Goal: Task Accomplishment & Management: Manage account settings

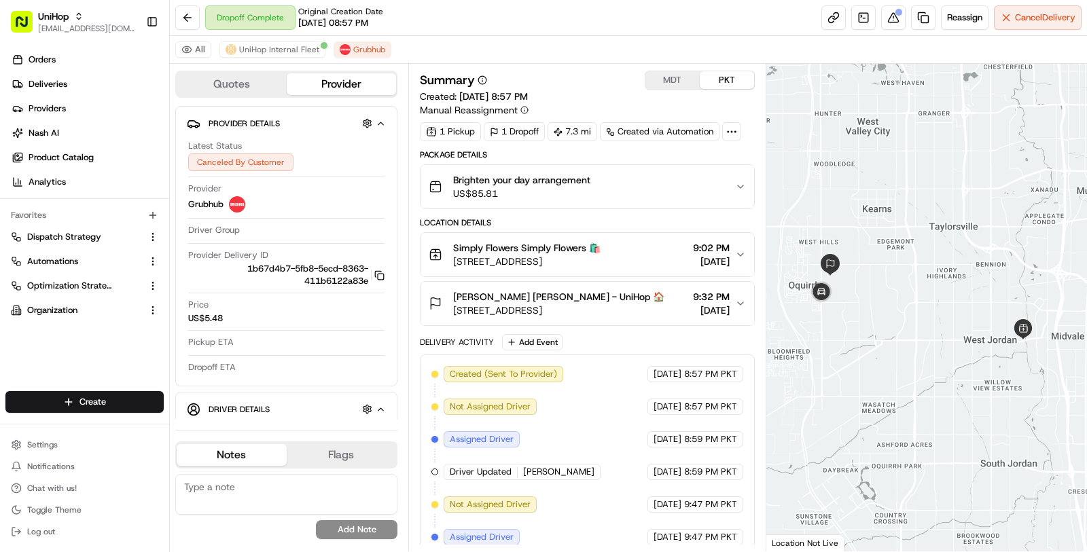
click at [601, 249] on div "Simply Flowers Simply Flowers 🛍️" at bounding box center [526, 248] width 147 height 14
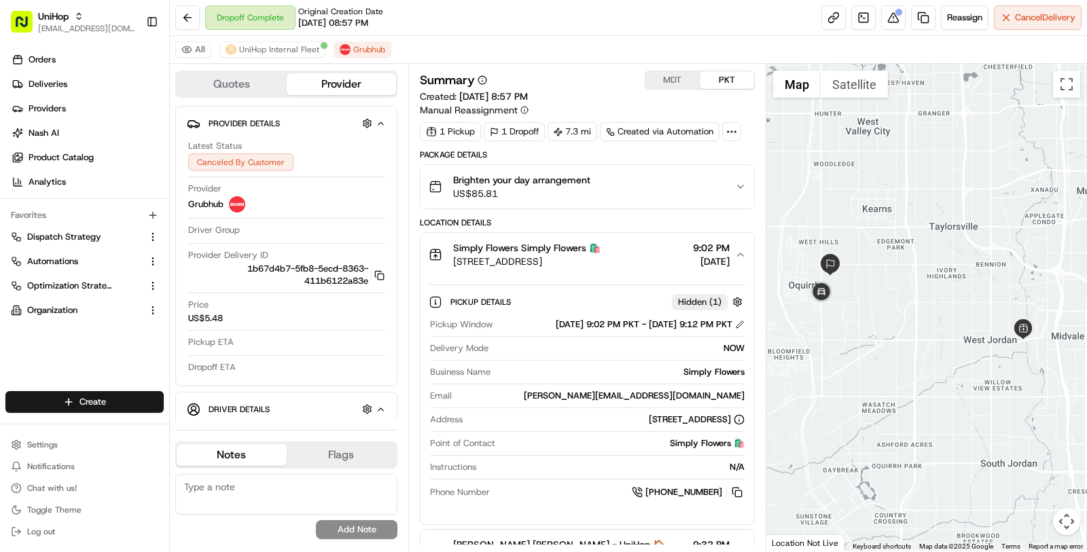
drag, startPoint x: 732, startPoint y: 416, endPoint x: 540, endPoint y: 415, distance: 192.2
click at [649, 415] on div "1100 W 7800 S, West Jordan, UT 84088, USA" at bounding box center [697, 420] width 96 height 12
copy div "1100 W 7800 S, West Jordan, UT 84088, USA"
click at [719, 366] on div "Simply Flowers" at bounding box center [620, 372] width 249 height 12
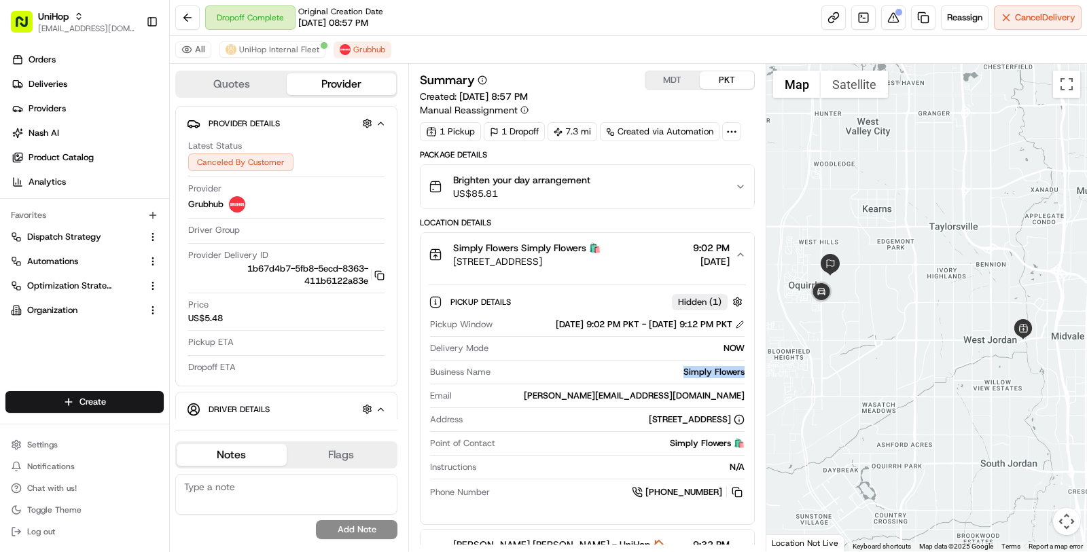
click at [719, 366] on div "Simply Flowers" at bounding box center [620, 372] width 249 height 12
copy div "Simply Flowers"
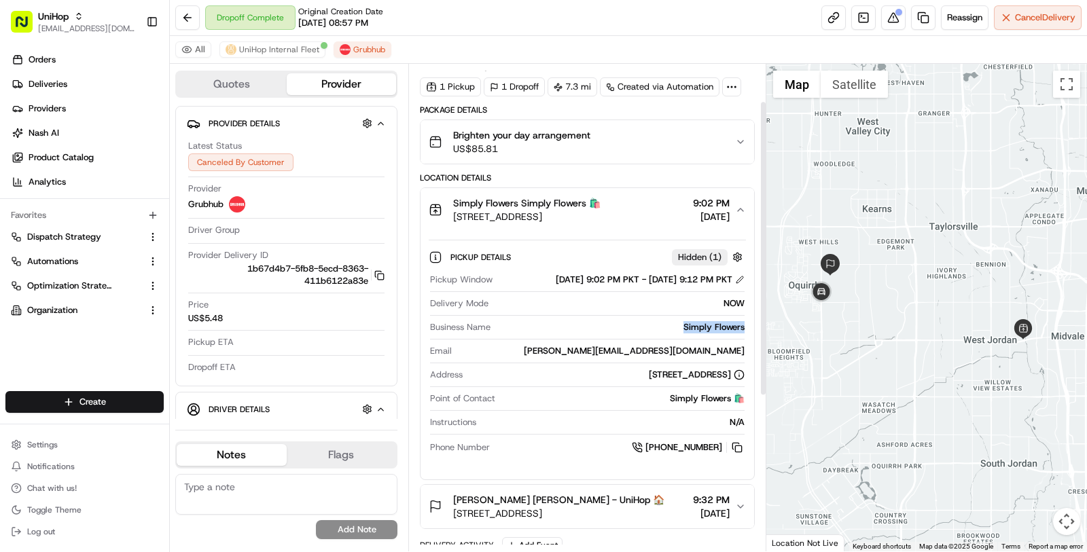
scroll to position [63, 0]
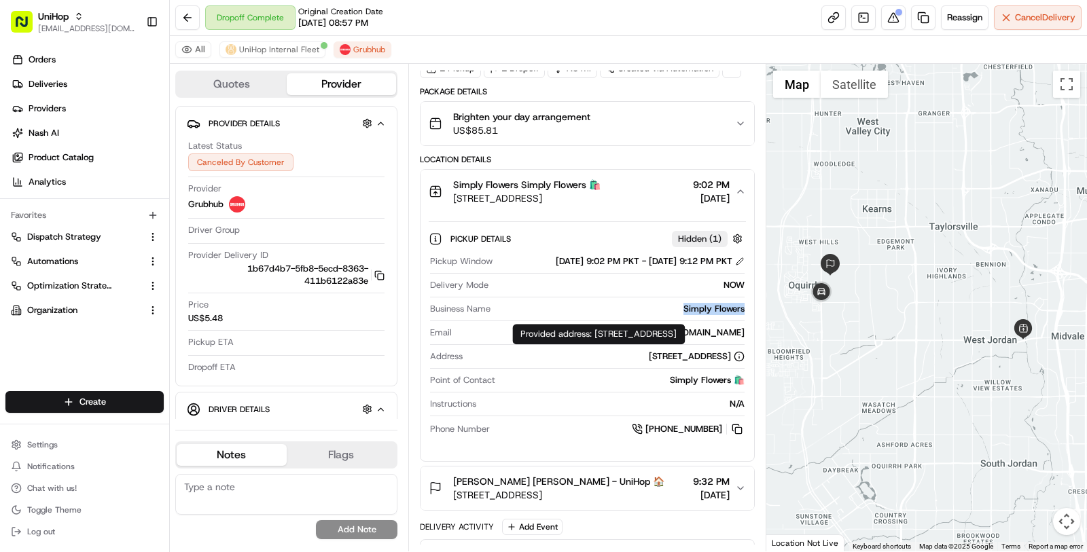
drag, startPoint x: 766, startPoint y: 337, endPoint x: 596, endPoint y: 334, distance: 169.2
click at [596, 334] on div "Provided address: 1100 W 7800 S, West Jordan, UT 84088 Provided address: 1100 W…" at bounding box center [598, 334] width 173 height 20
copy div "1100 W 7800 S, West Jordan, UT 84088"
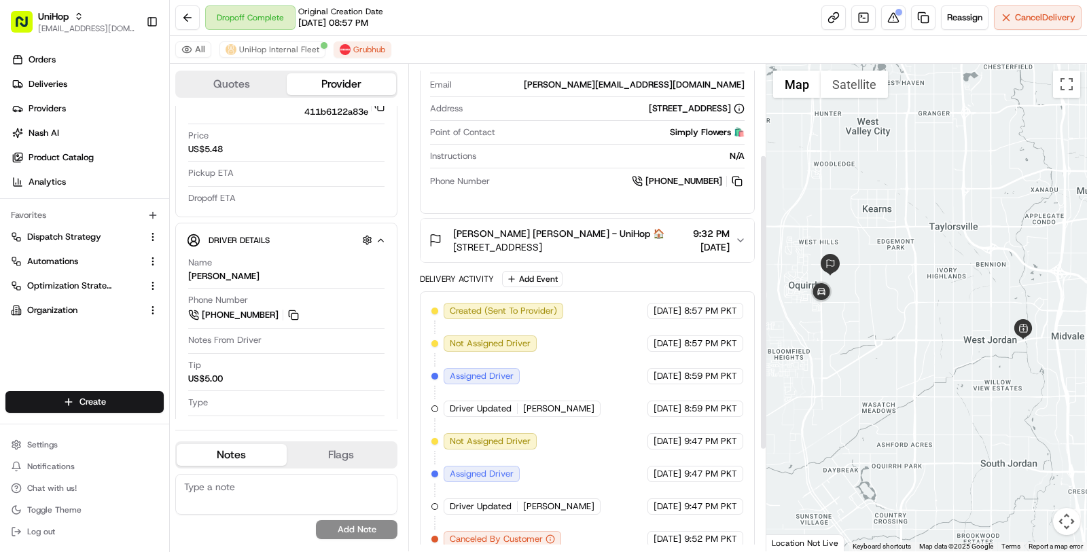
scroll to position [315, 0]
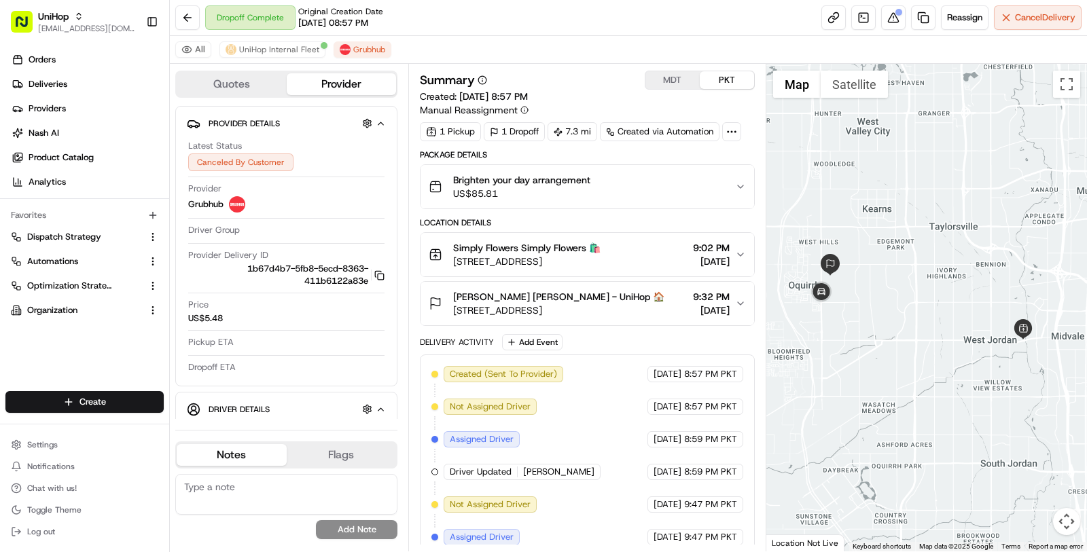
click at [86, 26] on span "[EMAIL_ADDRESS][DOMAIN_NAME]" at bounding box center [86, 28] width 97 height 11
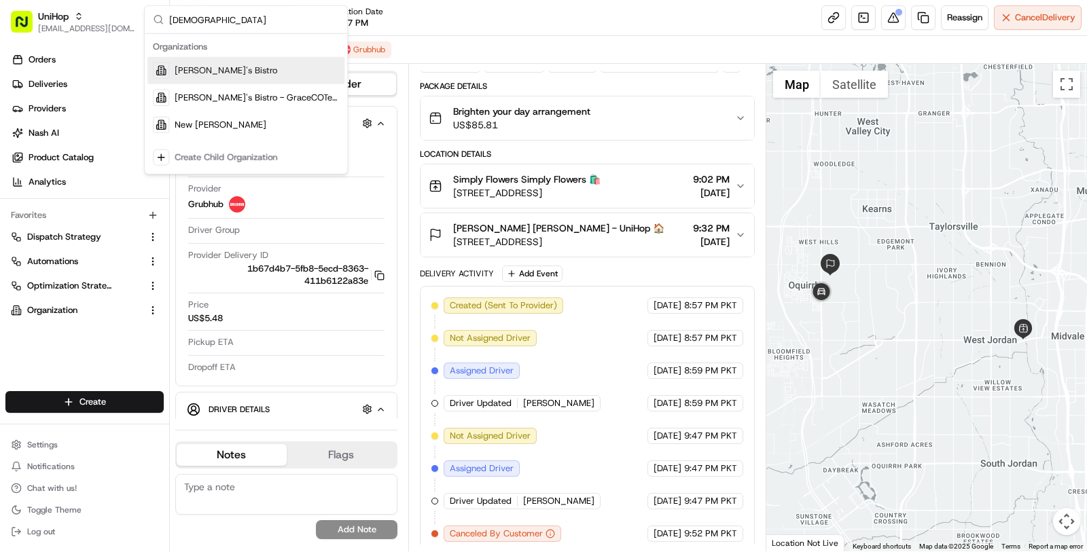
type input "kisha"
click at [272, 65] on div "[PERSON_NAME]'s Bistro" at bounding box center [245, 70] width 197 height 27
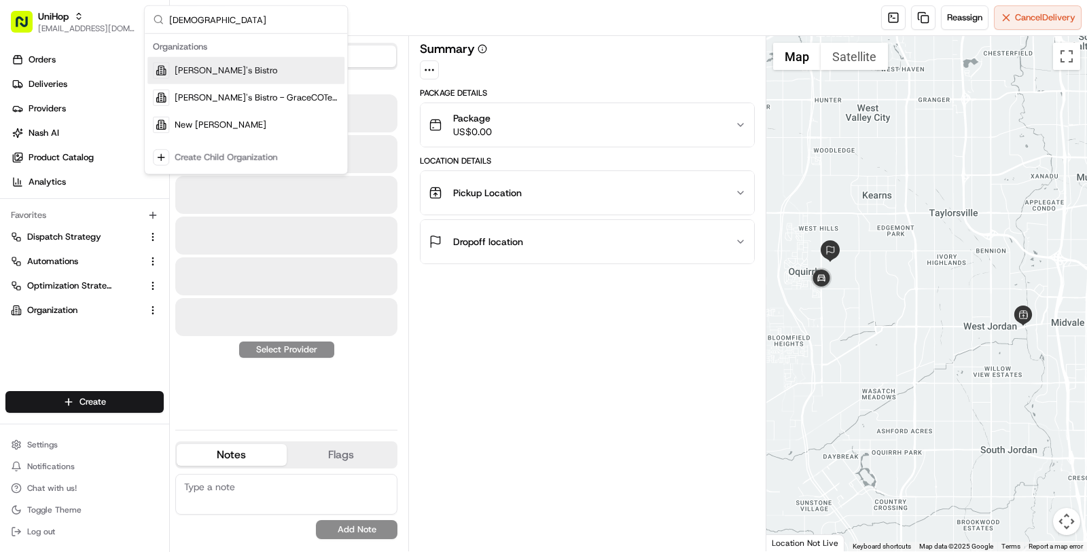
scroll to position [0, 0]
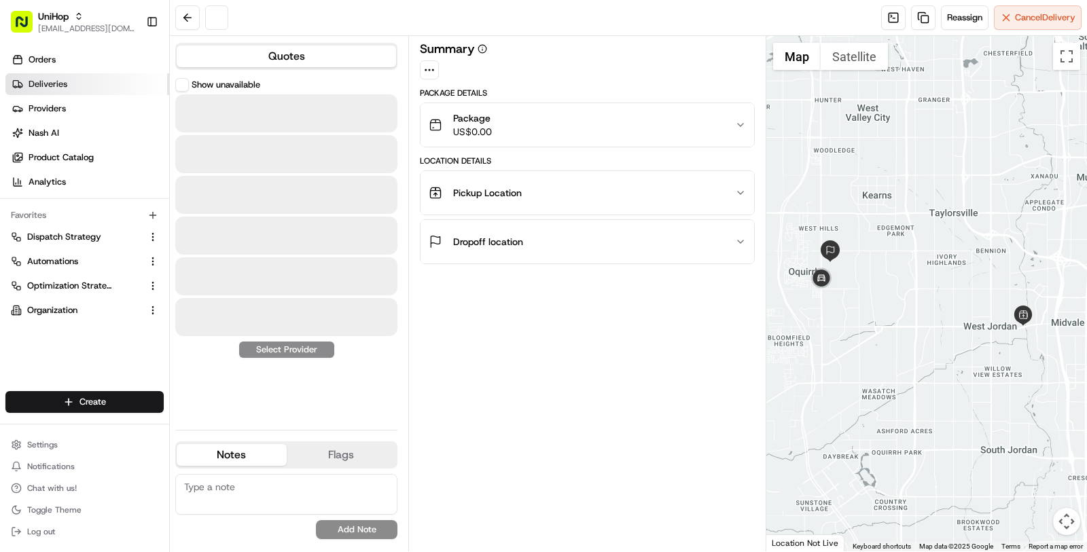
click at [71, 77] on body "UniHop masood@usenash.com Toggle Sidebar Orders Deliveries Providers Nash AI Pr…" at bounding box center [543, 276] width 1087 height 552
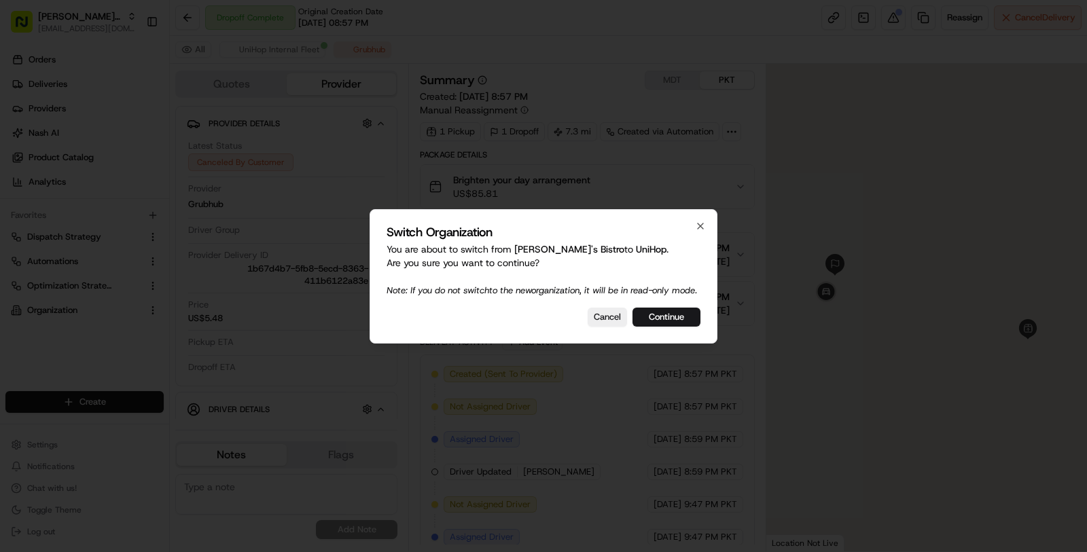
click at [71, 77] on div at bounding box center [543, 276] width 1087 height 552
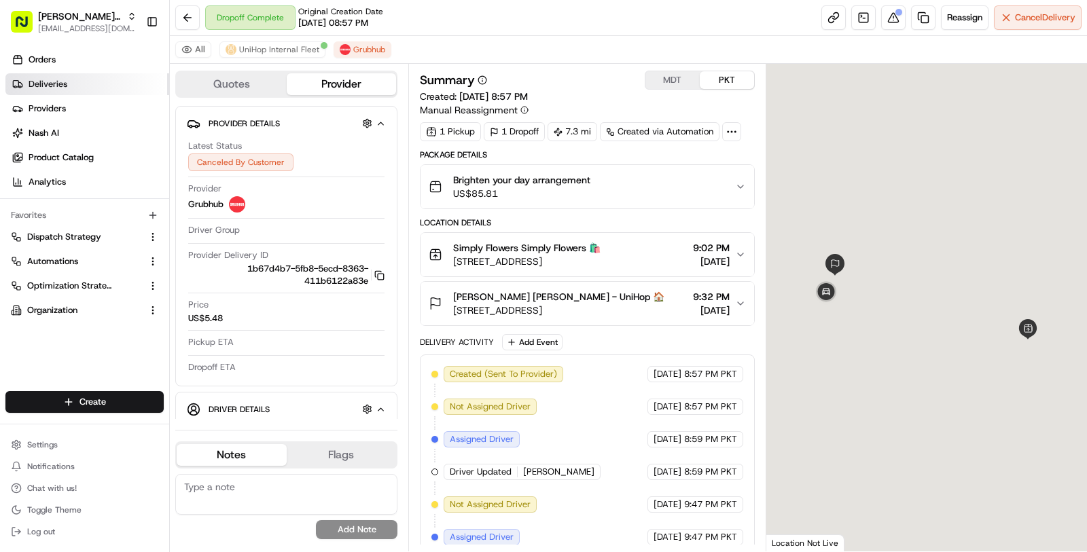
click at [72, 77] on link "Deliveries" at bounding box center [87, 84] width 164 height 22
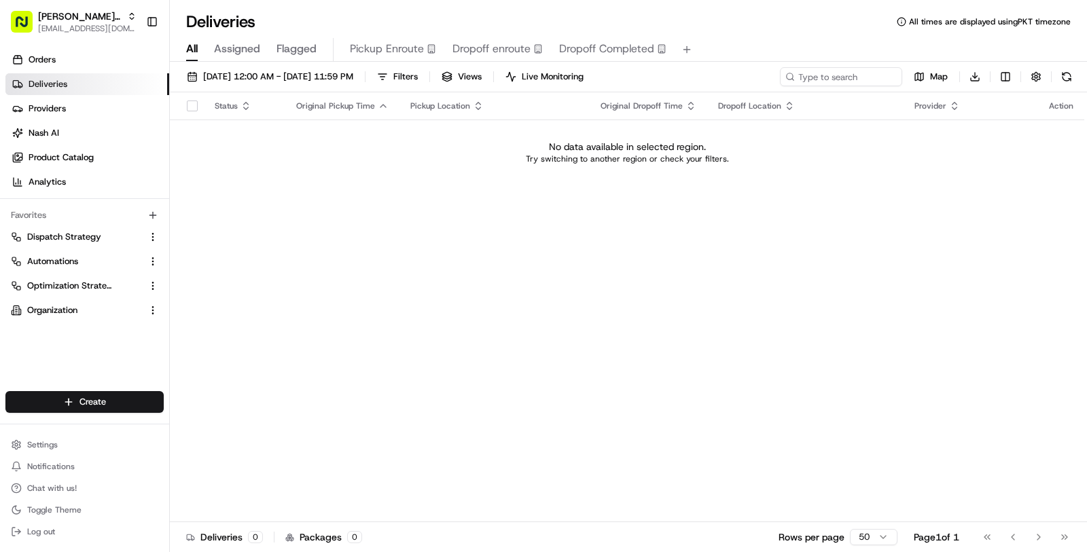
click at [71, 390] on div "Create" at bounding box center [84, 402] width 169 height 33
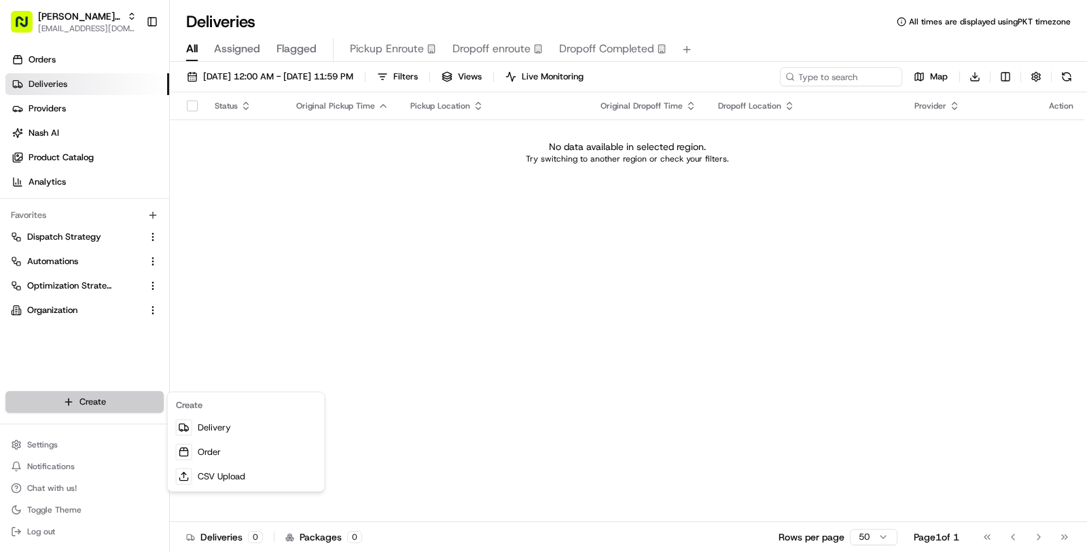
click at [96, 395] on html "Kisha's Bistro masood@usenash.com Toggle Sidebar Orders Deliveries Providers Na…" at bounding box center [543, 276] width 1087 height 552
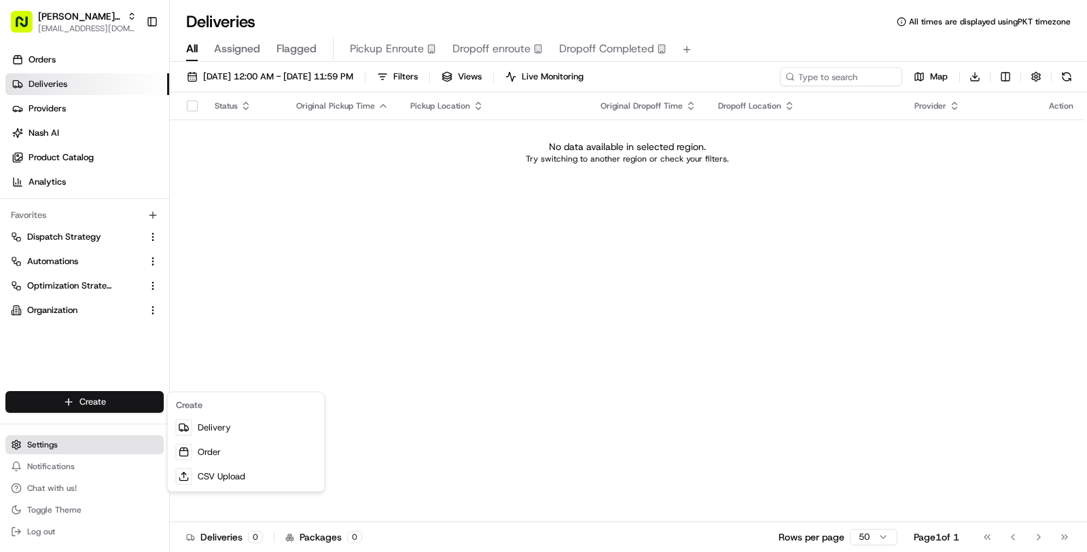
click at [103, 448] on html "Kisha's Bistro masood@usenash.com Toggle Sidebar Orders Deliveries Providers Na…" at bounding box center [543, 276] width 1087 height 552
click at [103, 448] on button "Settings" at bounding box center [84, 444] width 158 height 19
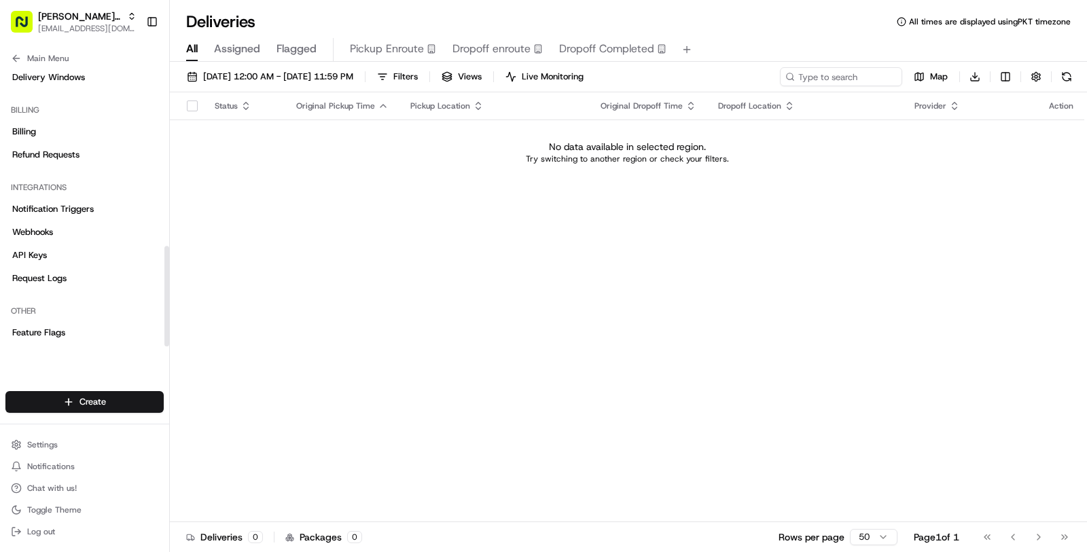
scroll to position [490, 0]
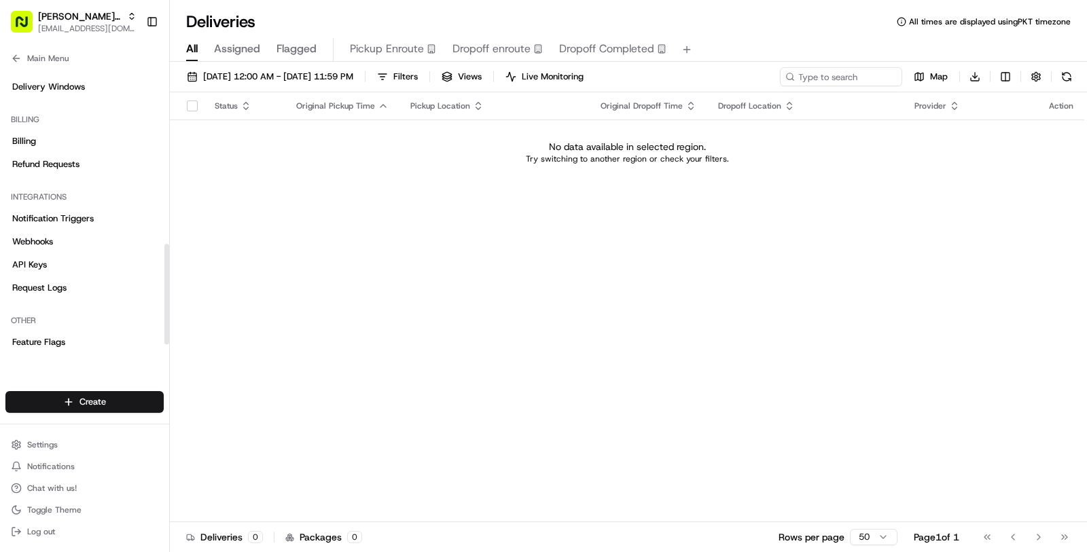
click at [96, 205] on div "Integrations" at bounding box center [84, 197] width 158 height 22
click at [97, 213] on link "Notification Triggers" at bounding box center [84, 219] width 158 height 22
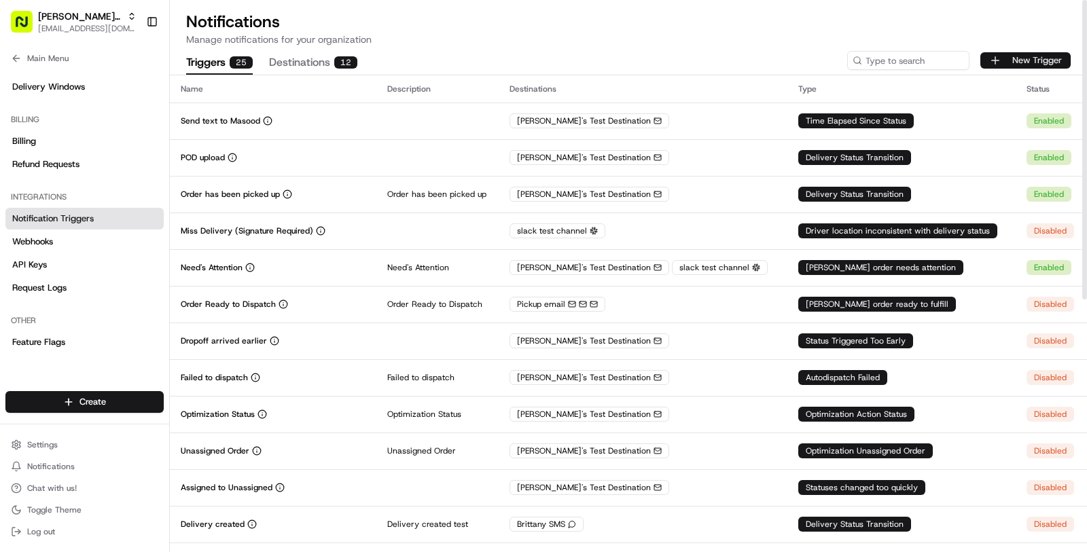
click at [1013, 53] on button "New Trigger" at bounding box center [1025, 60] width 90 height 16
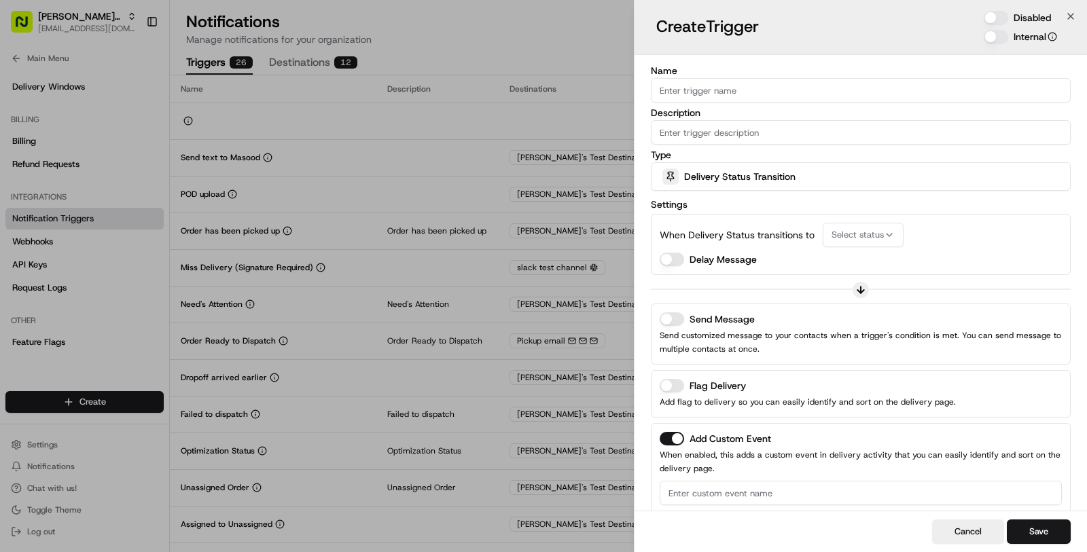
click at [755, 171] on span "Delivery Status Transition" at bounding box center [739, 177] width 111 height 14
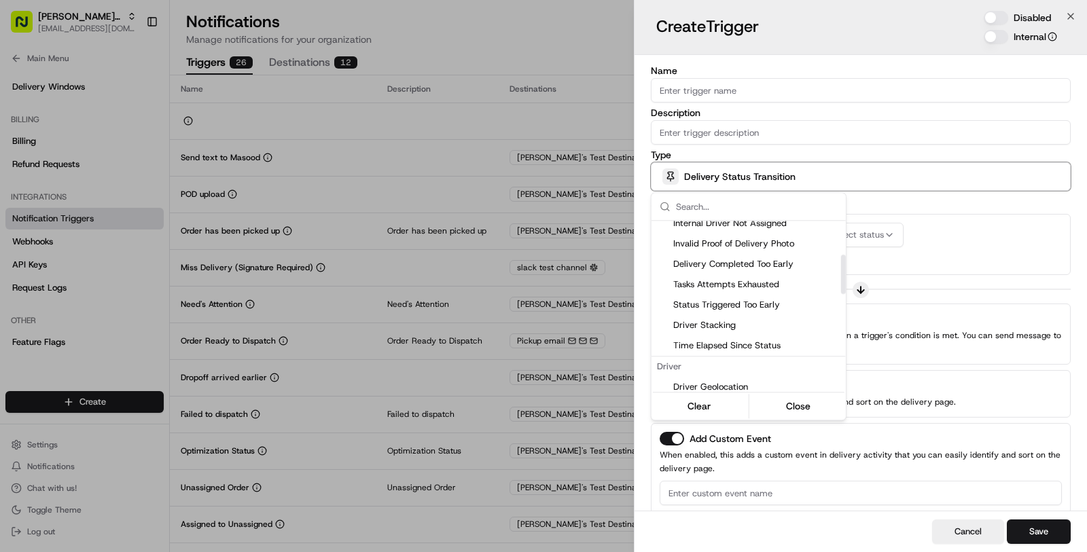
scroll to position [156, 0]
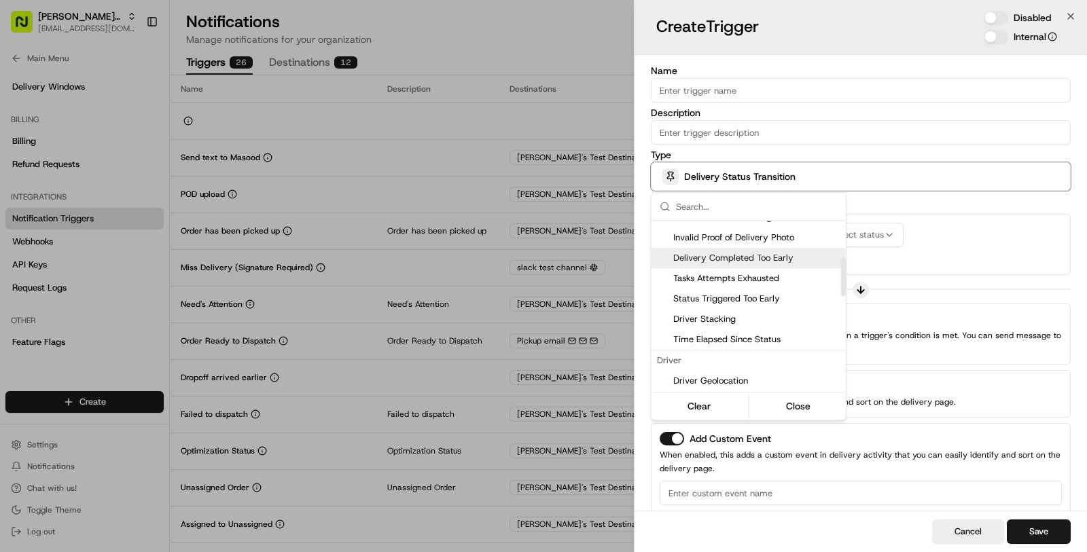
click at [763, 257] on span "Delivery Completed Too Early" at bounding box center [756, 258] width 167 height 12
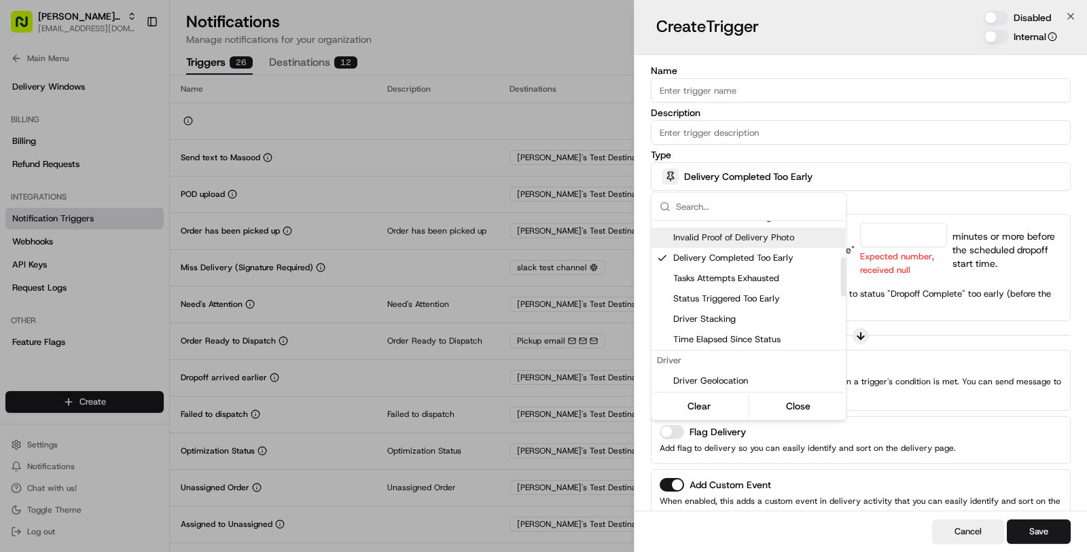
click at [895, 206] on div at bounding box center [543, 276] width 1087 height 552
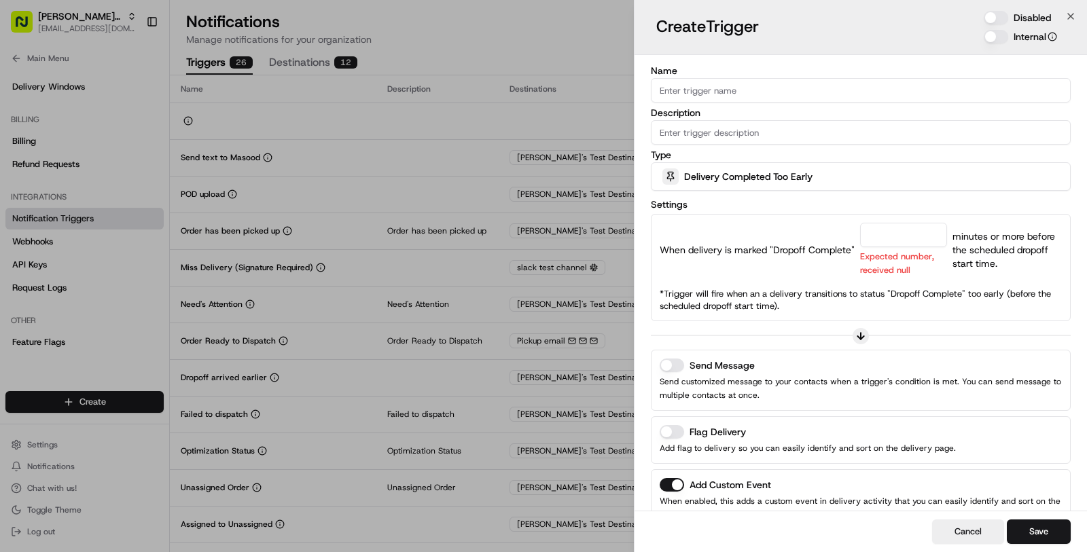
click at [882, 240] on input "number" at bounding box center [903, 235] width 87 height 24
click at [746, 168] on div "Delivery Completed Too Early" at bounding box center [860, 176] width 413 height 27
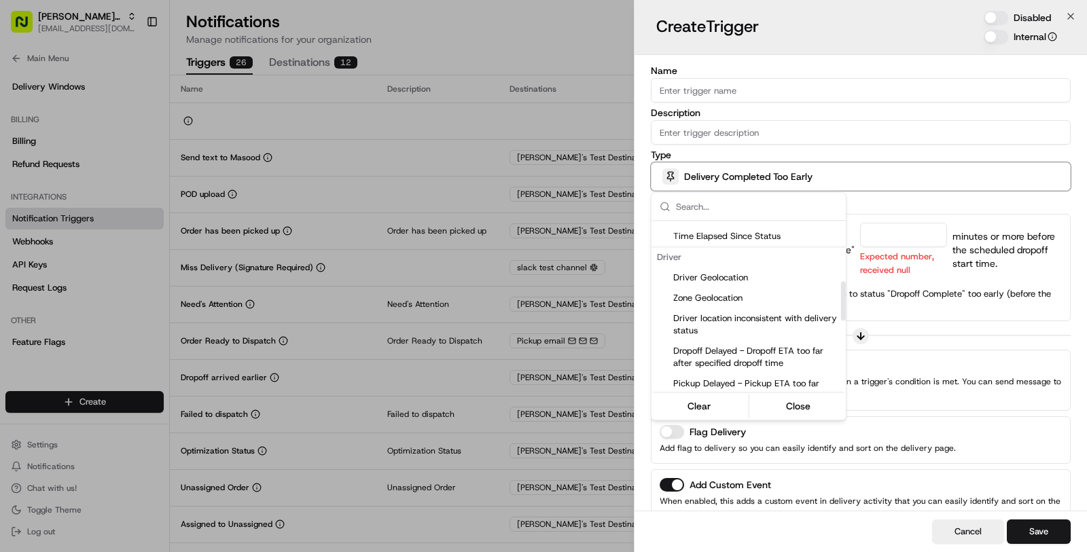
scroll to position [260, 0]
click at [742, 271] on span "Driver Geolocation" at bounding box center [756, 277] width 167 height 12
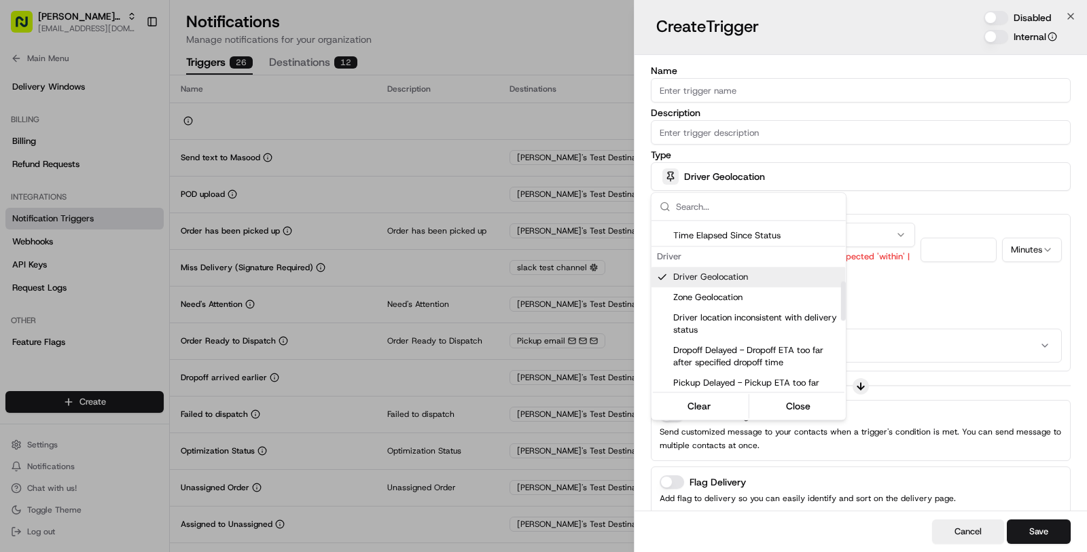
click at [963, 273] on div at bounding box center [543, 276] width 1087 height 552
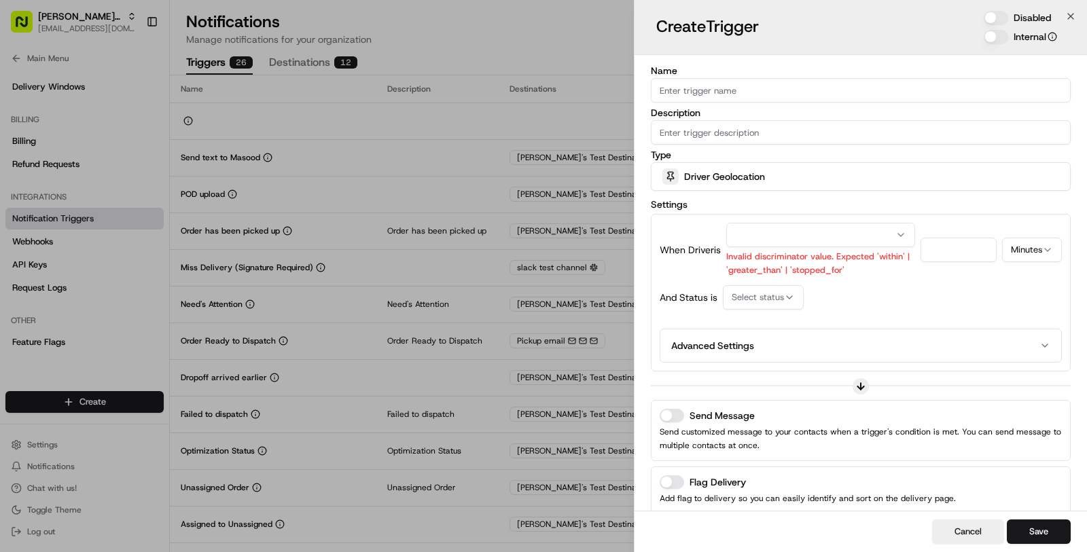
click div "When Driver is Invalid discriminator value. Expected 'within' | 'greater_than' …"
click button "button"
click button "Advanced Settings"
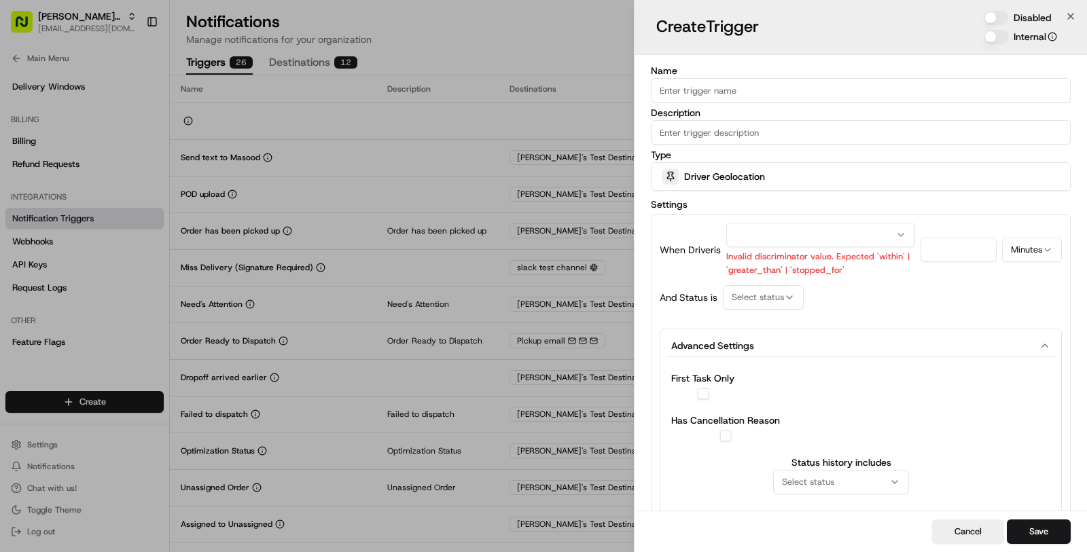
click span "Driver Geolocation"
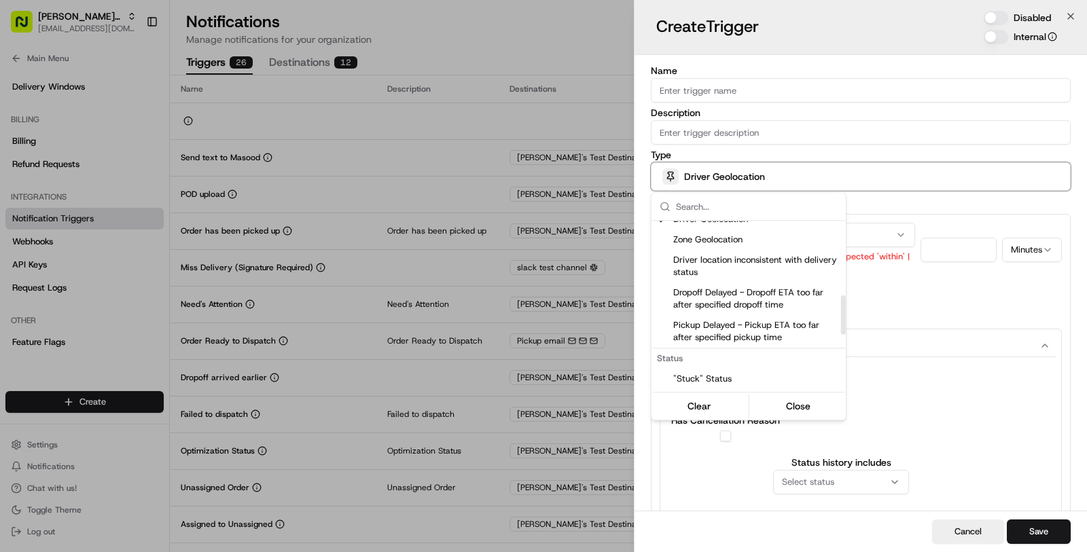
scroll to position [321, 0]
click span "Driver location inconsistent with delivery status"
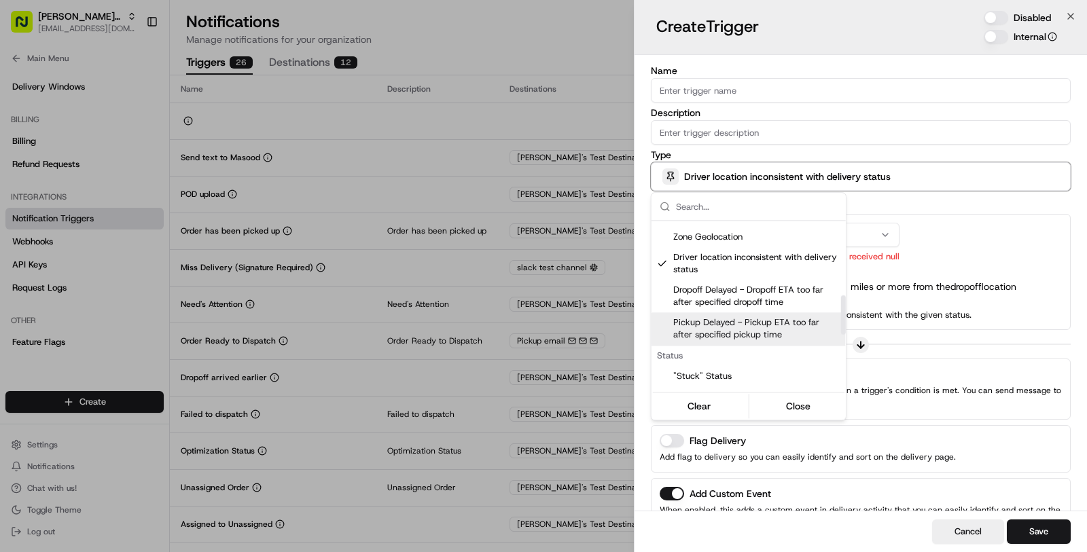
click div
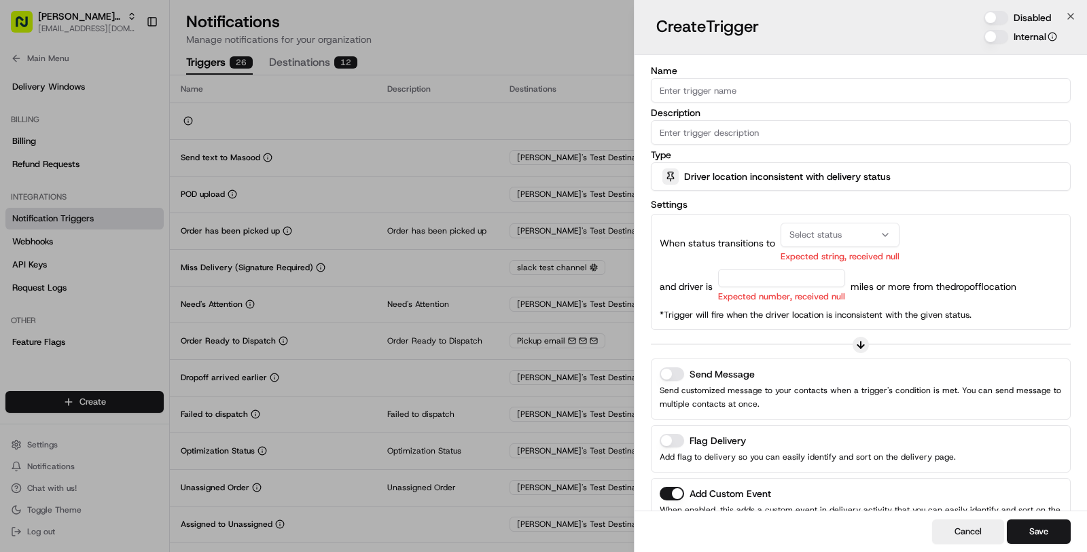
click div "Select status"
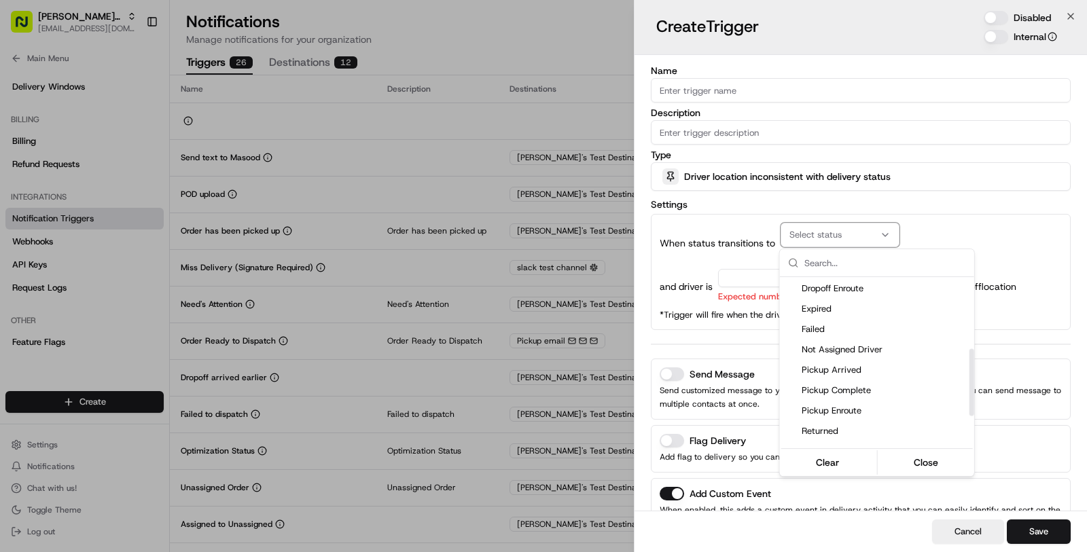
scroll to position [183, 0]
click span "Pickup Complete"
click div
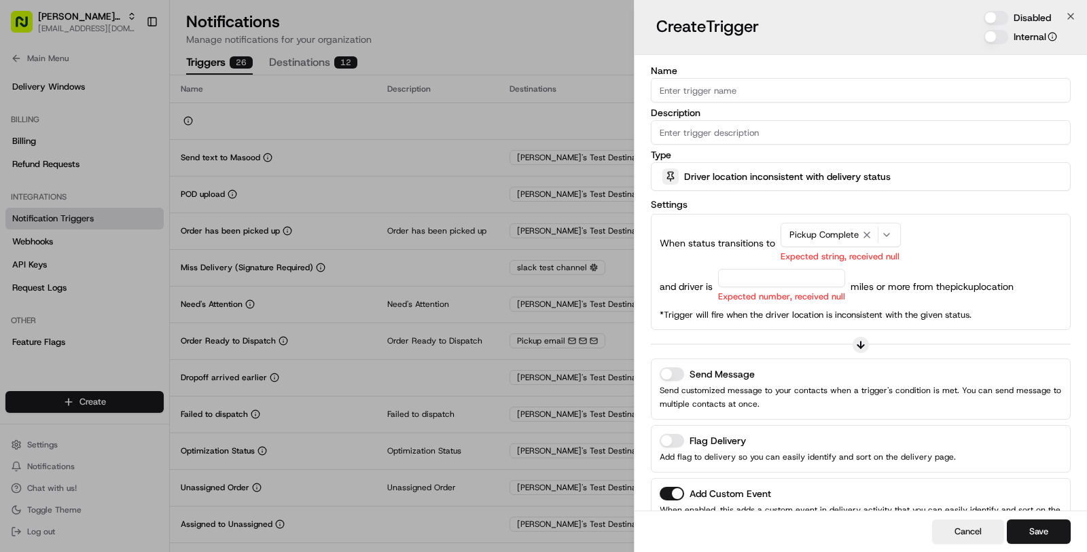
click input "number"
type input "5"
click div "When status transitions to Pickup Complete Expected string, received null and d…"
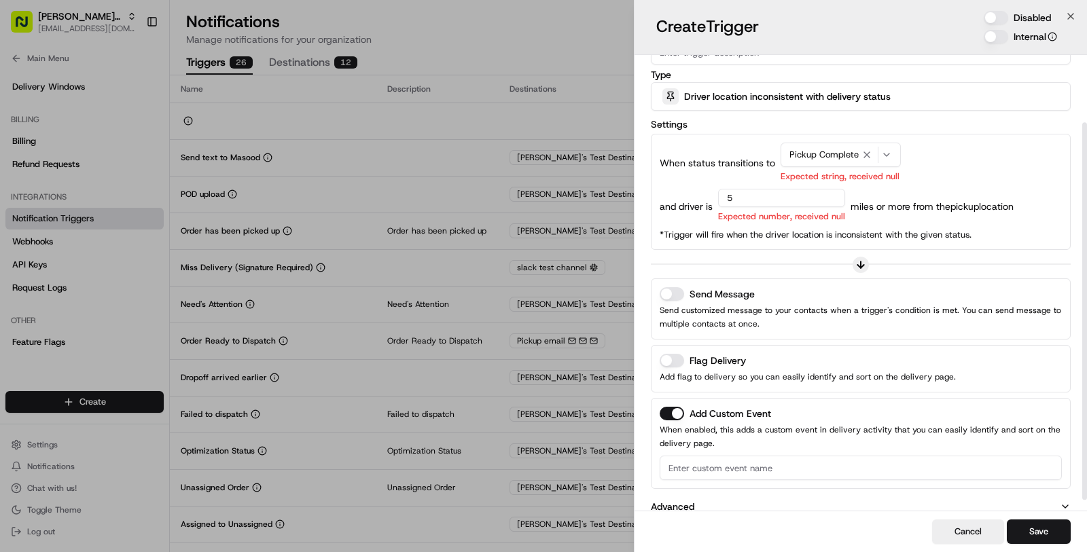
scroll to position [82, 0]
click button "Send Message"
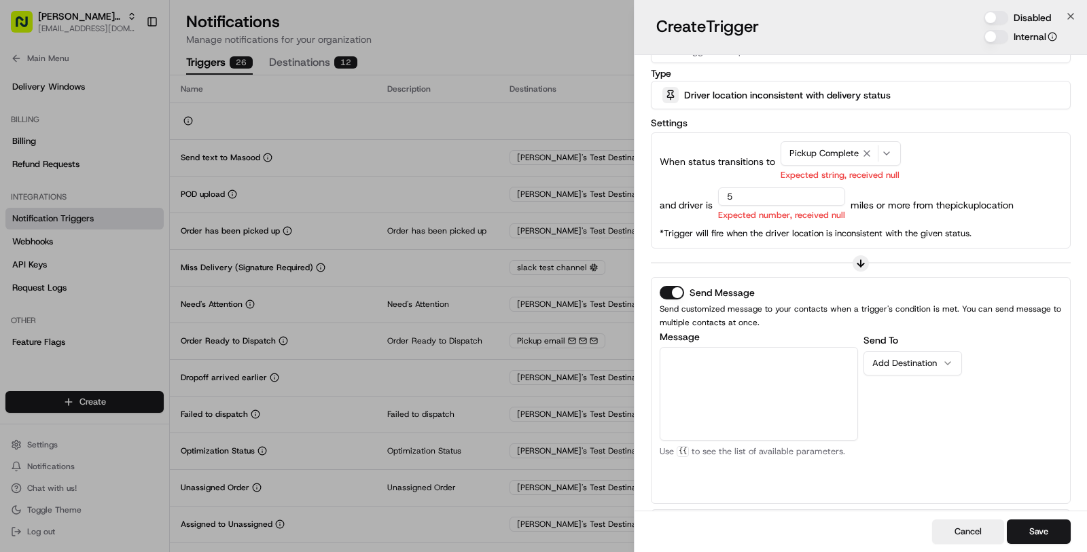
click div "Add Destination"
click p "Masood's Test Destination"
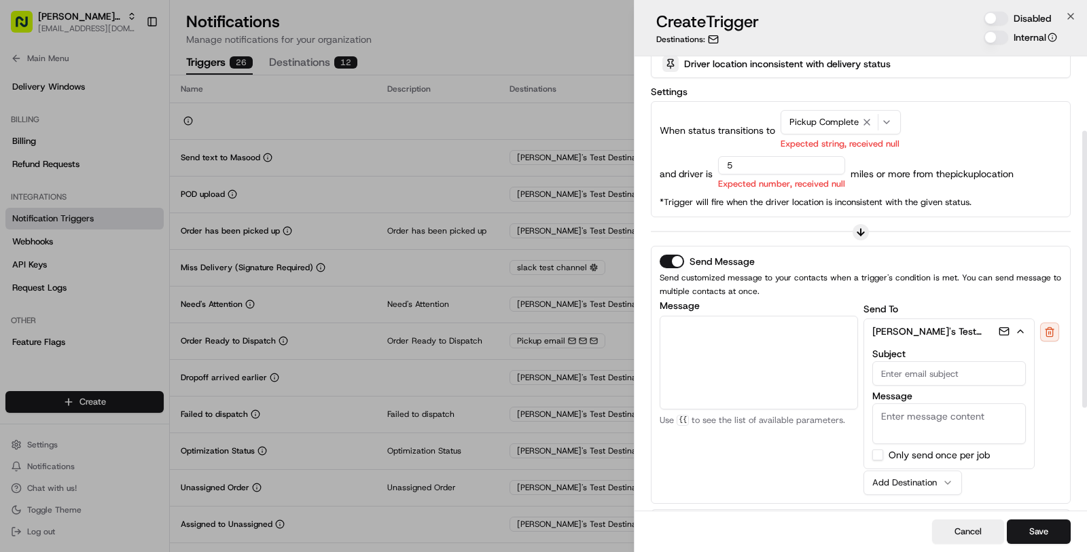
scroll to position [105, 0]
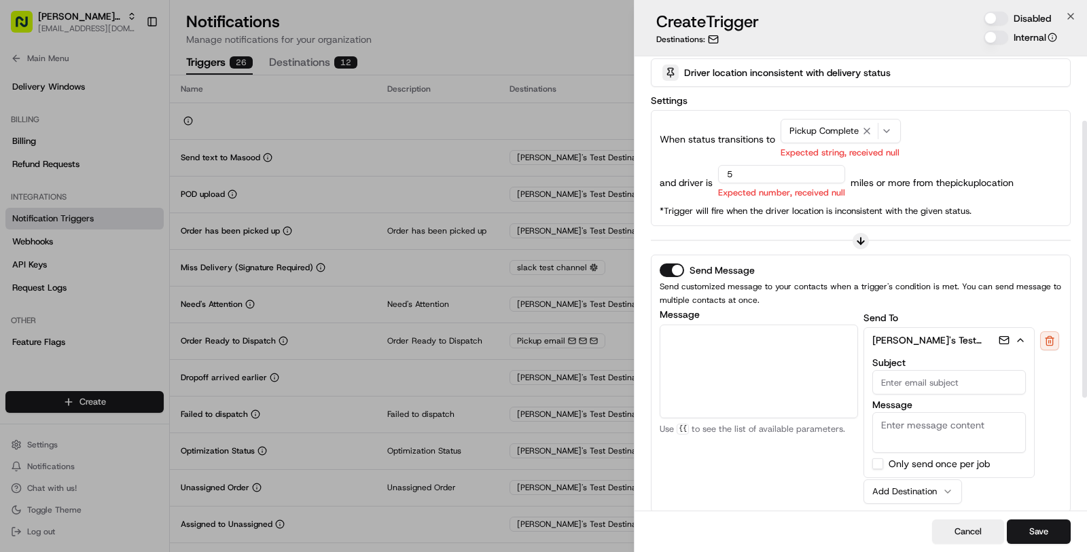
click textarea "Message"
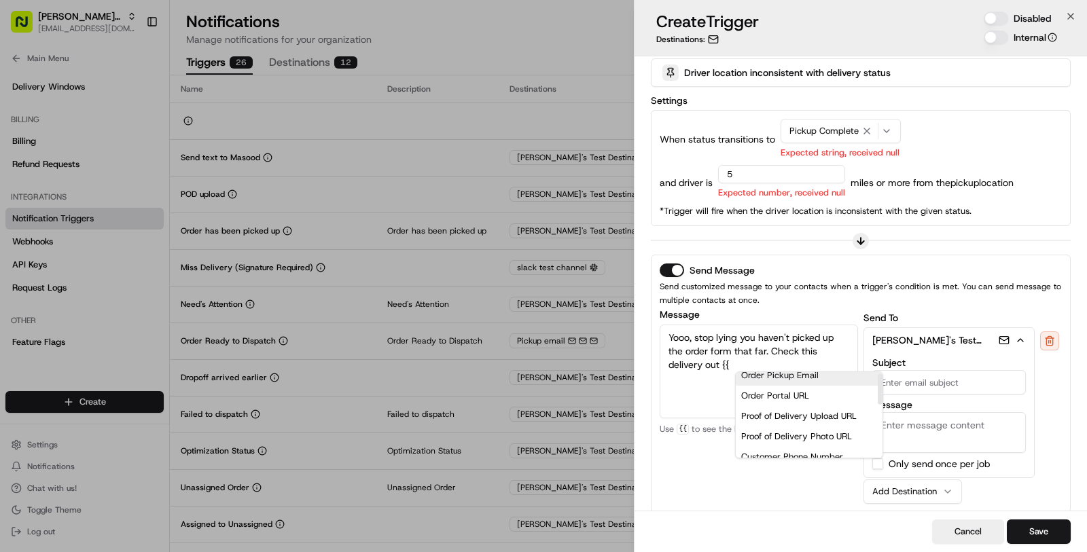
scroll to position [0, 0]
click div "Job Details URL"
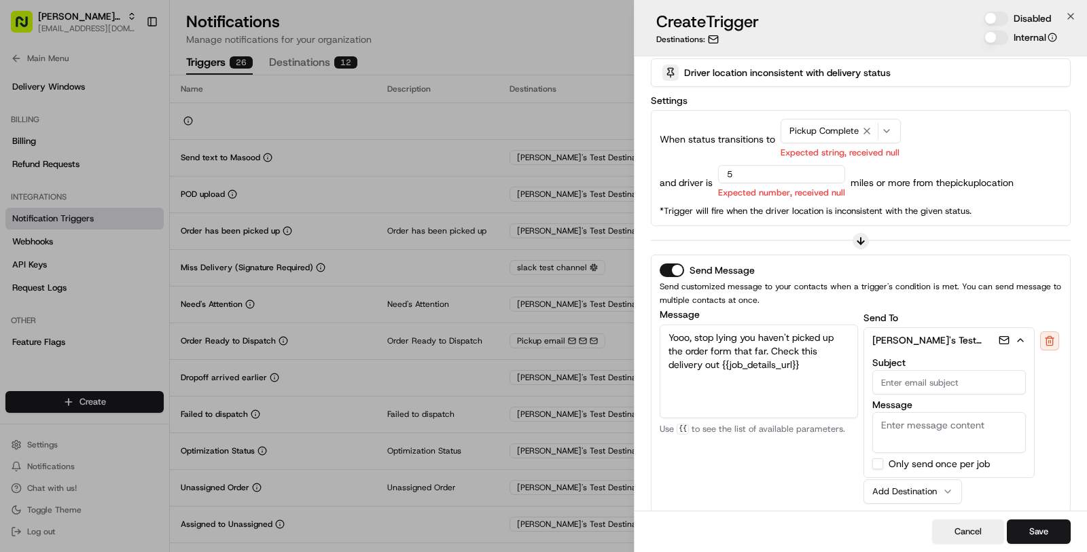
click textarea "Yooo, stop lying you haven't picked up the order form that far. Check this deli…"
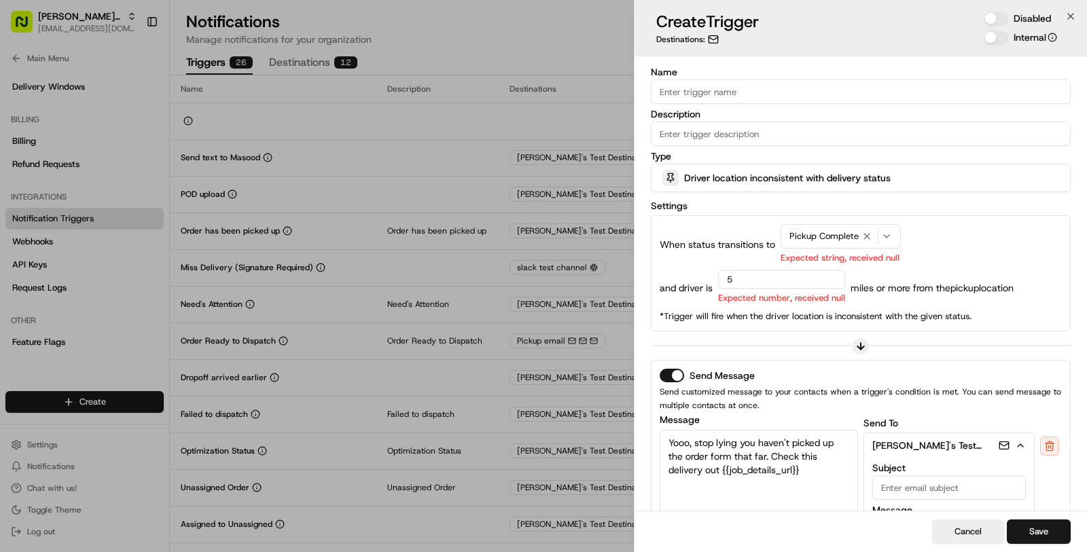
type textarea "Yooo, stop lying you haven't picked up the order form that far. Check this deli…"
click input "Name"
type input "D"
click input "Name"
type input "Not an honest driver"
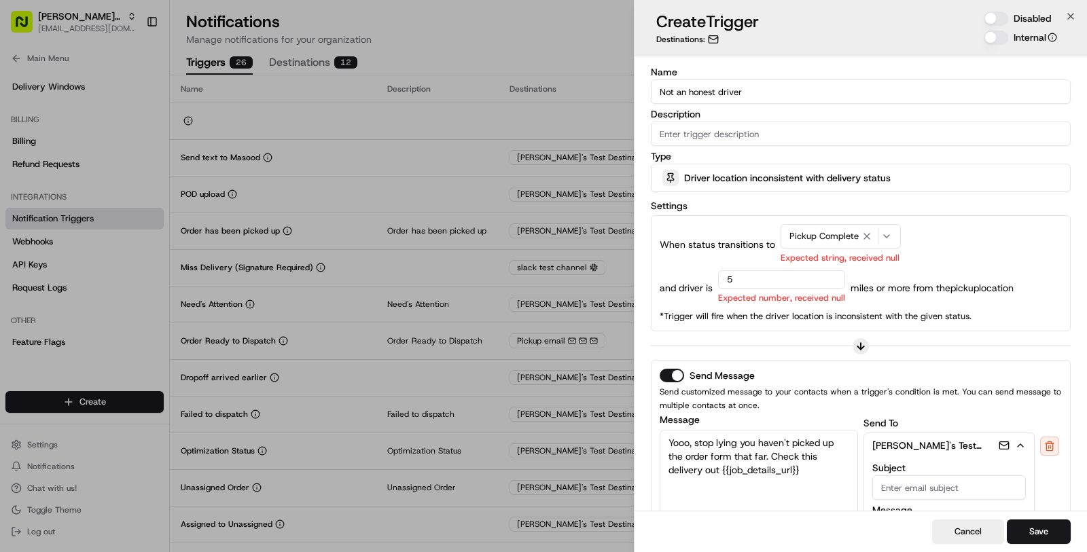
click label "Description"
click input "Description"
click input "Not an honest driver"
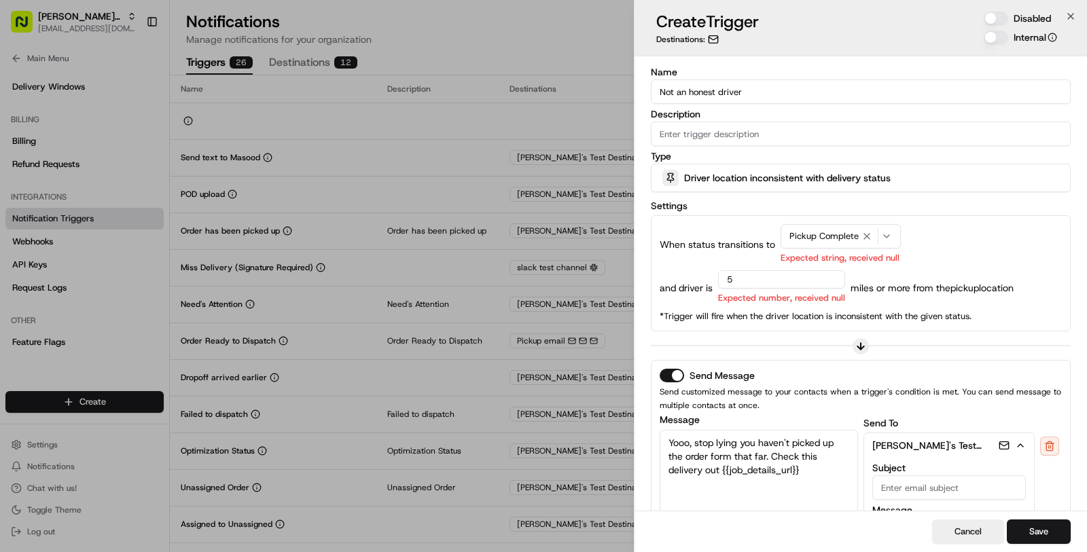
click input "Description"
paste input "Not an honest driver"
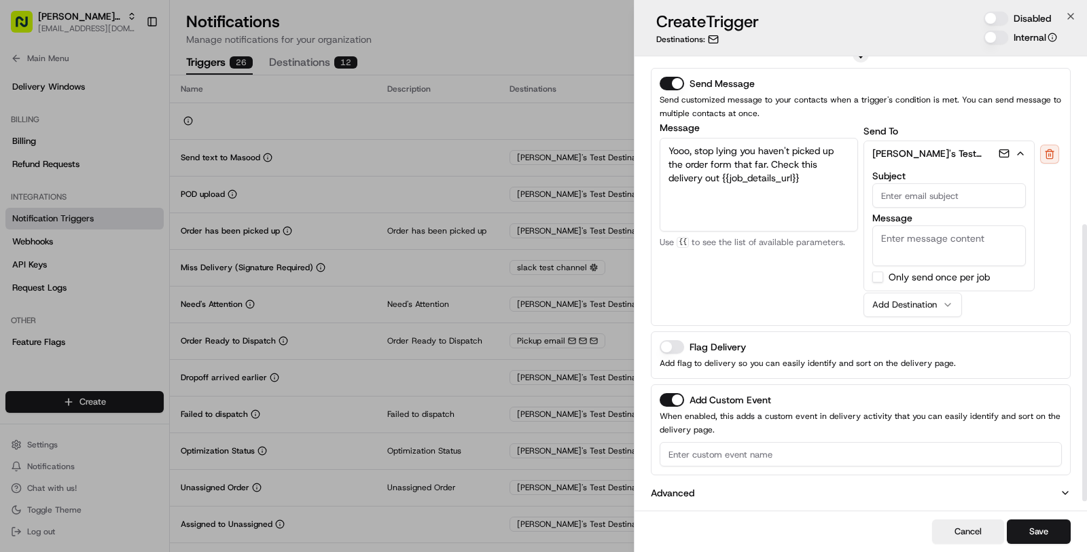
scroll to position [258, 0]
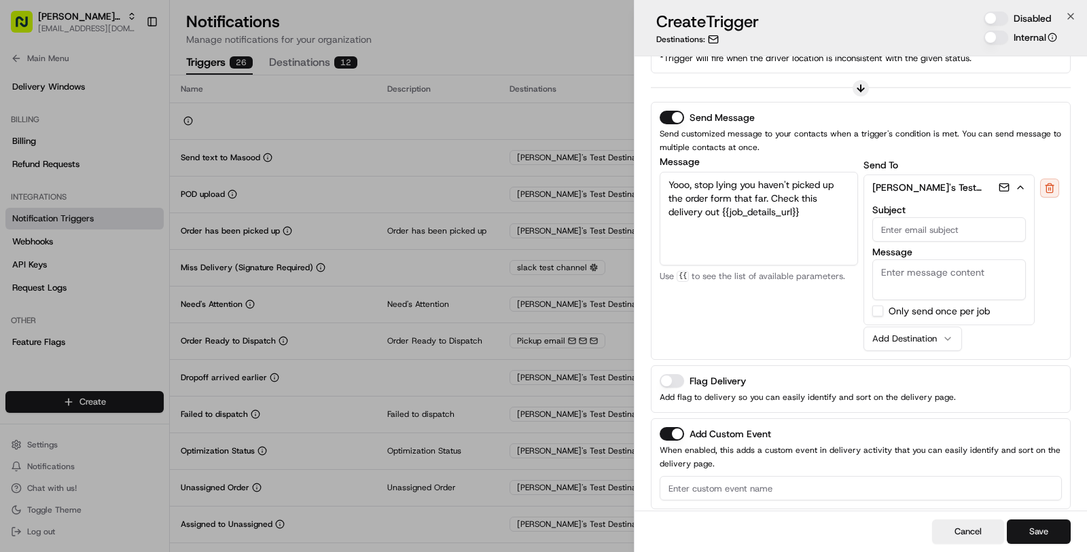
type input "Not an honest driver"
click button "Save"
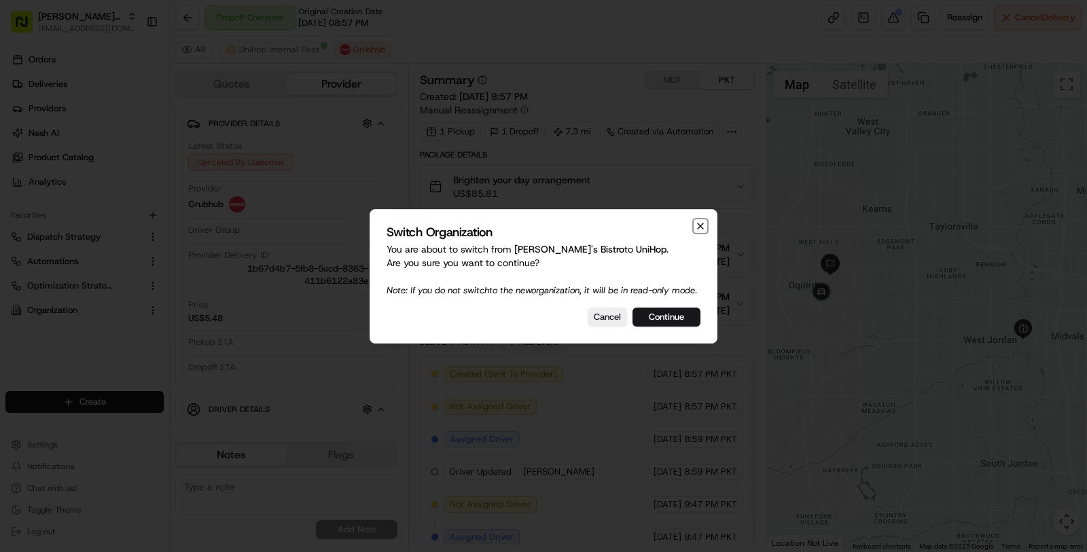
click at [699, 221] on icon "button" at bounding box center [700, 226] width 11 height 11
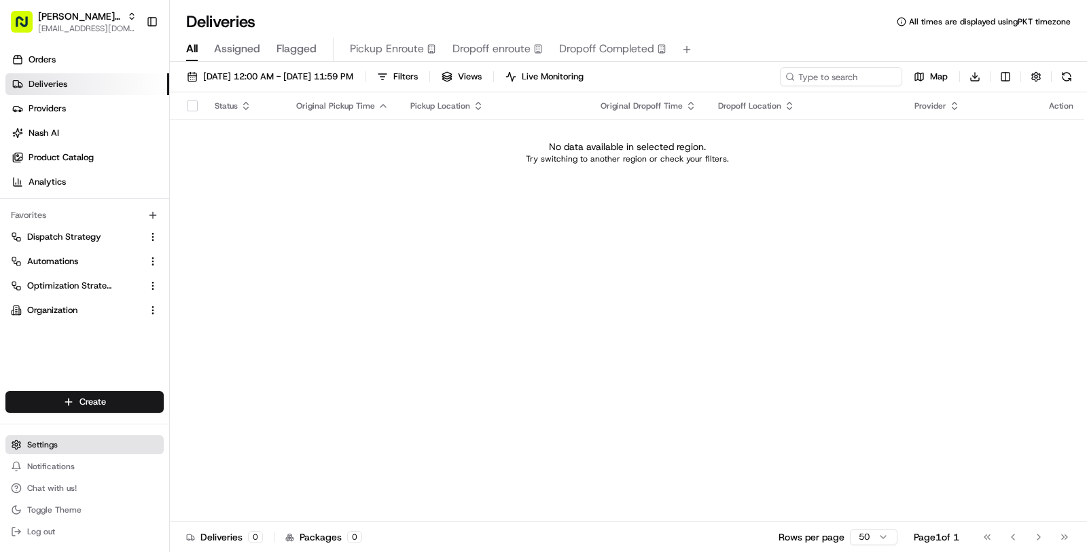
click at [48, 450] on span "Settings" at bounding box center [42, 445] width 31 height 11
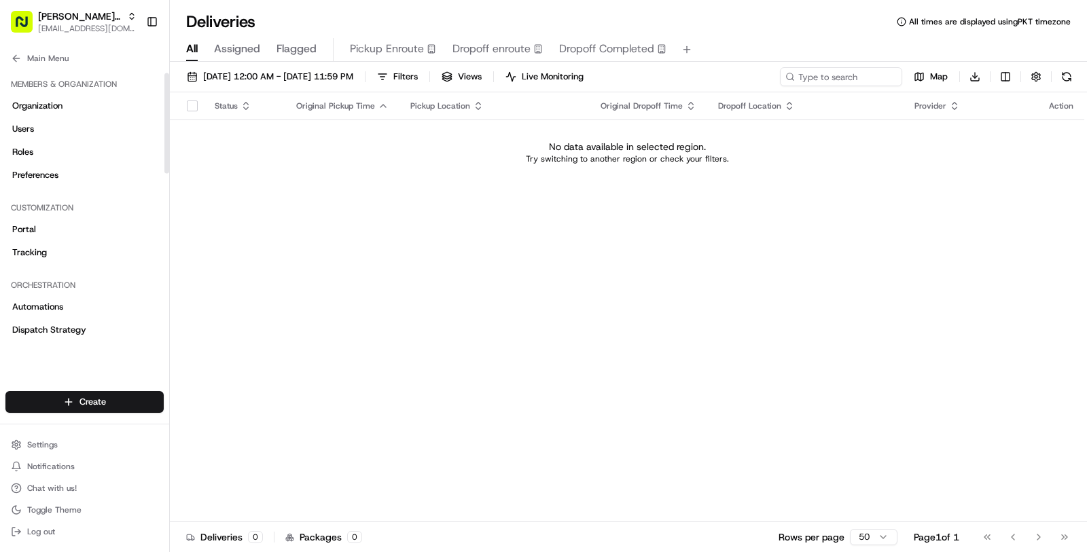
scroll to position [500, 0]
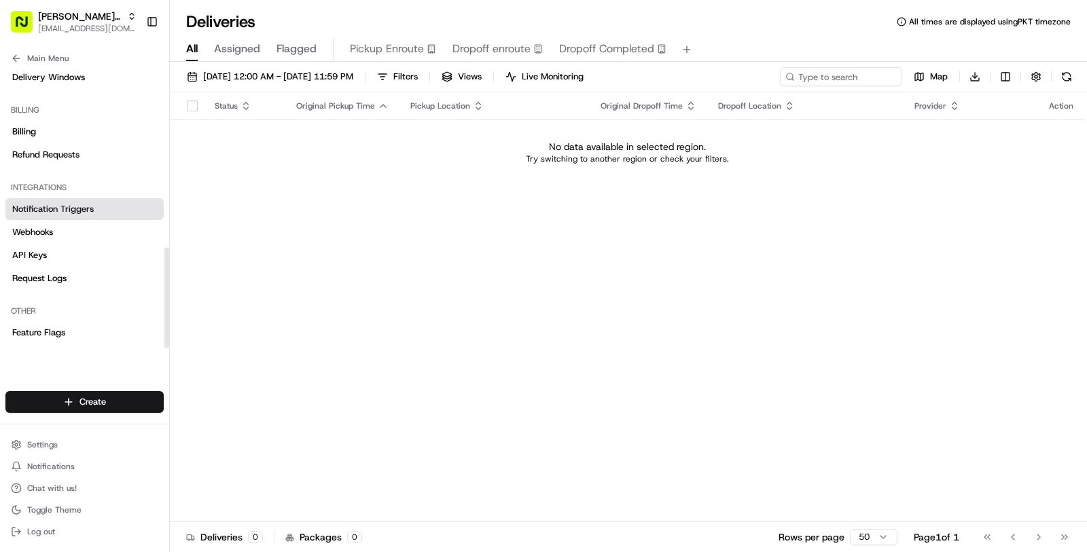
click at [86, 200] on link "Notification Triggers" at bounding box center [84, 209] width 158 height 22
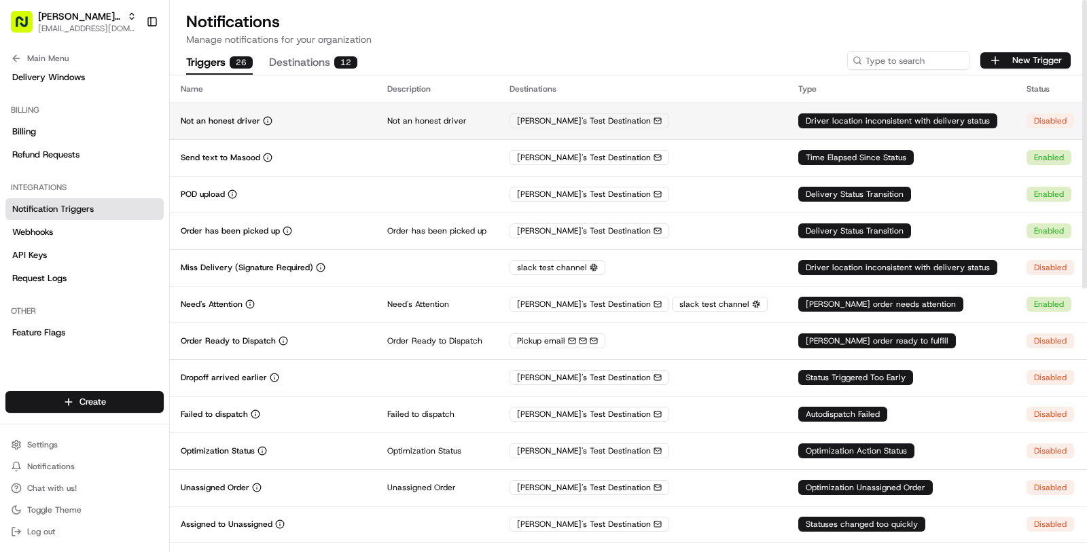
click at [676, 133] on td "Masood's Test Destination" at bounding box center [643, 121] width 289 height 37
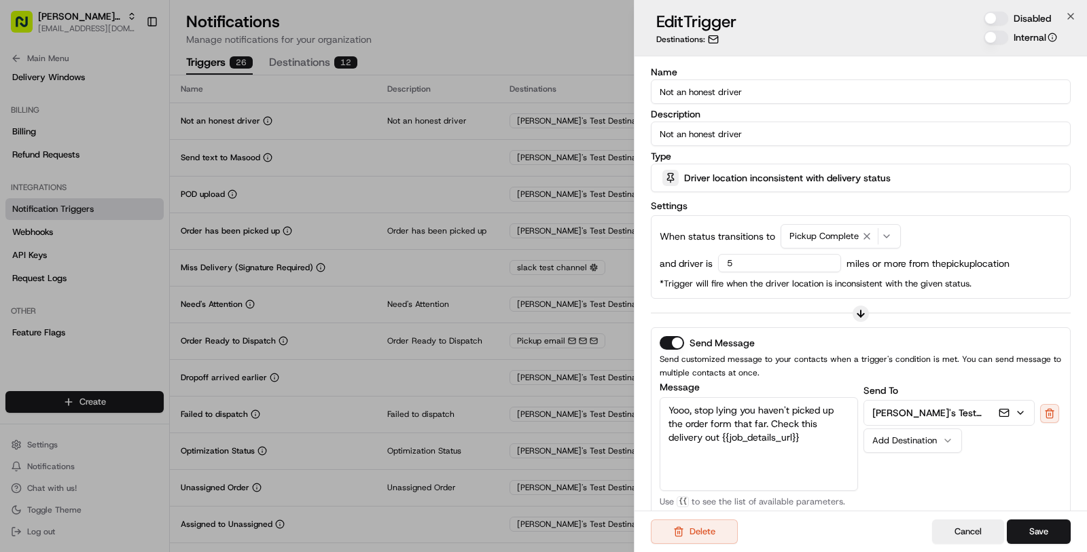
click at [1001, 16] on button "Disabled" at bounding box center [996, 19] width 24 height 14
click at [1041, 524] on button "Save" at bounding box center [1039, 532] width 64 height 24
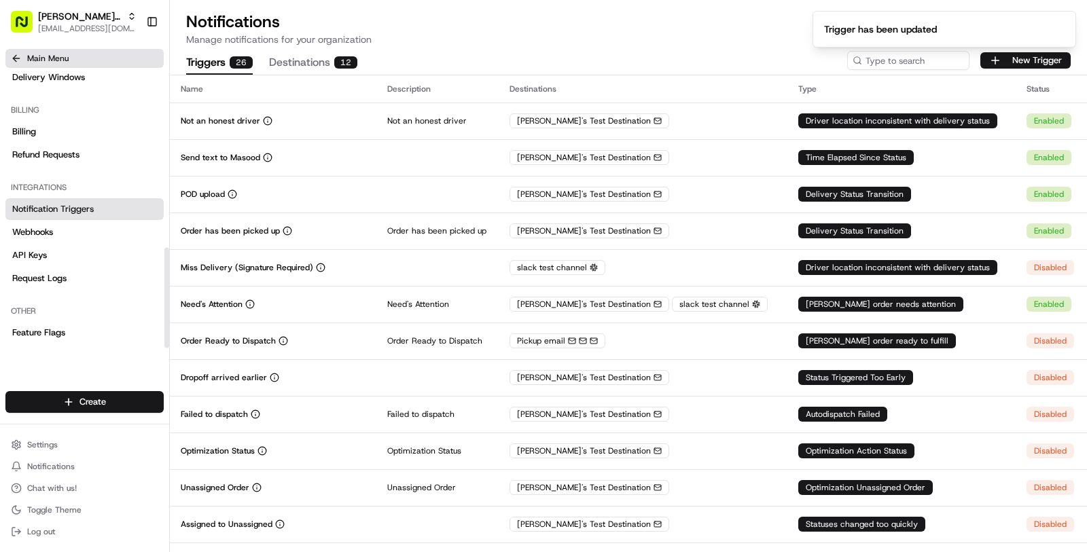
click at [11, 56] on icon at bounding box center [16, 58] width 11 height 11
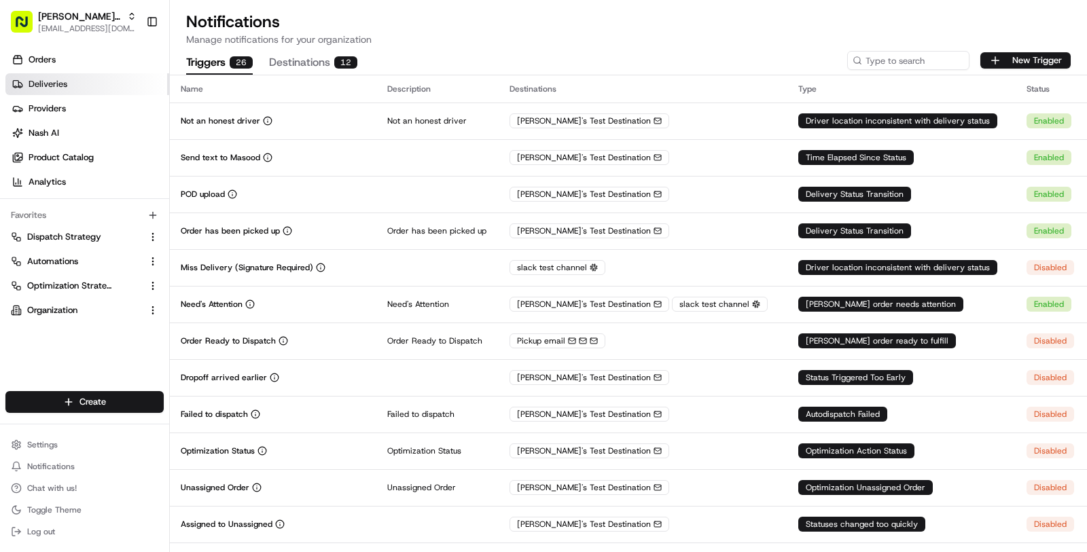
click at [106, 85] on link "Deliveries" at bounding box center [87, 84] width 164 height 22
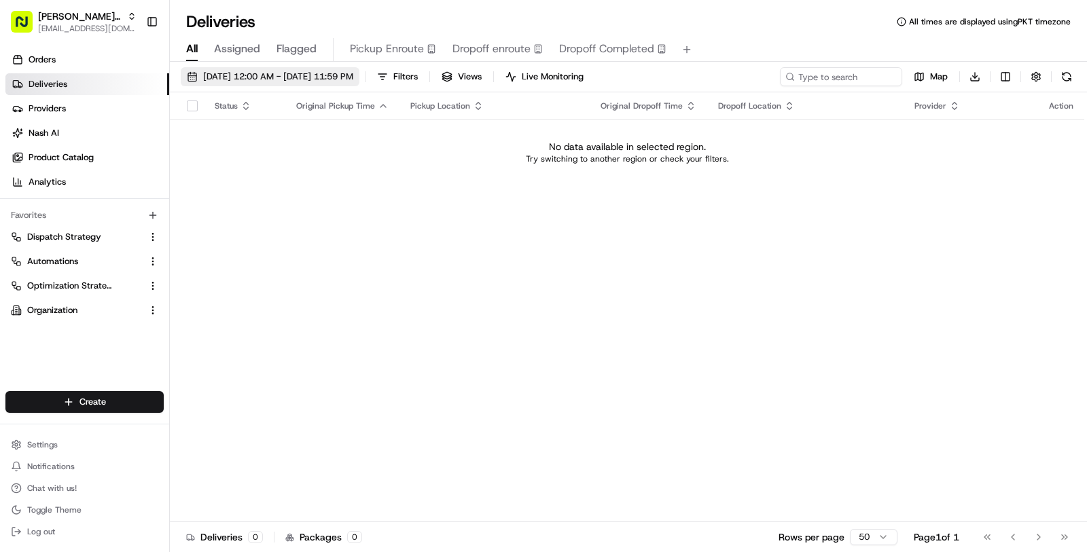
click at [353, 77] on span "[DATE] 12:00 AM - [DATE] 11:59 PM" at bounding box center [278, 77] width 150 height 12
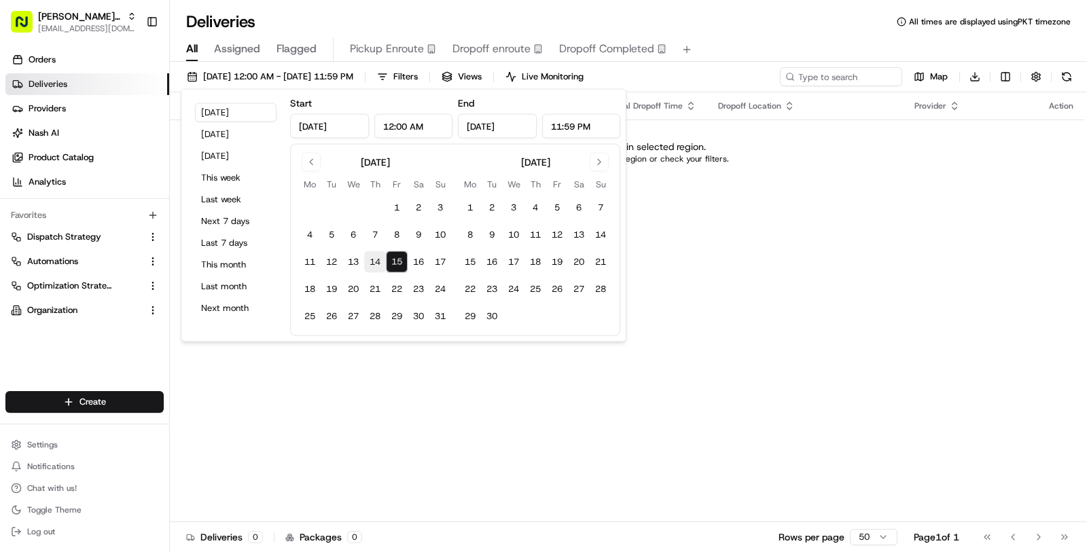
click at [376, 259] on button "14" at bounding box center [375, 262] width 22 height 22
type input "[DATE]"
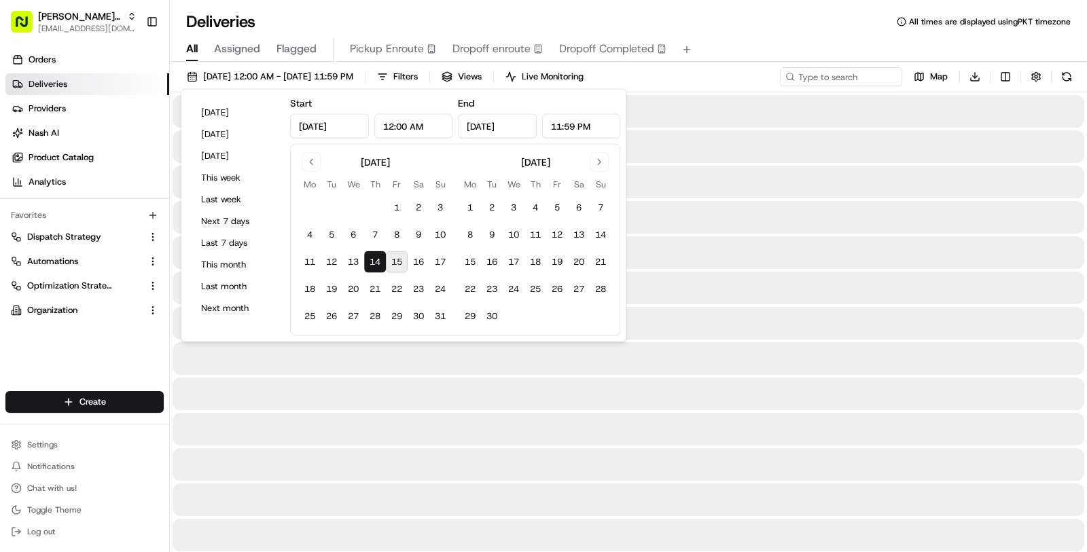
click at [437, 363] on div at bounding box center [629, 358] width 912 height 33
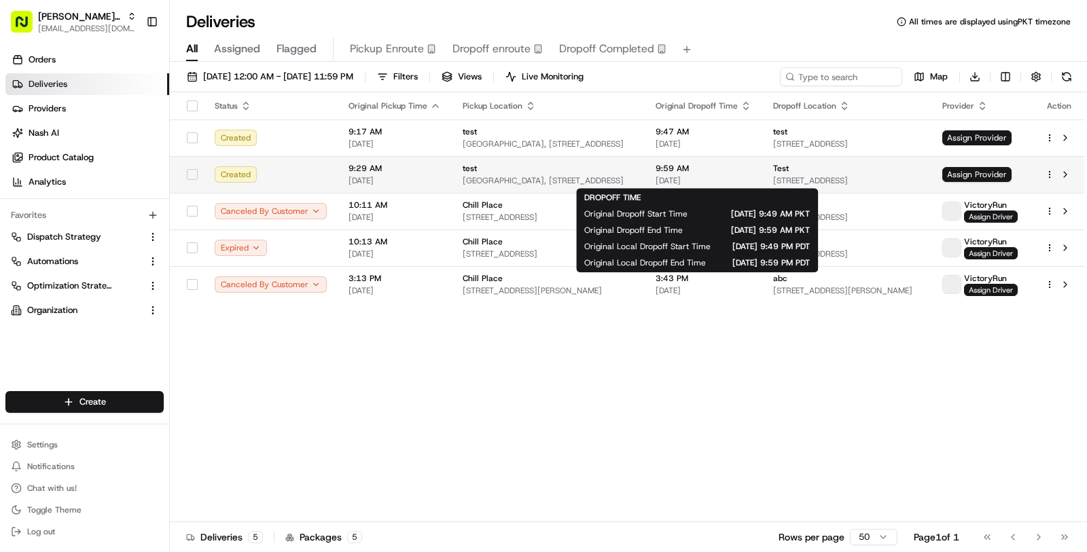
click at [715, 166] on span "9:59 AM" at bounding box center [704, 168] width 96 height 11
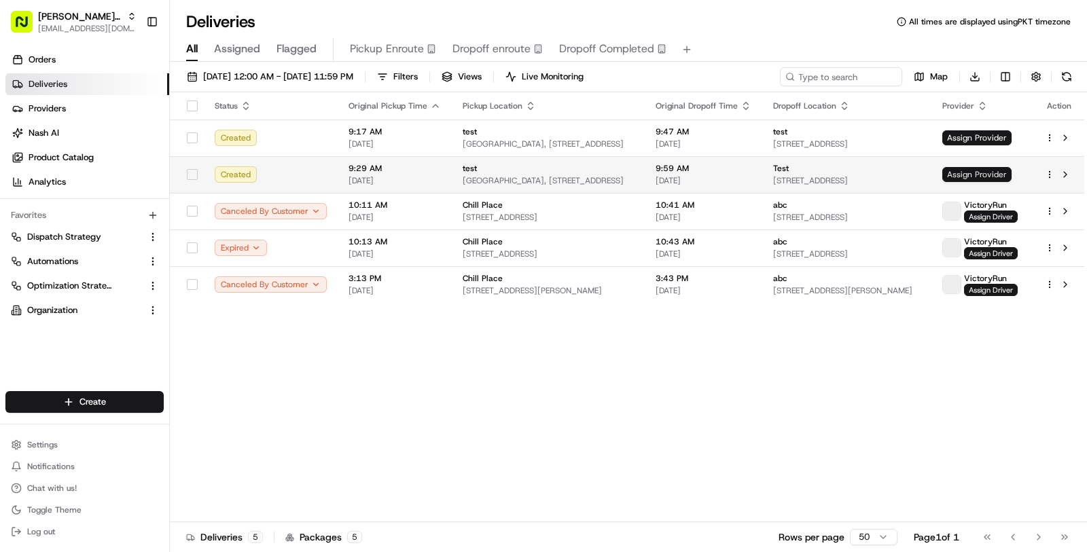
click at [998, 171] on span "Assign Provider" at bounding box center [976, 174] width 69 height 15
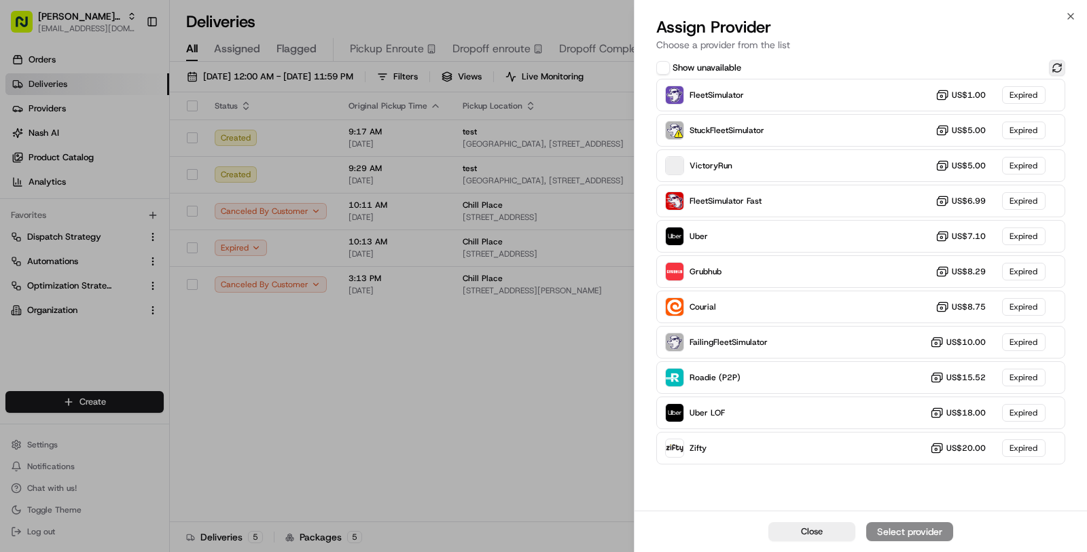
click at [1058, 65] on button at bounding box center [1057, 68] width 16 height 16
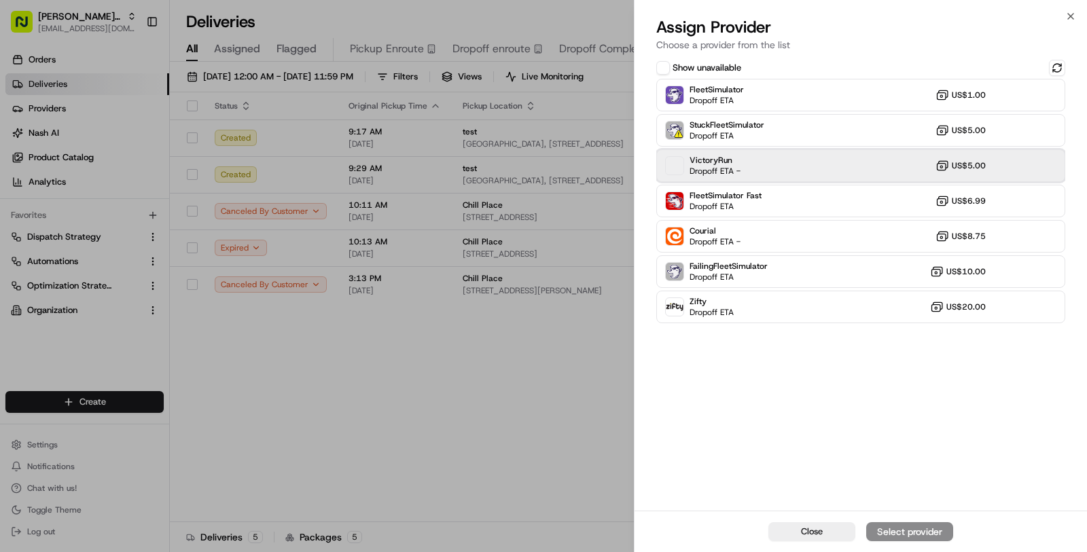
click at [882, 177] on div "VictoryRun Dropoff ETA - US$5.00" at bounding box center [860, 165] width 409 height 33
click at [912, 532] on div "Assign Provider" at bounding box center [909, 532] width 67 height 14
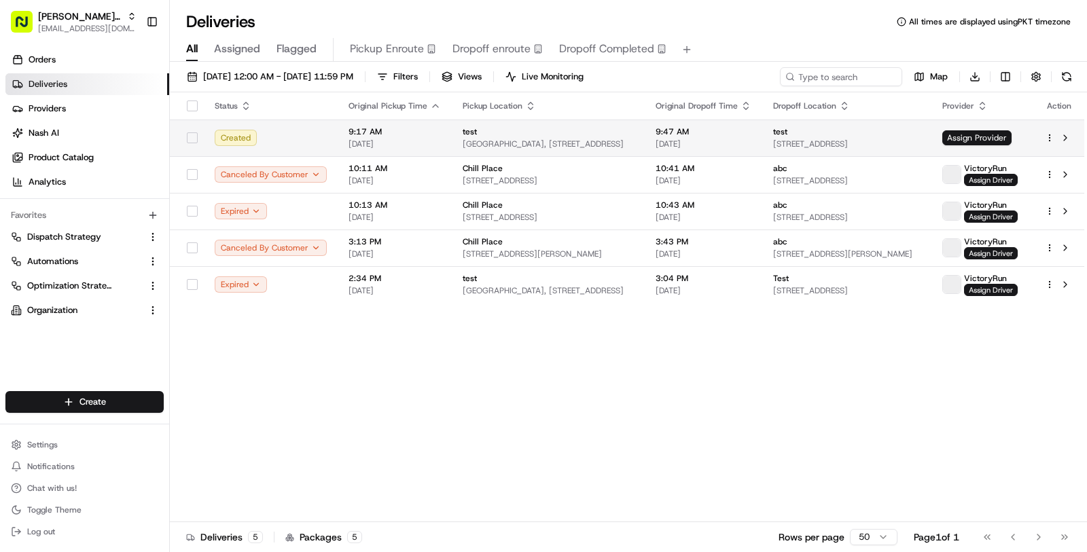
click at [772, 134] on td "test 135 Main St #4, San Francisco, CA 94105, USA" at bounding box center [847, 138] width 170 height 37
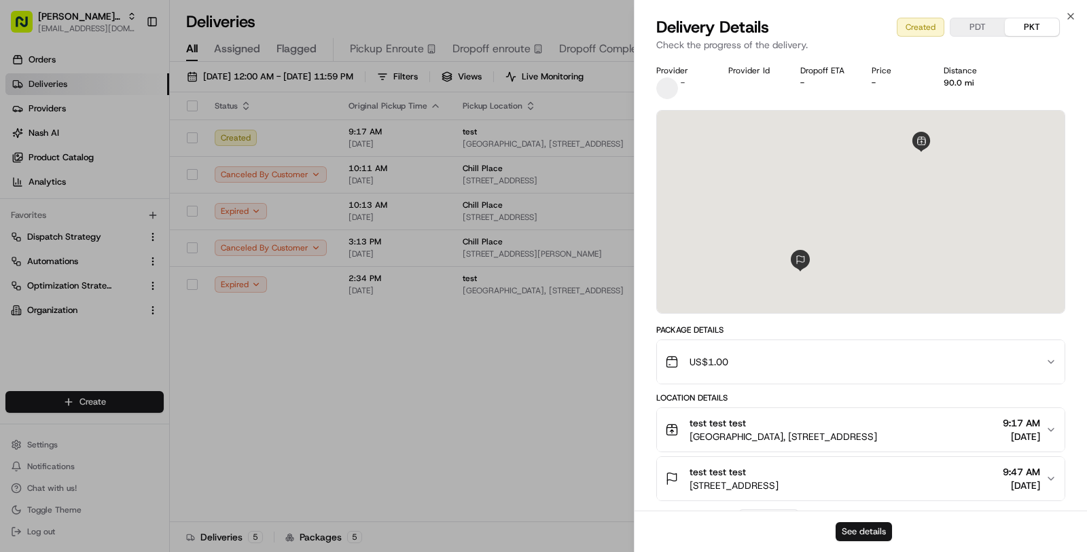
click at [862, 535] on button "See details" at bounding box center [864, 531] width 56 height 19
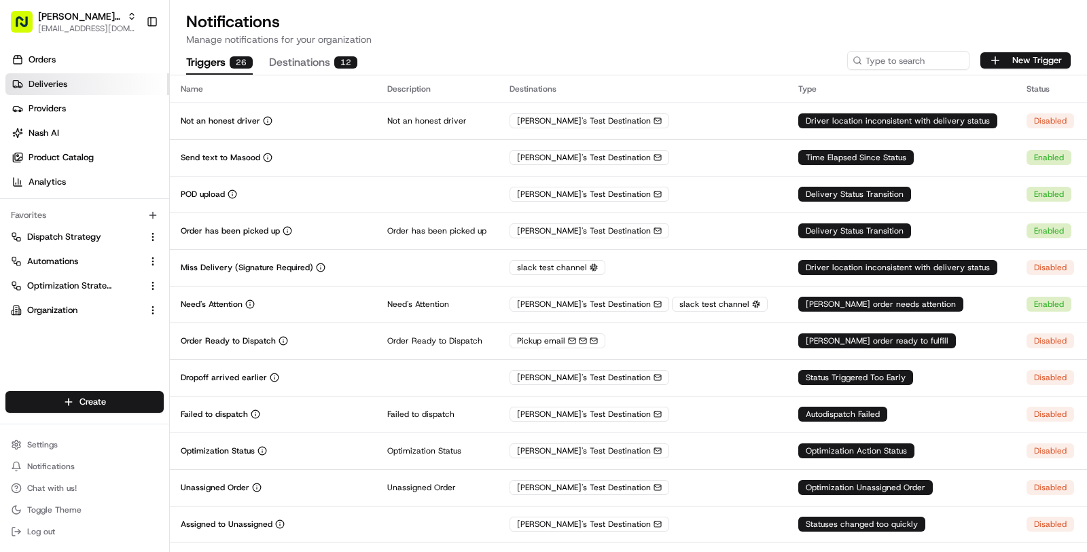
click at [12, 84] on icon at bounding box center [17, 84] width 11 height 11
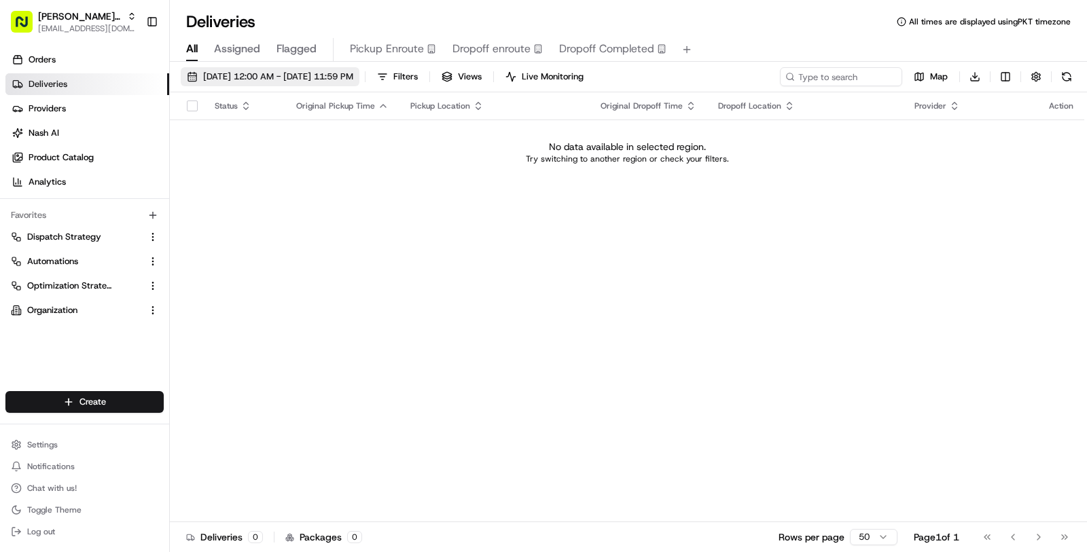
click at [317, 69] on button "[DATE] 12:00 AM - [DATE] 11:59 PM" at bounding box center [270, 76] width 179 height 19
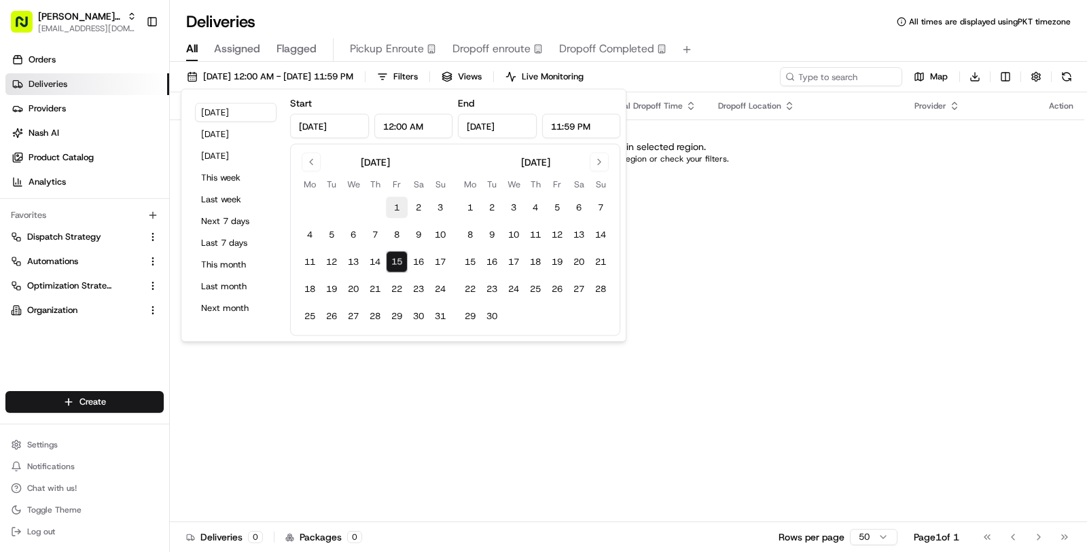
click at [387, 202] on button "1" at bounding box center [397, 208] width 22 height 22
type input "Aug 1, 2025"
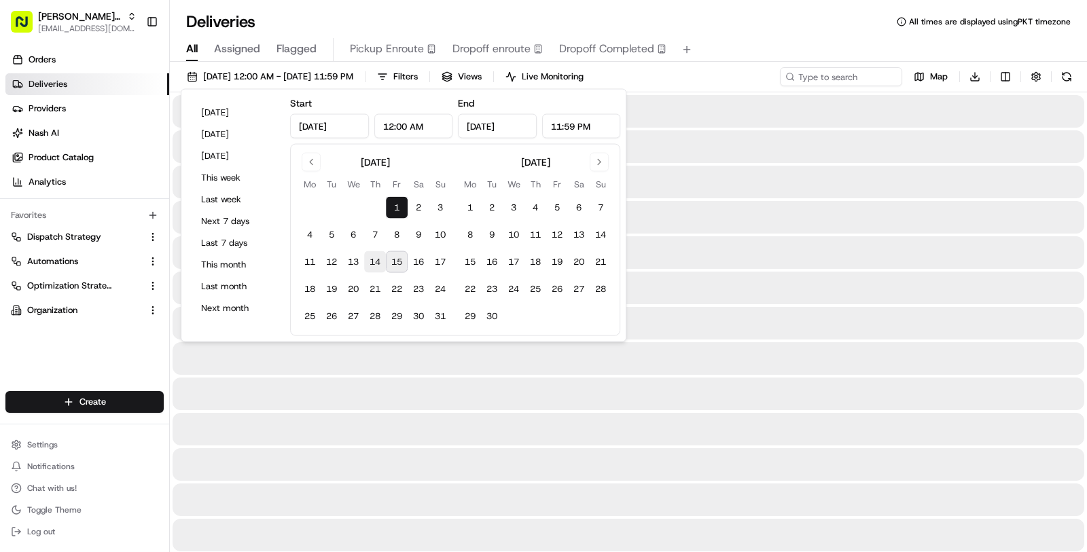
click at [372, 255] on button "14" at bounding box center [375, 262] width 22 height 22
type input "Aug 14, 2025"
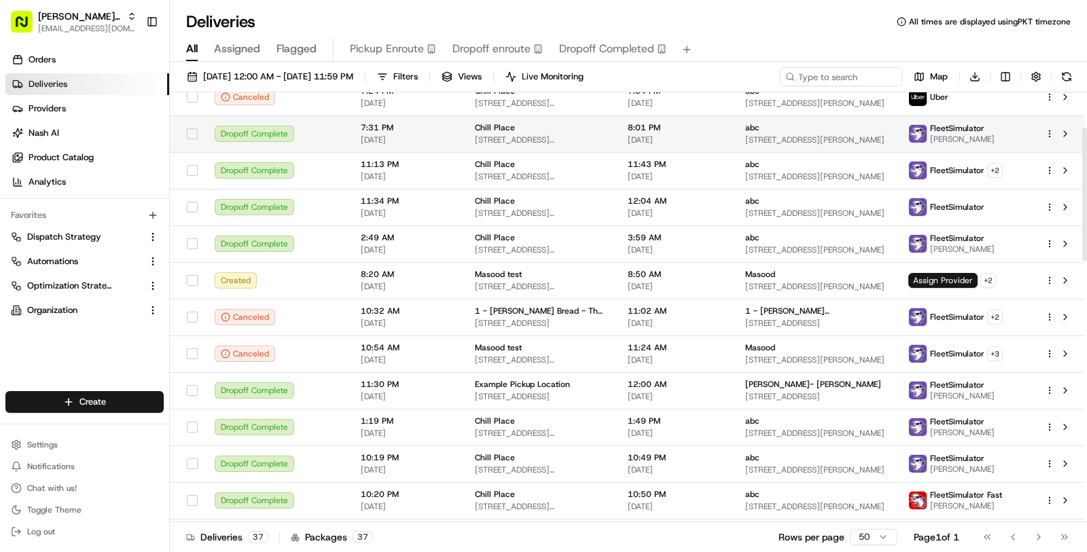
scroll to position [117, 0]
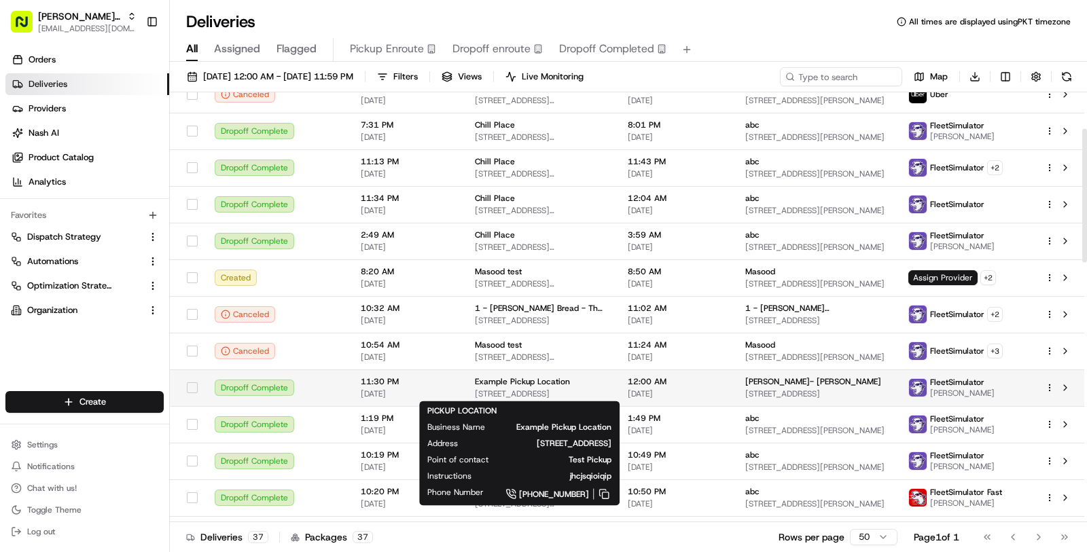
click at [521, 393] on span "2200 Market St, San Francisco, CA 94114, USA" at bounding box center [540, 394] width 131 height 11
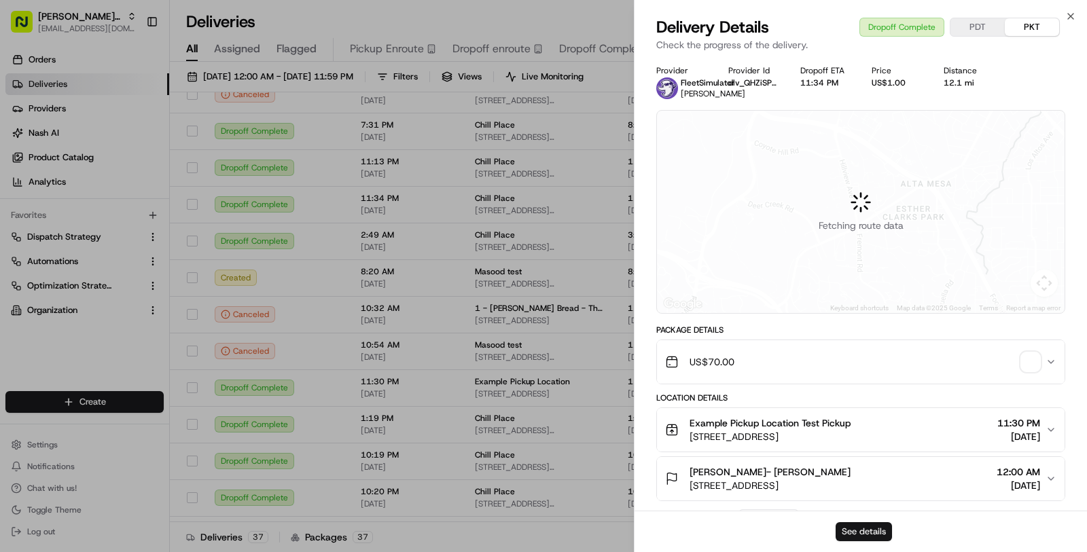
click at [857, 531] on button "See details" at bounding box center [864, 531] width 56 height 19
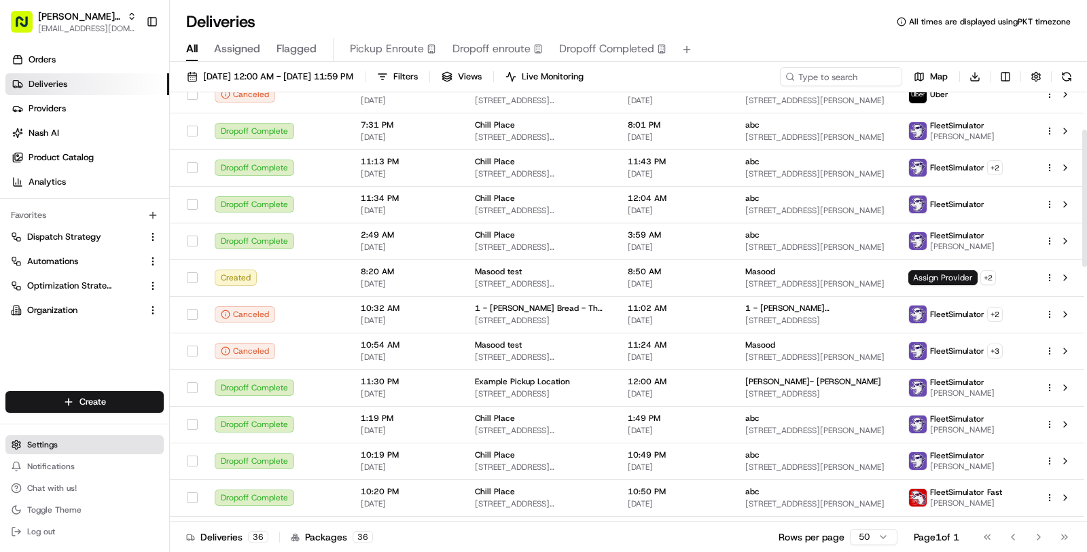
click at [99, 445] on button "Settings" at bounding box center [84, 444] width 158 height 19
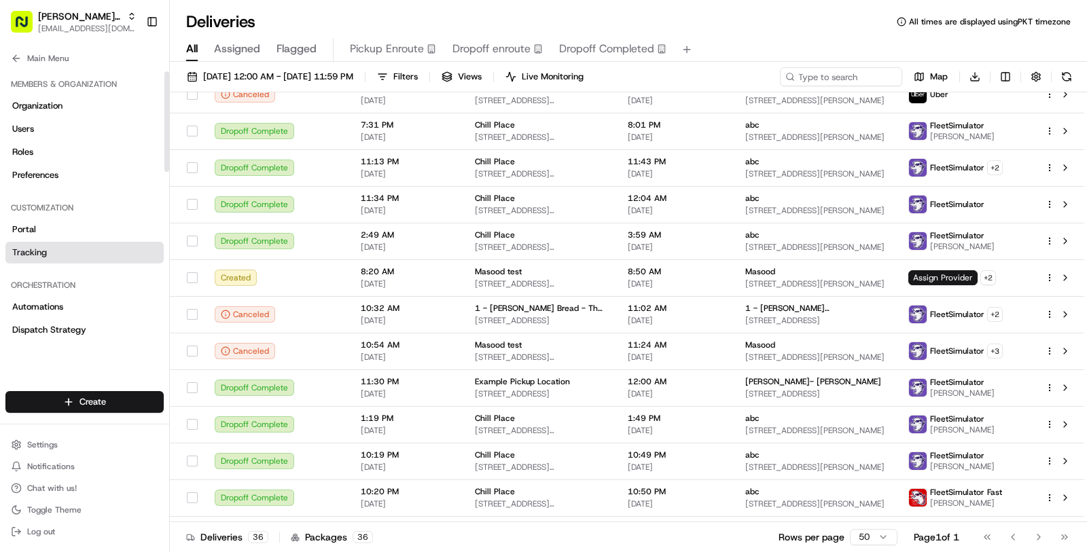
scroll to position [500, 0]
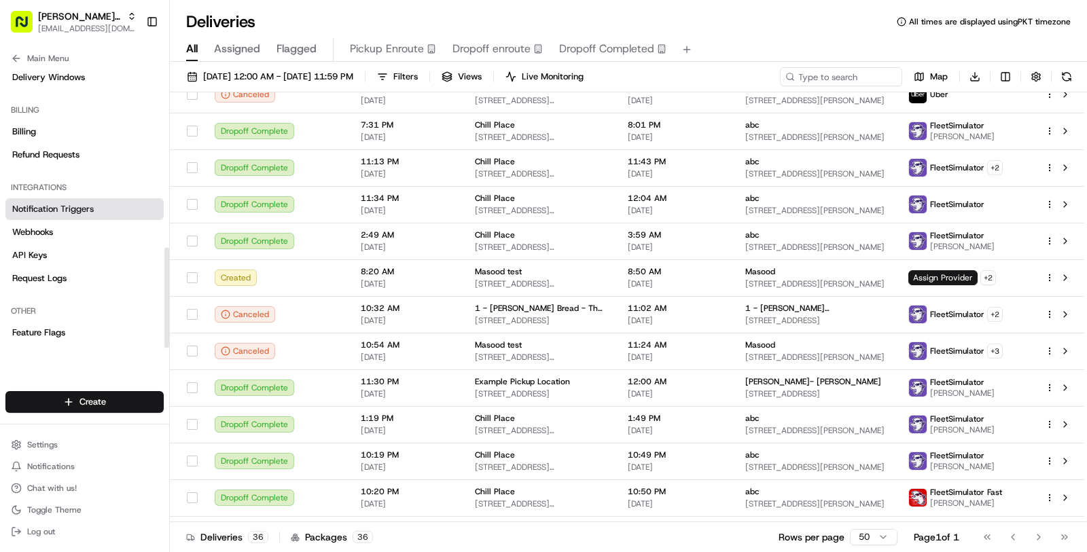
click at [98, 215] on link "Notification Triggers" at bounding box center [84, 209] width 158 height 22
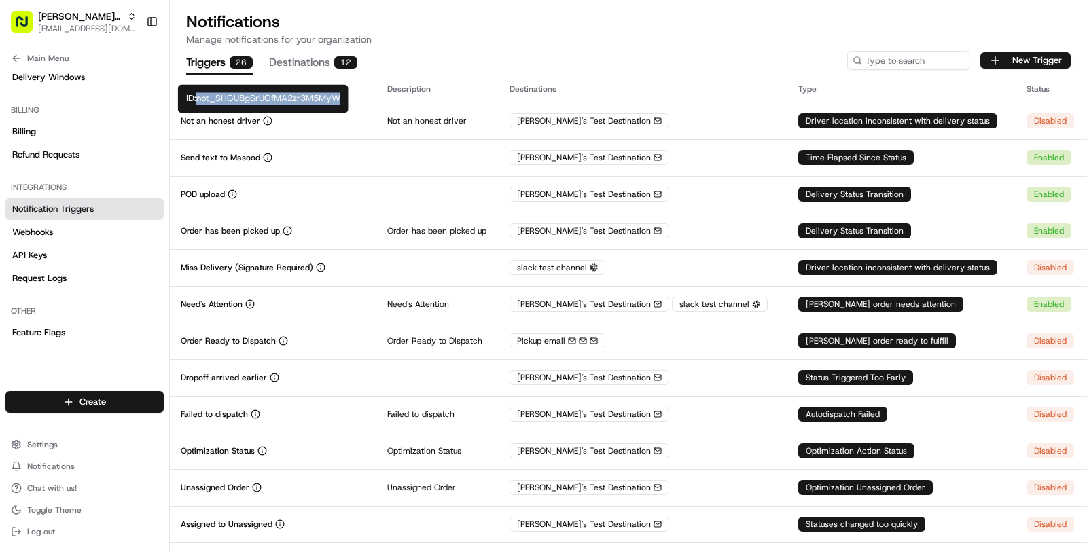
drag, startPoint x: 341, startPoint y: 102, endPoint x: 200, endPoint y: 100, distance: 141.3
click at [200, 100] on div "ID: not_SHGU8gSrUGfMA2zr3M5MyW ID: not_SHGU8gSrUGfMA2zr3M5MyW" at bounding box center [263, 98] width 171 height 29
copy div "not_SHGU8gSrUGfMA2zr3M5MyW"
drag, startPoint x: 343, startPoint y: 98, endPoint x: 200, endPoint y: 96, distance: 142.7
click at [200, 96] on div "ID: not_SHGU8gSrUGfMA2zr3M5MyW ID: not_SHGU8gSrUGfMA2zr3M5MyW" at bounding box center [263, 98] width 171 height 29
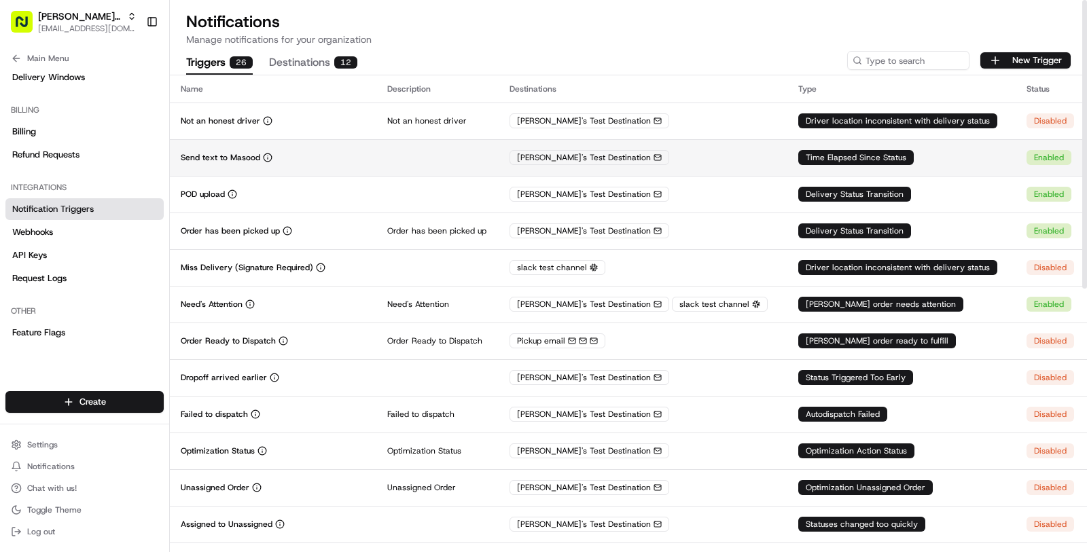
click at [303, 149] on td "Send text to Masood" at bounding box center [273, 157] width 207 height 37
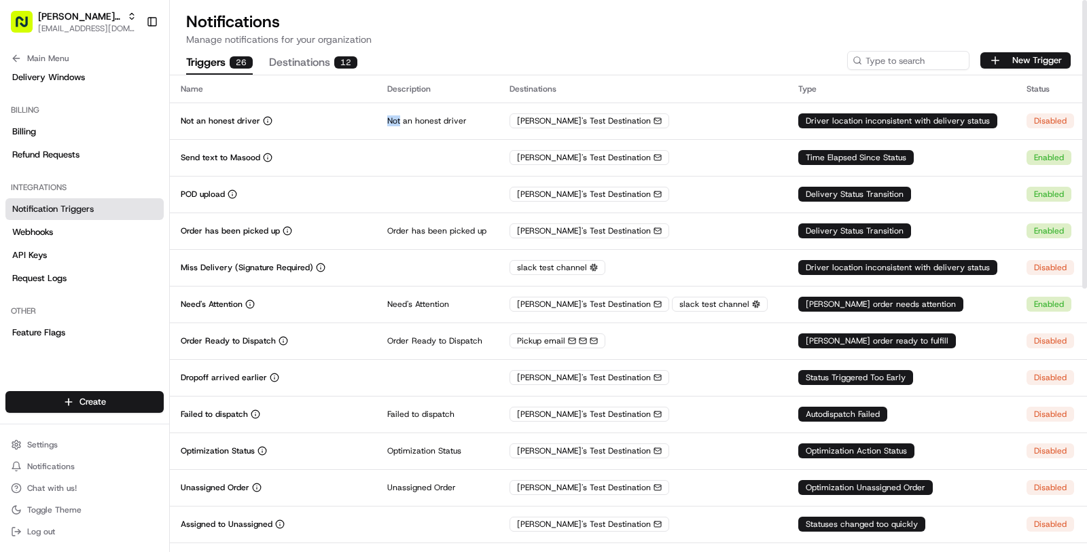
click at [315, 119] on div "Not an honest driver" at bounding box center [273, 120] width 185 height 11
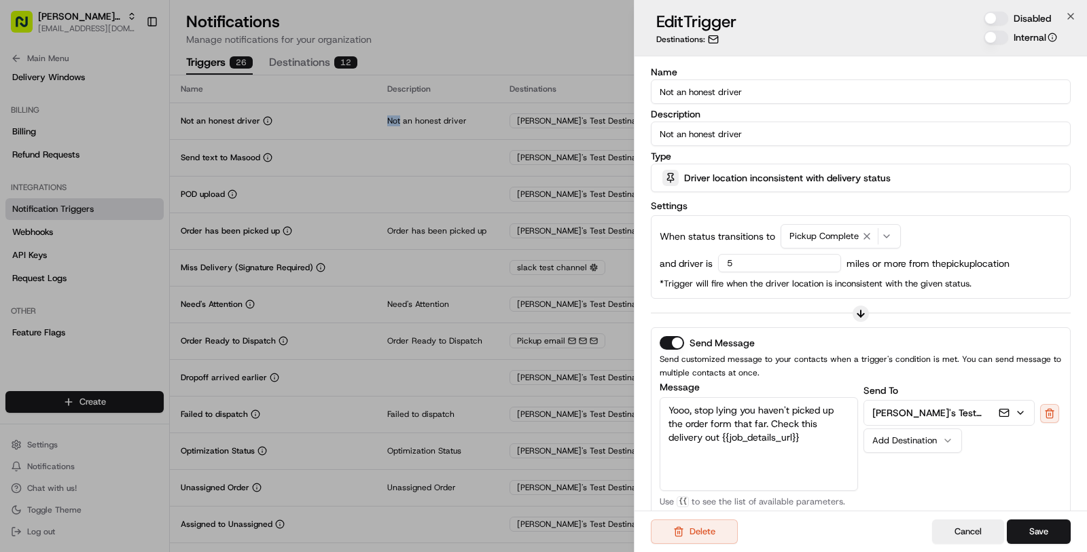
scroll to position [199, 0]
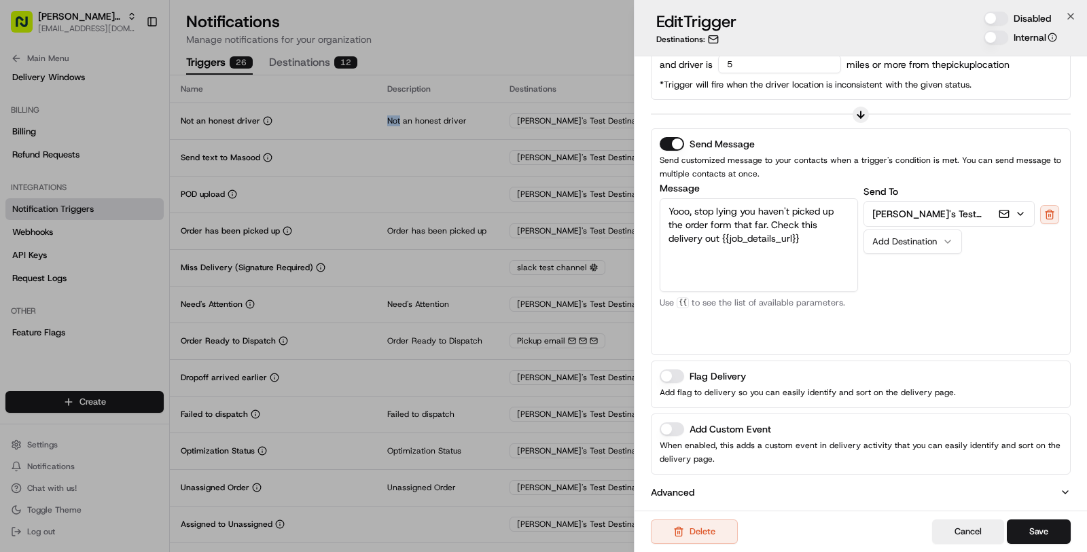
click at [682, 490] on p "Advanced" at bounding box center [672, 493] width 43 height 14
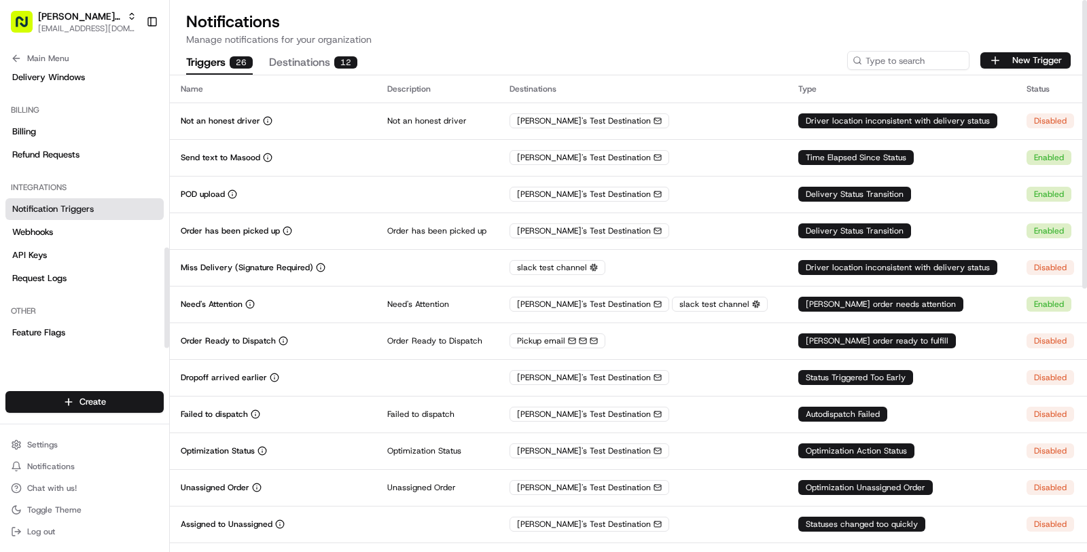
click at [99, 46] on div "Main Menu" at bounding box center [84, 55] width 169 height 24
click at [101, 65] on button "Main Menu" at bounding box center [84, 58] width 158 height 19
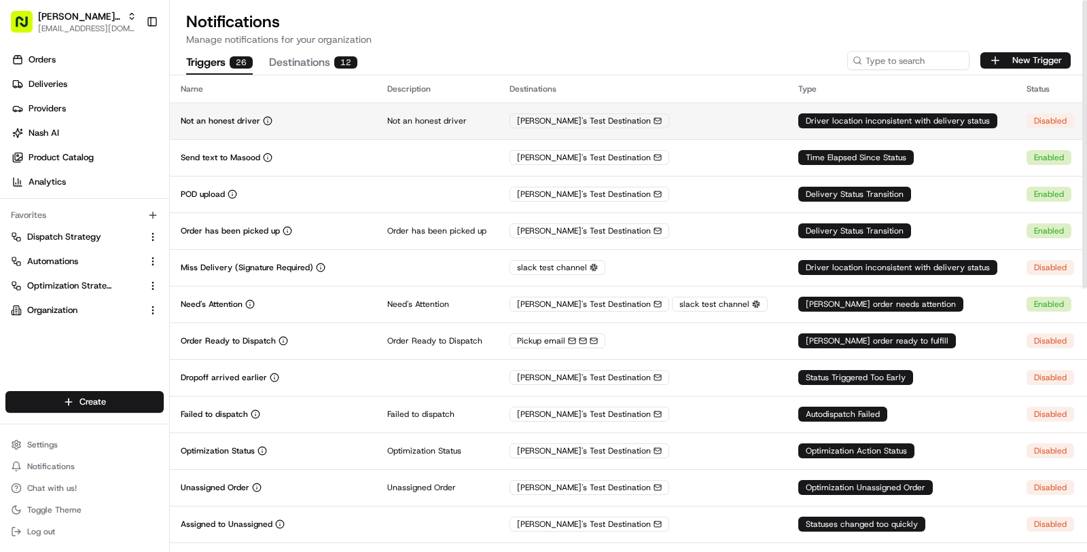
click at [344, 121] on div "Not an honest driver" at bounding box center [273, 120] width 185 height 11
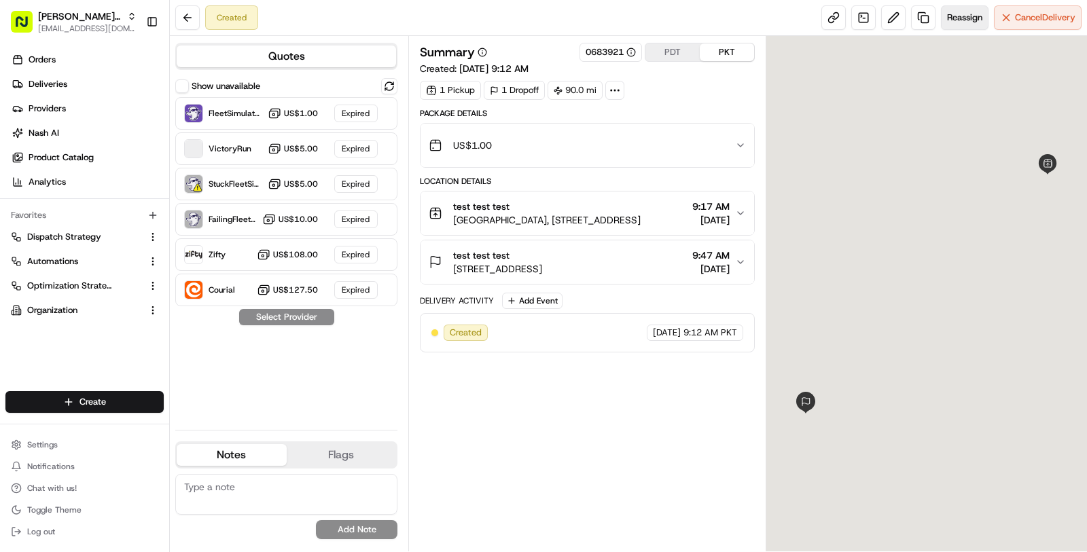
click at [958, 15] on span "Reassign" at bounding box center [964, 18] width 35 height 12
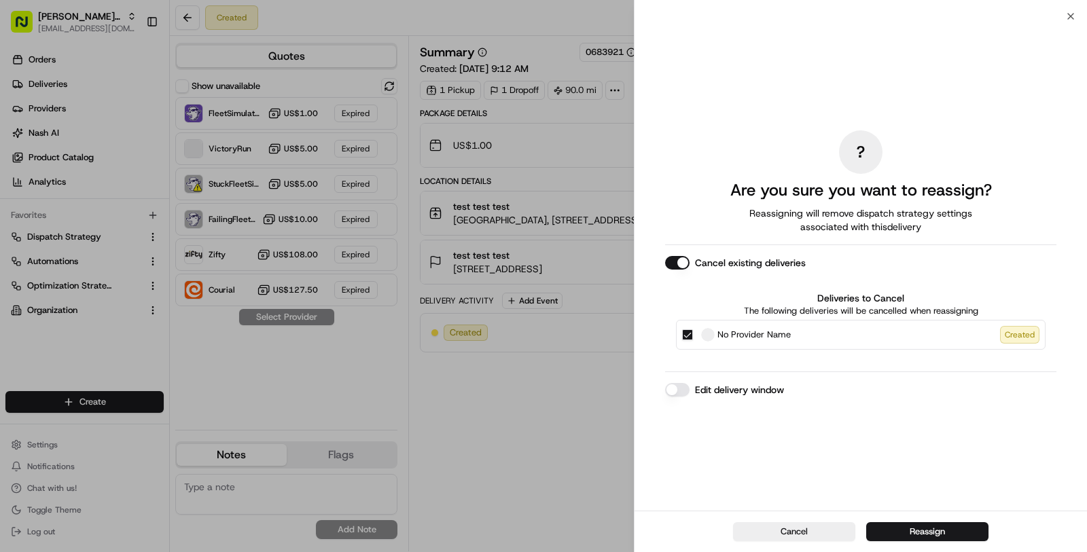
click at [682, 393] on button "Edit delivery window" at bounding box center [677, 390] width 24 height 14
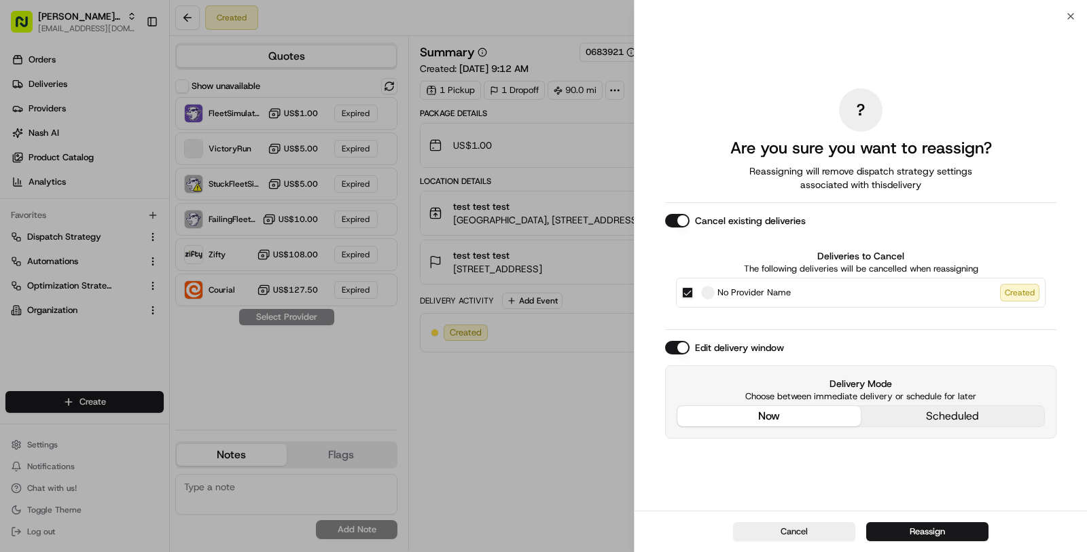
click at [791, 423] on button "now" at bounding box center [768, 416] width 183 height 20
click at [931, 524] on button "Reassign" at bounding box center [927, 531] width 122 height 19
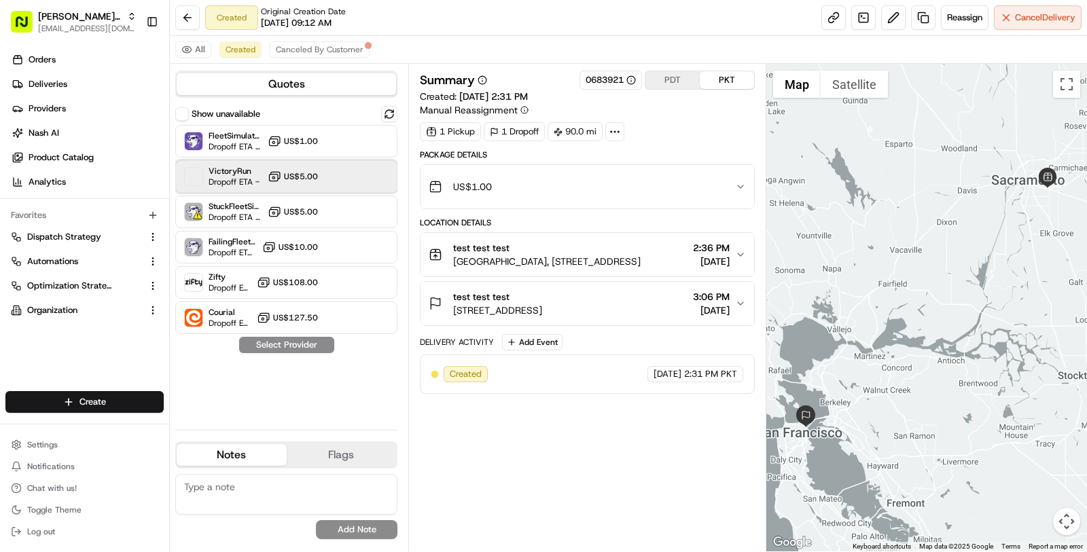
click at [311, 185] on div "VictoryRun Dropoff ETA - US$5.00" at bounding box center [286, 176] width 222 height 33
click at [285, 346] on button "Assign Provider" at bounding box center [286, 345] width 96 height 16
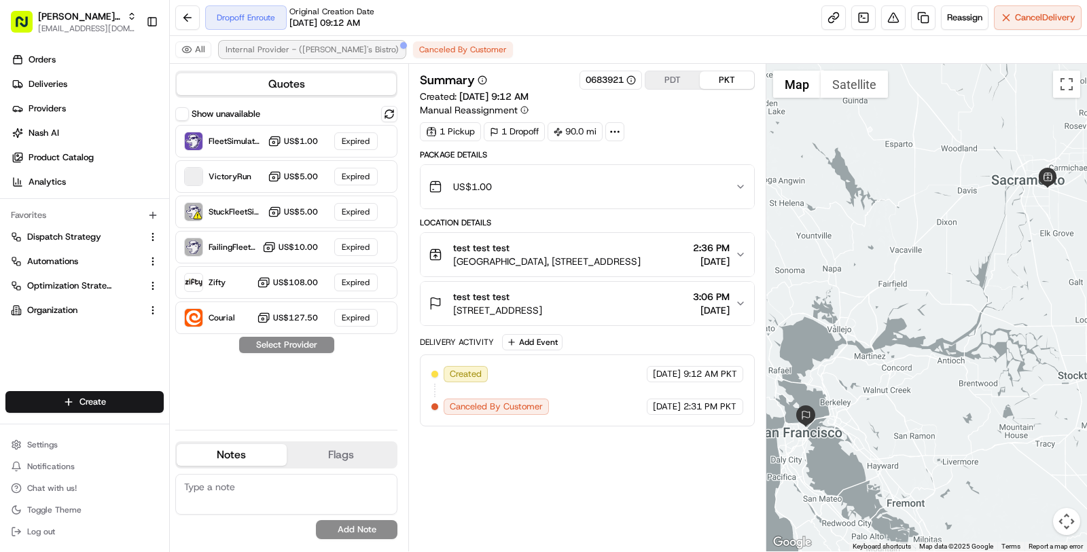
click at [270, 46] on span "Internal Provider - ([PERSON_NAME]'s Bistro)" at bounding box center [312, 49] width 173 height 11
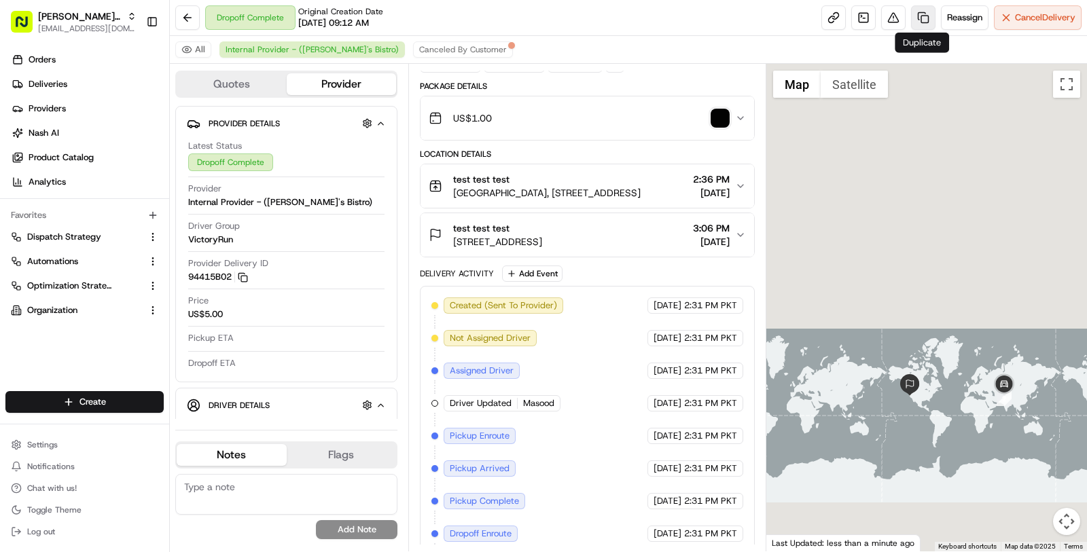
click at [922, 22] on link at bounding box center [923, 17] width 24 height 24
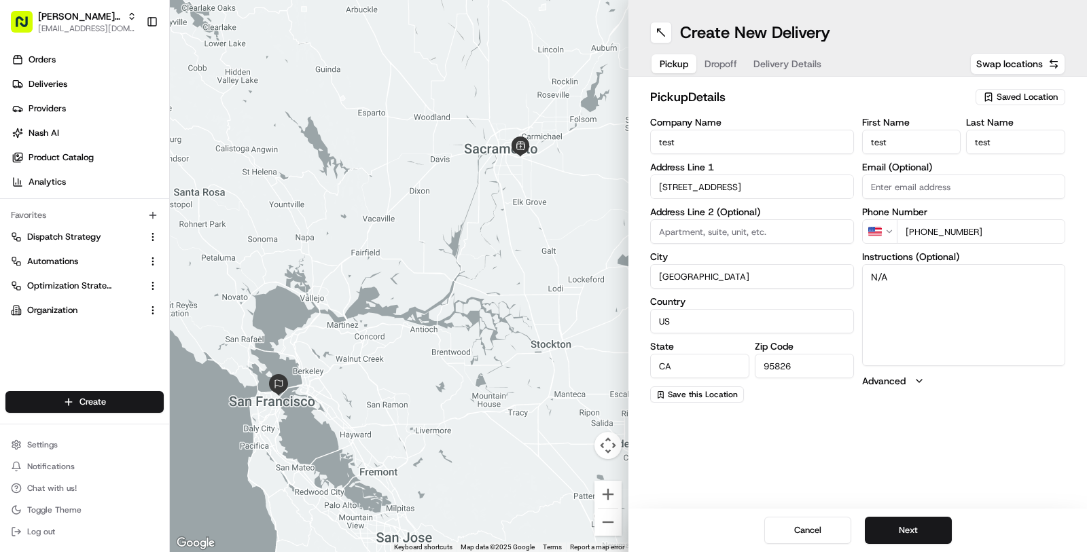
click at [718, 65] on span "Dropoff" at bounding box center [720, 64] width 33 height 14
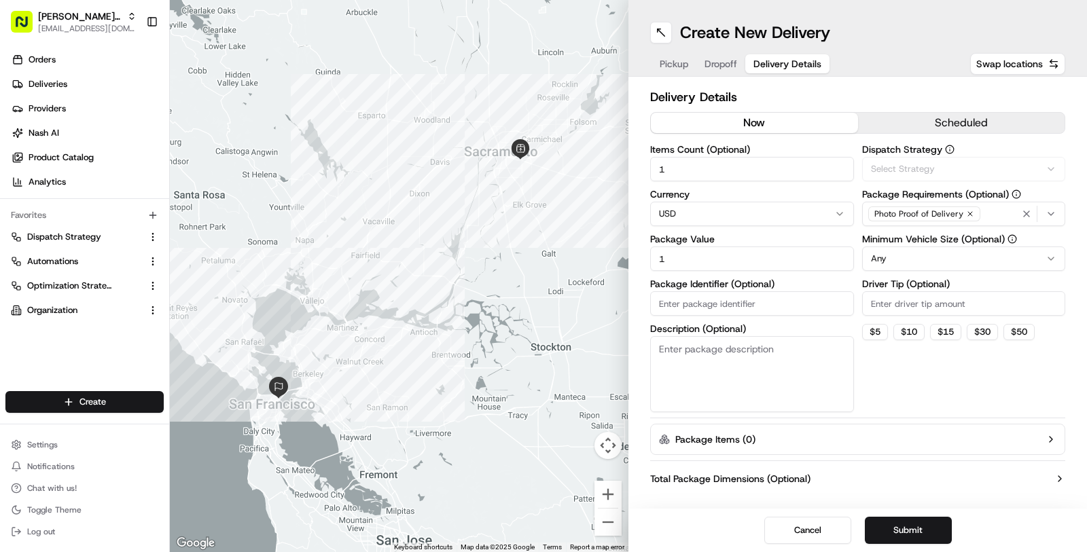
click at [777, 65] on span "Delivery Details" at bounding box center [787, 64] width 68 height 14
click at [781, 124] on button "now" at bounding box center [754, 123] width 207 height 20
click at [939, 171] on div "Via Automation" at bounding box center [963, 169] width 197 height 12
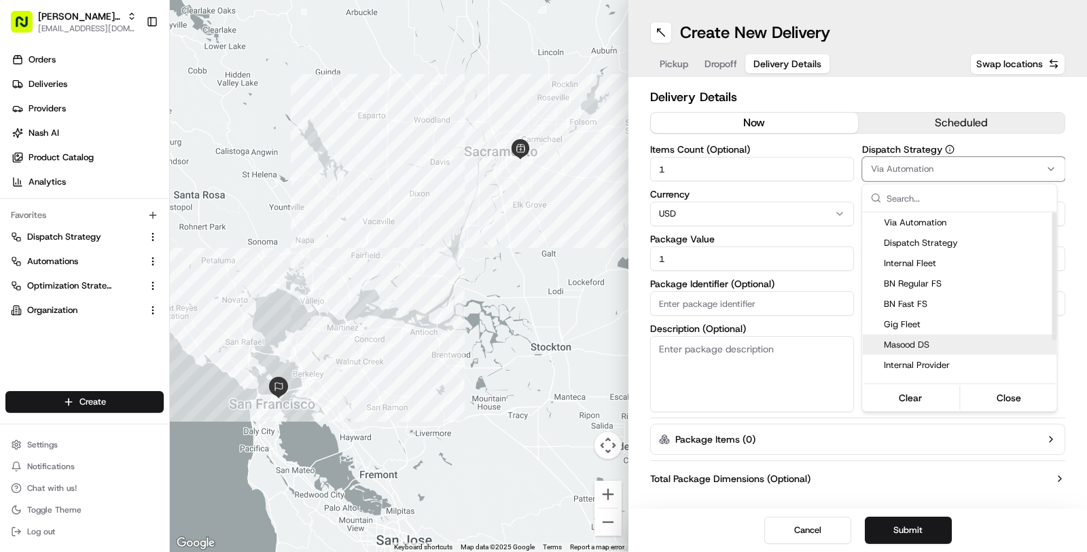
click at [940, 340] on span "Masood DS" at bounding box center [967, 345] width 167 height 12
click at [947, 490] on html "[PERSON_NAME]'s Bistro [EMAIL_ADDRESS][DOMAIN_NAME] Toggle Sidebar Orders Deliv…" at bounding box center [543, 276] width 1087 height 552
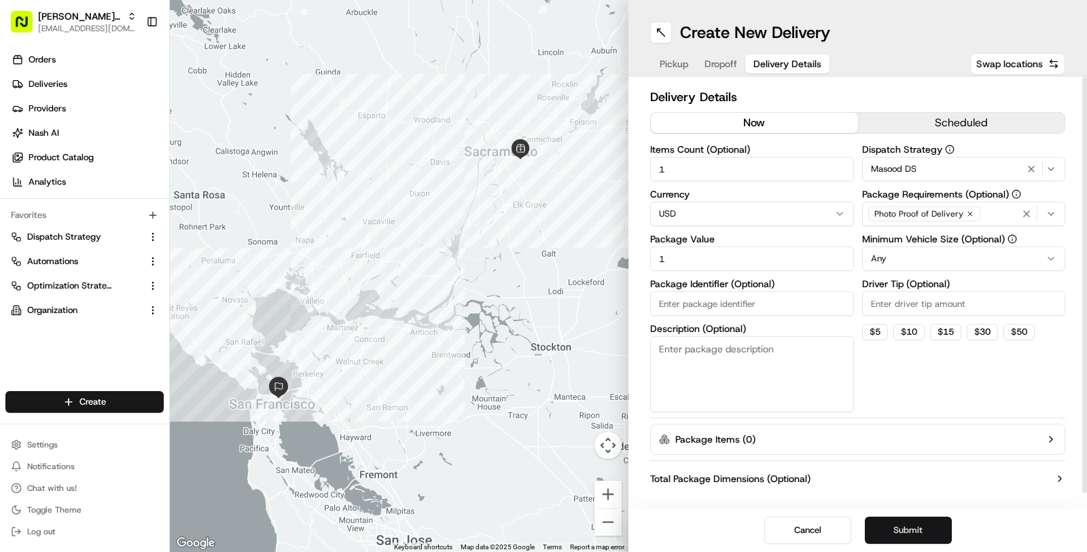
click at [912, 535] on button "Submit" at bounding box center [908, 530] width 87 height 27
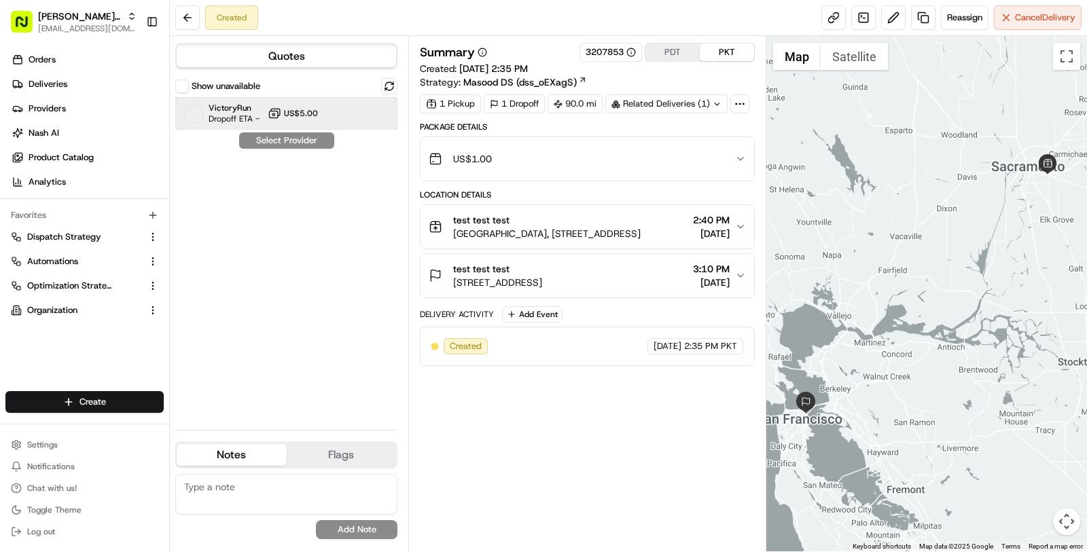
click at [349, 108] on div at bounding box center [356, 113] width 16 height 16
click at [300, 140] on button "Assign Provider" at bounding box center [286, 140] width 96 height 16
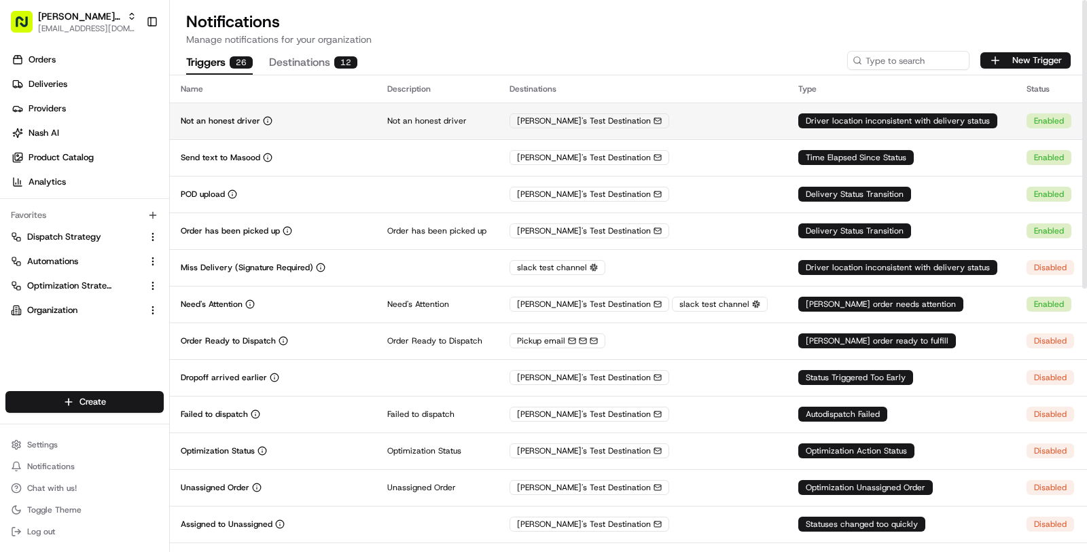
click at [346, 128] on td "Not an honest driver" at bounding box center [273, 121] width 207 height 37
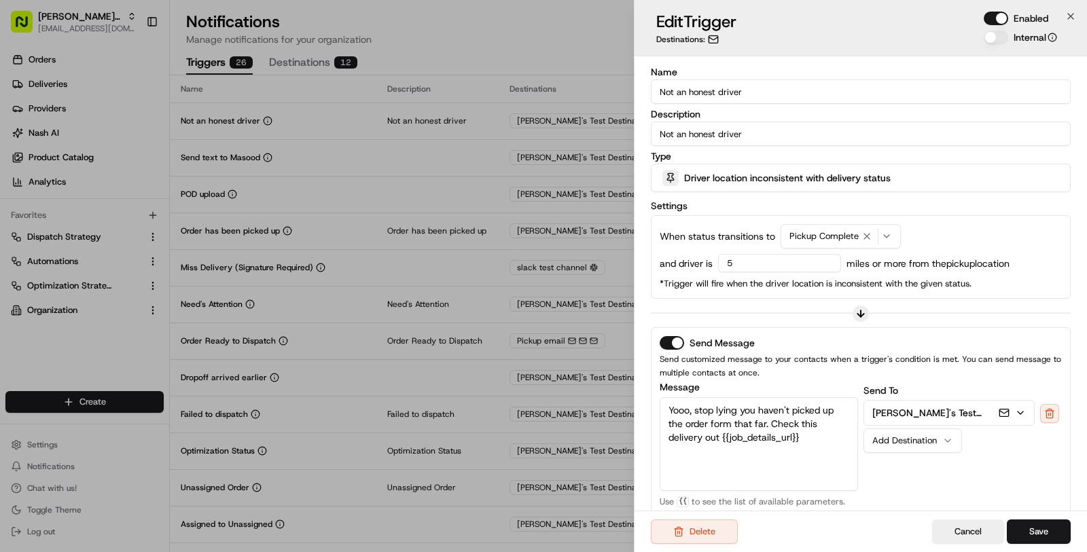
click at [1022, 413] on icon "button" at bounding box center [1020, 413] width 11 height 11
click at [1005, 412] on icon "button" at bounding box center [1004, 413] width 11 height 11
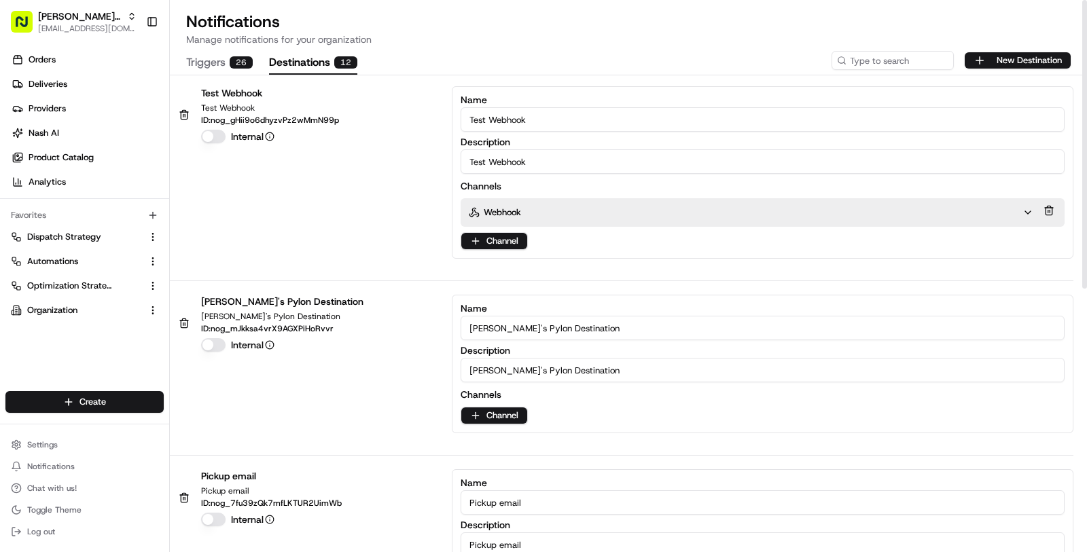
click at [322, 63] on button "Destinations 12" at bounding box center [313, 63] width 88 height 23
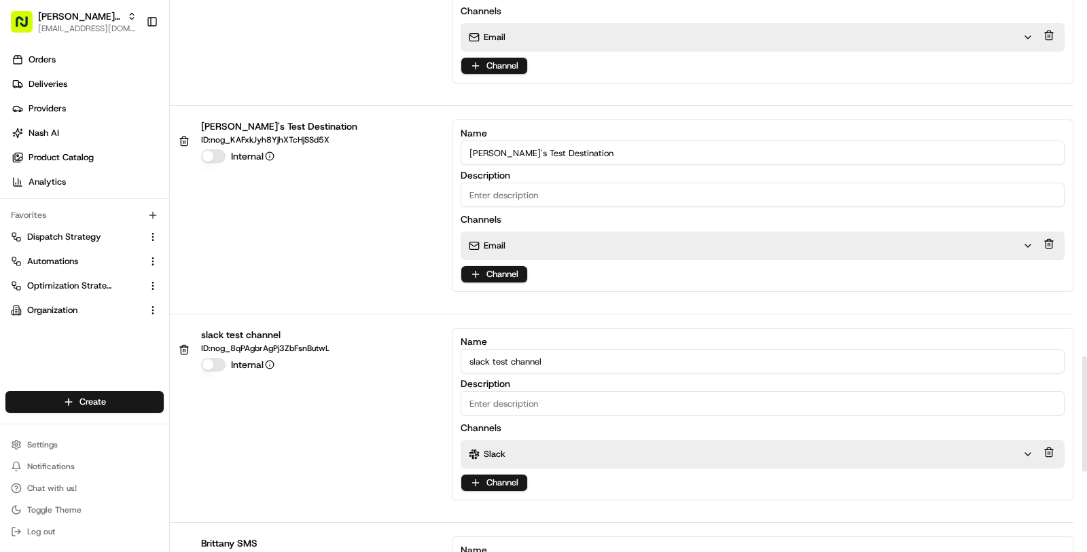
scroll to position [1717, 0]
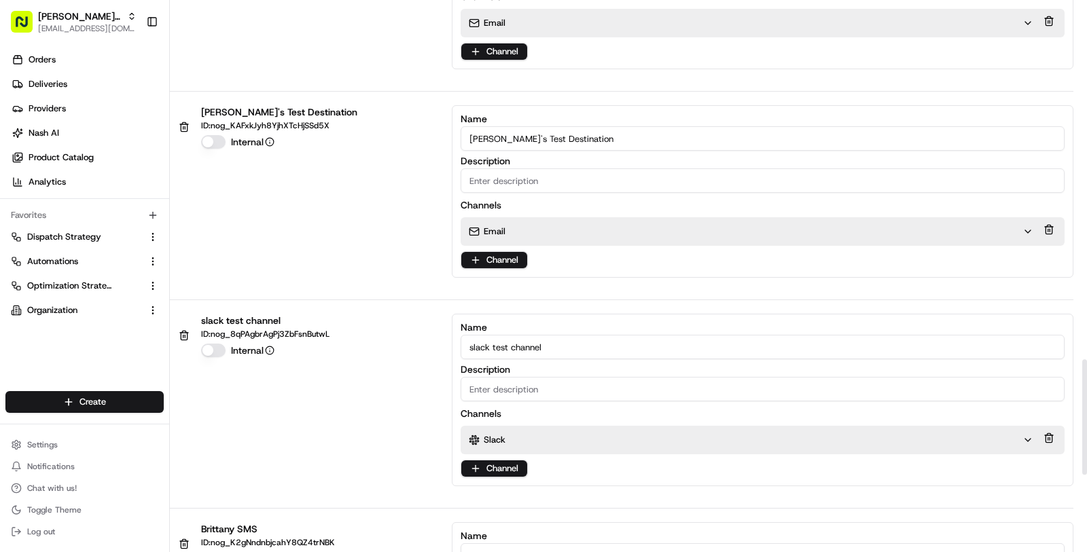
click at [521, 227] on div "Email" at bounding box center [751, 231] width 581 height 29
click at [521, 226] on div "Email" at bounding box center [746, 232] width 554 height 12
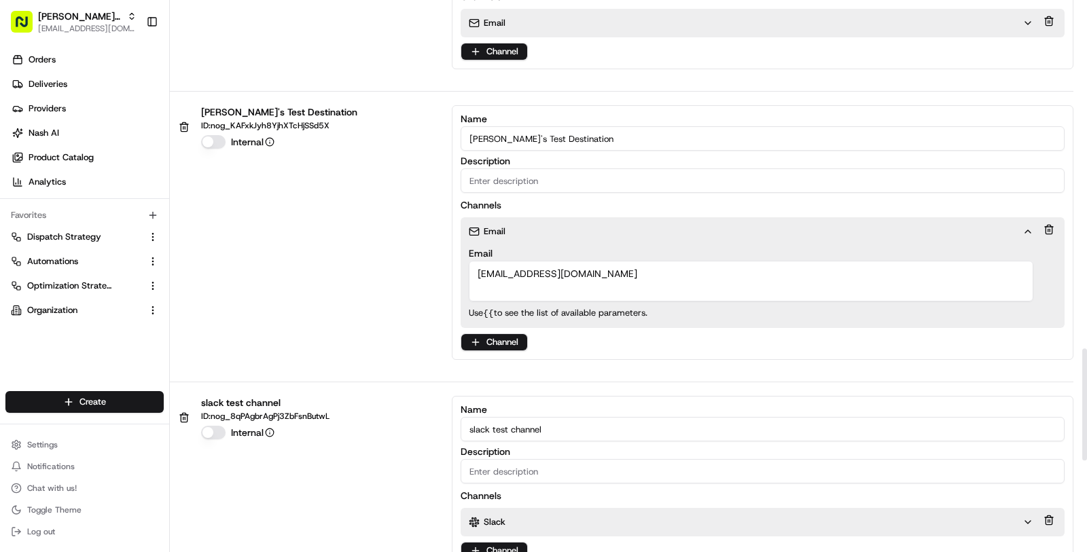
click at [521, 226] on div "Email" at bounding box center [746, 232] width 554 height 12
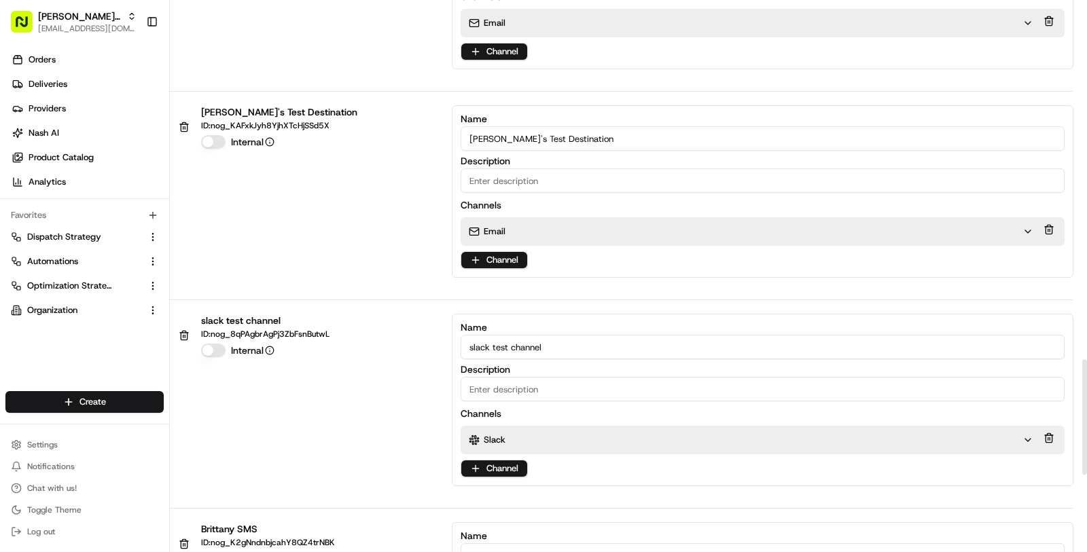
click at [521, 226] on div "Email" at bounding box center [746, 232] width 554 height 12
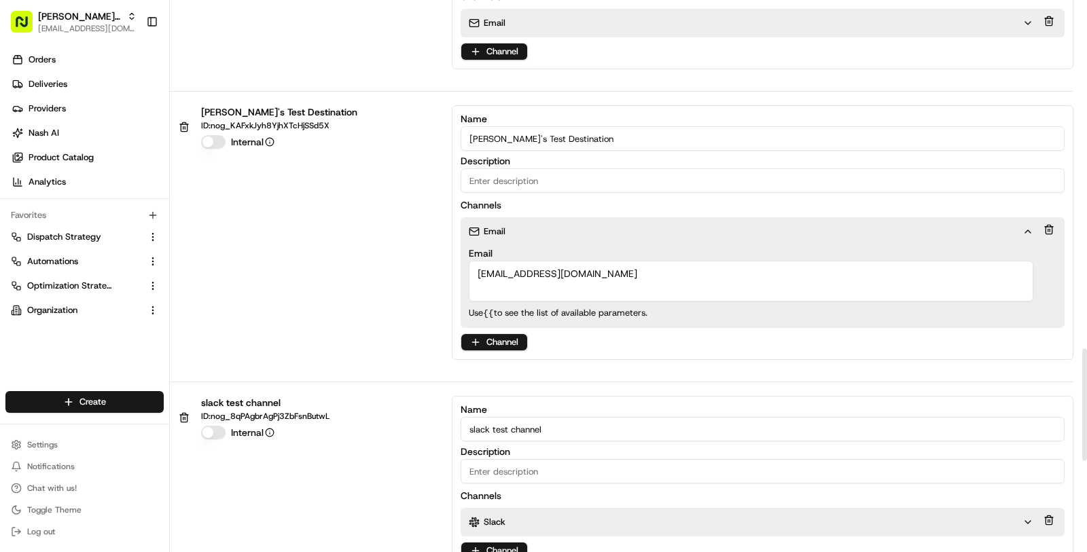
click at [521, 226] on div "Email" at bounding box center [746, 232] width 554 height 12
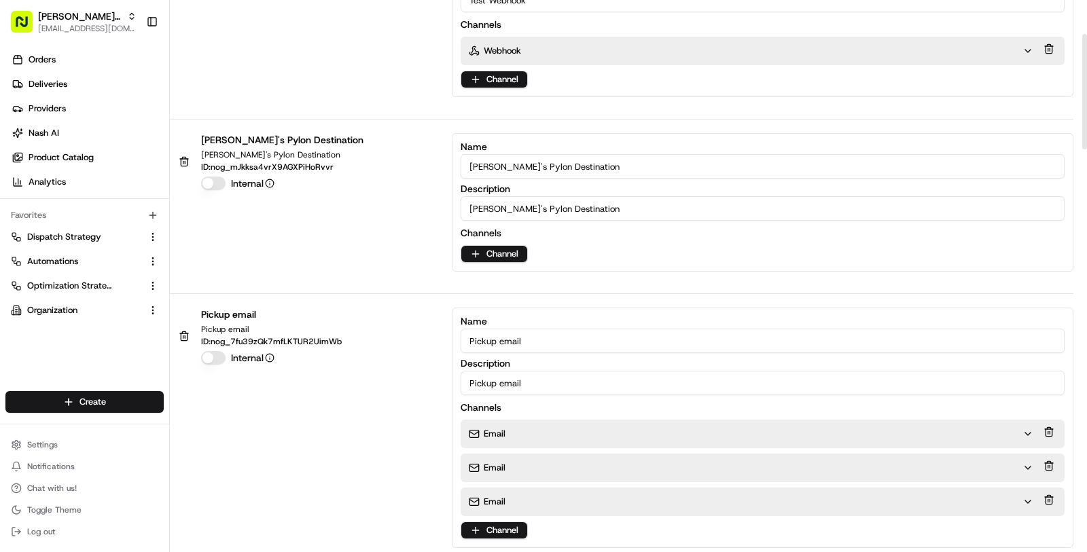
scroll to position [0, 0]
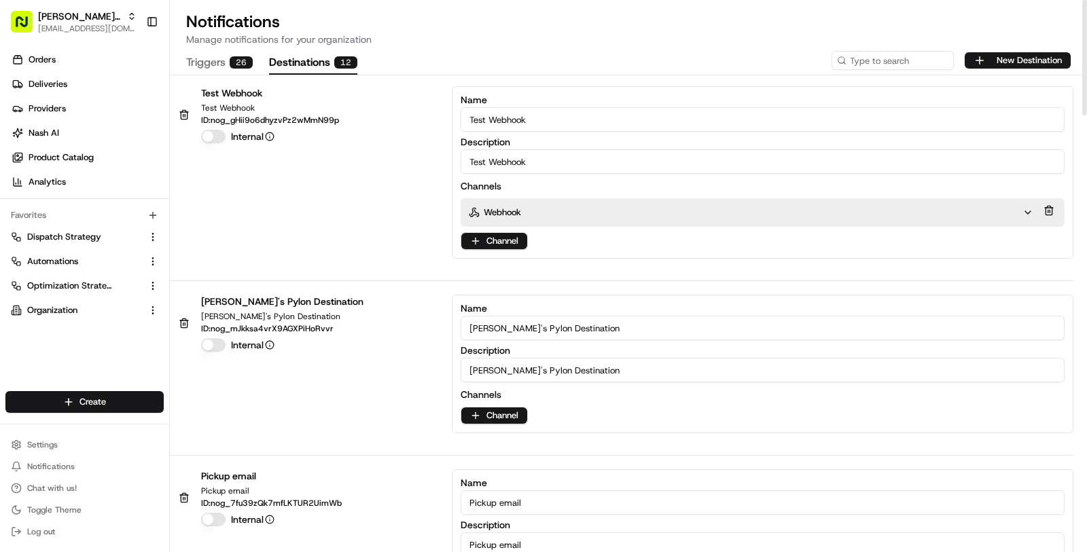
click at [199, 65] on button "Triggers 26" at bounding box center [219, 63] width 67 height 23
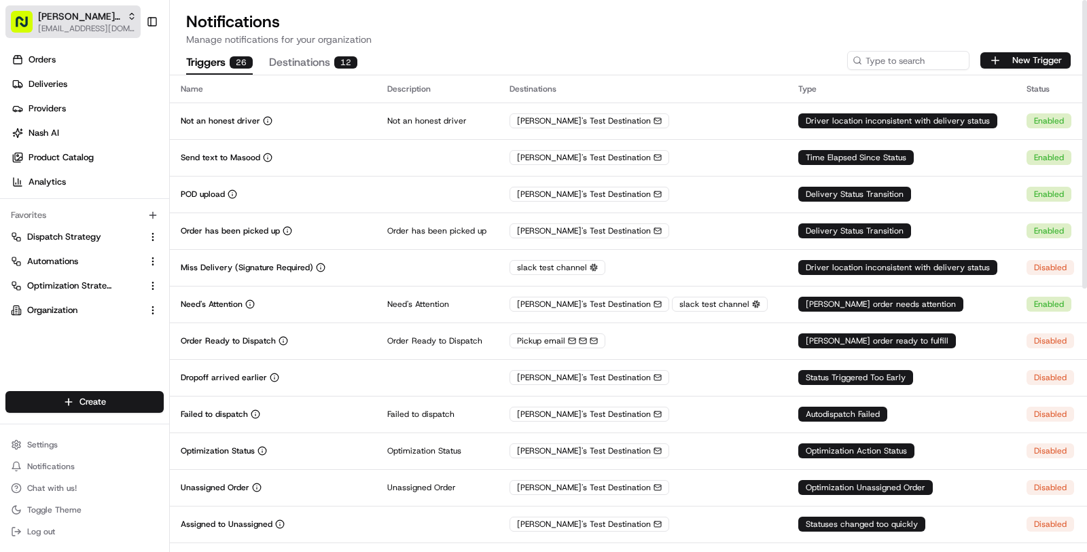
click at [73, 29] on span "[EMAIL_ADDRESS][DOMAIN_NAME]" at bounding box center [87, 28] width 98 height 11
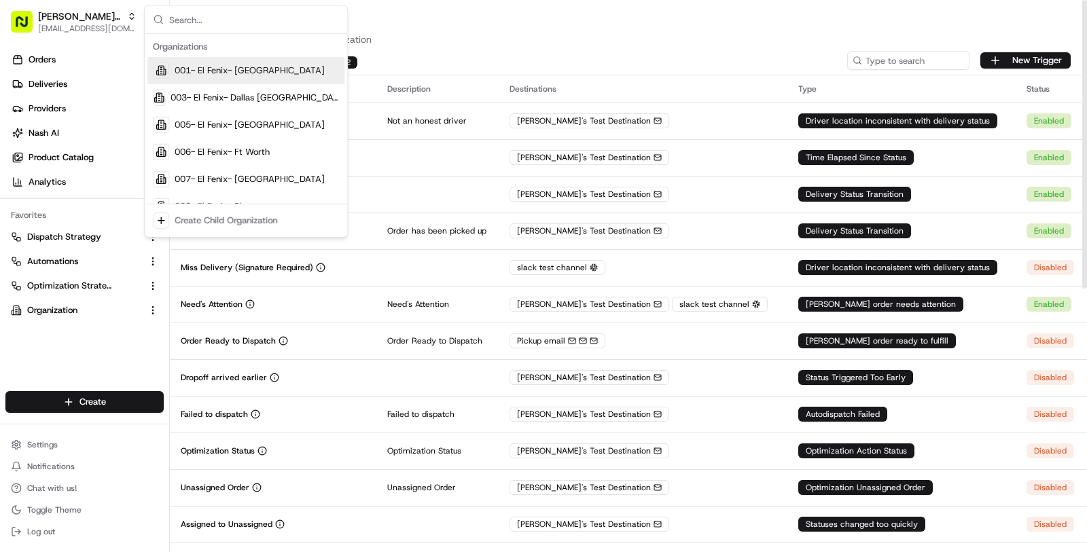
click at [488, 37] on p "Manage notifications for your organization" at bounding box center [628, 40] width 884 height 14
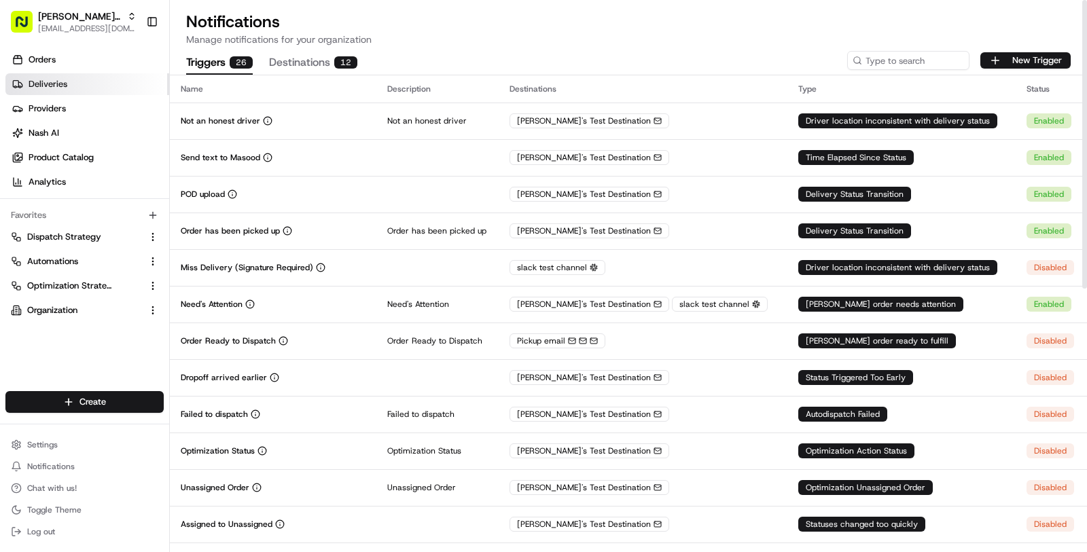
click at [96, 86] on link "Deliveries" at bounding box center [87, 84] width 164 height 22
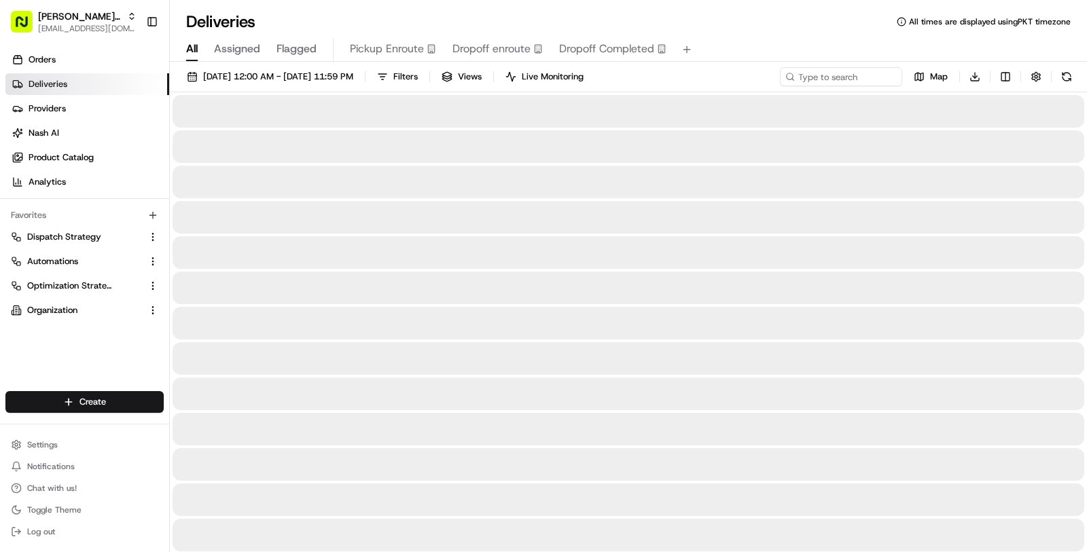
click at [96, 86] on link "Deliveries" at bounding box center [87, 84] width 164 height 22
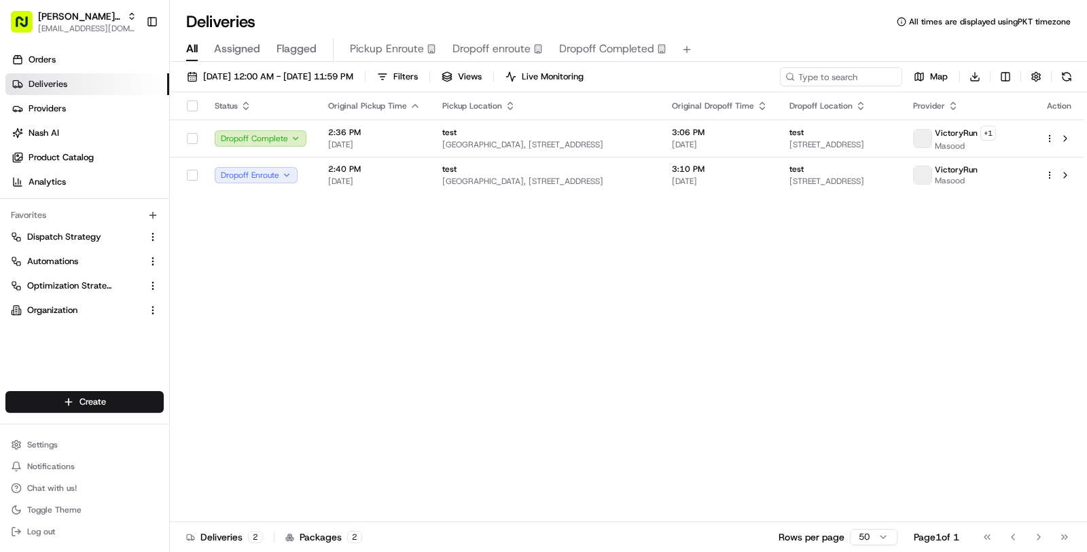
click at [96, 86] on link "Deliveries" at bounding box center [87, 84] width 164 height 22
click at [73, 35] on button "Kisha's Bistro masood@usenash.com" at bounding box center [72, 21] width 135 height 33
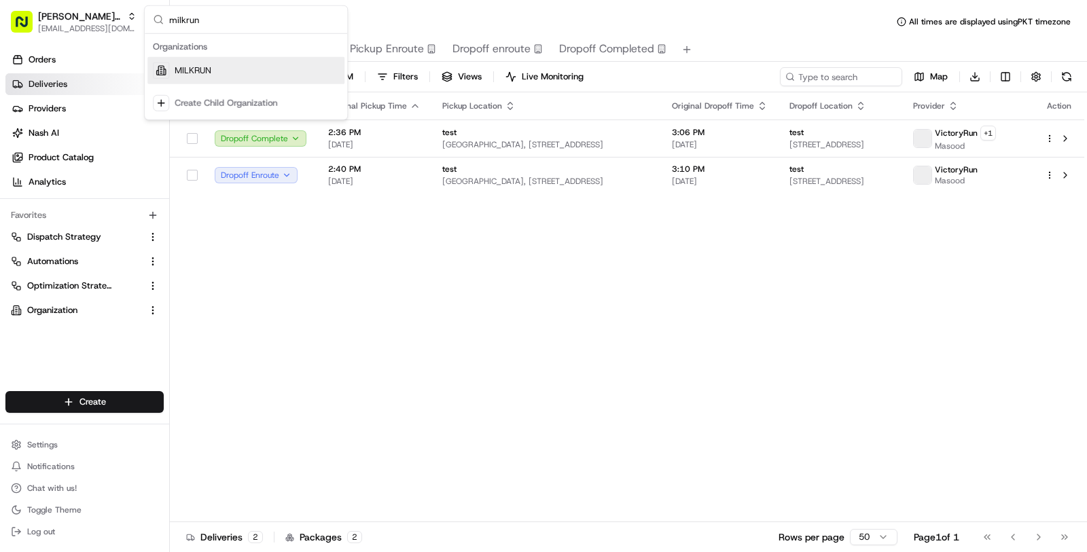
type input "milkrun"
click at [230, 65] on div "MILKRUN" at bounding box center [245, 70] width 197 height 27
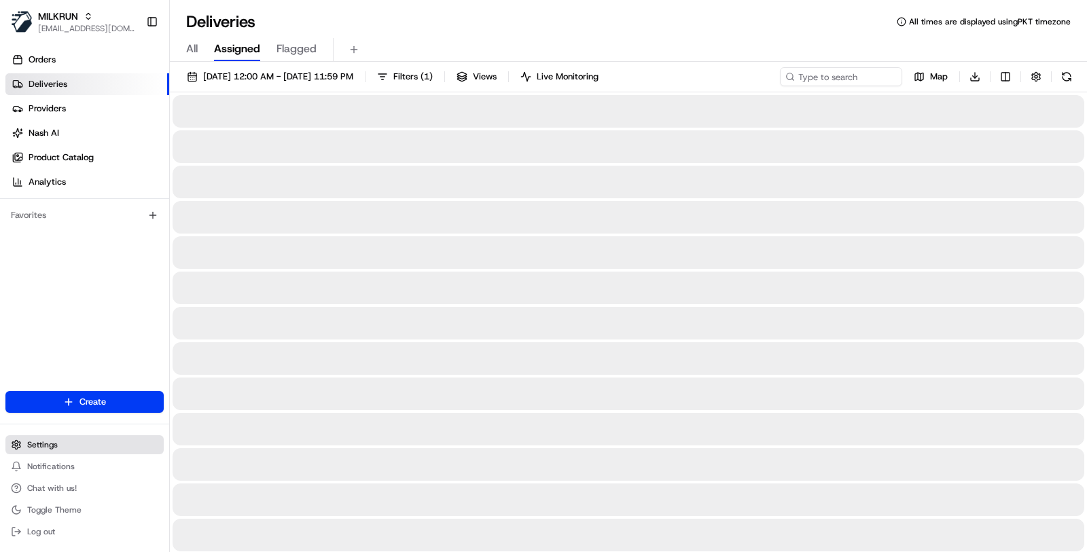
click at [103, 440] on button "Settings" at bounding box center [84, 444] width 158 height 19
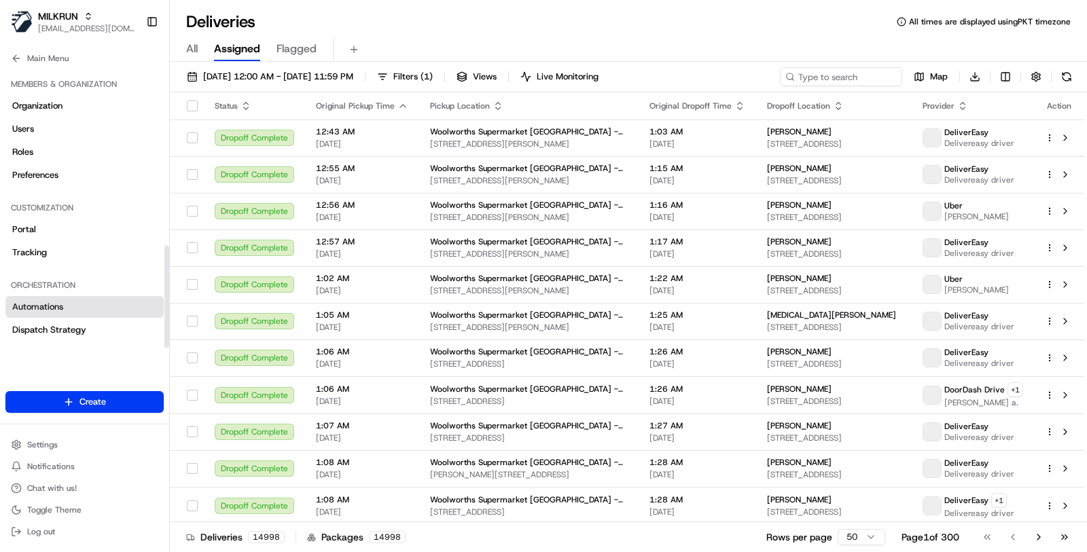
scroll to position [485, 0]
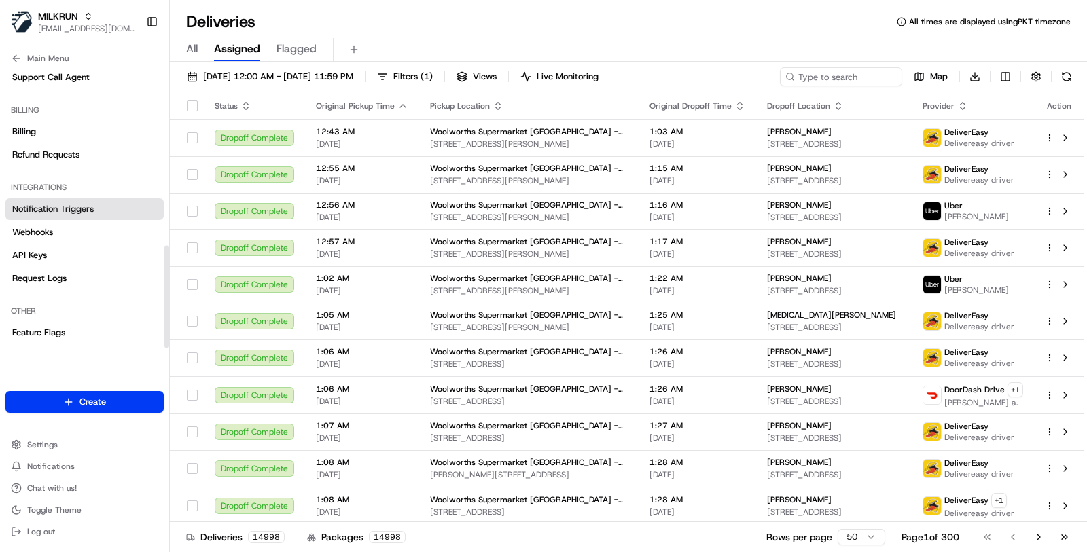
click at [124, 207] on link "Notification Triggers" at bounding box center [84, 209] width 158 height 22
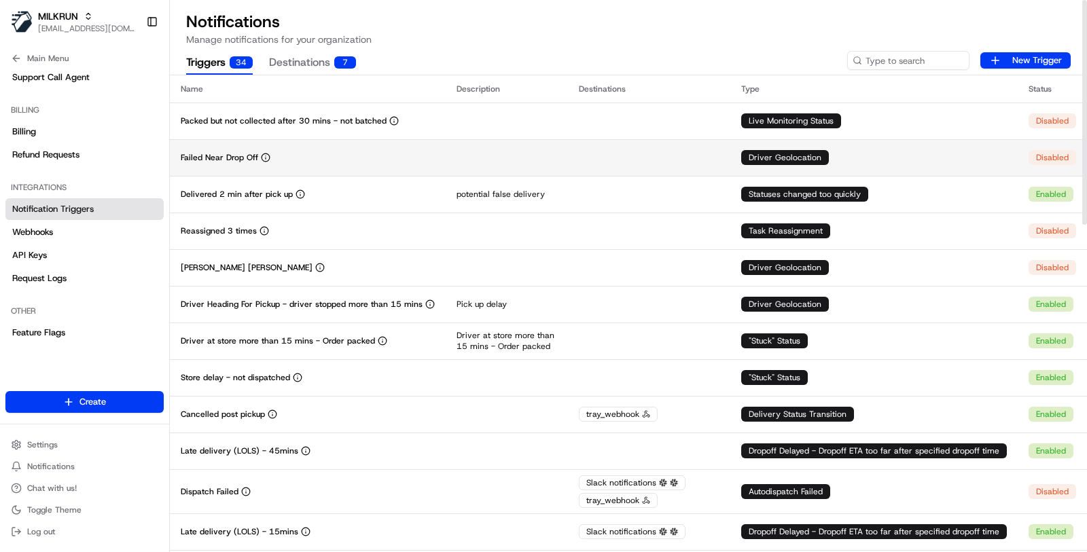
click at [350, 152] on div "Failed Near Drop Off" at bounding box center [308, 157] width 254 height 11
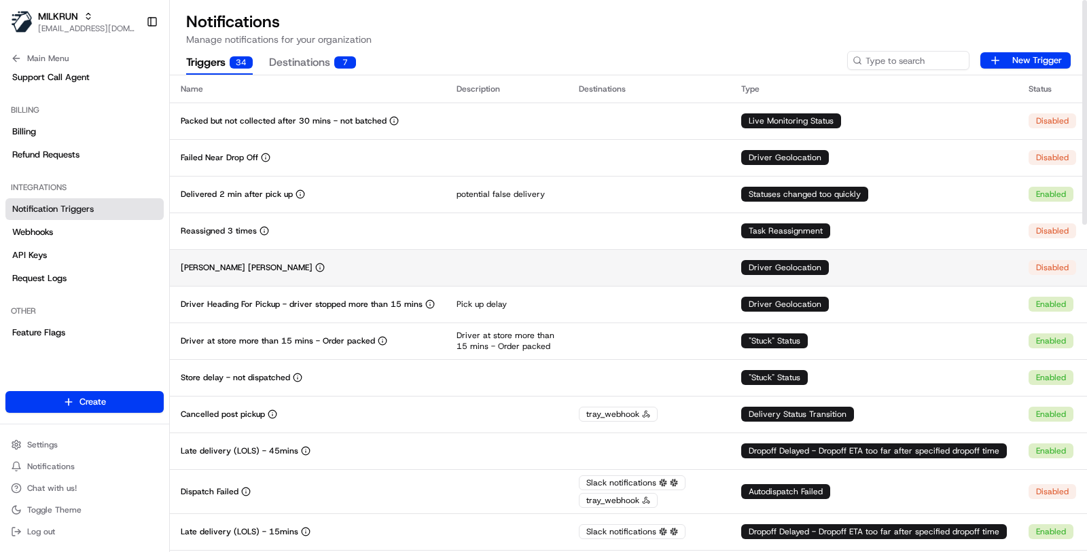
click at [342, 261] on td "Nick geo" at bounding box center [308, 267] width 276 height 37
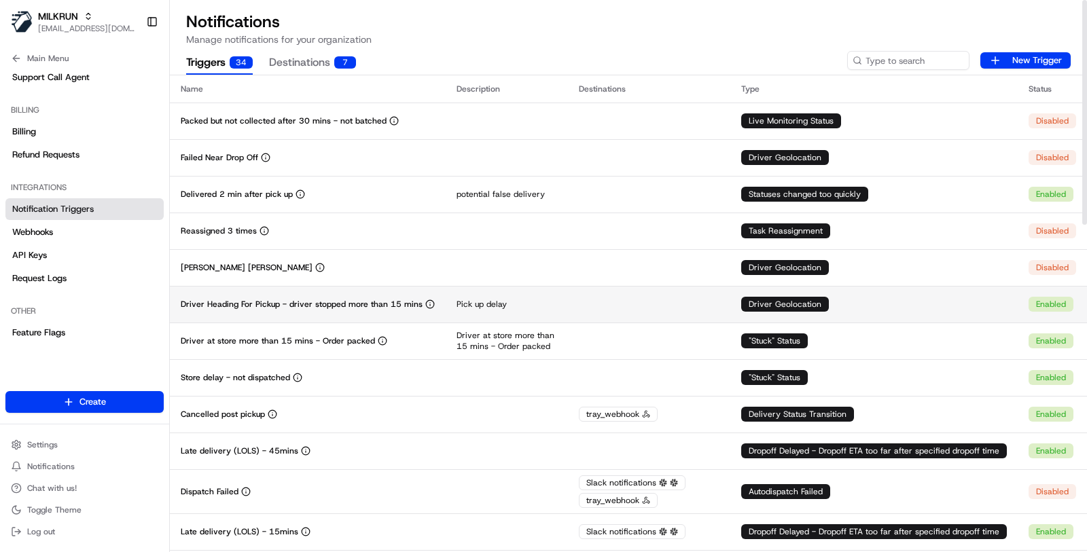
click at [351, 311] on td "Driver Heading For Pickup - driver stopped more than 15 mins" at bounding box center [308, 304] width 276 height 37
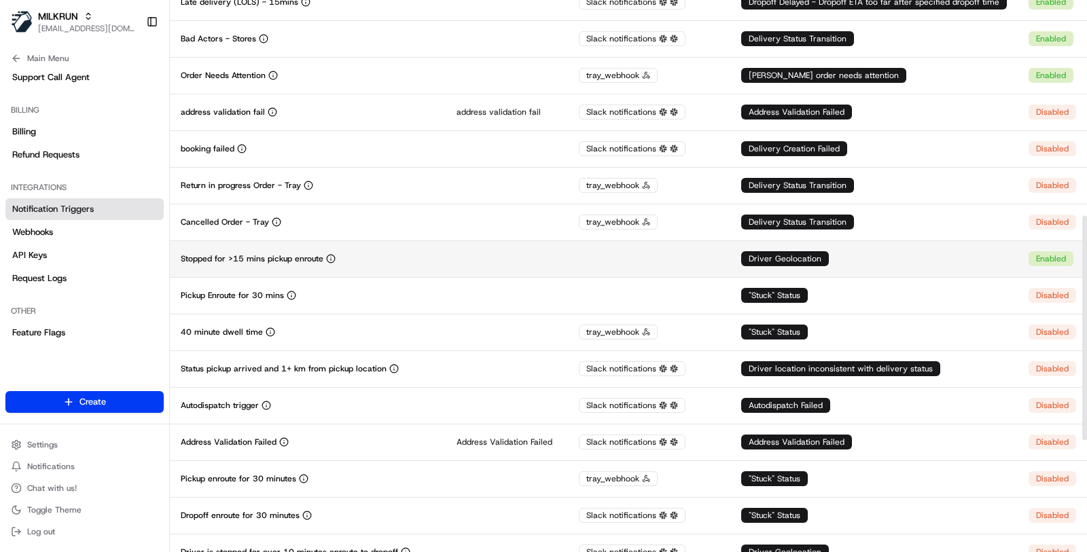
scroll to position [531, 0]
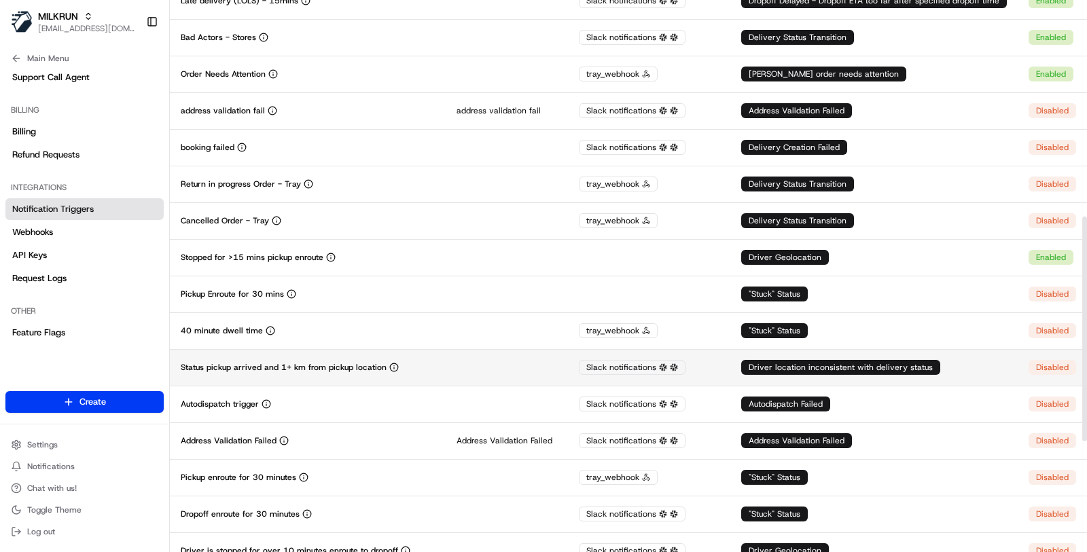
click at [453, 367] on td at bounding box center [507, 367] width 122 height 37
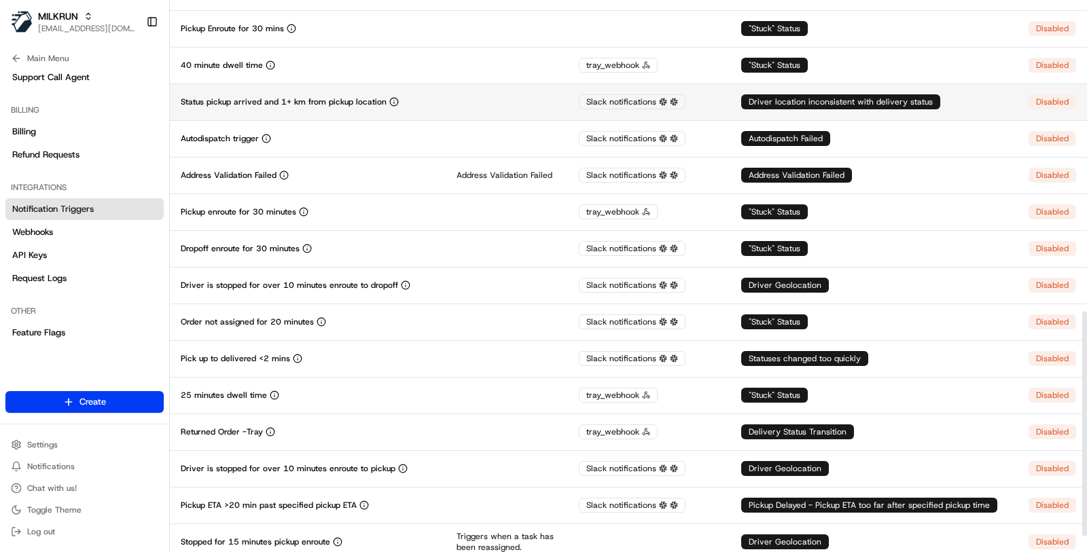
scroll to position [802, 0]
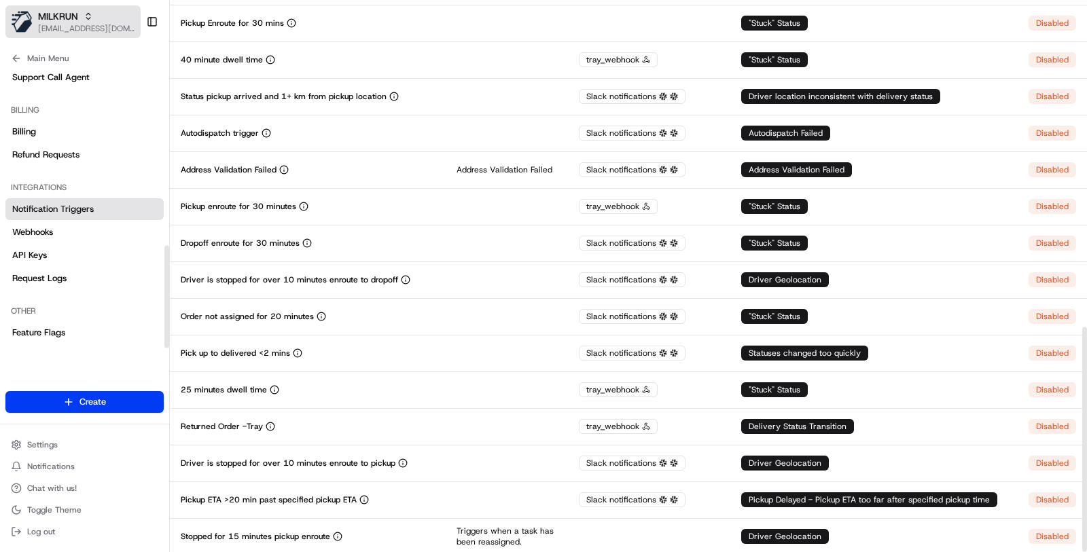
click at [76, 10] on span "MILKRUN" at bounding box center [58, 17] width 40 height 14
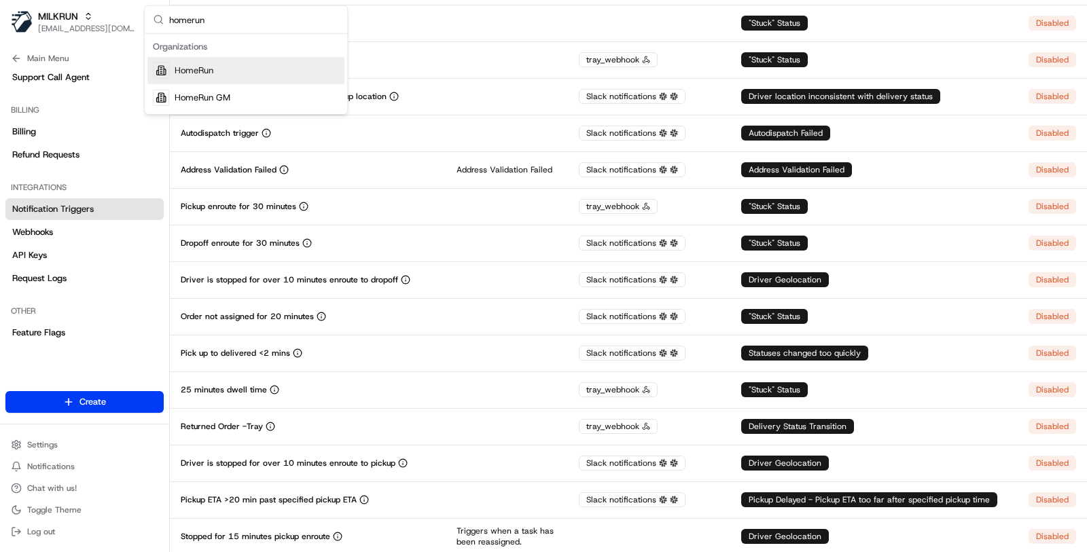
type input "homerun"
click at [246, 62] on div "HomeRun" at bounding box center [245, 70] width 197 height 27
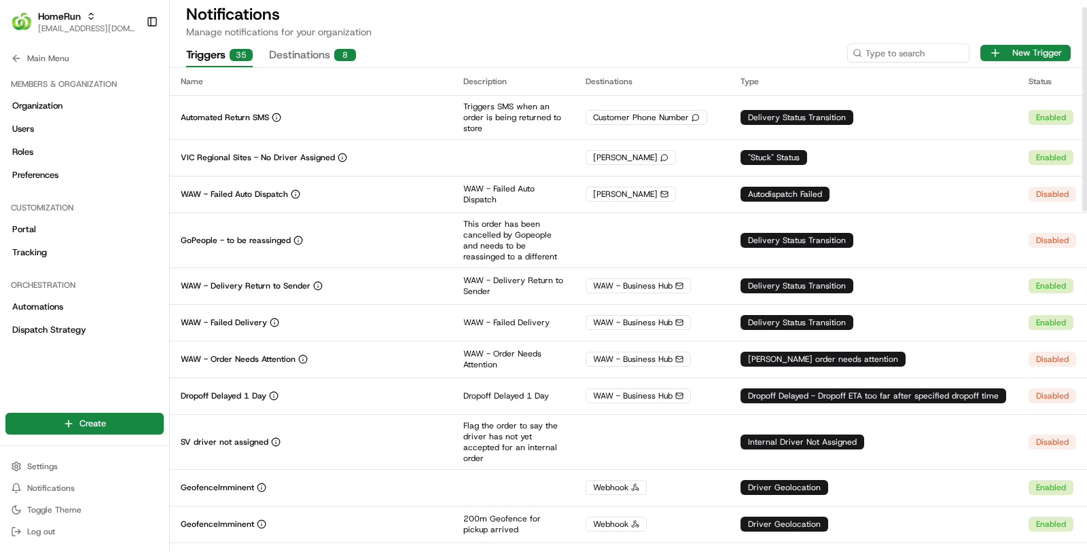
scroll to position [0, 0]
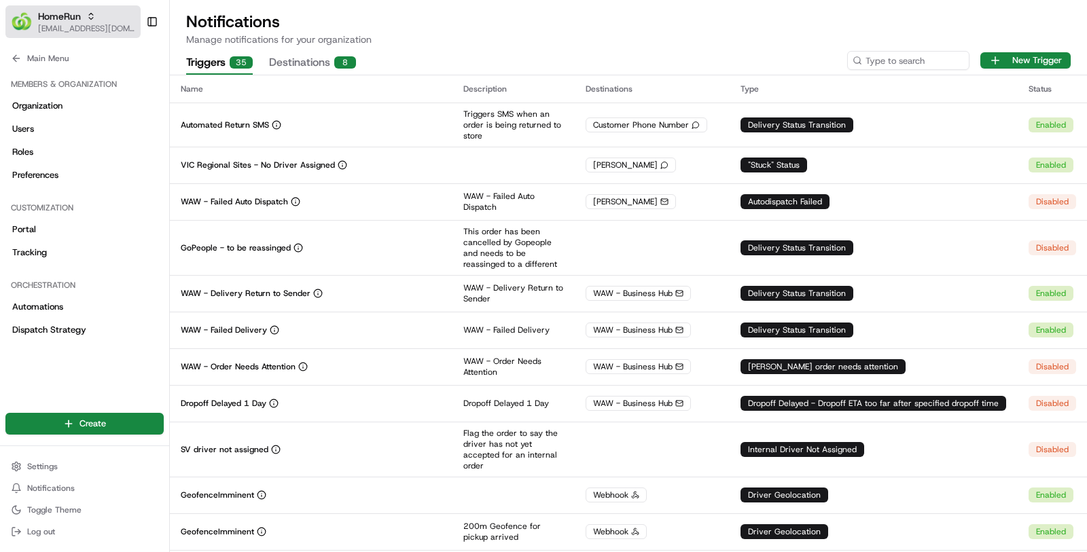
click at [85, 21] on div "HomeRun" at bounding box center [86, 17] width 97 height 14
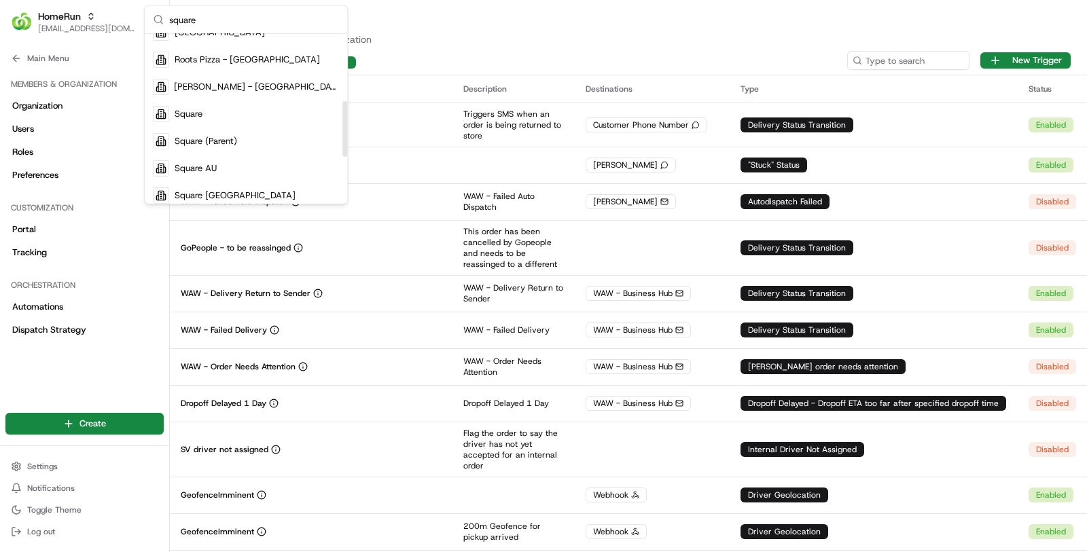
scroll to position [224, 0]
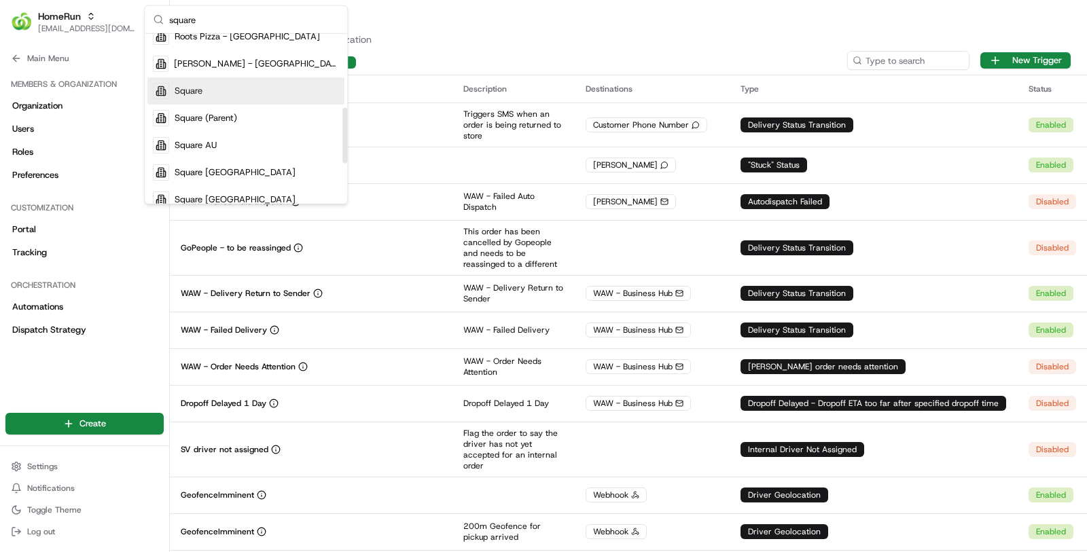
type input "square"
click at [242, 91] on div "Square" at bounding box center [245, 90] width 197 height 27
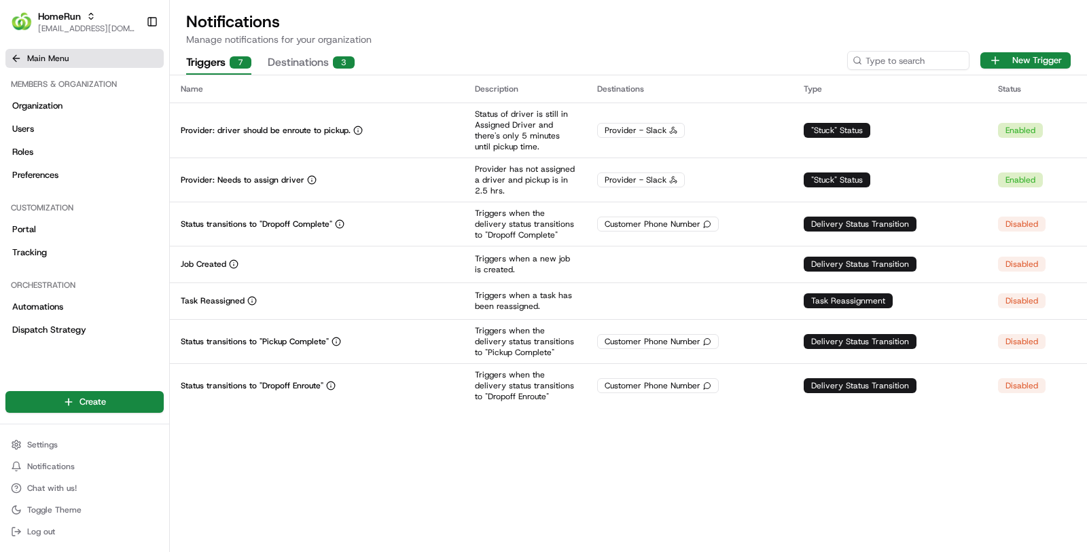
click at [110, 53] on button "Main Menu" at bounding box center [84, 58] width 158 height 19
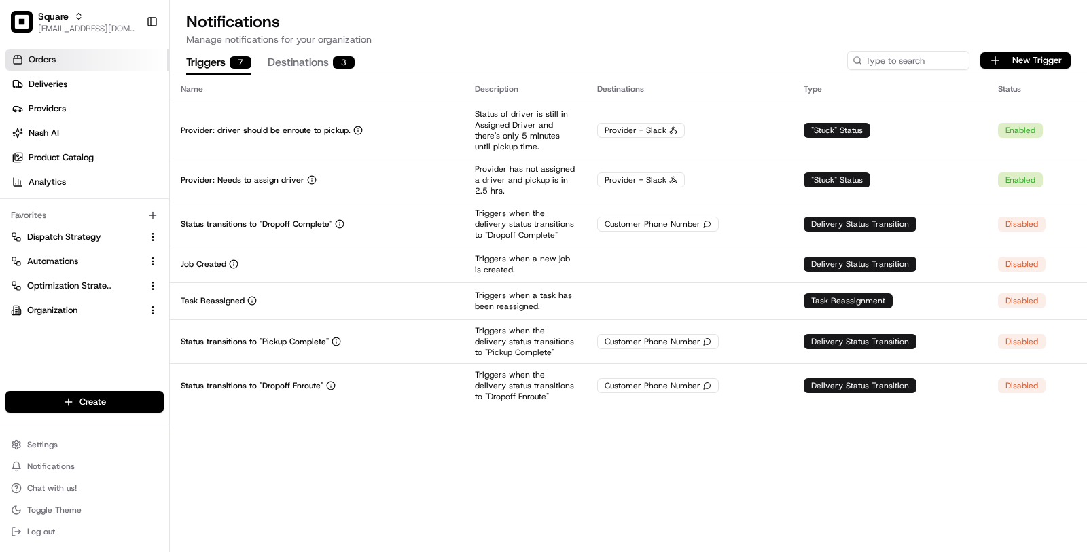
click at [98, 59] on link "Orders" at bounding box center [87, 60] width 164 height 22
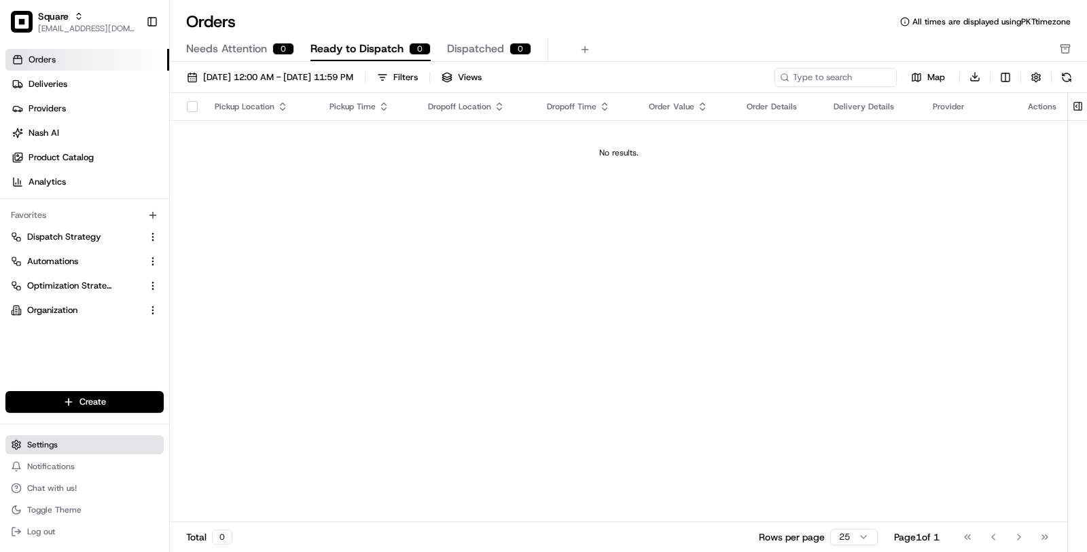
click at [82, 450] on button "Settings" at bounding box center [84, 444] width 158 height 19
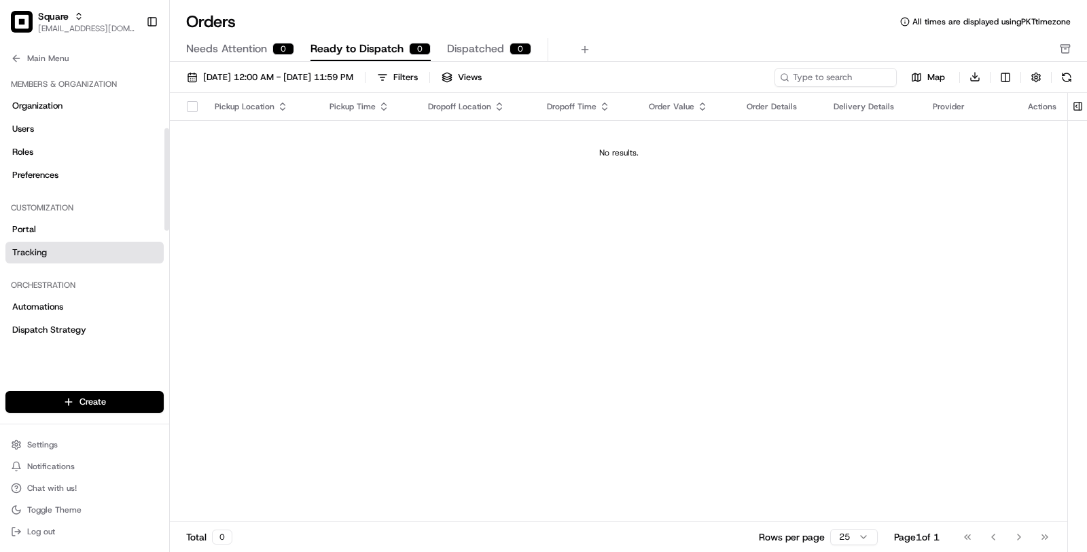
scroll to position [485, 0]
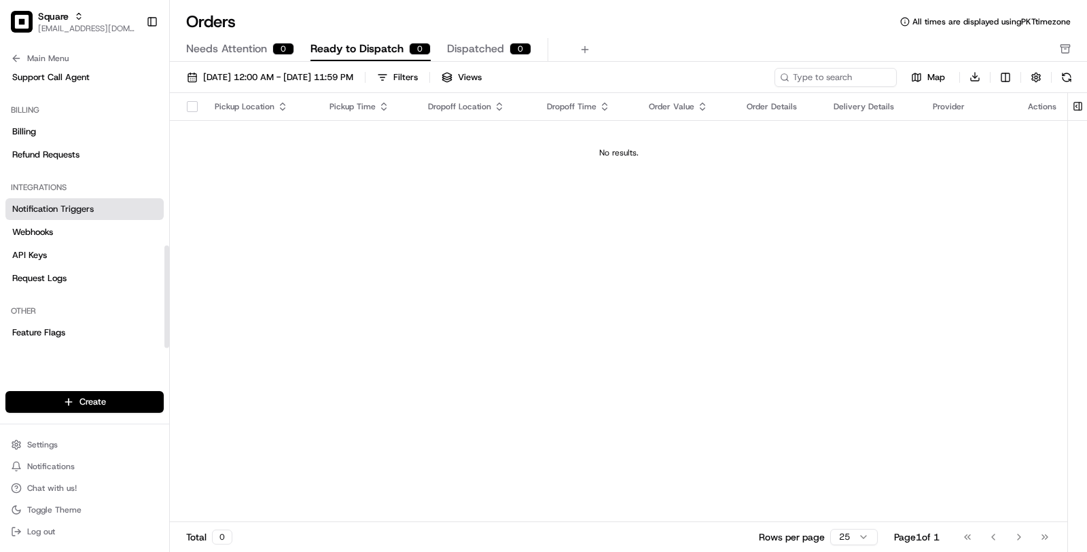
click at [101, 210] on link "Notification Triggers" at bounding box center [84, 209] width 158 height 22
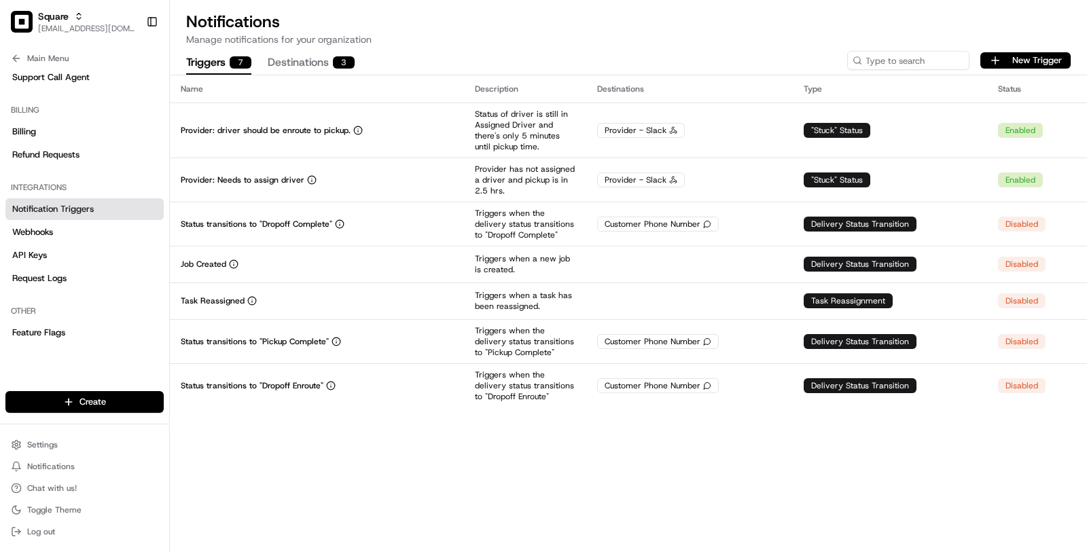
click at [283, 440] on div "Name Description Destinations Type Status Provider: driver should be enroute to…" at bounding box center [628, 313] width 917 height 477
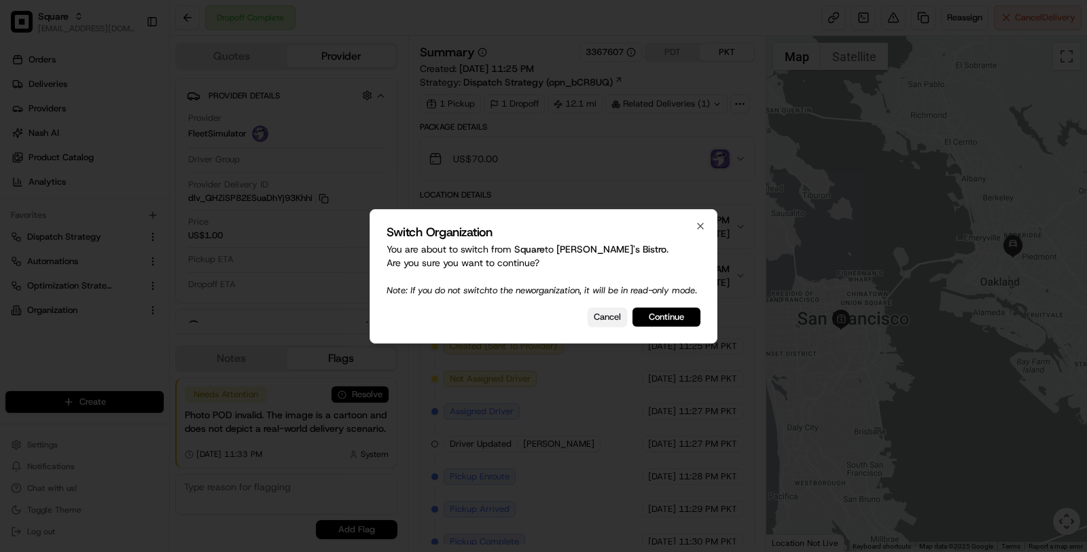
click at [614, 327] on button "Cancel" at bounding box center [607, 317] width 39 height 19
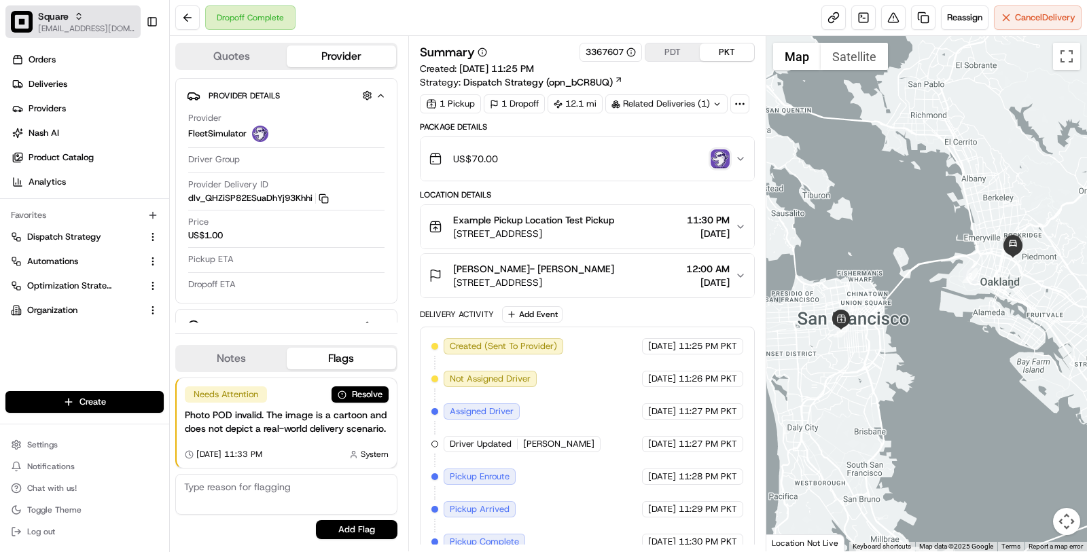
click at [101, 7] on button "Square [EMAIL_ADDRESS][DOMAIN_NAME]" at bounding box center [72, 21] width 135 height 33
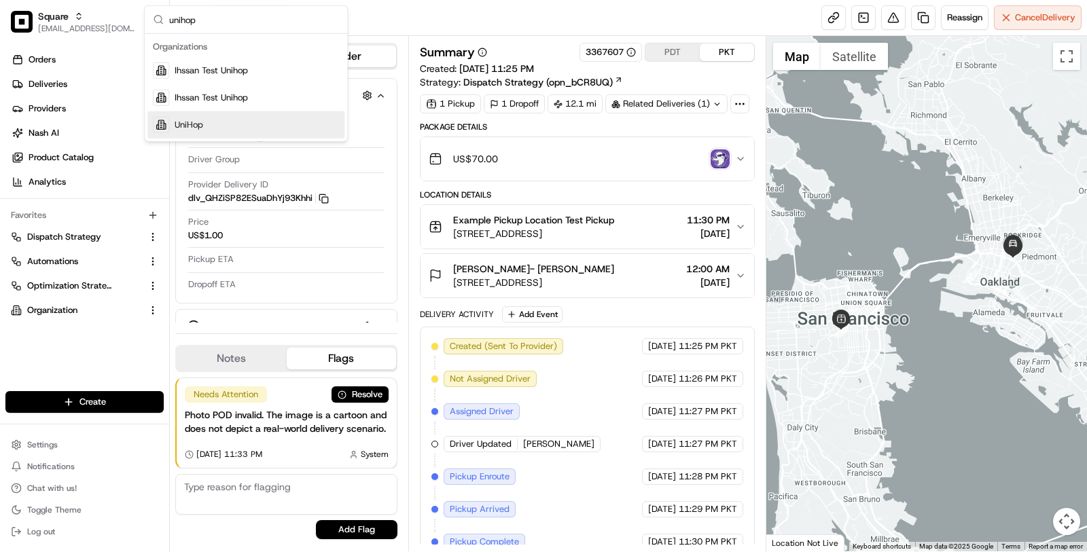
type input "unihop"
click at [216, 118] on div "UniHop" at bounding box center [245, 124] width 197 height 27
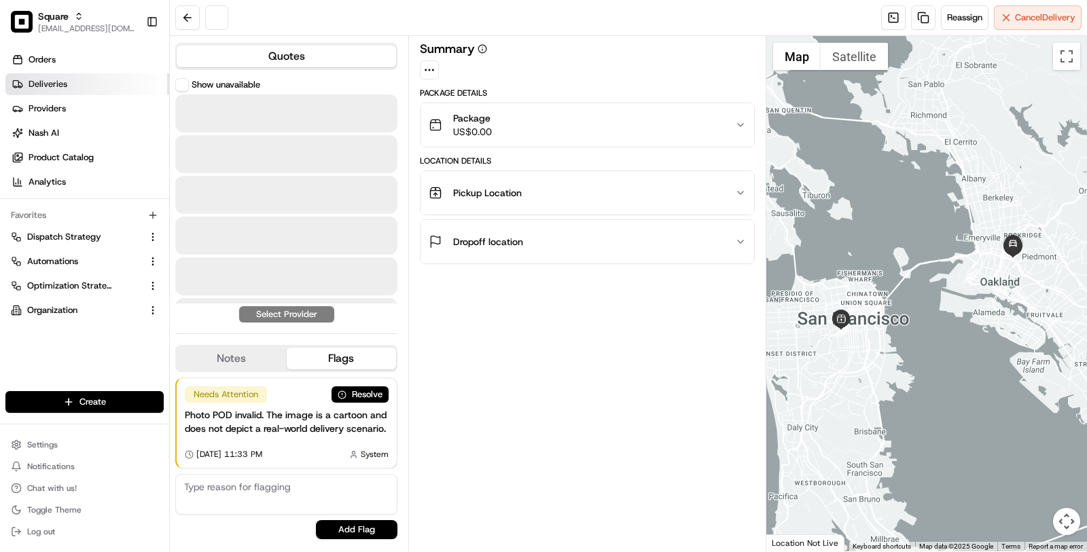
click at [98, 90] on link "Deliveries" at bounding box center [87, 84] width 164 height 22
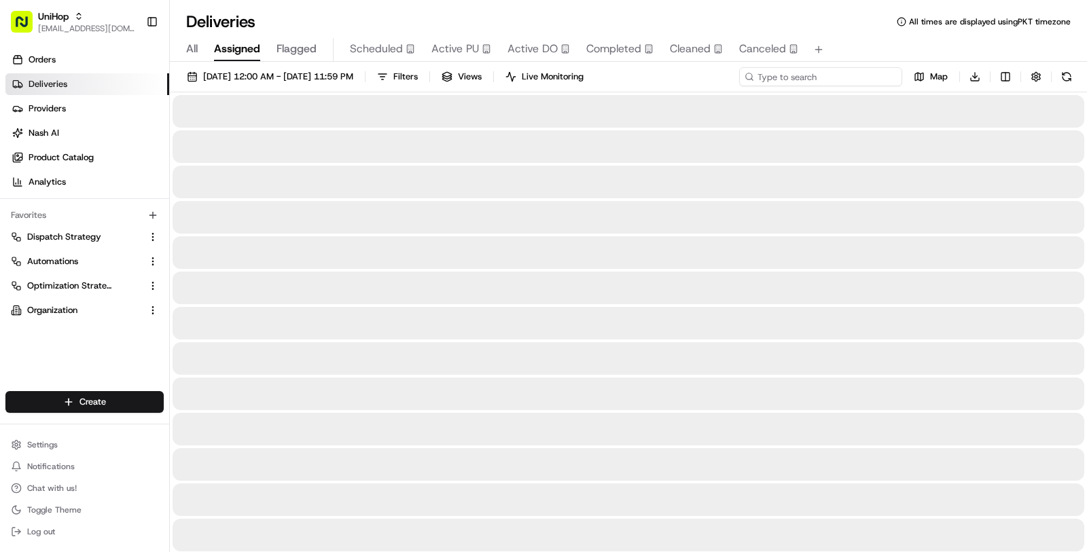
click at [828, 79] on input at bounding box center [820, 76] width 163 height 19
paste input "Kaylee"
type input "Kaylee"
click at [353, 77] on span "[DATE] 12:00 AM - [DATE] 11:59 PM" at bounding box center [278, 77] width 150 height 12
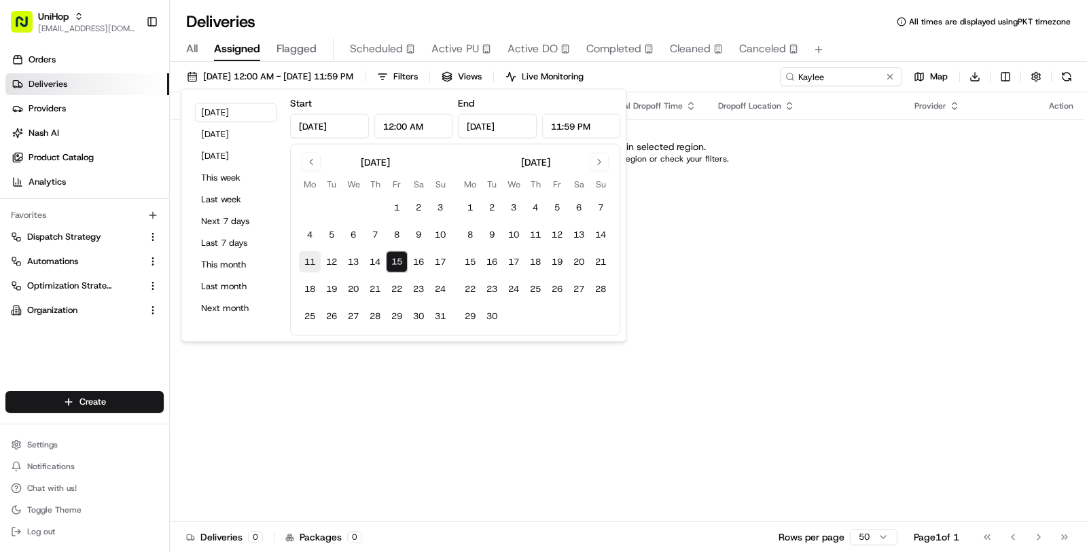
click at [315, 266] on button "11" at bounding box center [310, 262] width 22 height 22
type input "[DATE]"
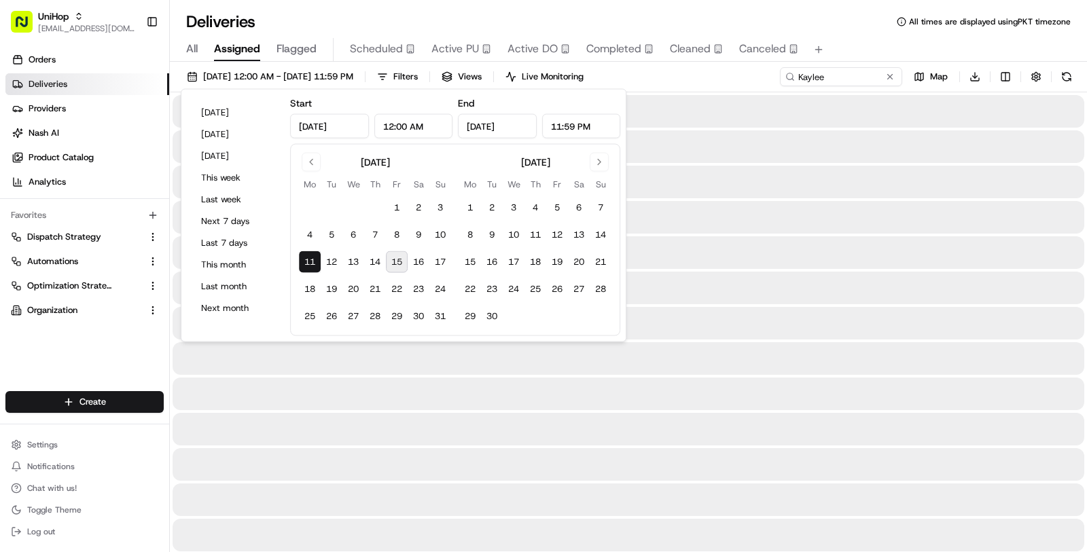
click at [396, 263] on button "15" at bounding box center [397, 262] width 22 height 22
type input "[DATE]"
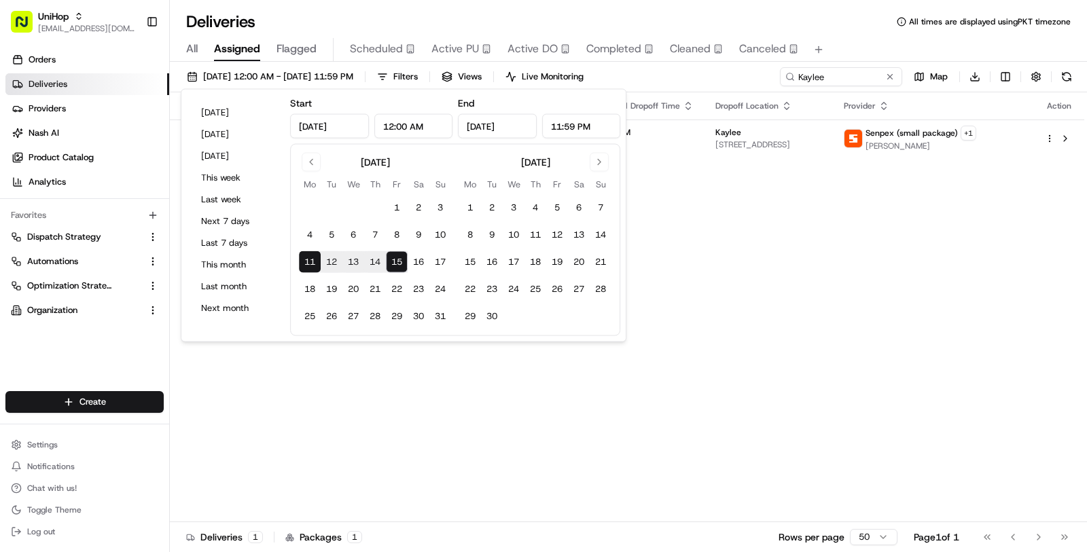
click at [396, 398] on div "Status Original Pickup Time Pickup Location Original Dropoff Time Dropoff Locat…" at bounding box center [627, 307] width 914 height 430
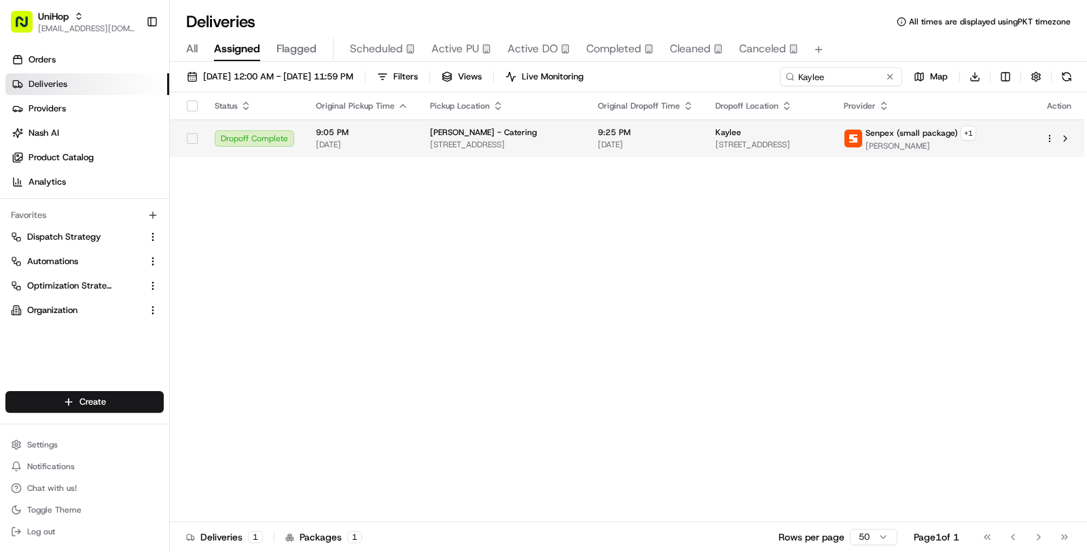
click at [647, 137] on div "9:25 PM [DATE]" at bounding box center [646, 138] width 96 height 23
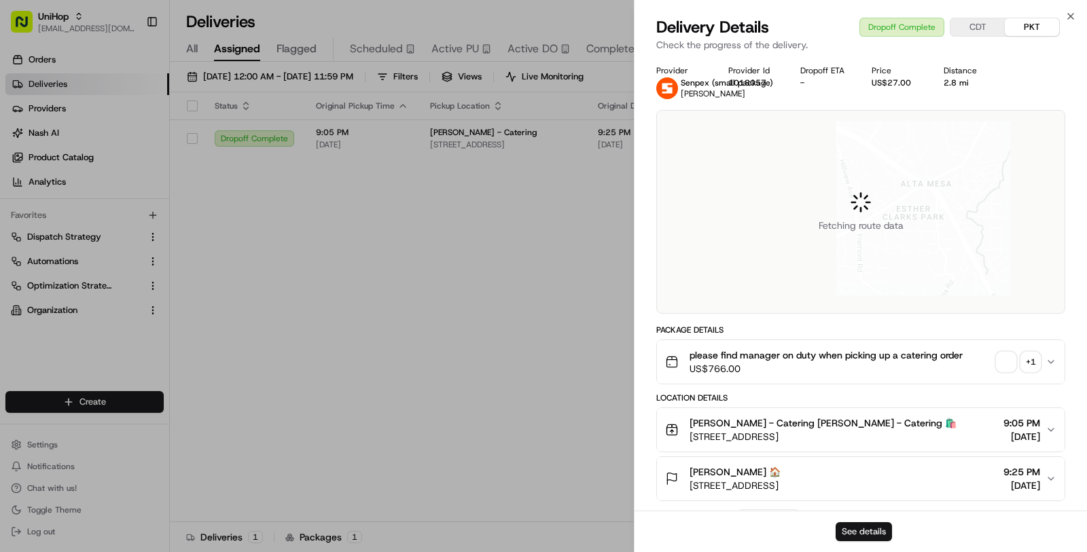
click at [872, 534] on button "See details" at bounding box center [864, 531] width 56 height 19
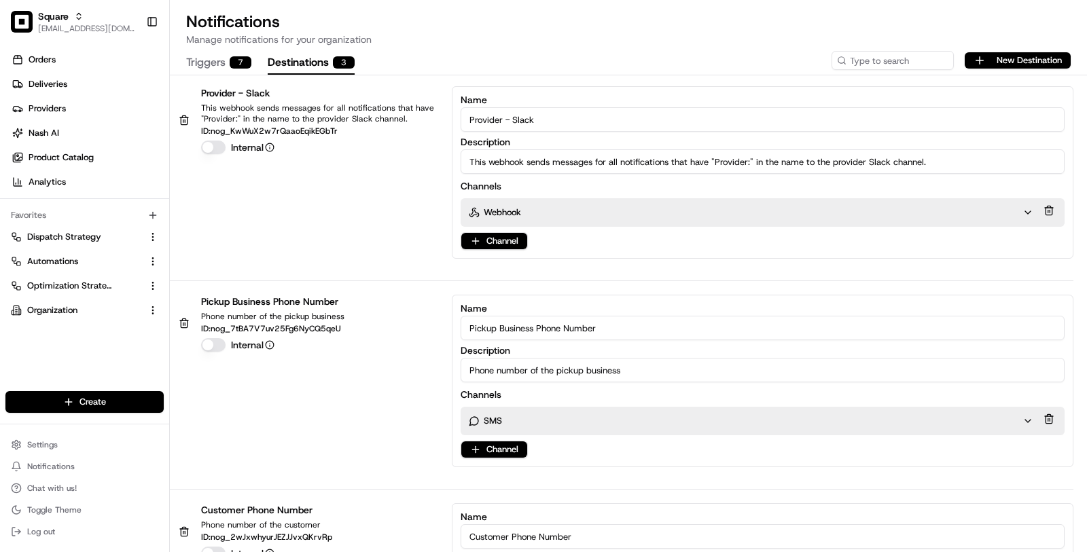
click at [337, 73] on button "Destinations 3" at bounding box center [311, 63] width 87 height 23
click at [1007, 66] on button "New Destination" at bounding box center [1018, 60] width 106 height 16
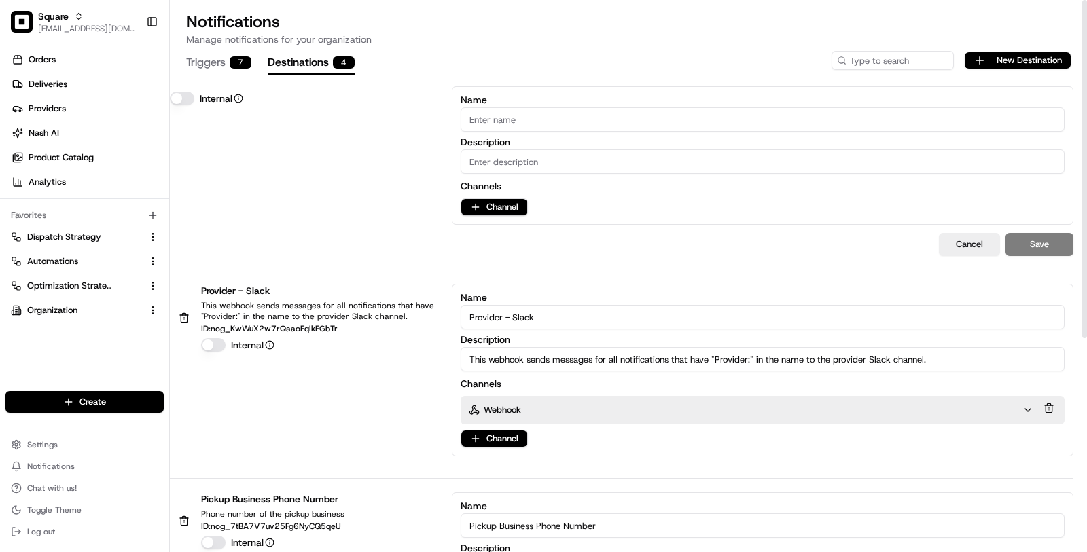
click at [595, 123] on input "Name" at bounding box center [763, 119] width 604 height 24
type input "M"
click at [368, 203] on div "[PERSON_NAME] Support Internal Name [PERSON_NAME] Support Description Channels …" at bounding box center [621, 155] width 903 height 139
click at [558, 168] on input "Description" at bounding box center [763, 161] width 604 height 24
click at [548, 123] on input "[PERSON_NAME] Support" at bounding box center [763, 119] width 604 height 24
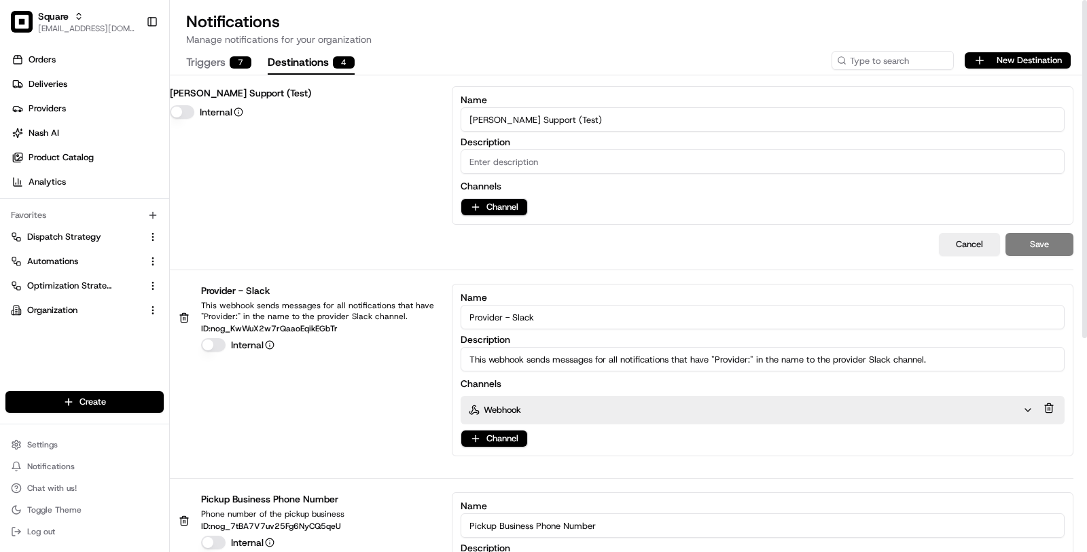
type input "[PERSON_NAME] Support (Test)"
click at [331, 168] on div "[PERSON_NAME] Support (Test) Internal Name [PERSON_NAME] Support (Test) Descrip…" at bounding box center [621, 155] width 903 height 139
click at [510, 119] on input "[PERSON_NAME] Support (Test)" at bounding box center [763, 119] width 604 height 24
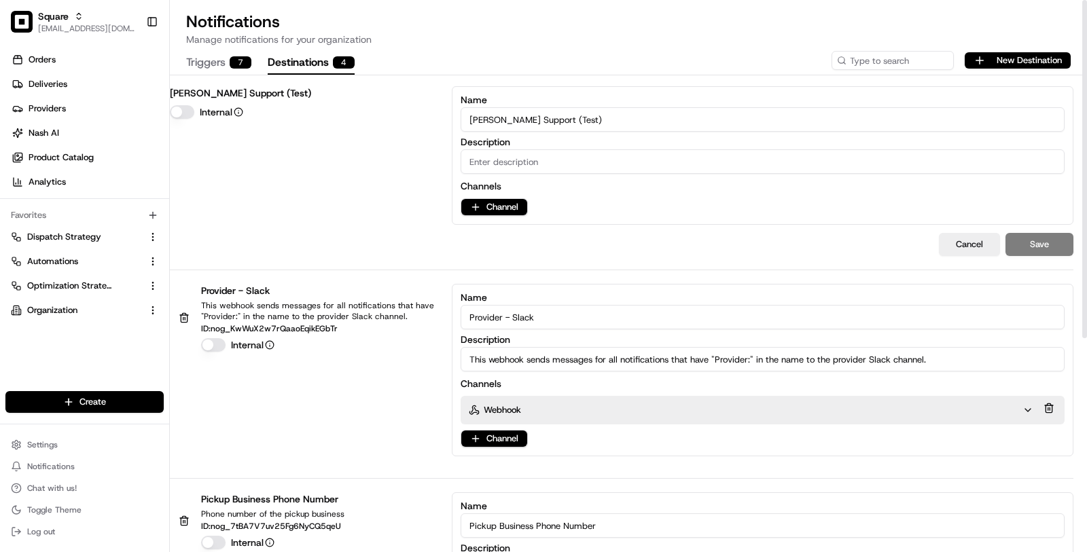
click at [665, 166] on input "Description" at bounding box center [763, 161] width 604 height 24
paste input "[PERSON_NAME] Support (Test)"
type input "[PERSON_NAME] Support (Test)"
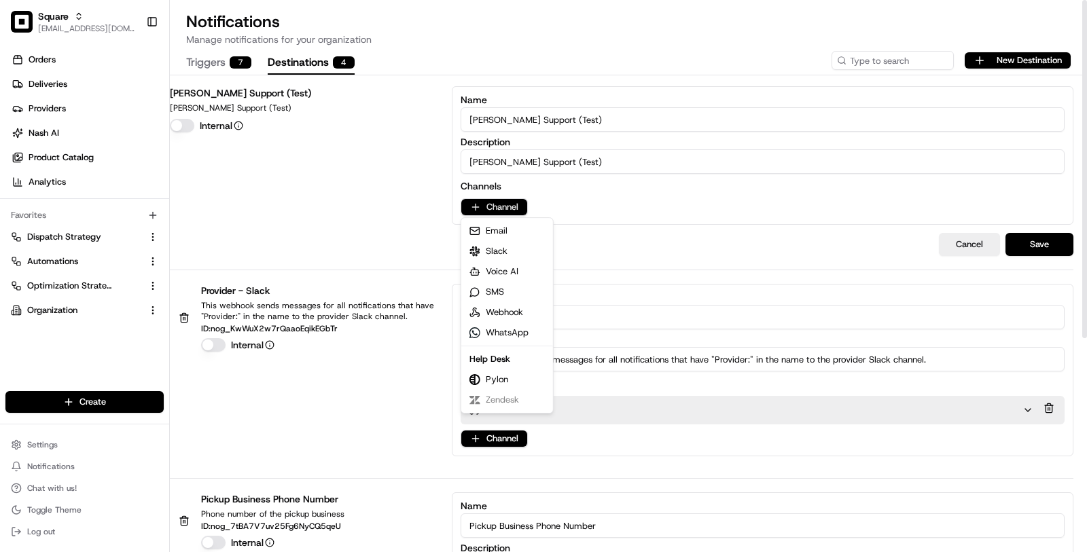
click at [505, 204] on html "Square [EMAIL_ADDRESS][DOMAIN_NAME] Toggle Sidebar Orders Deliveries Providers …" at bounding box center [543, 276] width 1087 height 552
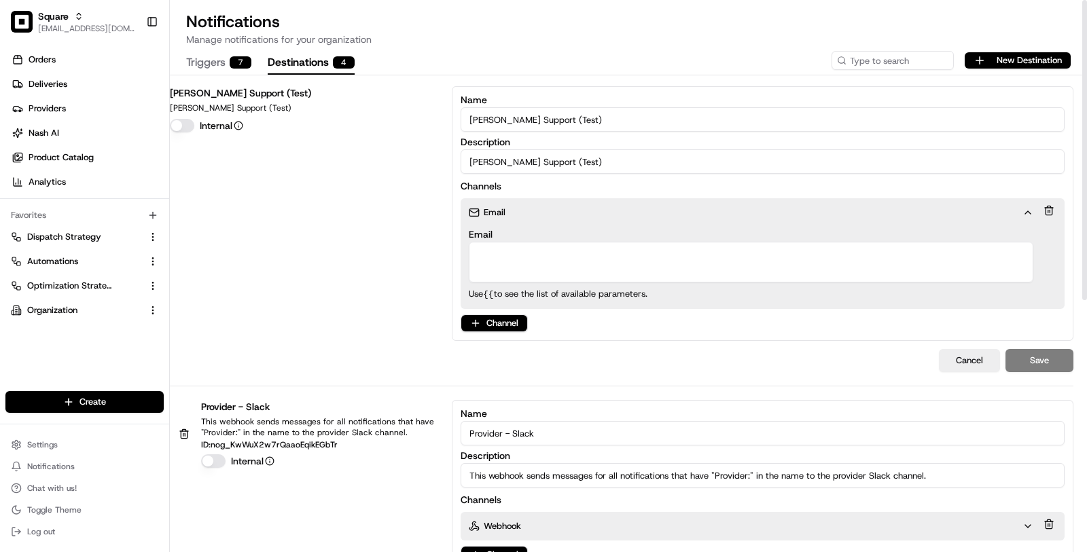
click at [567, 267] on textarea "Email" at bounding box center [751, 262] width 564 height 41
type textarea "[EMAIL_ADDRESS][DOMAIN_NAME]"
click at [361, 285] on div "[PERSON_NAME] Support (Test) [PERSON_NAME] Support (Test) Internal Name [PERSON…" at bounding box center [621, 213] width 903 height 255
click at [1046, 349] on button "Save" at bounding box center [1039, 360] width 68 height 23
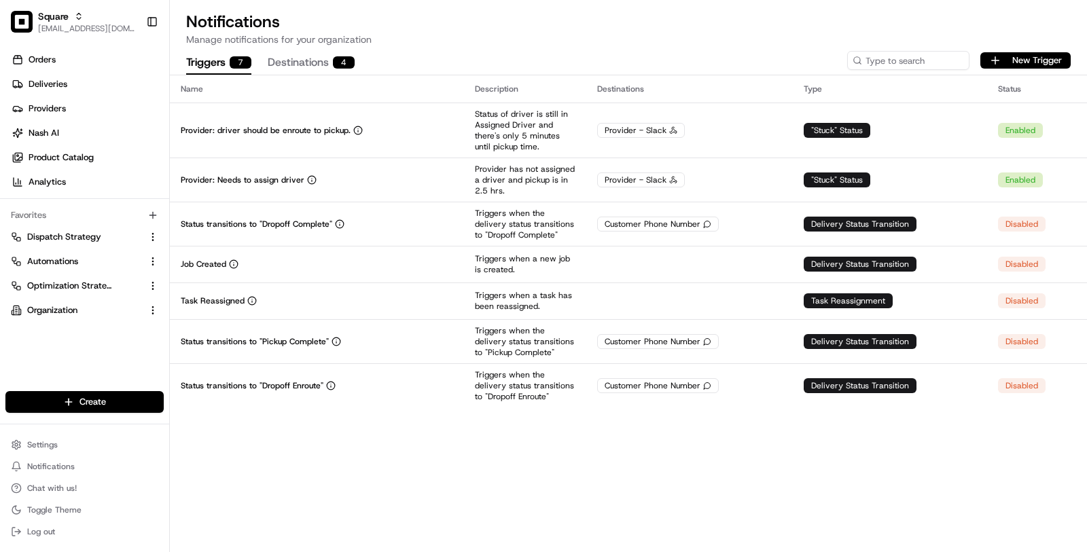
click at [219, 58] on button "Triggers 7" at bounding box center [218, 63] width 65 height 23
click at [1037, 62] on button "New Trigger" at bounding box center [1025, 60] width 90 height 16
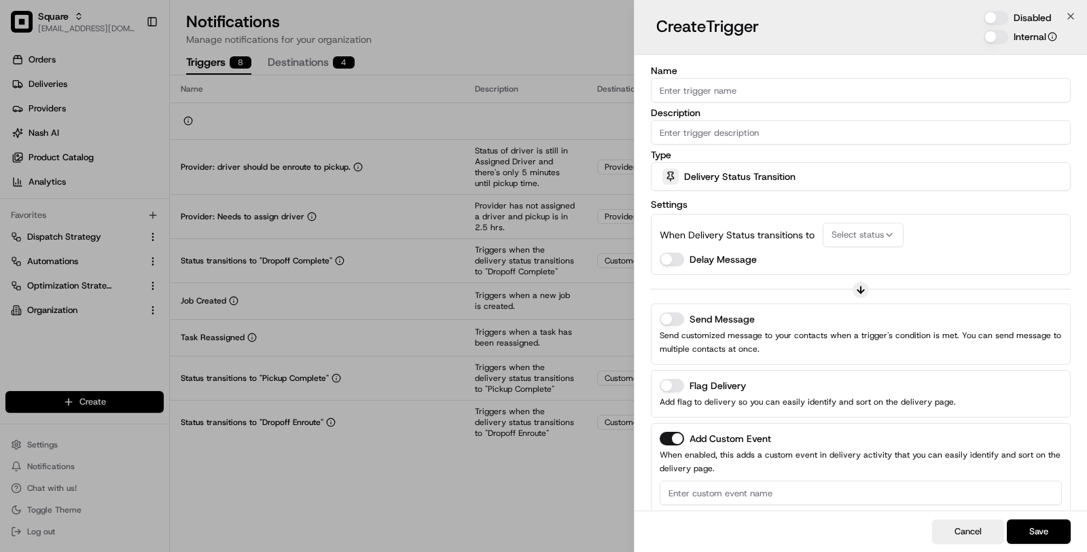
click at [864, 232] on span "Select status" at bounding box center [857, 235] width 52 height 12
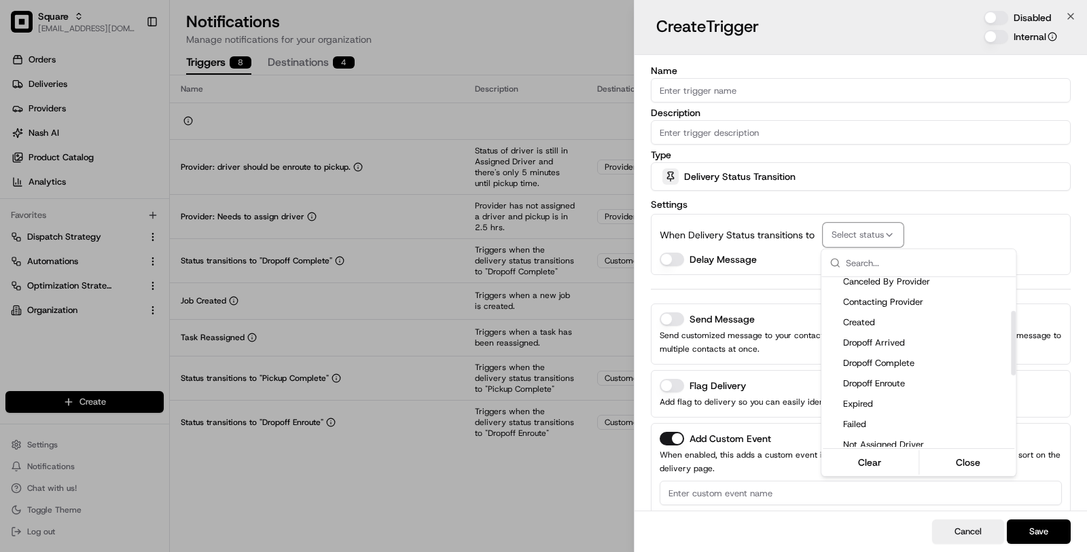
scroll to position [89, 0]
click at [843, 356] on span "Dropoff Complete" at bounding box center [926, 361] width 167 height 12
click at [789, 270] on div at bounding box center [543, 276] width 1087 height 552
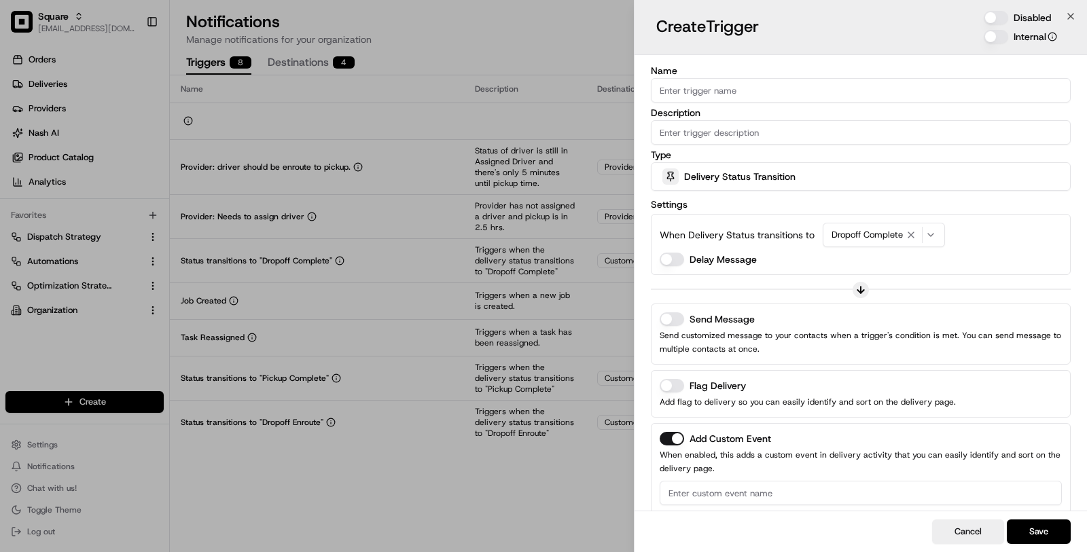
click at [764, 186] on div "Delivery Status Transition" at bounding box center [860, 176] width 413 height 27
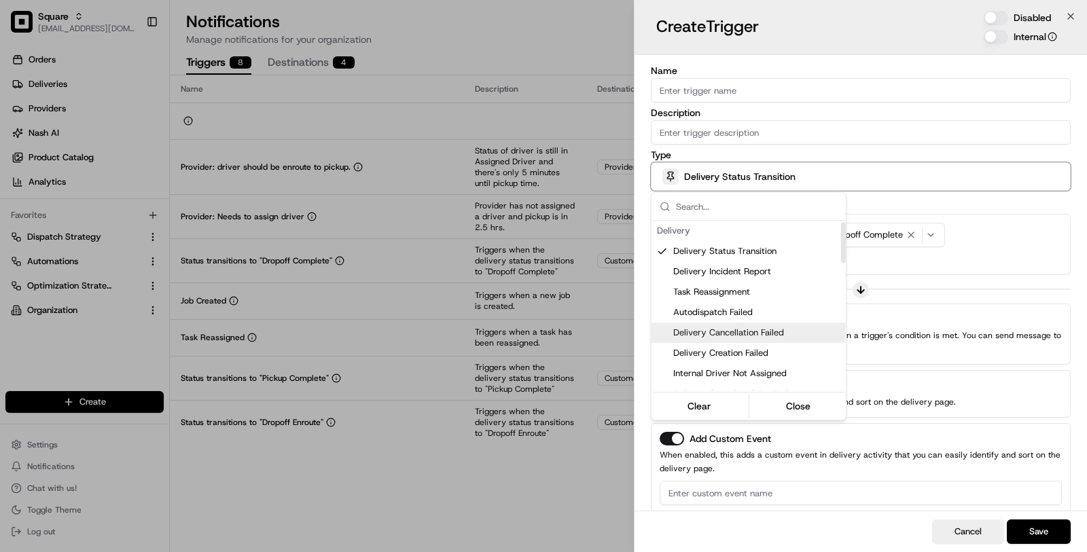
scroll to position [260, 0]
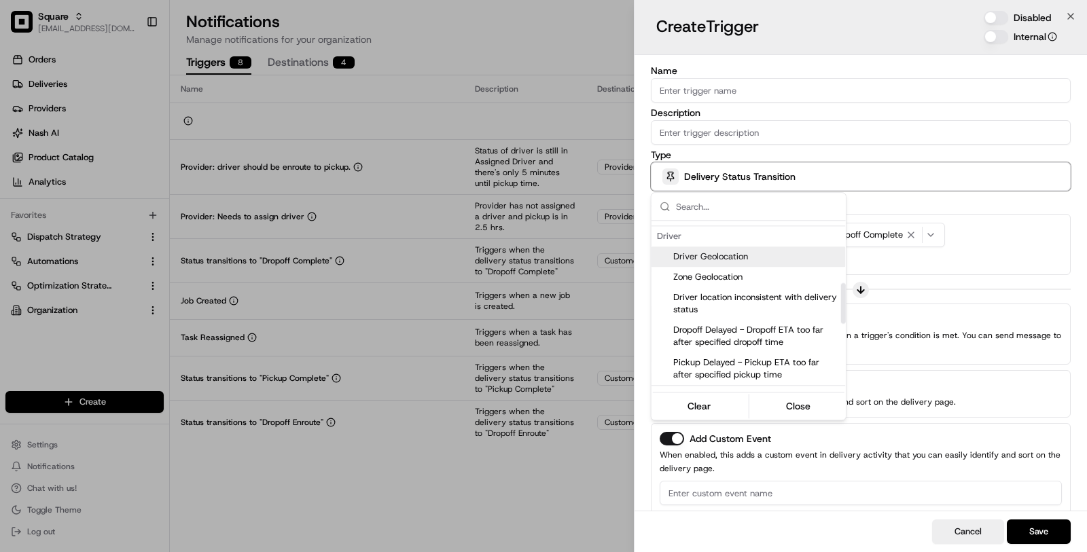
click at [732, 262] on span "Driver Geolocation" at bounding box center [756, 257] width 167 height 12
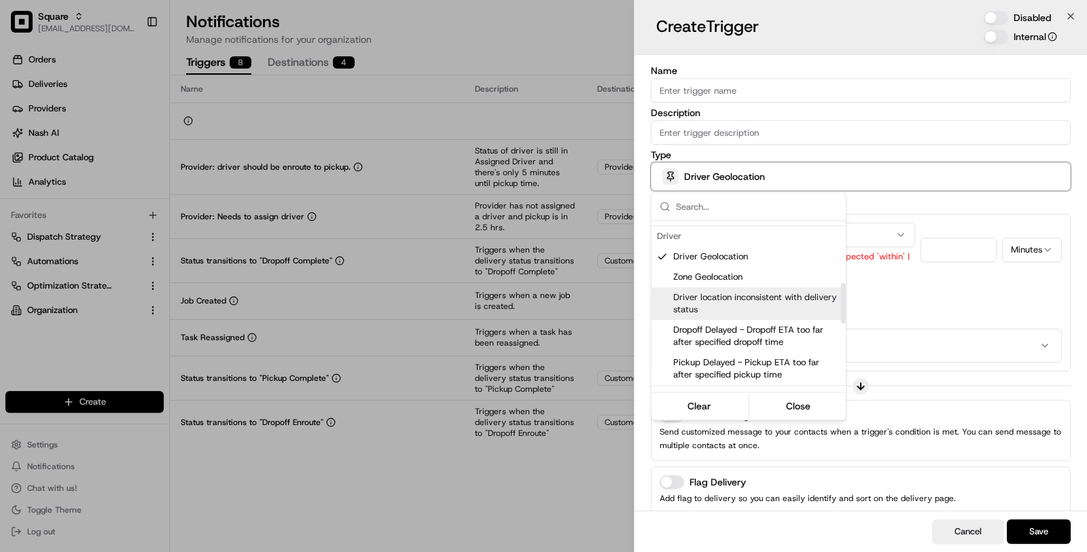
click at [918, 287] on div at bounding box center [543, 276] width 1087 height 552
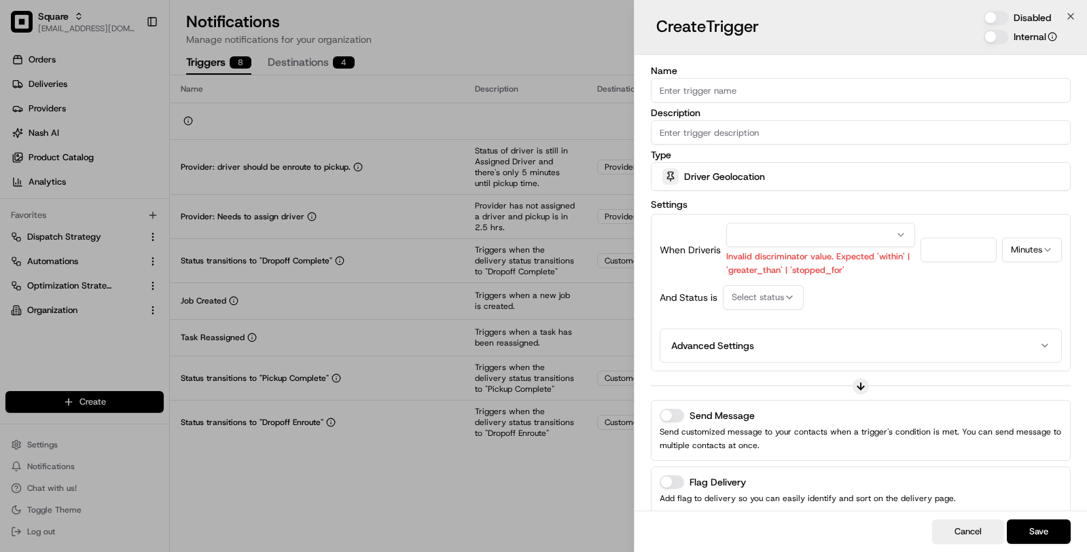
click at [770, 171] on div "Driver Geolocation" at bounding box center [860, 176] width 413 height 27
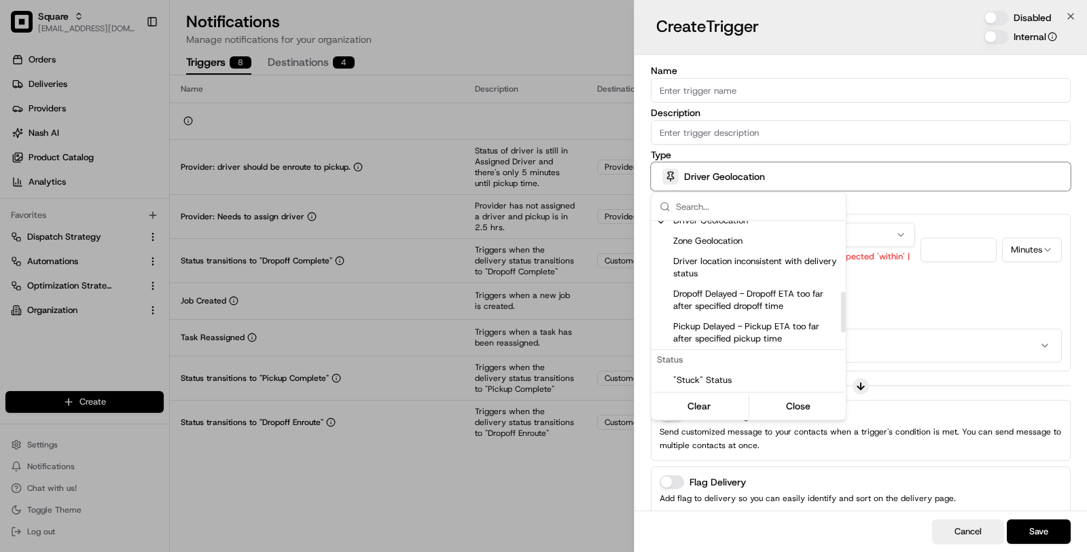
scroll to position [266, 0]
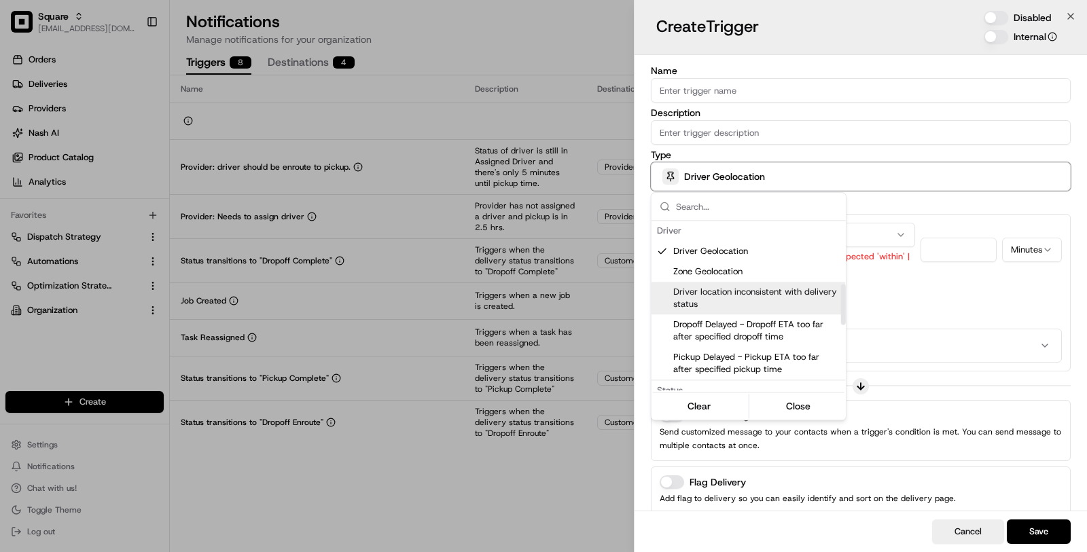
click at [759, 291] on span "Driver location inconsistent with delivery status" at bounding box center [756, 298] width 167 height 24
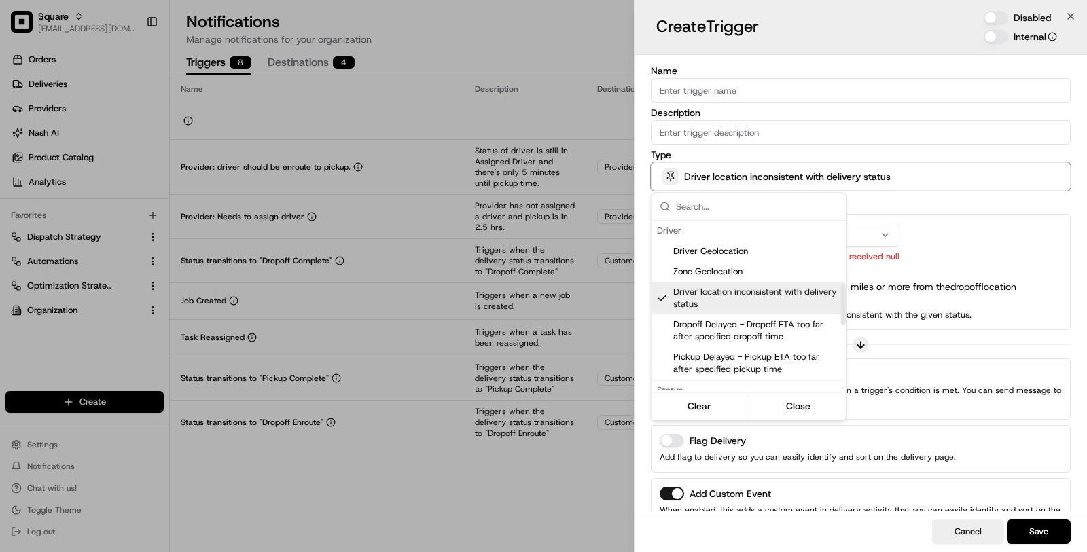
click at [948, 293] on div at bounding box center [543, 276] width 1087 height 552
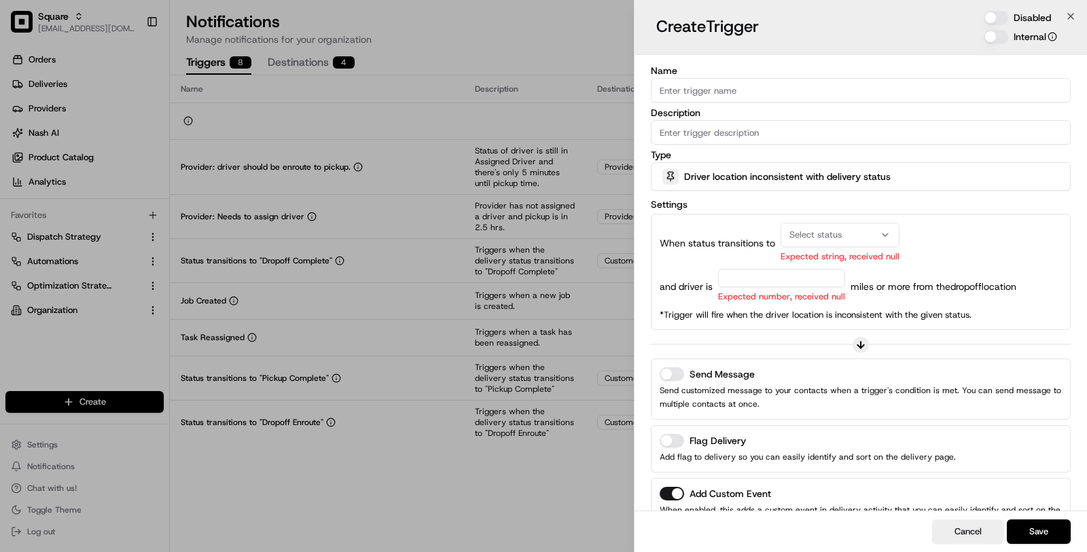
click at [824, 235] on span "Select status" at bounding box center [815, 235] width 52 height 12
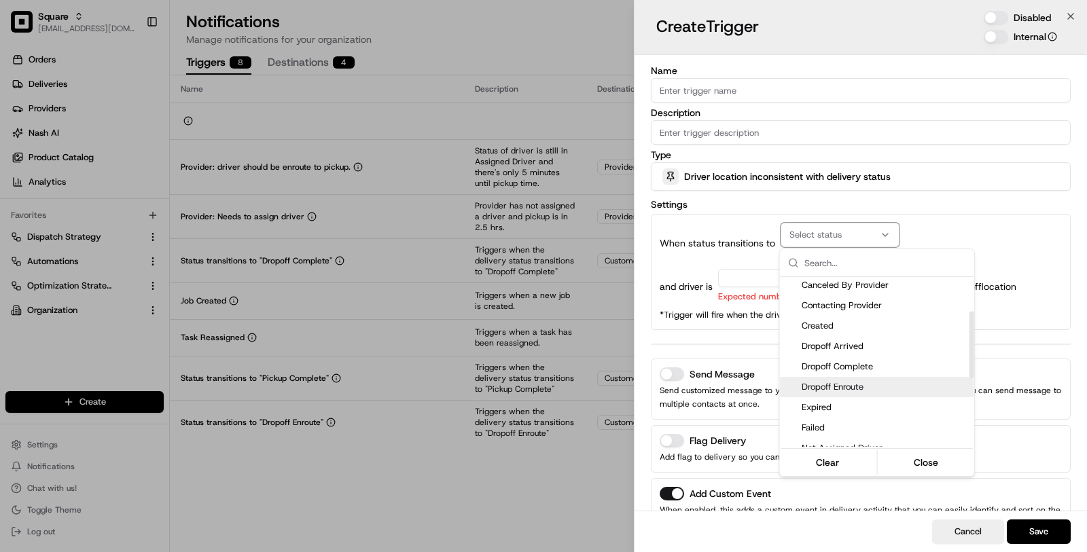
scroll to position [94, 0]
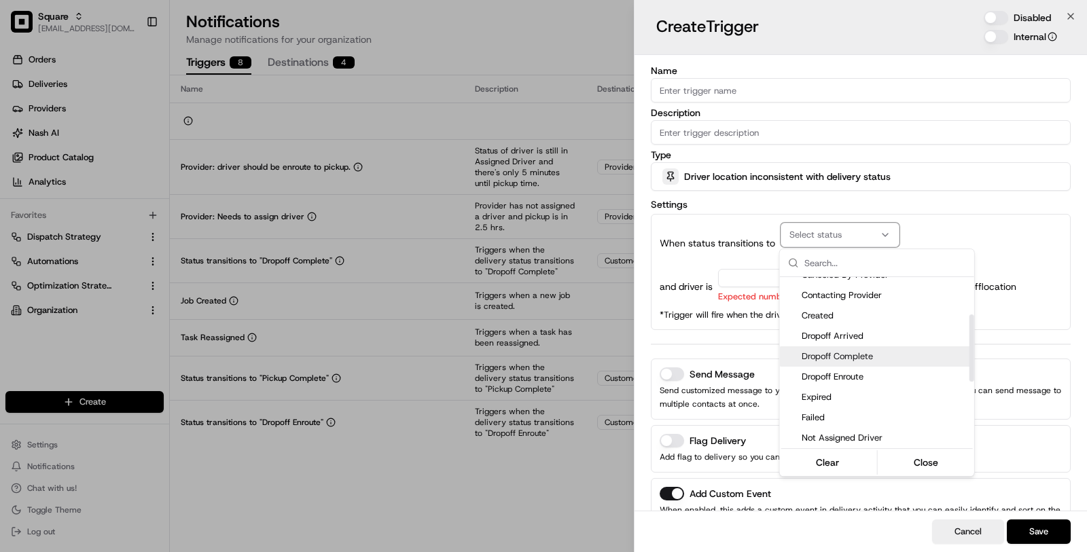
click at [835, 353] on span "Dropoff Complete" at bounding box center [885, 357] width 167 height 12
click at [738, 306] on div at bounding box center [543, 276] width 1087 height 552
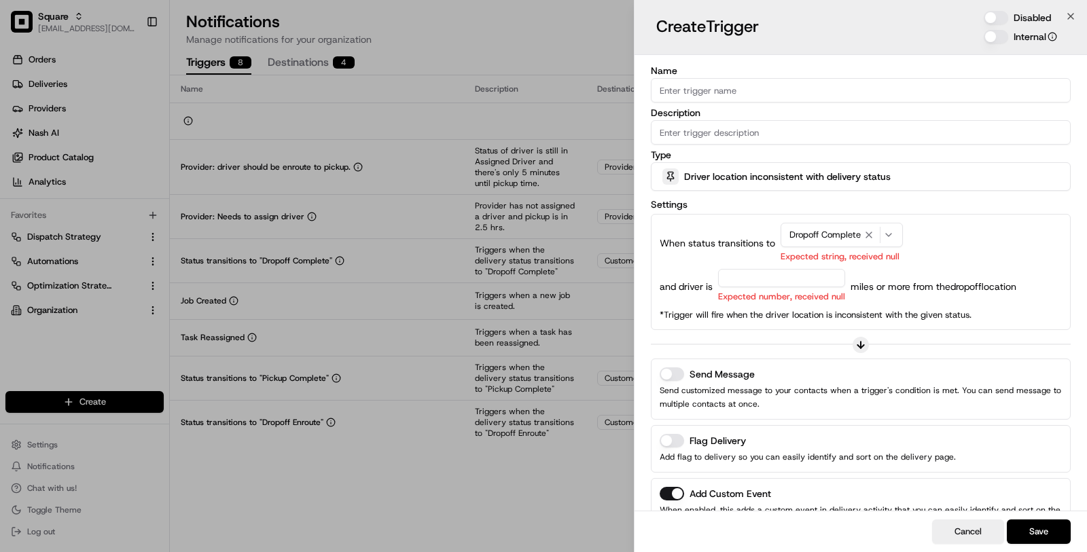
click at [758, 278] on input "number" at bounding box center [781, 278] width 127 height 18
type input "0.1"
click at [909, 270] on div "and driver is 0.1 Expected number, received null miles or more from the dropoff…" at bounding box center [861, 286] width 402 height 35
click at [871, 304] on div "When status transitions to Dropoff Complete Expected string, received null and …" at bounding box center [861, 272] width 402 height 98
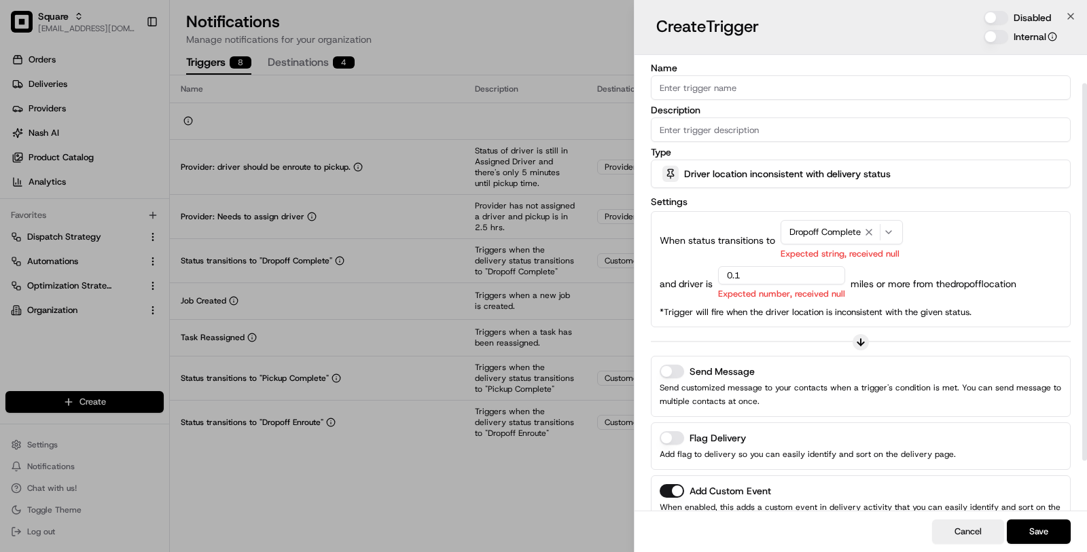
scroll to position [0, 0]
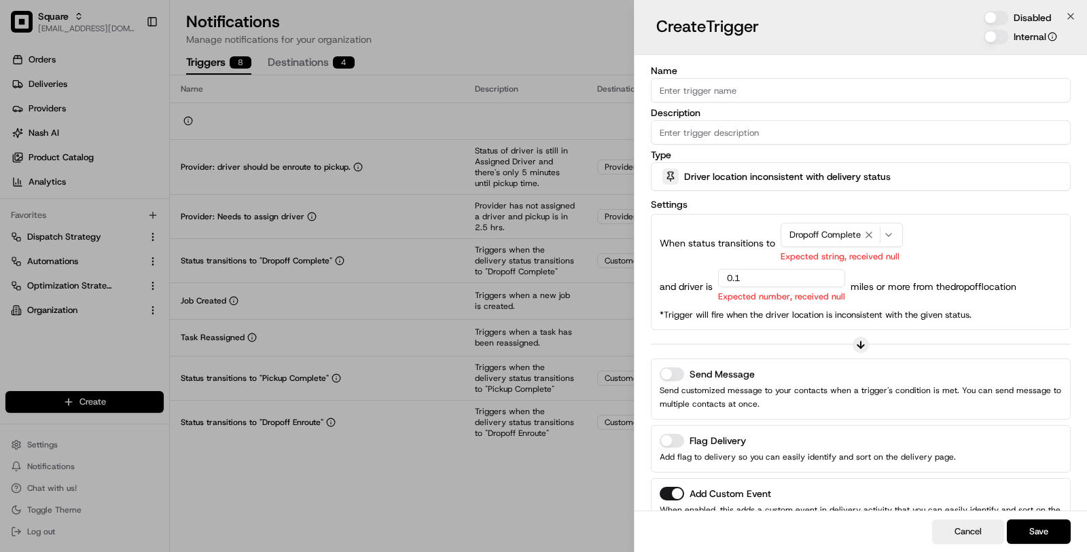
click at [760, 90] on input "Name" at bounding box center [861, 90] width 420 height 24
type input "[PERSON_NAME] Support Test"
click at [948, 130] on input "Description" at bounding box center [861, 132] width 420 height 24
drag, startPoint x: 715, startPoint y: 90, endPoint x: 762, endPoint y: 99, distance: 48.4
click at [762, 99] on input "[PERSON_NAME] Support Test" at bounding box center [861, 90] width 420 height 24
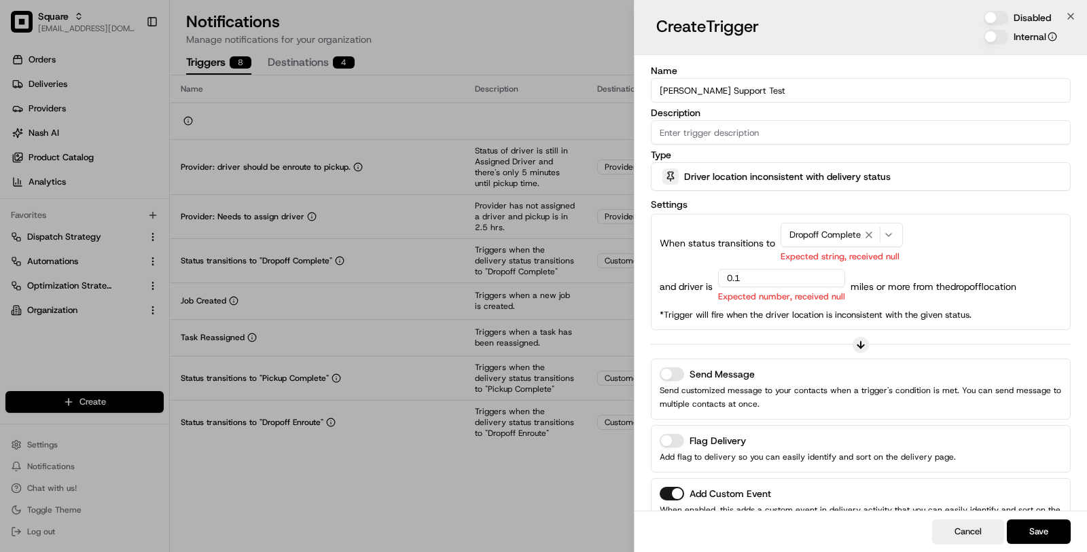
click at [691, 91] on input "[PERSON_NAME] Support Test" at bounding box center [861, 90] width 420 height 24
click at [893, 117] on div "Description" at bounding box center [861, 126] width 420 height 37
click at [886, 137] on input "Description" at bounding box center [861, 132] width 420 height 24
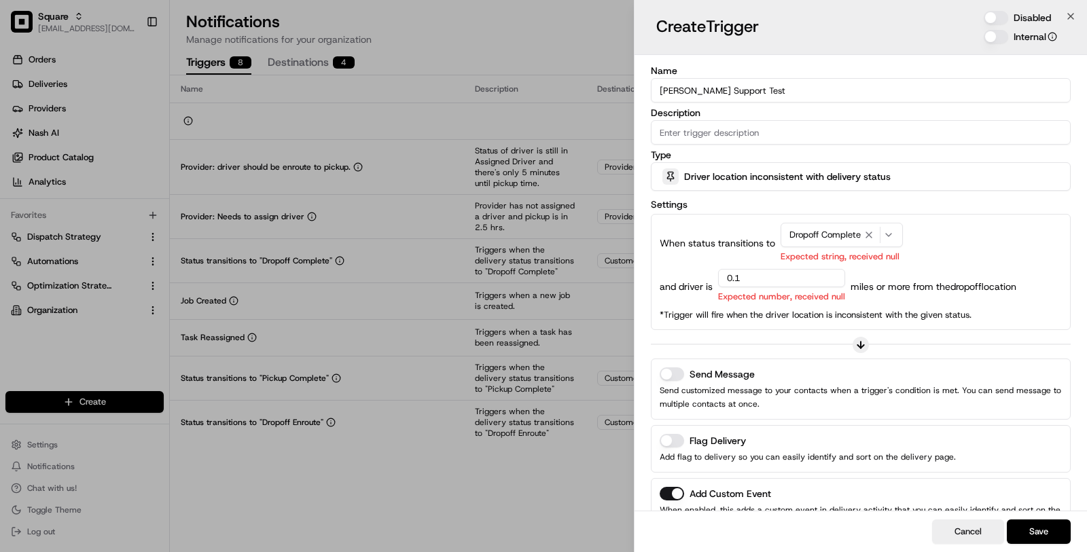
paste input "[PERSON_NAME] Support Test"
type input "[PERSON_NAME] Support Test"
click at [679, 370] on button "Send Message" at bounding box center [672, 375] width 24 height 14
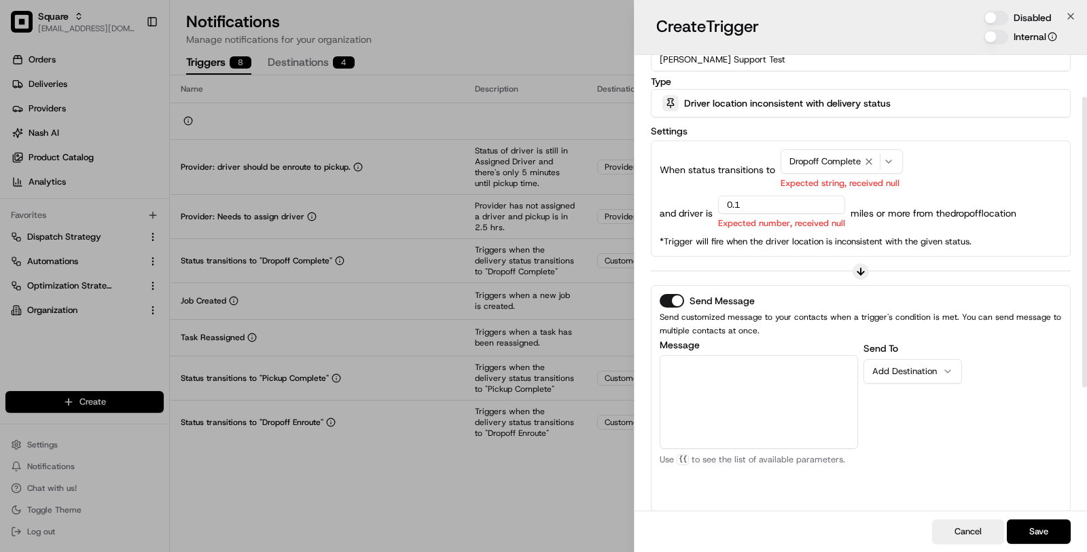
scroll to position [88, 0]
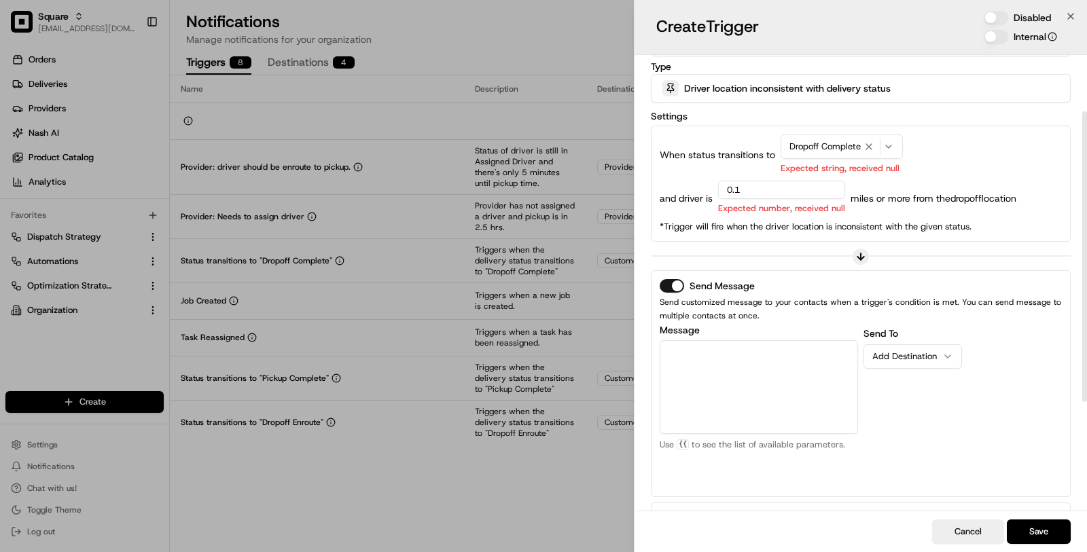
click at [751, 389] on textarea "Message" at bounding box center [759, 387] width 198 height 94
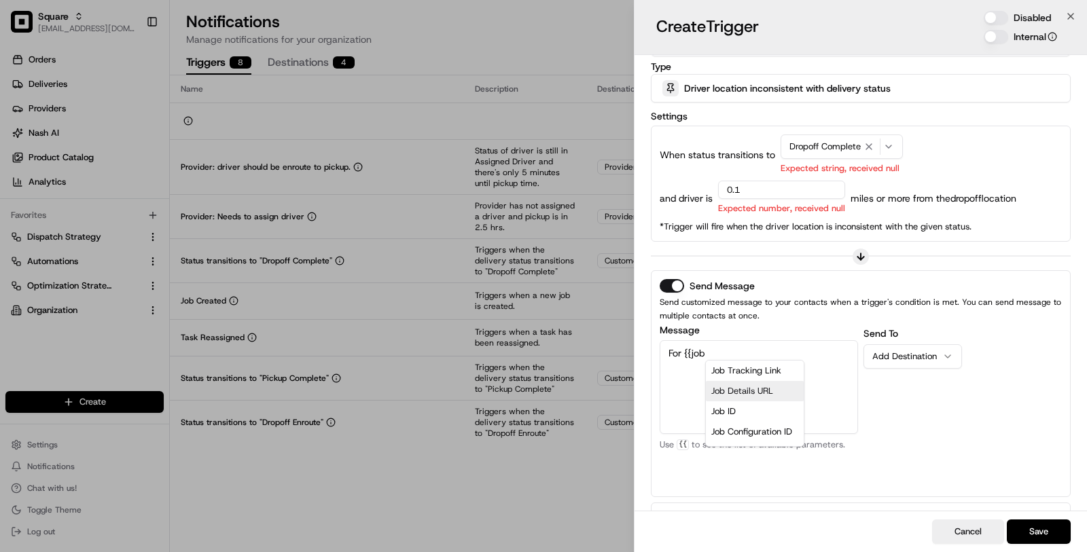
click at [759, 386] on div "Job Details URL" at bounding box center [755, 391] width 98 height 20
click at [801, 359] on textarea "For {{job_details_url}}" at bounding box center [759, 387] width 198 height 94
click at [808, 355] on textarea "For {{job_details_url}} driver didn't may be far from the location." at bounding box center [759, 387] width 198 height 94
click at [708, 367] on textarea "For {{job_details_url}} driver may be far from the location." at bounding box center [759, 387] width 198 height 94
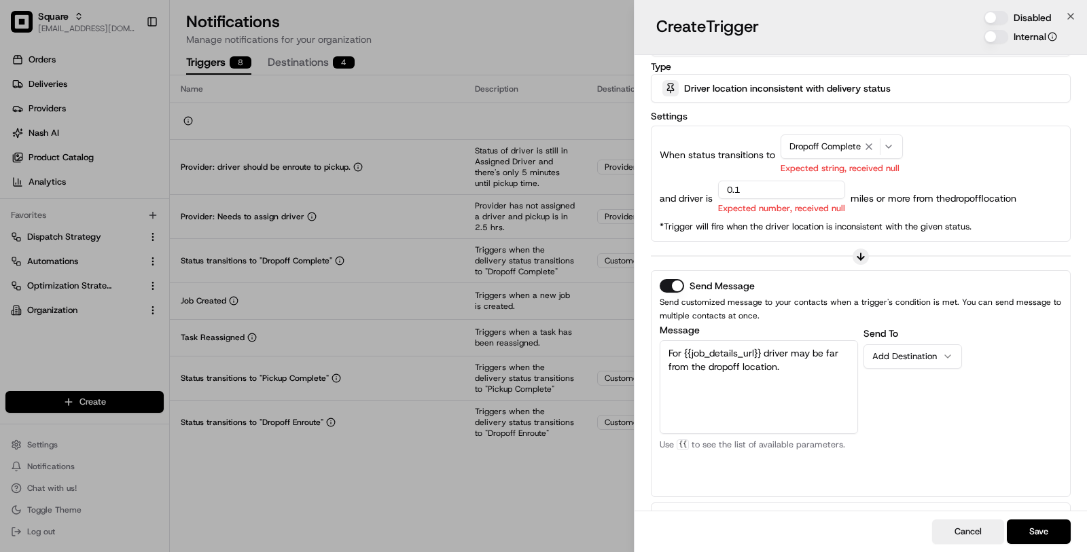
type textarea "For {{job_details_url}} driver may be far from the dropoff location."
click at [901, 415] on div "Send To Add Destination" at bounding box center [962, 406] width 198 height 163
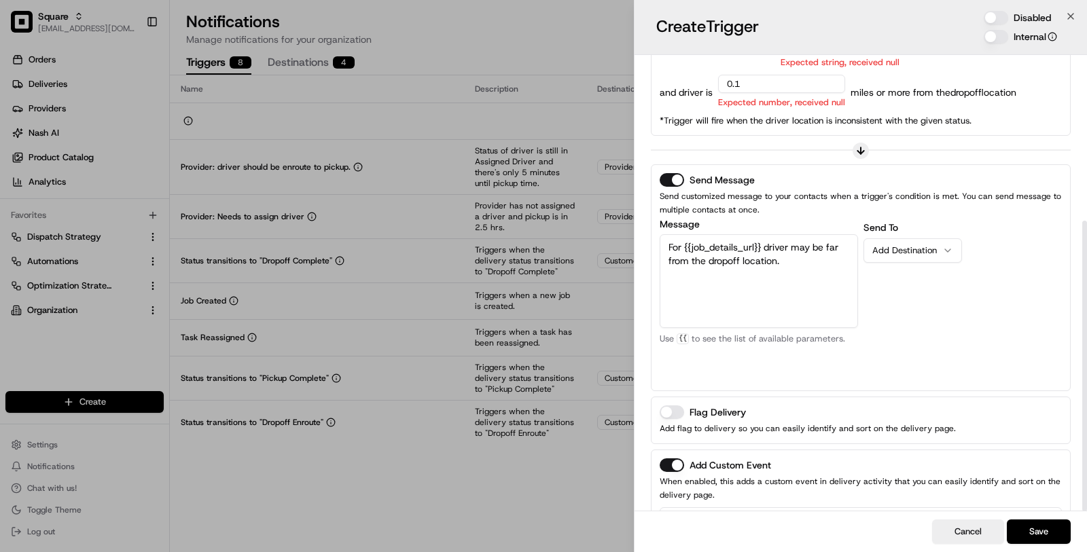
scroll to position [260, 0]
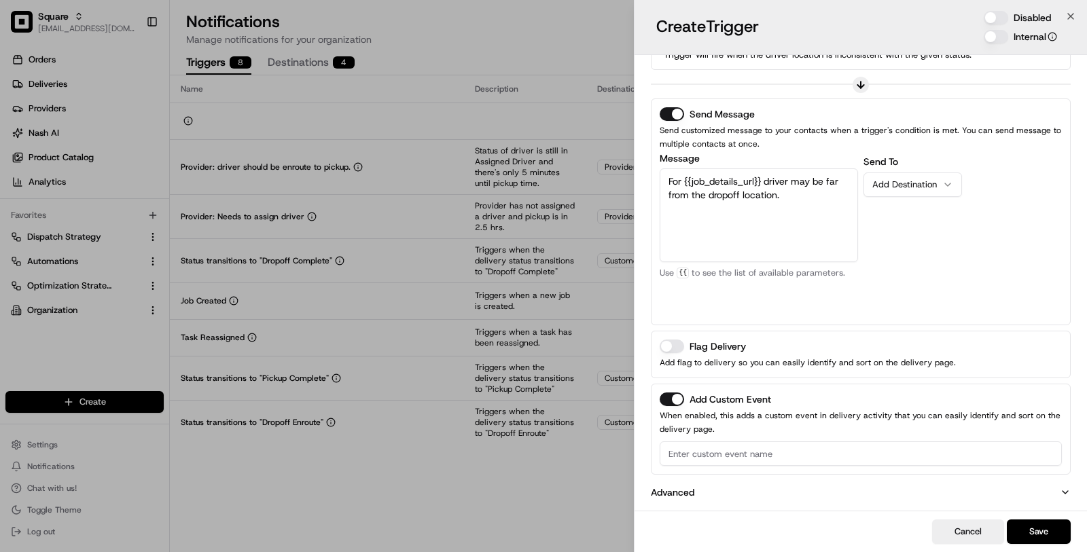
click at [664, 395] on button "Add Custom Event" at bounding box center [672, 400] width 24 height 14
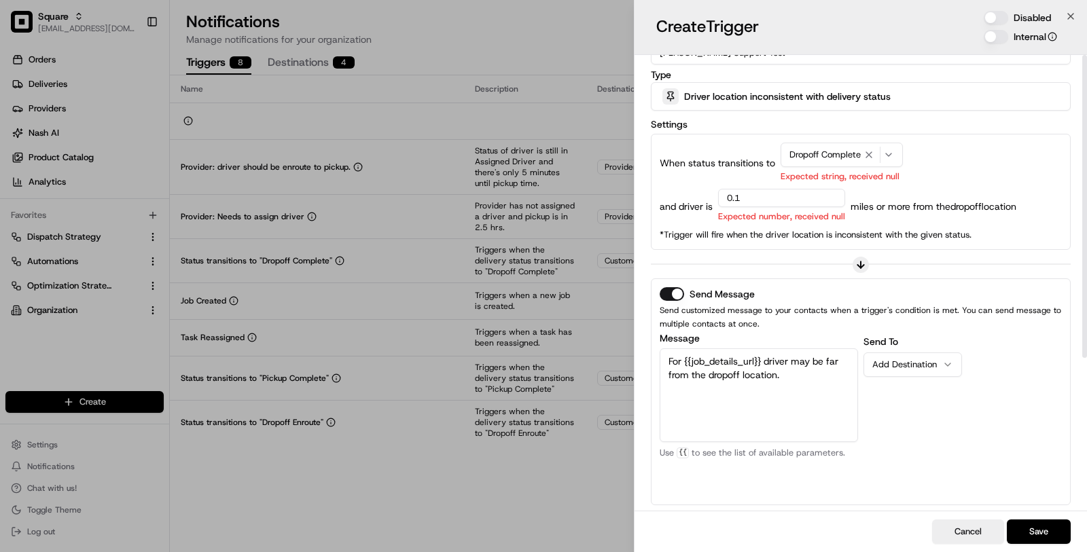
scroll to position [0, 0]
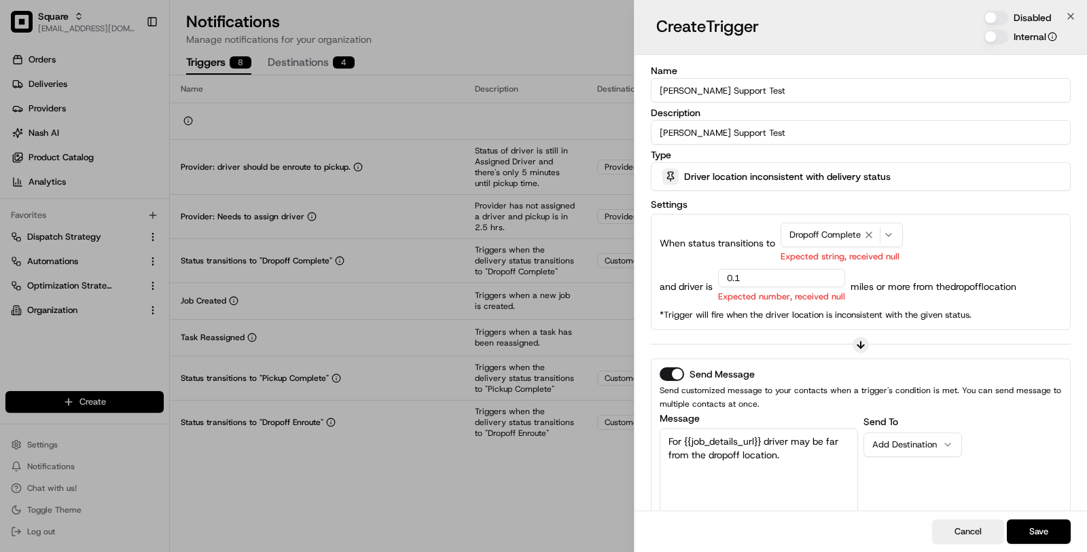
click at [993, 19] on button "Disabled" at bounding box center [996, 18] width 24 height 14
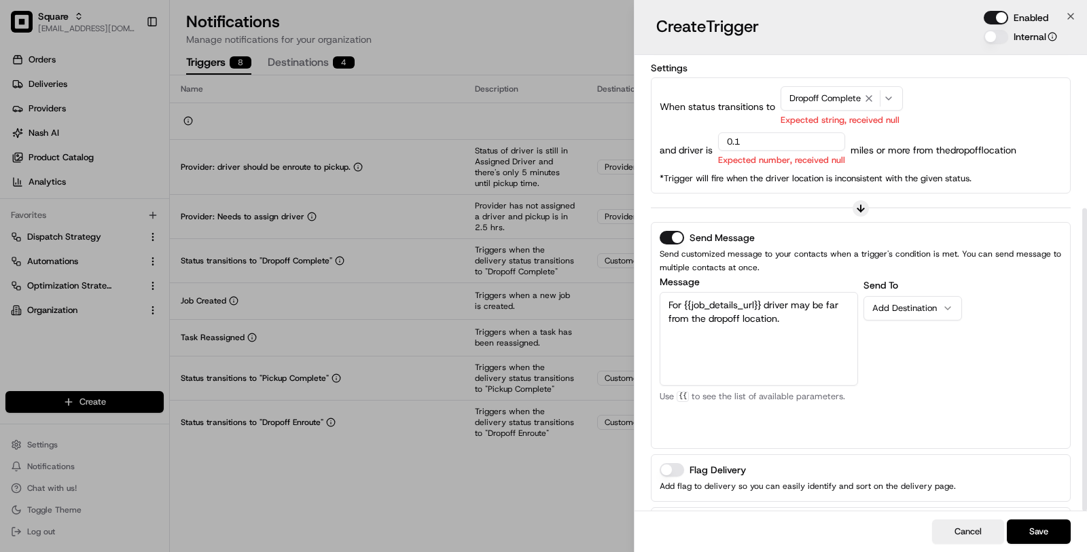
scroll to position [230, 0]
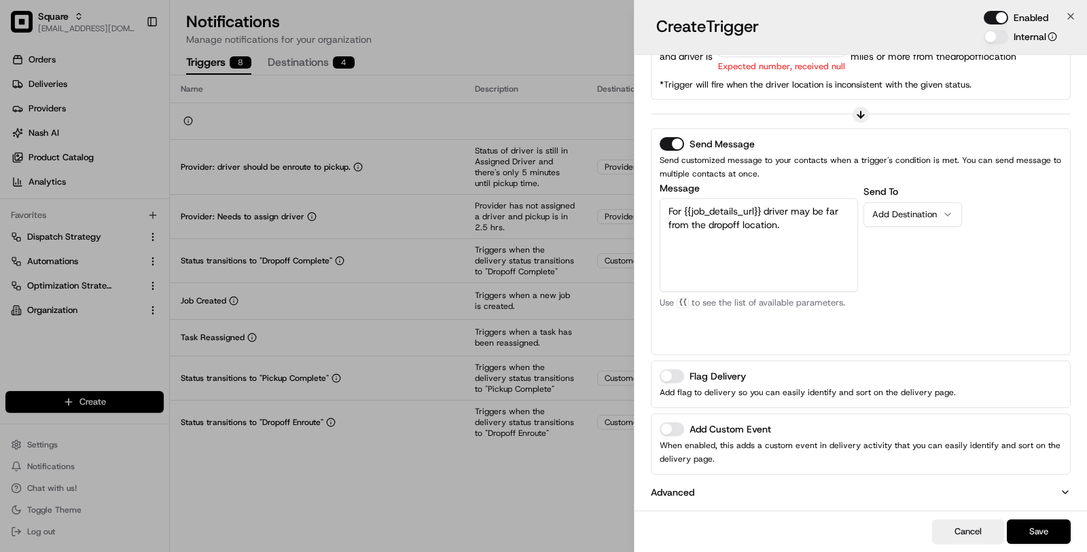
click at [1046, 532] on button "Save" at bounding box center [1039, 532] width 64 height 24
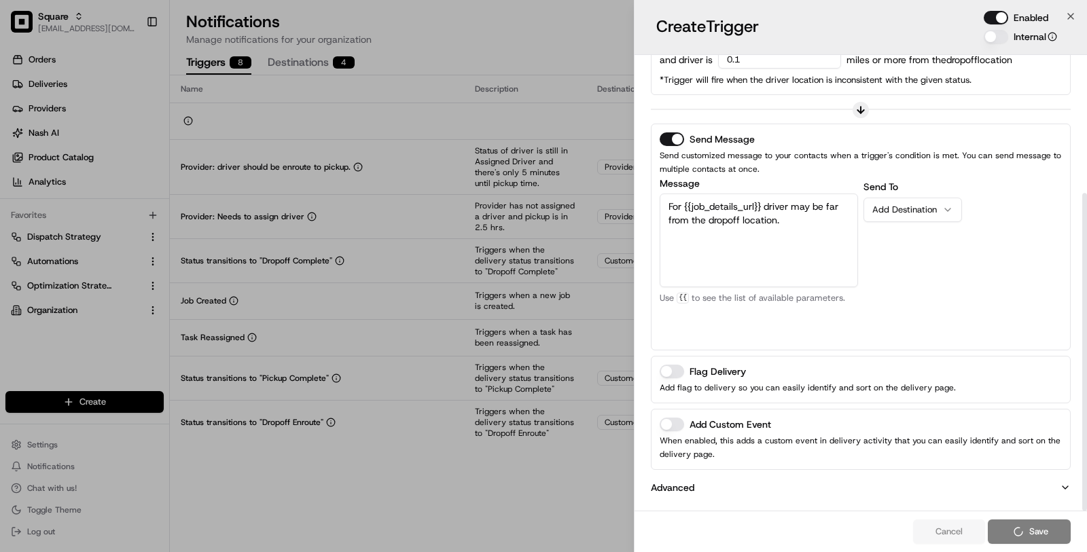
scroll to position [198, 0]
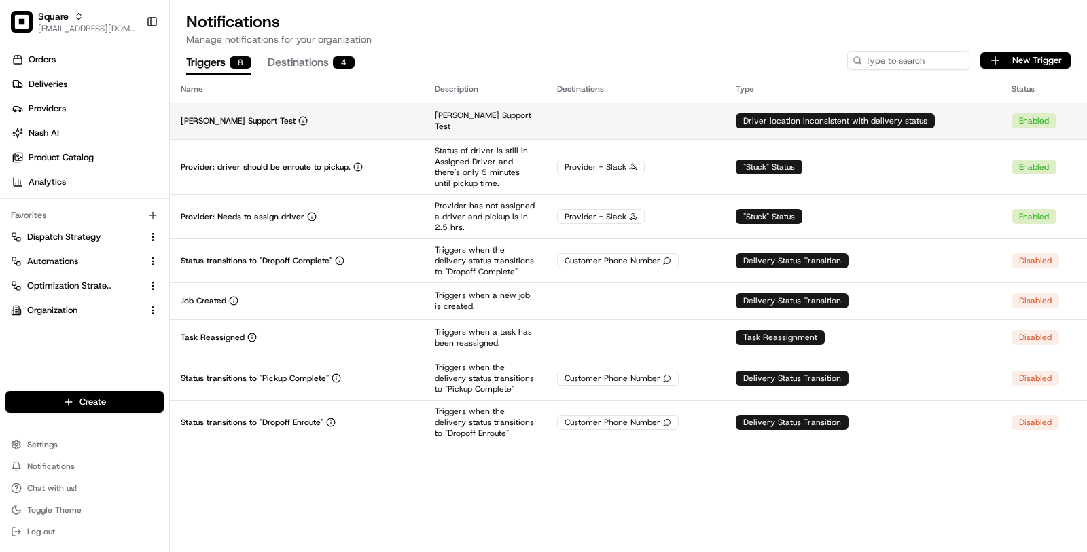
click at [378, 111] on td "[PERSON_NAME] Support Test" at bounding box center [297, 121] width 254 height 37
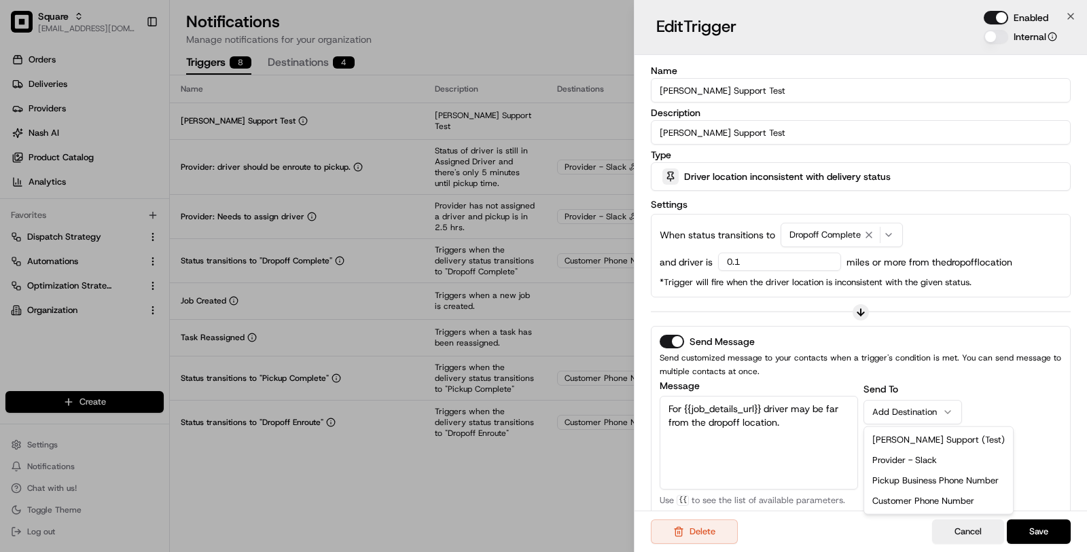
click at [903, 407] on div "Add Destination" at bounding box center [907, 412] width 70 height 12
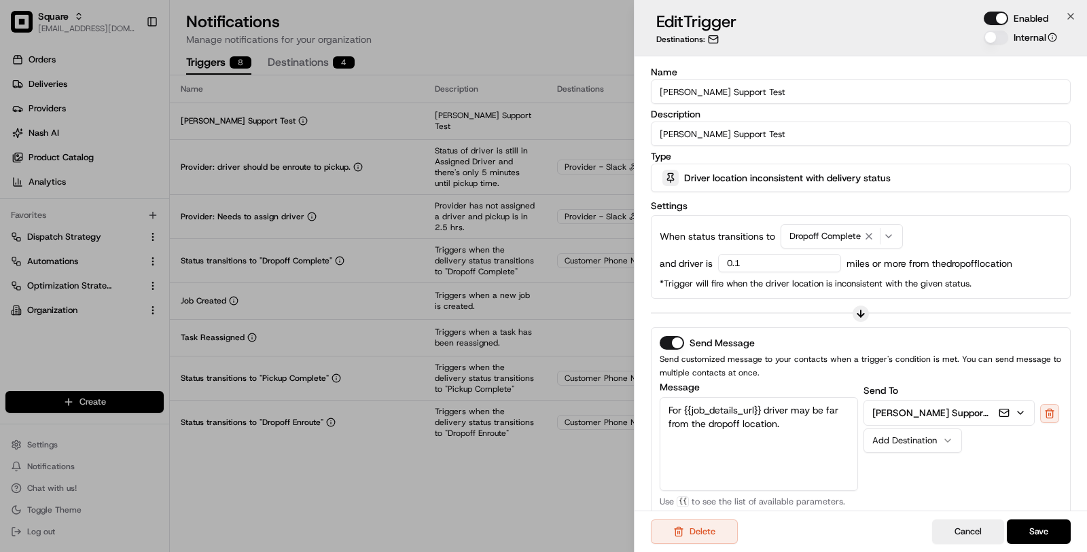
click at [1029, 425] on div "Nash Support (Test)" at bounding box center [961, 413] width 196 height 27
click at [1033, 530] on button "Save" at bounding box center [1039, 532] width 64 height 24
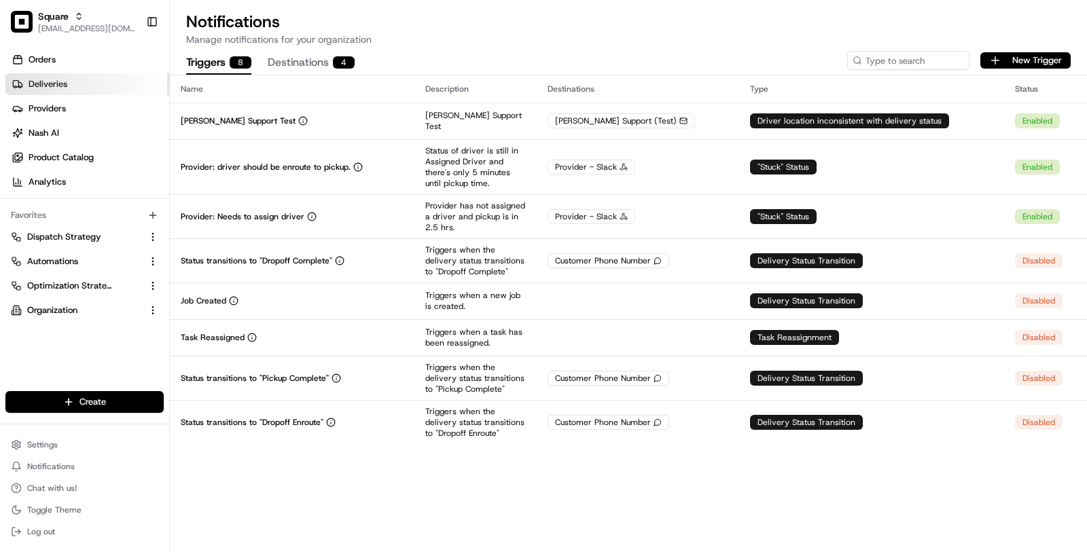
click at [73, 88] on link "Deliveries" at bounding box center [87, 84] width 164 height 22
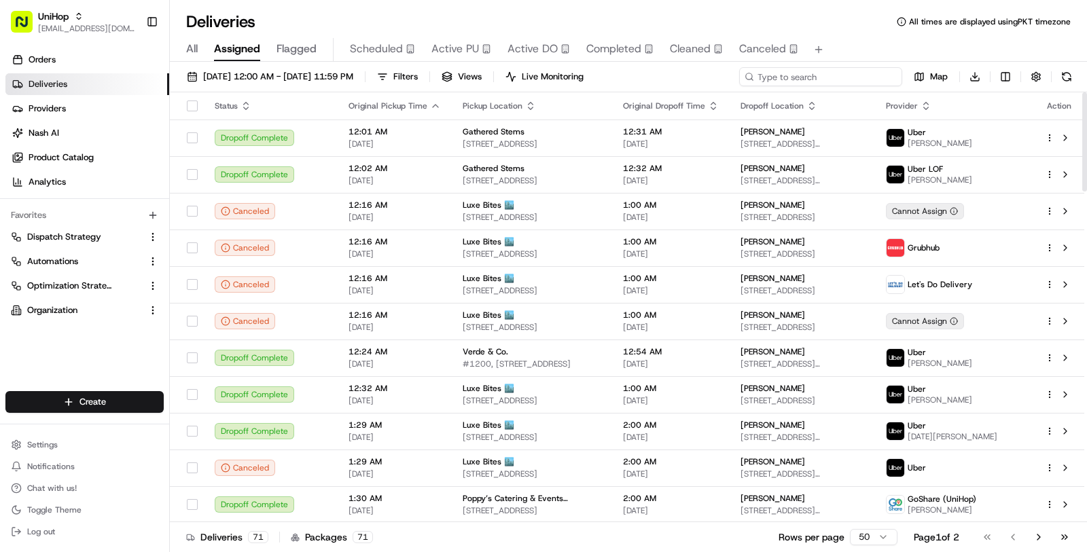
click at [831, 76] on input at bounding box center [820, 76] width 163 height 19
paste input "Work & Co/ [PERSON_NAME]"
type input "Work & Co/ [PERSON_NAME]"
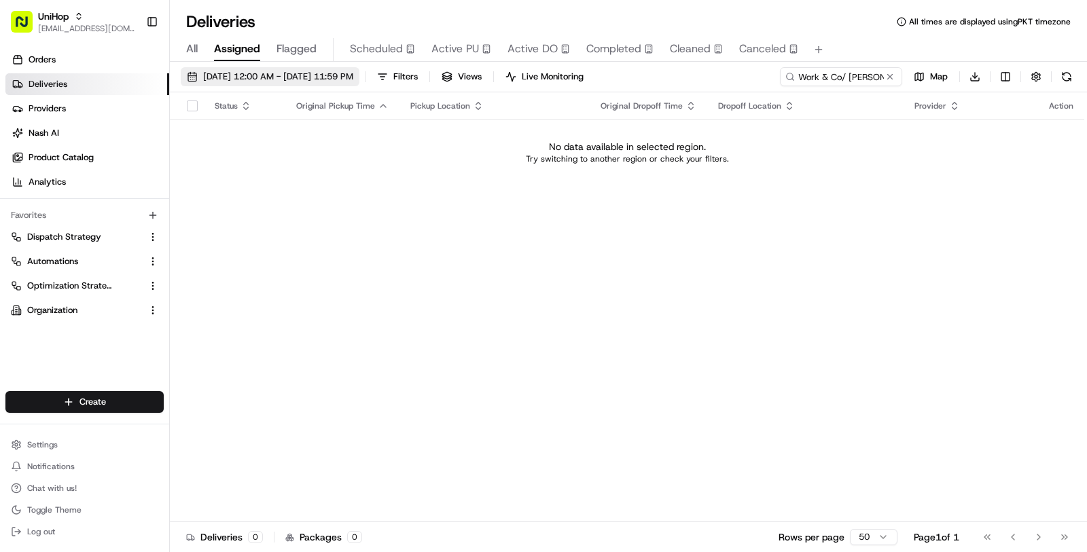
click at [353, 82] on span "[DATE] 12:00 AM - [DATE] 11:59 PM" at bounding box center [278, 77] width 150 height 12
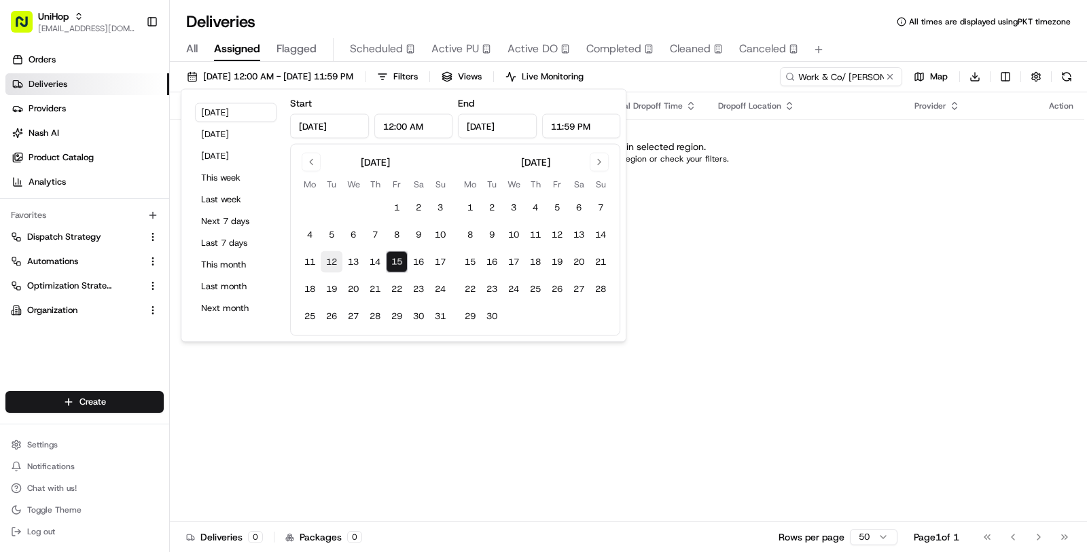
click at [336, 257] on button "12" at bounding box center [332, 262] width 22 height 22
type input "Aug 12, 2025"
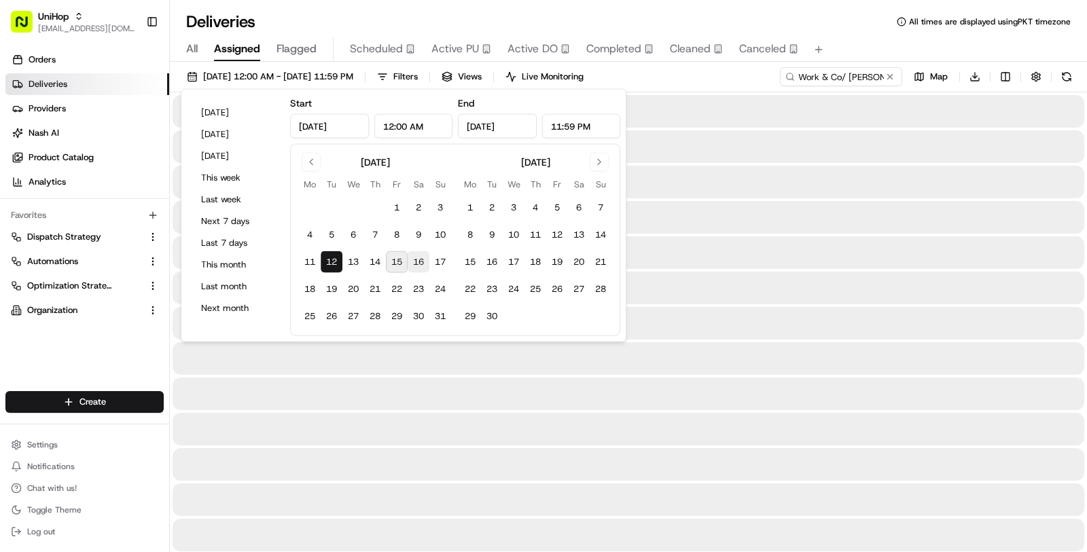
click at [414, 258] on button "16" at bounding box center [419, 262] width 22 height 22
type input "Aug 16, 2025"
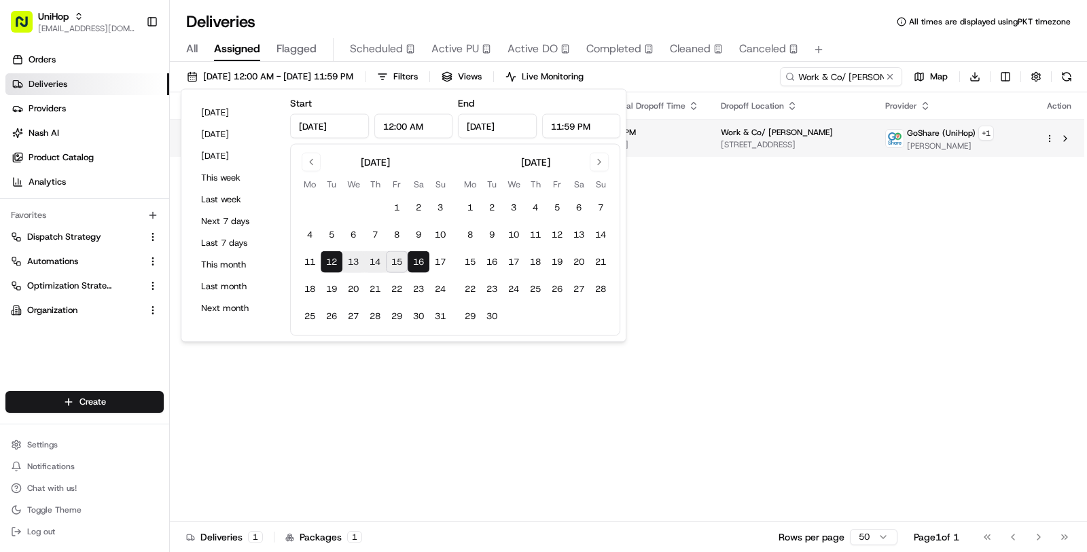
click at [721, 124] on td "Work & Co/ Sammy 231 Front St, Brooklyn, NY 11201, USA" at bounding box center [792, 138] width 164 height 37
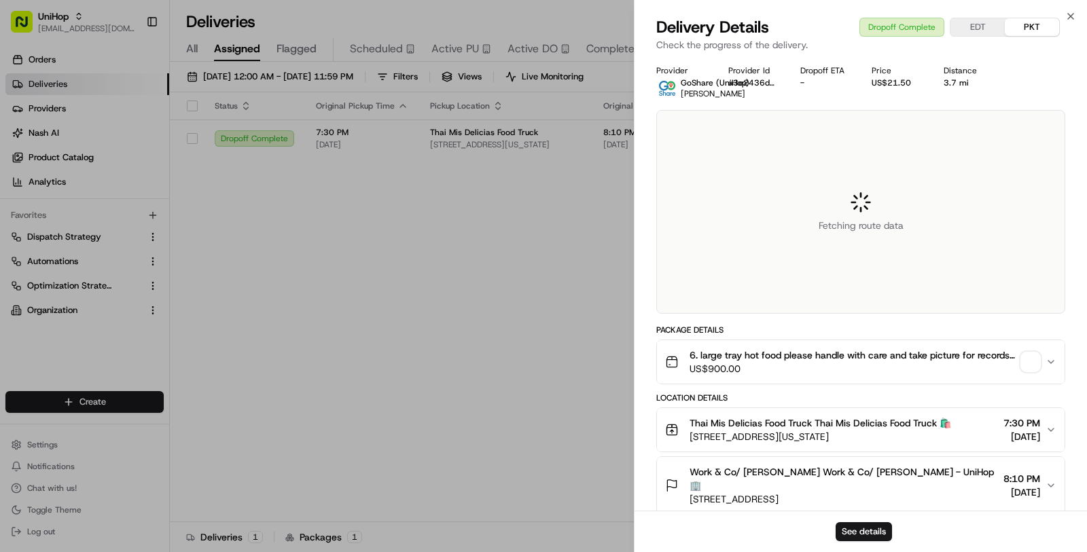
click at [880, 545] on div "See details" at bounding box center [860, 531] width 452 height 41
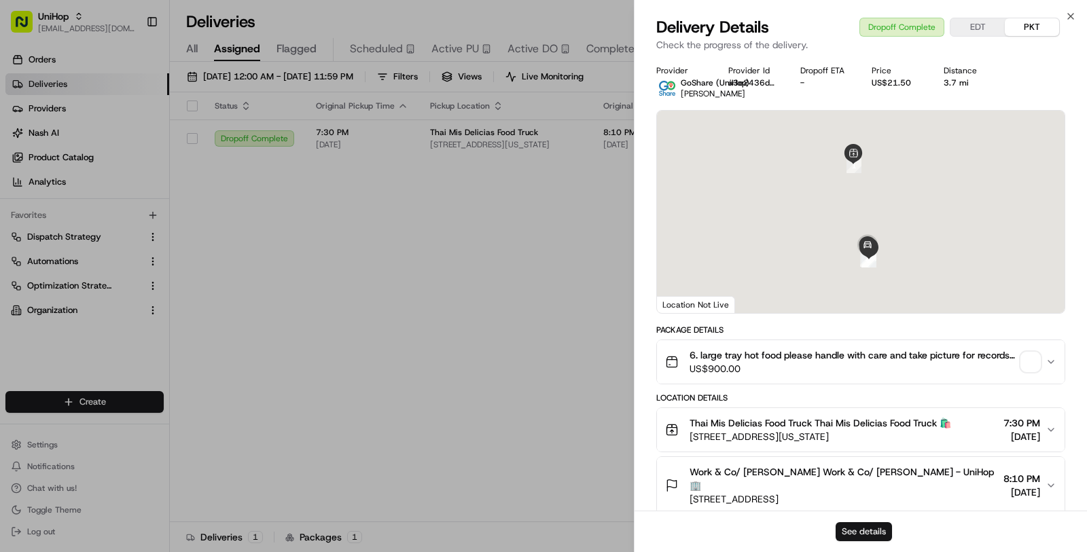
click at [872, 539] on button "See details" at bounding box center [864, 531] width 56 height 19
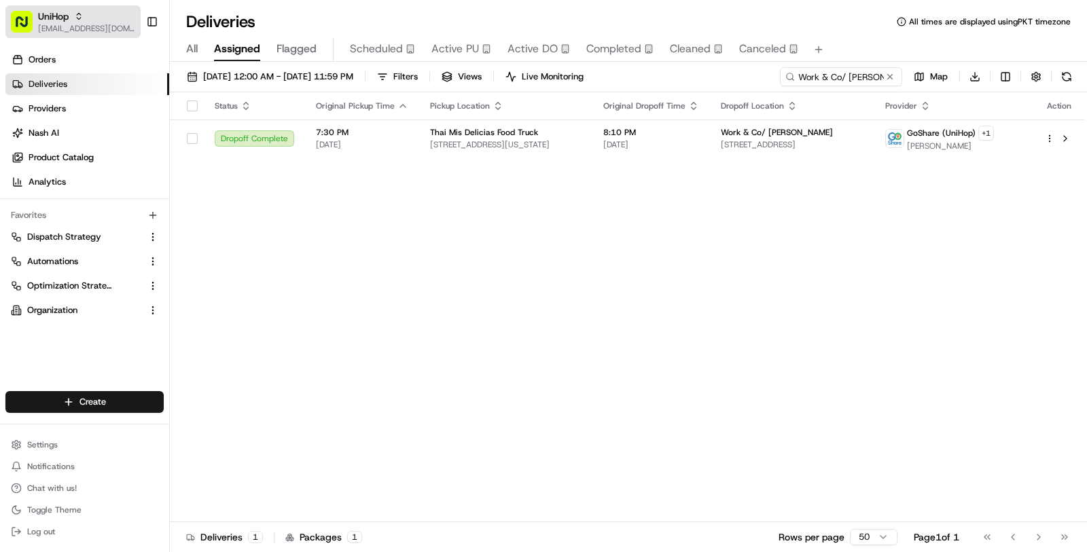
click at [74, 22] on div "UniHop" at bounding box center [86, 17] width 97 height 14
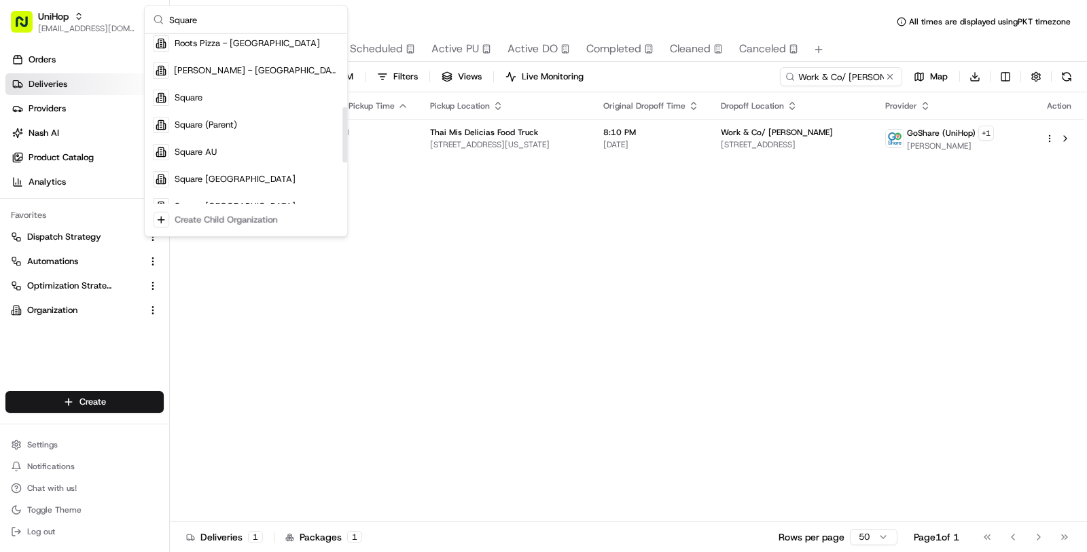
scroll to position [221, 0]
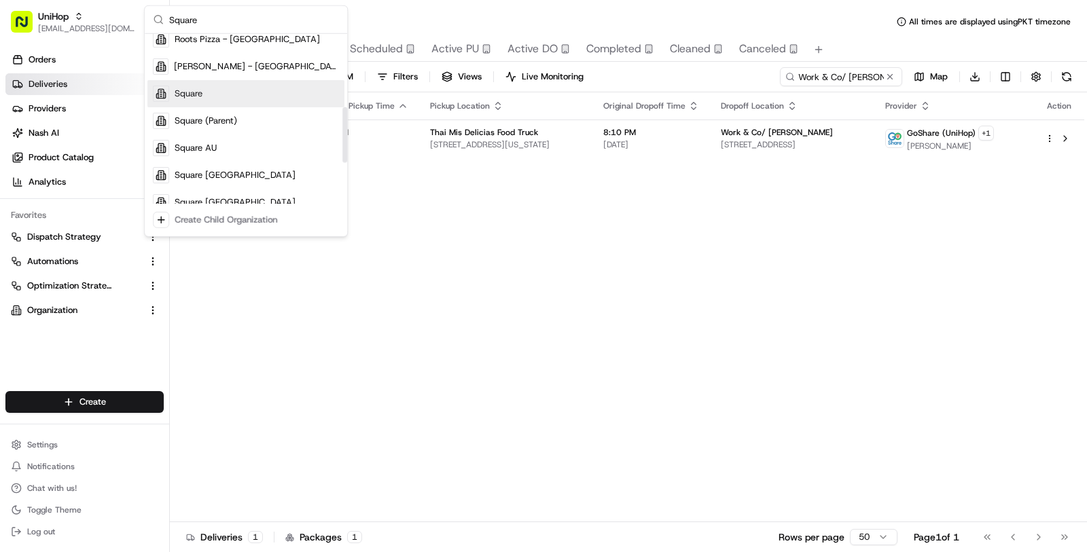
type input "Square"
click at [217, 84] on div "Square" at bounding box center [245, 93] width 197 height 27
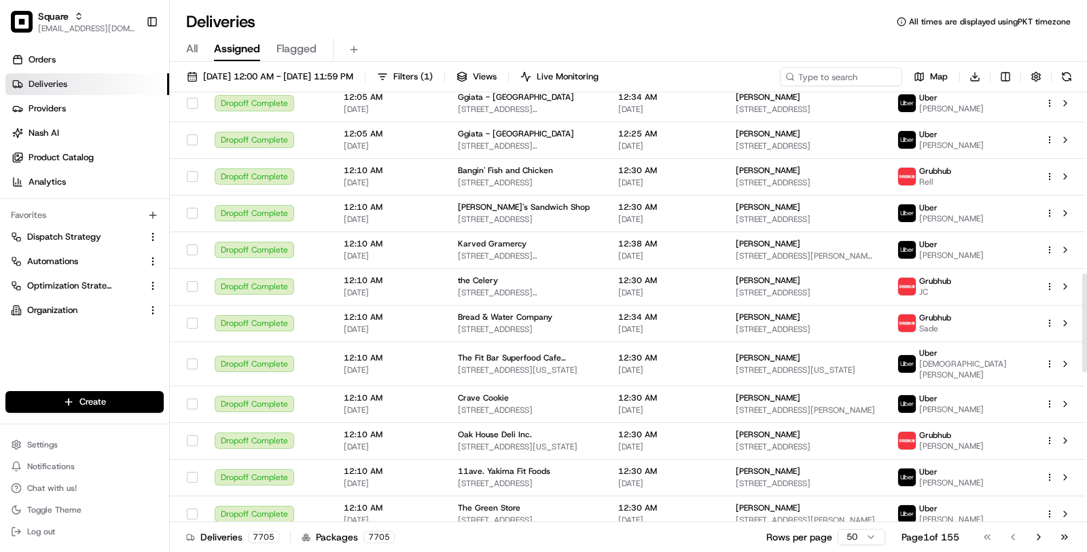
scroll to position [512, 0]
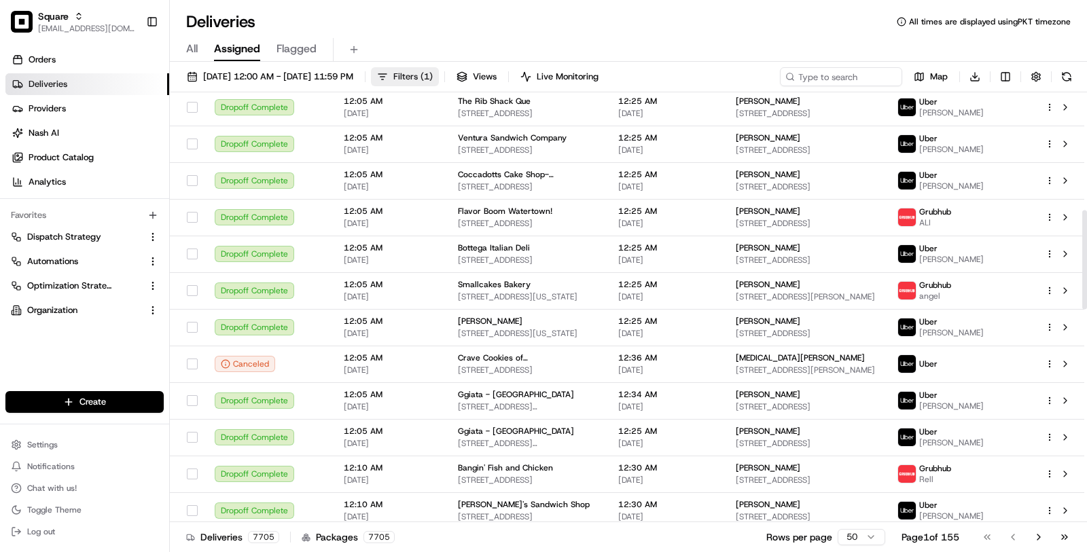
click at [437, 76] on button "Filters ( 1 )" at bounding box center [405, 76] width 68 height 19
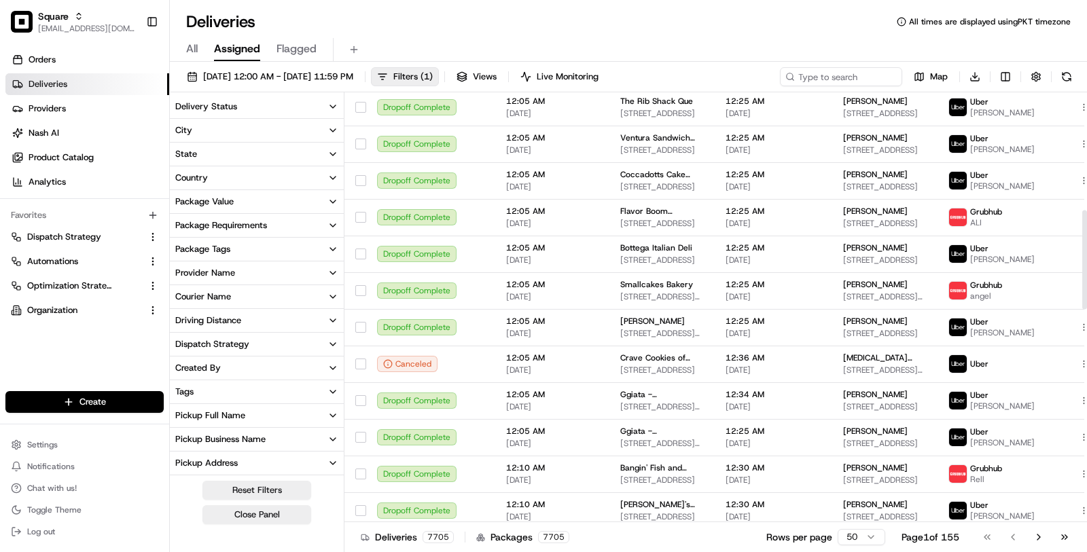
click at [304, 99] on button "Delivery Status" at bounding box center [257, 106] width 174 height 23
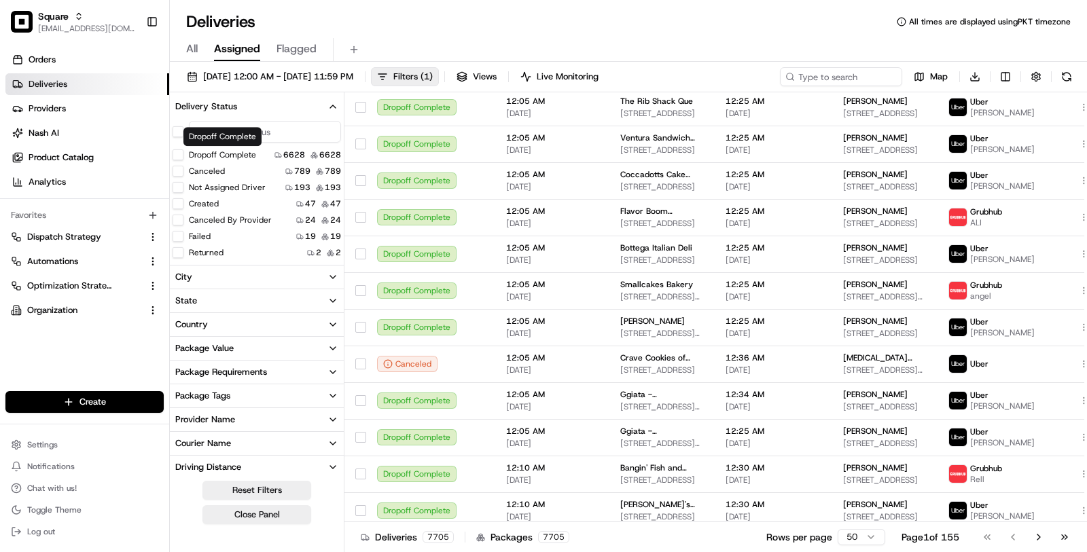
click at [177, 152] on button "Dropoff Complete" at bounding box center [178, 154] width 11 height 11
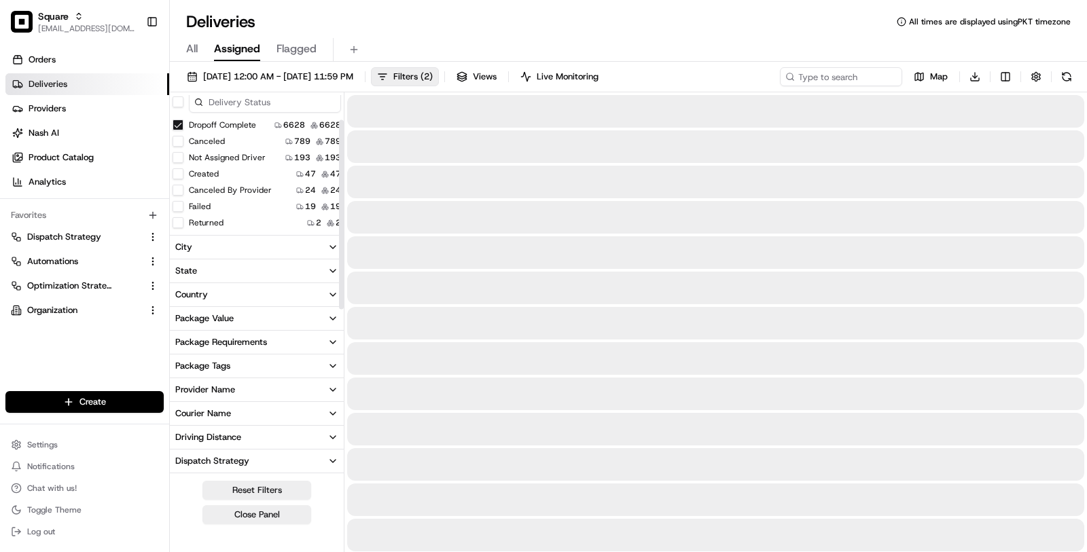
scroll to position [52, 0]
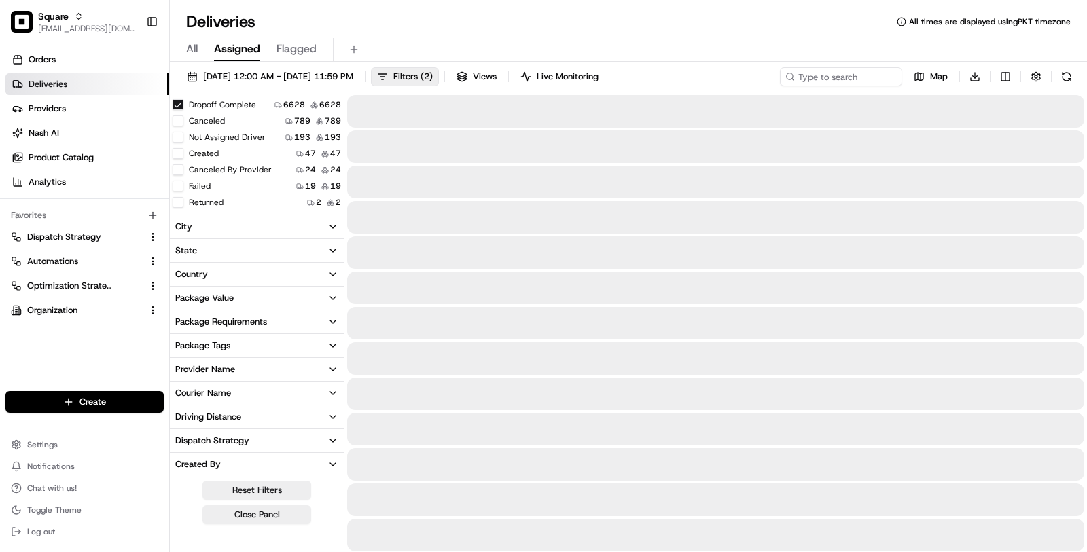
click at [234, 364] on div "Provider Name" at bounding box center [205, 369] width 60 height 12
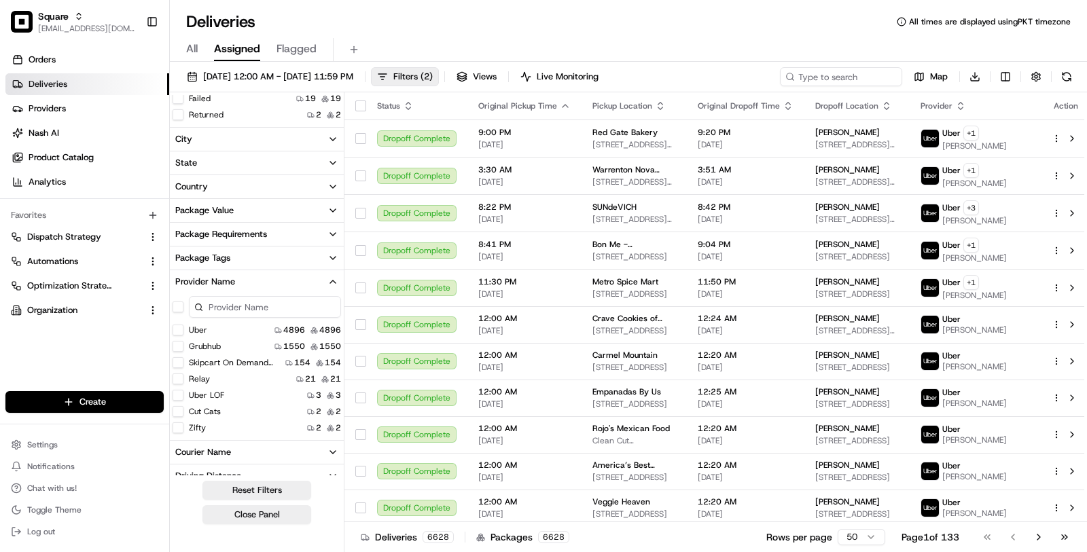
scroll to position [2, 0]
click at [178, 420] on button "Zifty" at bounding box center [178, 425] width 11 height 11
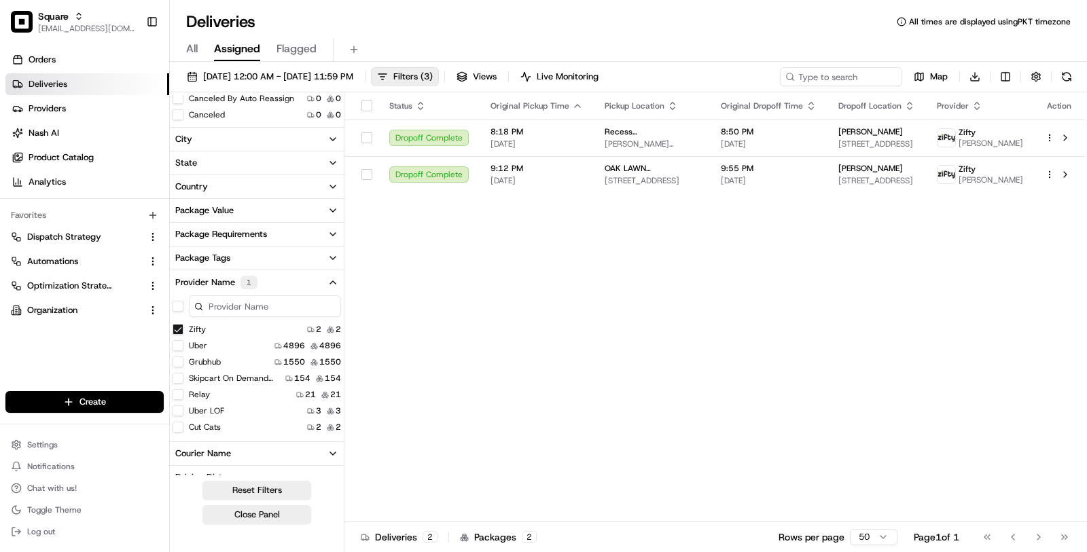
click at [176, 391] on button "Relay" at bounding box center [178, 394] width 11 height 11
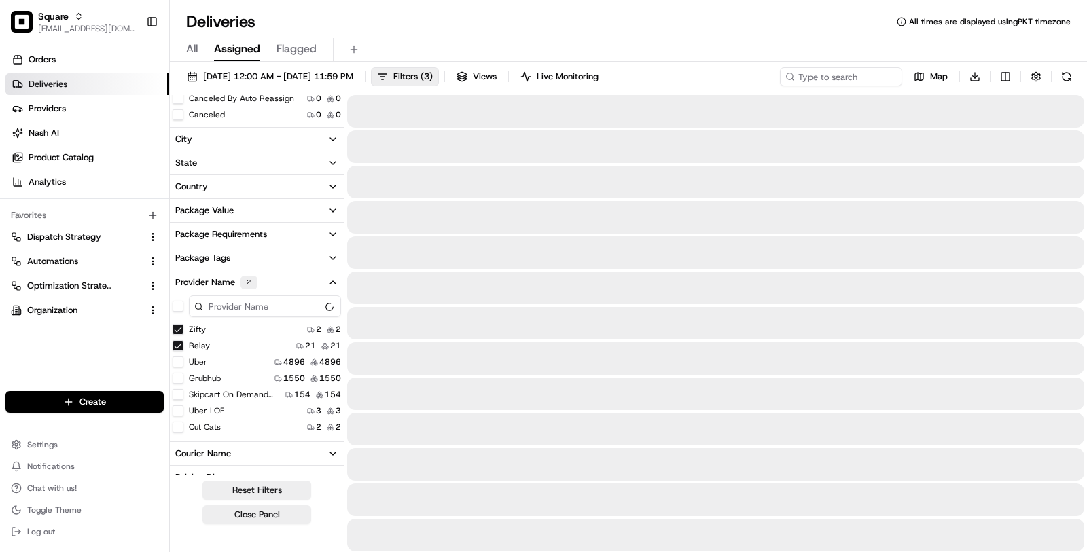
click at [179, 378] on button "Grubhub" at bounding box center [178, 378] width 11 height 11
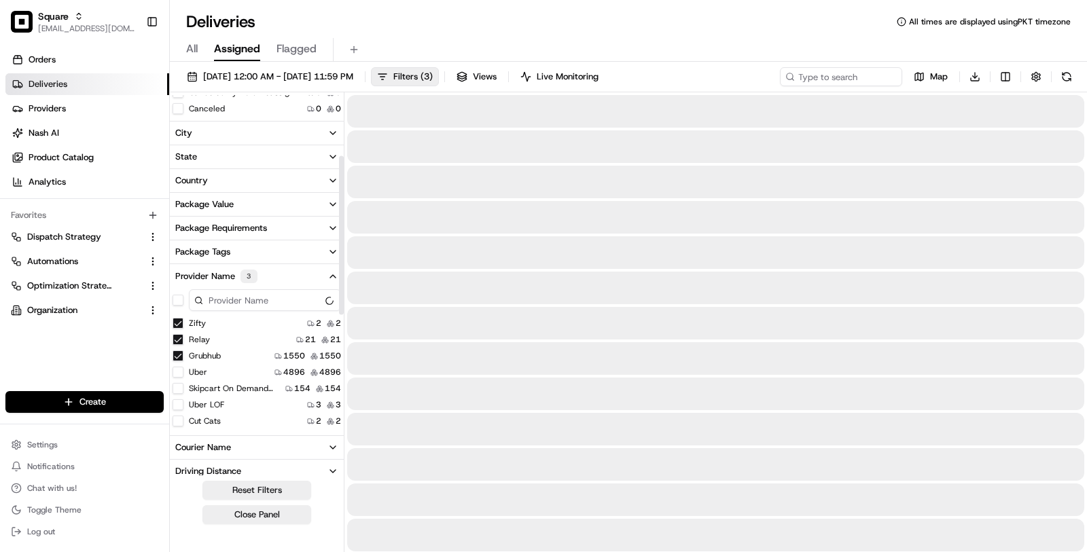
click at [181, 387] on \(Sq\) "Skipcart On Demand (Sq)" at bounding box center [178, 388] width 11 height 11
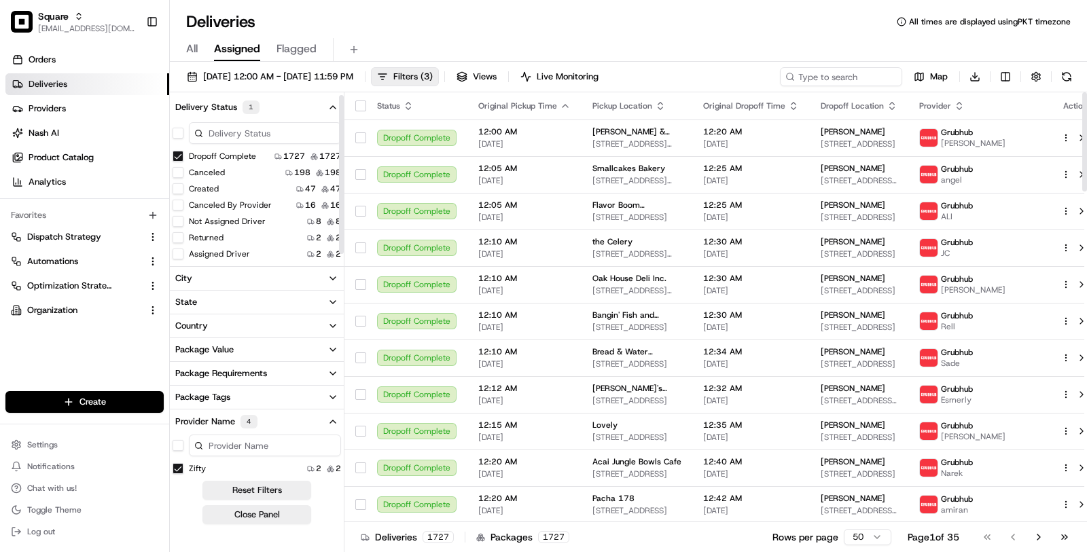
click at [497, 52] on div "All Assigned Flagged" at bounding box center [628, 50] width 917 height 24
click at [353, 82] on span "08/12/2025 12:00 AM - 08/16/2025 11:59 PM" at bounding box center [278, 77] width 150 height 12
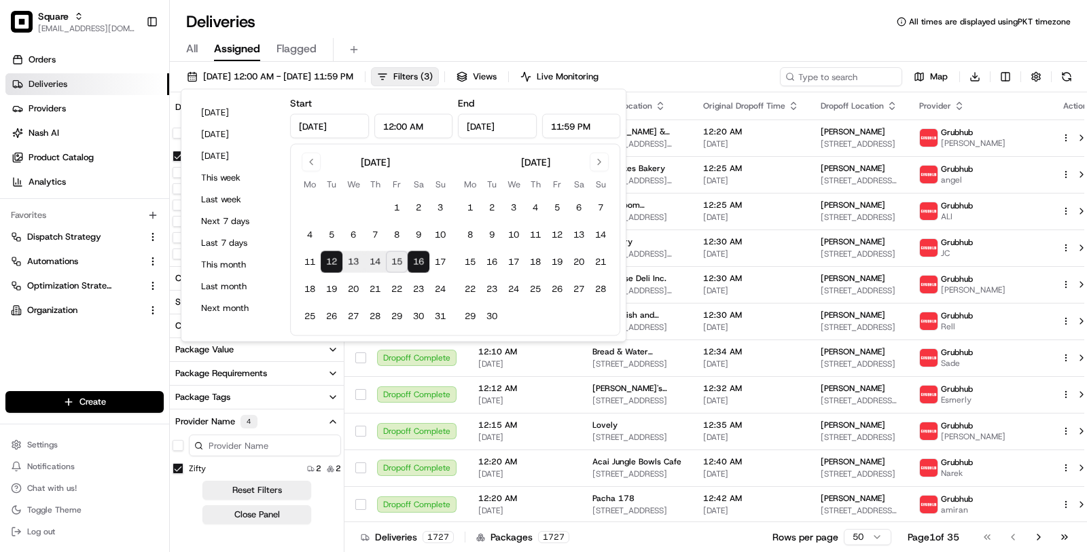
click at [393, 256] on button "15" at bounding box center [397, 262] width 22 height 22
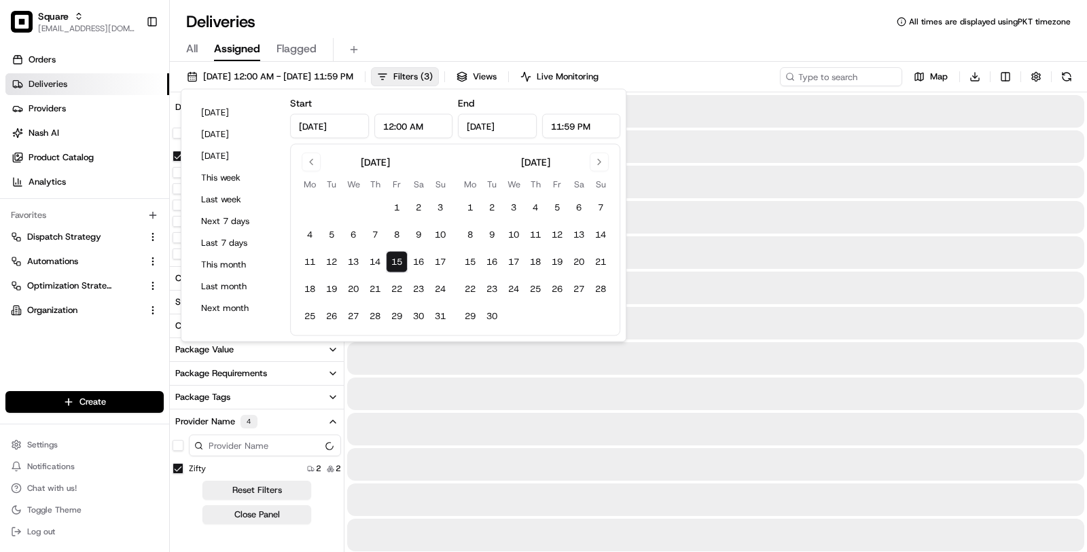
type input "Aug 15, 2025"
click at [375, 256] on button "14" at bounding box center [375, 262] width 22 height 22
type input "Aug 14, 2025"
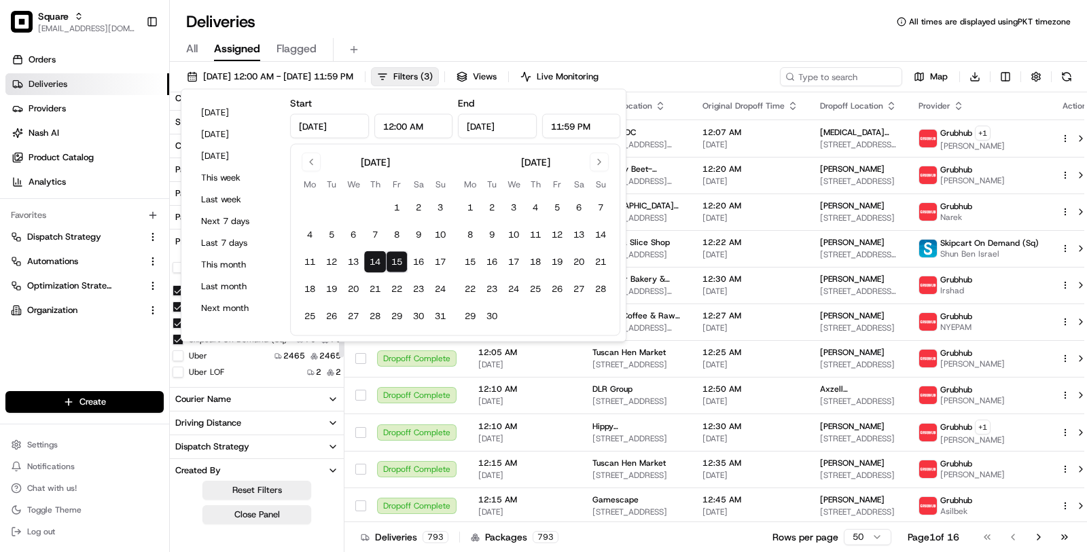
scroll to position [256, 0]
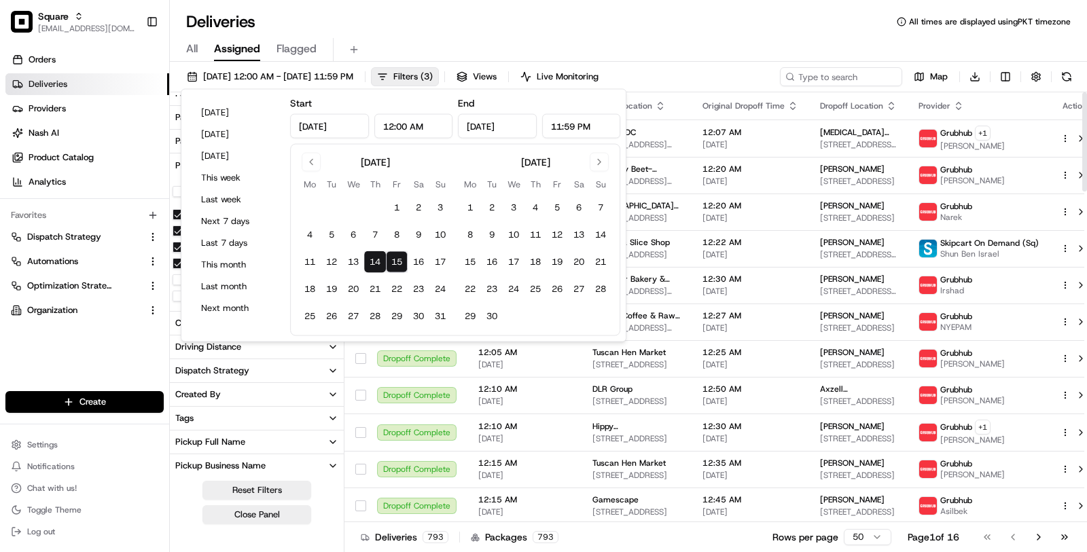
click at [742, 23] on div "Deliveries All times are displayed using PKT timezone" at bounding box center [628, 22] width 917 height 22
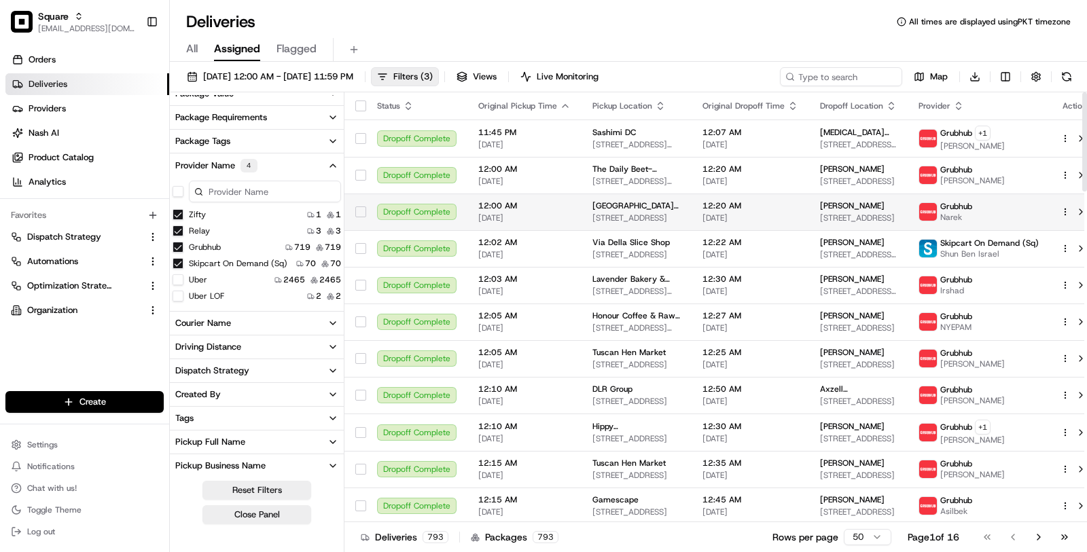
click at [702, 205] on span "12:20 AM" at bounding box center [750, 205] width 96 height 11
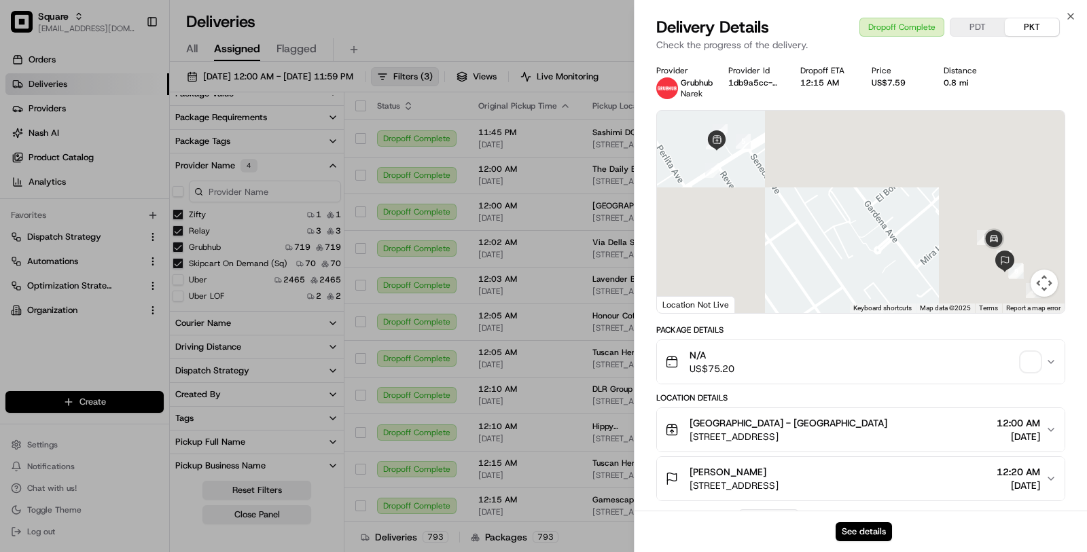
click at [878, 371] on div "N/A US$75.20" at bounding box center [855, 361] width 380 height 27
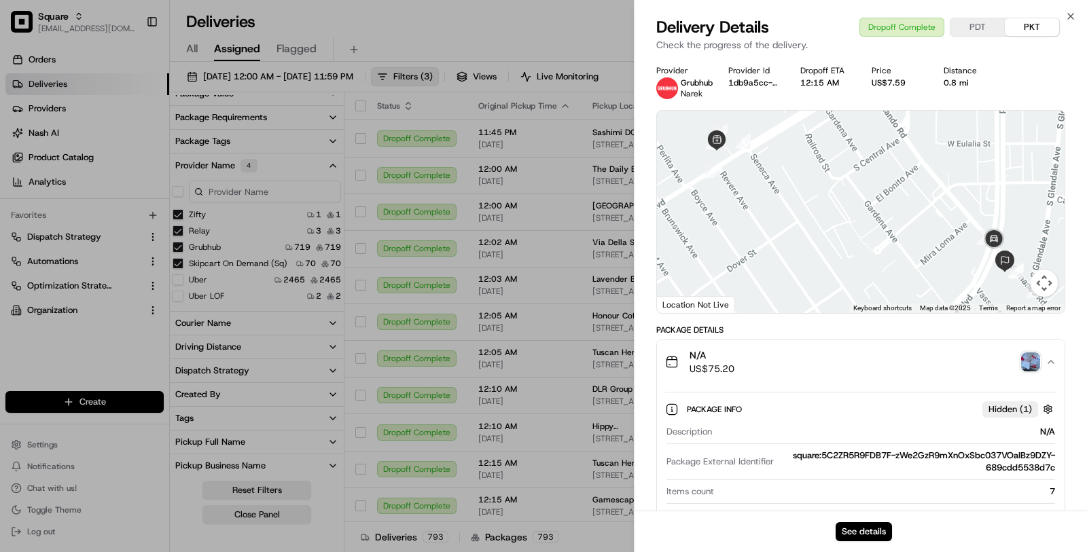
click at [854, 522] on div "See details" at bounding box center [860, 531] width 452 height 41
click at [854, 531] on button "See details" at bounding box center [864, 531] width 56 height 19
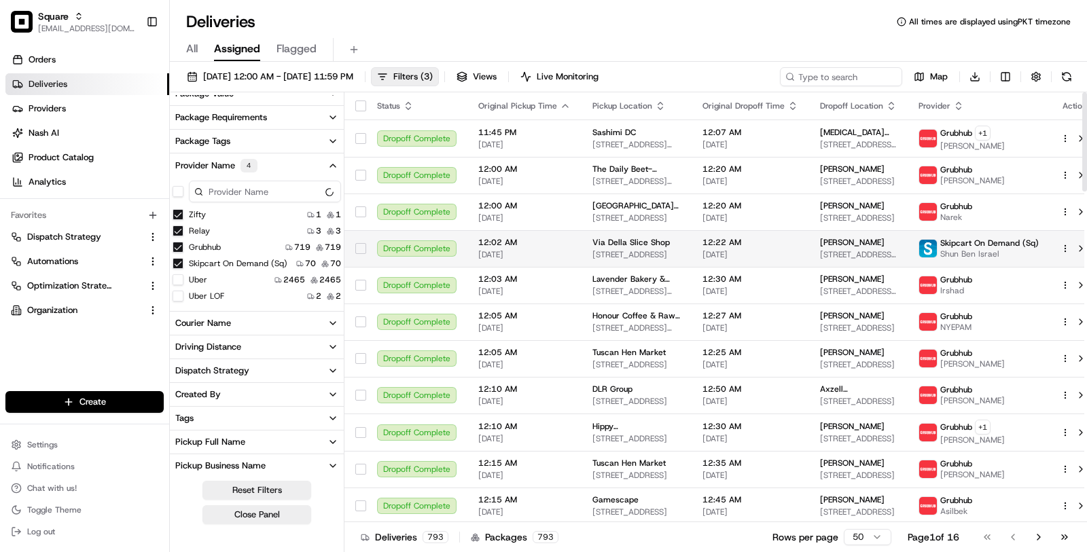
click at [607, 251] on span "222 N 5th Ave, Phoenix, AZ 85003, USA" at bounding box center [636, 254] width 88 height 11
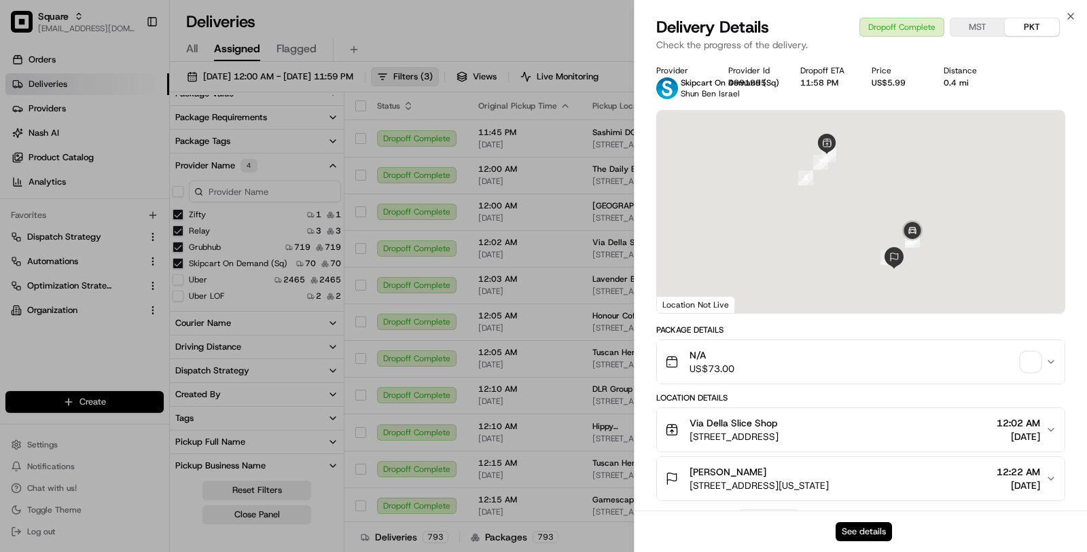
click at [861, 535] on button "See details" at bounding box center [864, 531] width 56 height 19
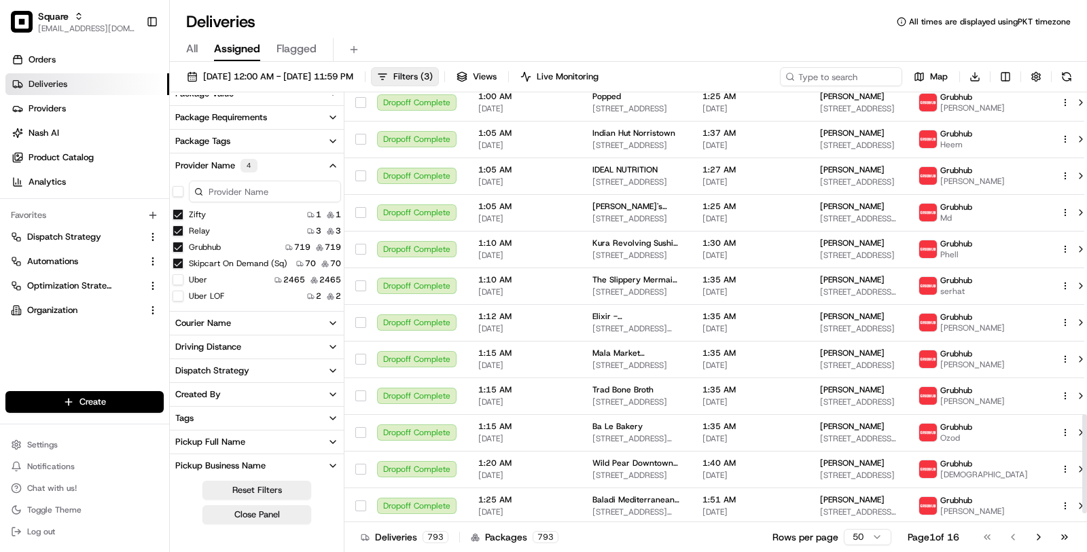
scroll to position [1431, 0]
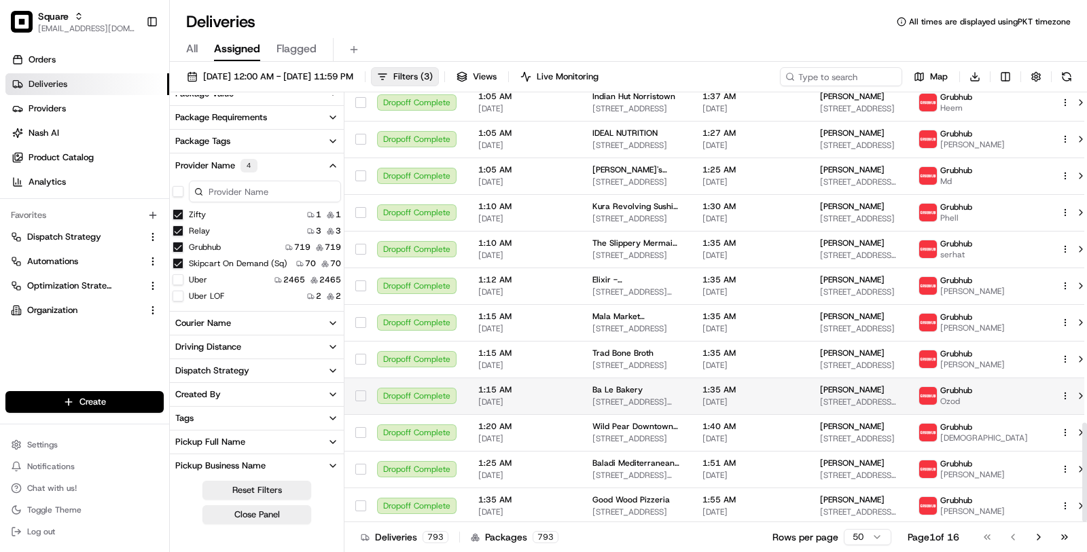
click at [547, 378] on td "1:15 AM 08/14/2025" at bounding box center [524, 396] width 114 height 37
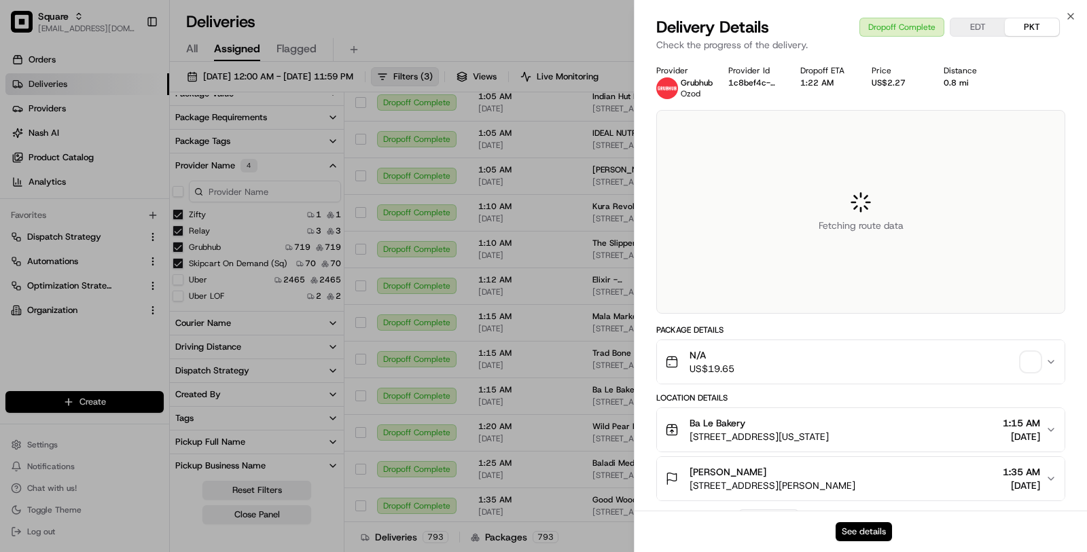
click at [875, 529] on button "See details" at bounding box center [864, 531] width 56 height 19
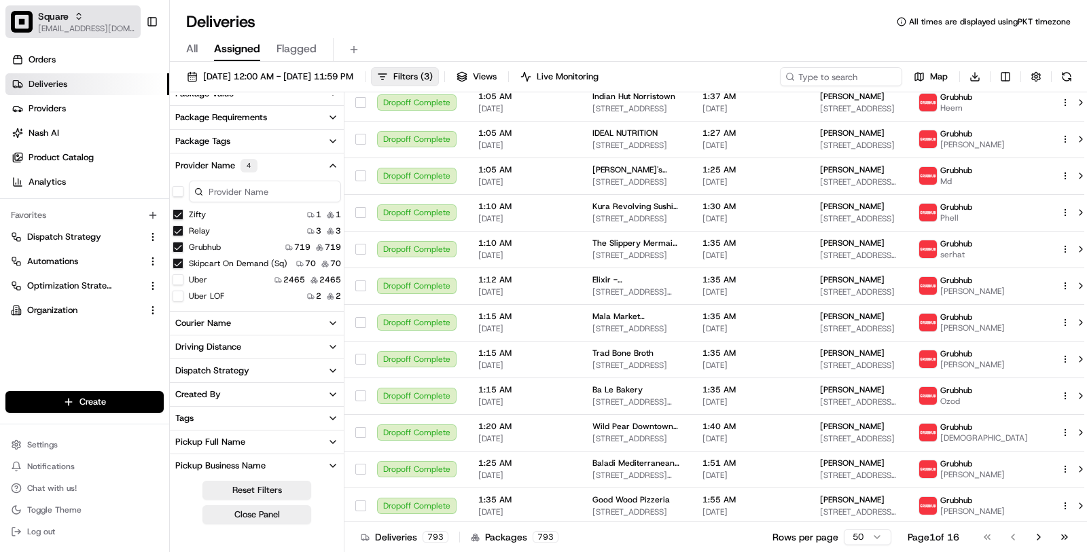
click at [99, 14] on div "Square" at bounding box center [86, 17] width 97 height 14
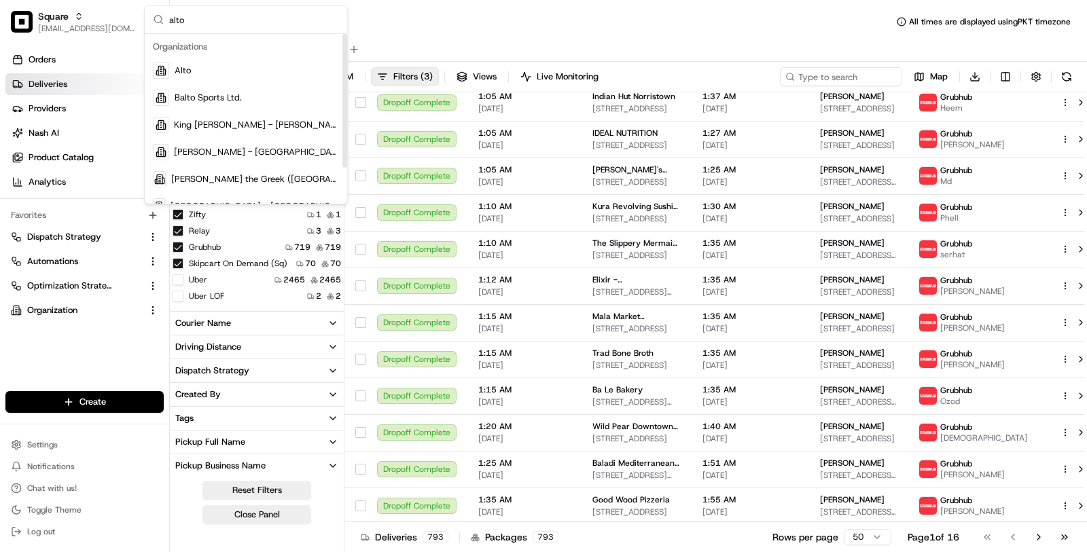
type input "alto"
click at [250, 63] on div "Alto" at bounding box center [245, 70] width 197 height 27
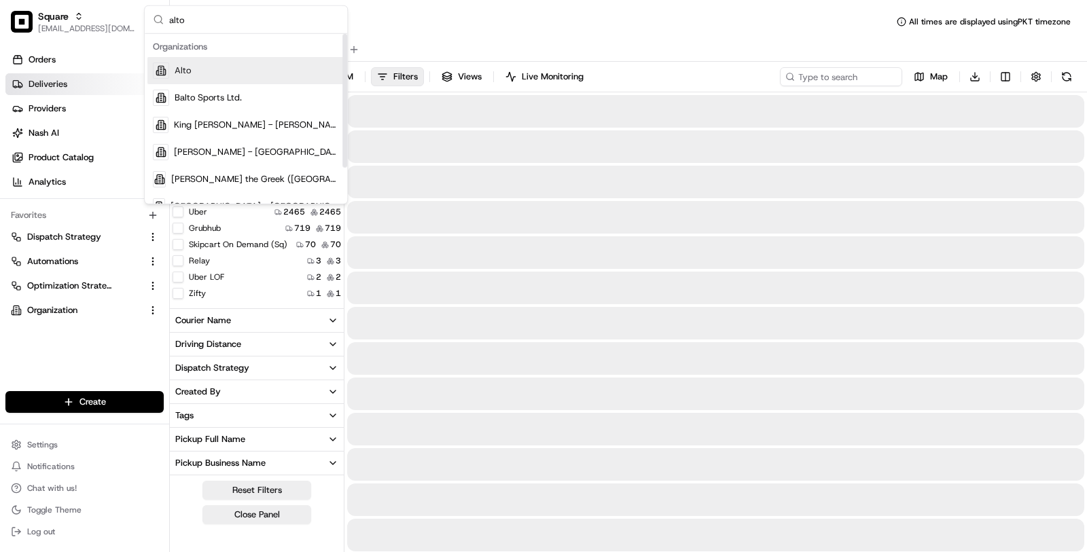
scroll to position [255, 0]
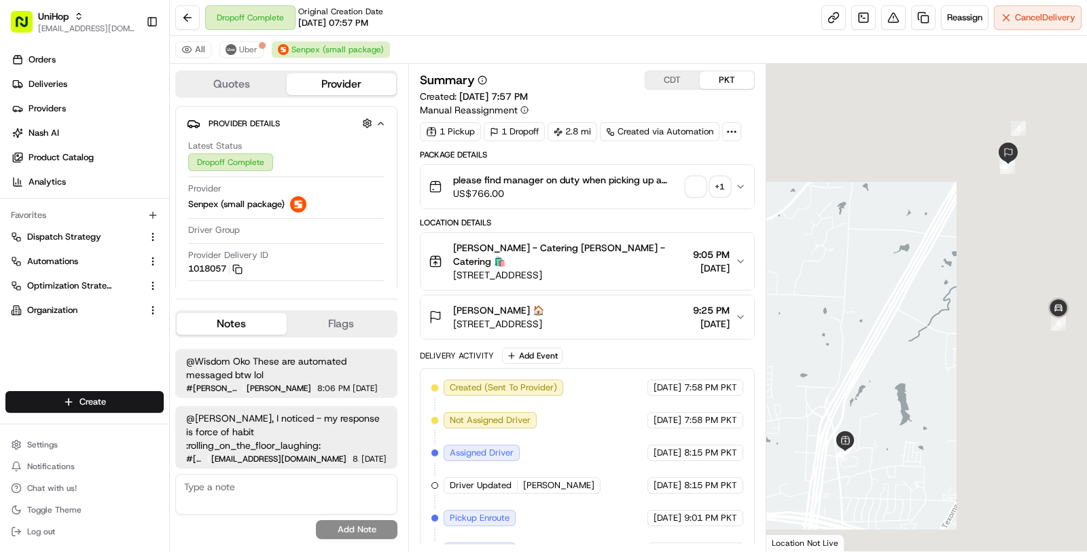
click at [699, 177] on span "button" at bounding box center [695, 186] width 19 height 19
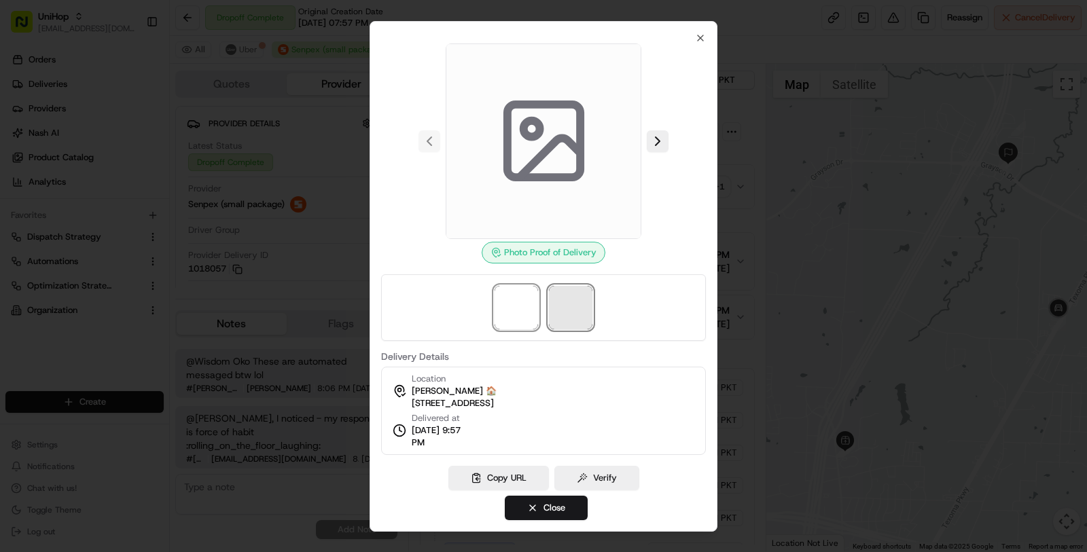
click at [567, 309] on span at bounding box center [570, 307] width 43 height 43
click at [520, 310] on span at bounding box center [516, 307] width 43 height 43
click at [312, 308] on div at bounding box center [543, 276] width 1087 height 552
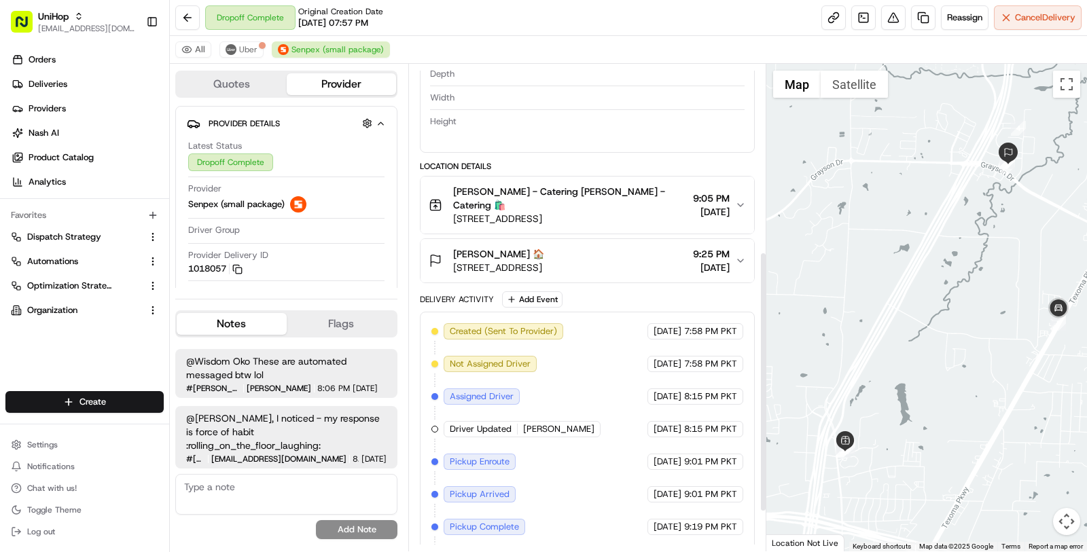
scroll to position [425, 0]
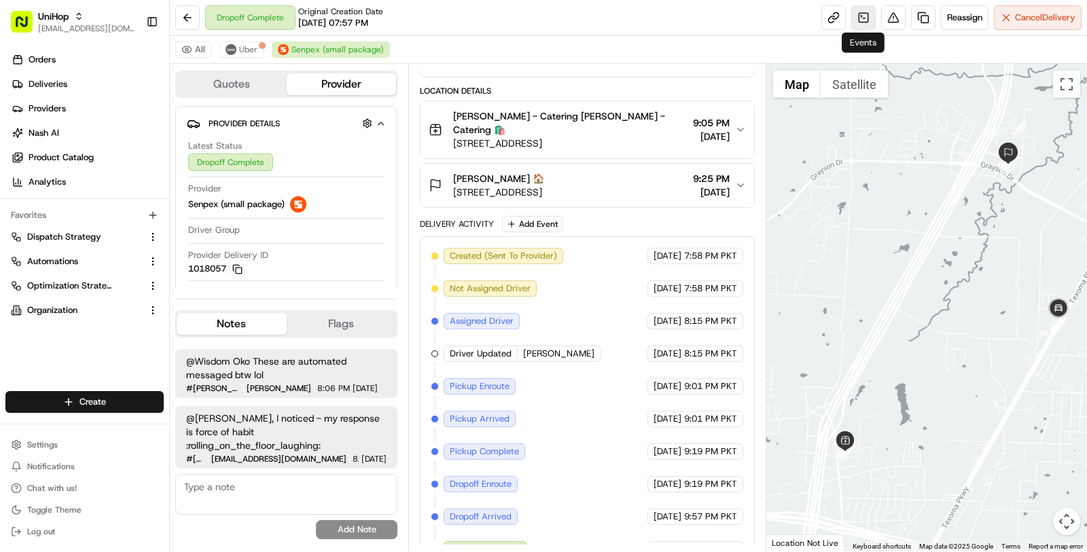
click at [863, 22] on link at bounding box center [863, 17] width 24 height 24
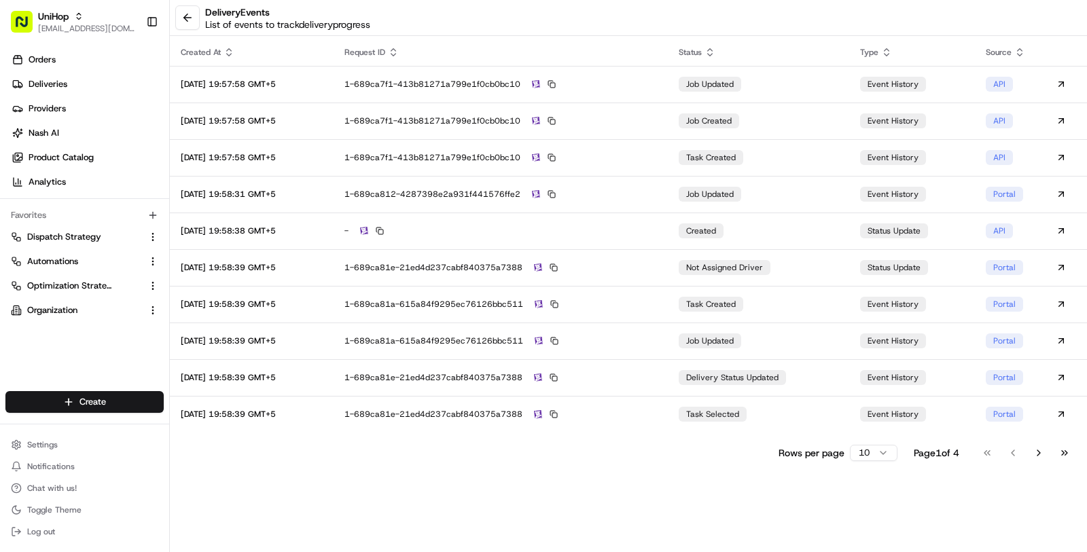
click at [889, 450] on html "UniHop [EMAIL_ADDRESS][DOMAIN_NAME] Toggle Sidebar Orders Deliveries Providers …" at bounding box center [543, 276] width 1087 height 552
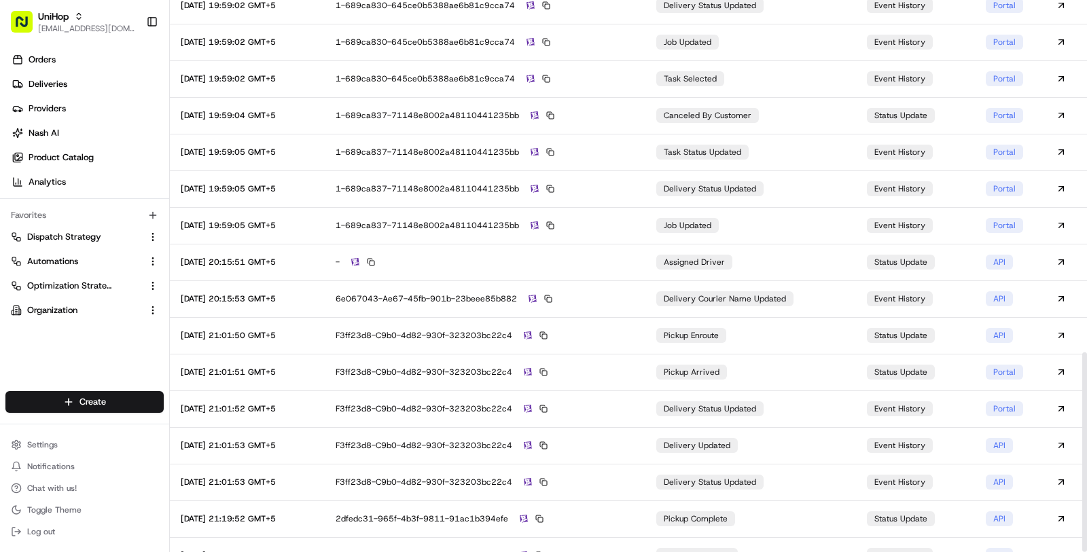
scroll to position [973, 0]
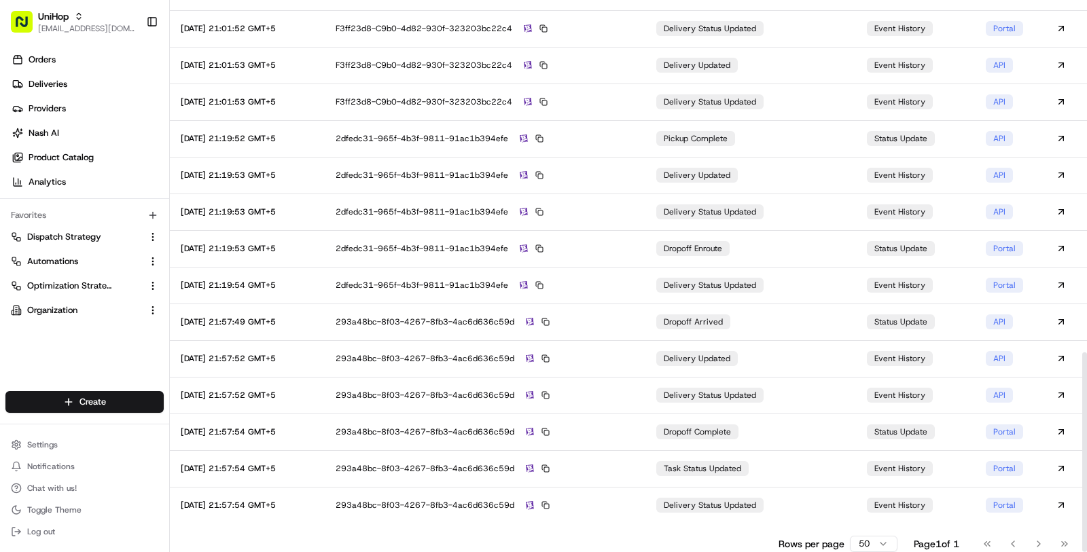
click at [873, 542] on html "UniHop [EMAIL_ADDRESS][DOMAIN_NAME] Toggle Sidebar Orders Deliveries Providers …" at bounding box center [543, 276] width 1087 height 552
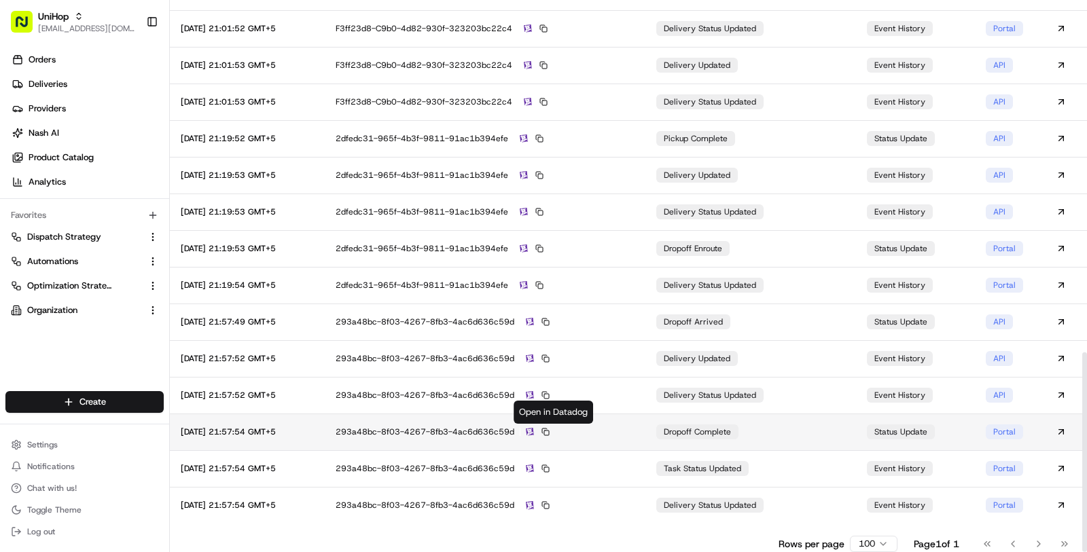
click at [534, 433] on img at bounding box center [530, 432] width 8 height 9
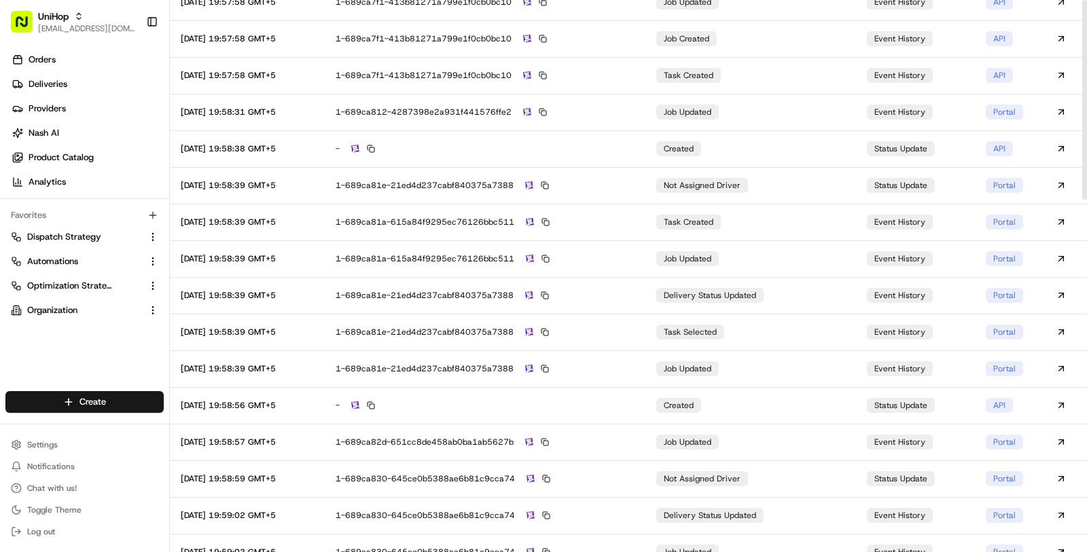
scroll to position [0, 0]
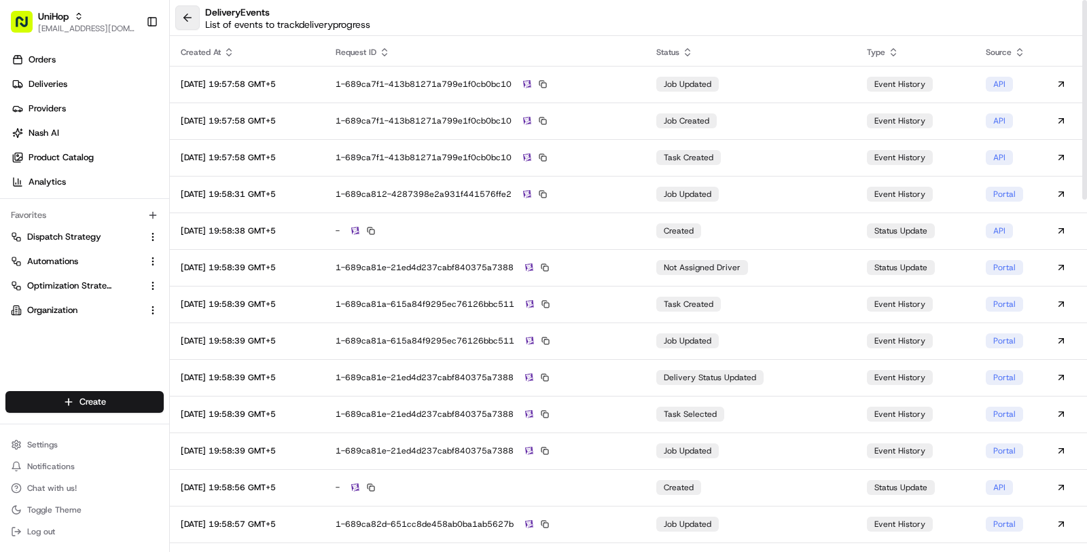
click at [195, 15] on button at bounding box center [187, 17] width 24 height 24
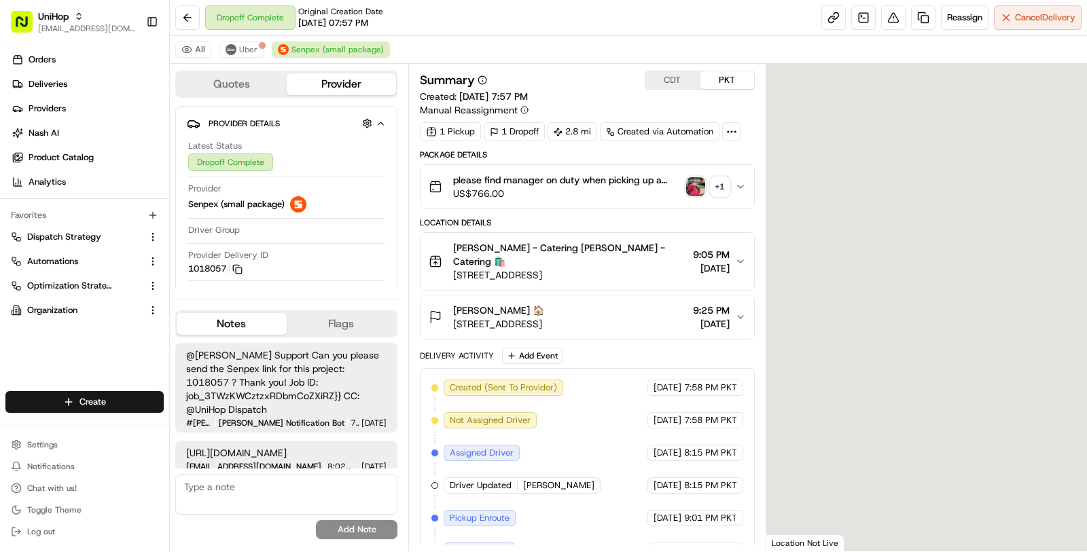
scroll to position [151, 0]
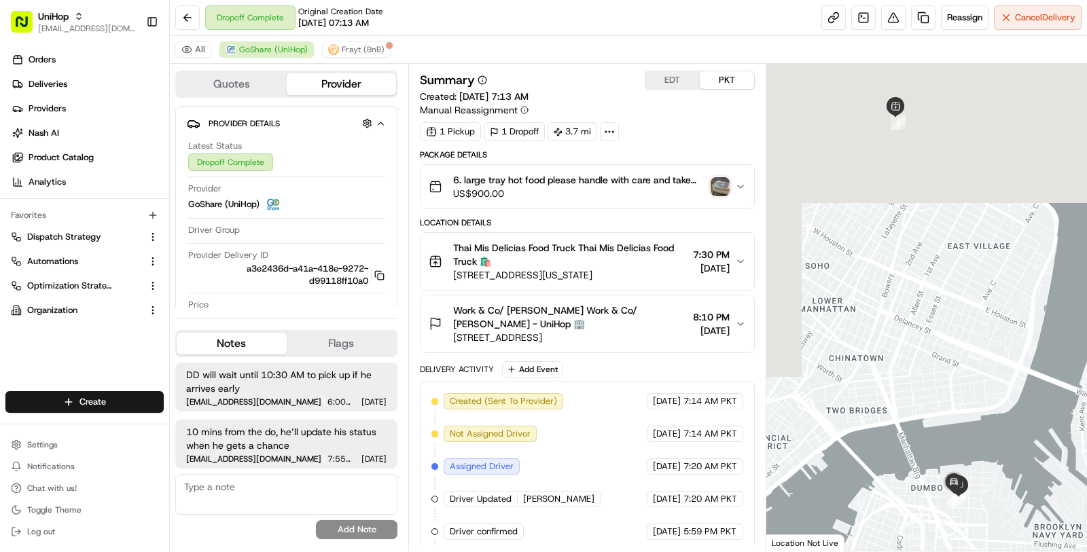
click at [720, 181] on img "button" at bounding box center [720, 186] width 19 height 19
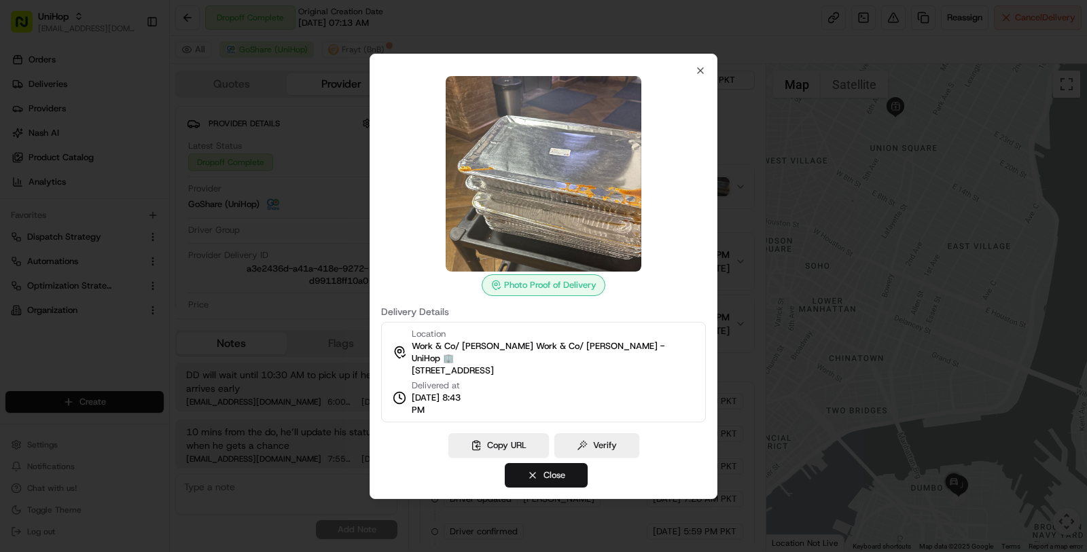
click at [540, 463] on button "Close" at bounding box center [546, 475] width 83 height 24
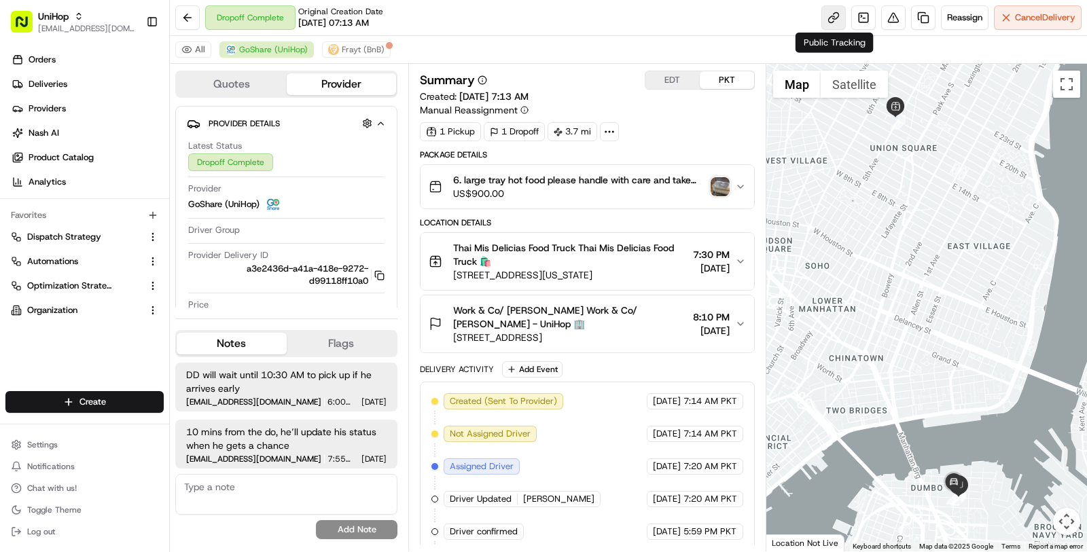
click at [829, 11] on link at bounding box center [833, 17] width 24 height 24
click at [869, 22] on link at bounding box center [863, 17] width 24 height 24
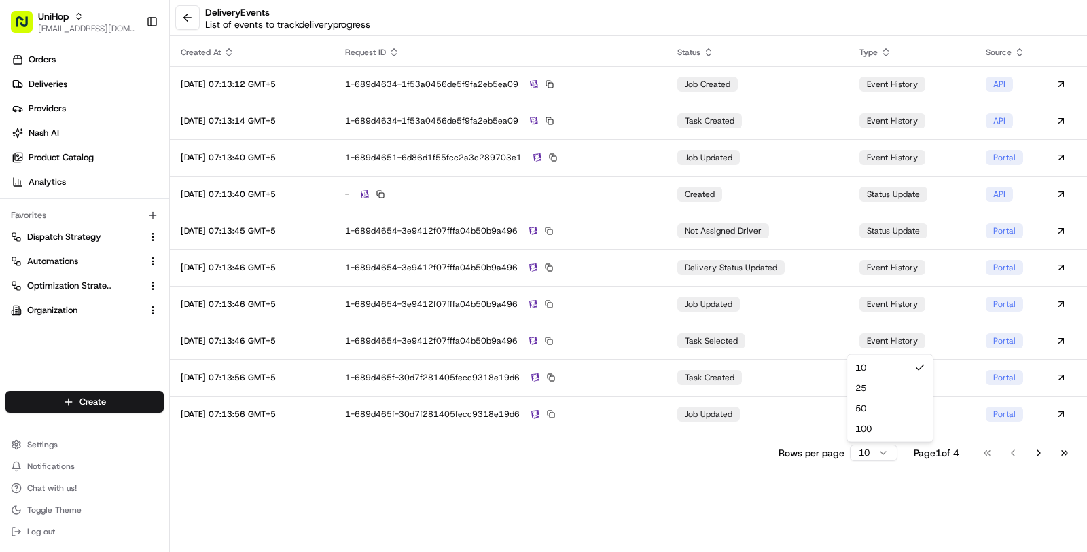
click at [866, 445] on html "UniHop [EMAIL_ADDRESS][DOMAIN_NAME] Toggle Sidebar Orders Deliveries Providers …" at bounding box center [543, 276] width 1087 height 552
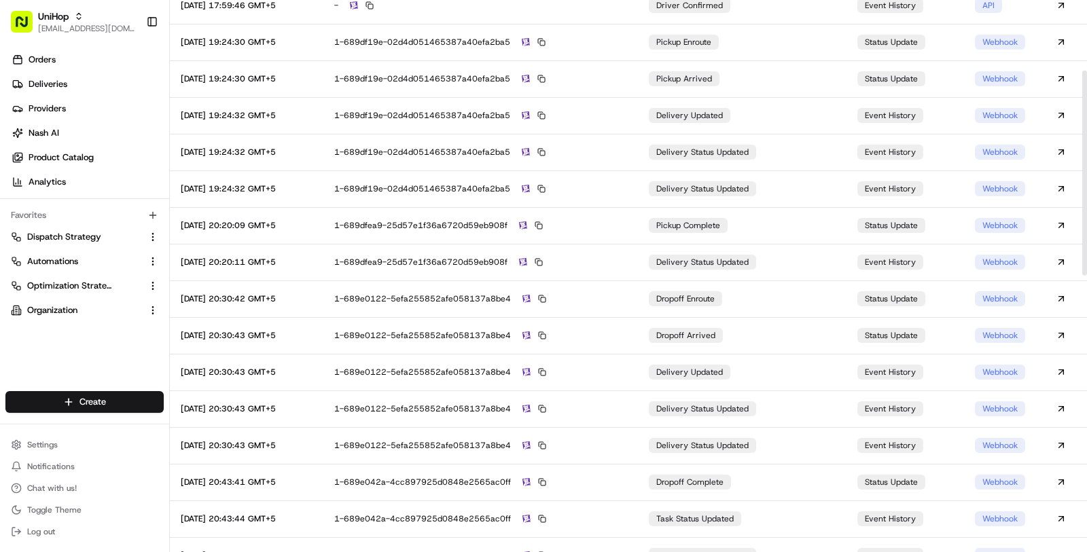
scroll to position [936, 0]
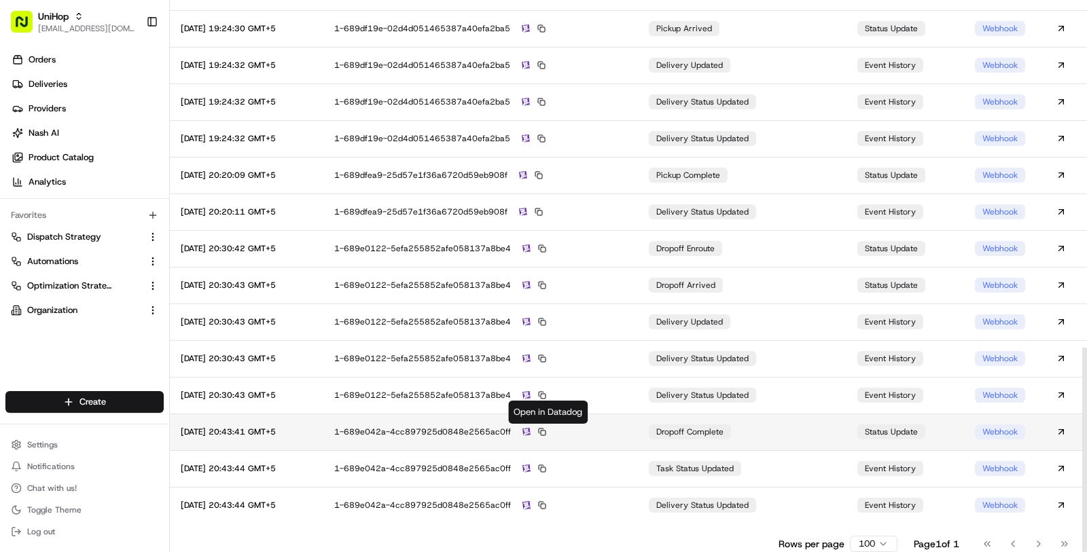
click at [531, 433] on img at bounding box center [526, 432] width 8 height 9
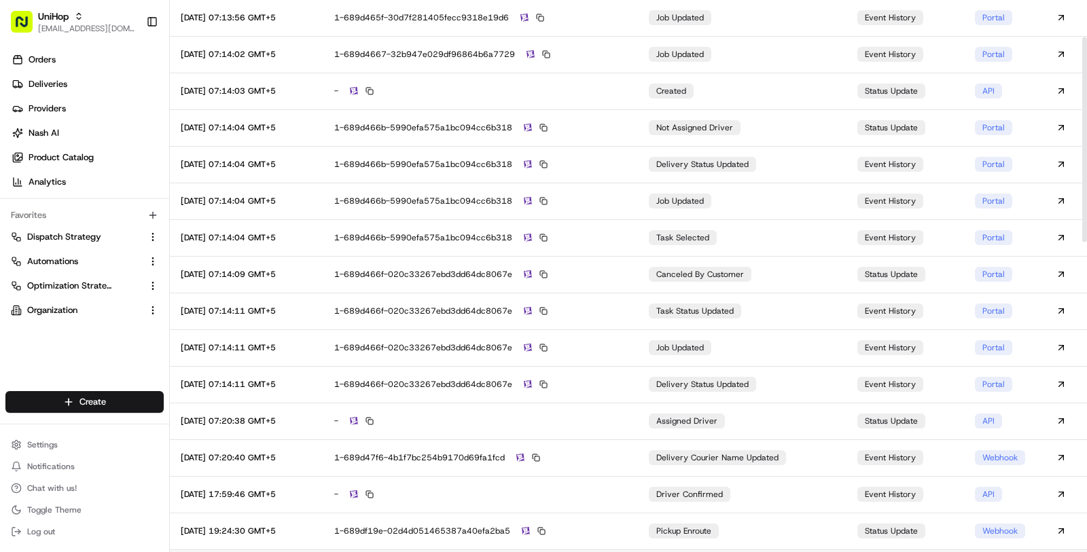
scroll to position [0, 0]
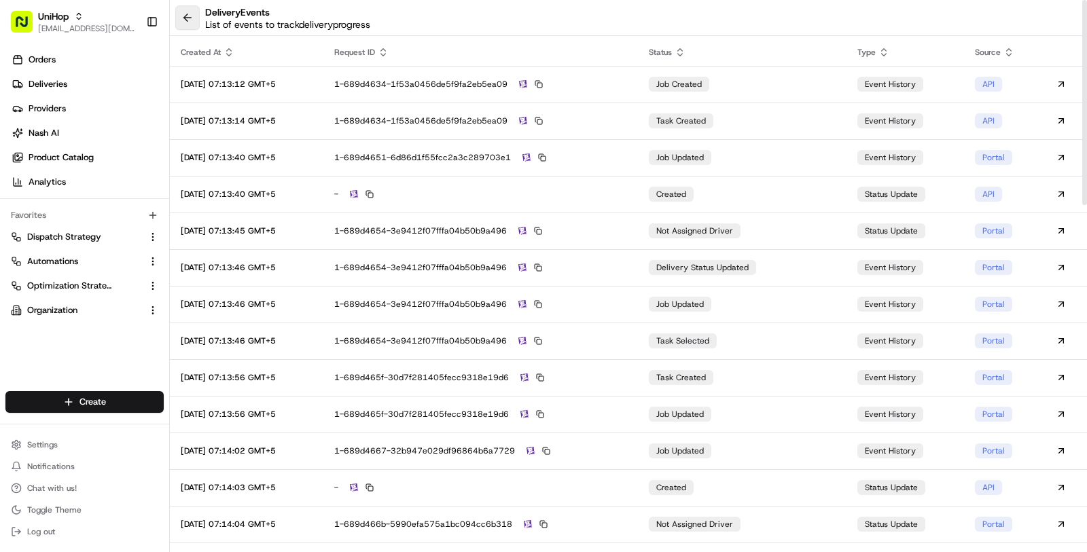
click at [198, 22] on button at bounding box center [187, 17] width 24 height 24
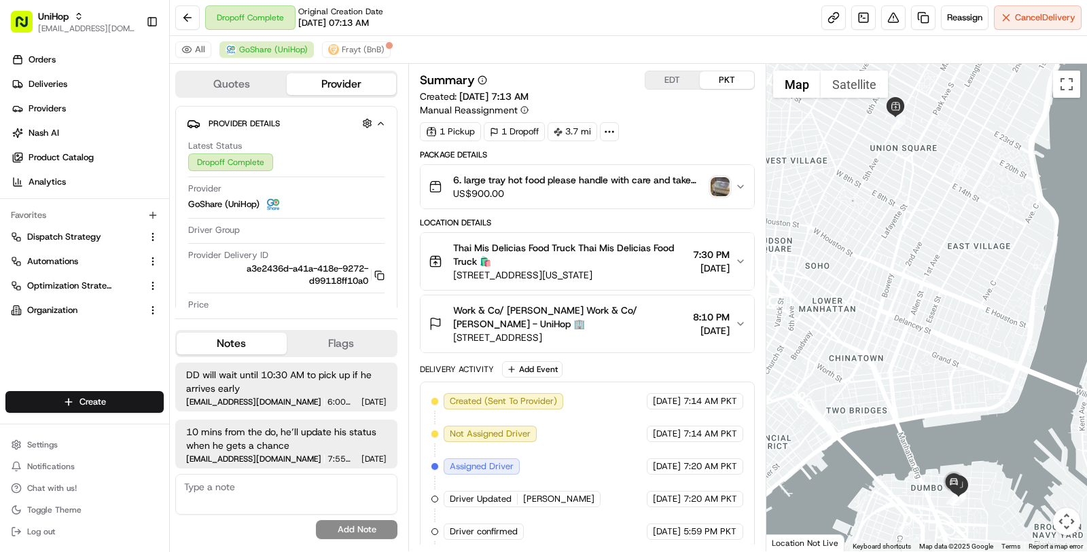
click at [475, 190] on span "US$900.00" at bounding box center [579, 194] width 252 height 14
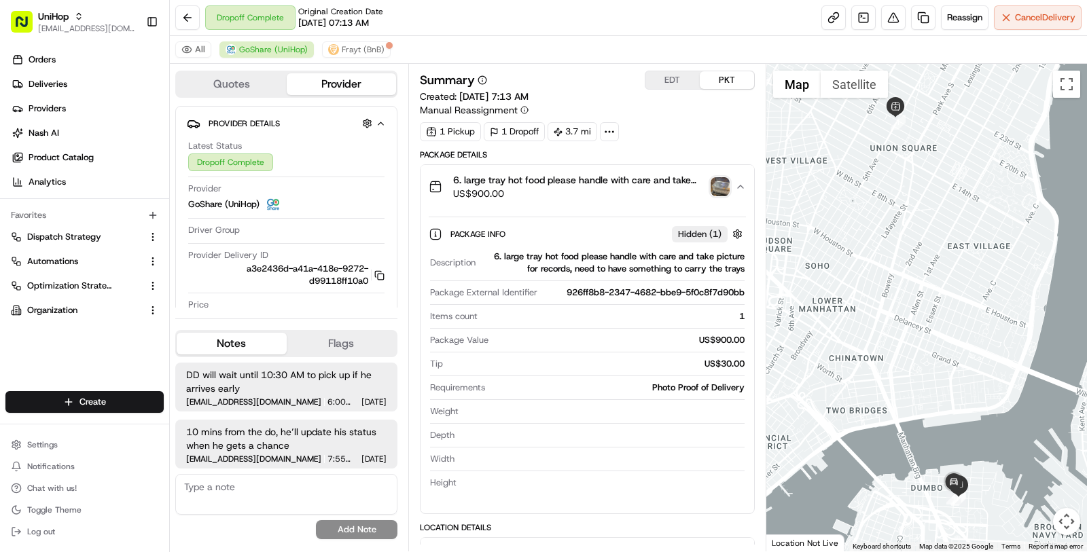
click at [475, 190] on span "US$900.00" at bounding box center [579, 194] width 252 height 14
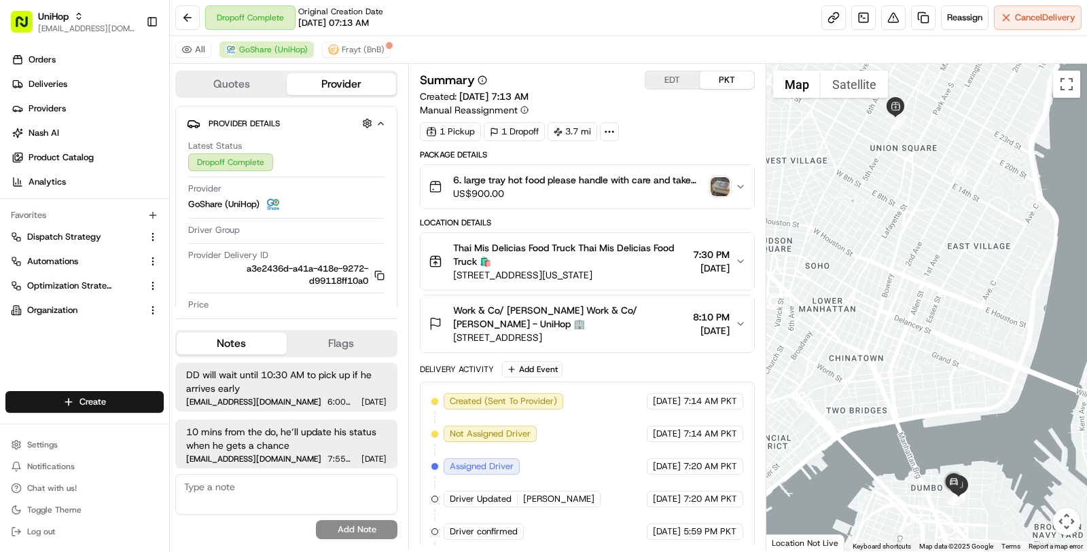
click at [725, 181] on img "button" at bounding box center [720, 186] width 19 height 19
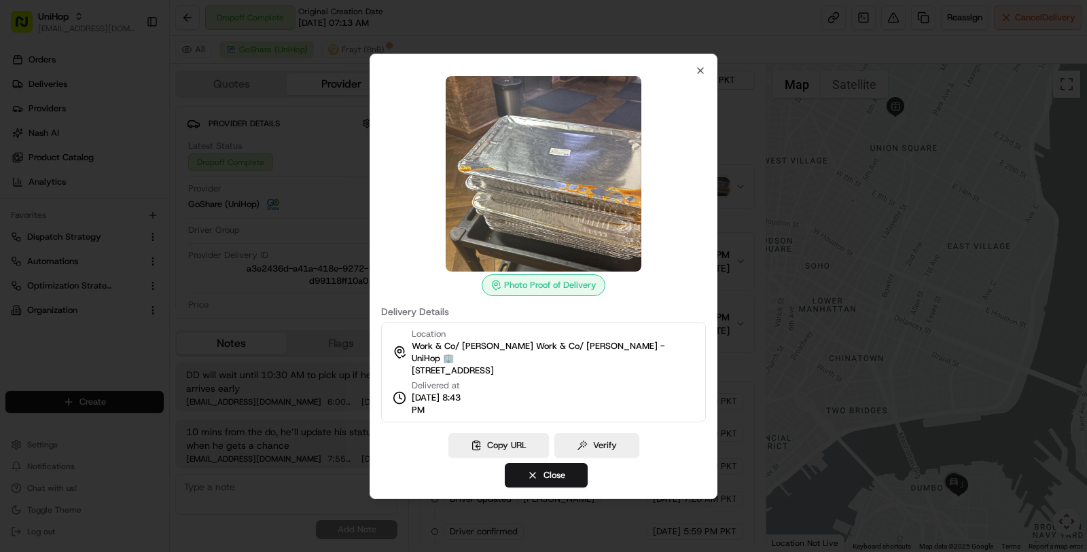
click at [500, 416] on div "Photo Proof of Delivery Delivery Details Location Work & Co/ [PERSON_NAME] Work…" at bounding box center [544, 277] width 348 height 446
click at [500, 444] on button "Copy URL" at bounding box center [498, 445] width 101 height 24
click at [540, 476] on button "Close" at bounding box center [546, 475] width 83 height 24
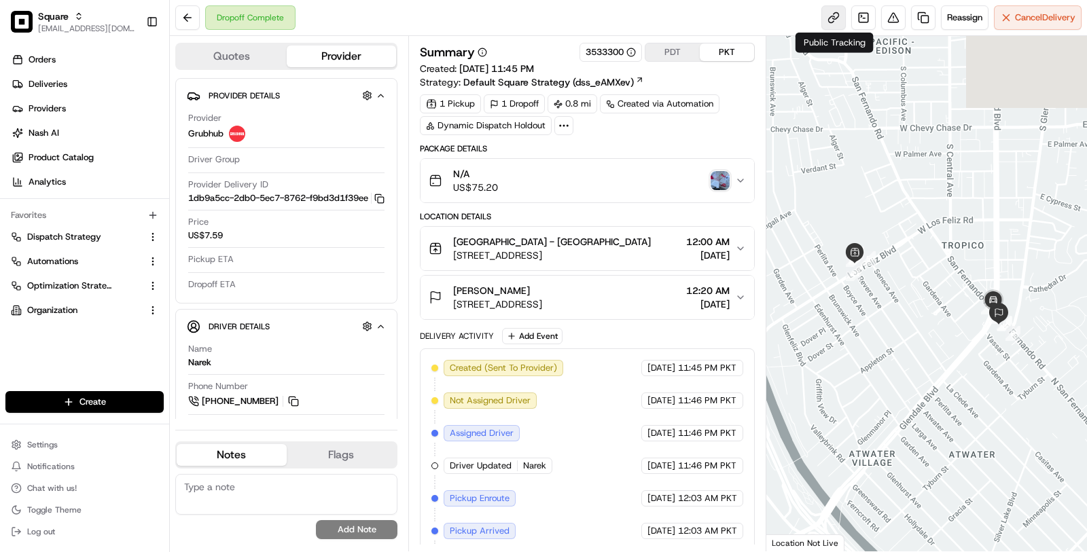
click at [841, 9] on link at bounding box center [833, 17] width 24 height 24
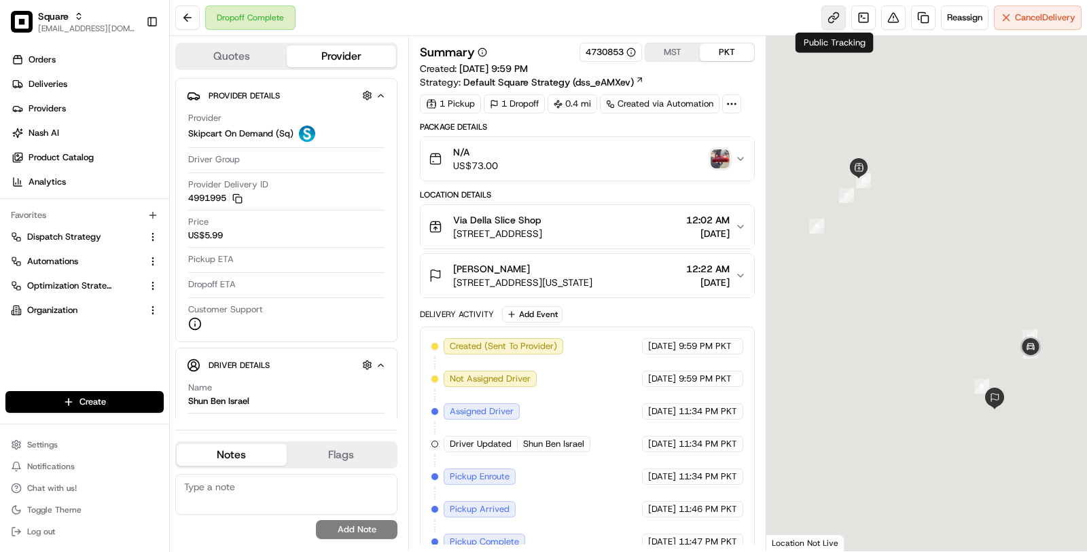
click at [836, 24] on link at bounding box center [833, 17] width 24 height 24
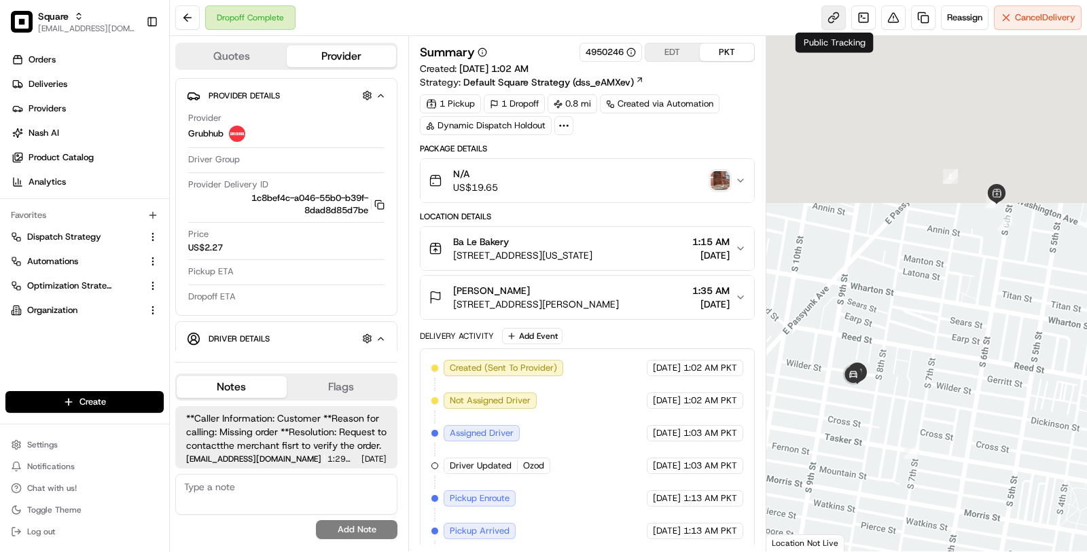
click at [835, 12] on link at bounding box center [833, 17] width 24 height 24
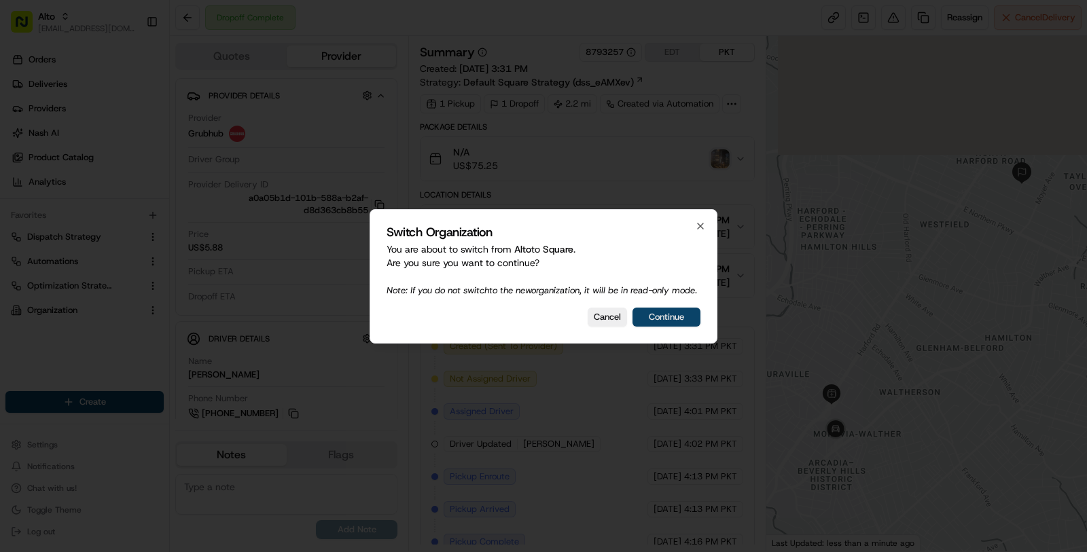
click at [657, 320] on button "Continue" at bounding box center [666, 317] width 68 height 19
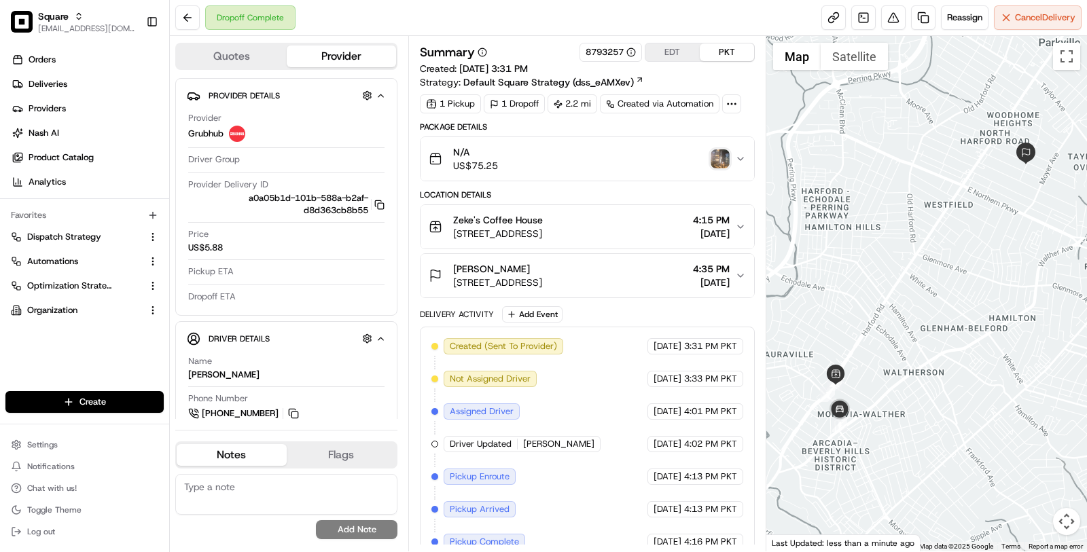
click at [588, 174] on button "N/A US$75.25" at bounding box center [587, 158] width 334 height 43
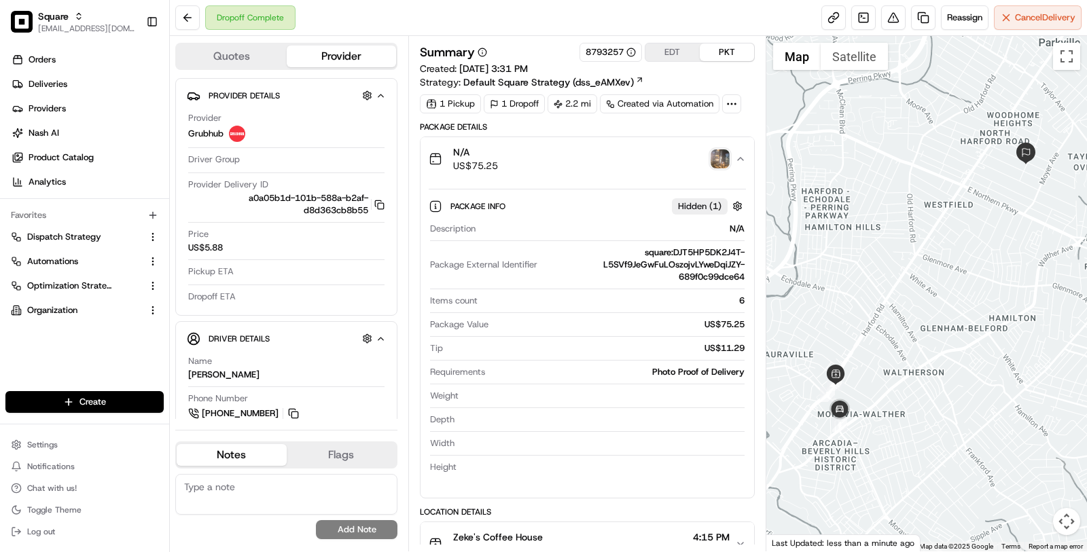
click at [588, 174] on button "N/A US$75.25" at bounding box center [587, 158] width 334 height 43
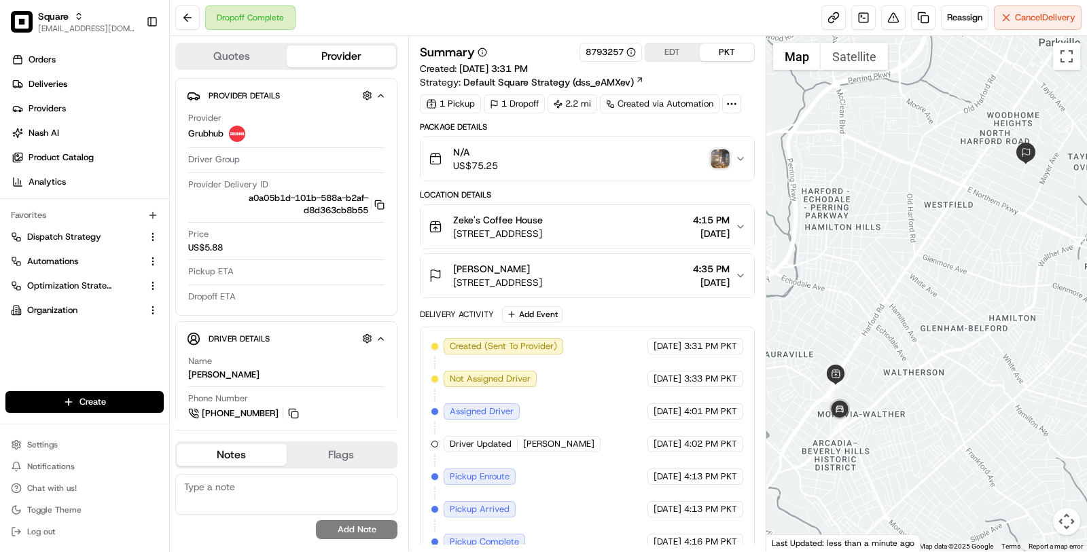
click at [588, 174] on button "N/A US$75.25" at bounding box center [587, 158] width 334 height 43
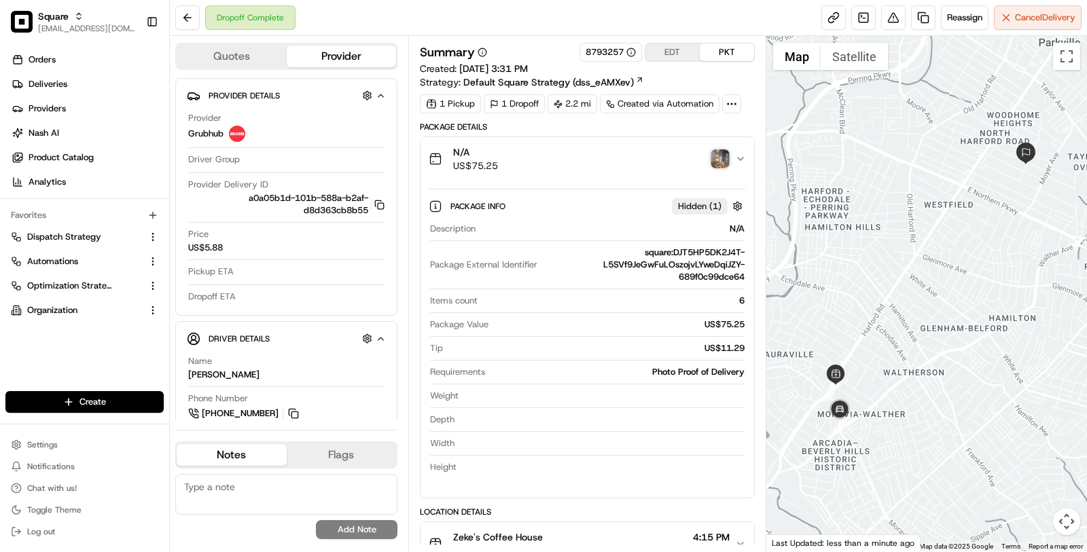
click at [588, 174] on button "N/A US$75.25" at bounding box center [587, 158] width 334 height 43
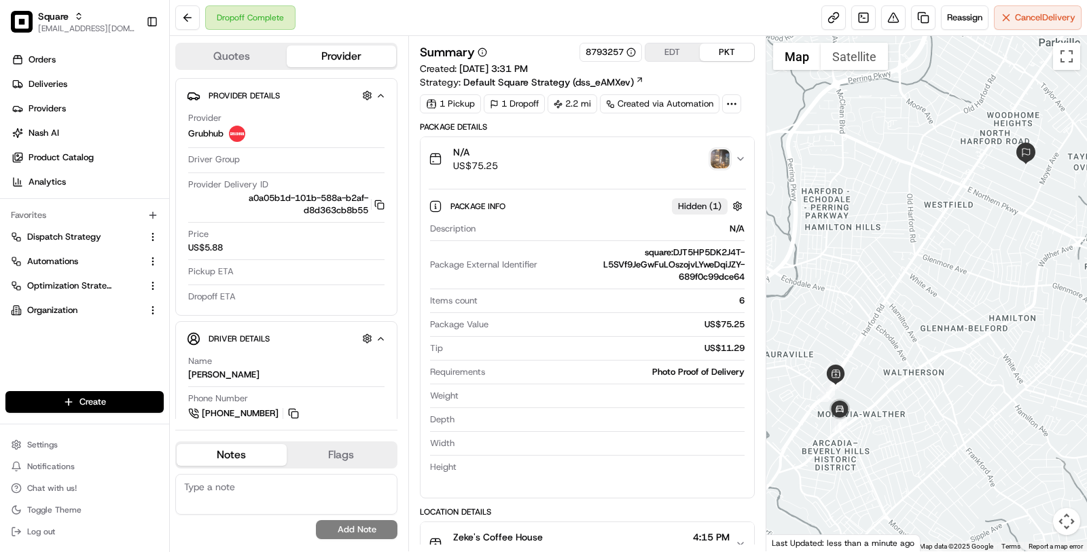
click at [588, 174] on button "N/A US$75.25" at bounding box center [587, 158] width 334 height 43
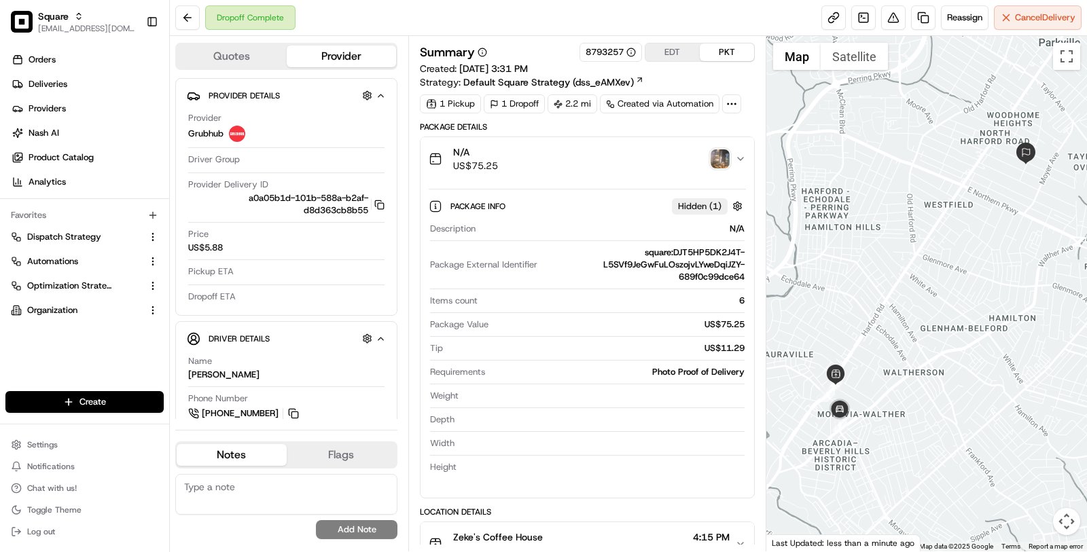
click at [588, 174] on button "N/A US$75.25" at bounding box center [587, 158] width 334 height 43
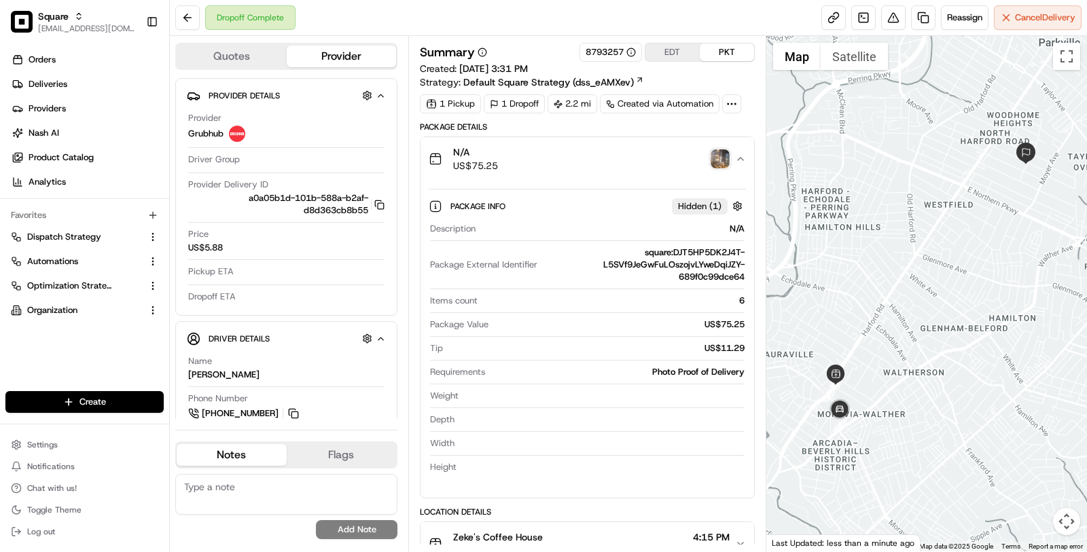
click at [588, 174] on button "N/A US$75.25" at bounding box center [587, 158] width 334 height 43
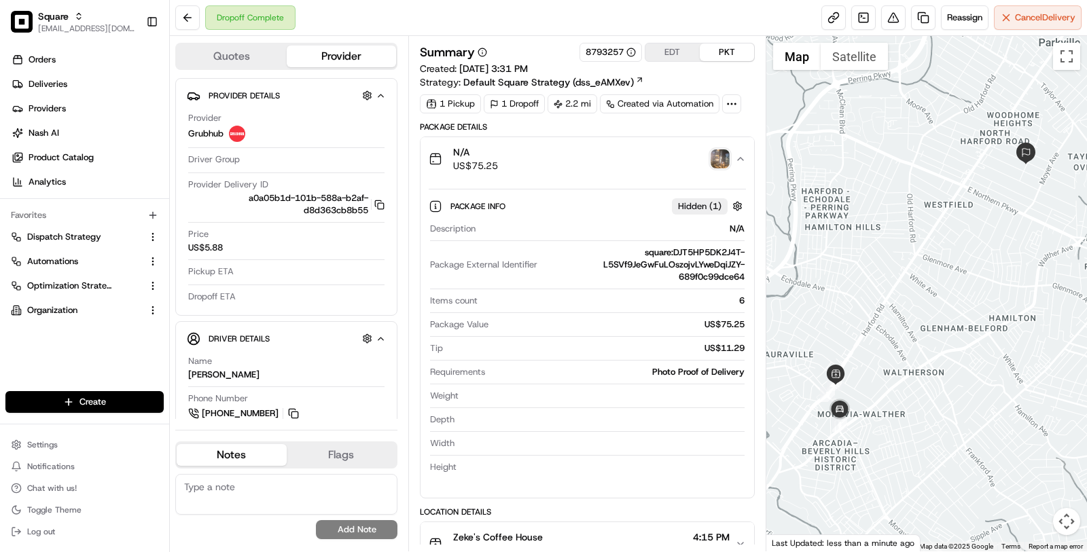
click at [588, 174] on button "N/A US$75.25" at bounding box center [587, 158] width 334 height 43
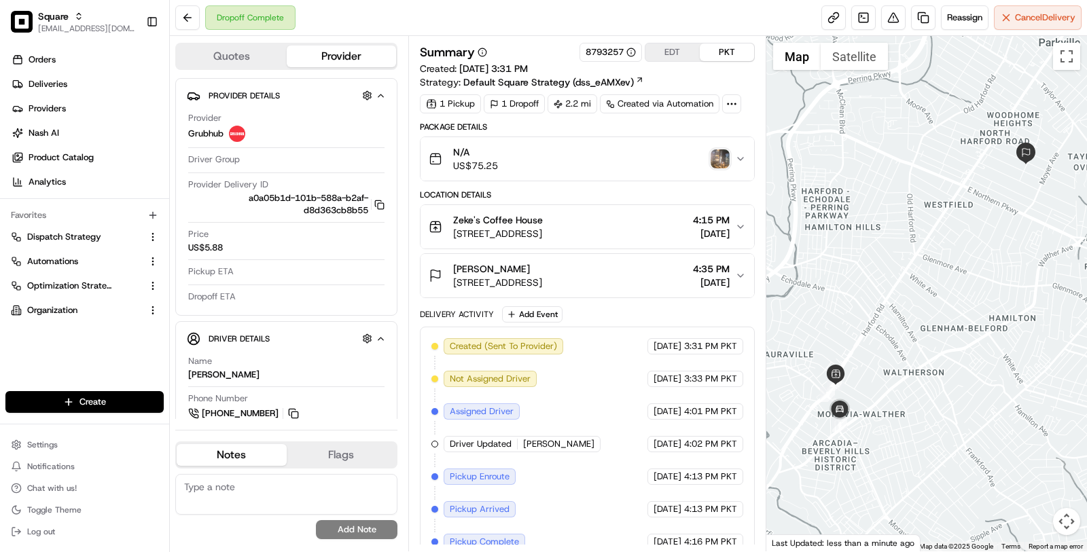
click at [588, 174] on button "N/A US$75.25" at bounding box center [587, 158] width 334 height 43
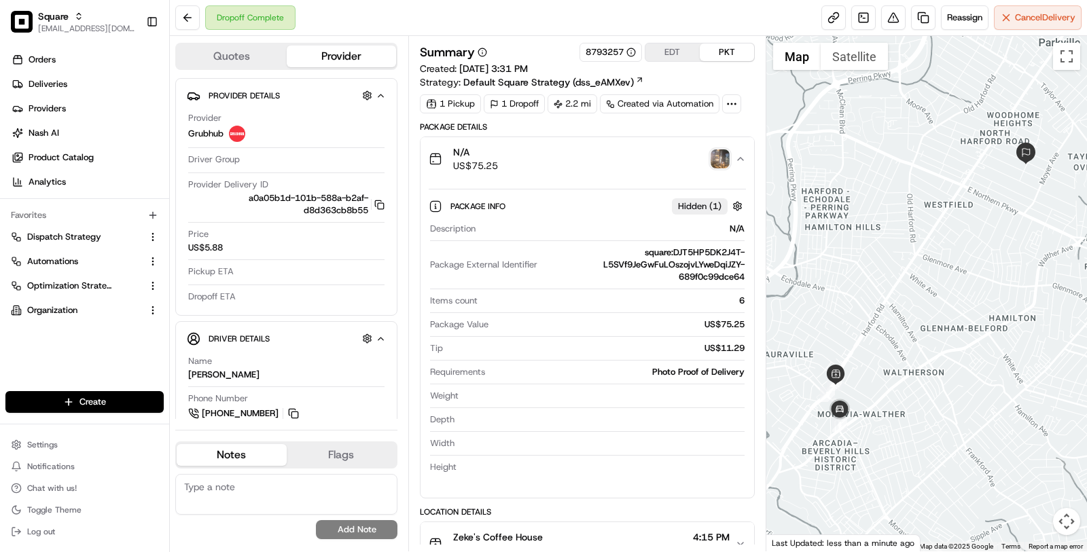
click at [587, 164] on div "N/A US$75.25" at bounding box center [582, 158] width 306 height 27
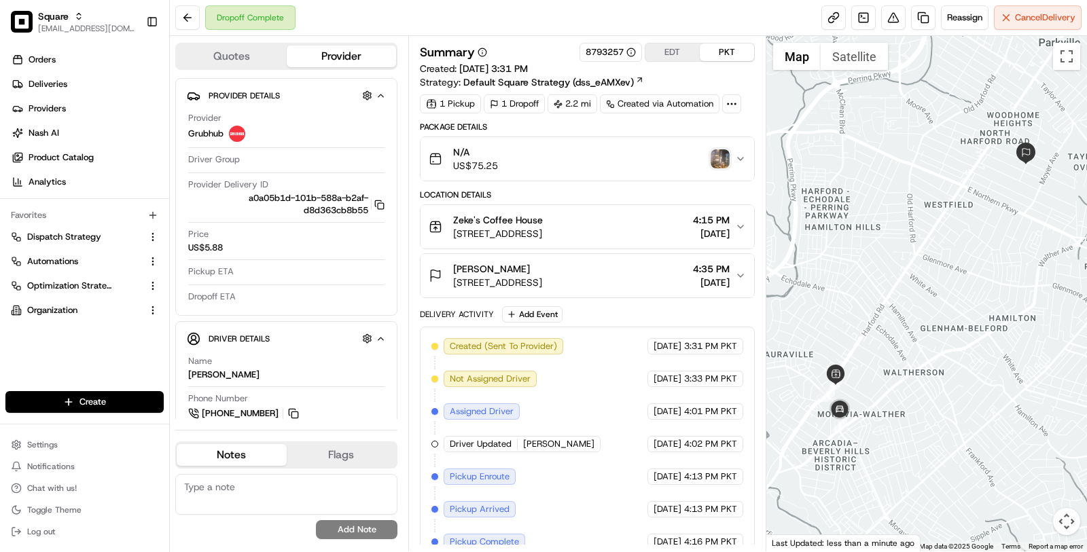
click at [587, 164] on div "N/A US$75.25" at bounding box center [582, 158] width 306 height 27
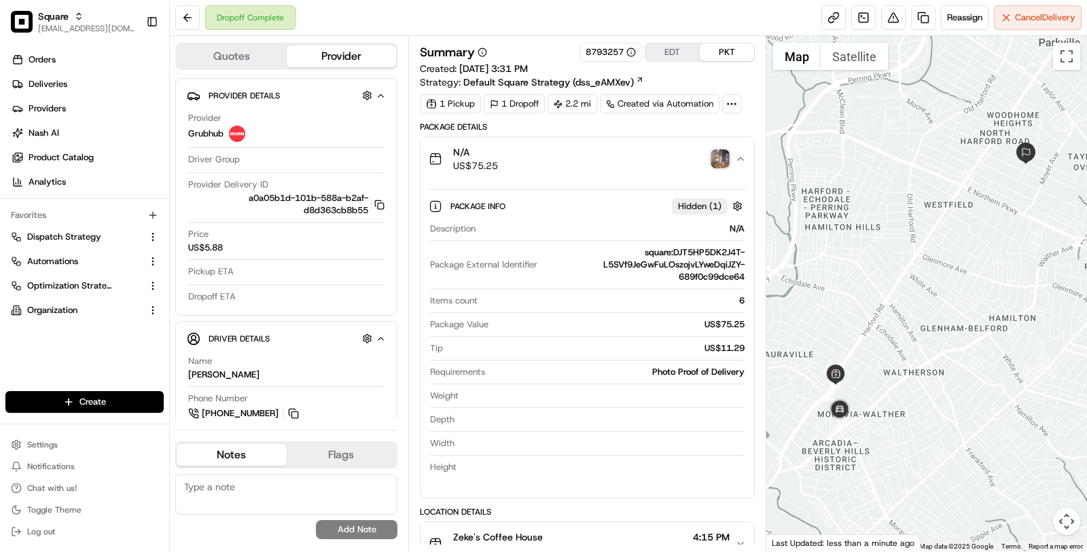
click at [587, 164] on div "N/A US$75.25" at bounding box center [582, 158] width 306 height 27
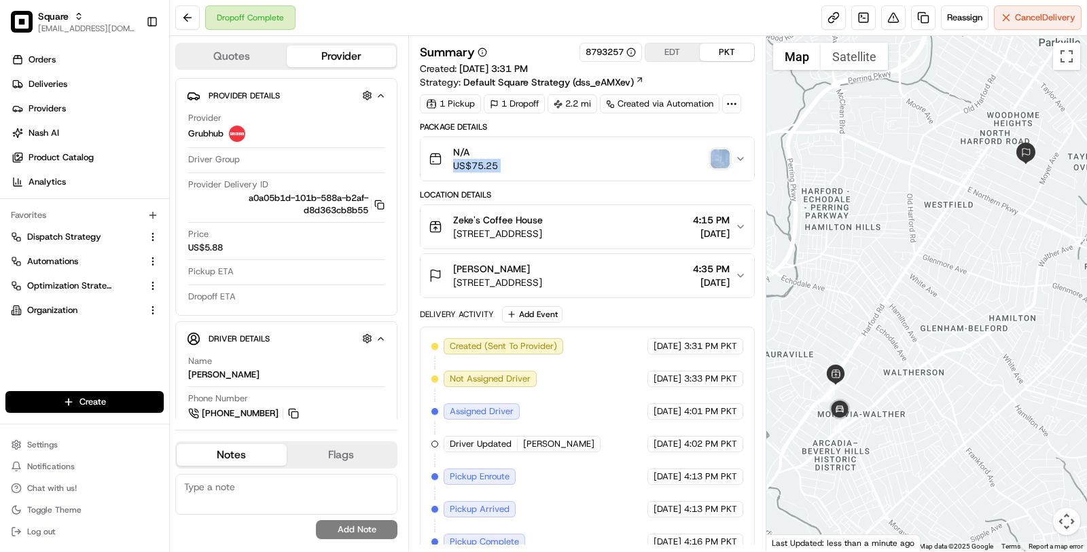
click at [587, 164] on div "N/A US$75.25" at bounding box center [582, 158] width 306 height 27
click at [593, 154] on div "N/A US$75.25" at bounding box center [582, 158] width 306 height 27
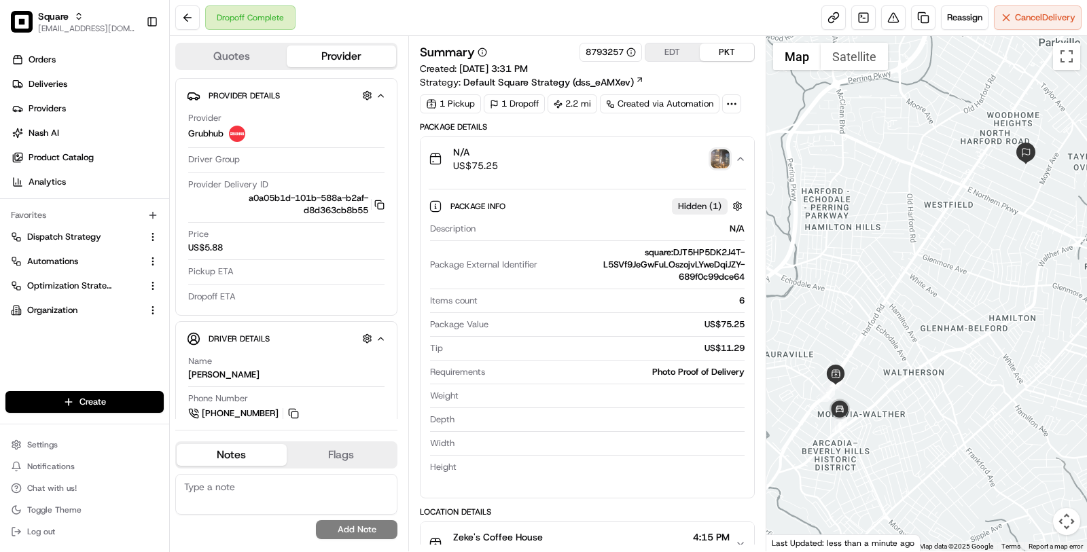
click at [591, 154] on div "N/A US$75.25" at bounding box center [582, 158] width 306 height 27
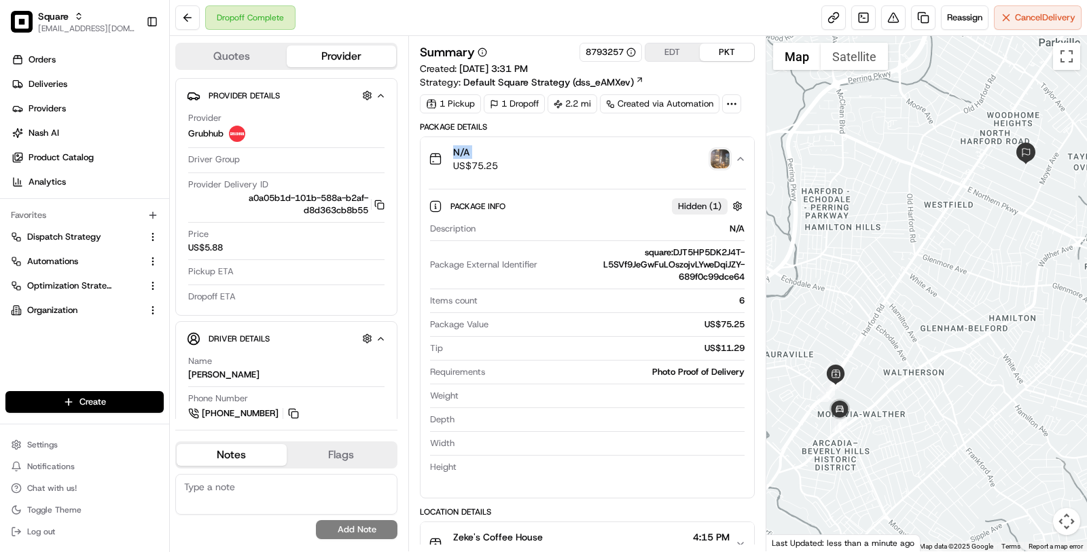
click at [591, 154] on div "N/A US$75.25" at bounding box center [582, 158] width 306 height 27
click at [738, 164] on button "N/A US$75.25" at bounding box center [587, 158] width 334 height 43
click at [738, 160] on icon "button" at bounding box center [740, 159] width 11 height 11
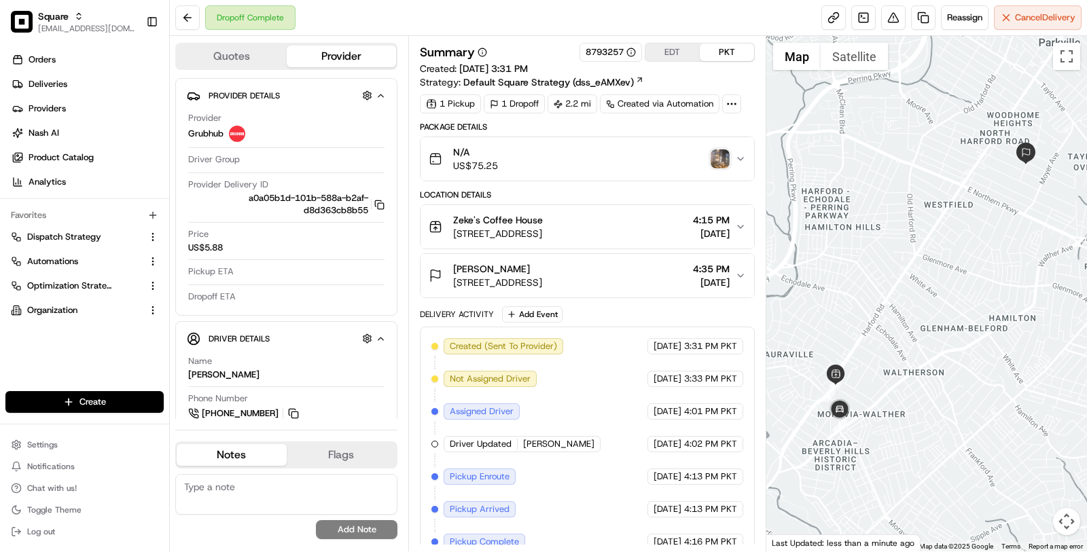
click at [630, 164] on div "N/A US$75.25" at bounding box center [582, 158] width 306 height 27
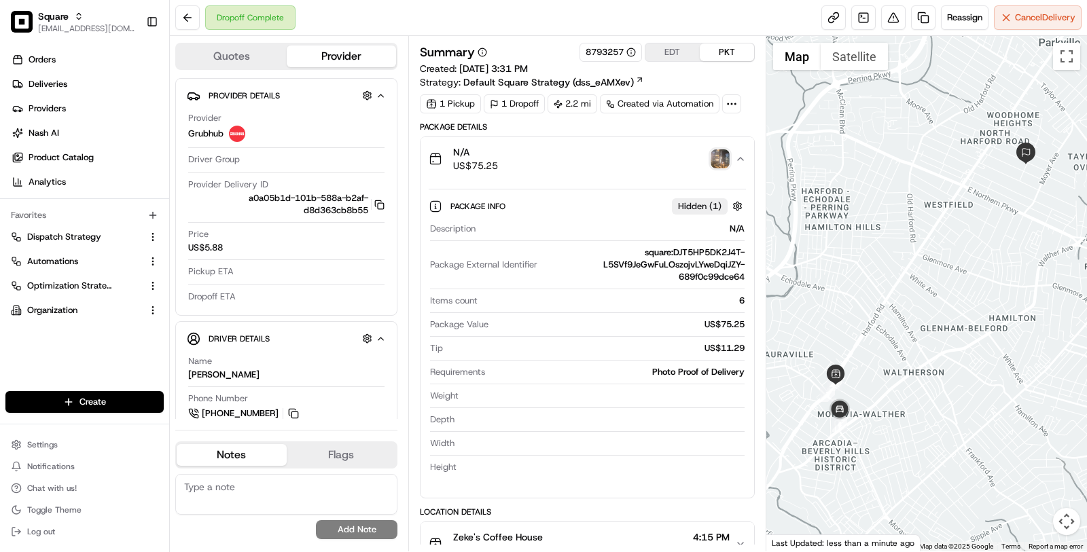
click at [630, 164] on div "N/A US$75.25" at bounding box center [582, 158] width 306 height 27
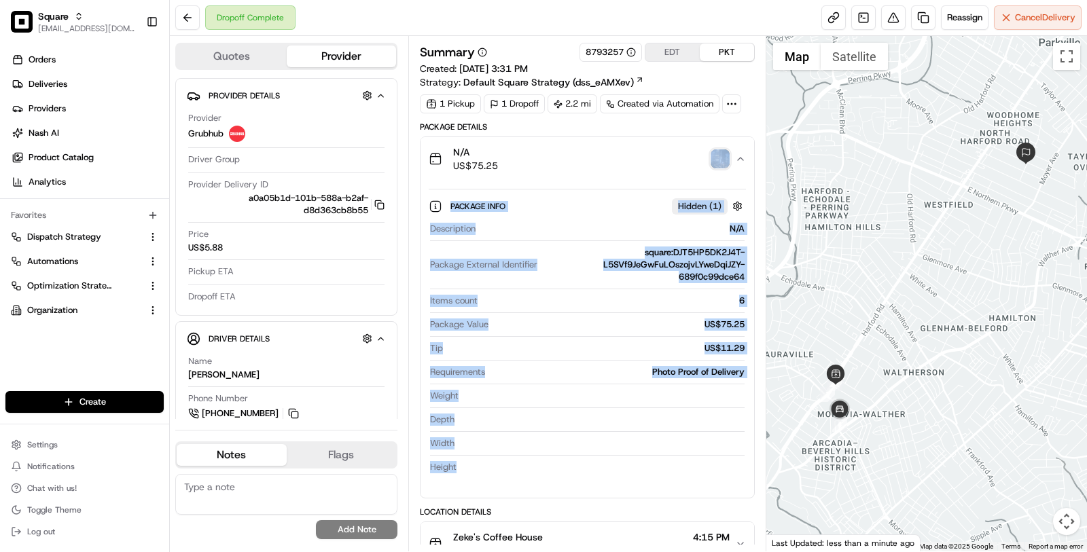
click at [630, 164] on div "N/A US$75.25" at bounding box center [582, 158] width 306 height 27
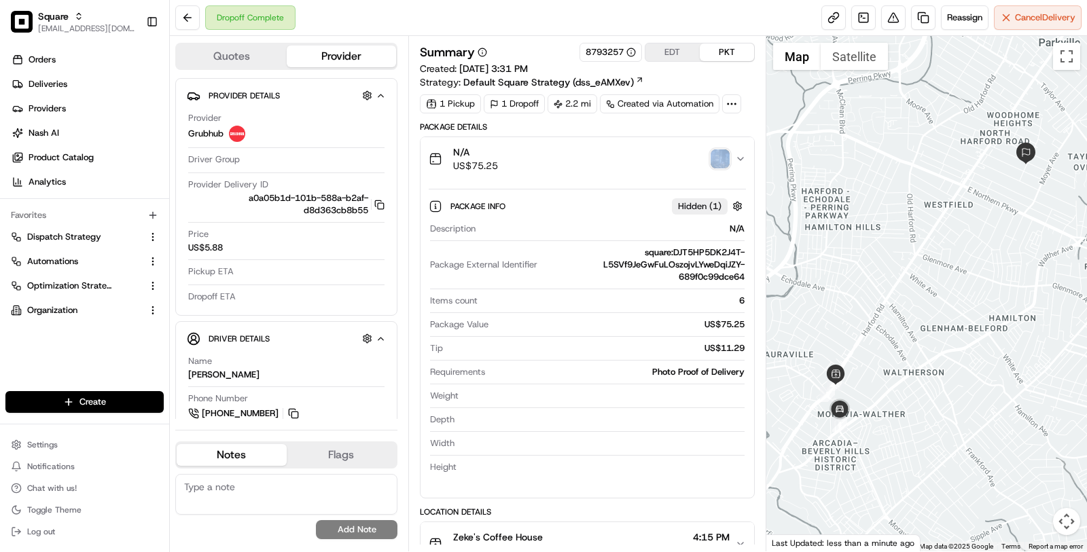
click at [630, 164] on div "N/A US$75.25" at bounding box center [582, 158] width 306 height 27
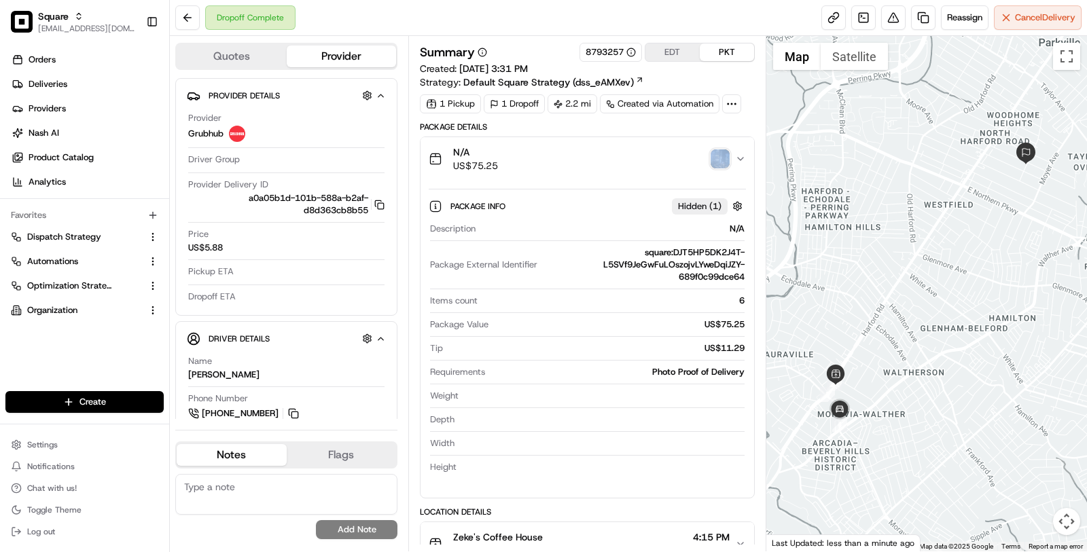
click at [630, 164] on div "N/A US$75.25" at bounding box center [582, 158] width 306 height 27
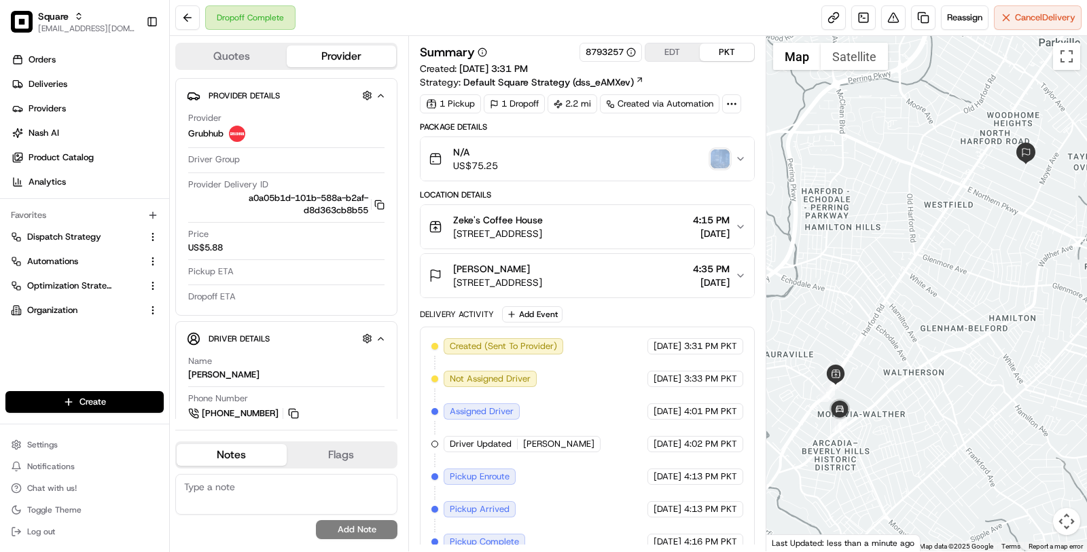
click at [630, 164] on div "N/A US$75.25" at bounding box center [582, 158] width 306 height 27
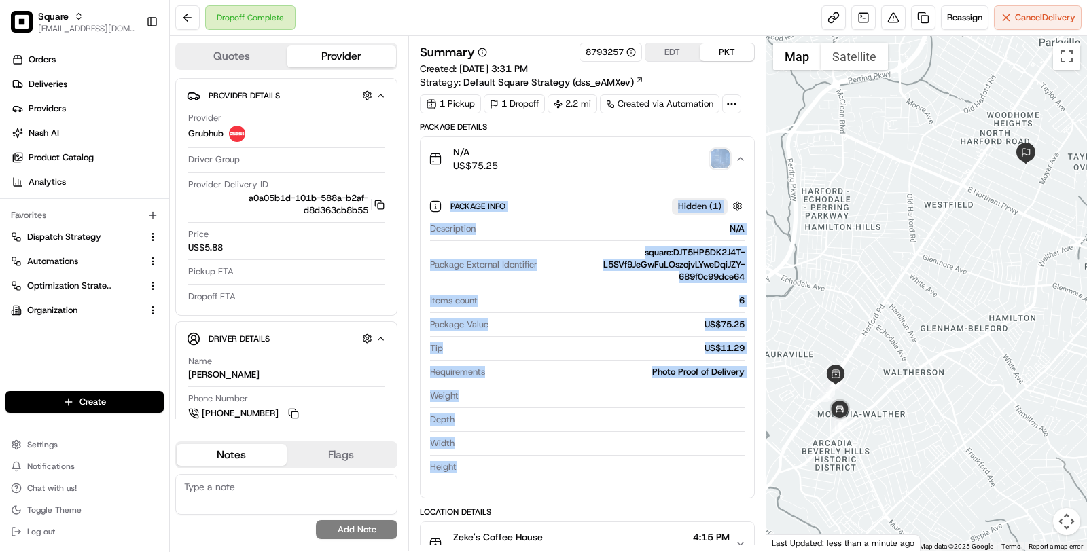
click at [630, 164] on div "N/A US$75.25" at bounding box center [582, 158] width 306 height 27
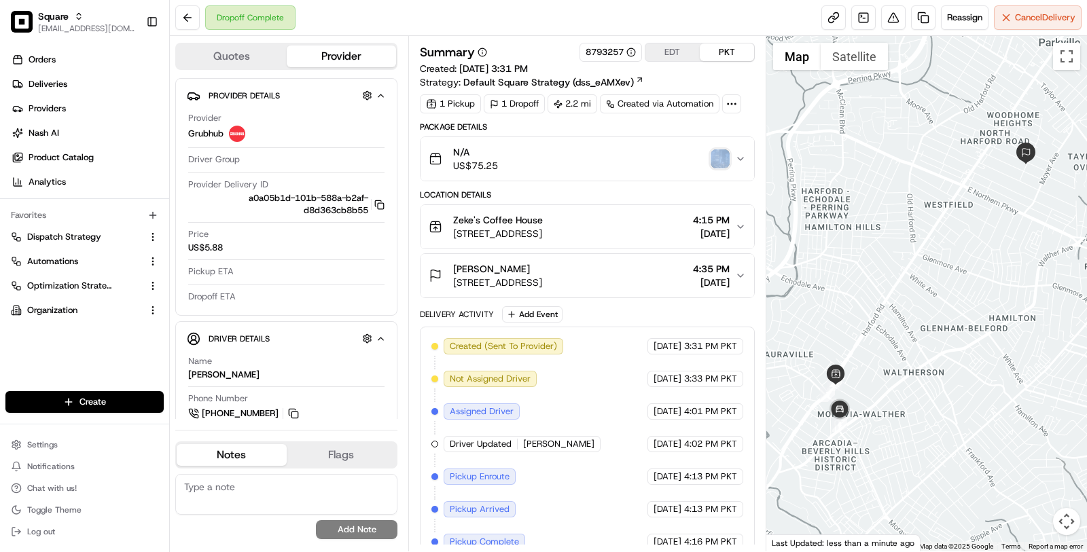
click at [630, 164] on div "N/A US$75.25" at bounding box center [582, 158] width 306 height 27
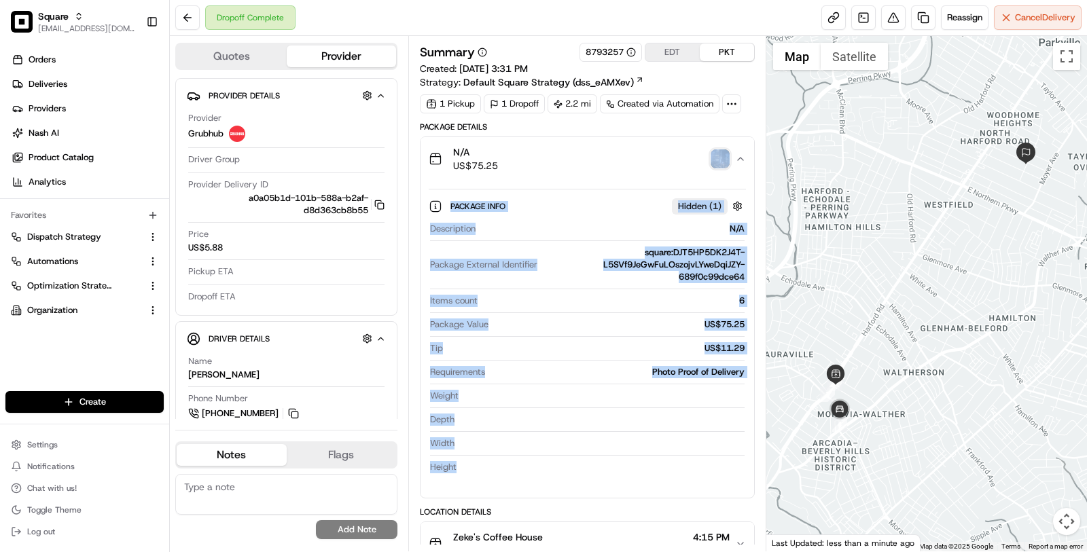
click at [630, 164] on div "N/A US$75.25" at bounding box center [582, 158] width 306 height 27
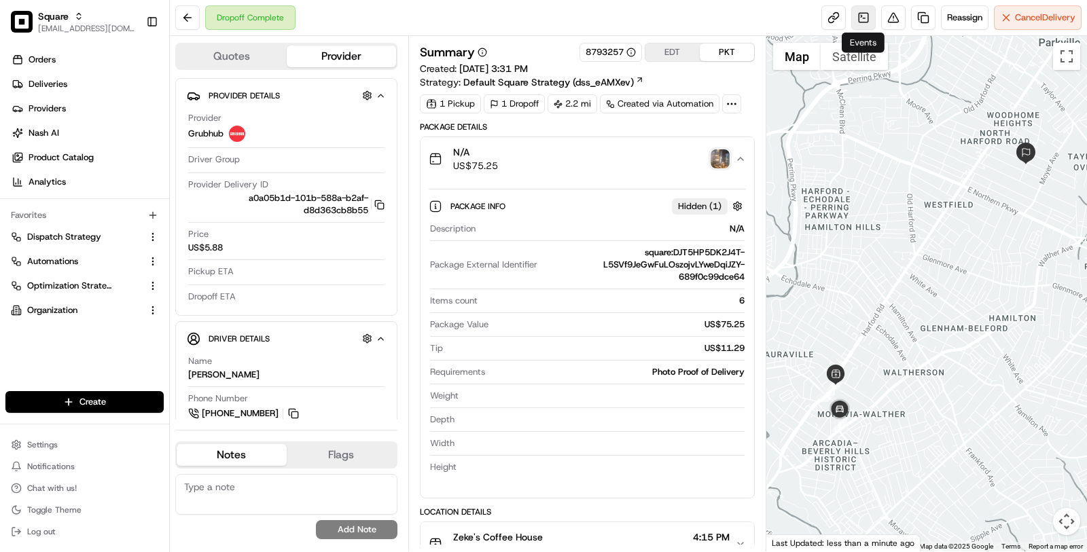
click at [865, 23] on link at bounding box center [863, 17] width 24 height 24
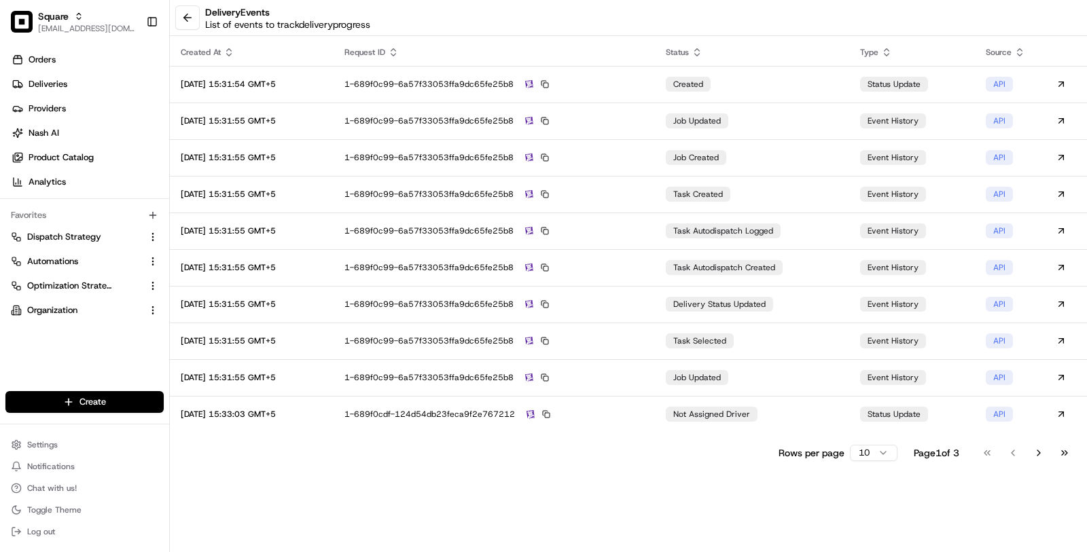
click at [876, 452] on html "Square masood@usenash.com Toggle Sidebar Orders Deliveries Providers Nash AI Pr…" at bounding box center [543, 276] width 1087 height 552
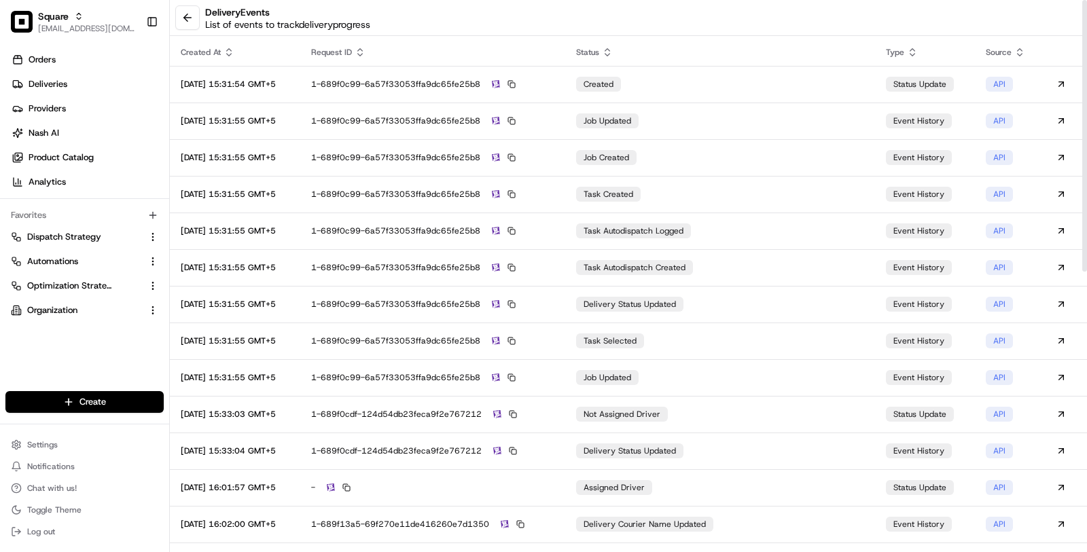
scroll to position [569, 0]
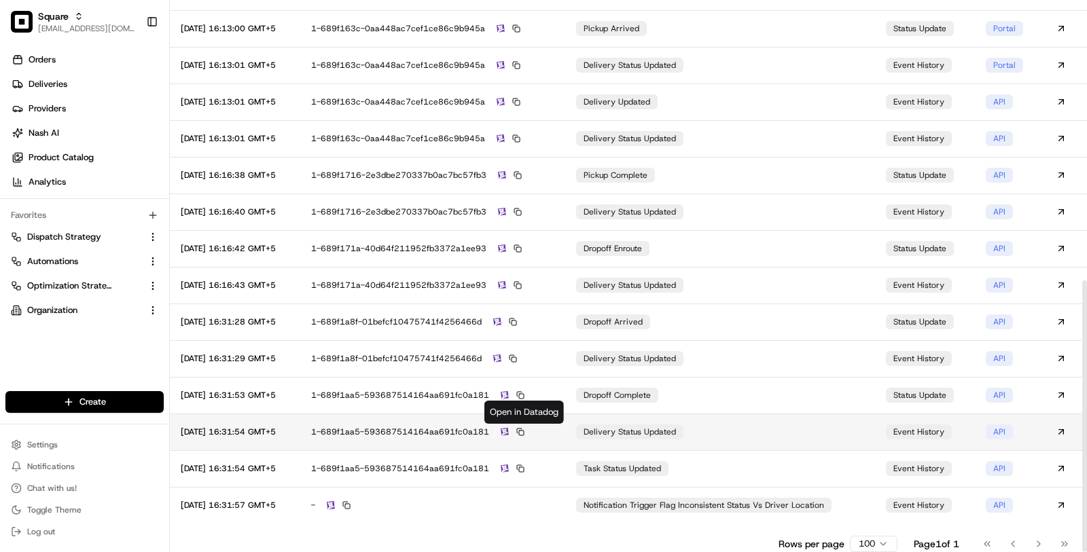
click at [509, 428] on img at bounding box center [505, 432] width 8 height 9
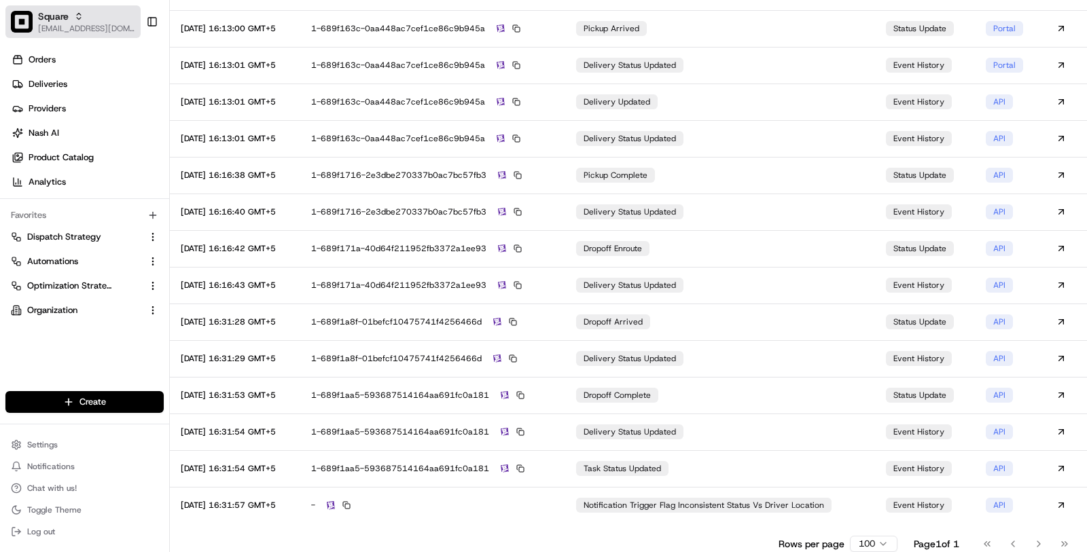
click at [59, 27] on span "[EMAIL_ADDRESS][DOMAIN_NAME]" at bounding box center [86, 28] width 97 height 11
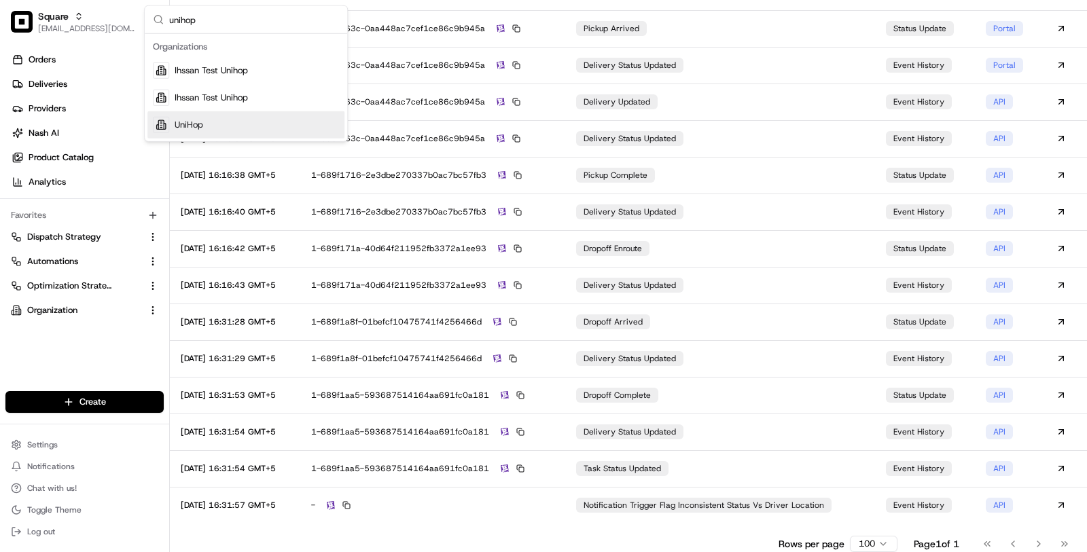
type input "unihop"
click at [196, 127] on span "UniHop" at bounding box center [189, 125] width 29 height 12
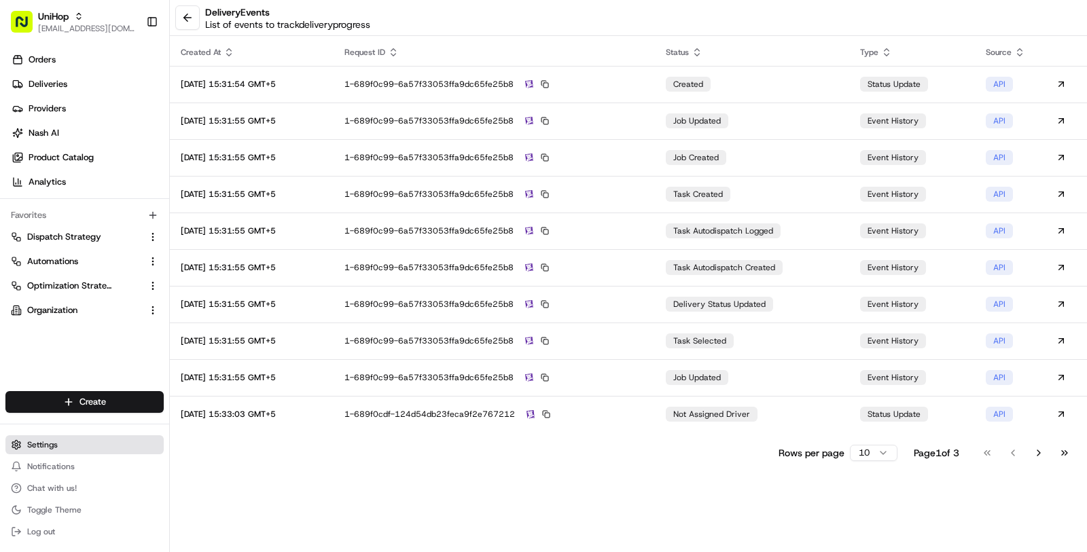
click at [62, 436] on button "Settings" at bounding box center [84, 444] width 158 height 19
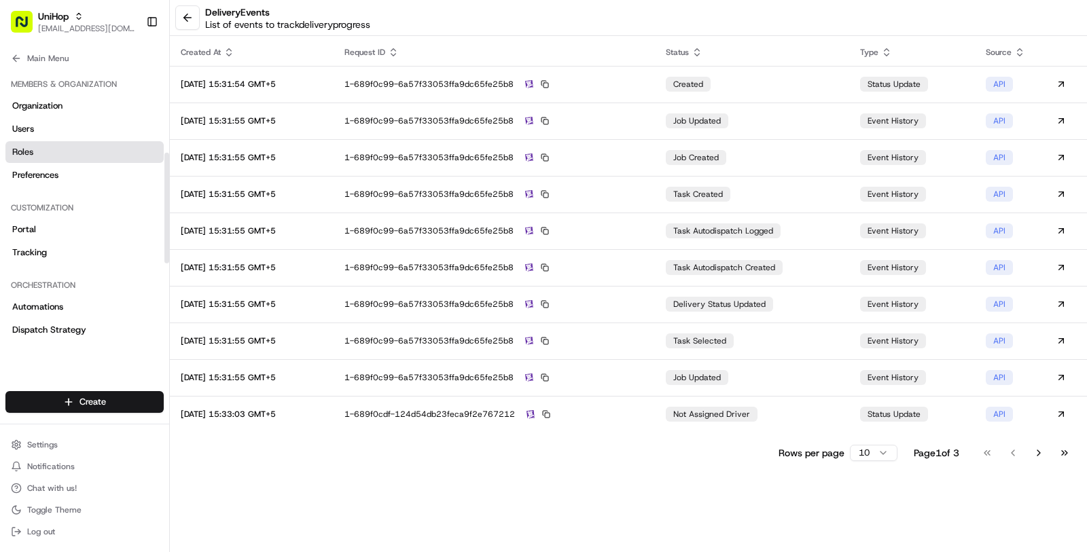
scroll to position [431, 0]
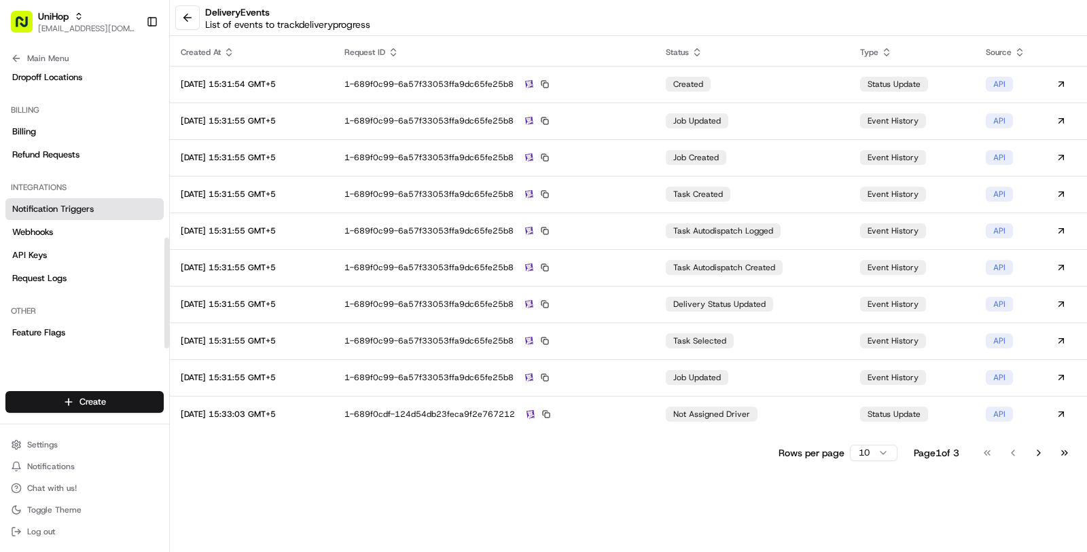
click at [87, 209] on span "Notification Triggers" at bounding box center [53, 209] width 82 height 12
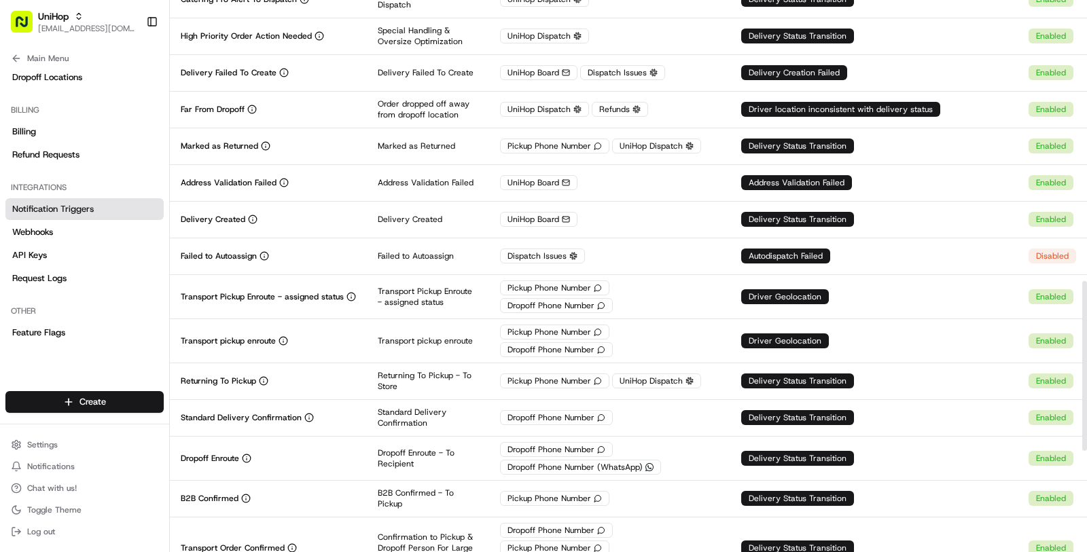
scroll to position [912, 0]
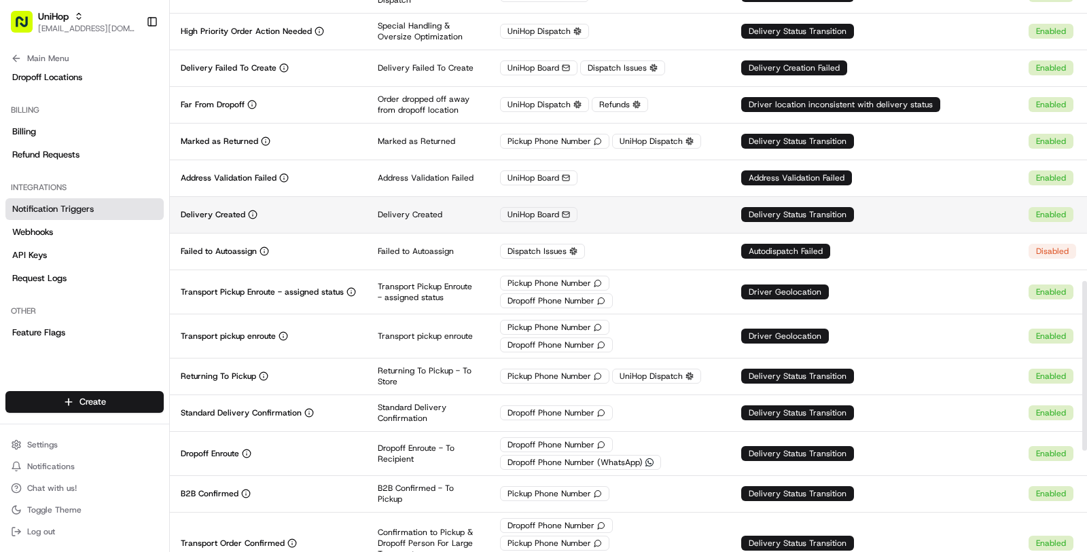
click at [612, 215] on td "UniHop Board" at bounding box center [609, 214] width 241 height 37
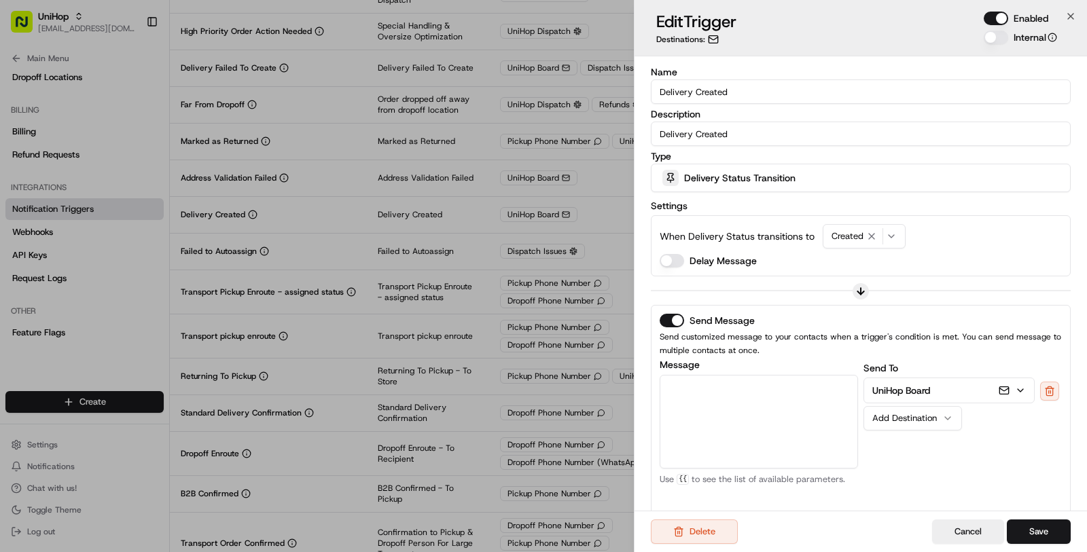
click at [911, 395] on button "UniHop Board" at bounding box center [949, 390] width 170 height 24
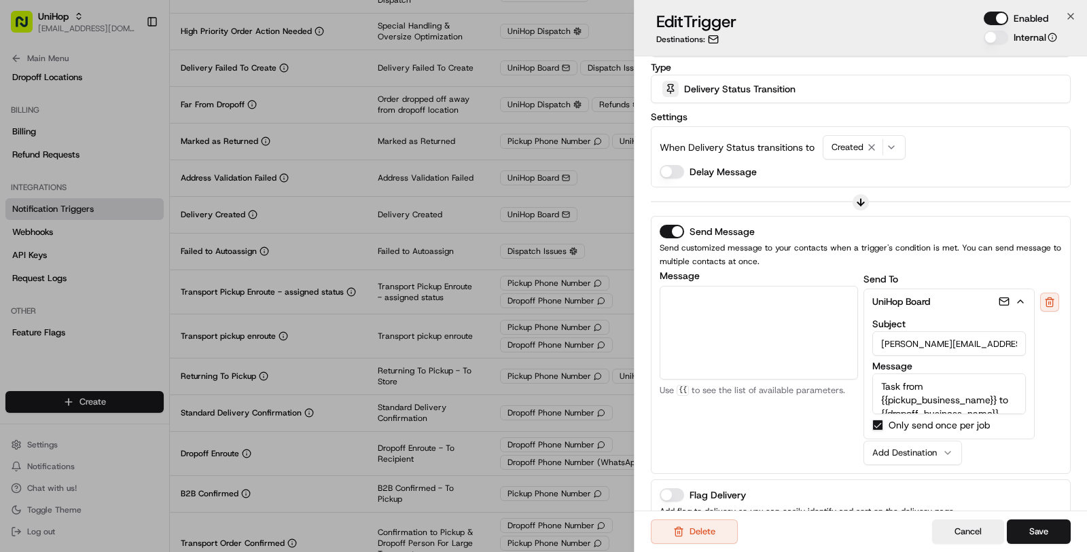
scroll to position [56, 0]
click at [1016, 296] on icon "button" at bounding box center [1020, 301] width 11 height 11
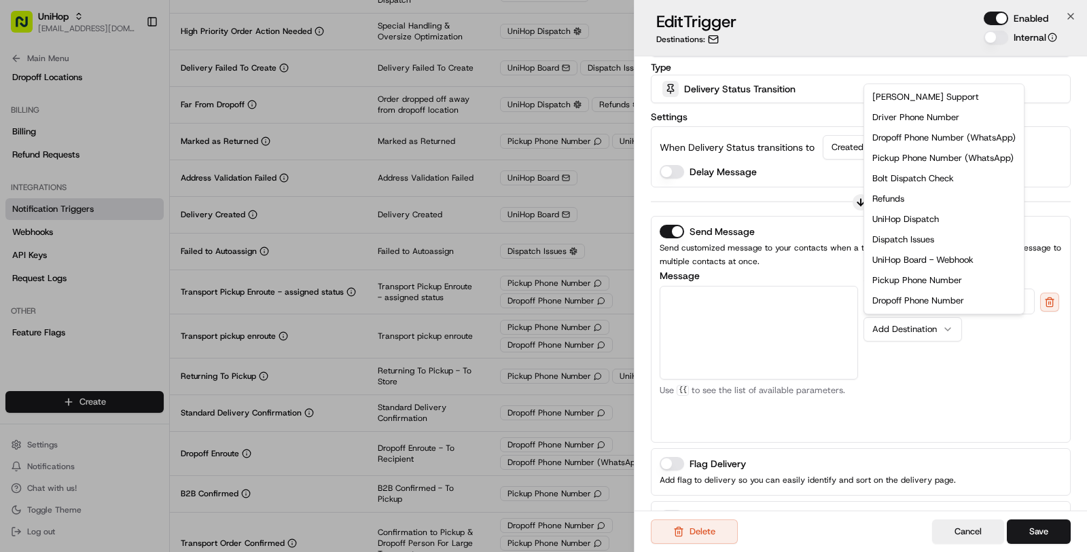
click at [946, 334] on button "Add Destination" at bounding box center [912, 329] width 98 height 24
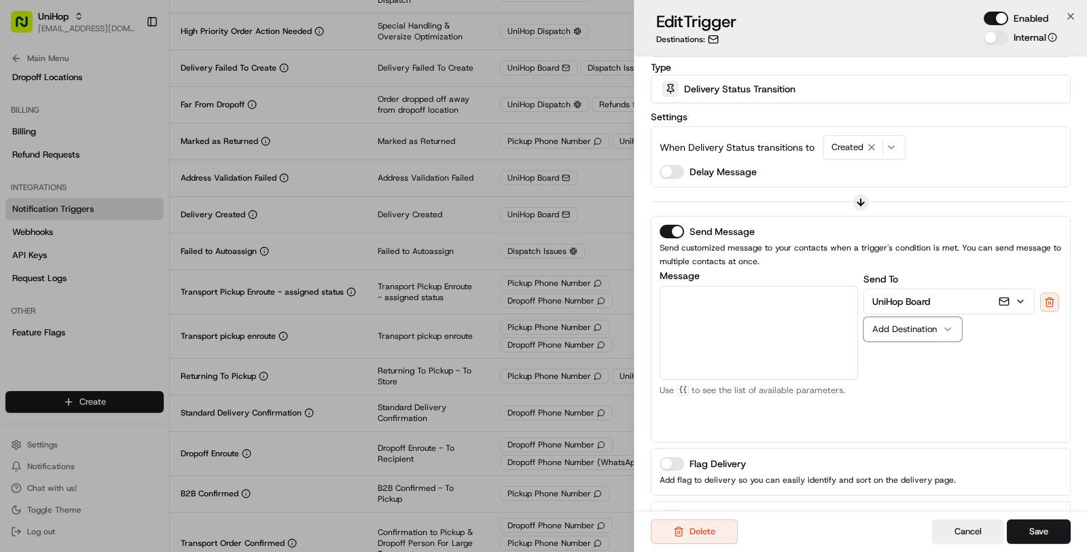
click at [978, 357] on div "Send To UniHop Board Add Destination" at bounding box center [962, 352] width 198 height 163
click at [938, 331] on div "Add Destination" at bounding box center [907, 329] width 70 height 12
click at [946, 393] on div "Send To UniHop Board Add Destination" at bounding box center [962, 352] width 198 height 163
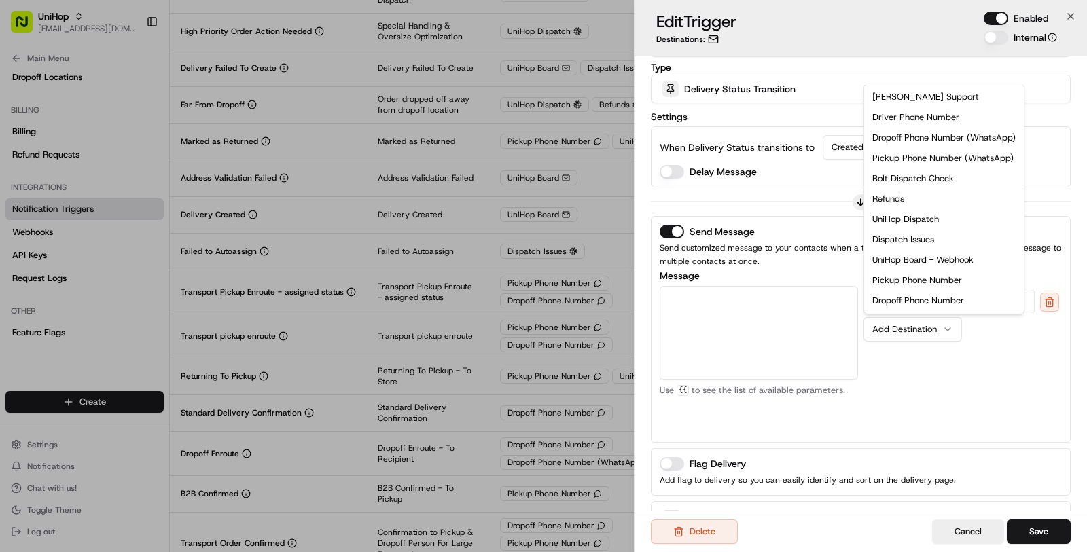
click at [920, 325] on div "Add Destination" at bounding box center [907, 329] width 70 height 12
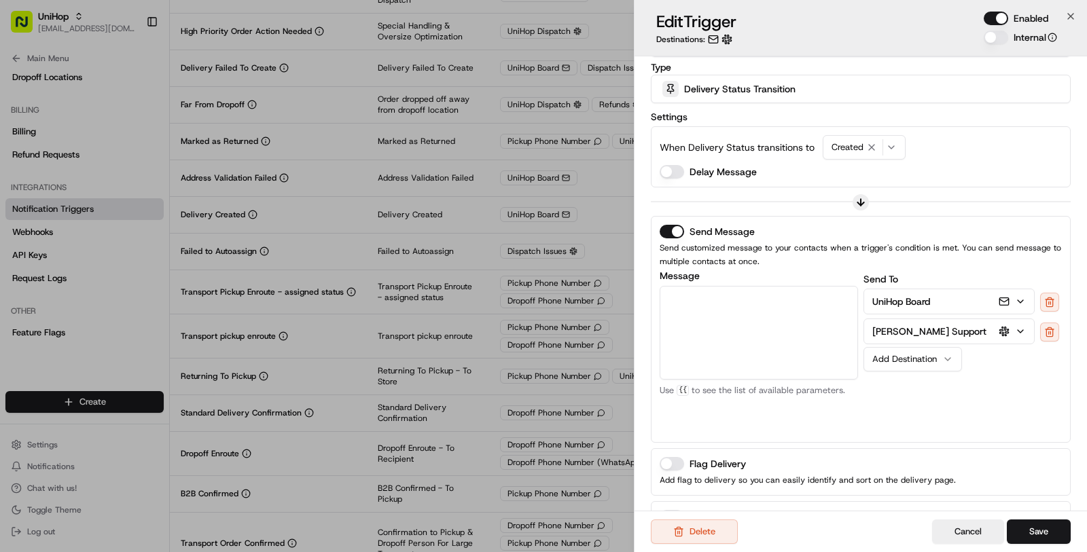
click at [954, 330] on button "Nash Support" at bounding box center [949, 331] width 170 height 24
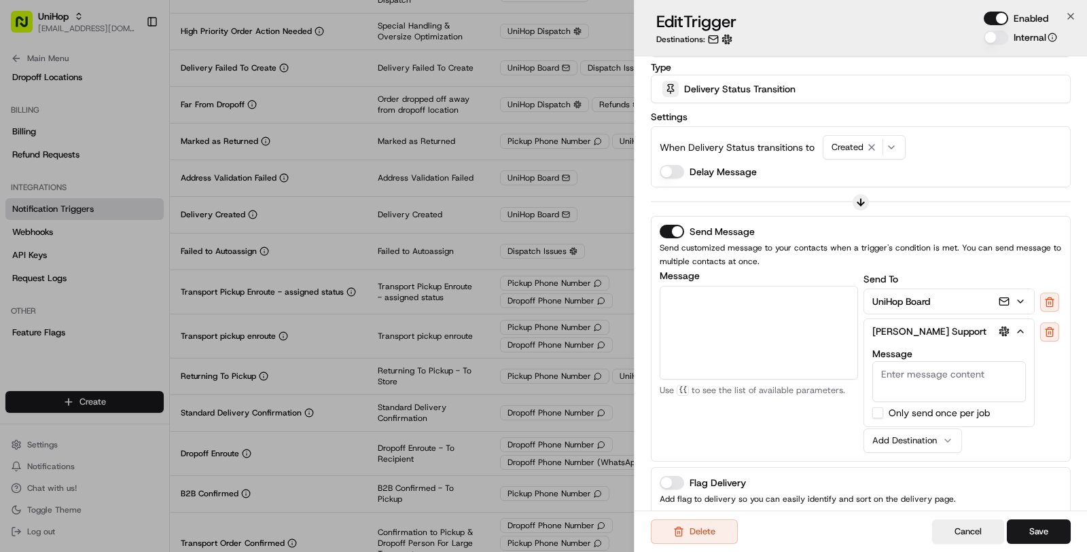
click at [1016, 326] on div "button" at bounding box center [1012, 331] width 27 height 11
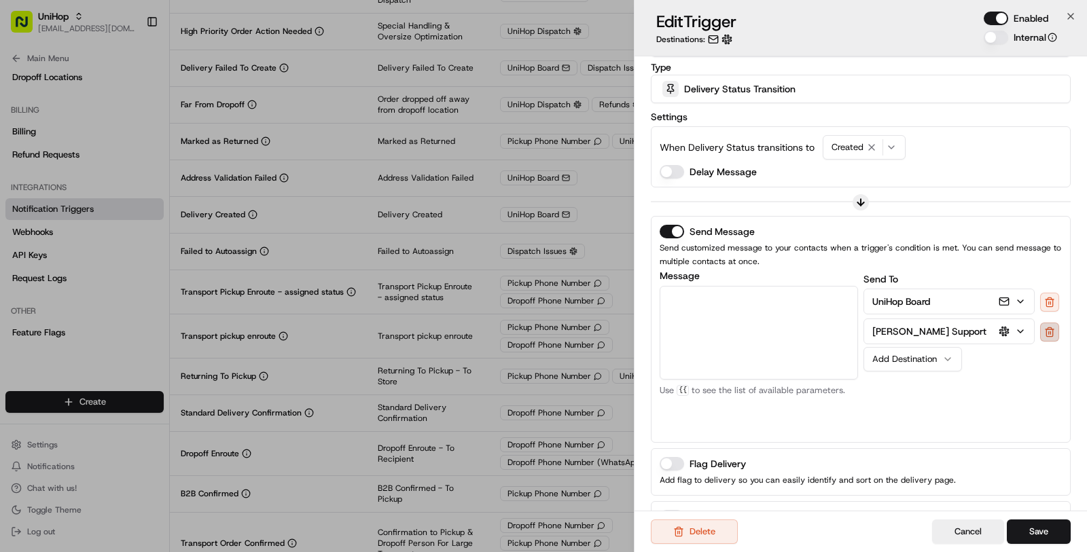
click at [1049, 323] on button at bounding box center [1049, 332] width 19 height 19
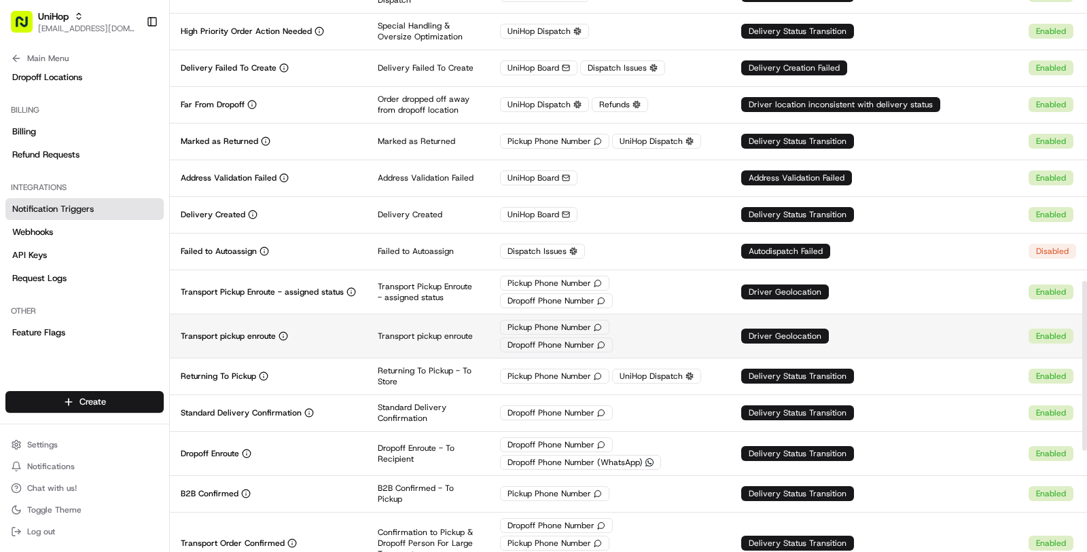
scroll to position [0, 0]
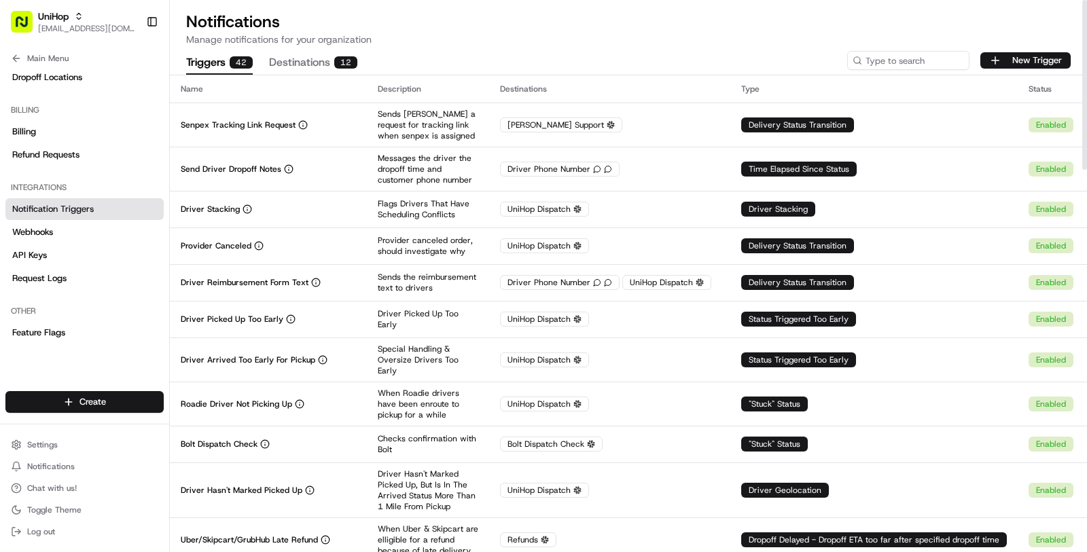
click at [300, 75] on div at bounding box center [628, 75] width 917 height 1
click at [300, 54] on button "Destinations 12" at bounding box center [313, 63] width 88 height 23
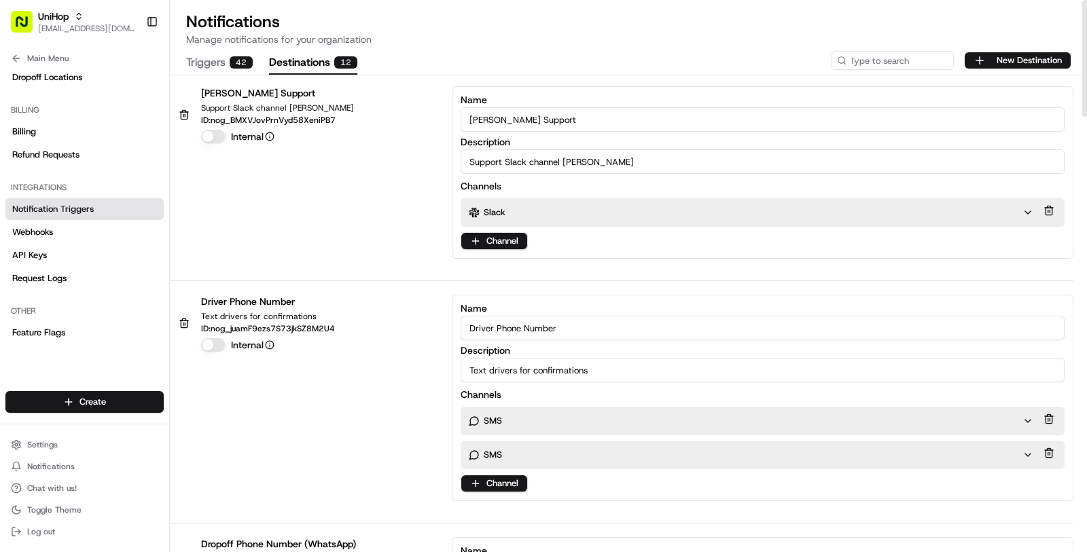
click at [496, 254] on div "Name Nash Support Description Support Slack channel Nash Channels Slack Channel" at bounding box center [763, 172] width 622 height 173
click at [497, 246] on html "UniHop masood@usenash.com Toggle Sidebar Orders Deliveries Providers Nash AI Pr…" at bounding box center [543, 276] width 1087 height 552
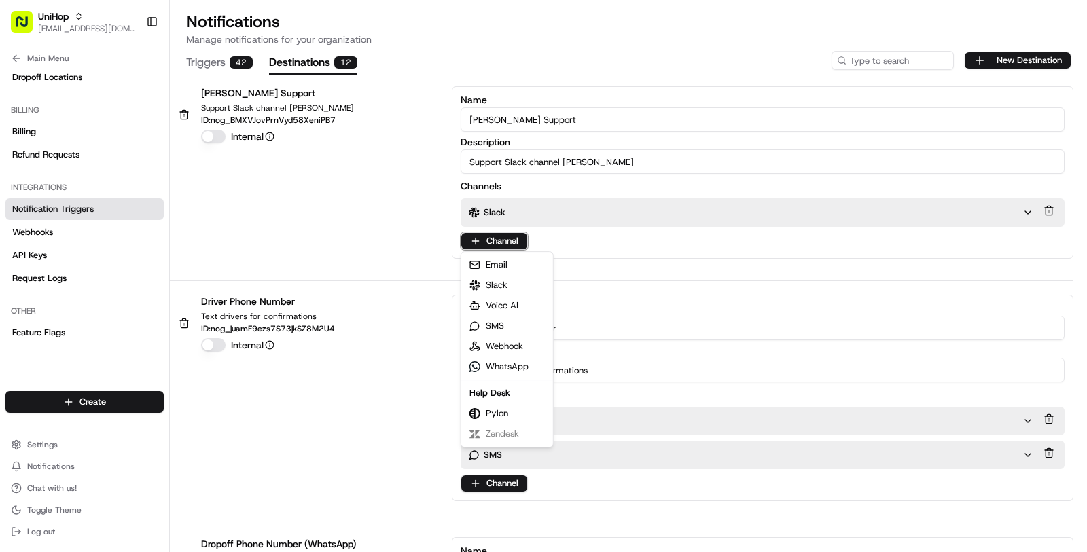
click at [325, 239] on html "UniHop masood@usenash.com Toggle Sidebar Orders Deliveries Providers Nash AI Pr…" at bounding box center [543, 276] width 1087 height 552
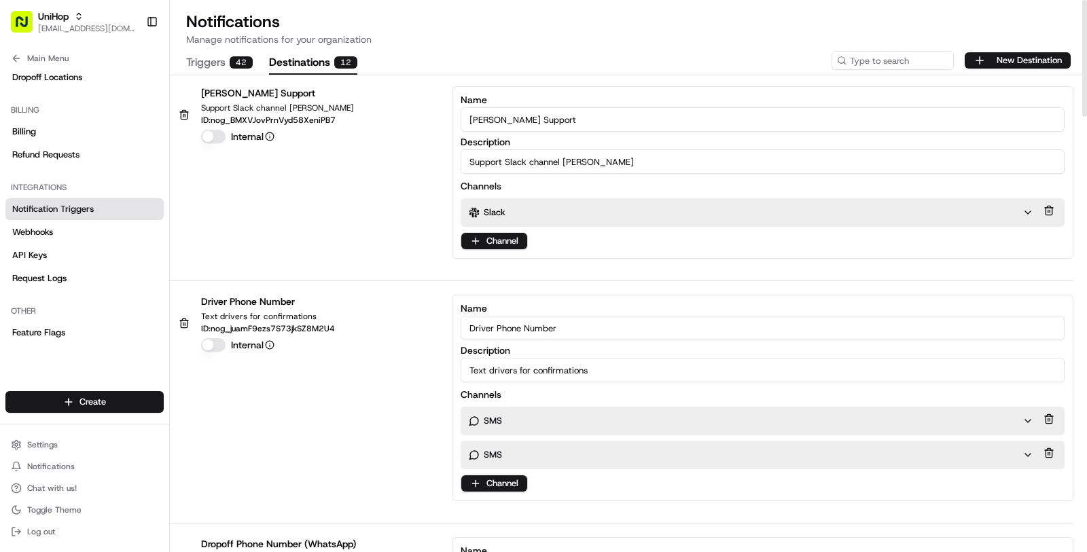
click at [205, 53] on button "Triggers 42" at bounding box center [219, 63] width 67 height 23
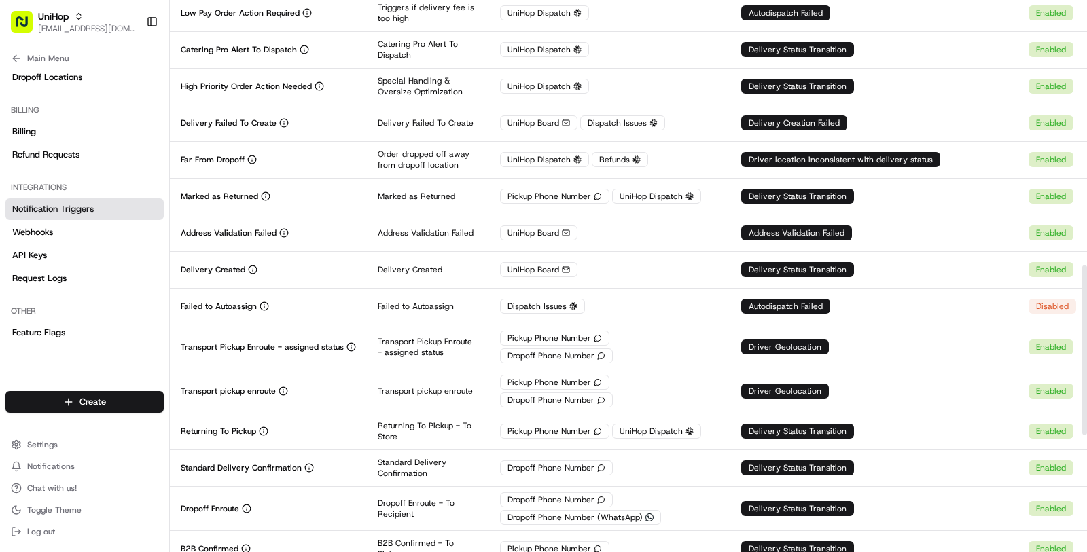
scroll to position [863, 0]
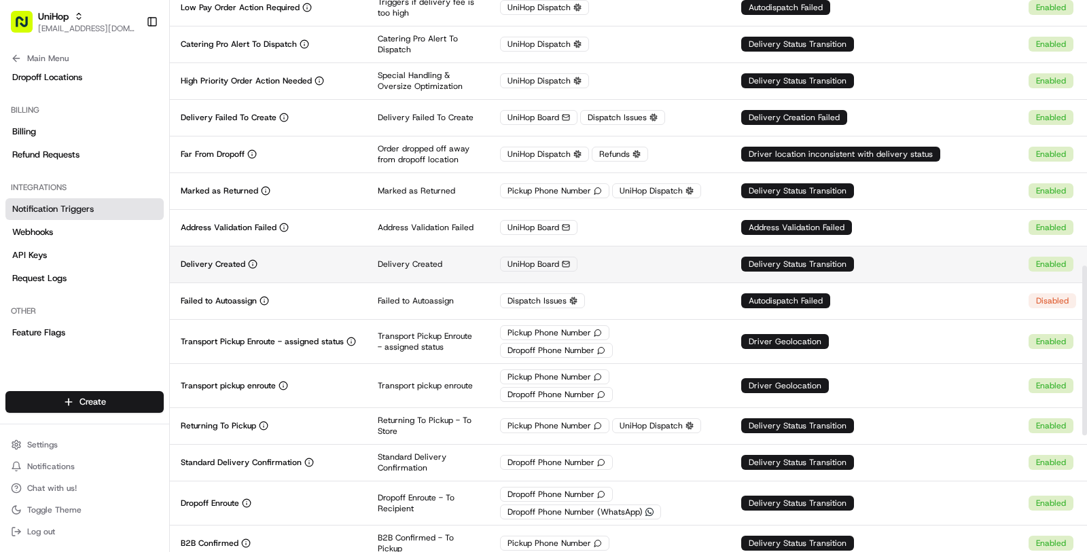
click at [329, 259] on div "Delivery Created" at bounding box center [268, 264] width 175 height 11
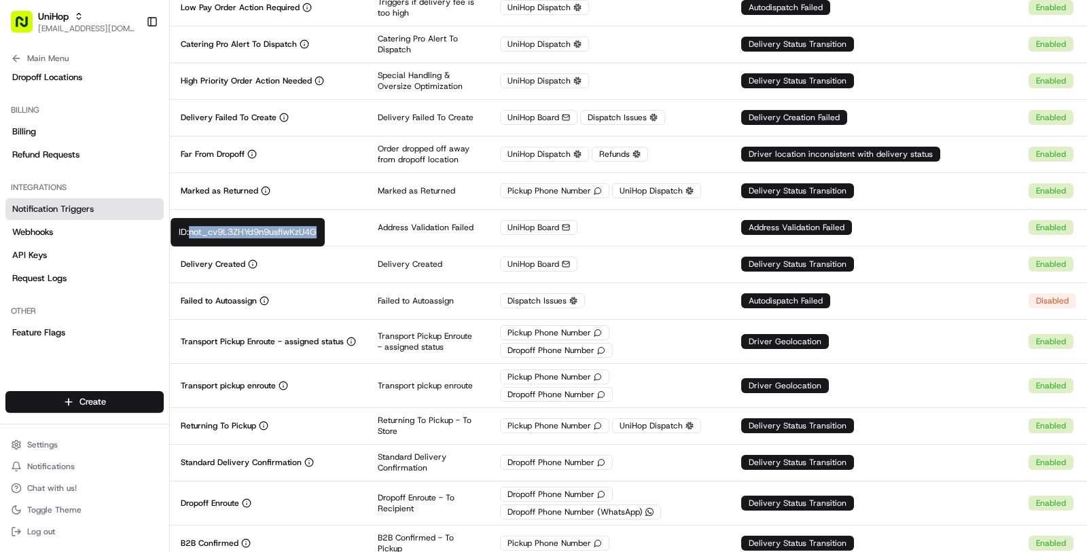
drag, startPoint x: 320, startPoint y: 231, endPoint x: 193, endPoint y: 230, distance: 127.0
click at [193, 230] on div "ID: not_cv9L3ZHYd9n9usfiwKzU4G ID: not_cv9L3ZHYd9n9usfiwKzU4G" at bounding box center [248, 232] width 154 height 29
copy div "not_cv9L3ZHYd9n9usfiwKzU4G"
drag, startPoint x: 192, startPoint y: 234, endPoint x: 319, endPoint y: 232, distance: 127.0
click at [319, 232] on div "ID: not_cv9L3ZHYd9n9usfiwKzU4G ID: not_cv9L3ZHYd9n9usfiwKzU4G" at bounding box center [248, 232] width 154 height 29
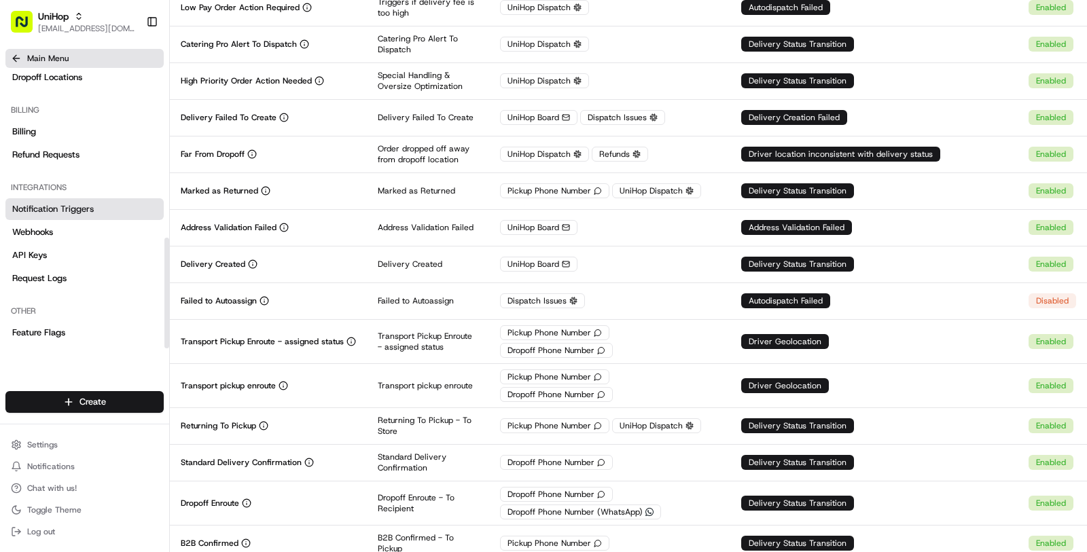
click at [51, 62] on span "Main Menu" at bounding box center [47, 58] width 41 height 11
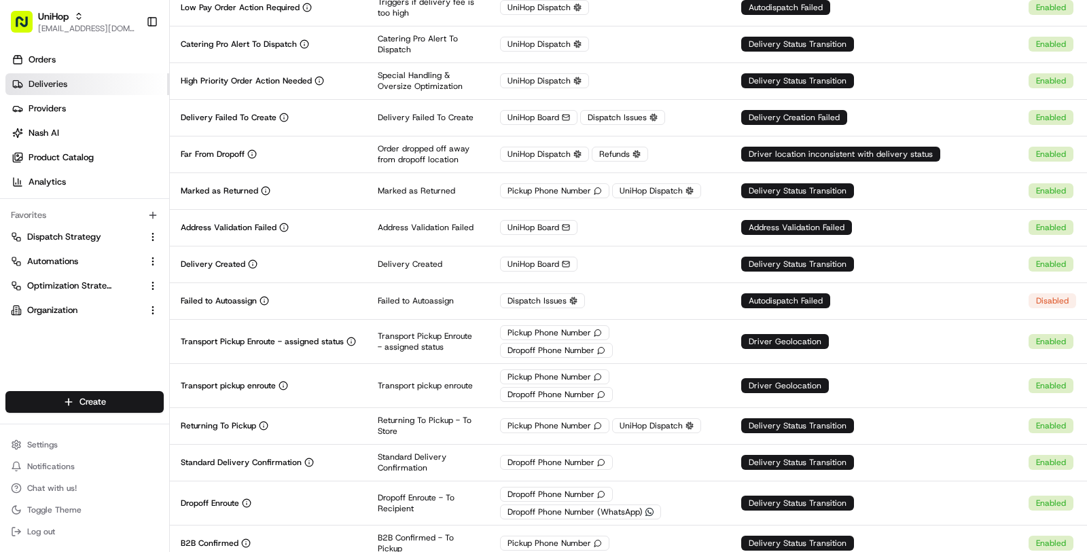
click at [55, 82] on span "Deliveries" at bounding box center [48, 84] width 39 height 12
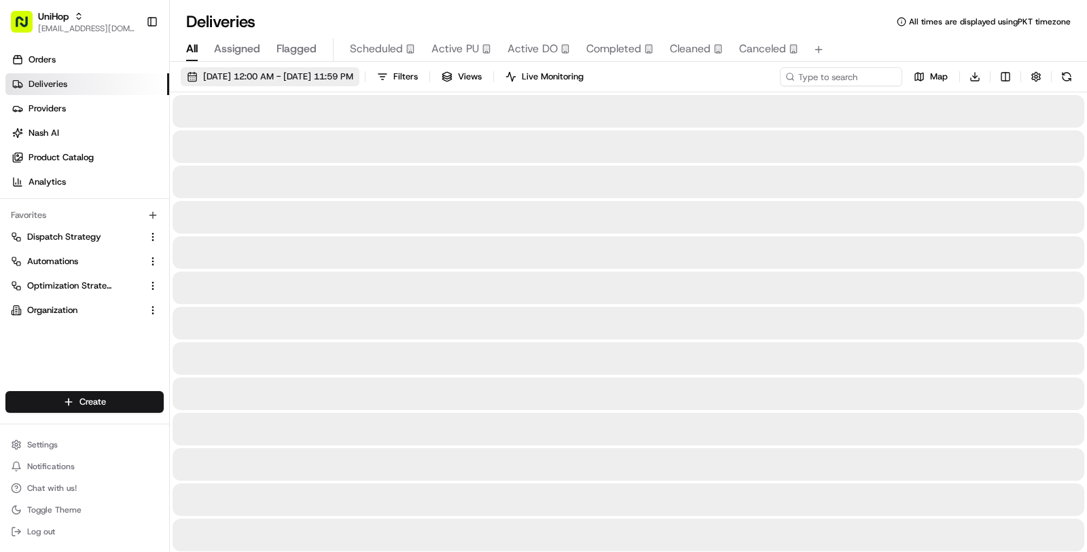
click at [273, 82] on span "Aug 15 2025 12:00 AM - Aug 15 2025 11:59 PM" at bounding box center [278, 77] width 150 height 12
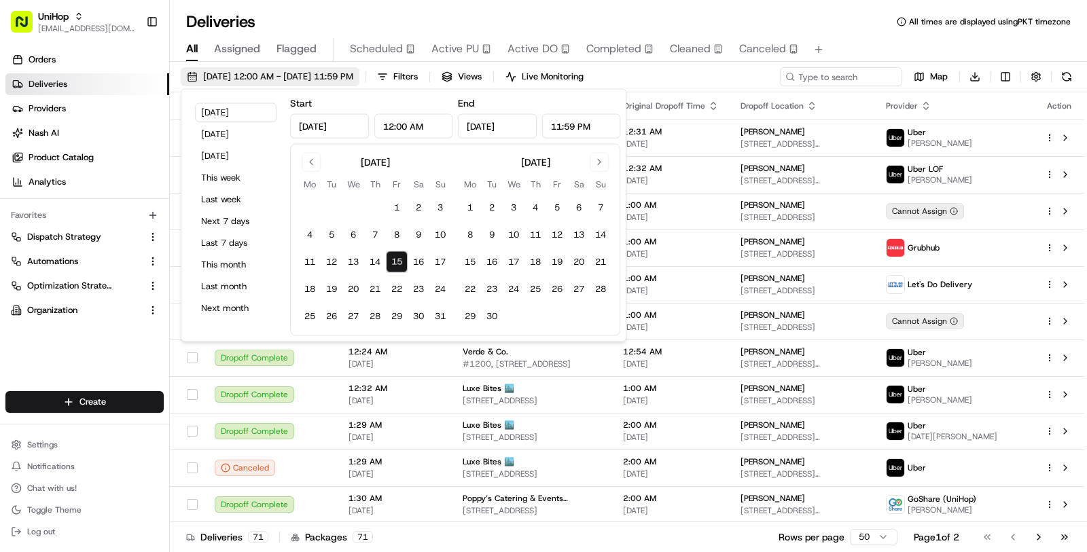
click at [278, 79] on span "Aug 15 2025 12:00 AM - Aug 15 2025 11:59 PM" at bounding box center [278, 77] width 150 height 12
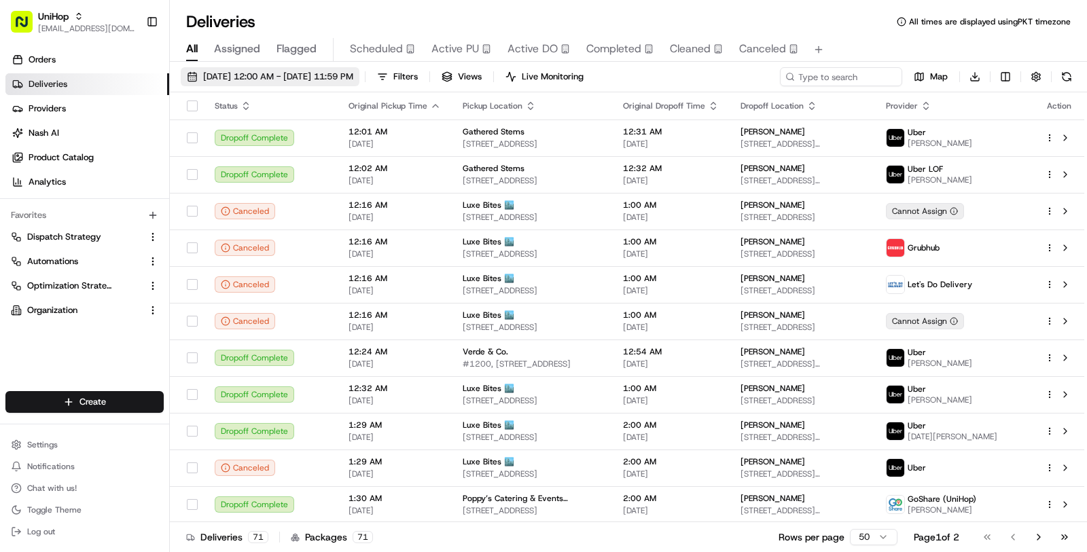
click at [278, 79] on span "Aug 15 2025 12:00 AM - Aug 15 2025 11:59 PM" at bounding box center [278, 77] width 150 height 12
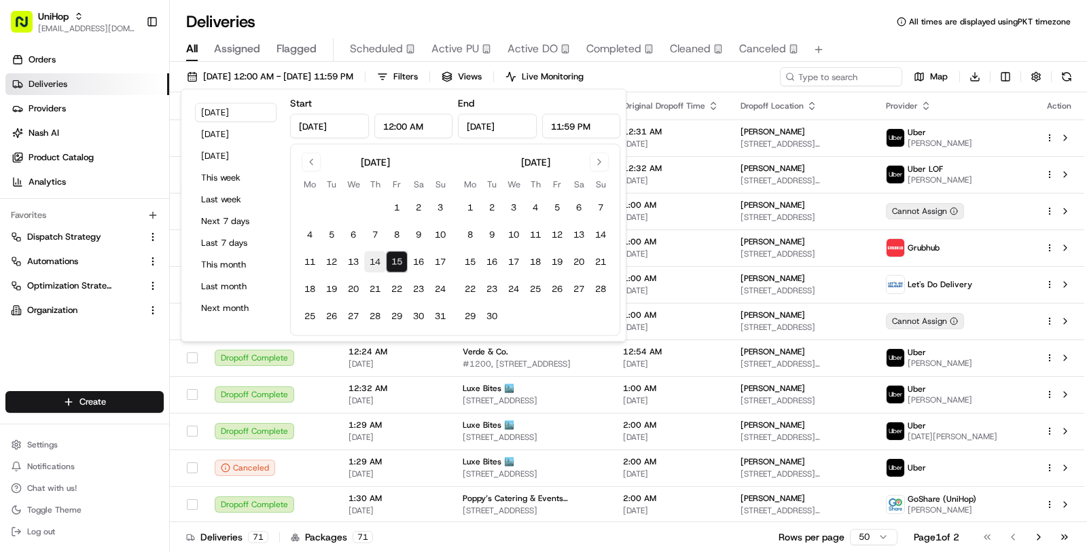
click at [370, 264] on button "14" at bounding box center [375, 262] width 22 height 22
type input "Aug 14, 2025"
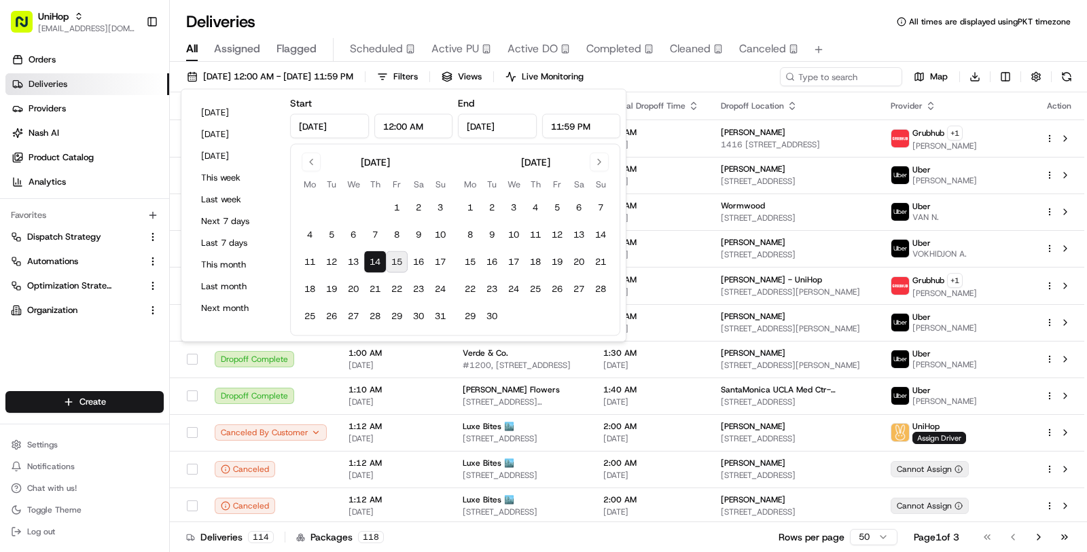
click at [391, 266] on button "15" at bounding box center [397, 262] width 22 height 22
type input "Aug 15, 2025"
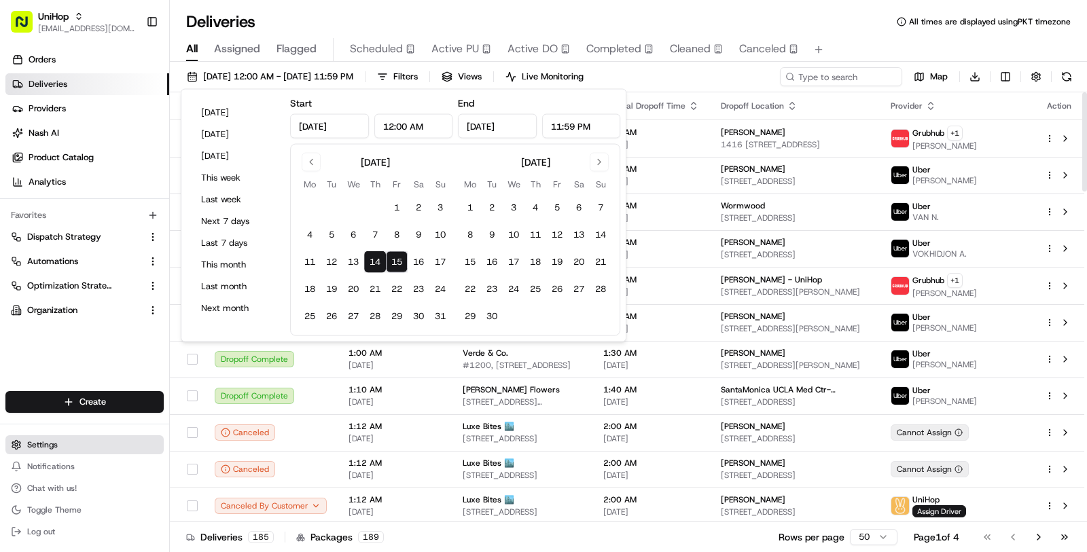
click at [159, 452] on button "Settings" at bounding box center [84, 444] width 158 height 19
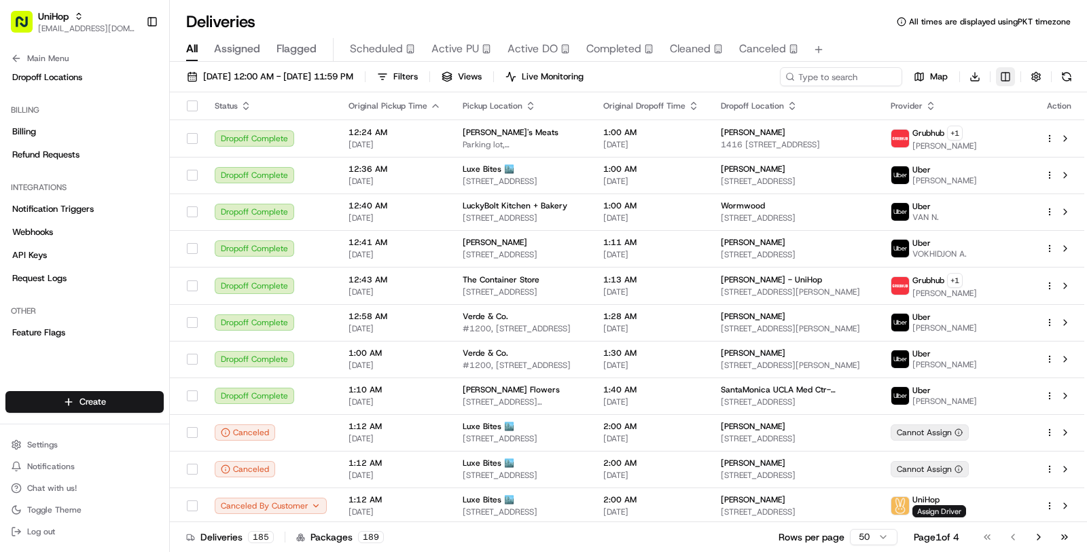
click at [1006, 76] on html "UniHop masood@usenash.com Toggle Sidebar Orders Deliveries Providers Nash AI Pr…" at bounding box center [543, 276] width 1087 height 552
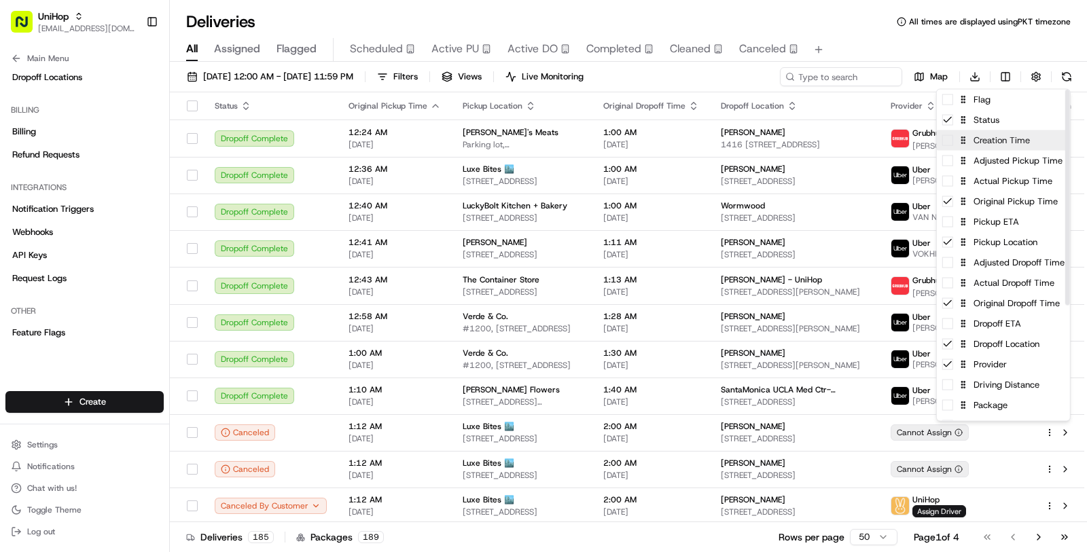
click at [1010, 139] on div "Creation Time" at bounding box center [1003, 140] width 133 height 20
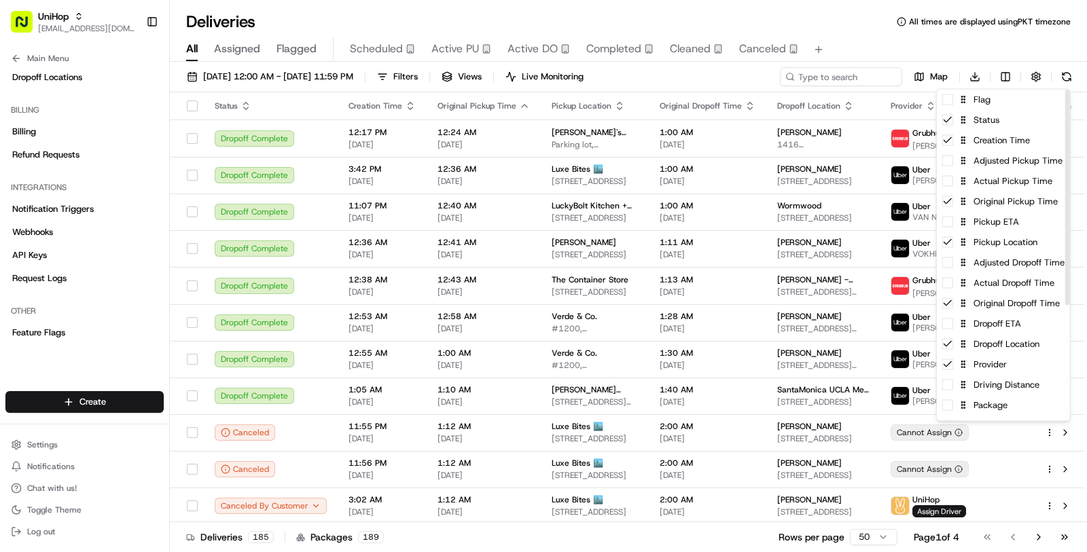
click at [909, 50] on html "UniHop masood@usenash.com Toggle Sidebar Orders Deliveries Providers Nash AI Pr…" at bounding box center [543, 276] width 1087 height 552
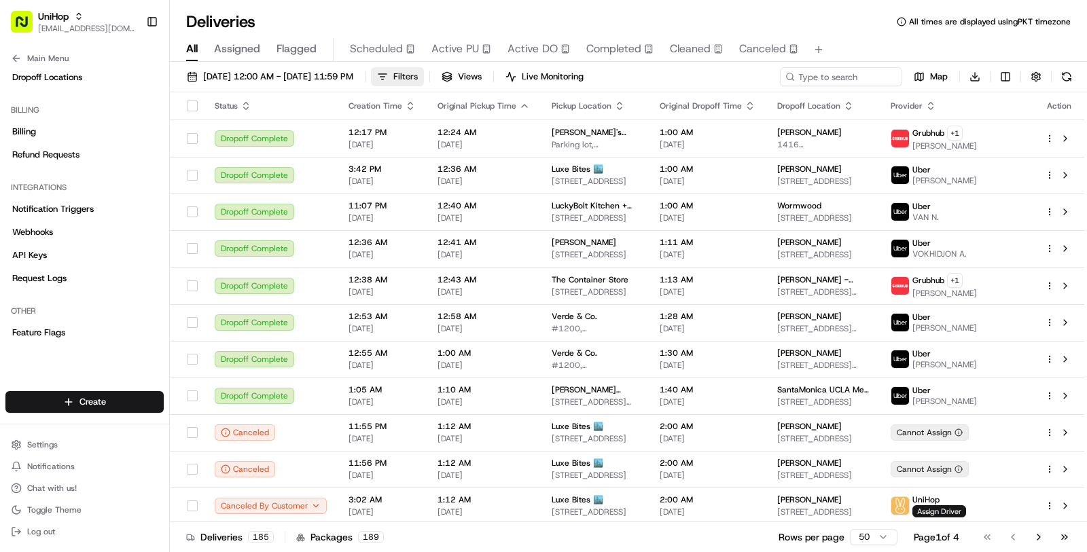
click at [424, 77] on button "Filters" at bounding box center [397, 76] width 53 height 19
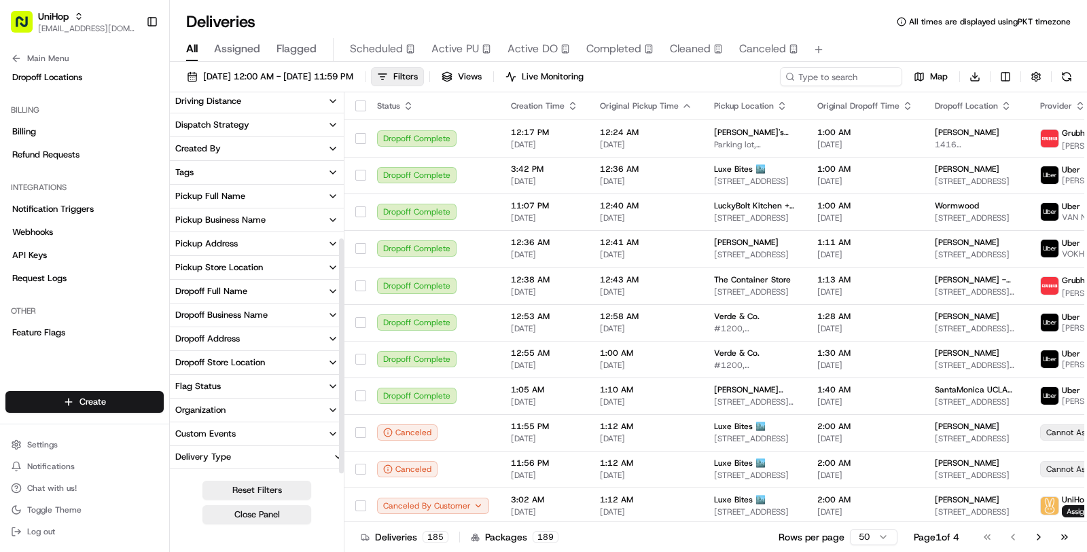
scroll to position [235, 0]
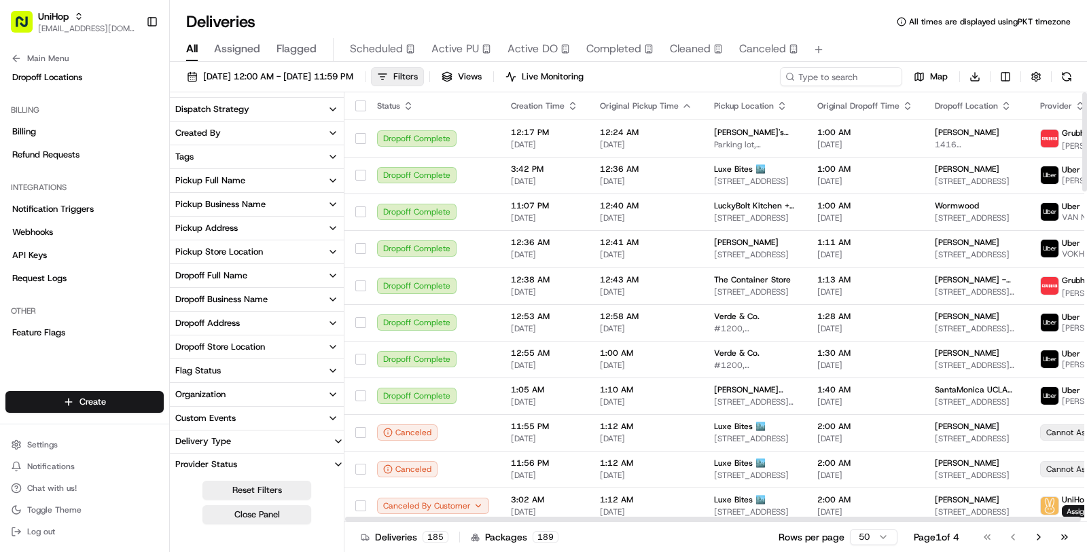
click at [424, 75] on button "Filters" at bounding box center [397, 76] width 53 height 19
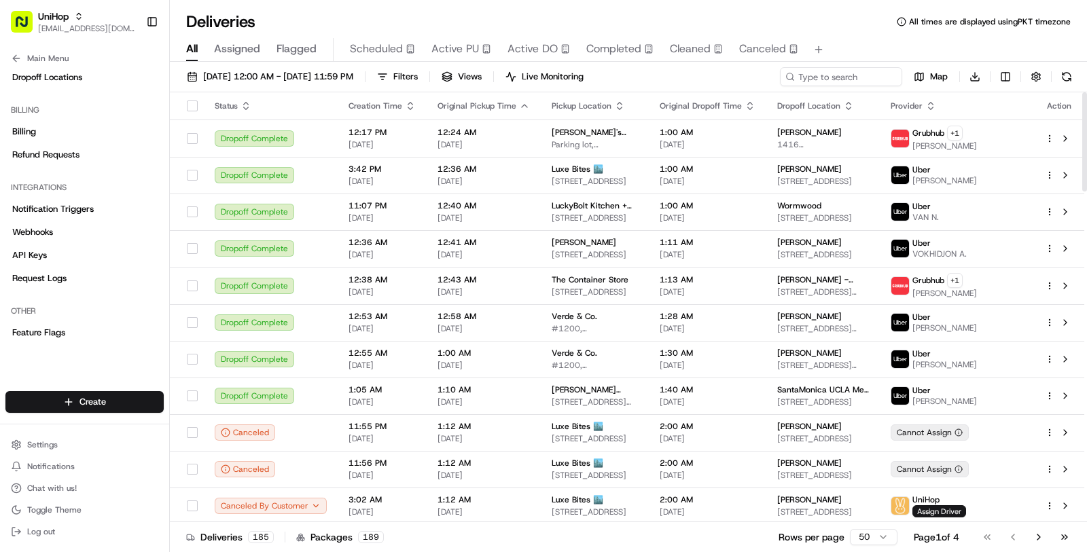
click at [405, 105] on icon "button" at bounding box center [410, 106] width 11 height 11
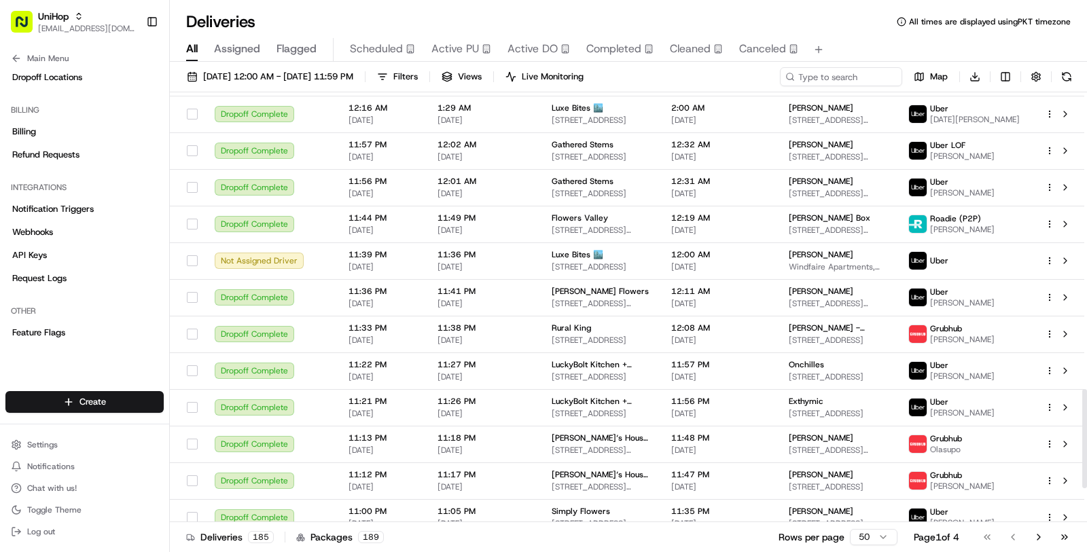
scroll to position [1431, 0]
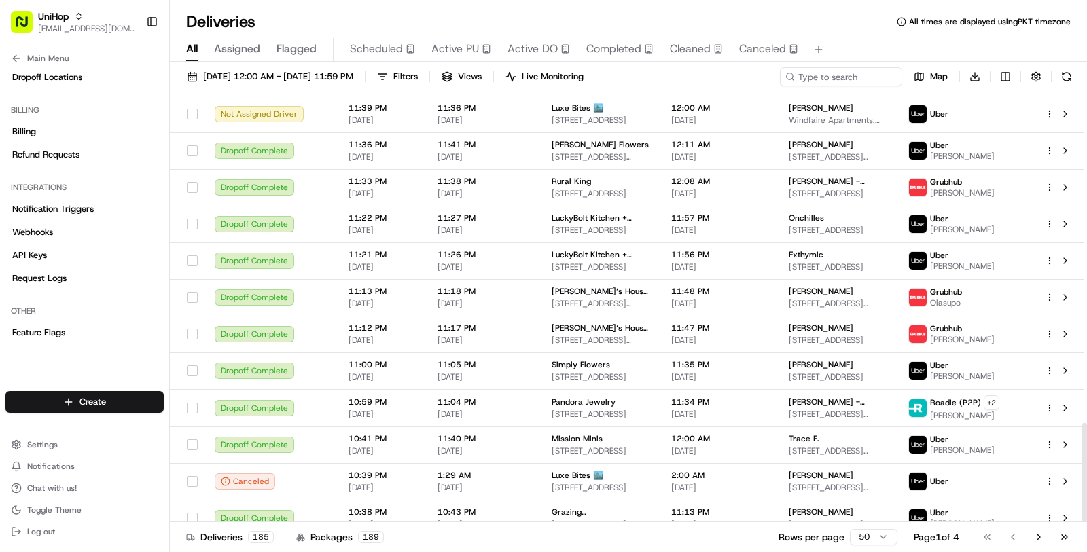
click at [871, 541] on html "UniHop masood@usenash.com Toggle Sidebar Orders Deliveries Providers Nash AI Pr…" at bounding box center [543, 276] width 1087 height 552
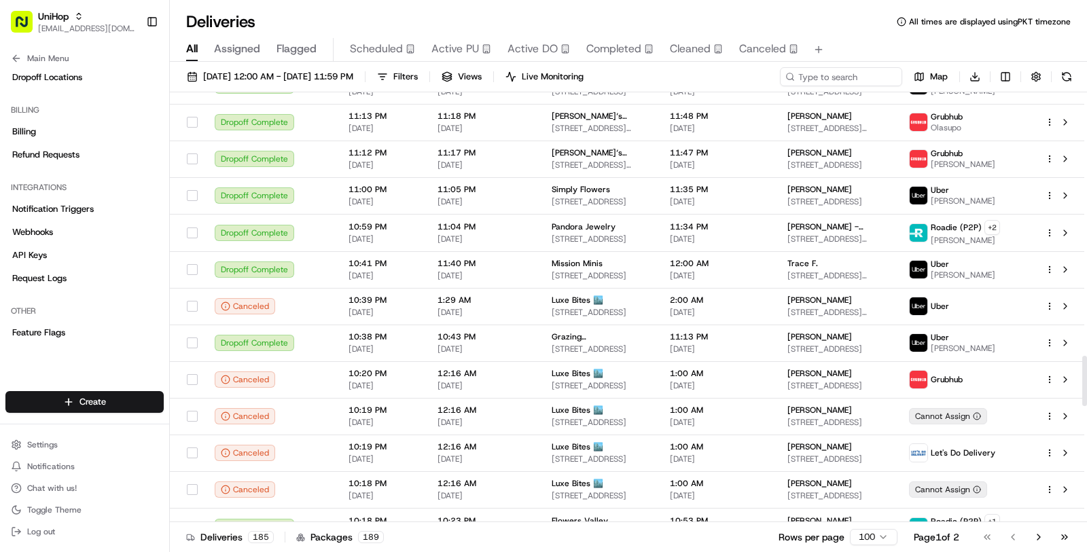
scroll to position [3266, 0]
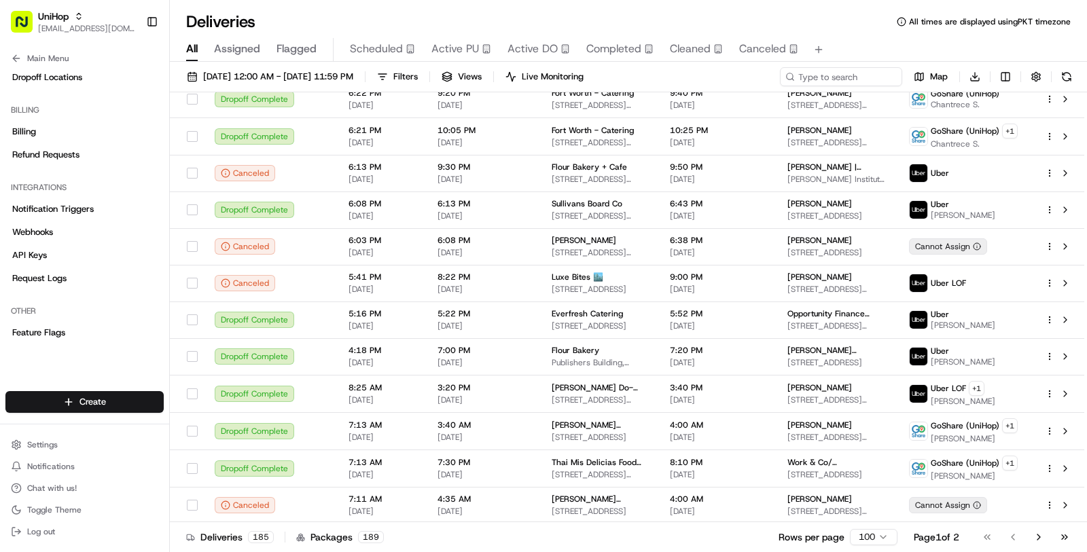
click at [869, 538] on html "UniHop masood@usenash.com Toggle Sidebar Orders Deliveries Providers Nash AI Pr…" at bounding box center [543, 276] width 1087 height 552
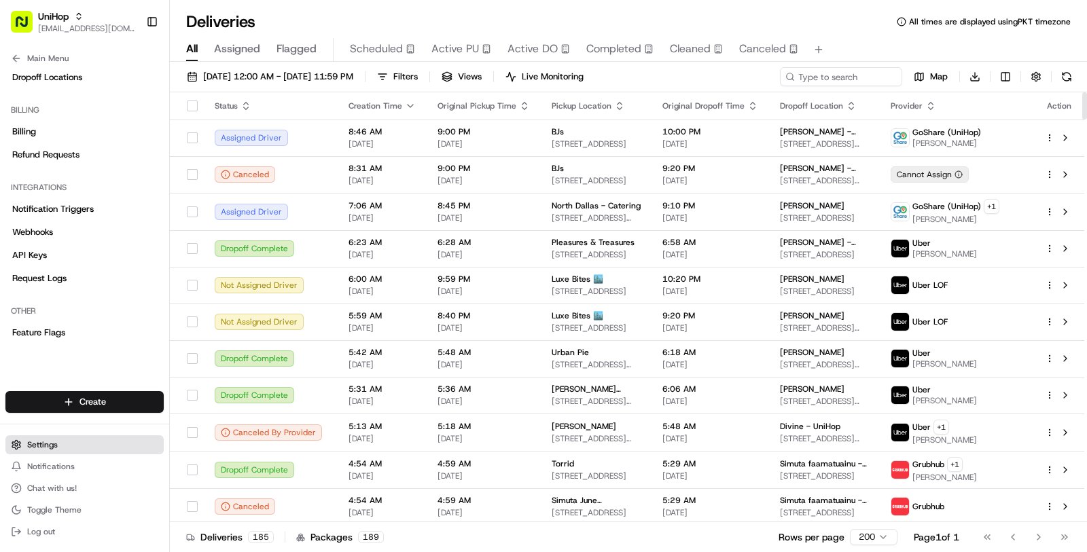
click at [96, 445] on button "Settings" at bounding box center [84, 444] width 158 height 19
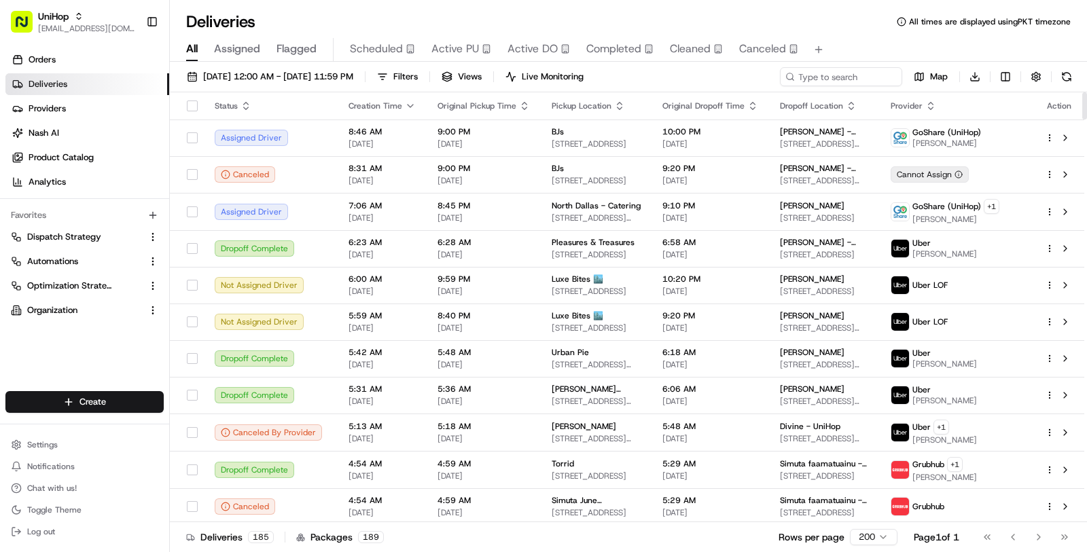
click at [114, 433] on div "Settings Notifications Chat with us! Toggle Theme Log out" at bounding box center [84, 488] width 169 height 117
click at [113, 464] on button "Notifications" at bounding box center [84, 466] width 158 height 19
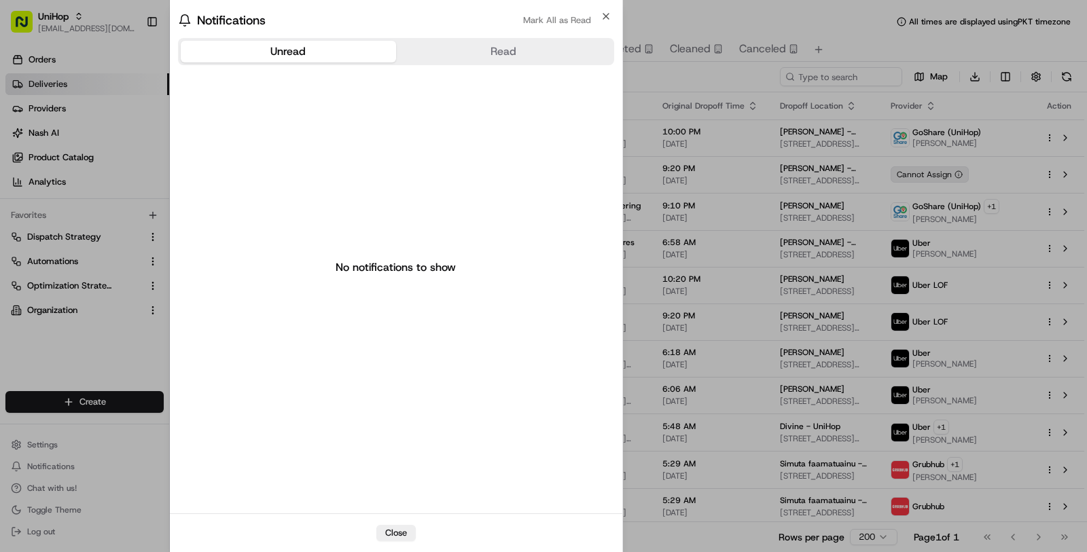
click at [113, 452] on body "UniHop masood@usenash.com Toggle Sidebar Orders Deliveries Providers Nash AI Pr…" at bounding box center [543, 276] width 1087 height 552
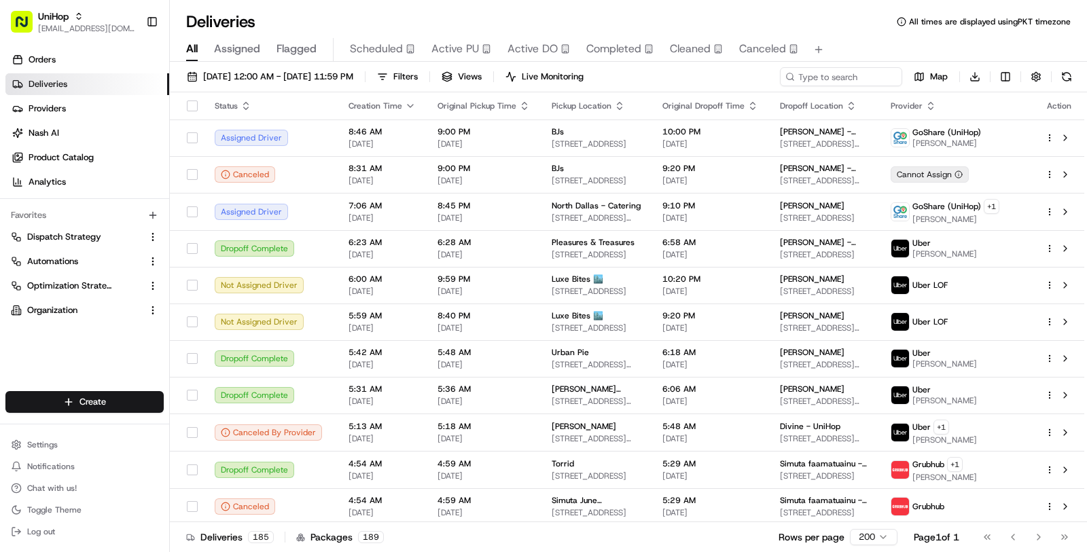
click at [113, 452] on button "Settings" at bounding box center [84, 444] width 158 height 19
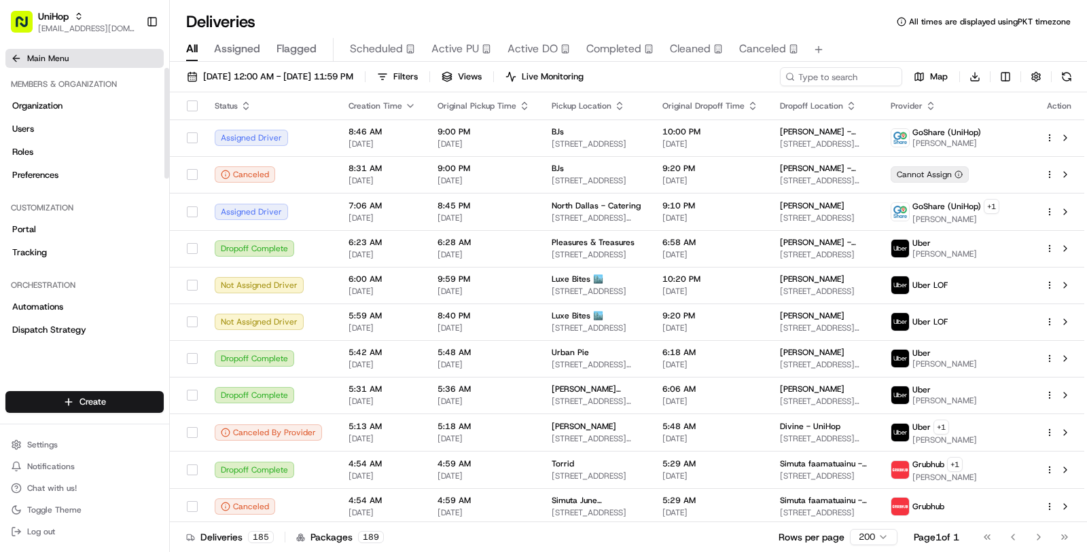
click at [71, 62] on button "Main Menu" at bounding box center [84, 58] width 158 height 19
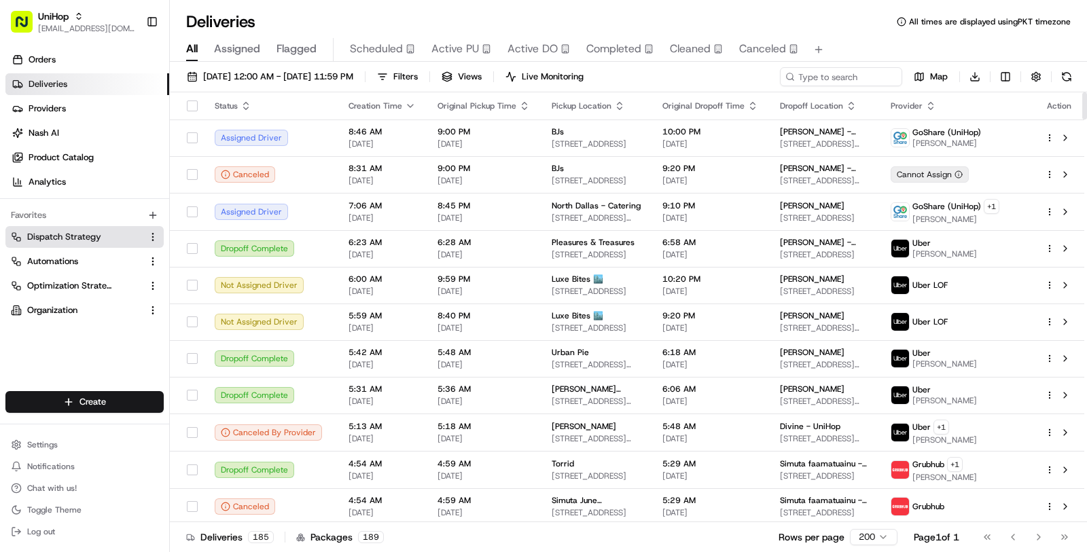
click at [89, 238] on span "Dispatch Strategy" at bounding box center [64, 237] width 74 height 12
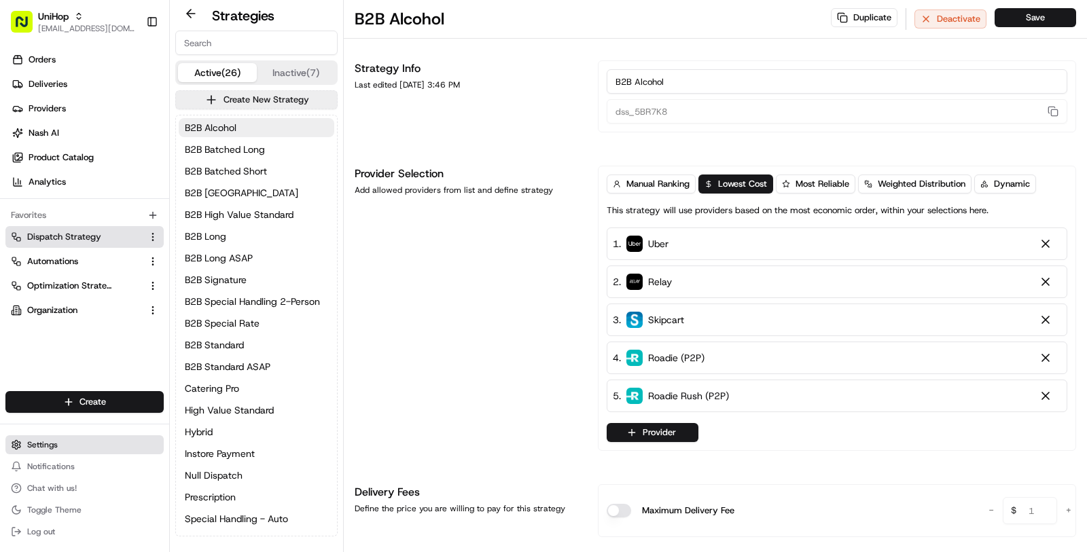
click at [66, 450] on button "Settings" at bounding box center [84, 444] width 158 height 19
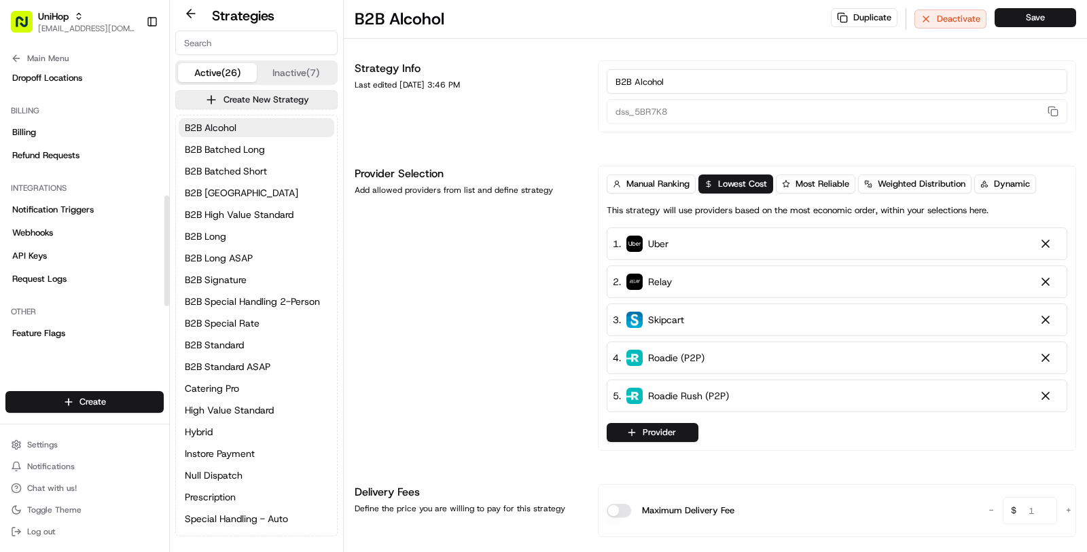
scroll to position [431, 0]
click at [98, 219] on link "Notification Triggers" at bounding box center [84, 209] width 158 height 22
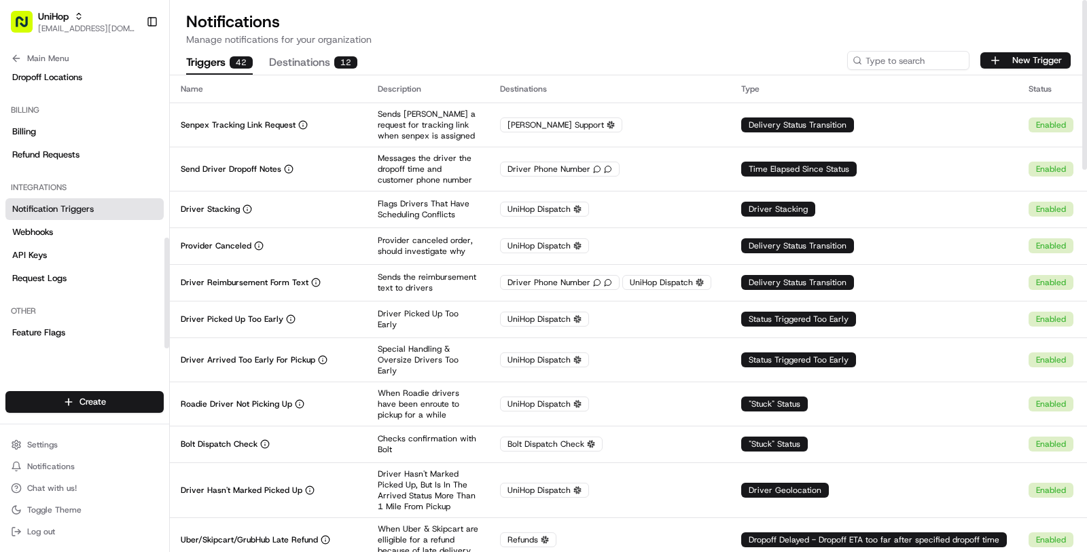
click at [319, 67] on button "Destinations 12" at bounding box center [313, 63] width 88 height 23
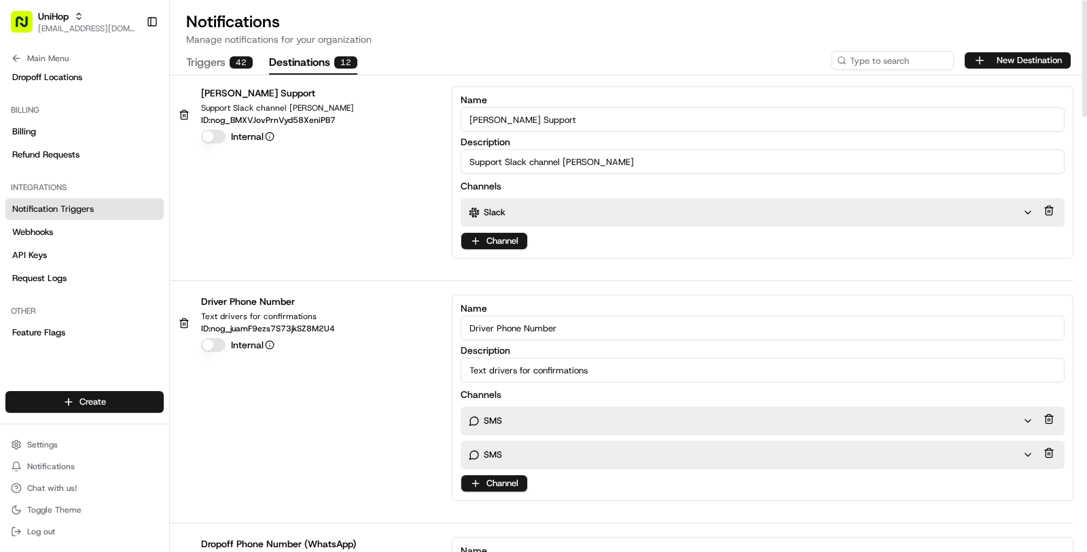
click at [507, 250] on div "Name Nash Support Description Support Slack channel Nash Channels Slack Channel" at bounding box center [763, 172] width 622 height 173
click at [507, 242] on html "UniHop masood@usenash.com Toggle Sidebar Orders Deliveries Providers Nash AI Pr…" at bounding box center [543, 276] width 1087 height 552
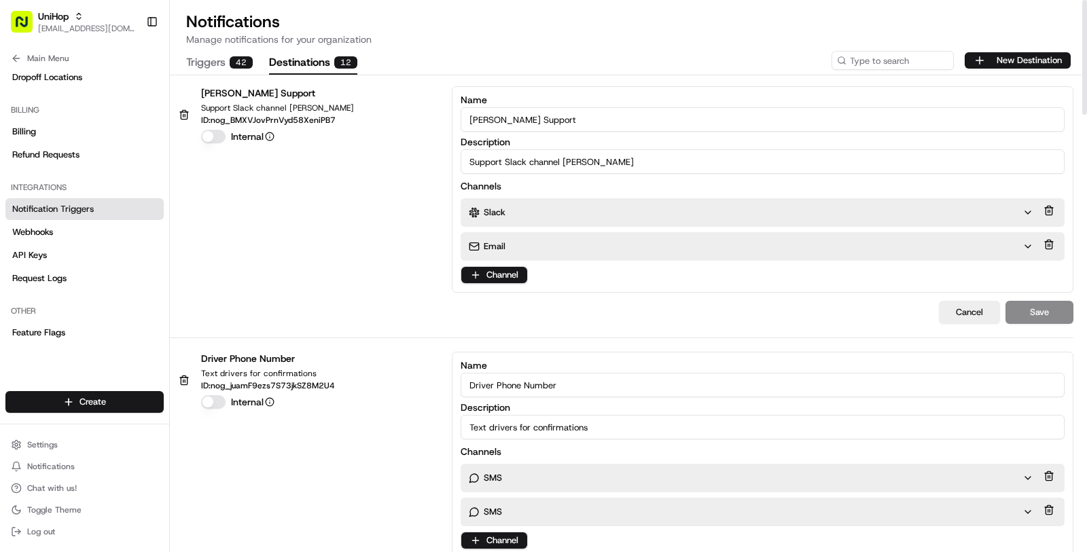
click at [540, 244] on div "Email" at bounding box center [746, 246] width 554 height 12
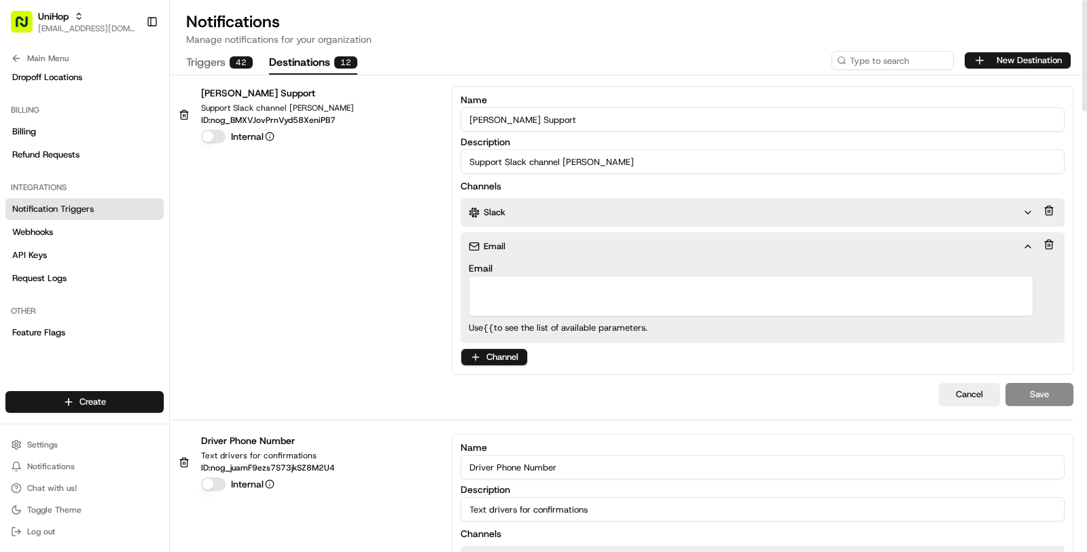
click at [536, 304] on textarea "Email" at bounding box center [751, 296] width 564 height 41
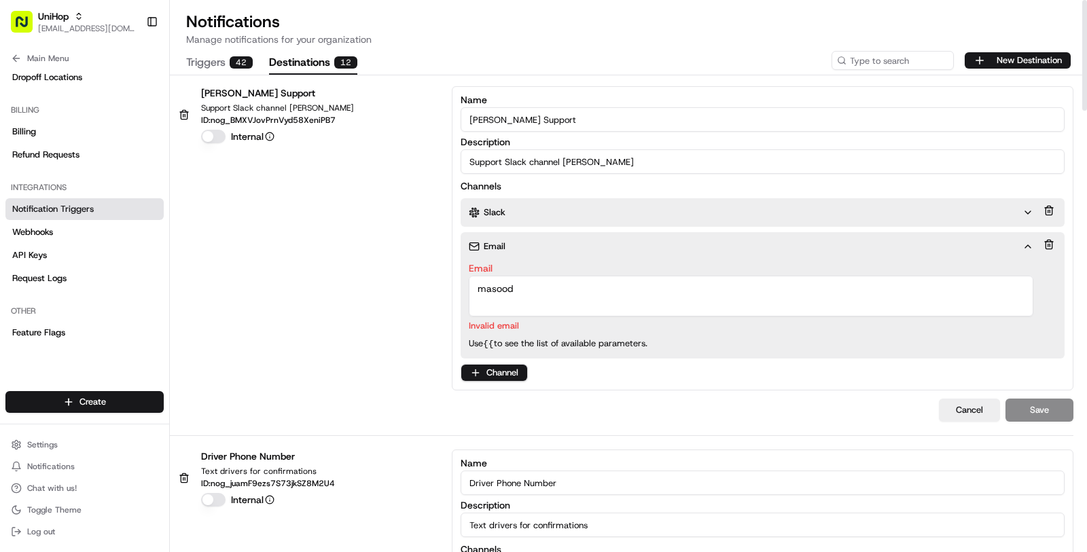
type textarea "masood"
click at [569, 204] on div "Slack" at bounding box center [751, 212] width 581 height 29
click at [569, 209] on div "Slack" at bounding box center [746, 213] width 554 height 12
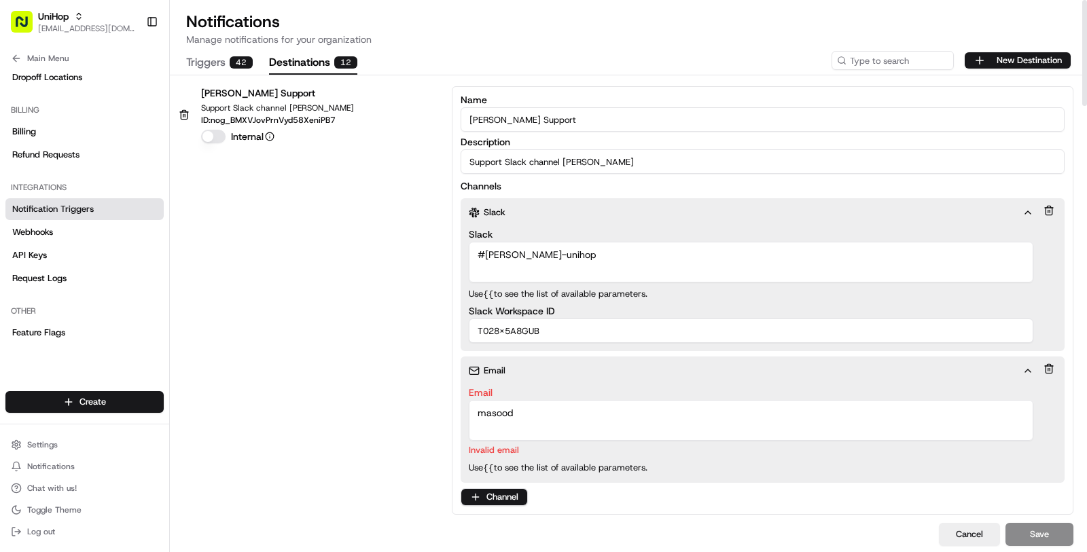
click at [401, 279] on div "Nash Support Support Slack channel Nash ID: nog_BMXVJovPrnVyd58XeniPB7 Internal…" at bounding box center [621, 300] width 903 height 429
drag, startPoint x: 527, startPoint y: 415, endPoint x: 431, endPoint y: 415, distance: 96.5
click at [431, 415] on div "Nash Support Support Slack channel Nash ID: nog_BMXVJovPrnVyd58XeniPB7 Internal…" at bounding box center [621, 300] width 903 height 429
click at [386, 401] on div "Nash Support Support Slack channel Nash ID: nog_BMXVJovPrnVyd58XeniPB7 Internal…" at bounding box center [621, 300] width 903 height 429
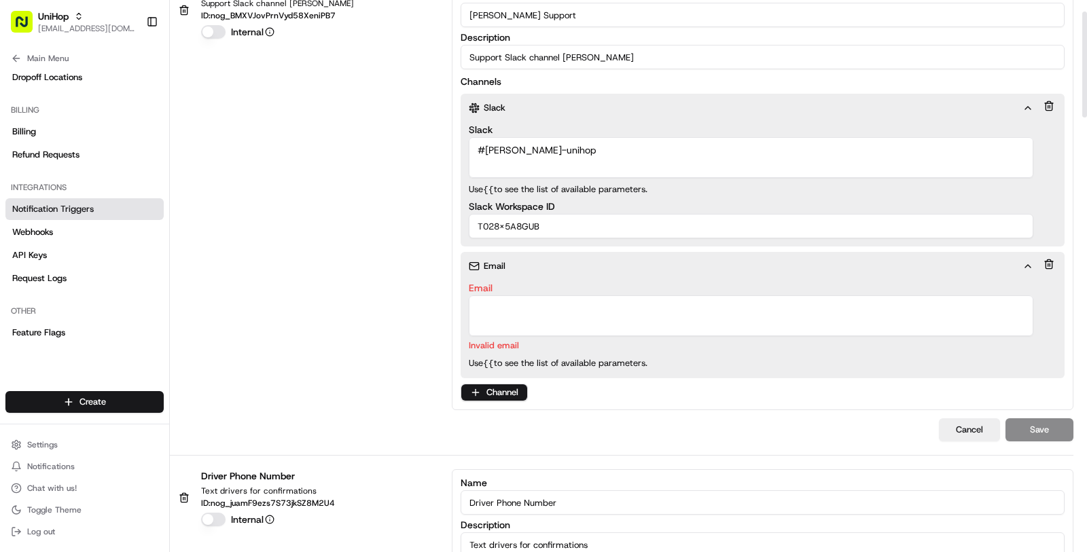
scroll to position [151, 0]
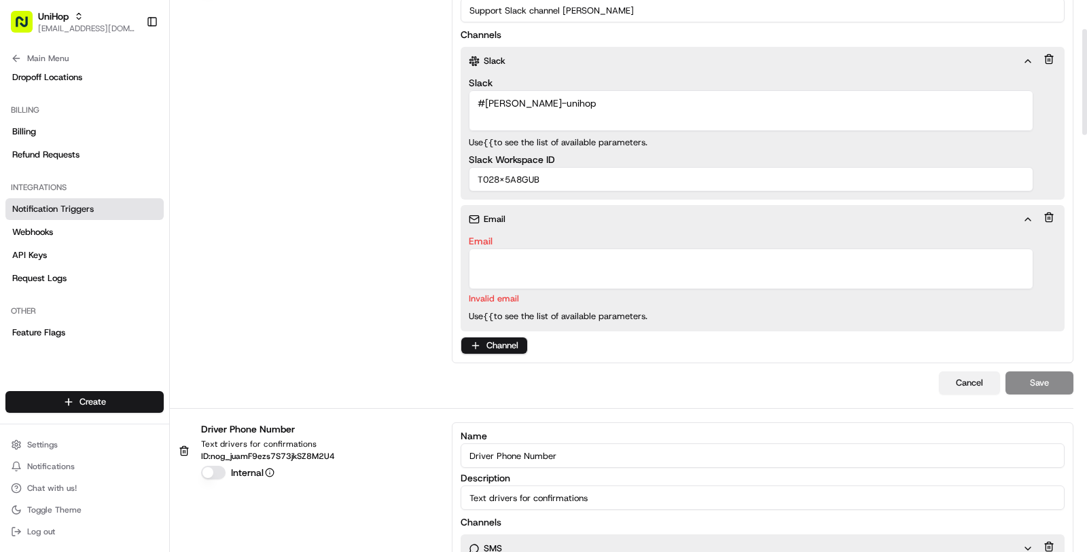
click at [978, 376] on button "Cancel" at bounding box center [969, 383] width 61 height 23
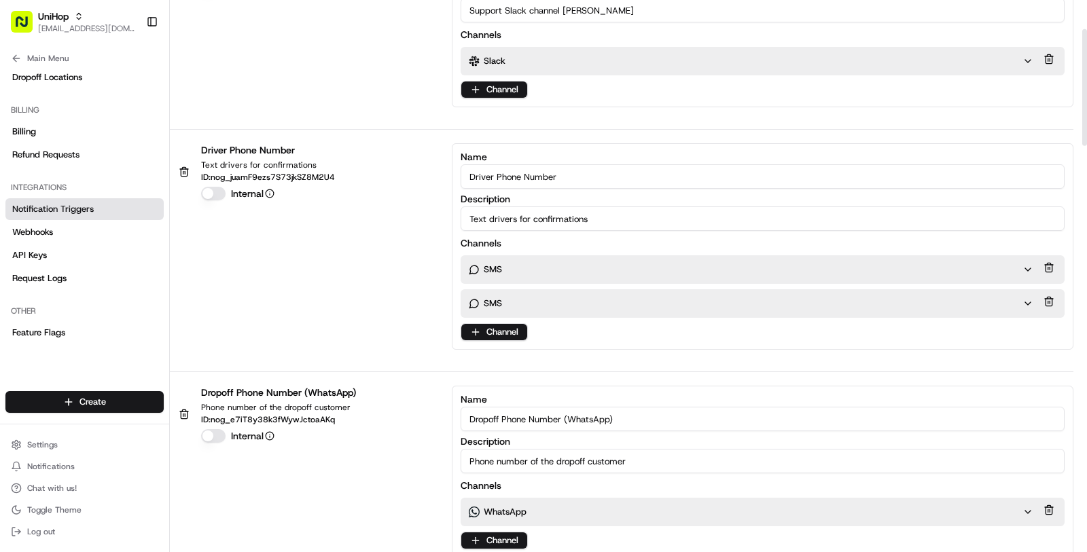
scroll to position [0, 0]
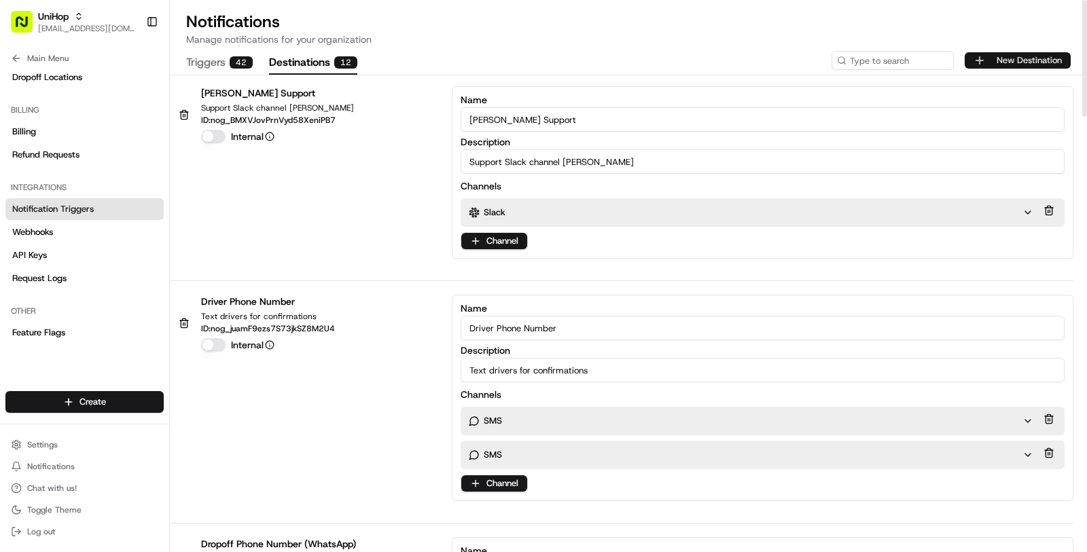
click at [993, 58] on button "New Destination" at bounding box center [1018, 60] width 106 height 16
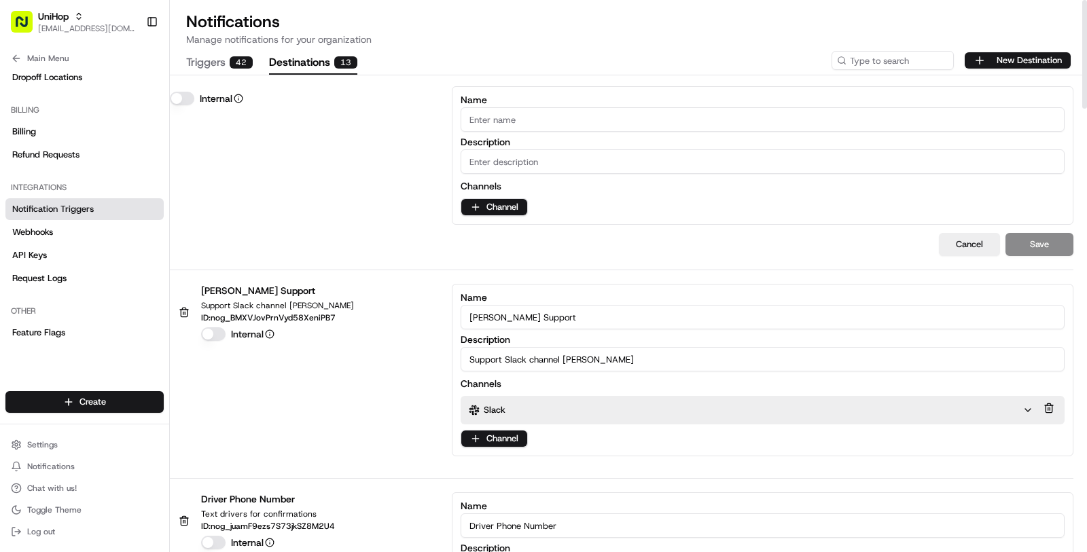
click at [637, 121] on input "Name" at bounding box center [763, 119] width 604 height 24
type input "Masood Test"
click at [384, 212] on div "Masood Test Internal Name Masood Test Description Channels Channel" at bounding box center [621, 155] width 903 height 139
click at [573, 160] on input "Description" at bounding box center [763, 161] width 604 height 24
type input "Masood Test"
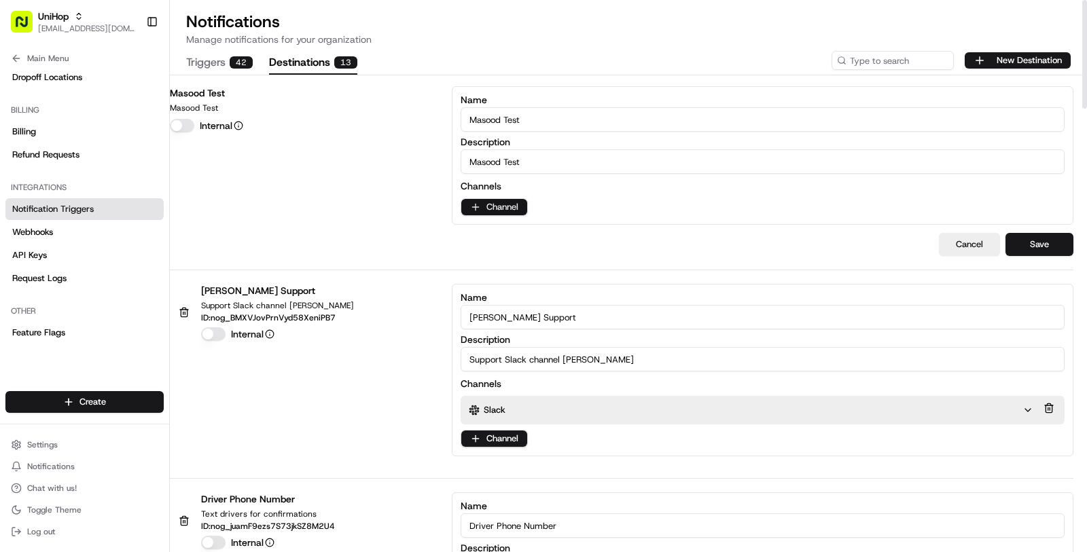
click at [509, 204] on html "UniHop masood@usenash.com Toggle Sidebar Orders Deliveries Providers Nash AI Pr…" at bounding box center [543, 276] width 1087 height 552
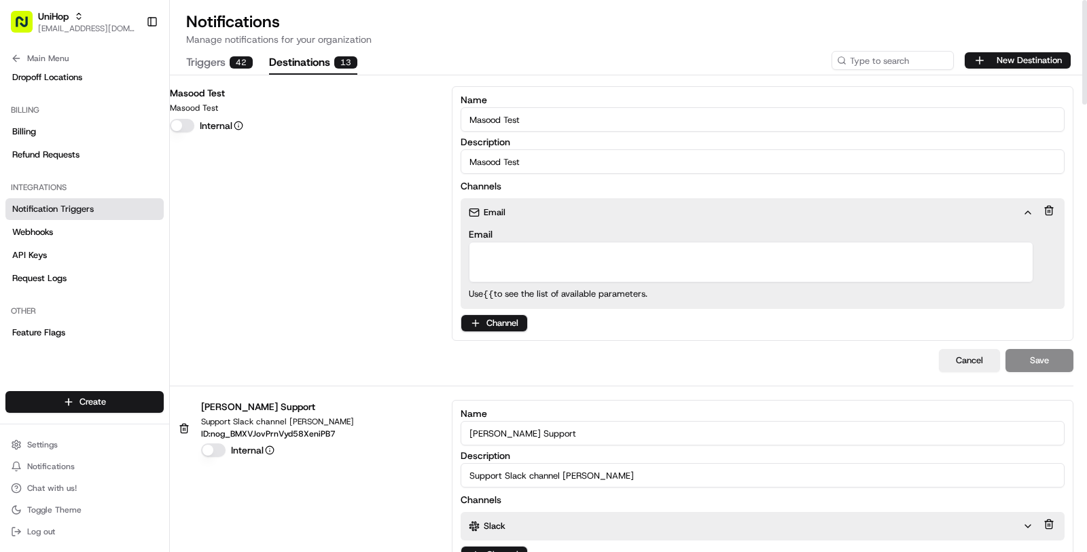
click at [538, 264] on textarea "Email" at bounding box center [751, 262] width 564 height 41
type textarea "[EMAIL_ADDRESS][DOMAIN_NAME]"
click at [331, 341] on div "Masood Test Masood Test Internal Name Masood Test Description Masood Test Chann…" at bounding box center [628, 236] width 917 height 300
click at [1045, 367] on button "Save" at bounding box center [1039, 360] width 68 height 23
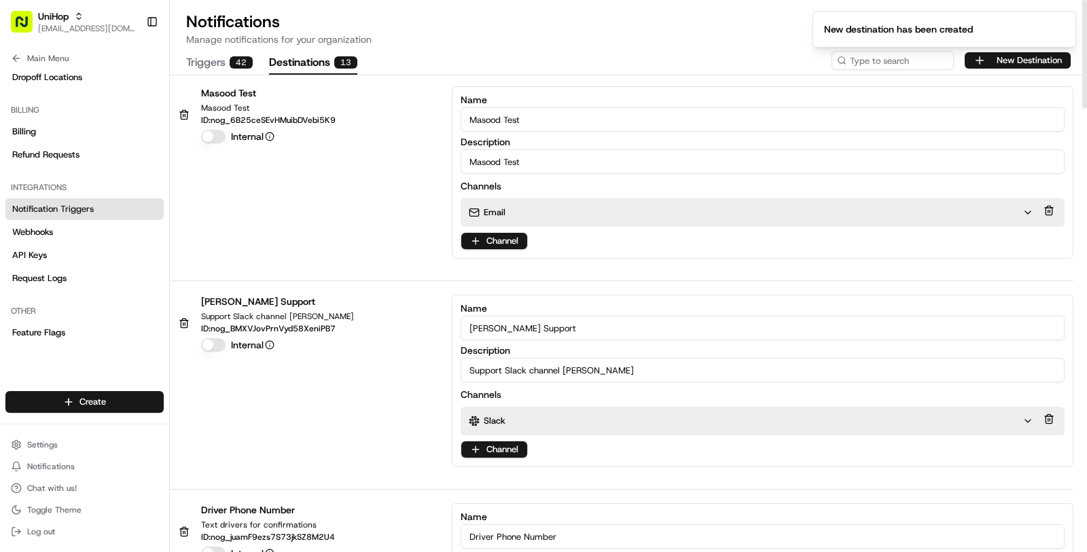
click at [218, 66] on button "Triggers 42" at bounding box center [219, 63] width 67 height 23
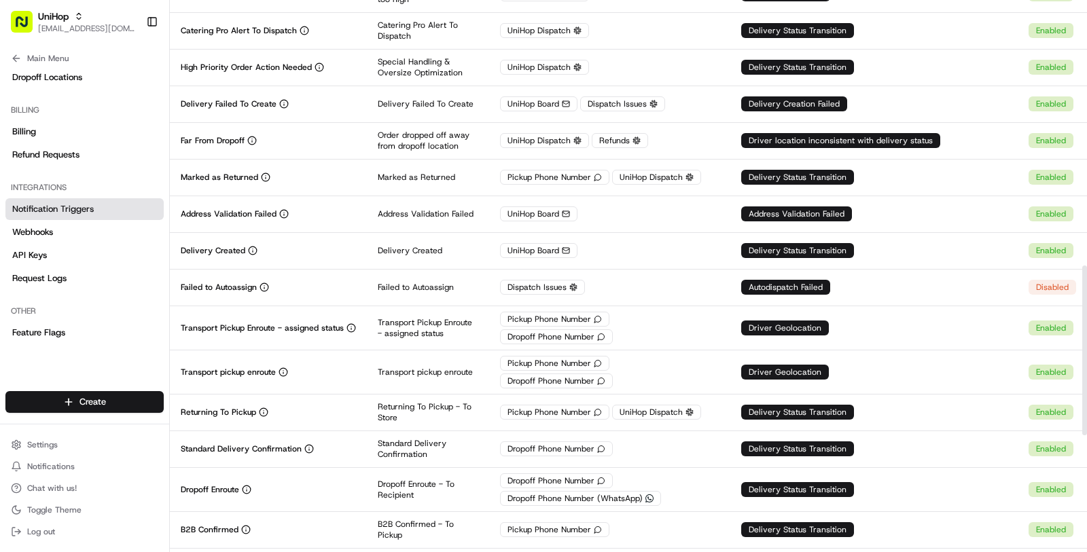
scroll to position [859, 0]
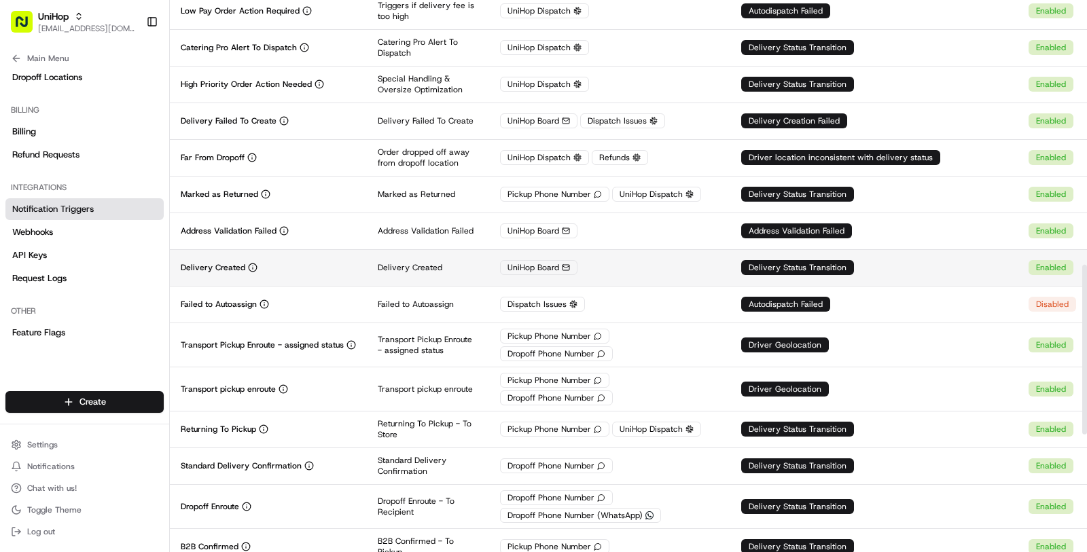
click at [626, 260] on div "UniHop Board" at bounding box center [609, 267] width 219 height 15
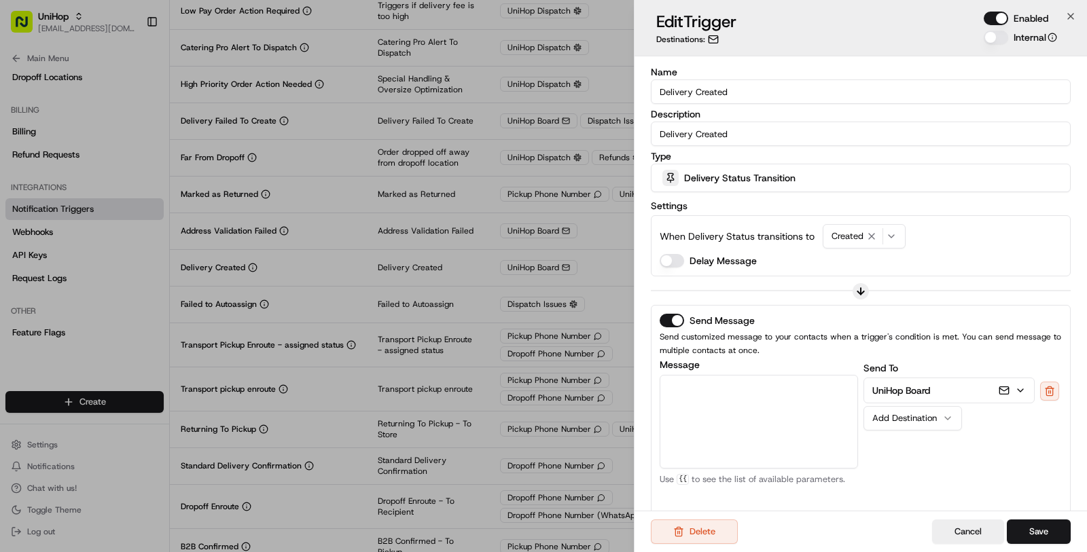
click at [917, 427] on button "Add Destination" at bounding box center [912, 418] width 98 height 24
click at [780, 422] on textarea "Message" at bounding box center [759, 422] width 198 height 94
click at [1026, 537] on button "Save" at bounding box center [1039, 532] width 64 height 24
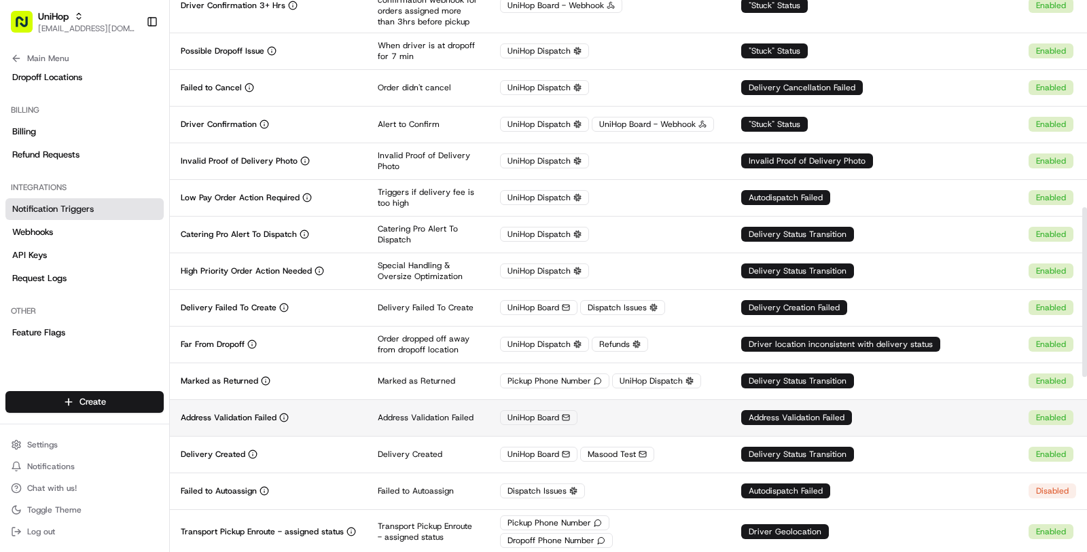
scroll to position [673, 0]
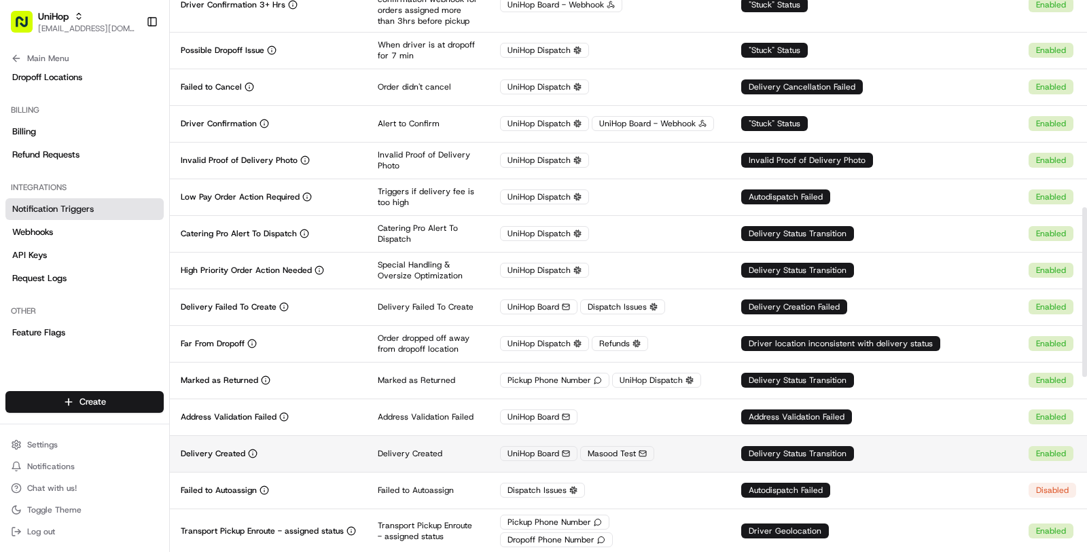
click at [677, 446] on div "UniHop Board Masood Test" at bounding box center [609, 453] width 219 height 15
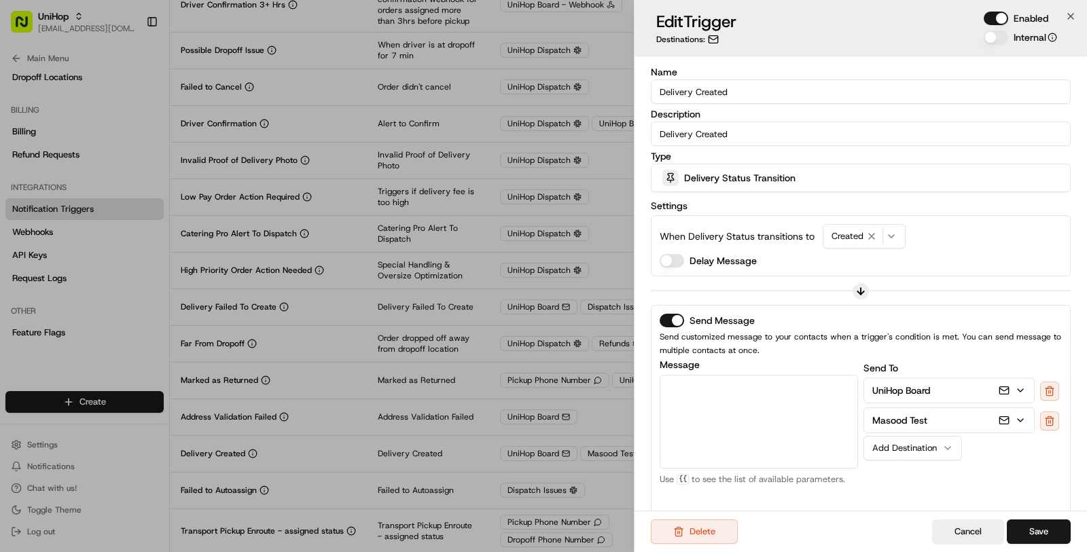
click at [911, 391] on p "UniHop Board" at bounding box center [901, 391] width 58 height 14
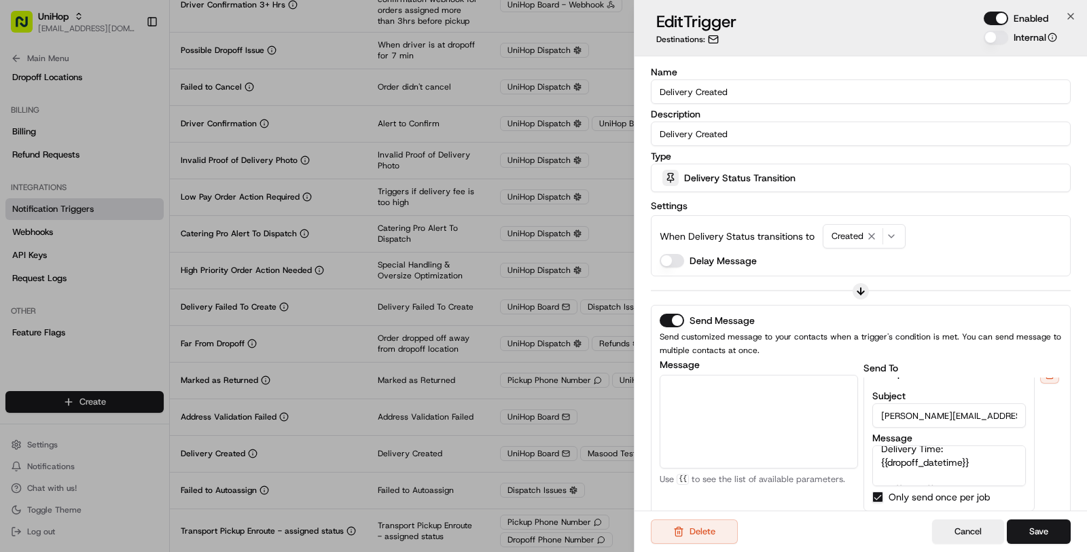
scroll to position [54, 0]
click at [922, 456] on textarea "Task from {{pickup_business_name}} to {{dropoff_business_name}} Delivery Time: …" at bounding box center [949, 466] width 154 height 41
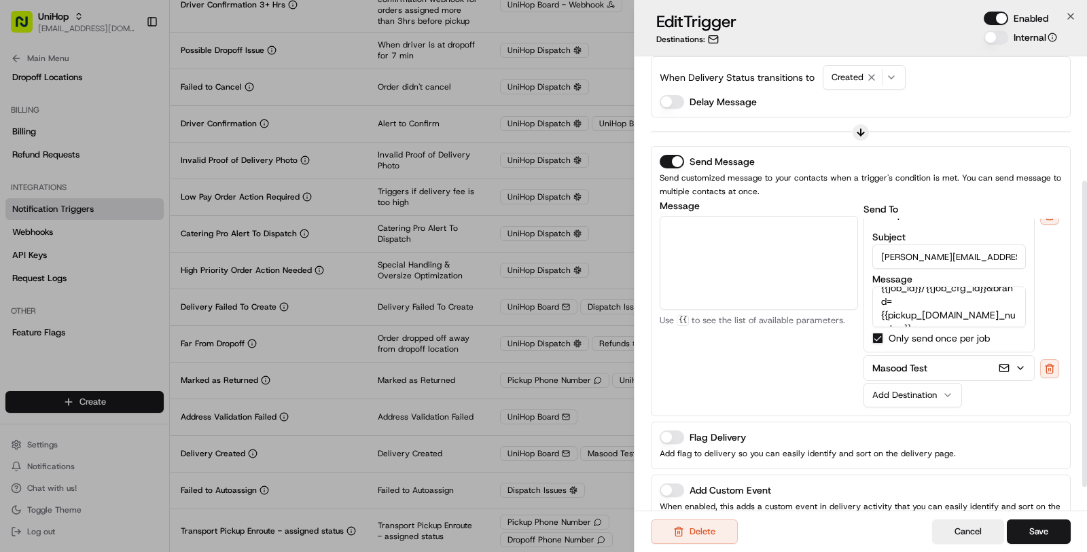
scroll to position [221, 0]
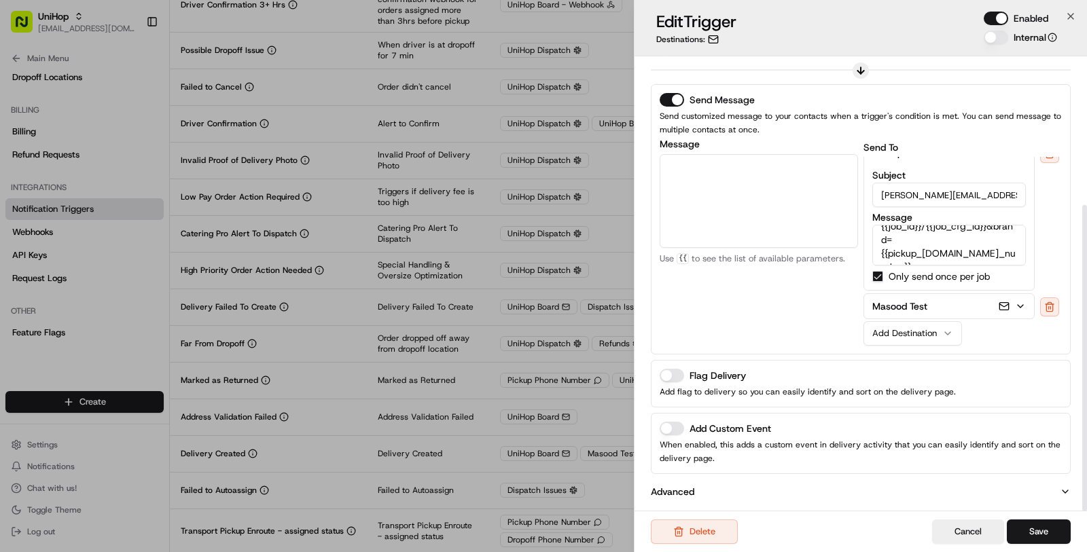
click at [924, 304] on p "Masood Test" at bounding box center [899, 307] width 55 height 14
click at [920, 309] on p "Masood Test" at bounding box center [899, 307] width 55 height 14
click at [933, 300] on button "Masood Test" at bounding box center [949, 306] width 170 height 24
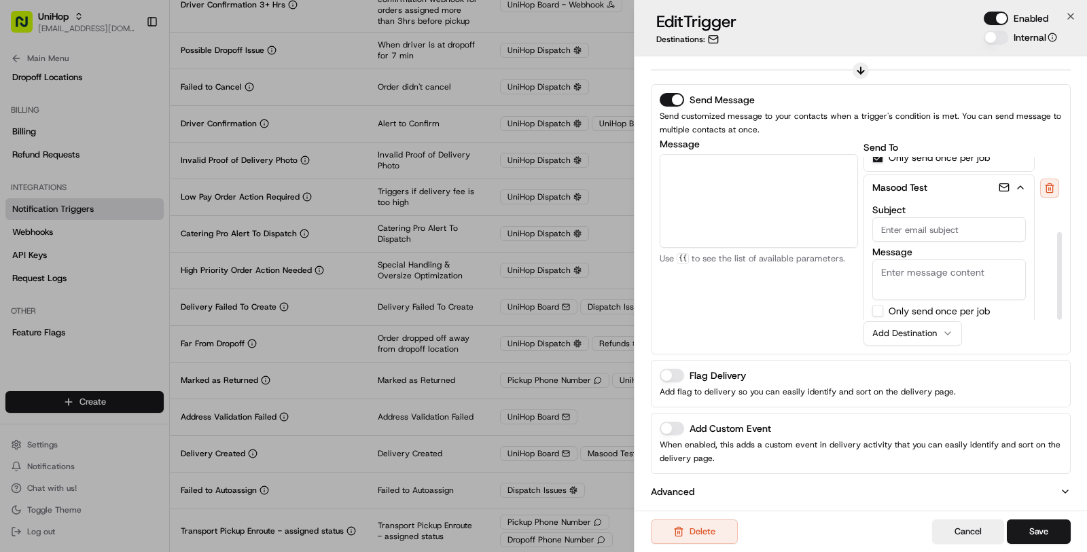
scroll to position [140, 0]
click at [952, 264] on textarea "Message" at bounding box center [949, 275] width 154 height 41
paste textarea "Task from {{pickup_business_name}} to {{dropoff_business_name}} Delivery Time: …"
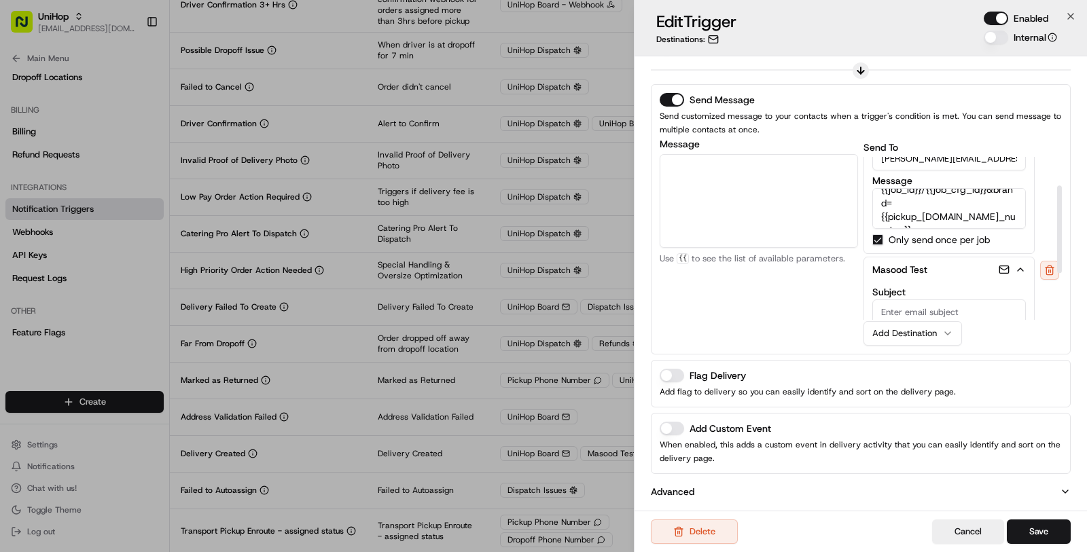
scroll to position [52, 0]
type textarea "Task from {{pickup_business_name}} to {{dropoff_business_name}} Delivery Time: …"
click at [1034, 533] on button "Save" at bounding box center [1039, 532] width 64 height 24
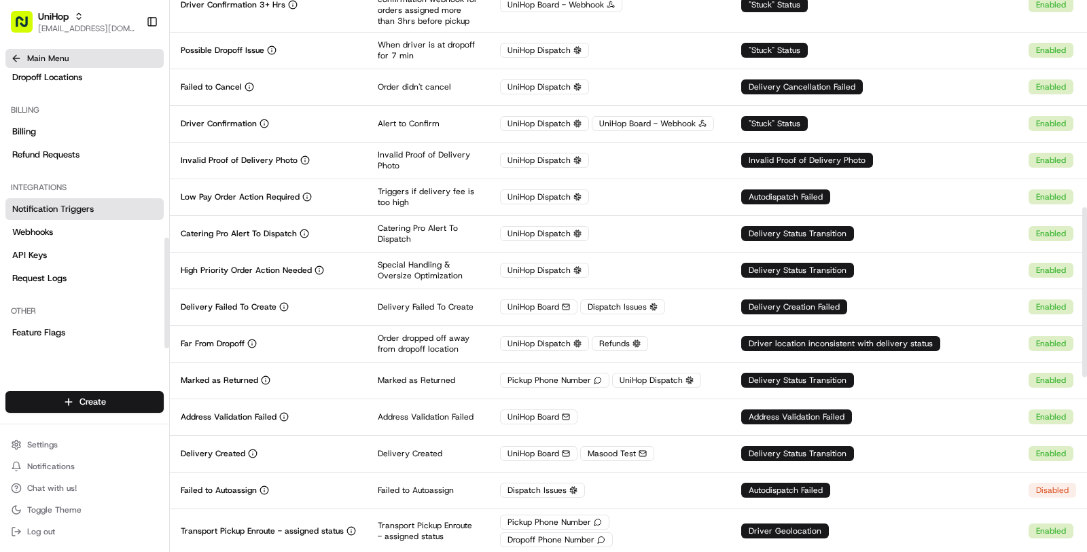
click at [60, 52] on button "Main Menu" at bounding box center [84, 58] width 158 height 19
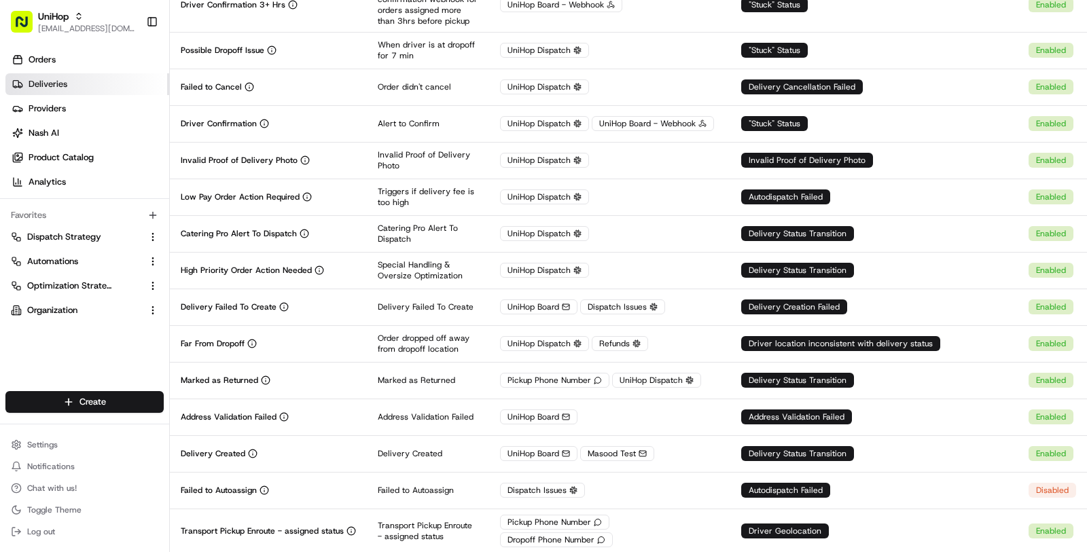
click at [96, 92] on link "Deliveries" at bounding box center [87, 84] width 164 height 22
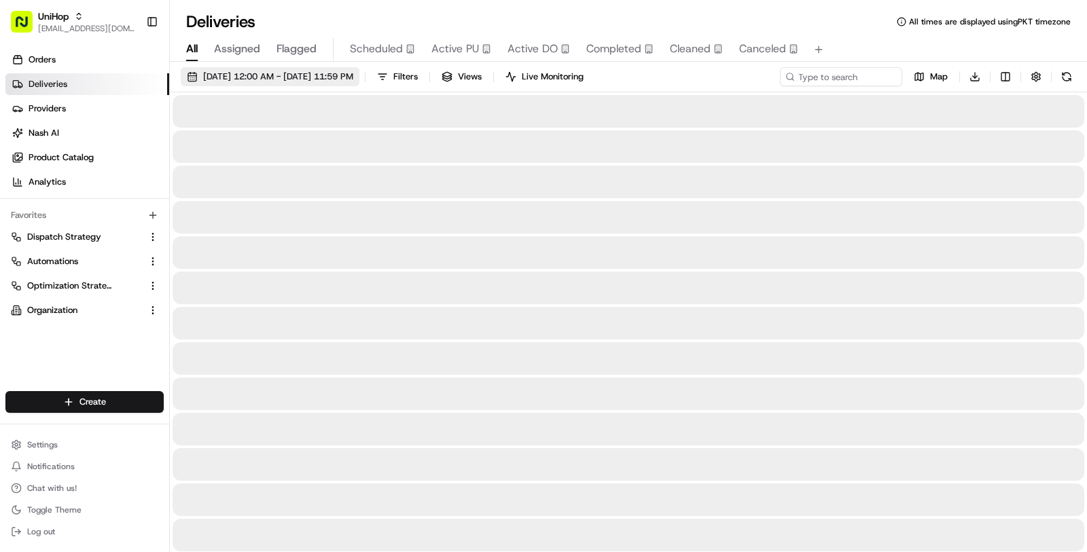
click at [353, 82] on span "Aug 14 2025 12:00 AM - Aug 15 2025 11:59 PM" at bounding box center [278, 77] width 150 height 12
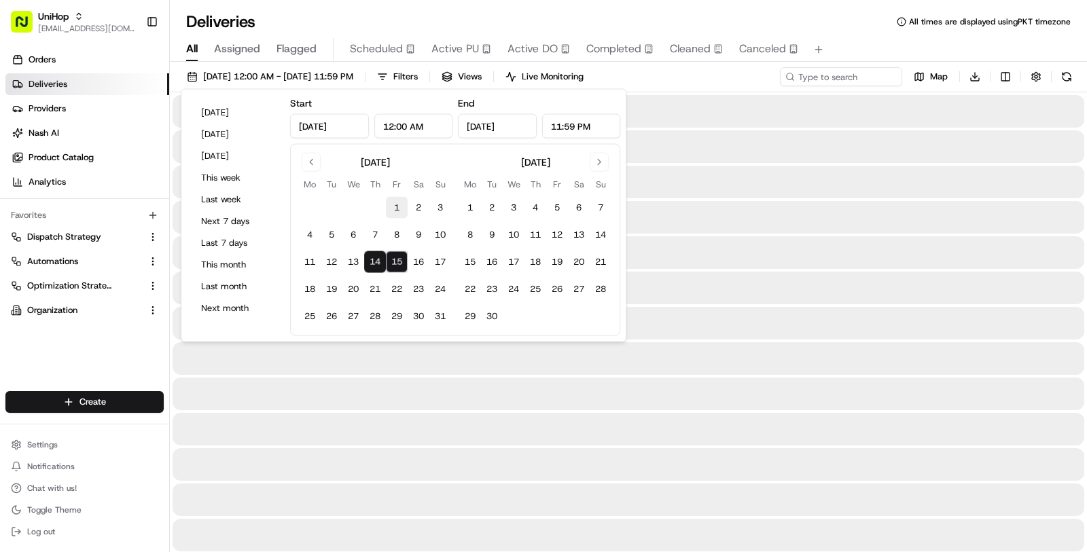
click at [395, 209] on button "1" at bounding box center [397, 208] width 22 height 22
type input "Aug 1, 2025"
click at [405, 259] on button "15" at bounding box center [397, 262] width 22 height 22
type input "Aug 15, 2025"
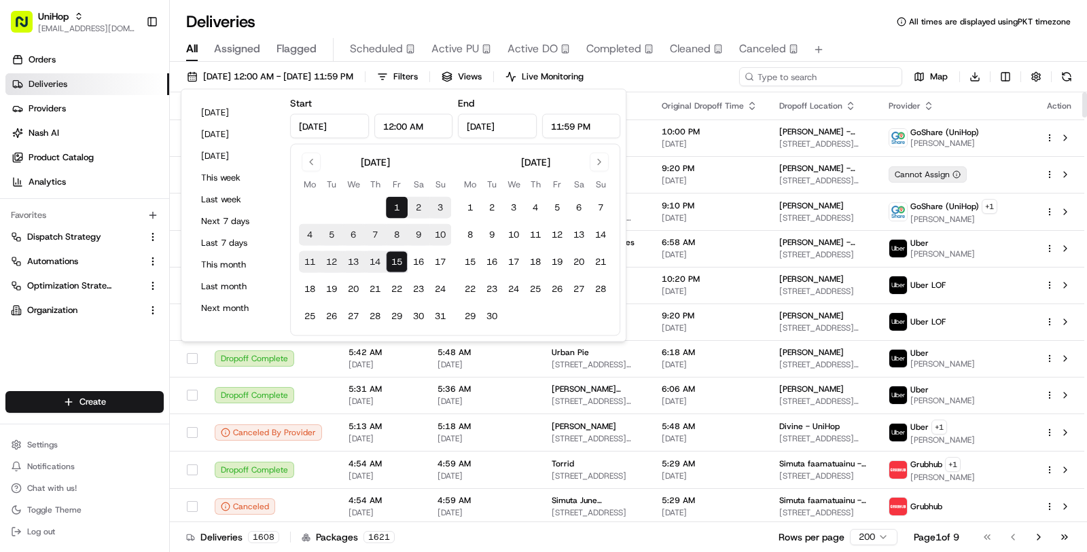
click at [812, 73] on input at bounding box center [820, 76] width 163 height 19
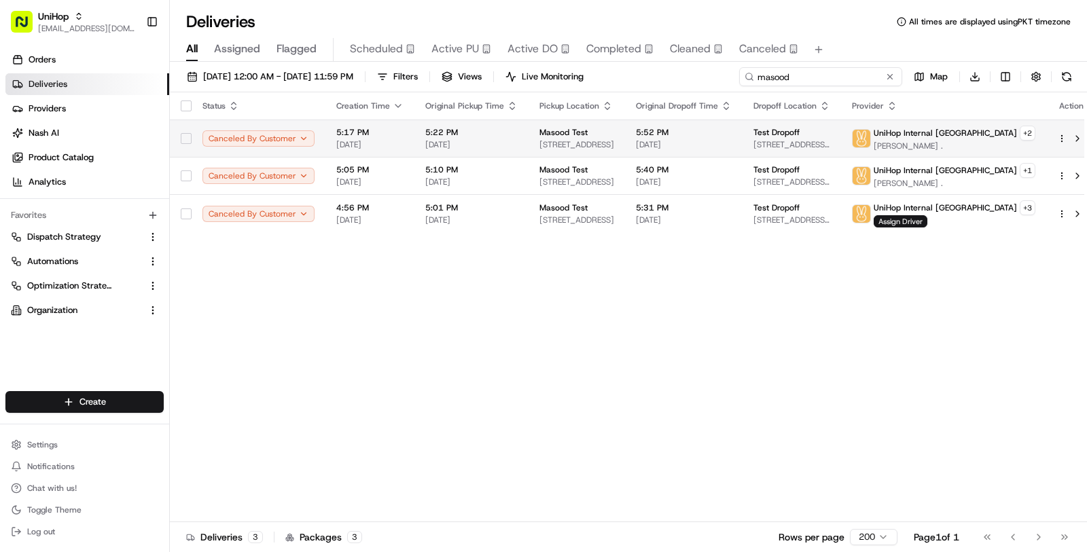
type input "masood"
click at [742, 141] on td "5:52 PM Aug 8 2025" at bounding box center [684, 138] width 118 height 37
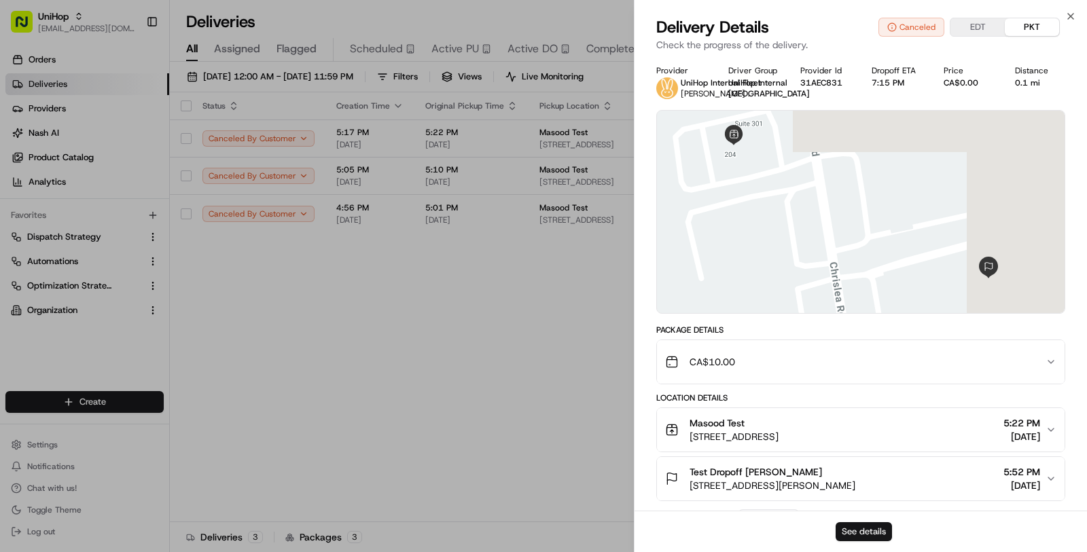
click at [868, 531] on button "See details" at bounding box center [864, 531] width 56 height 19
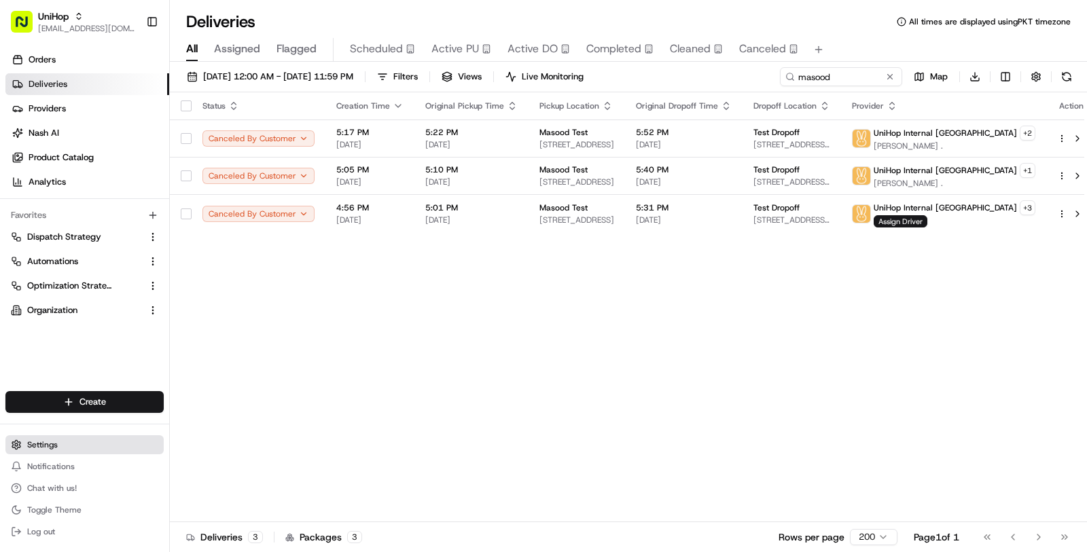
click at [73, 450] on button "Settings" at bounding box center [84, 444] width 158 height 19
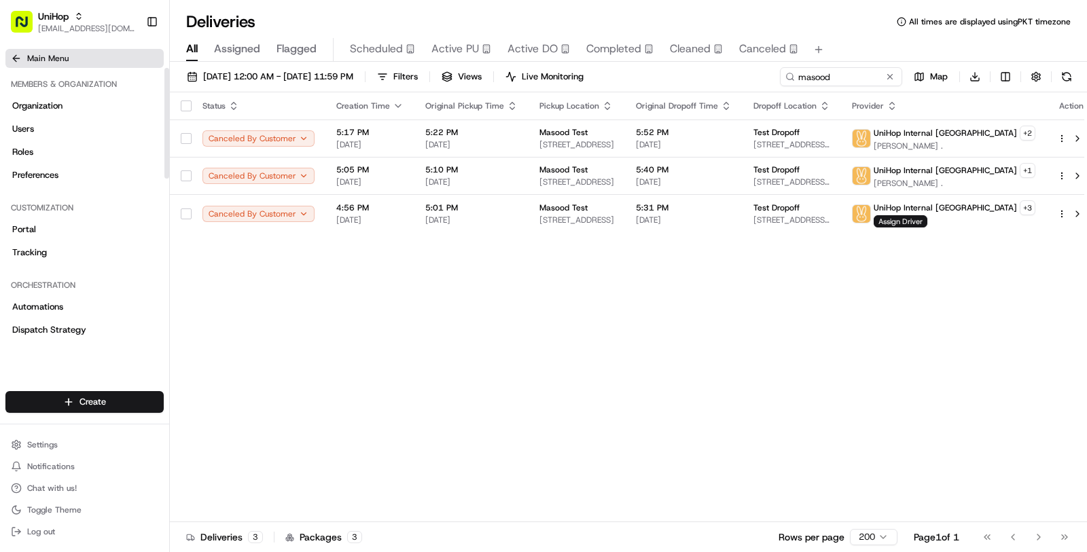
click at [51, 60] on span "Main Menu" at bounding box center [47, 58] width 41 height 11
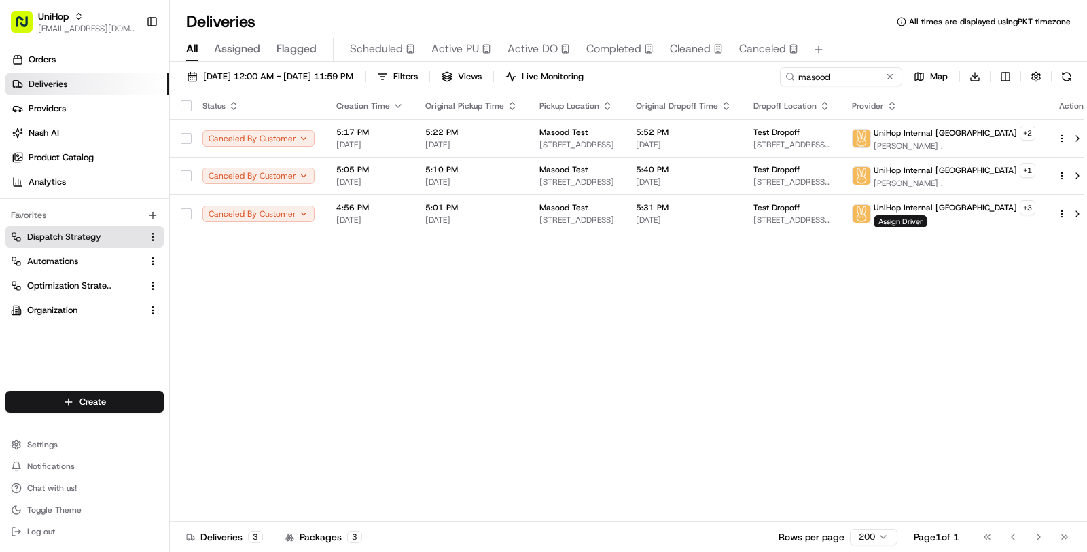
click at [73, 238] on span "Dispatch Strategy" at bounding box center [64, 237] width 74 height 12
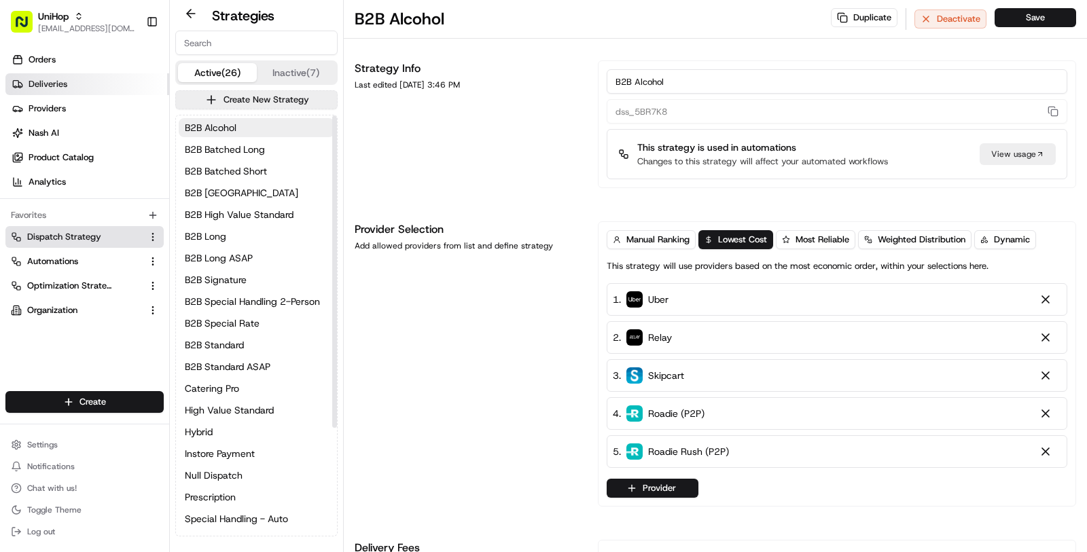
click at [73, 78] on link "Deliveries" at bounding box center [87, 84] width 164 height 22
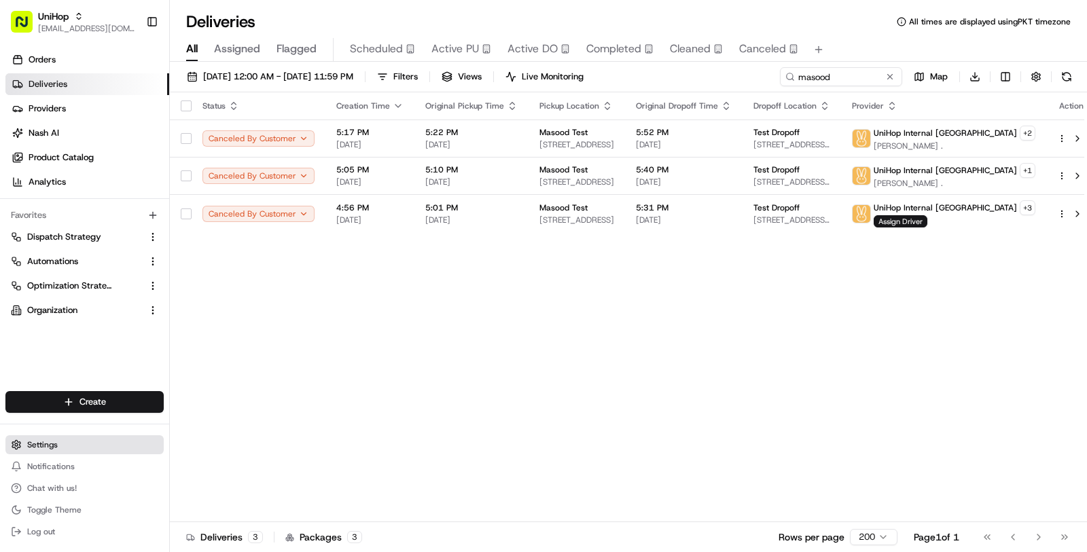
click at [41, 438] on button "Settings" at bounding box center [84, 444] width 158 height 19
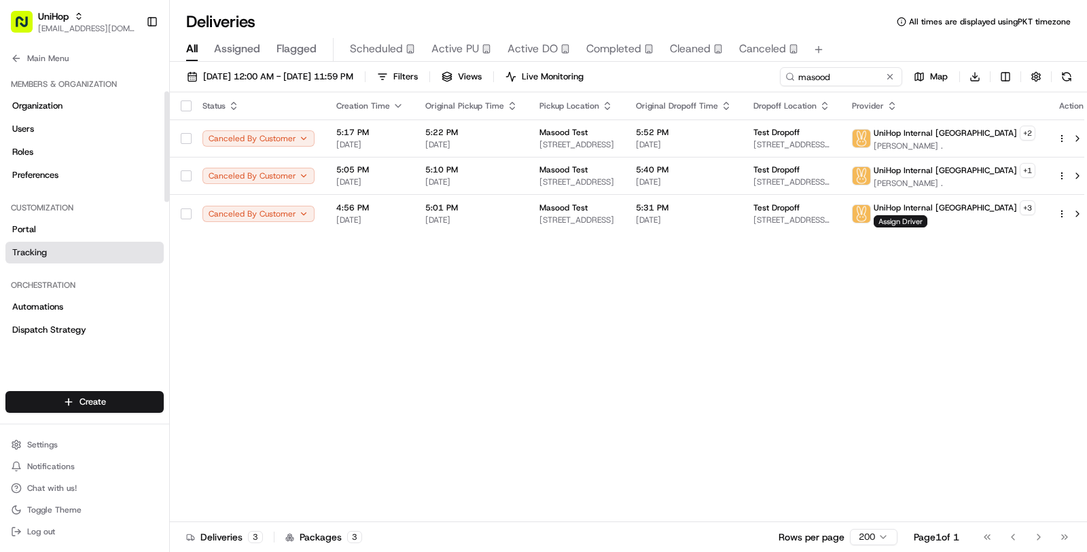
scroll to position [431, 0]
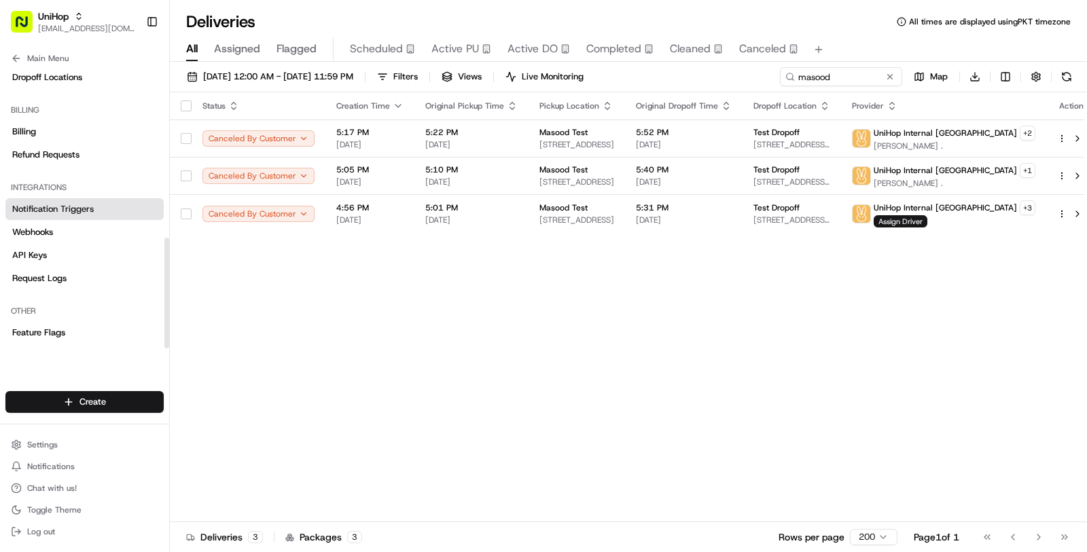
click at [98, 207] on link "Notification Triggers" at bounding box center [84, 209] width 158 height 22
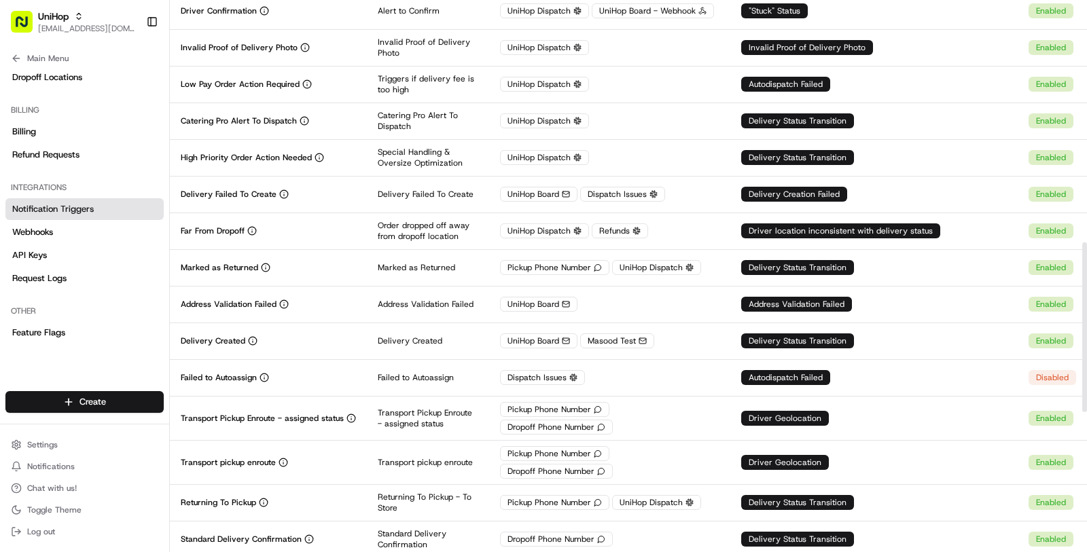
scroll to position [800, 0]
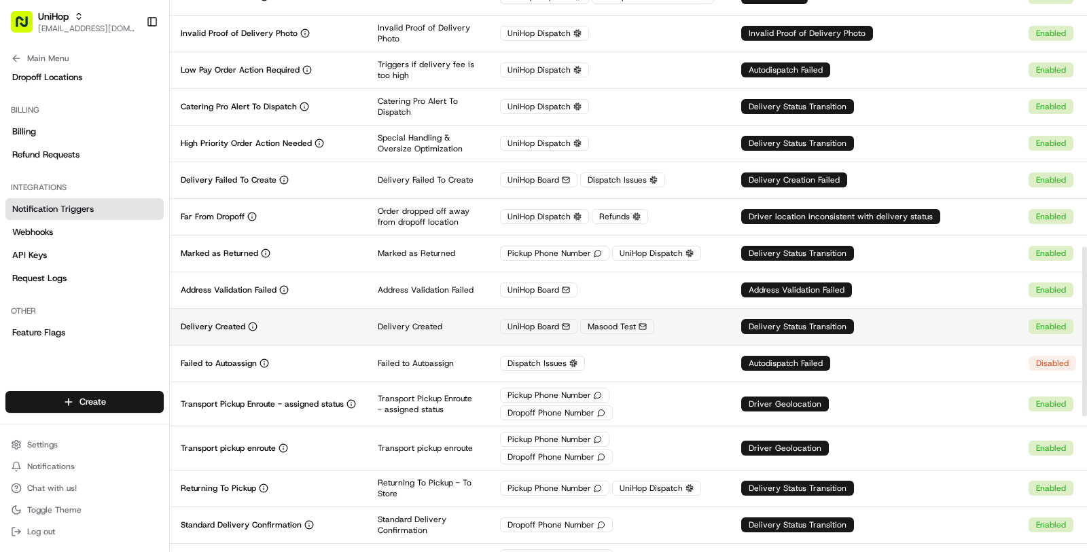
click at [328, 308] on td "Delivery Created" at bounding box center [268, 326] width 197 height 37
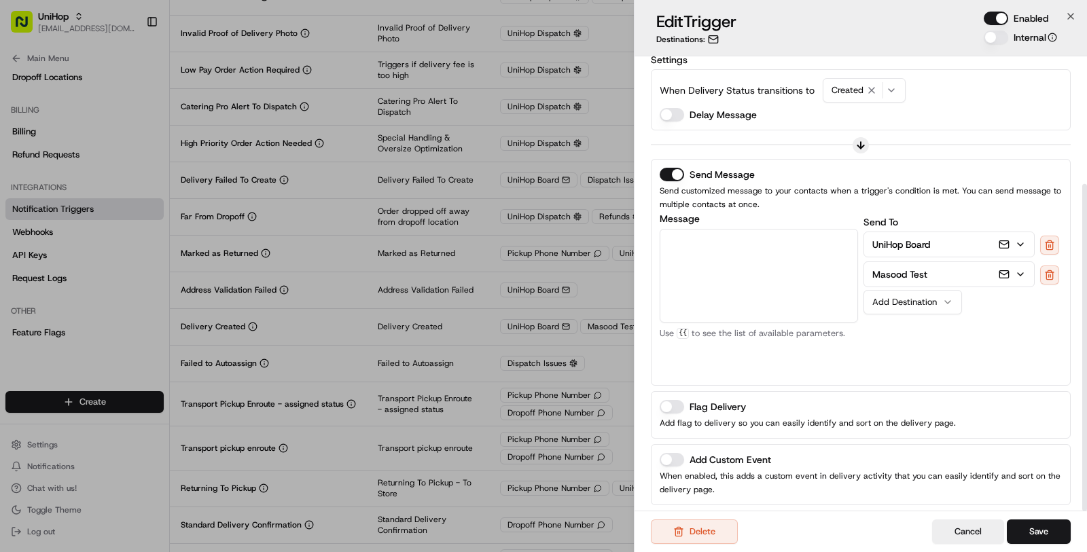
scroll to position [177, 0]
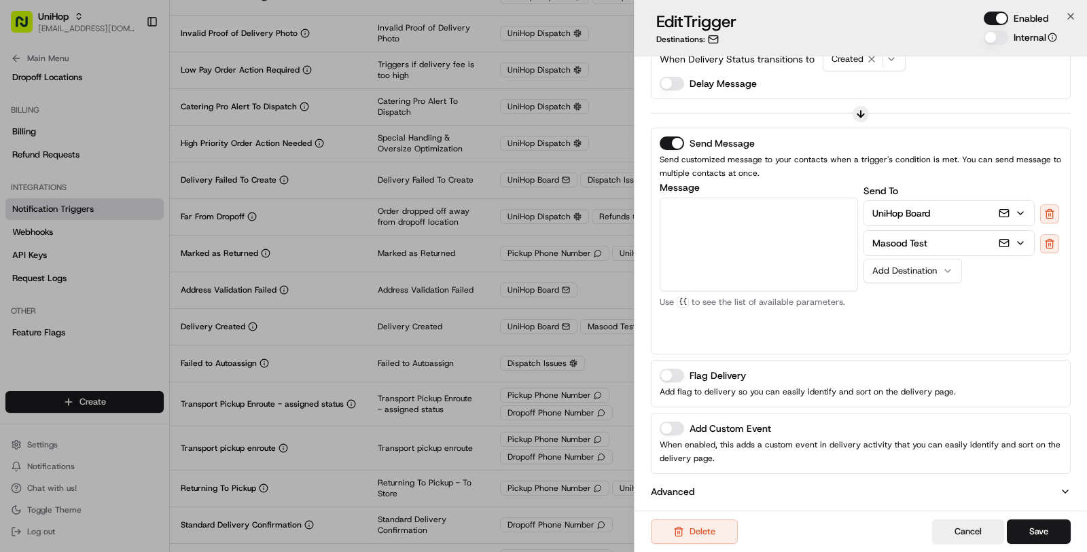
click at [730, 493] on button "Advanced" at bounding box center [861, 492] width 420 height 14
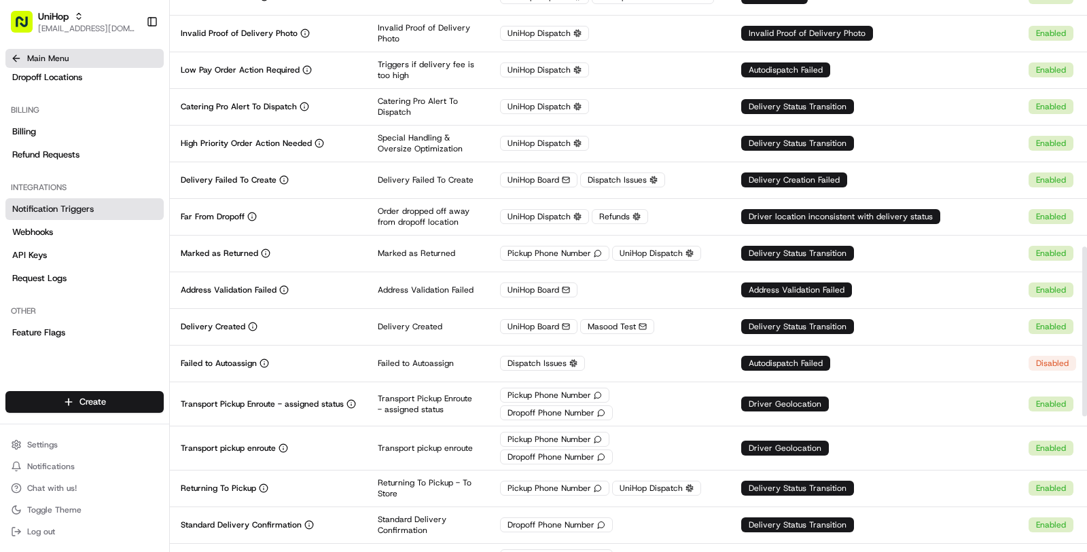
click at [66, 58] on span "Main Menu" at bounding box center [47, 58] width 41 height 11
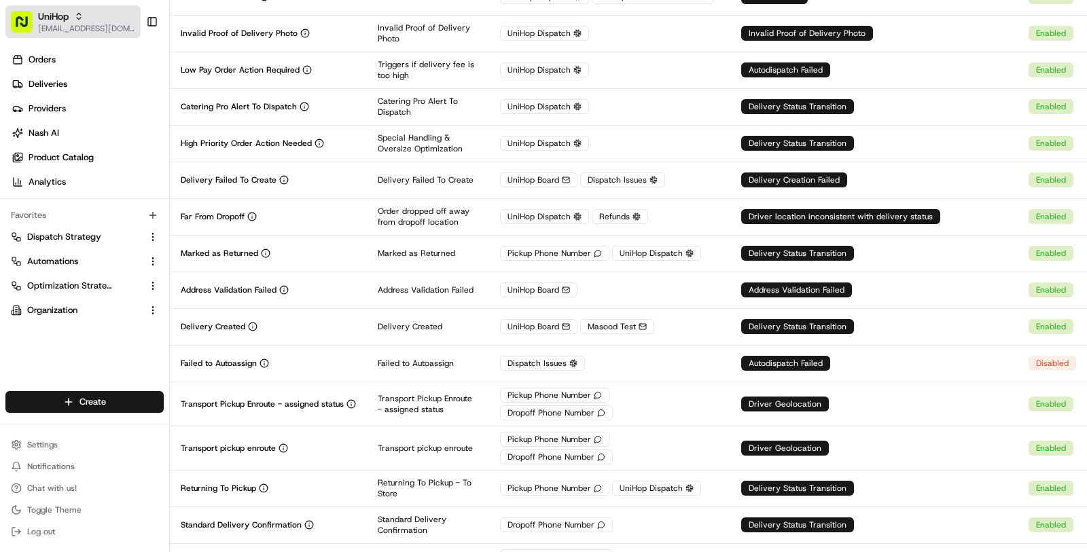
click at [72, 30] on span "[EMAIL_ADDRESS][DOMAIN_NAME]" at bounding box center [86, 28] width 97 height 11
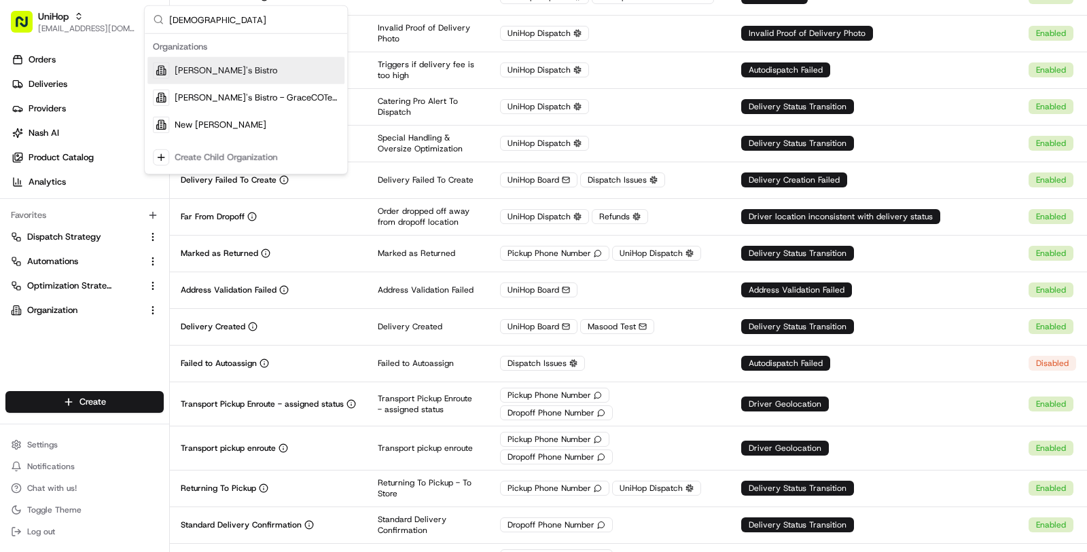
type input "kisha"
click at [170, 68] on div "Kisha's Bistro" at bounding box center [245, 70] width 197 height 27
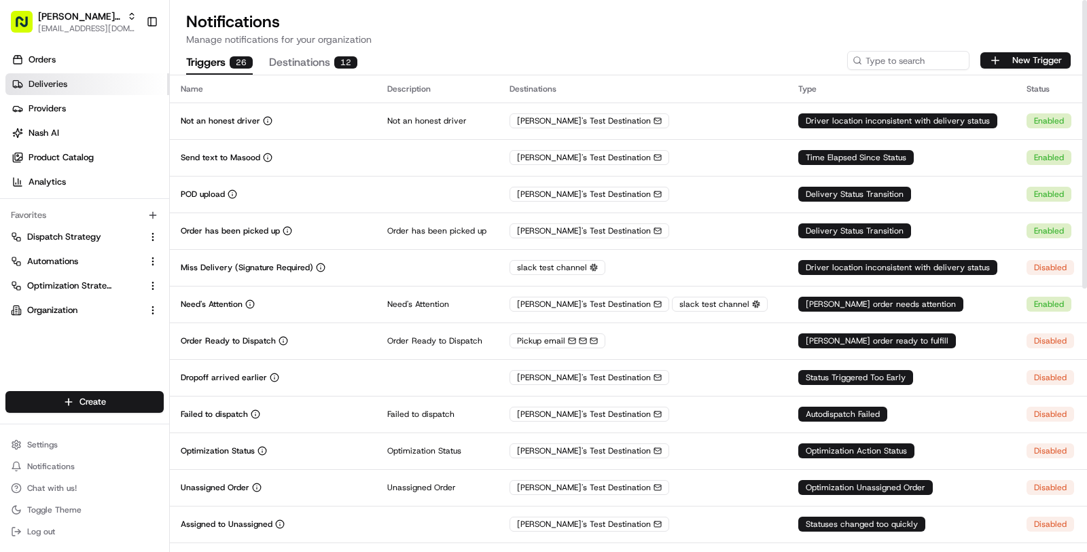
click at [56, 78] on span "Deliveries" at bounding box center [48, 84] width 39 height 12
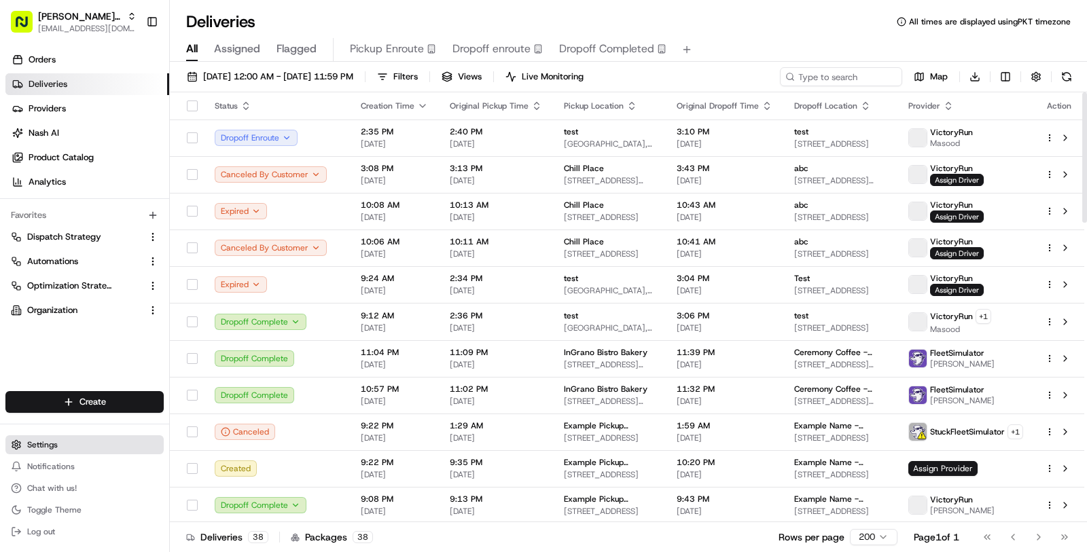
click at [53, 443] on span "Settings" at bounding box center [42, 445] width 31 height 11
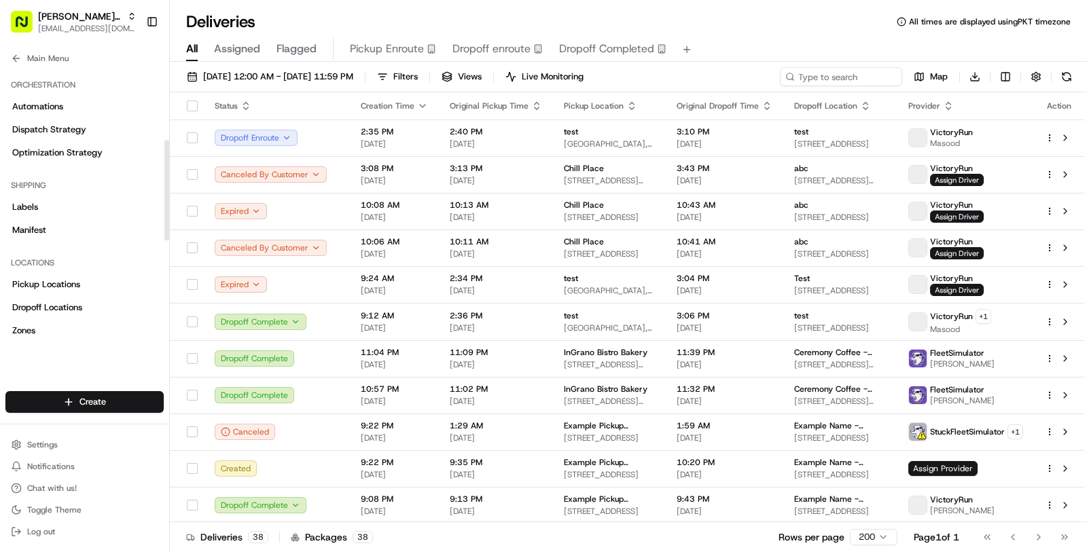
scroll to position [500, 0]
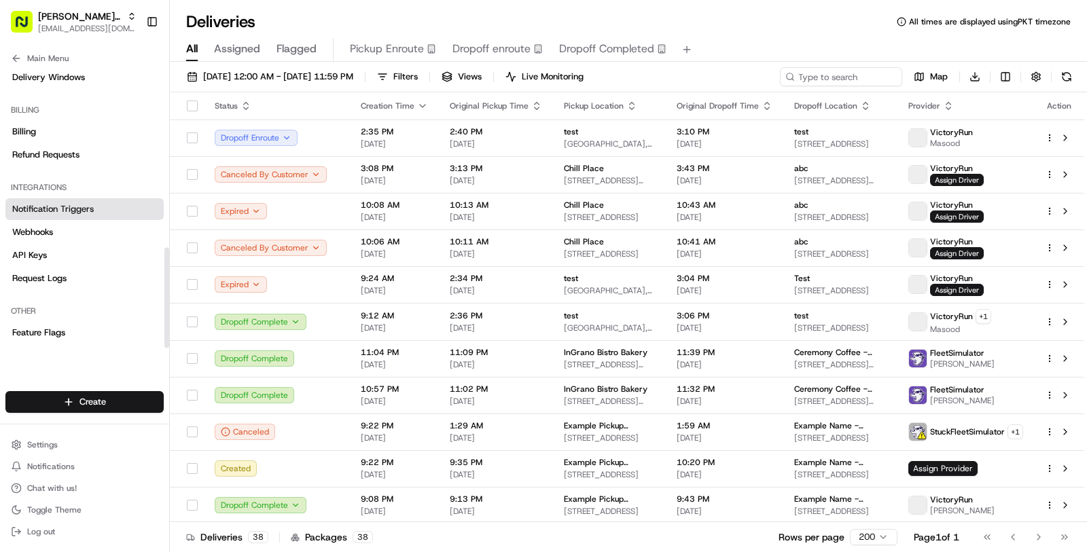
click at [95, 209] on link "Notification Triggers" at bounding box center [84, 209] width 158 height 22
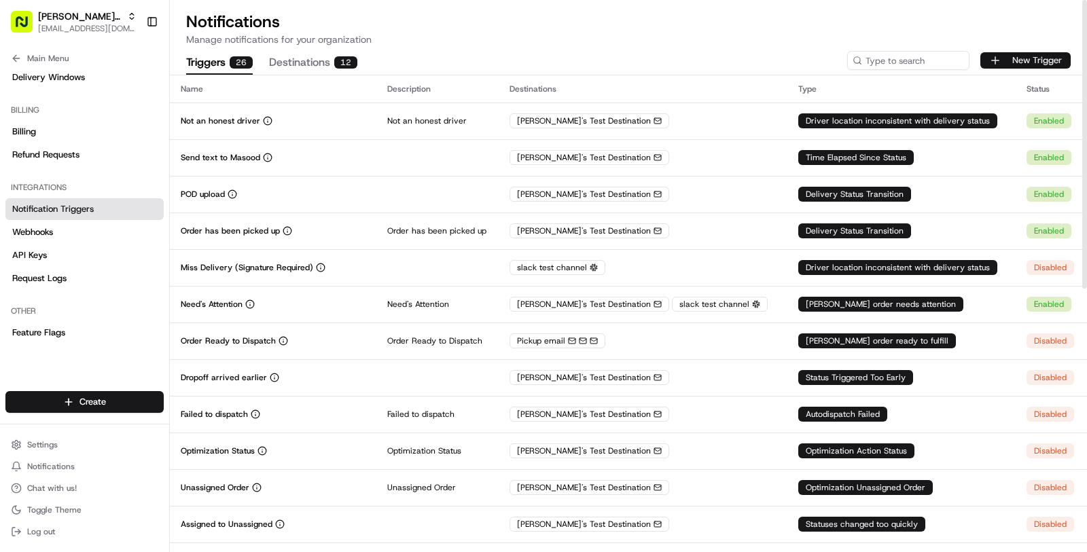
click at [990, 63] on button "New Trigger" at bounding box center [1025, 60] width 90 height 16
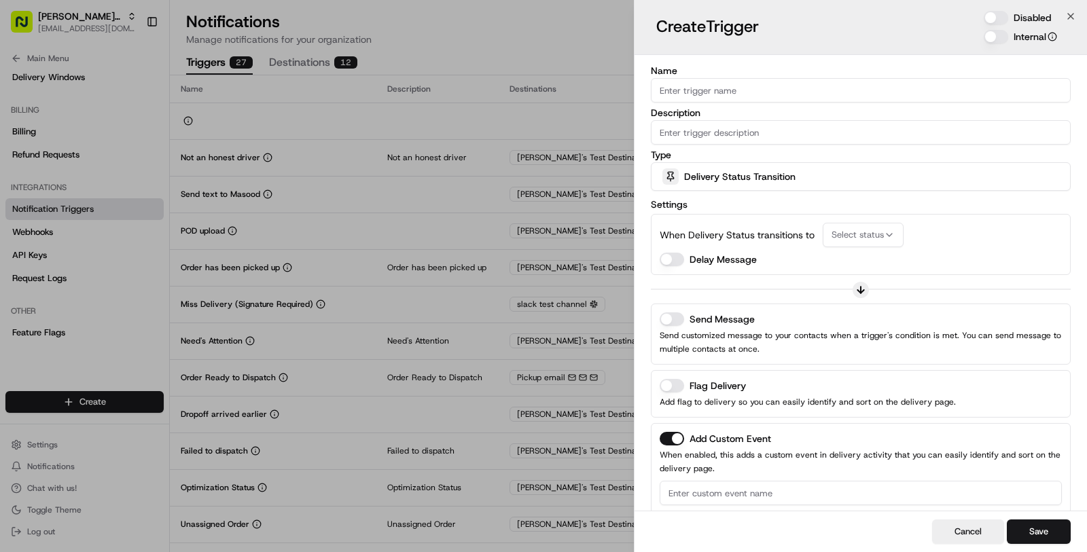
click at [755, 173] on span "Delivery Status Transition" at bounding box center [739, 177] width 111 height 14
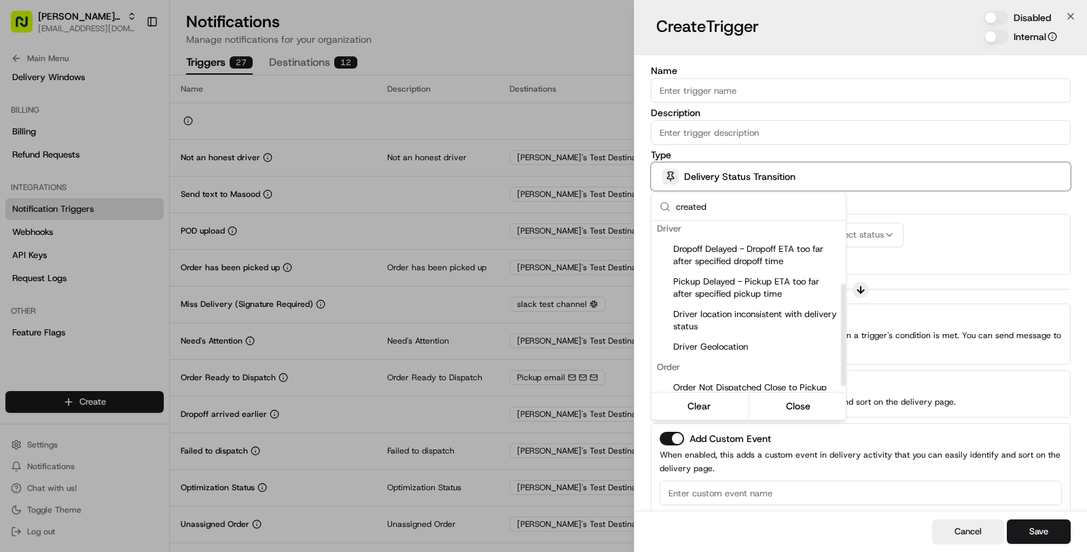
scroll to position [111, 0]
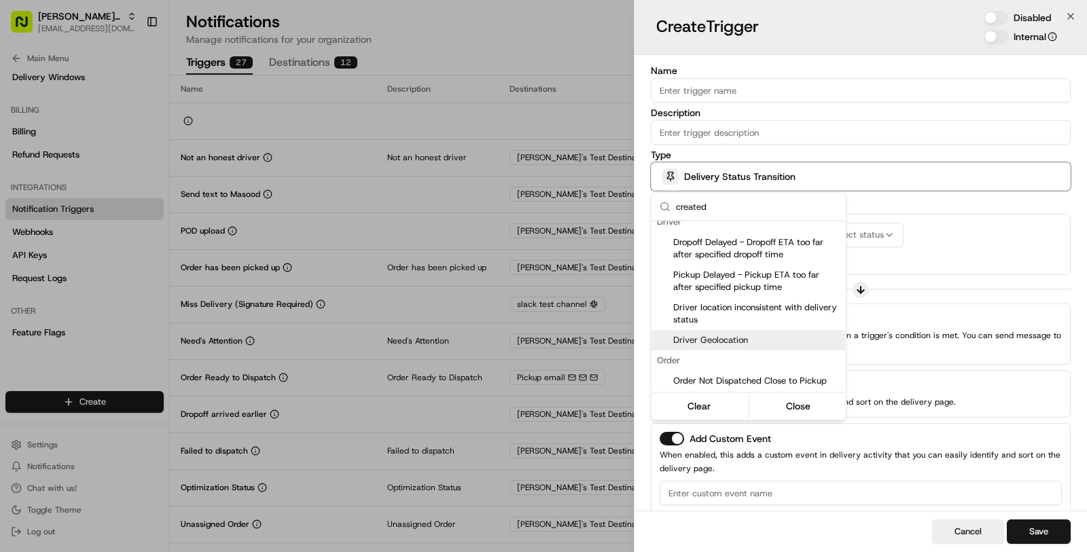
type input "created"
click at [498, 366] on div at bounding box center [543, 276] width 1087 height 552
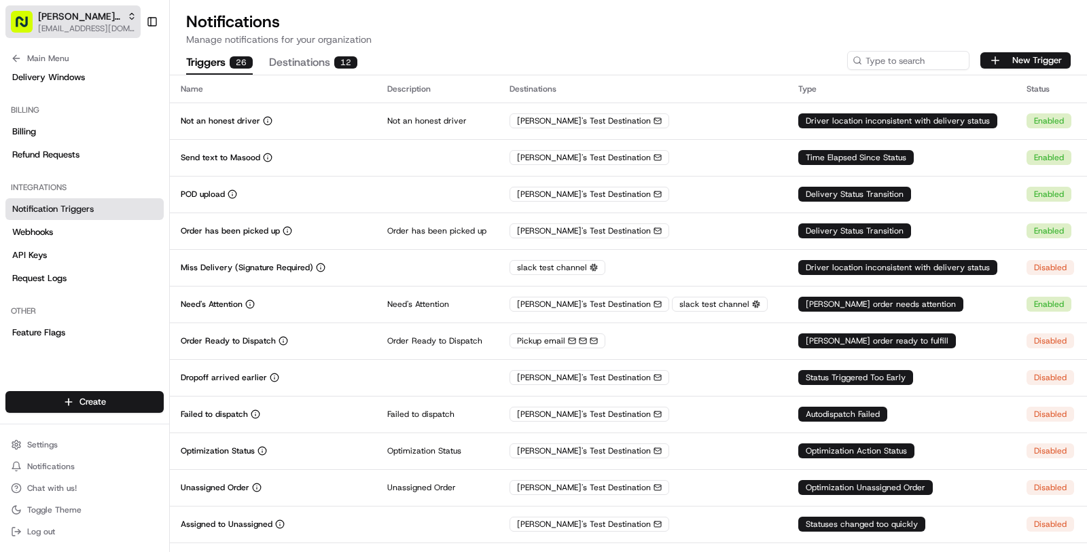
click at [105, 26] on span "[EMAIL_ADDRESS][DOMAIN_NAME]" at bounding box center [87, 28] width 98 height 11
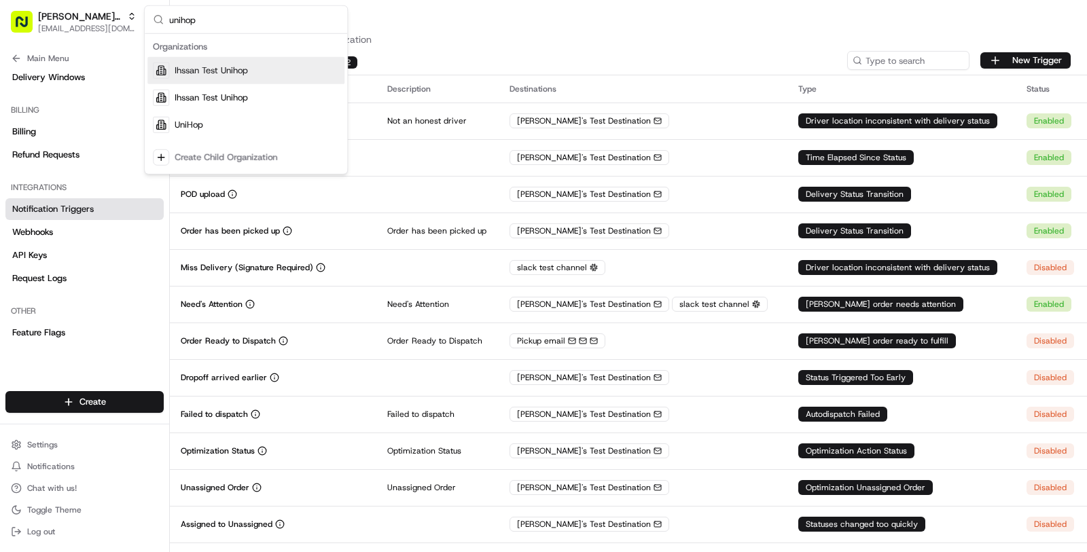
type input "unihop"
click at [200, 124] on span "UniHop" at bounding box center [189, 125] width 29 height 12
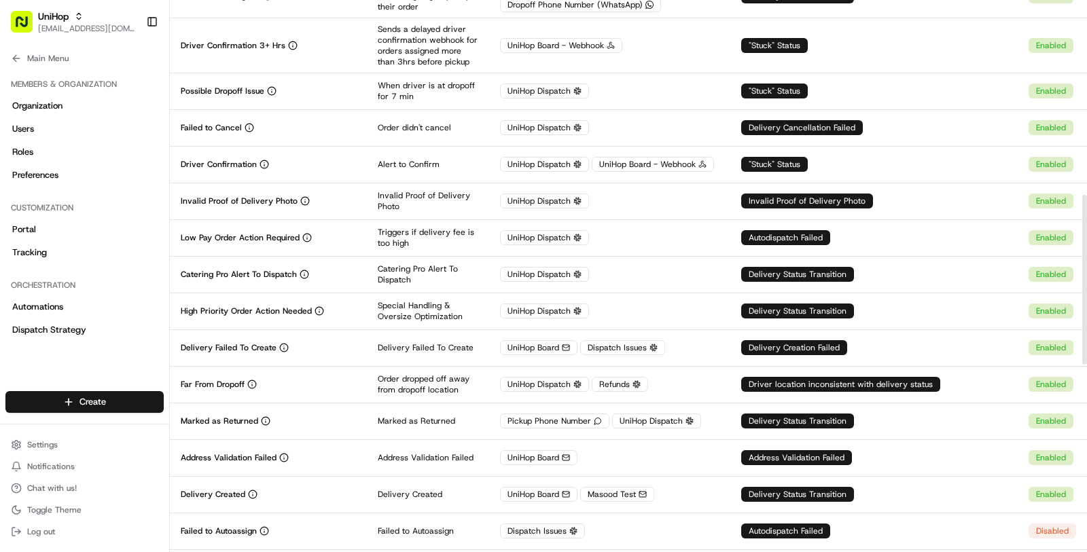
scroll to position [656, 0]
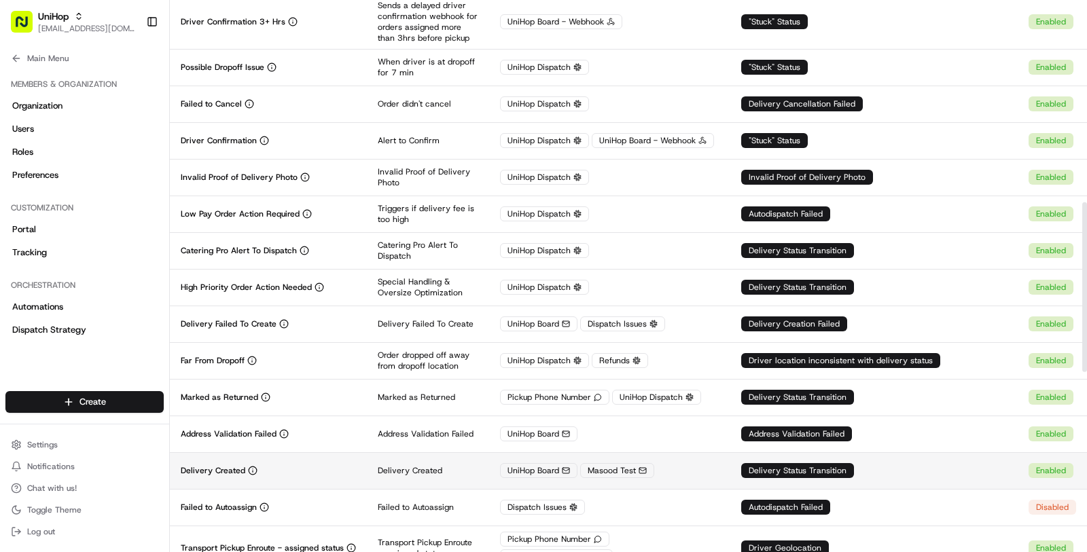
click at [341, 465] on div "Delivery Created" at bounding box center [268, 470] width 175 height 11
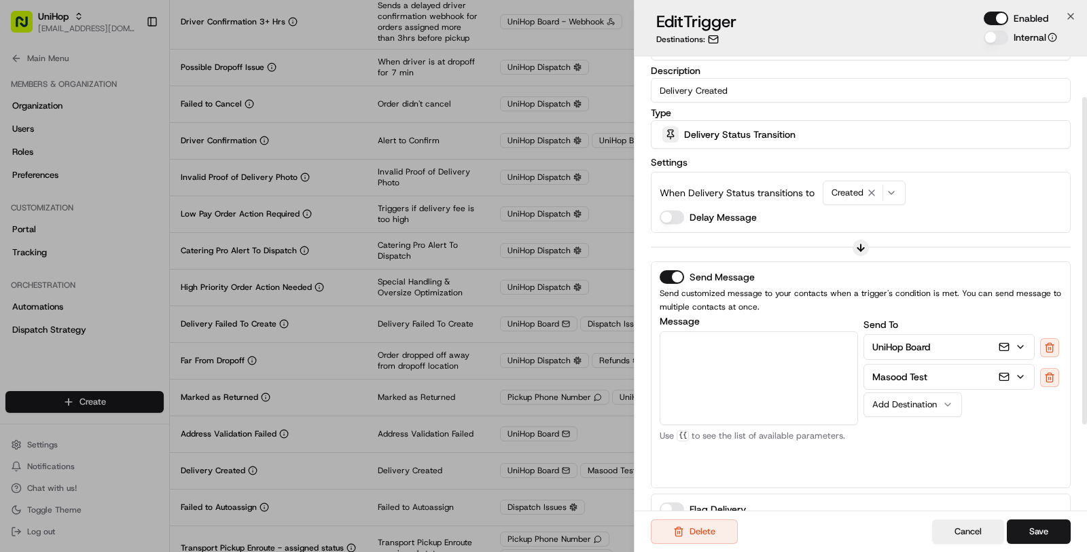
scroll to position [68, 0]
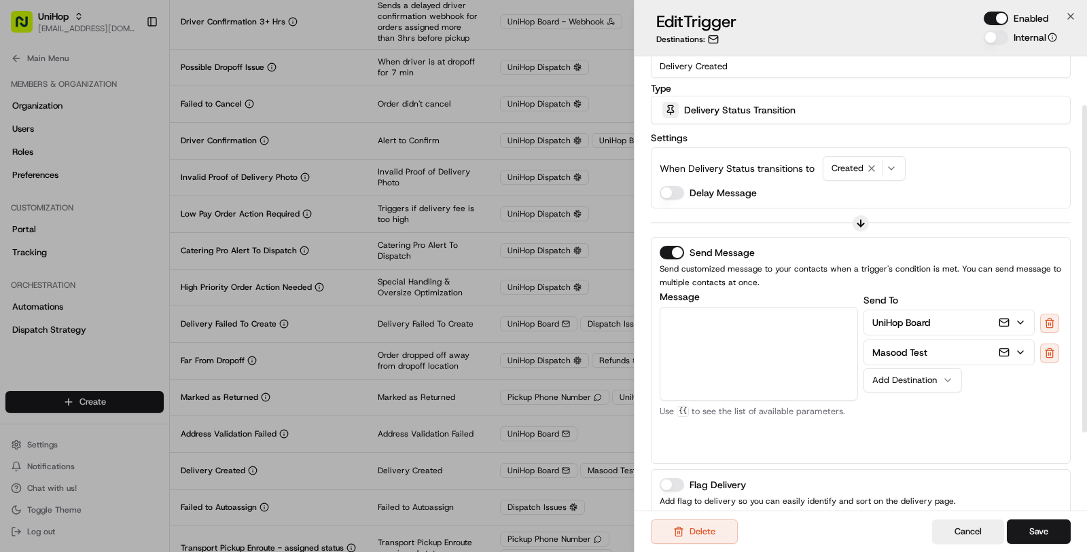
click at [933, 324] on button "UniHop Board" at bounding box center [949, 322] width 170 height 24
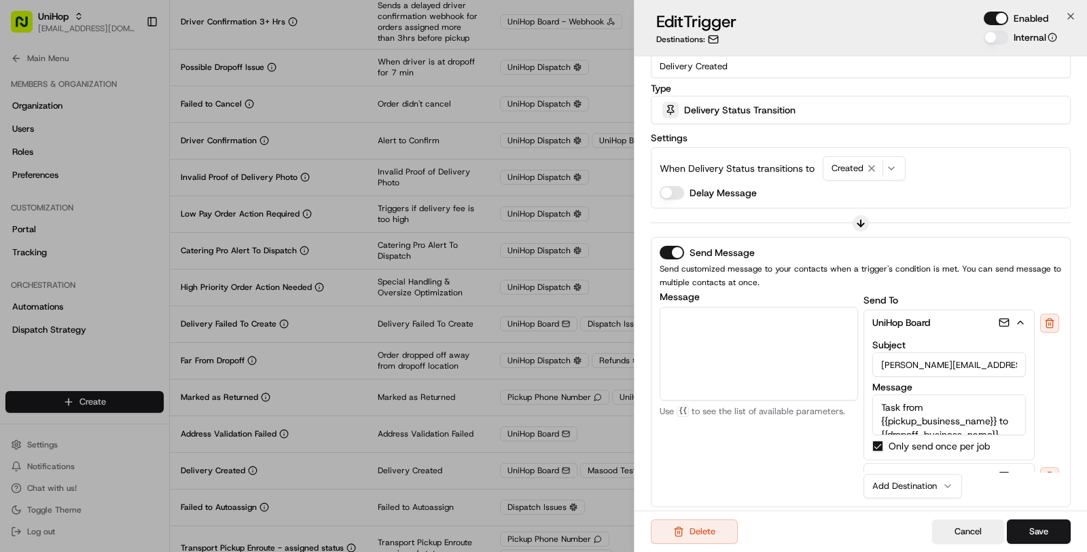
drag, startPoint x: 963, startPoint y: 362, endPoint x: 786, endPoint y: 362, distance: 177.3
click at [786, 362] on div "Message Customer Email Customer First Name Customer Last Name Customer Phone Nu…" at bounding box center [861, 395] width 402 height 207
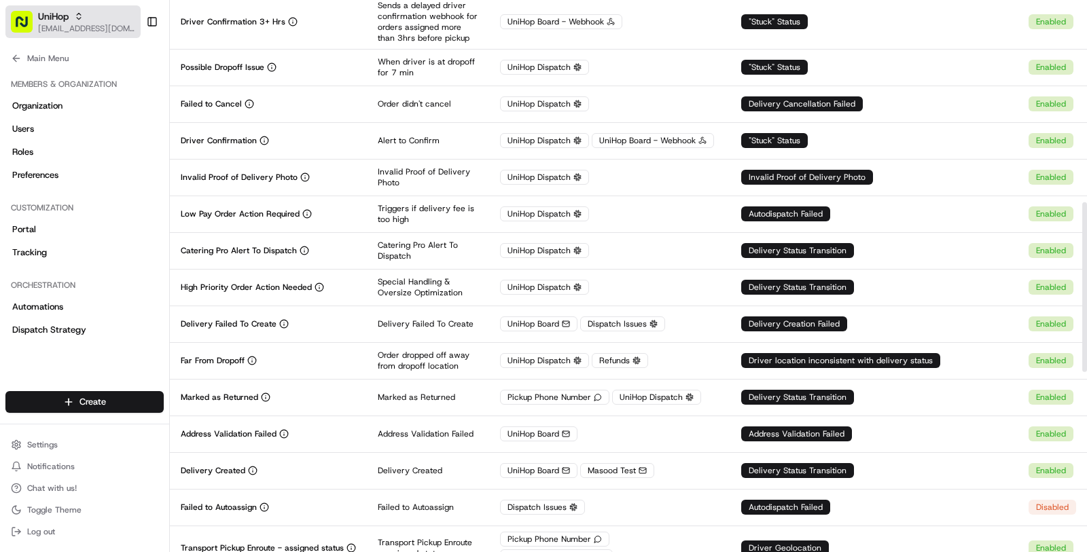
click at [120, 23] on span "[EMAIL_ADDRESS][DOMAIN_NAME]" at bounding box center [86, 28] width 97 height 11
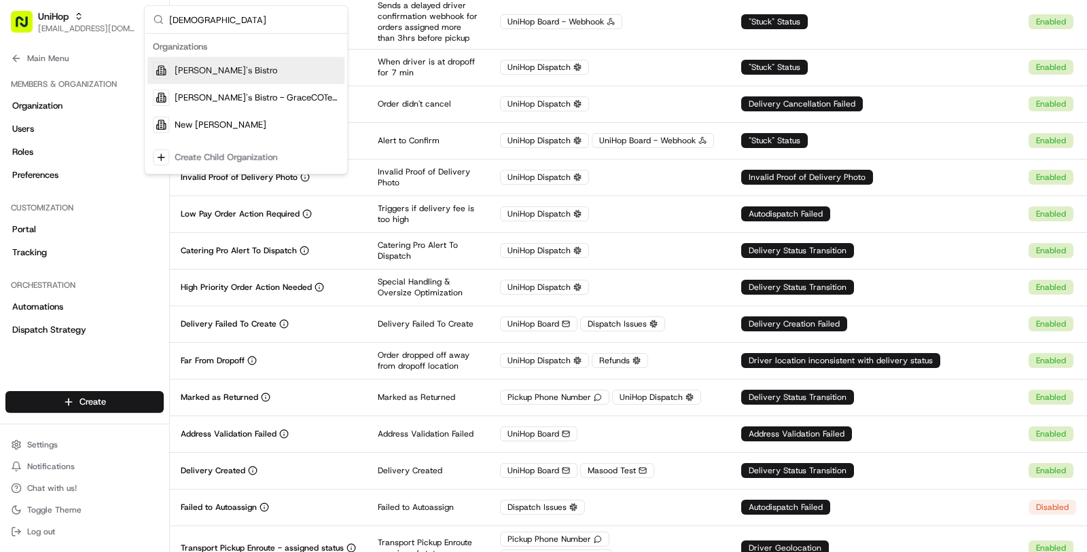
type input "kisha"
click at [216, 76] on div "Kisha's Bistro" at bounding box center [245, 70] width 197 height 27
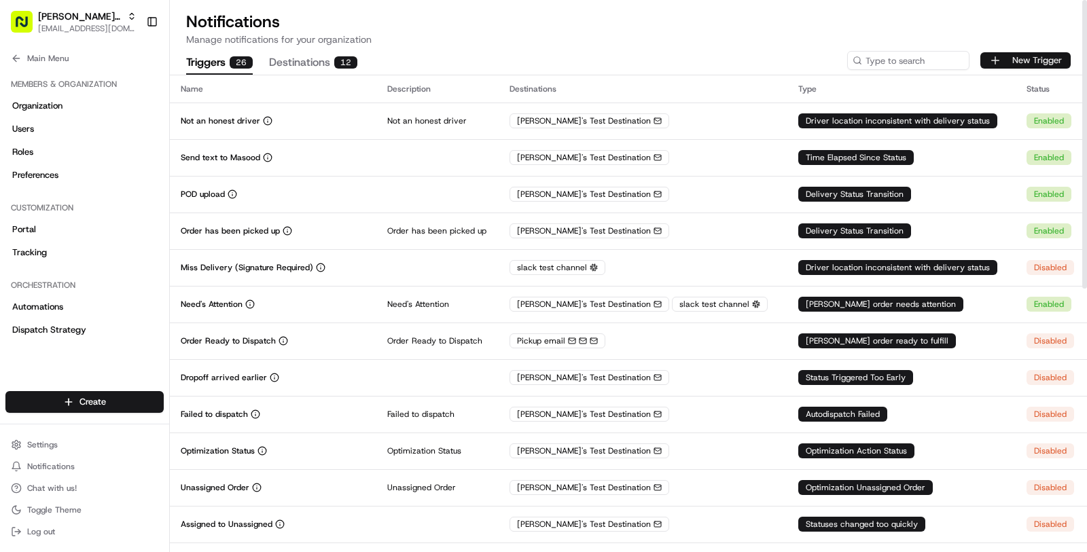
click at [1035, 65] on button "New Trigger" at bounding box center [1025, 60] width 90 height 16
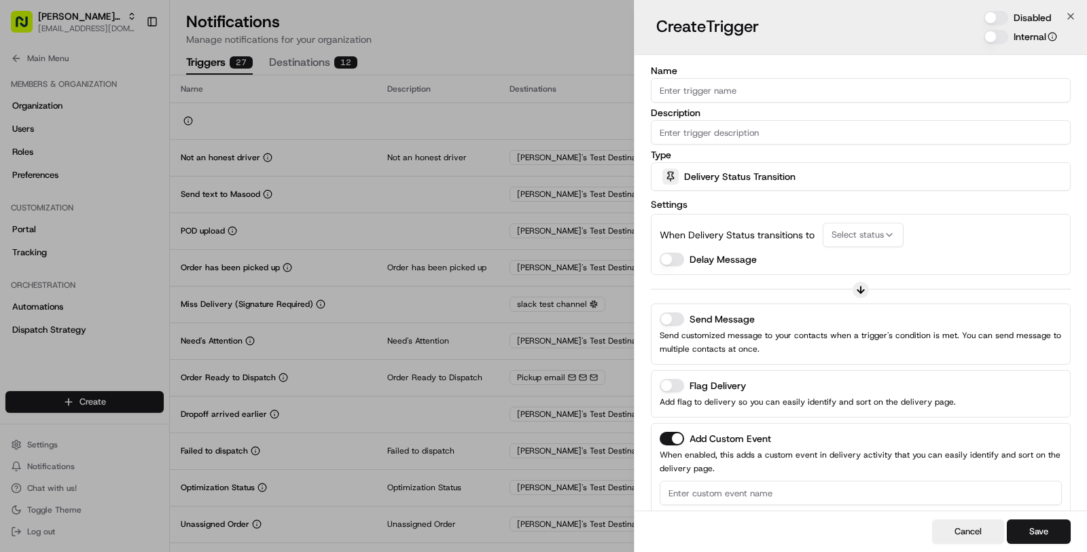
click at [806, 187] on div "Delivery Status Transition" at bounding box center [860, 176] width 413 height 27
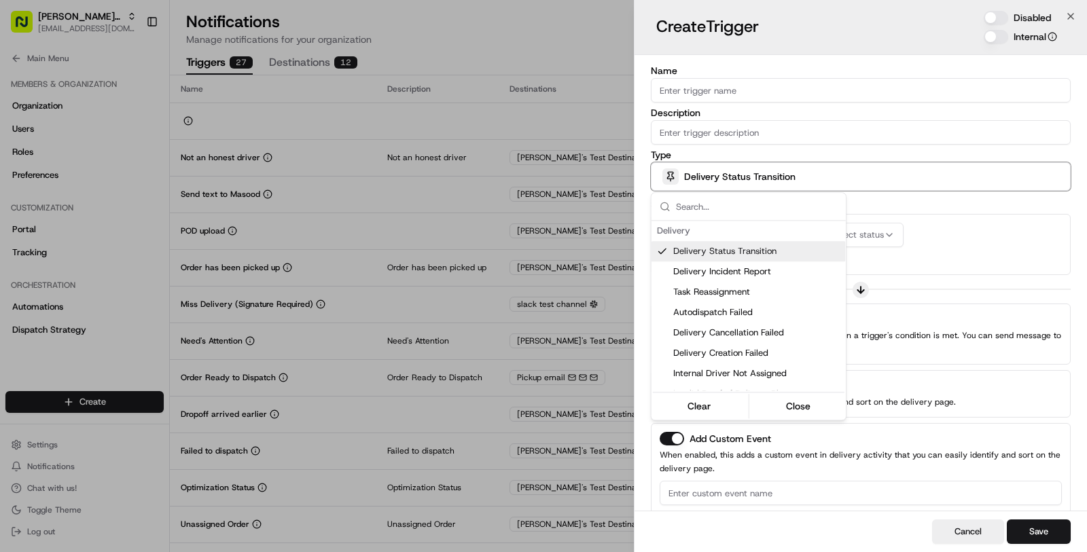
click at [954, 215] on div at bounding box center [543, 276] width 1087 height 552
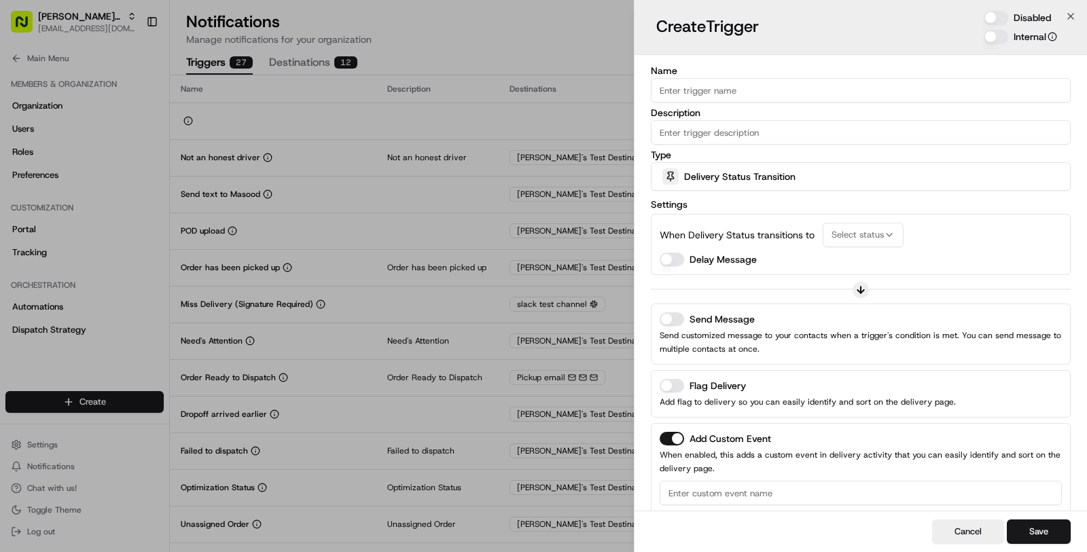
click at [863, 237] on span "Select status" at bounding box center [857, 235] width 52 height 12
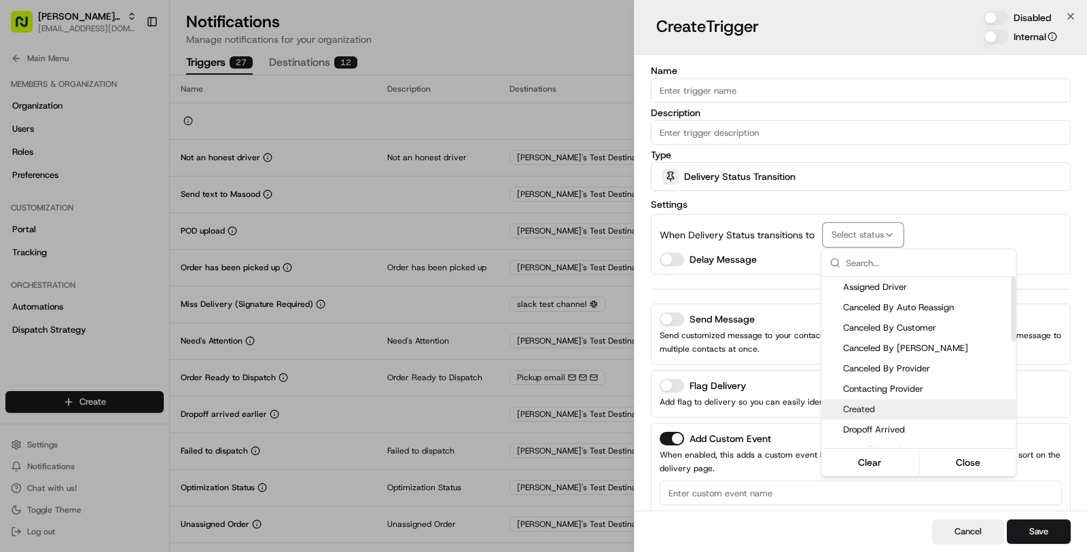
click at [859, 412] on span "Created" at bounding box center [926, 410] width 167 height 12
click at [746, 332] on div at bounding box center [543, 276] width 1087 height 552
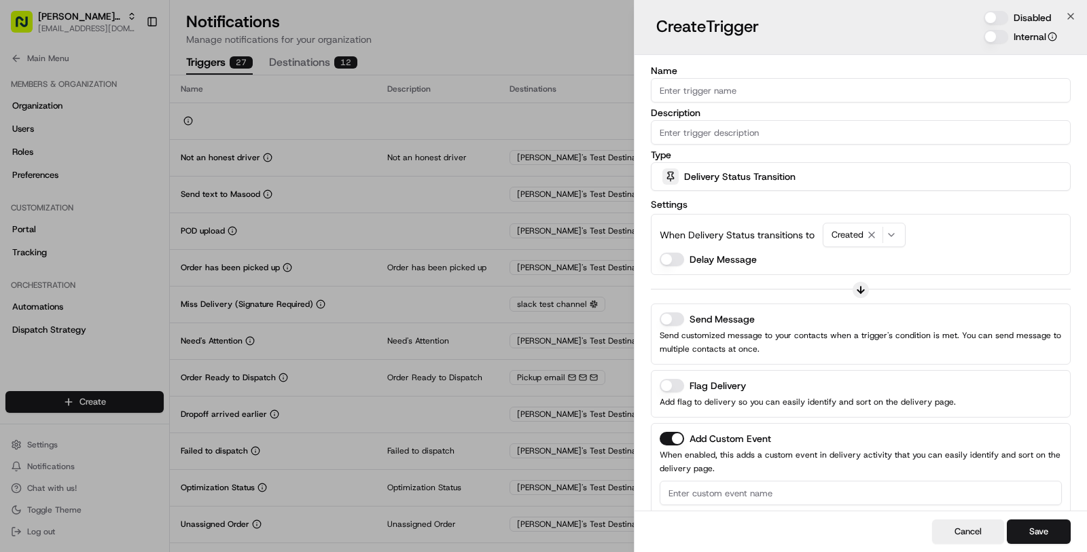
scroll to position [39, 0]
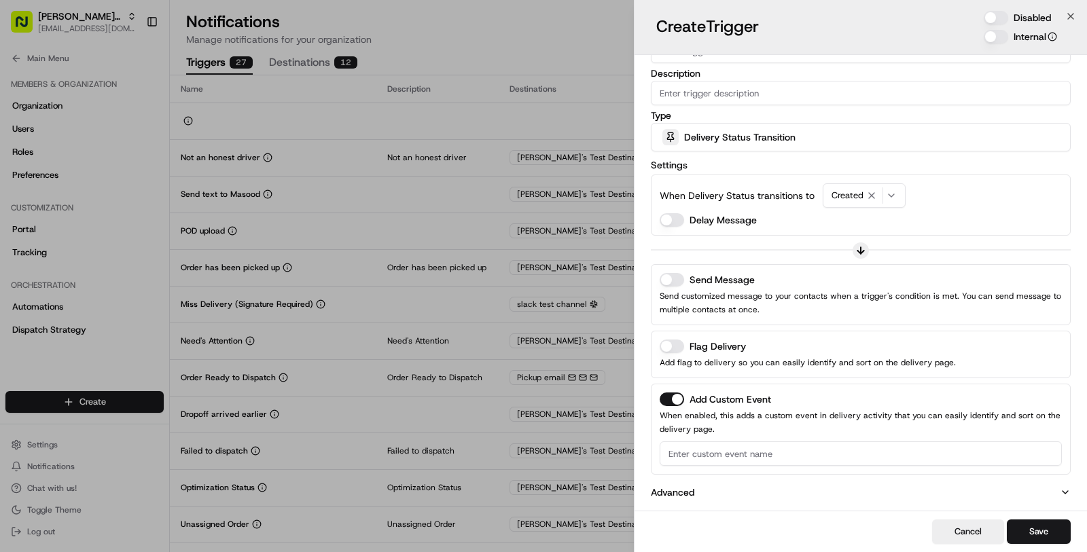
click at [681, 275] on button "Send Message" at bounding box center [672, 280] width 24 height 14
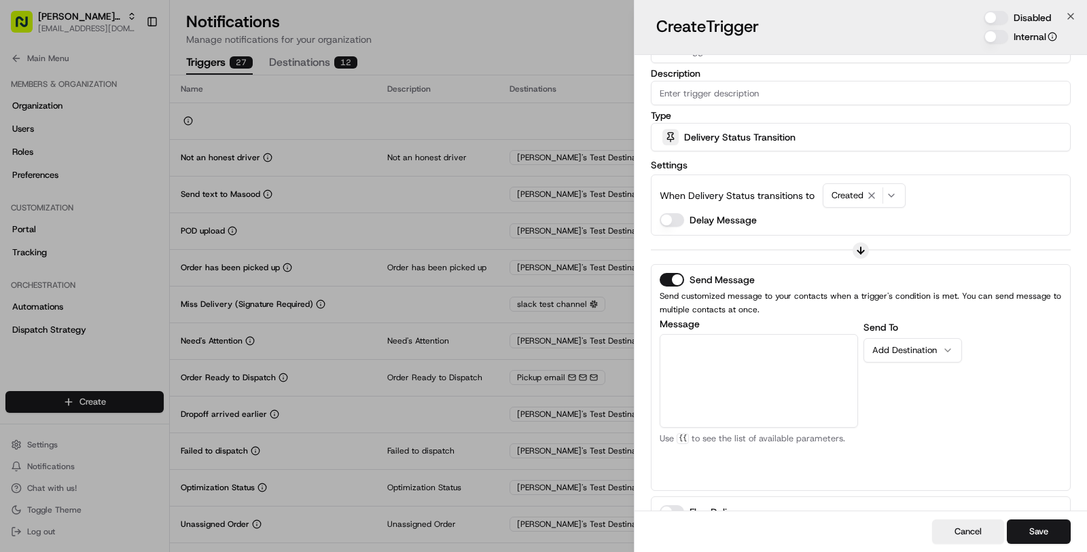
click at [920, 355] on button "Add Destination" at bounding box center [912, 350] width 98 height 24
click at [878, 391] on div "Send To Add Destination" at bounding box center [962, 400] width 198 height 163
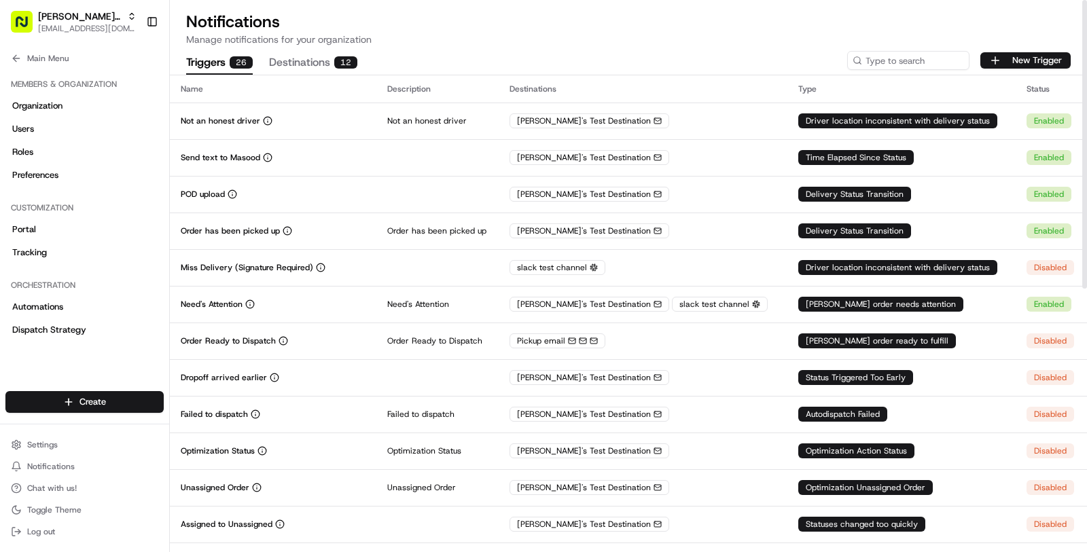
click at [321, 61] on button "Destinations 12" at bounding box center [313, 63] width 88 height 23
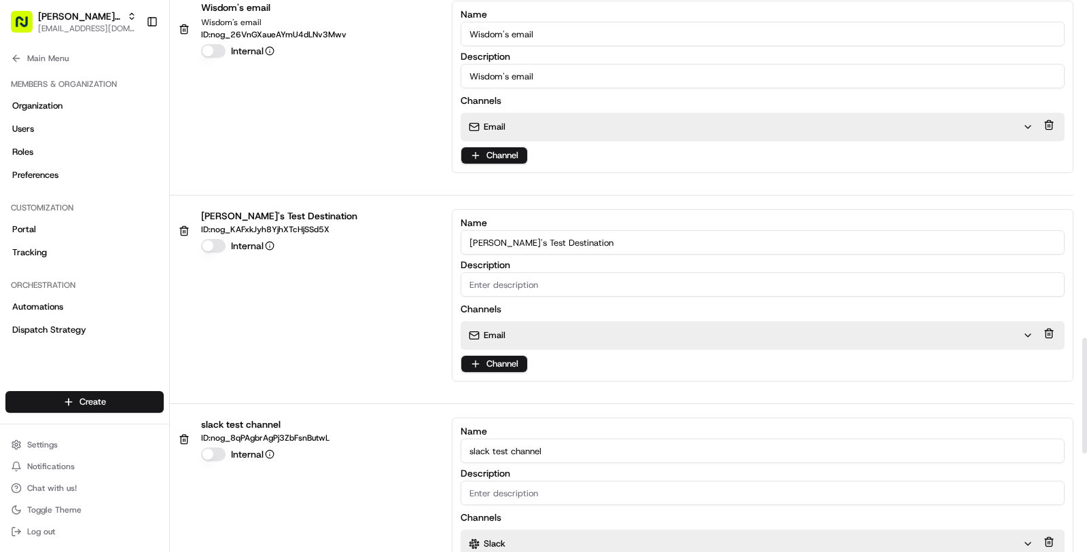
scroll to position [1615, 0]
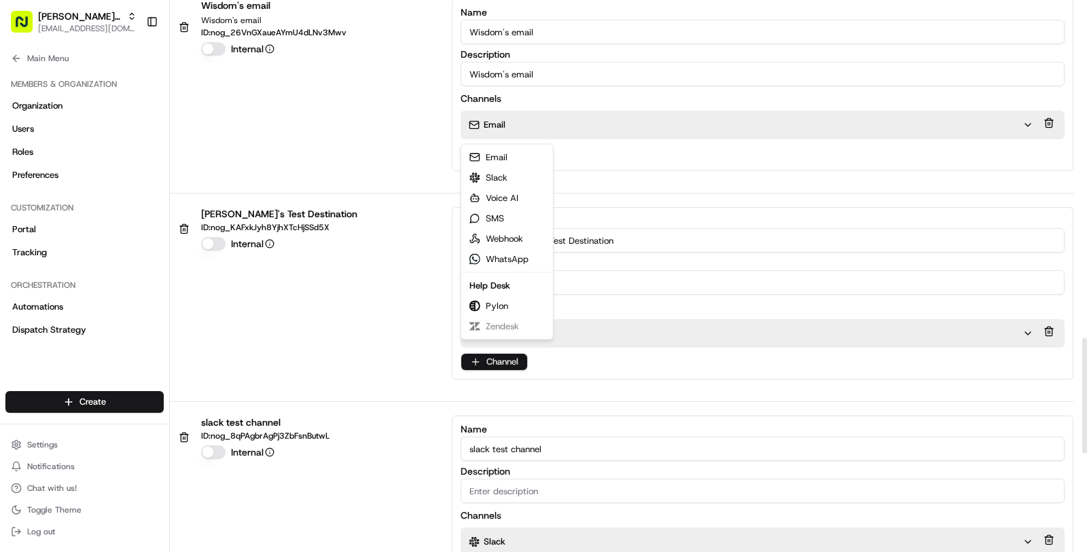
click at [505, 344] on html "Kisha's Bistro masood@usenash.com Toggle Sidebar Orders Deliveries Providers Na…" at bounding box center [543, 276] width 1087 height 552
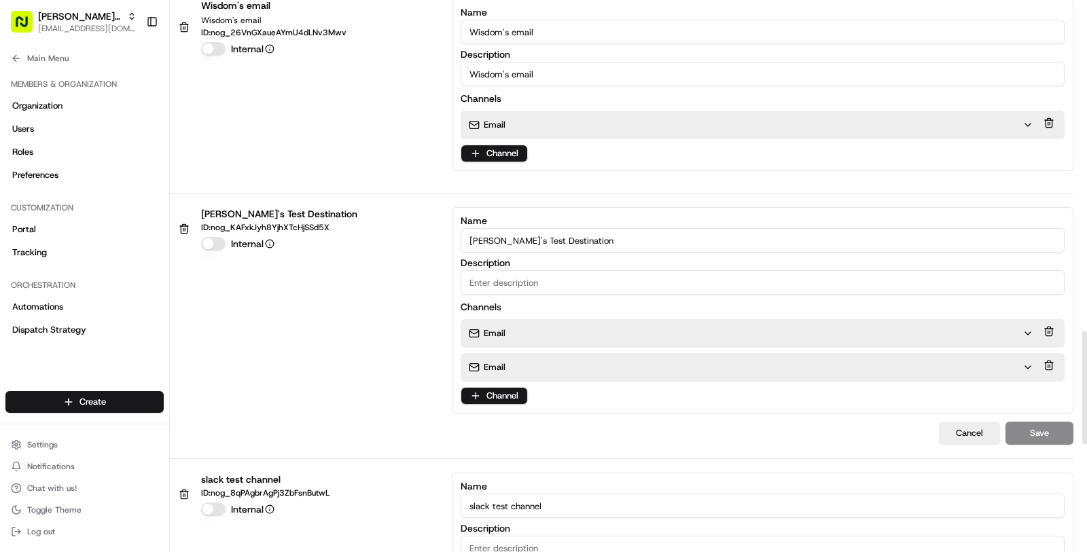
click at [535, 382] on div "Email Email Channel" at bounding box center [763, 362] width 604 height 86
click at [535, 362] on div "Email" at bounding box center [746, 367] width 554 height 12
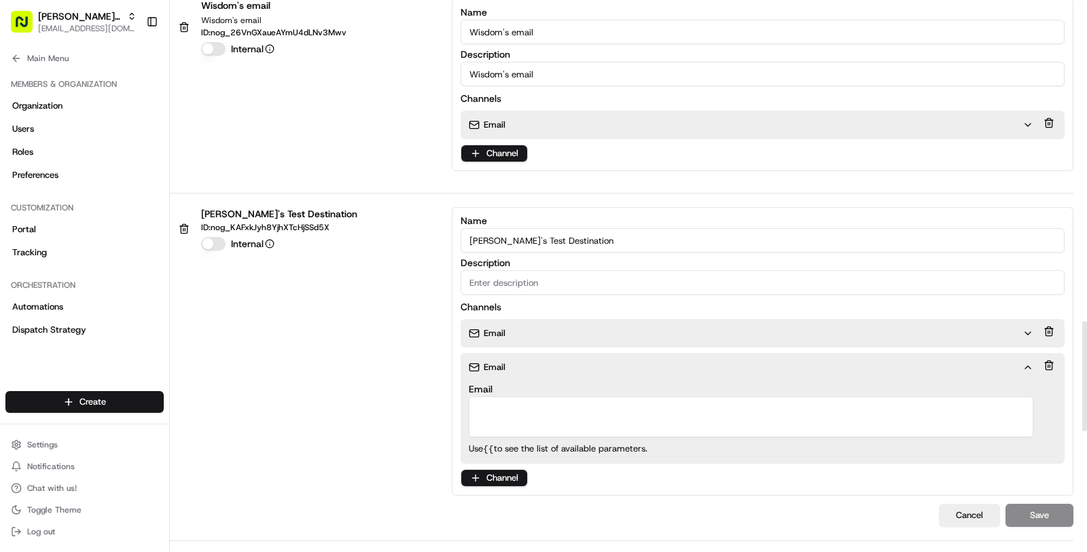
click at [529, 403] on textarea "Email" at bounding box center [751, 417] width 564 height 41
type textarea "masoodaslam284@gmail.com"
click at [1054, 504] on button "Save" at bounding box center [1039, 515] width 68 height 23
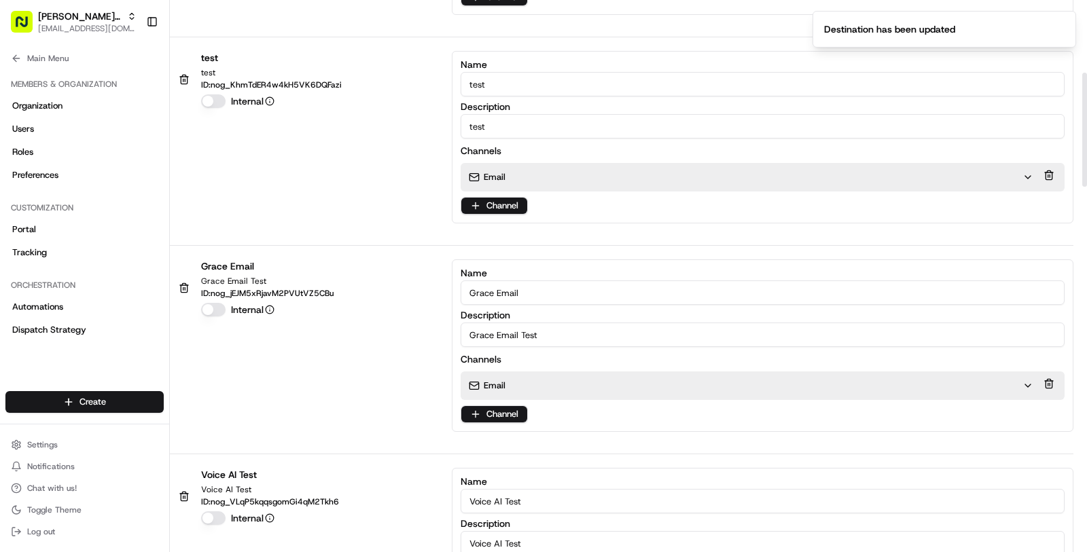
scroll to position [0, 0]
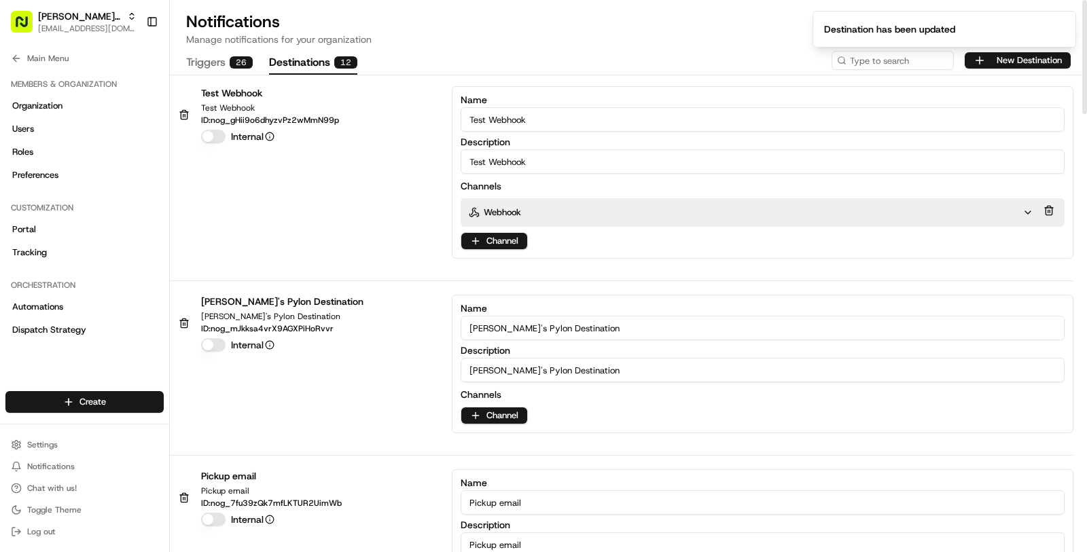
click at [206, 68] on button "Triggers 26" at bounding box center [219, 63] width 67 height 23
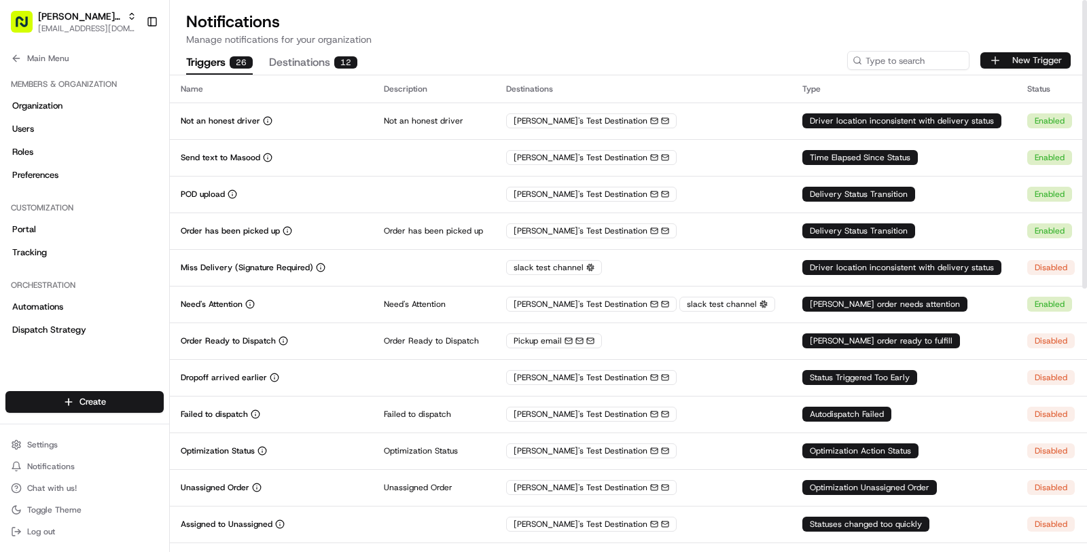
click at [1014, 55] on button "New Trigger" at bounding box center [1025, 60] width 90 height 16
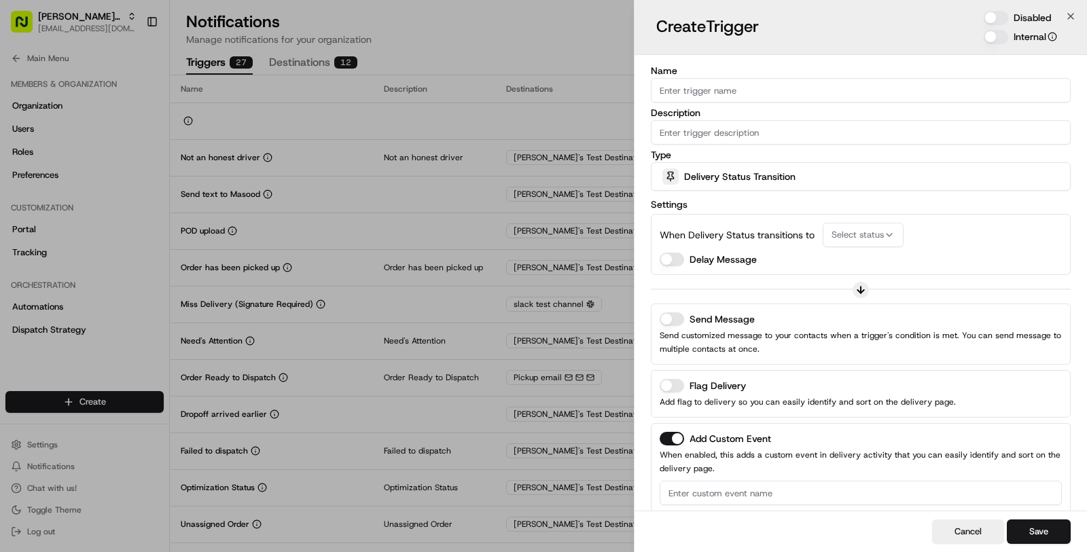
click at [847, 240] on button "Select status" at bounding box center [863, 235] width 81 height 24
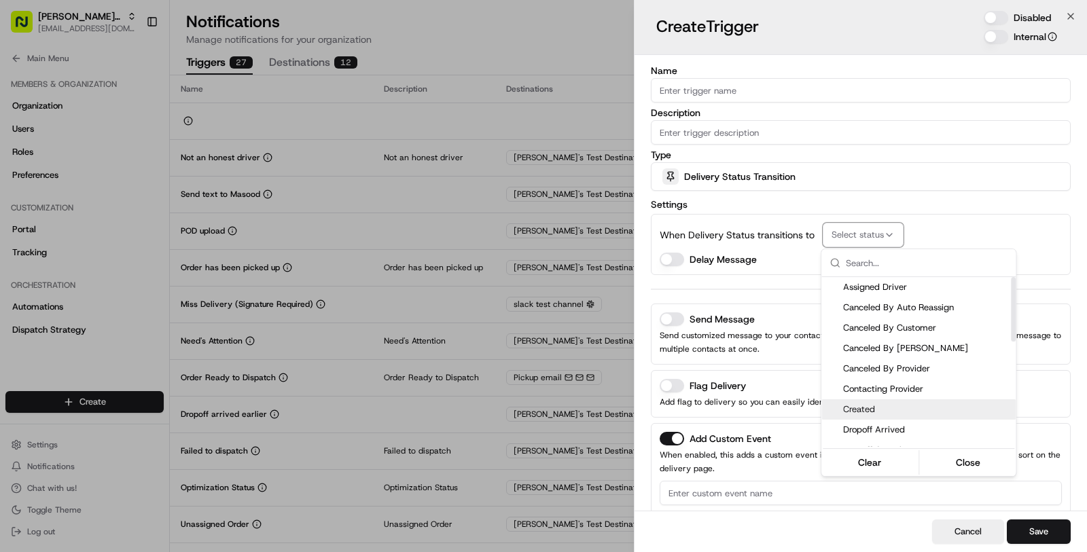
click at [853, 408] on span "Created" at bounding box center [926, 410] width 167 height 12
click at [717, 275] on div at bounding box center [543, 276] width 1087 height 552
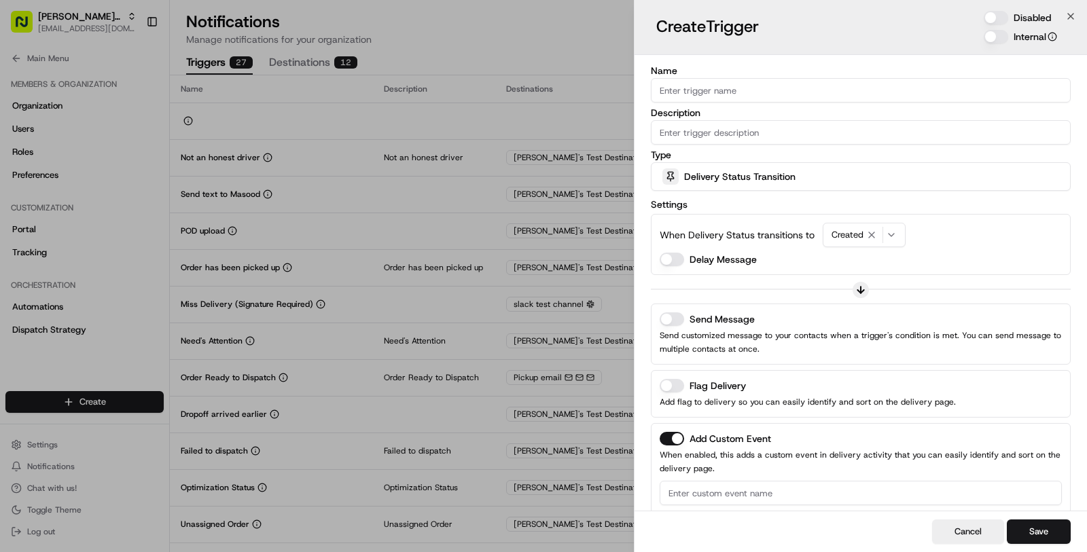
click at [675, 312] on button "Send Message" at bounding box center [672, 319] width 24 height 14
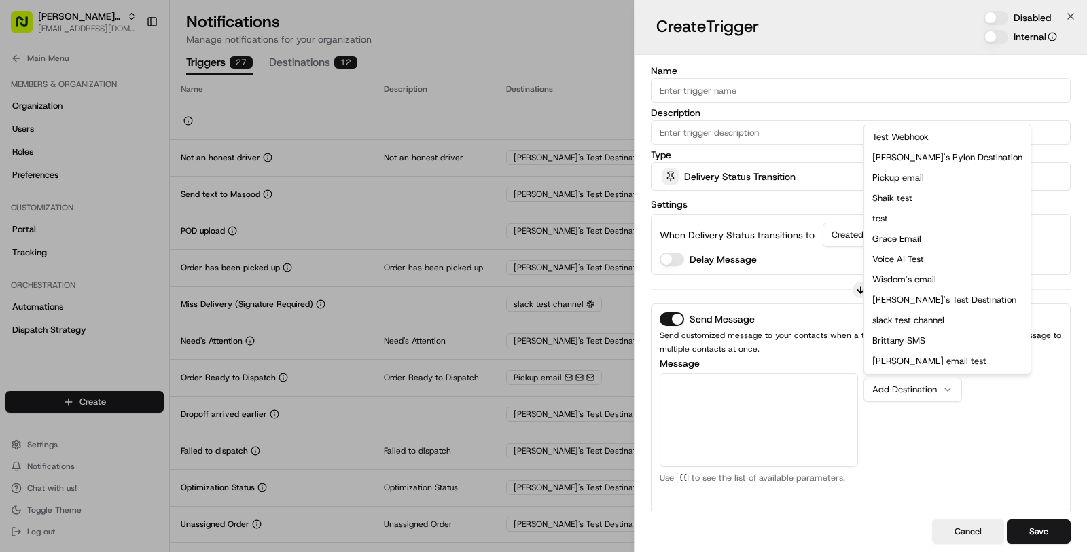
click at [897, 391] on div "Add Destination" at bounding box center [907, 390] width 70 height 12
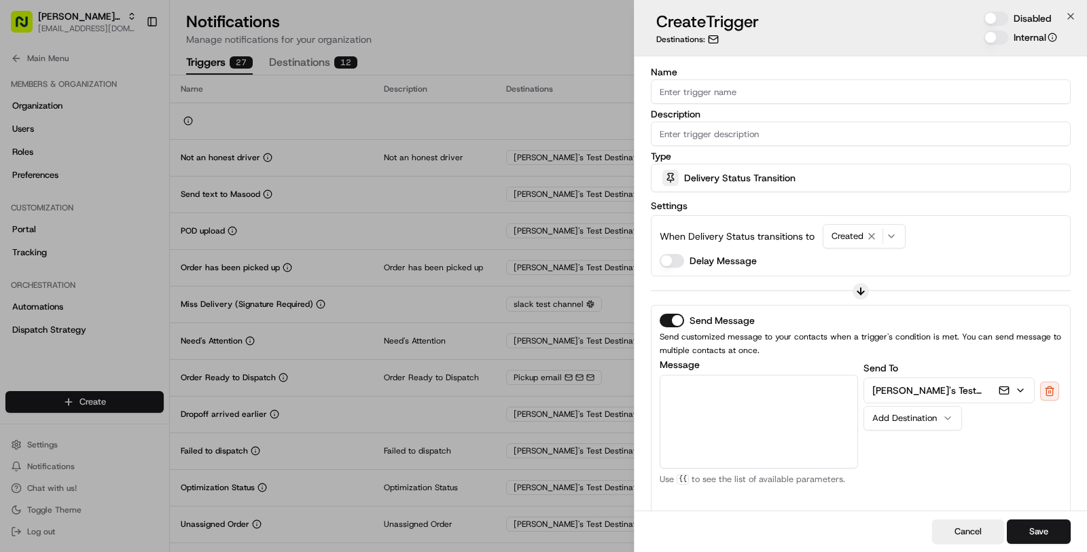
click at [774, 421] on textarea "Message" at bounding box center [759, 422] width 198 height 94
click at [1010, 385] on div "button" at bounding box center [1012, 390] width 27 height 11
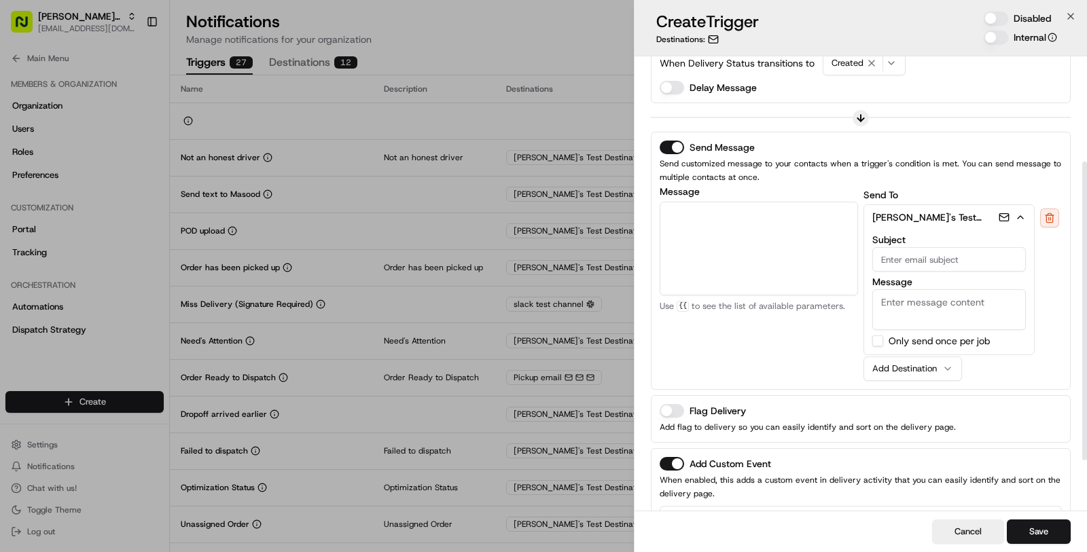
scroll to position [137, 0]
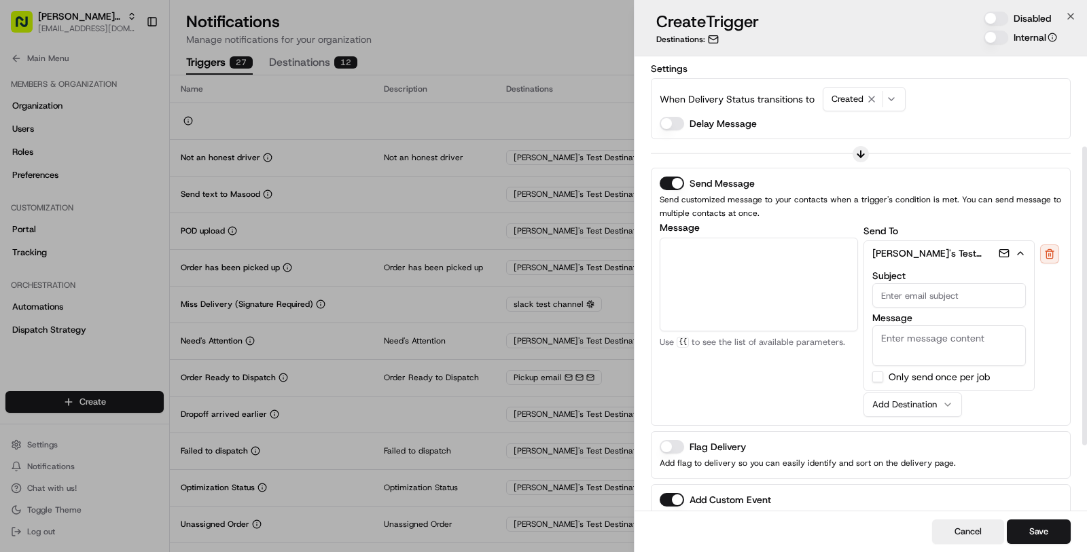
click at [1020, 262] on button "Masood's Test Destination" at bounding box center [949, 253] width 170 height 24
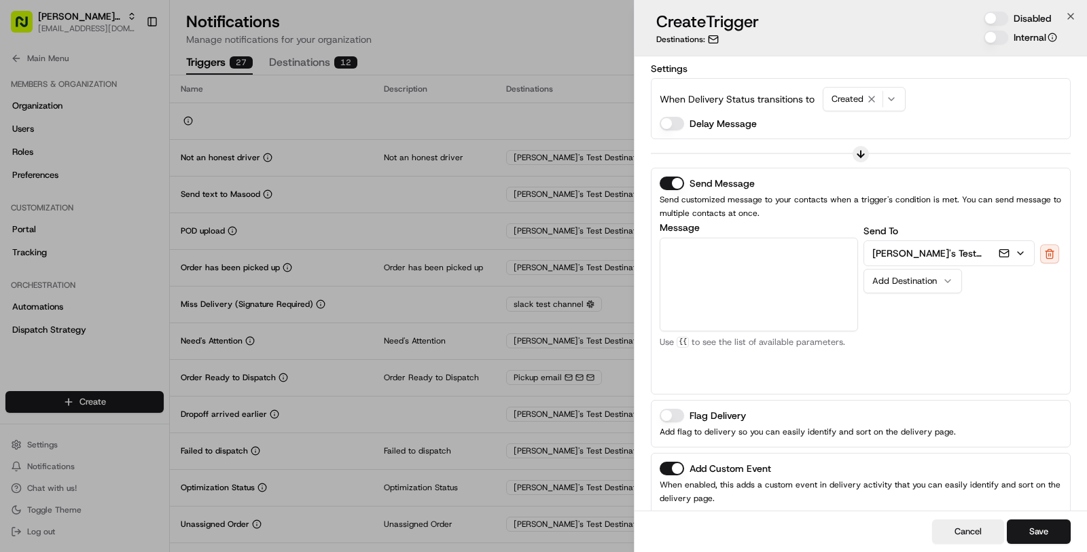
click at [1020, 252] on icon "button" at bounding box center [1020, 253] width 11 height 11
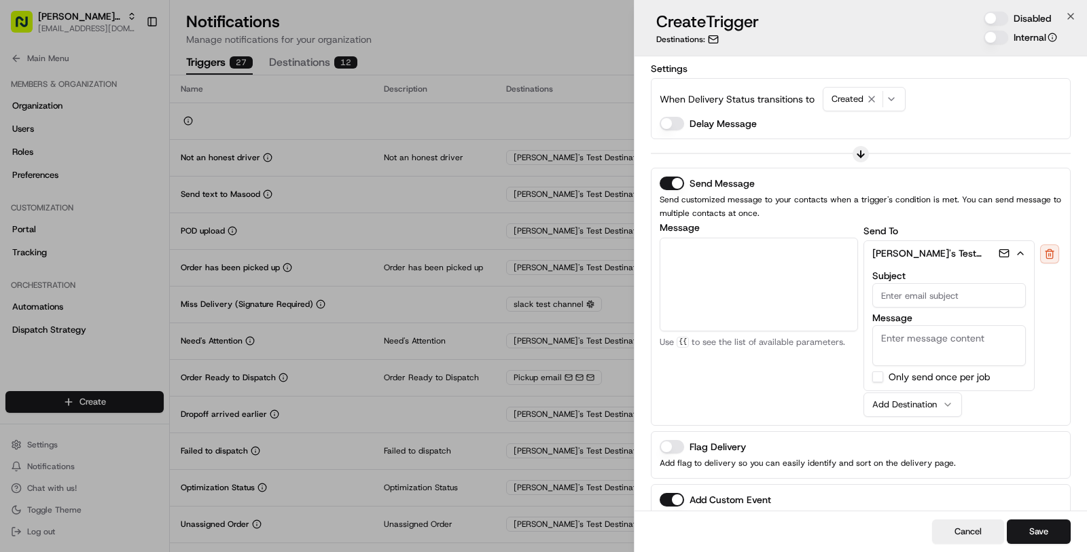
click at [914, 329] on textarea "Message" at bounding box center [949, 345] width 154 height 41
type textarea "delivery has been created. check it out"
click at [1003, 8] on div "Create Trigger Destinations: Disabled Internal" at bounding box center [860, 28] width 452 height 56
click at [1003, 18] on button "Disabled" at bounding box center [996, 19] width 24 height 14
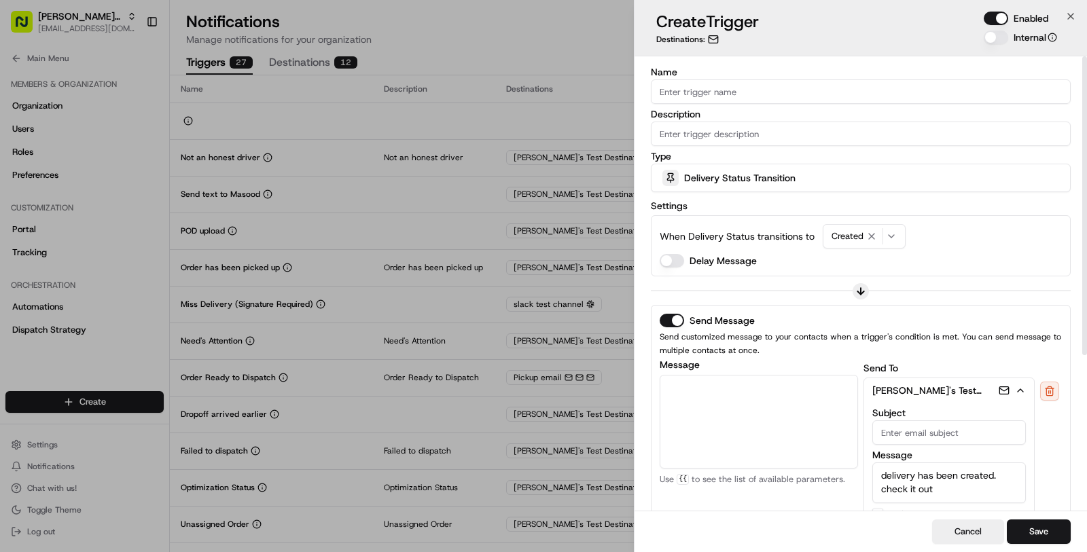
click at [827, 89] on input "Name" at bounding box center [861, 91] width 420 height 24
type input "Delivery Created"
click at [1054, 549] on div "Cancel Save" at bounding box center [860, 531] width 452 height 41
click at [1051, 528] on button "Save" at bounding box center [1039, 532] width 64 height 24
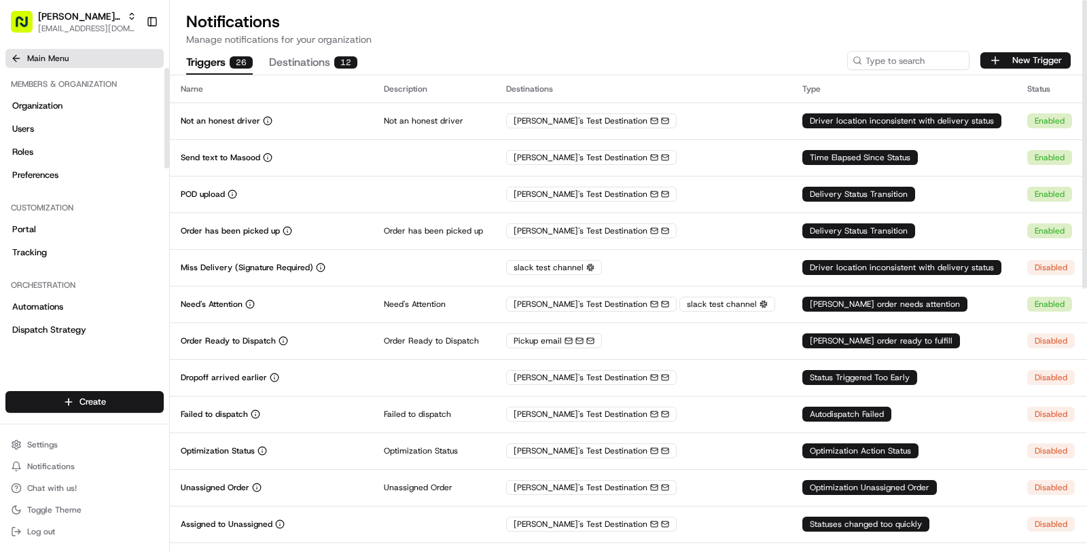
click at [77, 59] on button "Main Menu" at bounding box center [84, 58] width 158 height 19
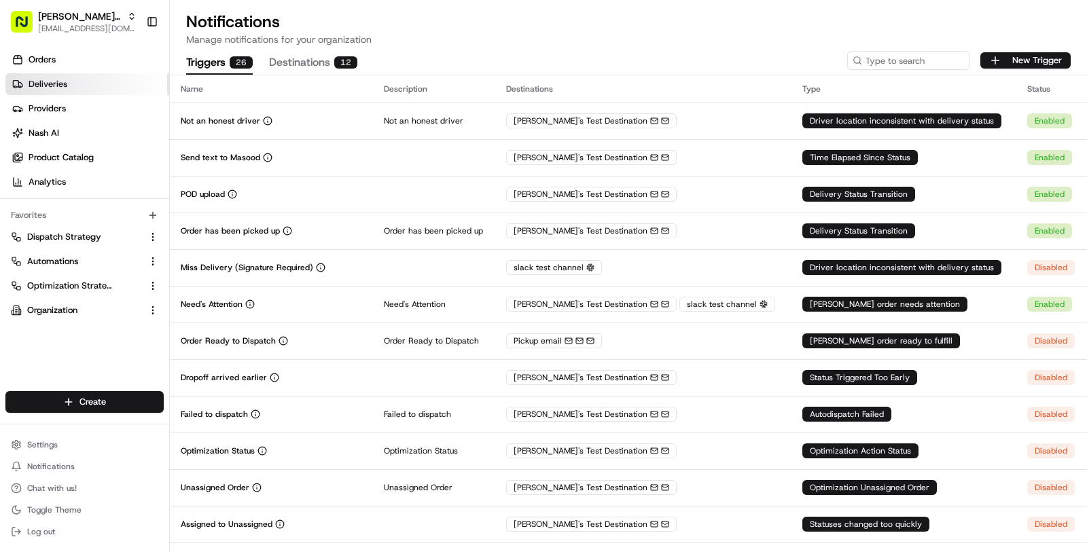
click at [77, 84] on link "Deliveries" at bounding box center [87, 84] width 164 height 22
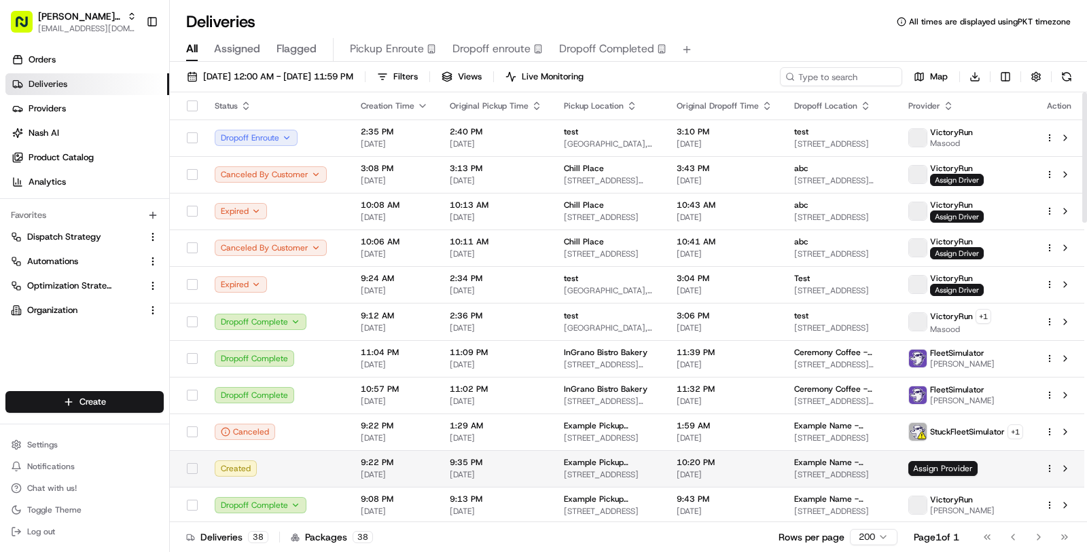
click at [553, 472] on td "Example Pickup Location 2200 Market St, San Francisco, CA 94114, US" at bounding box center [609, 468] width 113 height 37
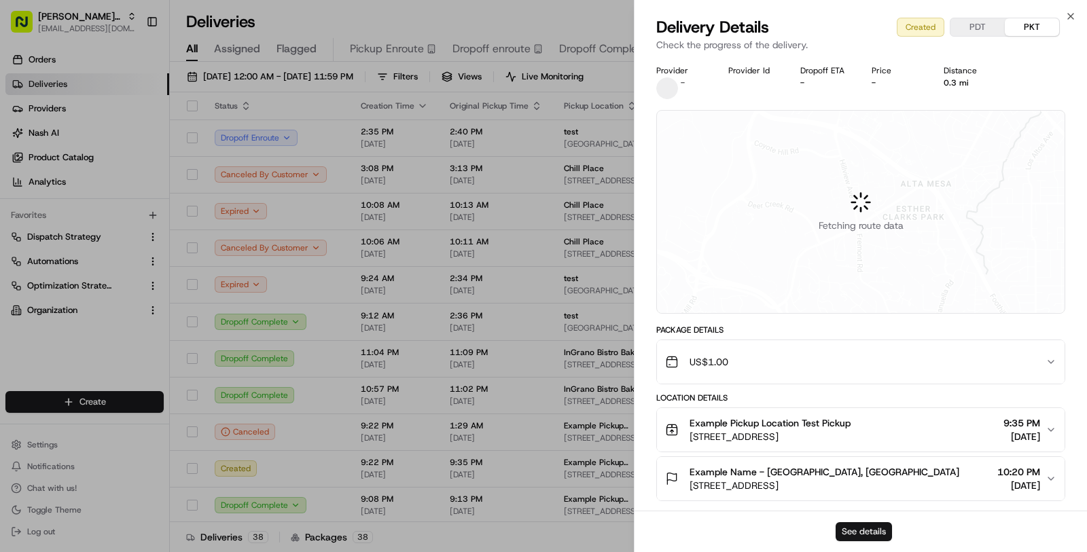
click at [852, 535] on button "See details" at bounding box center [864, 531] width 56 height 19
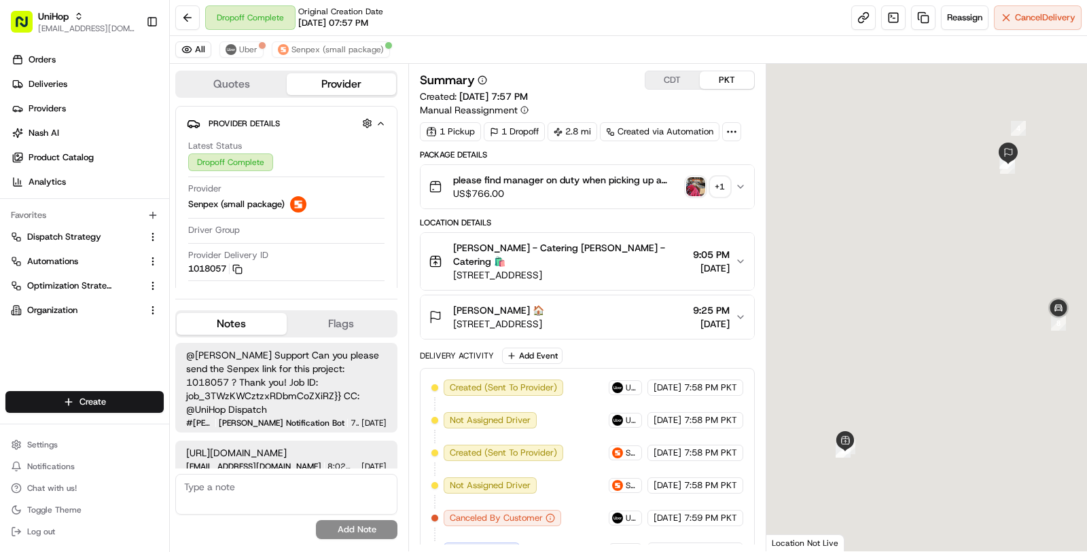
scroll to position [151, 0]
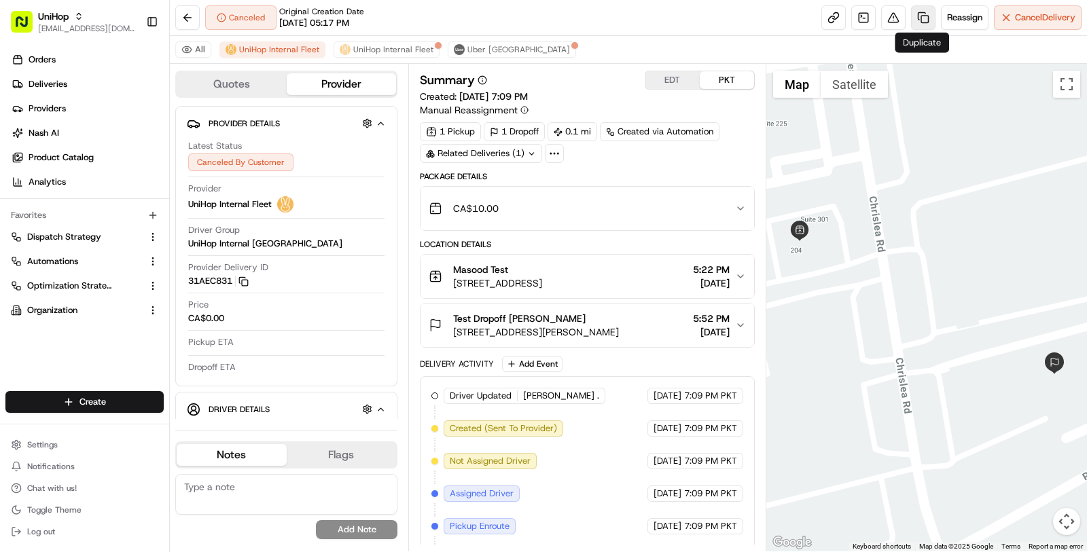
click at [915, 21] on link at bounding box center [923, 17] width 24 height 24
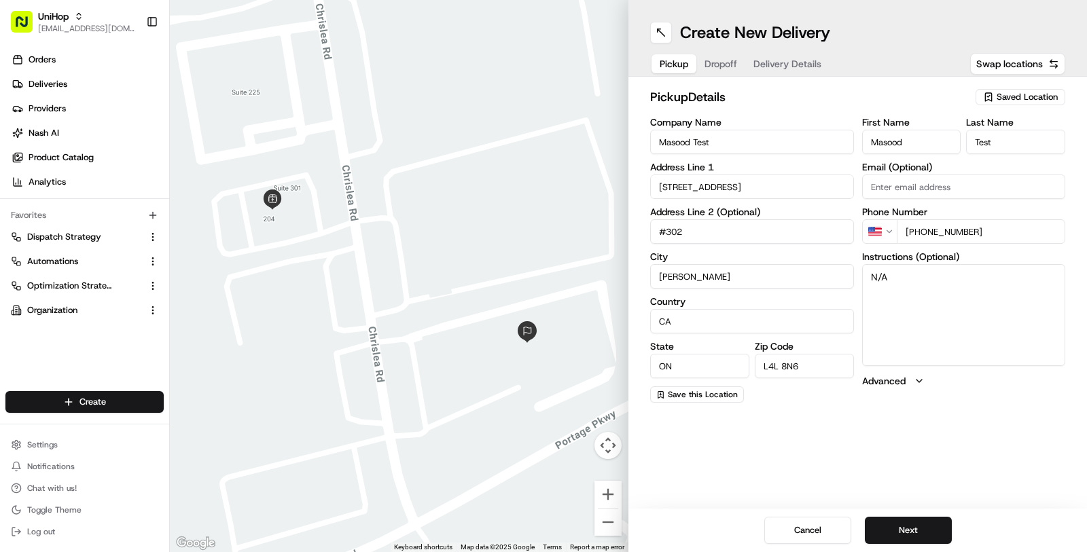
click at [728, 63] on span "Dropoff" at bounding box center [720, 64] width 33 height 14
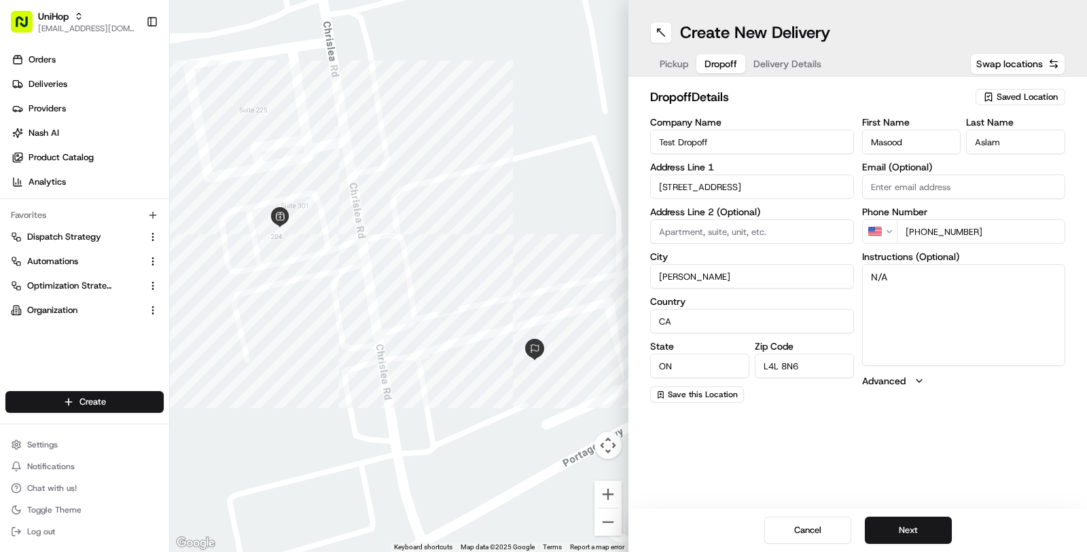
click at [787, 64] on span "Delivery Details" at bounding box center [787, 64] width 68 height 14
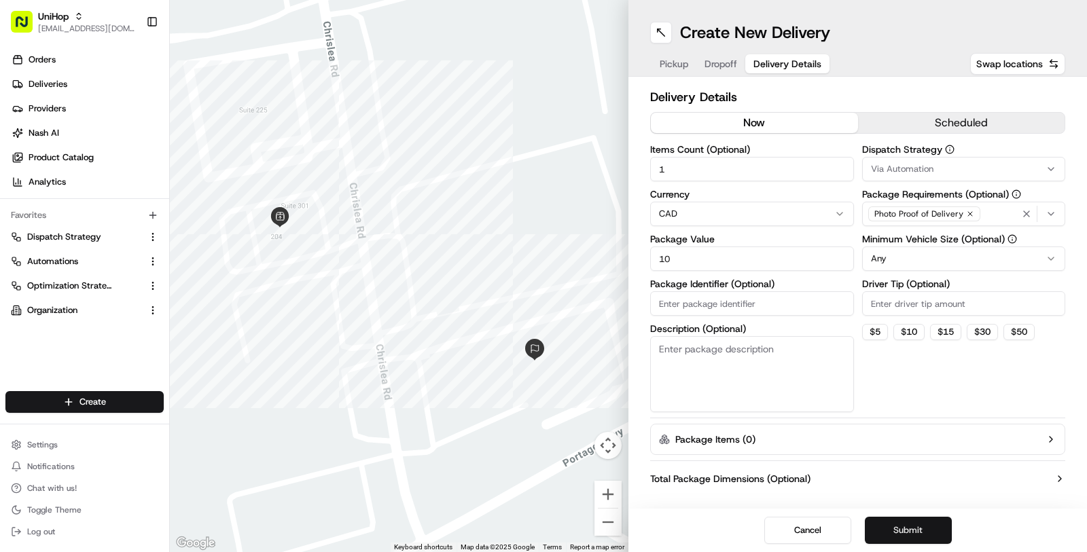
click at [903, 526] on button "Submit" at bounding box center [908, 530] width 87 height 27
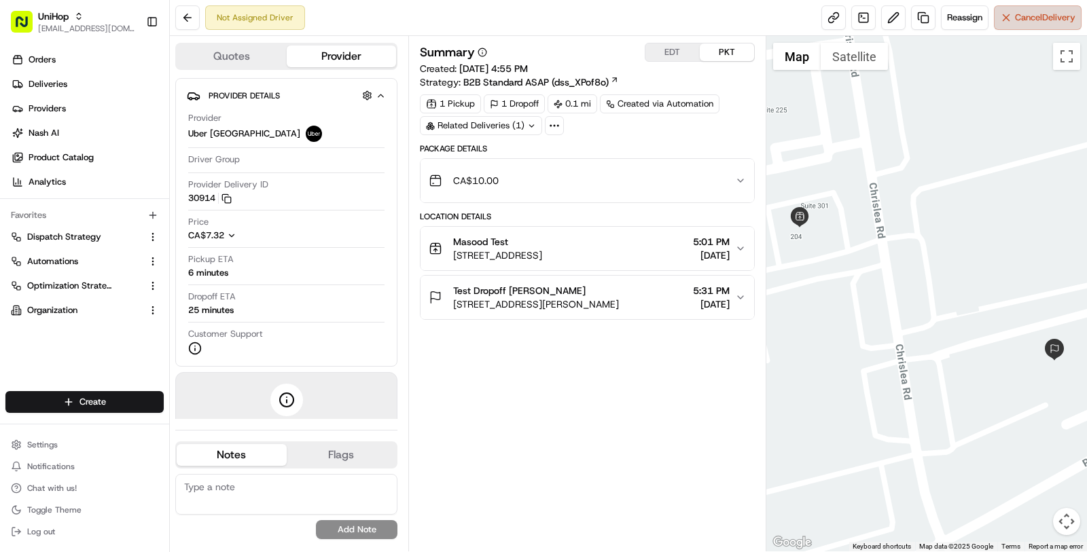
click at [1013, 5] on button "Cancel Delivery" at bounding box center [1038, 17] width 88 height 24
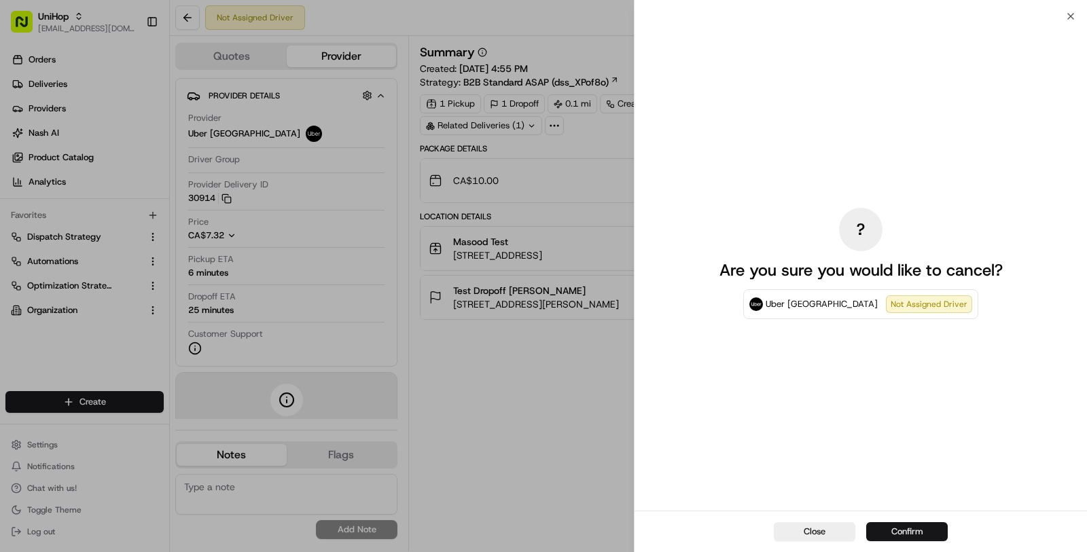
click at [941, 538] on button "Confirm" at bounding box center [907, 531] width 82 height 19
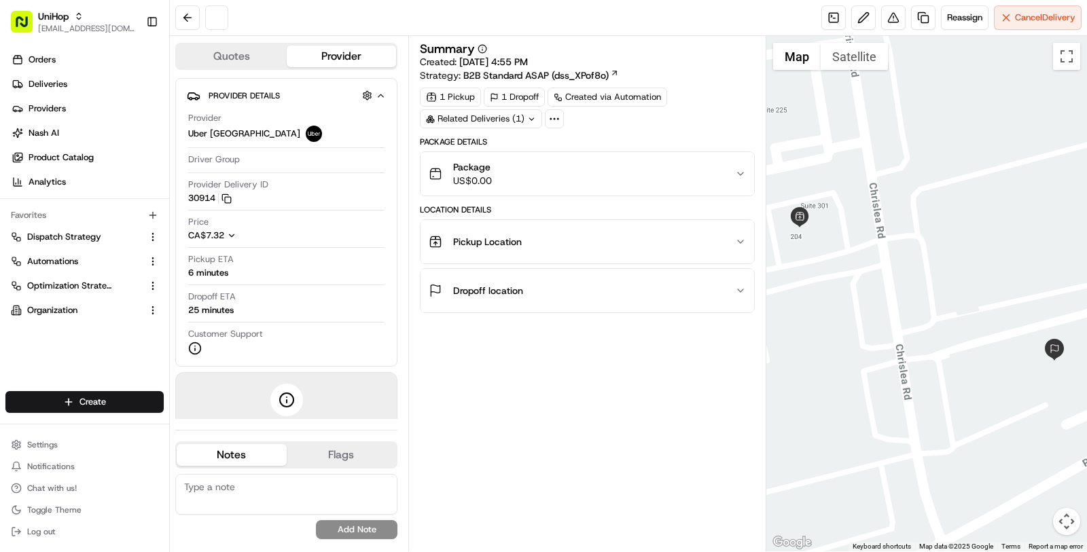
click at [624, 406] on div "Summary Created: Aug 15 2025 4:55 PM Strategy: B2B Standard ASAP (dss_XPof8o) 1…" at bounding box center [587, 294] width 335 height 502
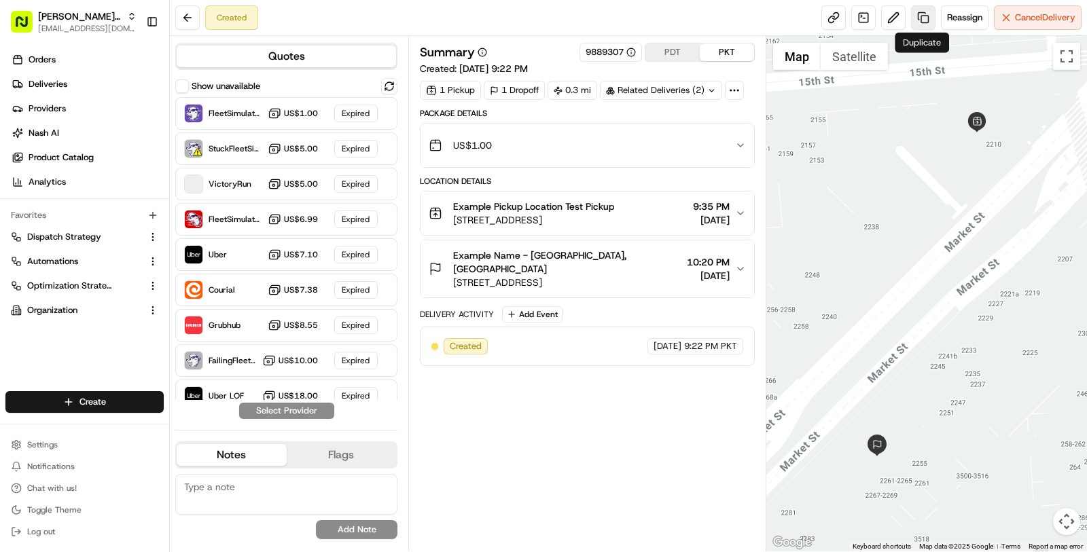
click at [921, 18] on link at bounding box center [923, 17] width 24 height 24
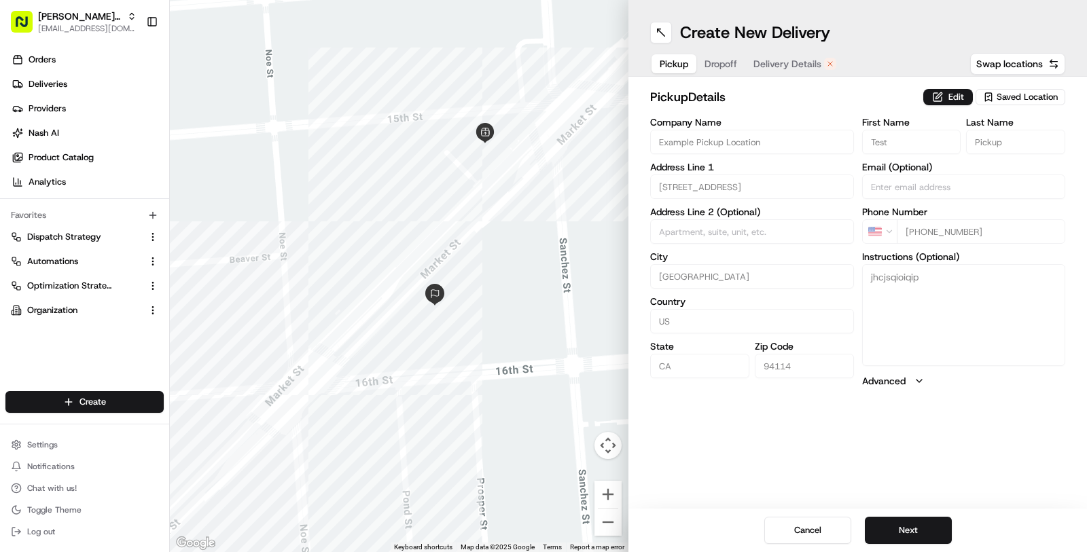
click at [729, 62] on span "Dropoff" at bounding box center [720, 64] width 33 height 14
click at [782, 62] on span "Delivery Details" at bounding box center [787, 64] width 68 height 14
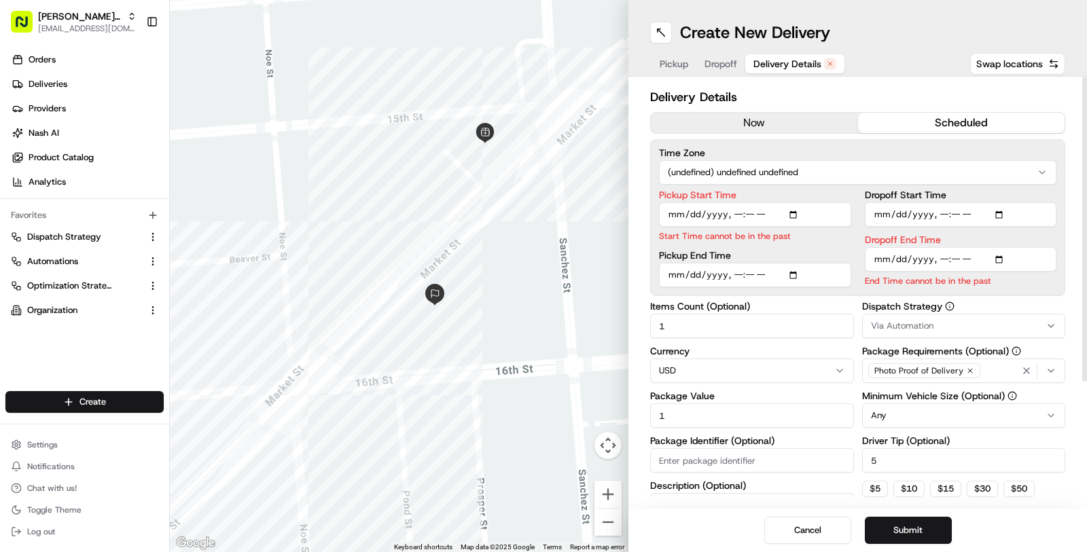
click at [780, 128] on button "now" at bounding box center [754, 123] width 207 height 20
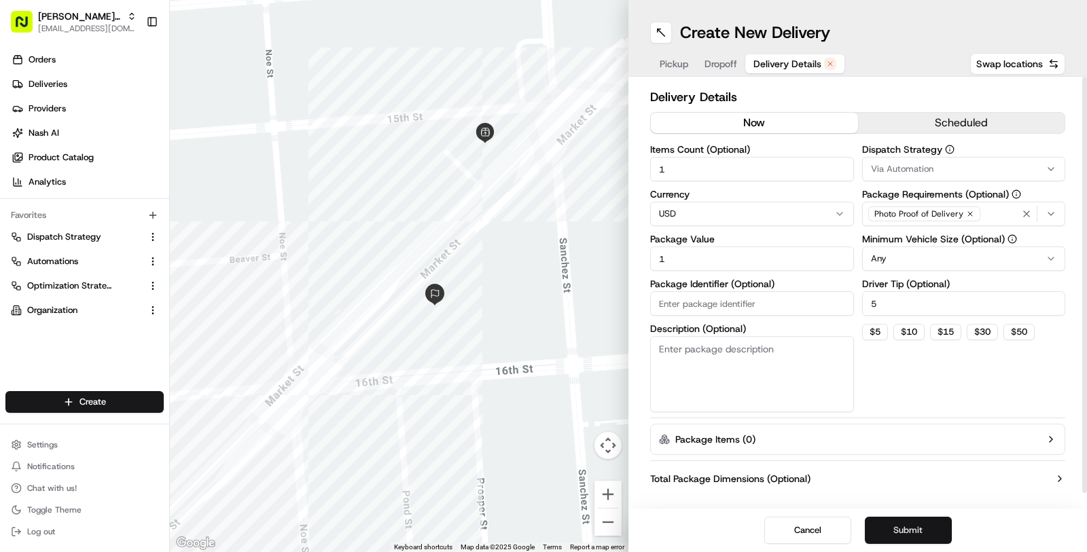
click at [887, 528] on button "Submit" at bounding box center [908, 530] width 87 height 27
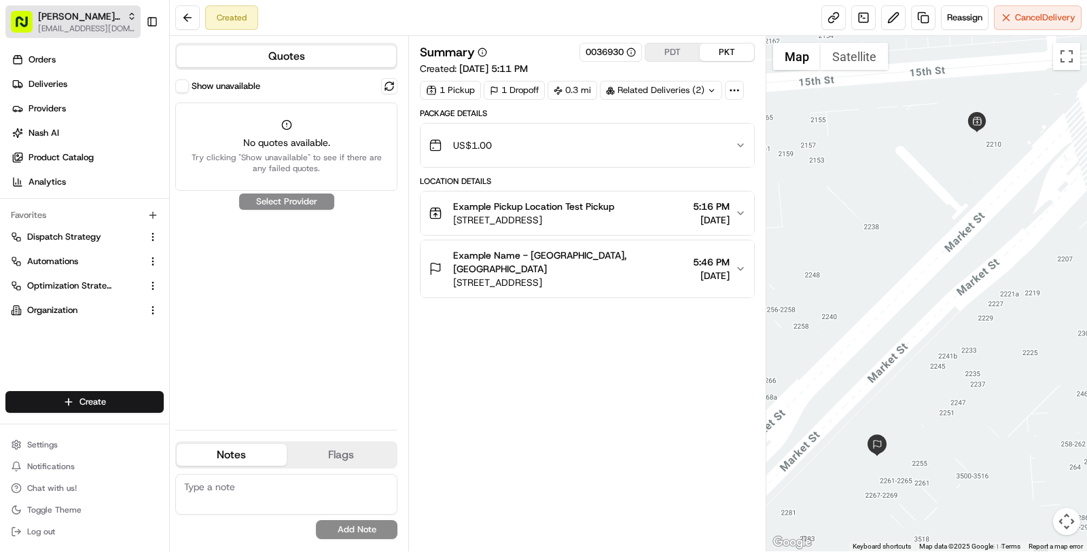
click at [79, 36] on button "[PERSON_NAME]'s Bistro [EMAIL_ADDRESS][DOMAIN_NAME]" at bounding box center [72, 21] width 135 height 33
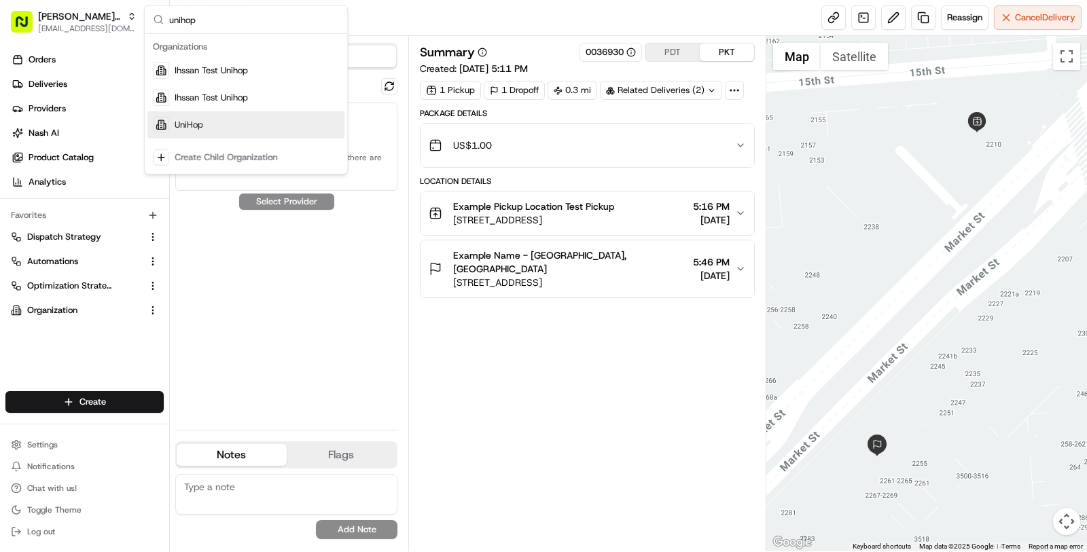
type input "unihop"
click at [248, 133] on div "UniHop" at bounding box center [245, 124] width 197 height 27
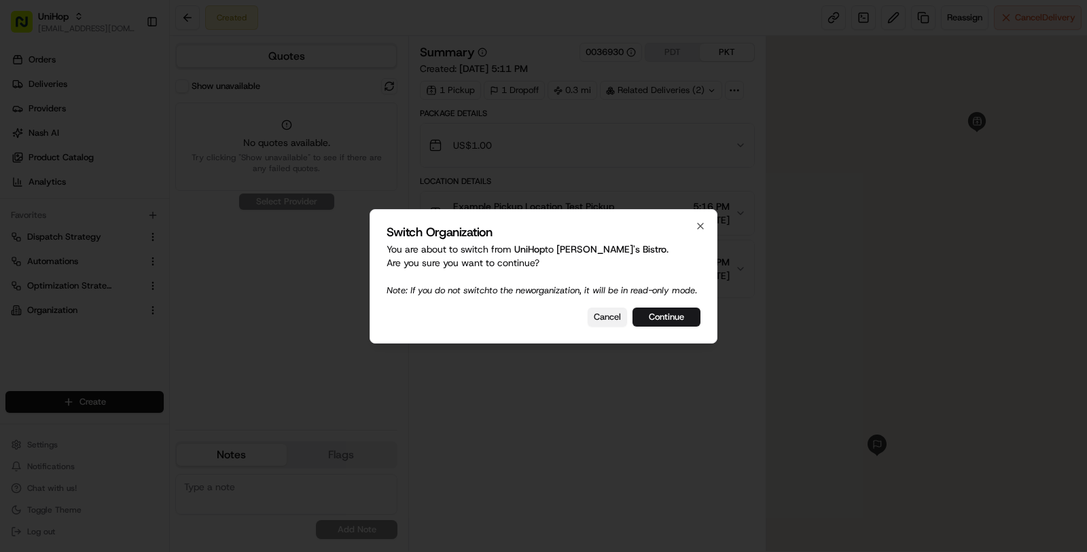
click at [607, 327] on button "Cancel" at bounding box center [607, 317] width 39 height 19
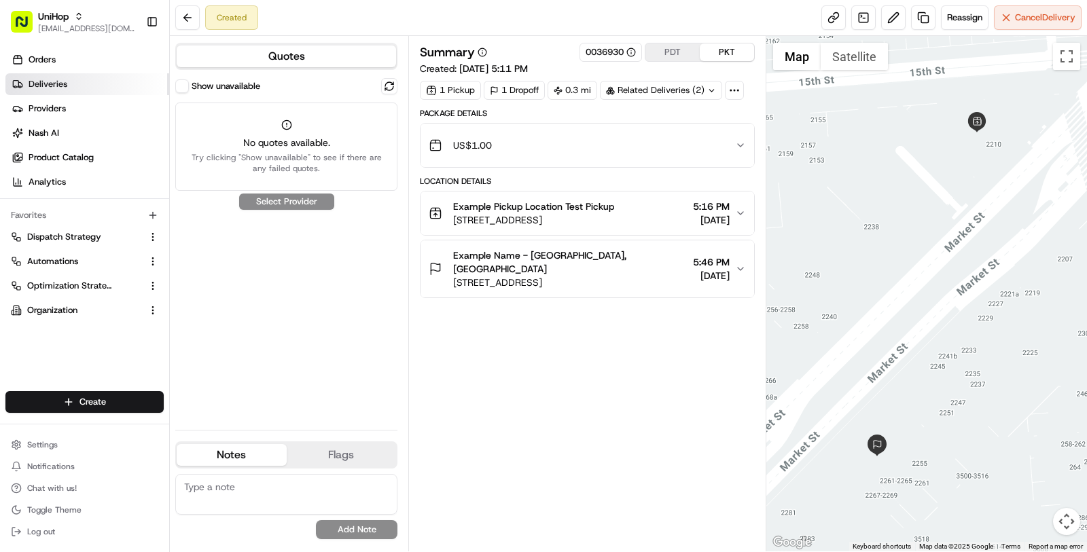
click at [102, 84] on link "Deliveries" at bounding box center [87, 84] width 164 height 22
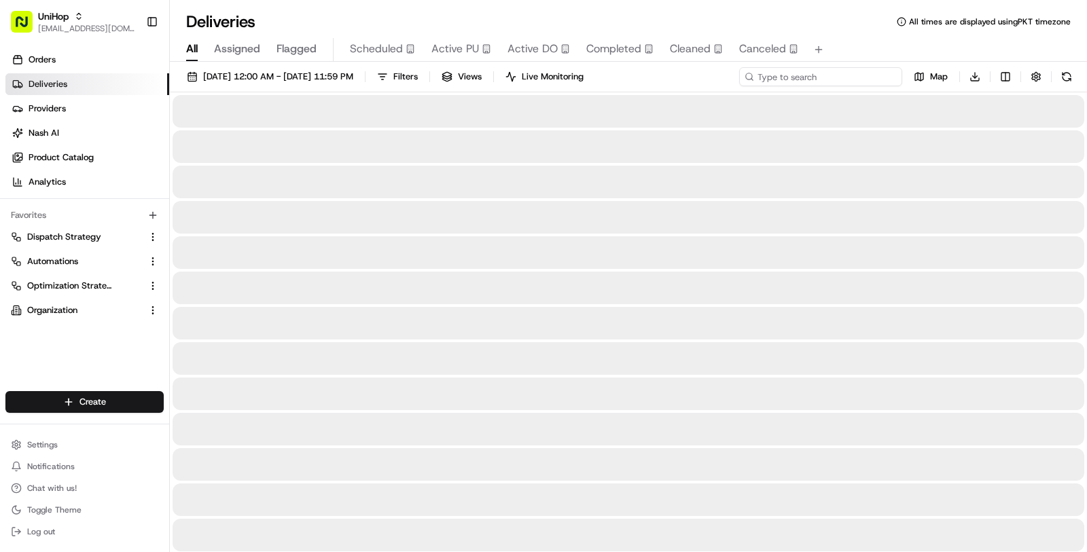
click at [868, 73] on input at bounding box center [820, 76] width 163 height 19
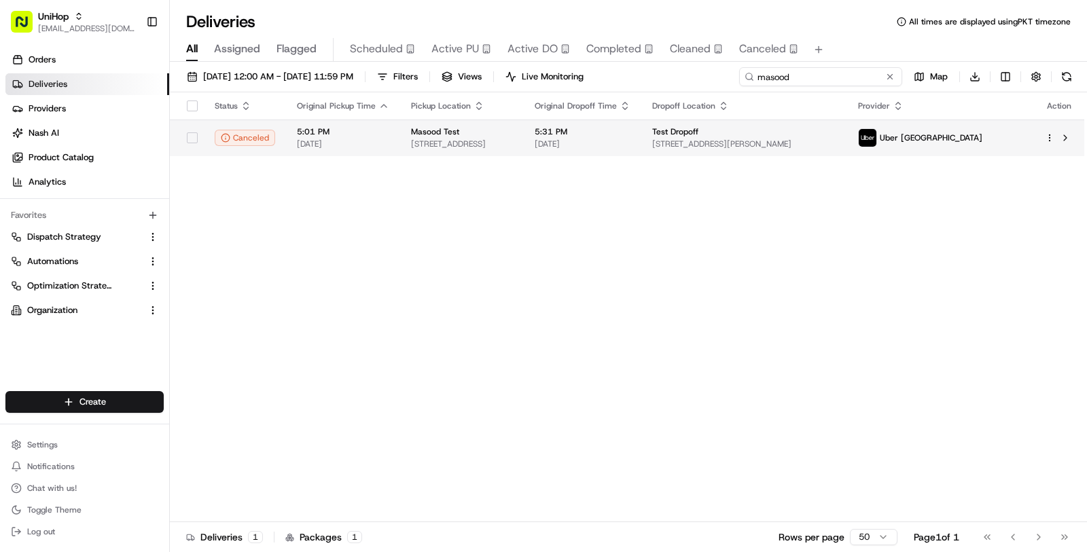
type input "masood"
click at [524, 121] on td "Masood Test [STREET_ADDRESS]" at bounding box center [462, 138] width 124 height 37
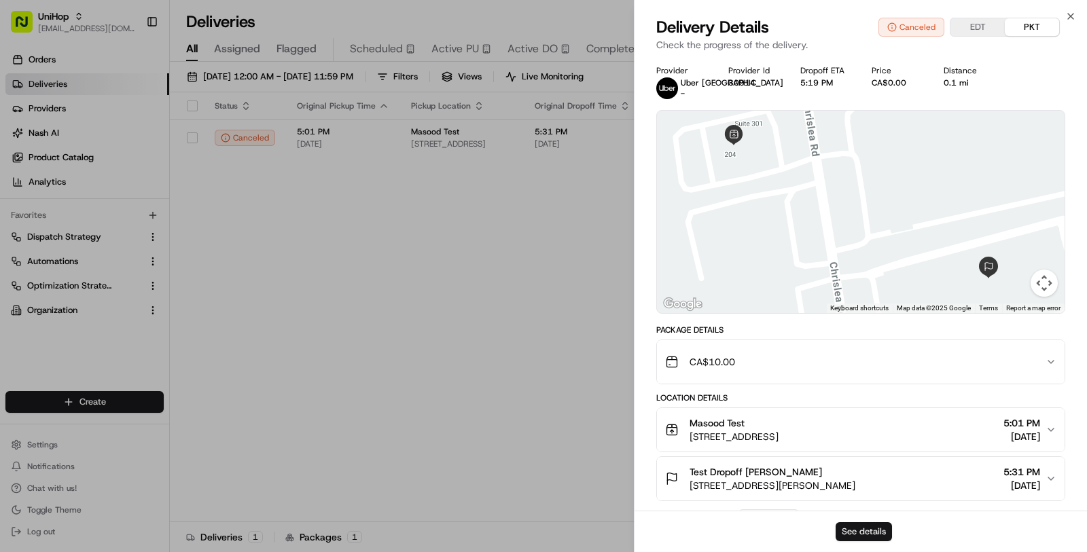
click at [879, 528] on button "See details" at bounding box center [864, 531] width 56 height 19
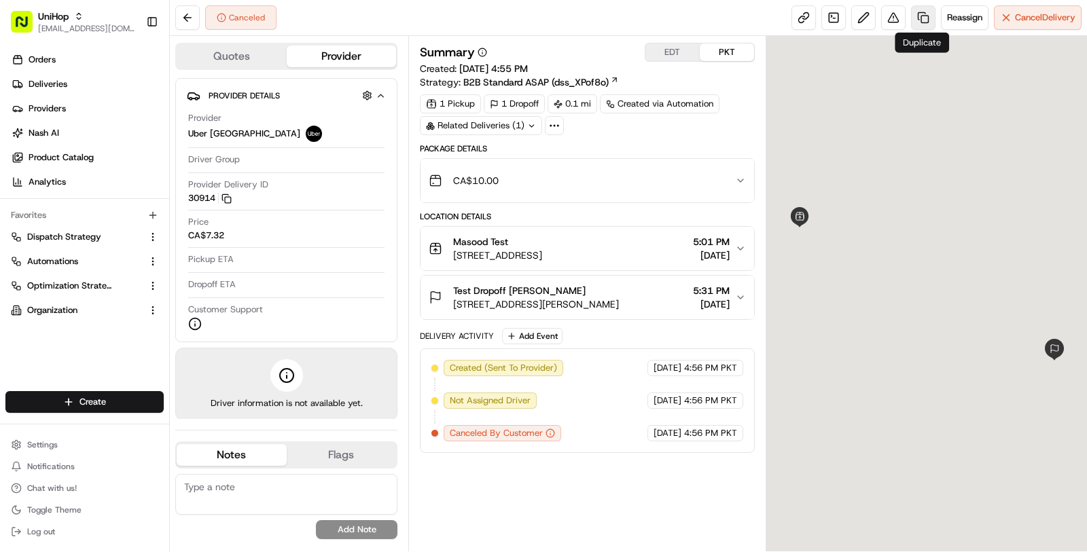
click at [929, 19] on link at bounding box center [923, 17] width 24 height 24
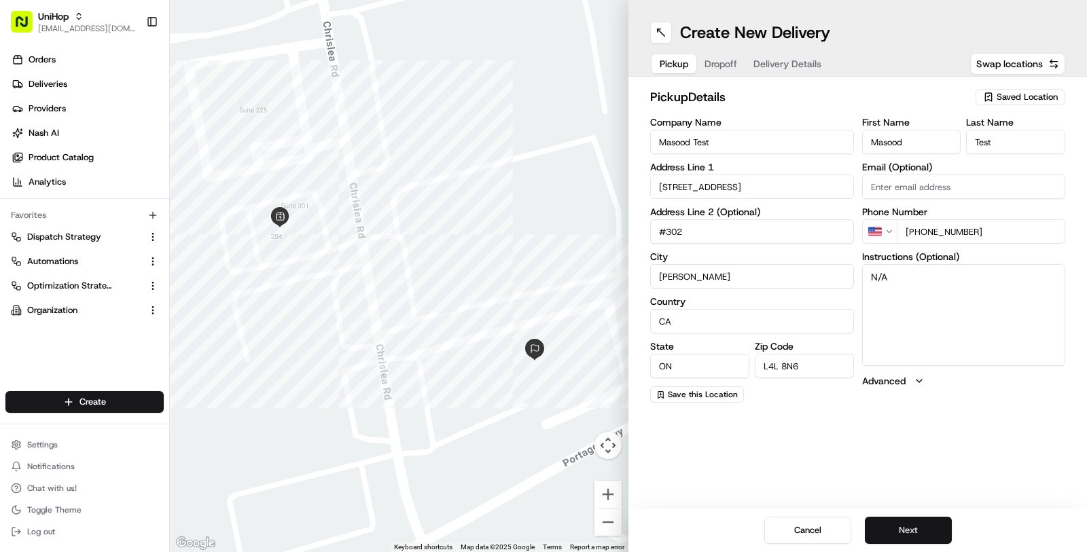
click at [913, 529] on button "Next" at bounding box center [908, 530] width 87 height 27
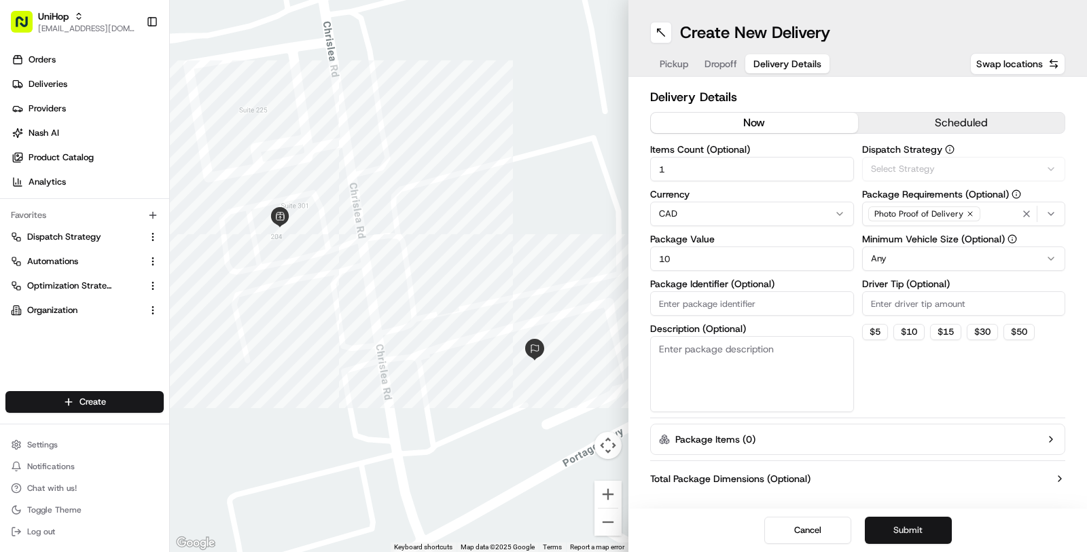
click at [913, 529] on button "Submit" at bounding box center [908, 530] width 87 height 27
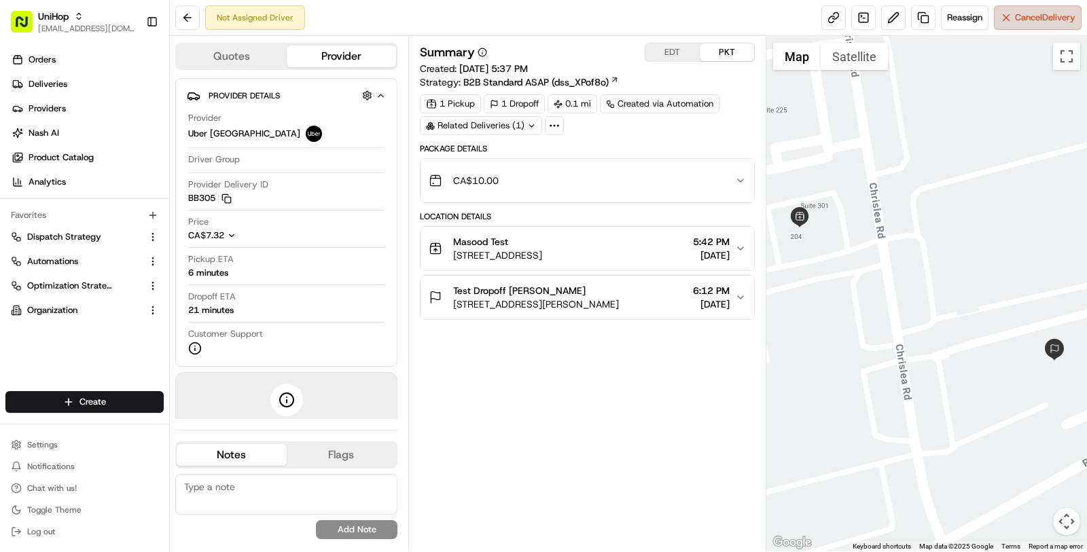
click at [1043, 19] on span "Cancel Delivery" at bounding box center [1045, 18] width 60 height 12
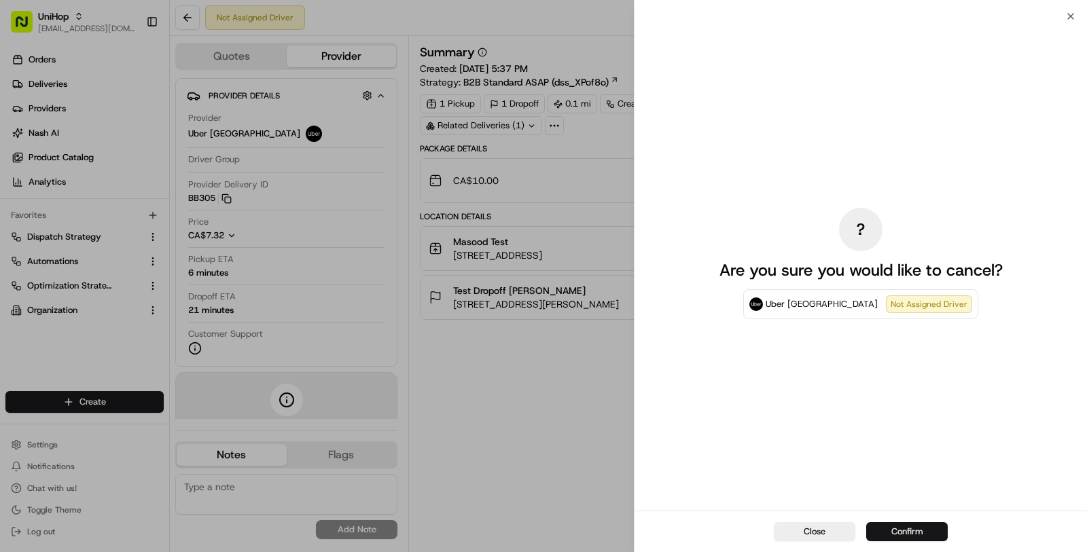
click at [929, 539] on button "Confirm" at bounding box center [907, 531] width 82 height 19
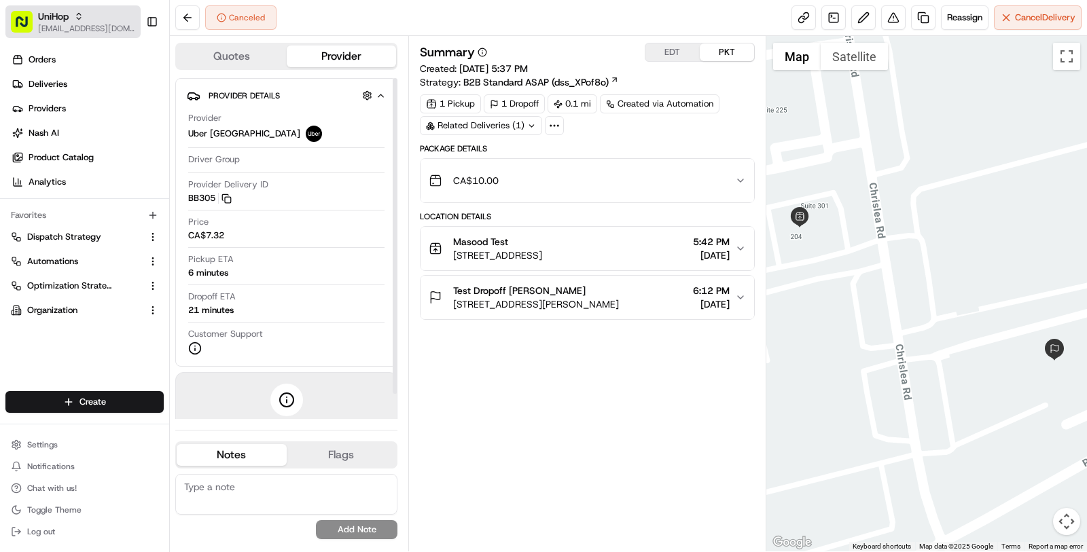
click at [62, 14] on span "UniHop" at bounding box center [53, 17] width 31 height 14
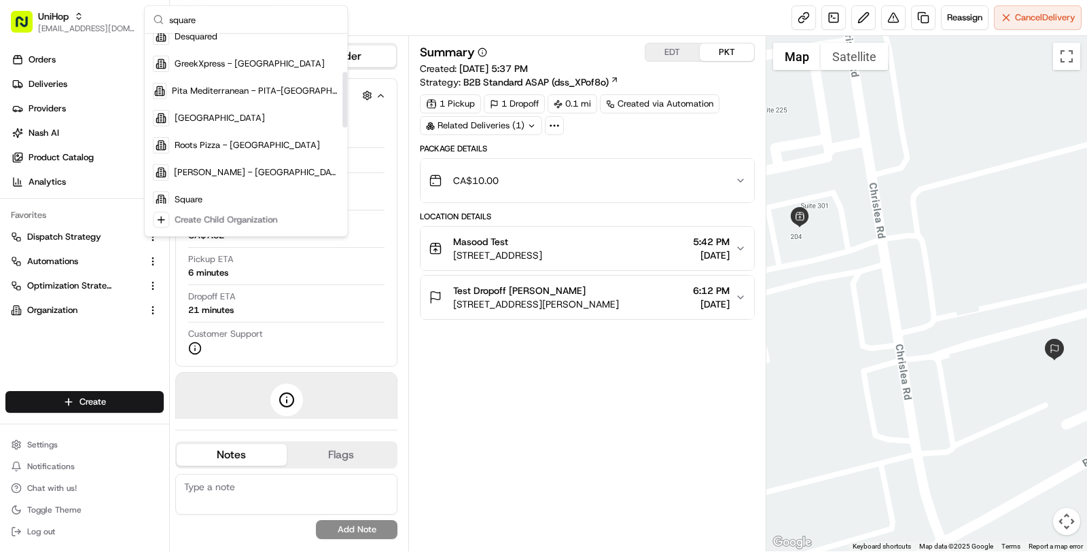
scroll to position [135, 0]
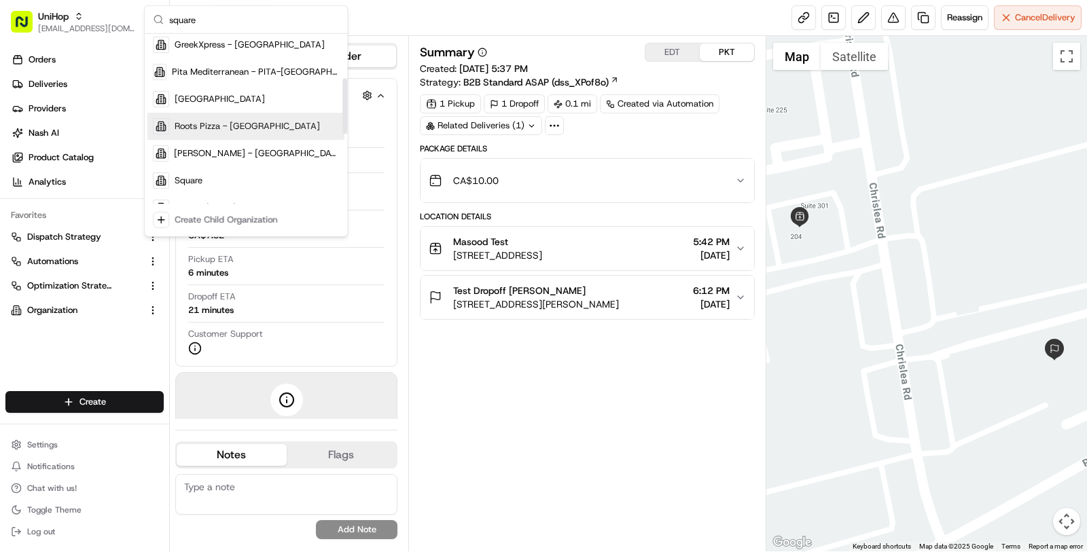
type input "square"
click at [218, 178] on div "Square" at bounding box center [245, 180] width 197 height 27
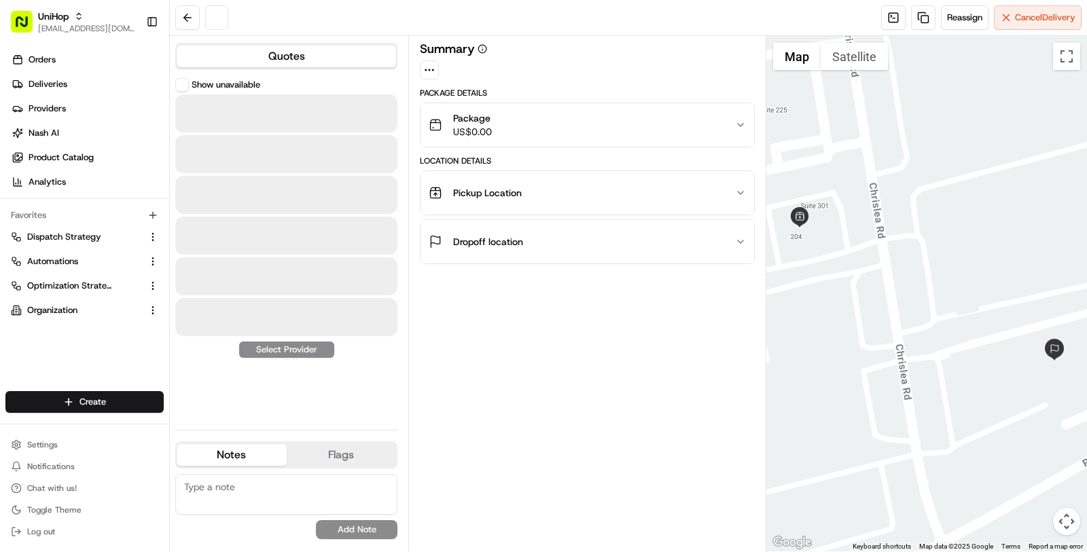
click at [70, 72] on ul "Orders Deliveries Providers Nash AI Product Catalog Analytics" at bounding box center [87, 121] width 164 height 144
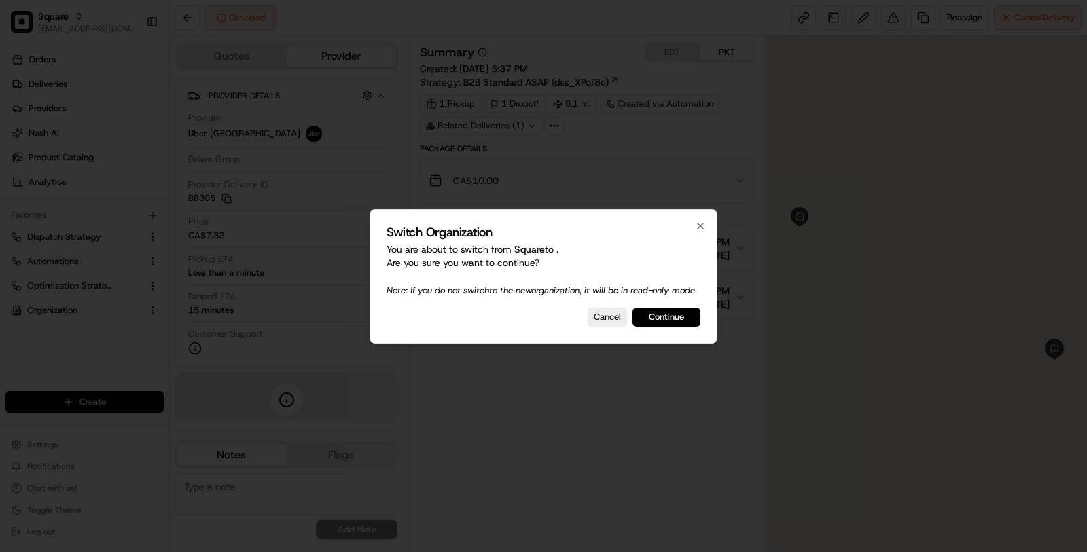
click at [74, 77] on div at bounding box center [543, 276] width 1087 height 552
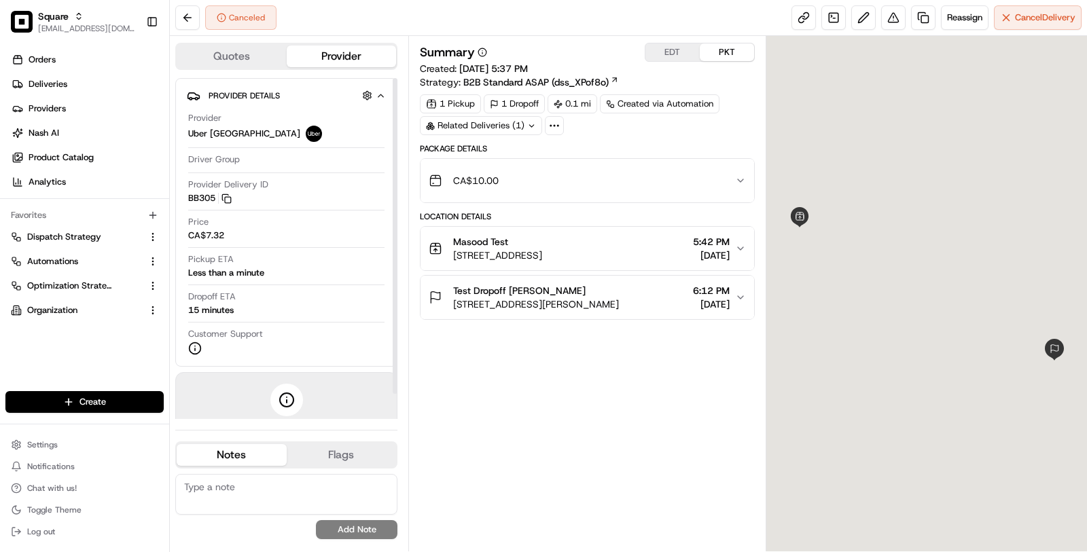
click at [109, 72] on ul "Orders Deliveries Providers Nash AI Product Catalog Analytics" at bounding box center [87, 121] width 164 height 144
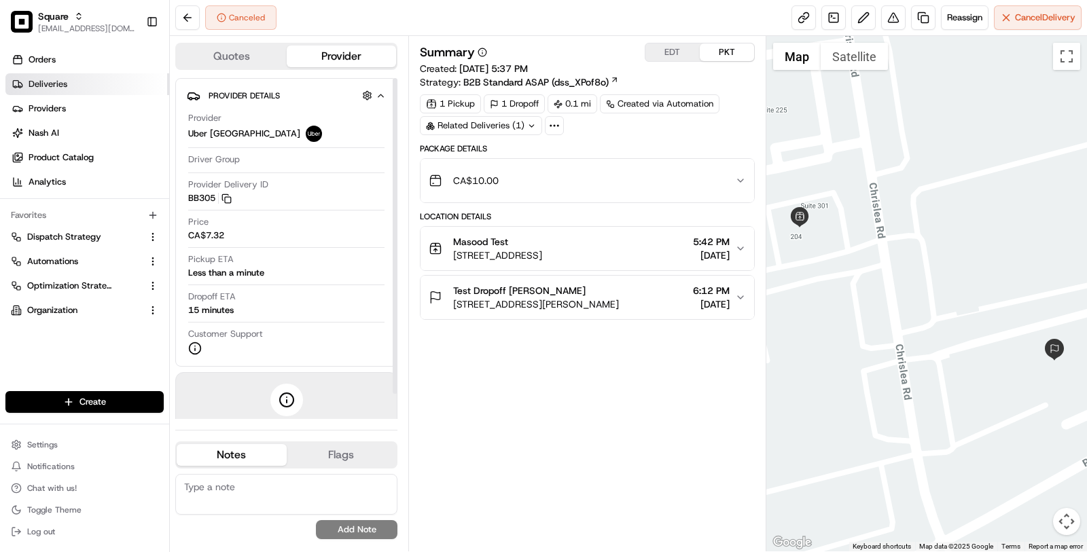
click at [54, 83] on span "Deliveries" at bounding box center [48, 84] width 39 height 12
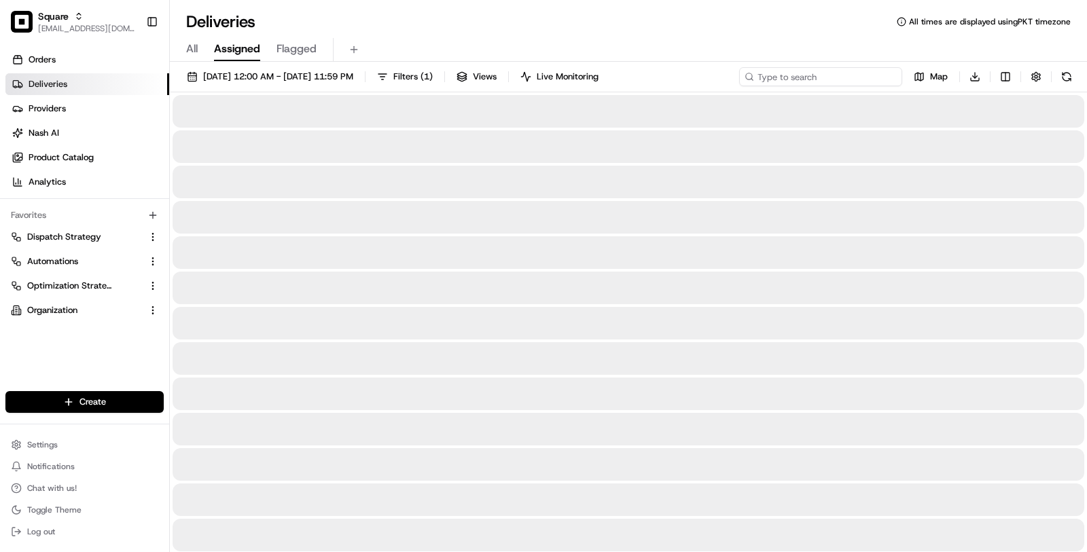
click at [802, 74] on input at bounding box center [820, 76] width 163 height 19
paste input "The Simple Foodie"
type input "The Simple Foodie"
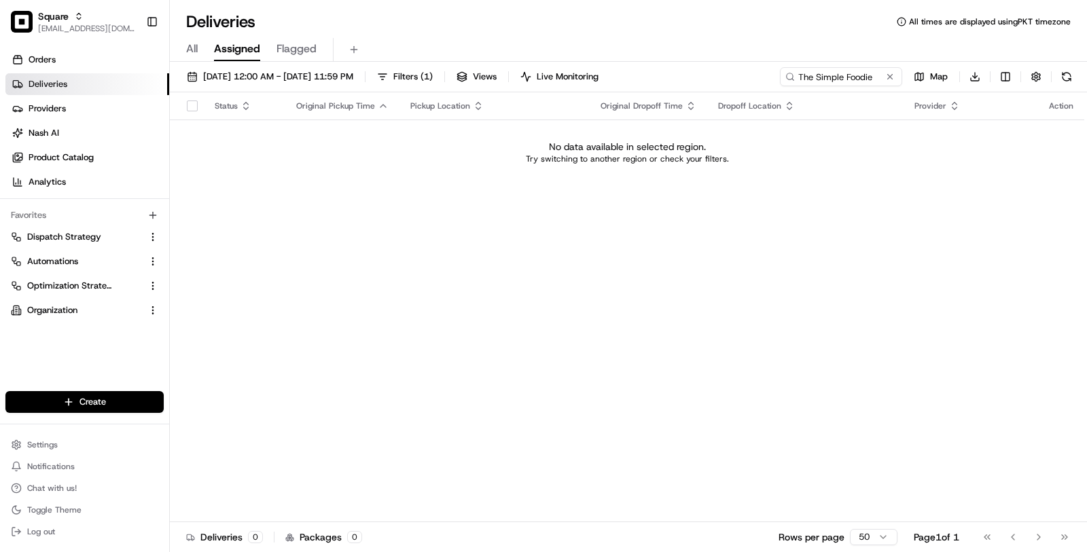
click at [274, 86] on div "08/15/2025 12:00 AM - 08/15/2025 11:59 PM Filters ( 1 ) Views Live Monitoring T…" at bounding box center [628, 79] width 917 height 25
click at [315, 84] on button "08/15/2025 12:00 AM - 08/15/2025 11:59 PM" at bounding box center [270, 76] width 179 height 19
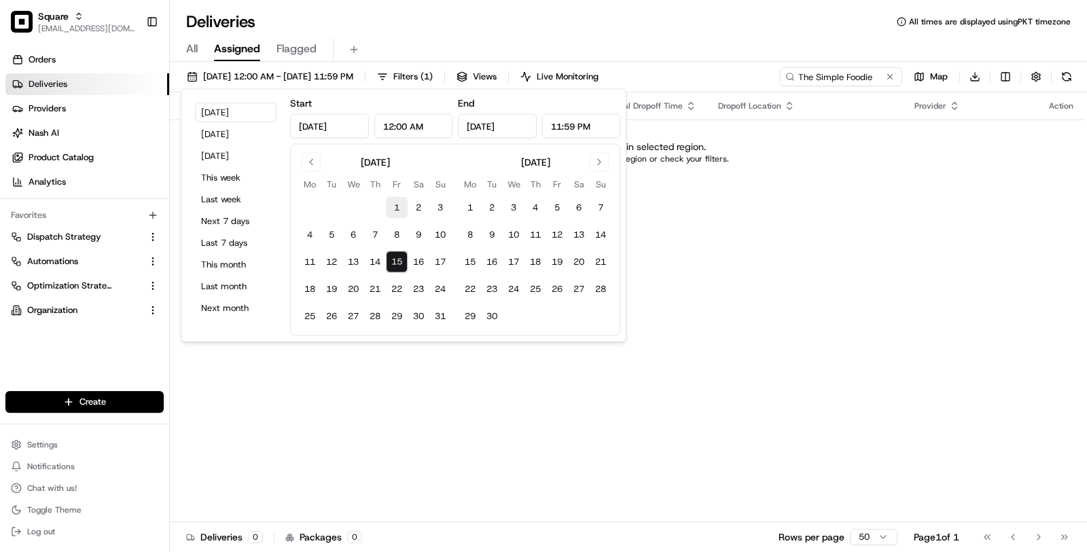
click at [394, 211] on button "1" at bounding box center [397, 208] width 22 height 22
type input "Aug 1, 2025"
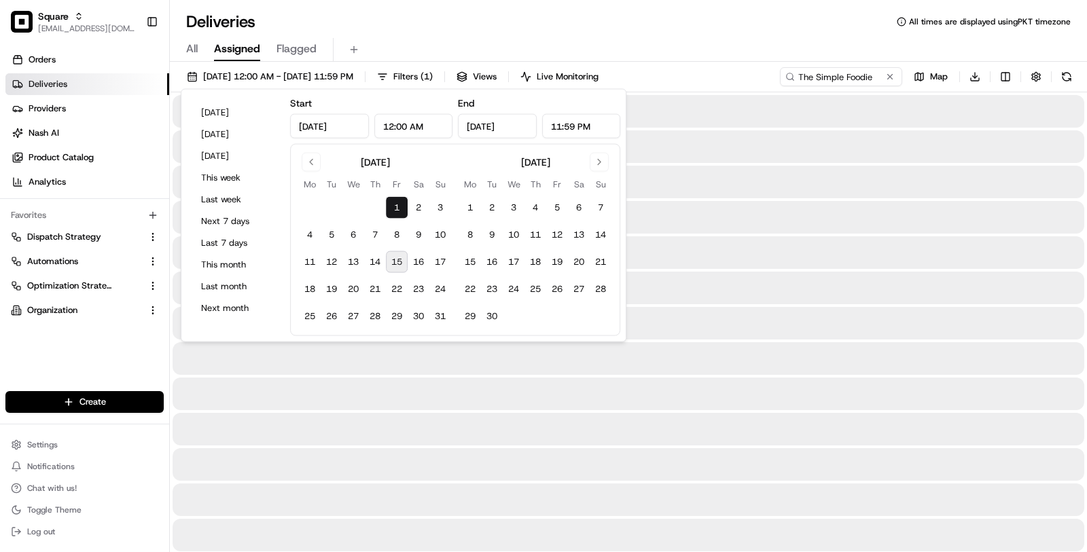
click at [394, 264] on button "15" at bounding box center [397, 262] width 22 height 22
type input "Aug 15, 2025"
click at [710, 29] on div "Deliveries All times are displayed using PKT timezone" at bounding box center [628, 22] width 917 height 22
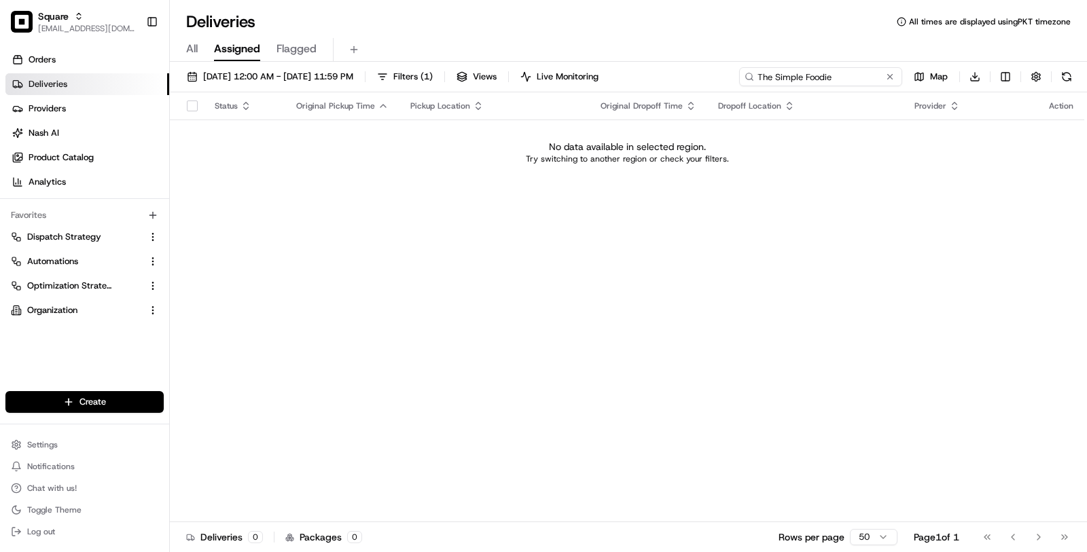
click at [815, 74] on input "The Simple Foodie" at bounding box center [820, 76] width 163 height 19
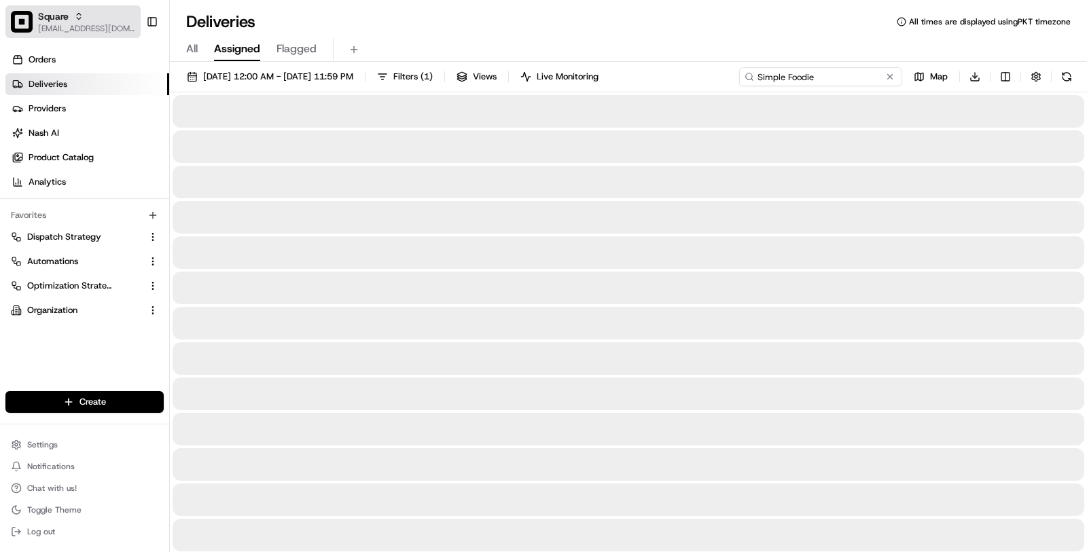
type input "Simple Foodie"
click at [94, 19] on div "Square" at bounding box center [86, 17] width 97 height 14
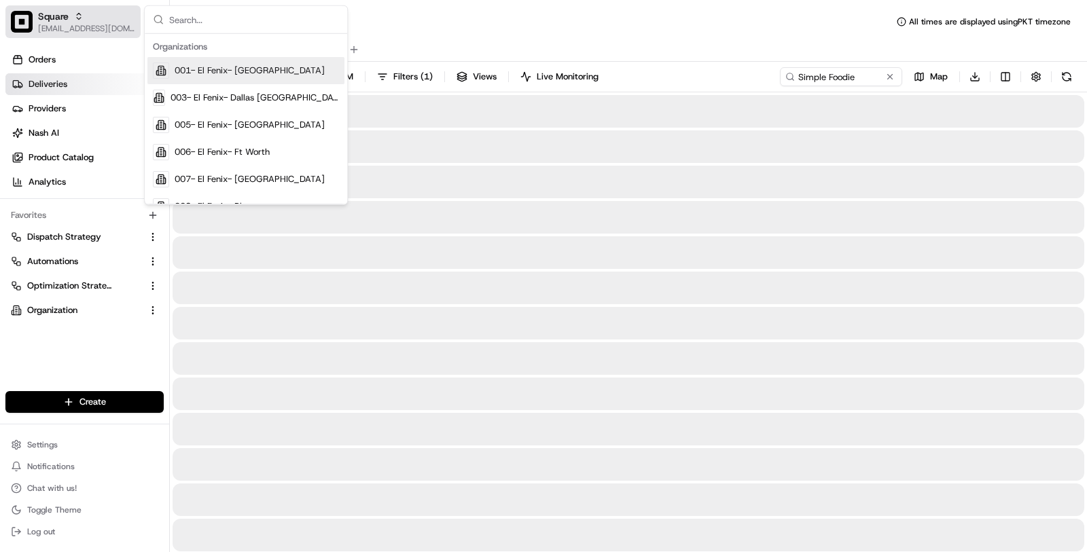
type input "a"
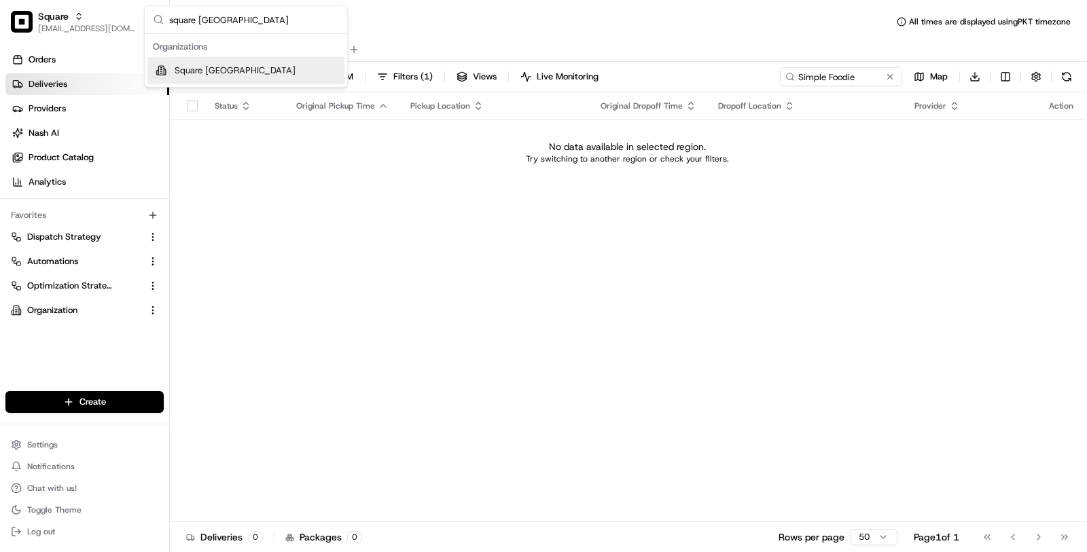
type input "square uk"
click at [201, 69] on span "Square [GEOGRAPHIC_DATA]" at bounding box center [235, 71] width 121 height 12
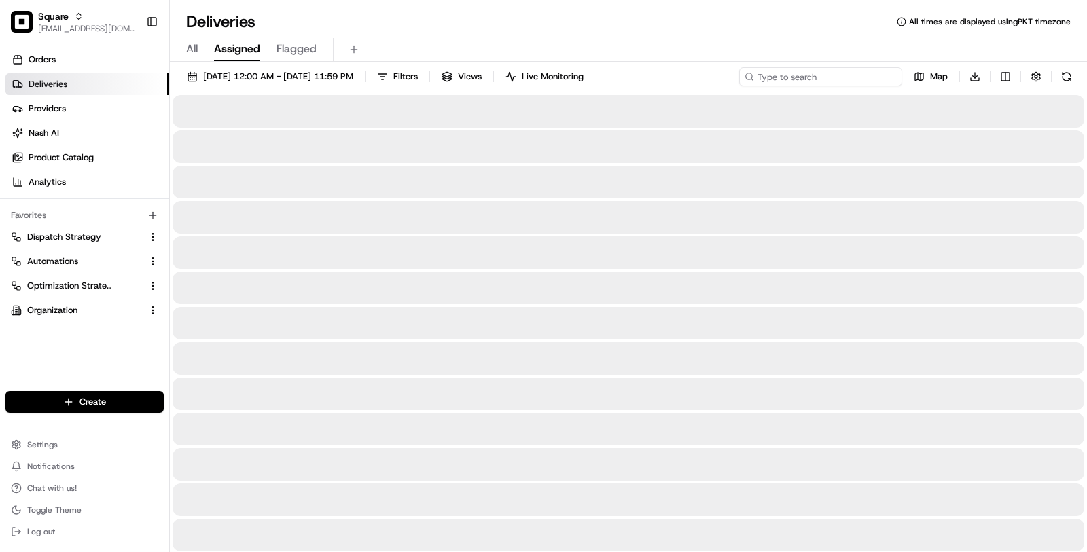
click at [831, 77] on input at bounding box center [820, 76] width 163 height 19
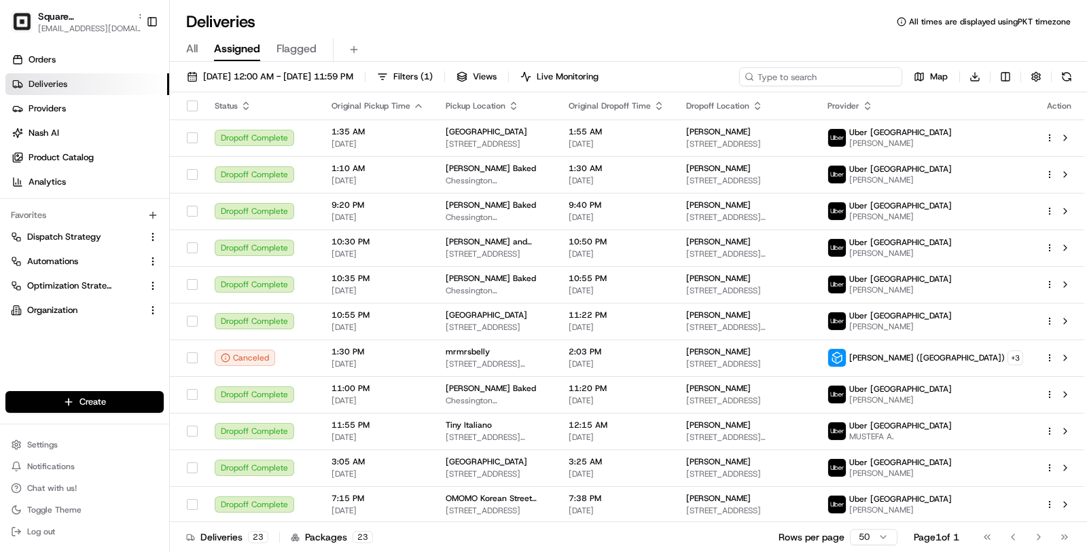
paste input "The Simple Foodie"
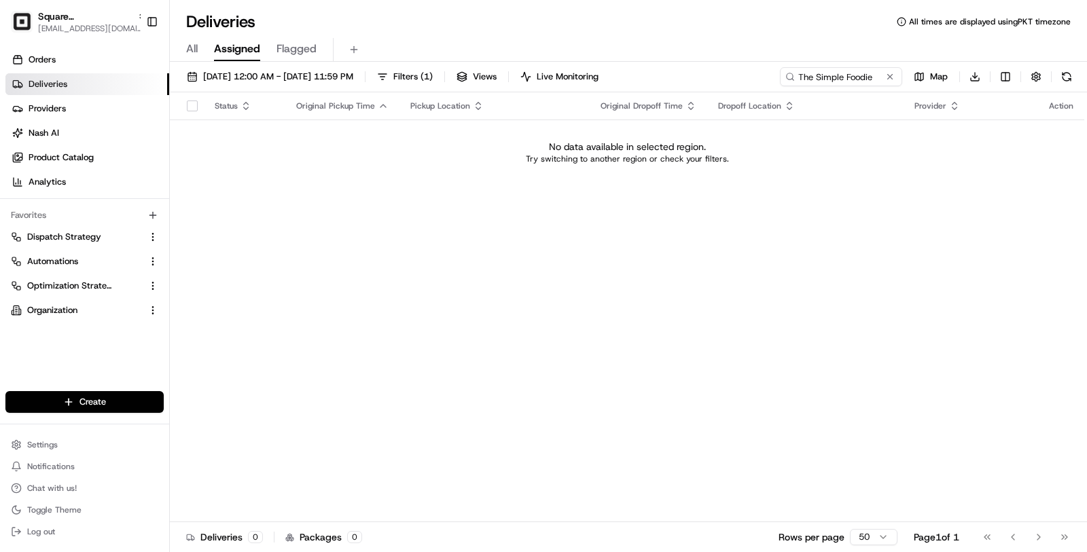
click at [329, 86] on div "08/01/2025 12:00 AM - 08/15/2025 11:59 PM Filters ( 1 ) Views Live Monitoring T…" at bounding box center [628, 79] width 917 height 25
click at [329, 79] on span "08/01/2025 12:00 AM - 08/15/2025 11:59 PM" at bounding box center [278, 77] width 150 height 12
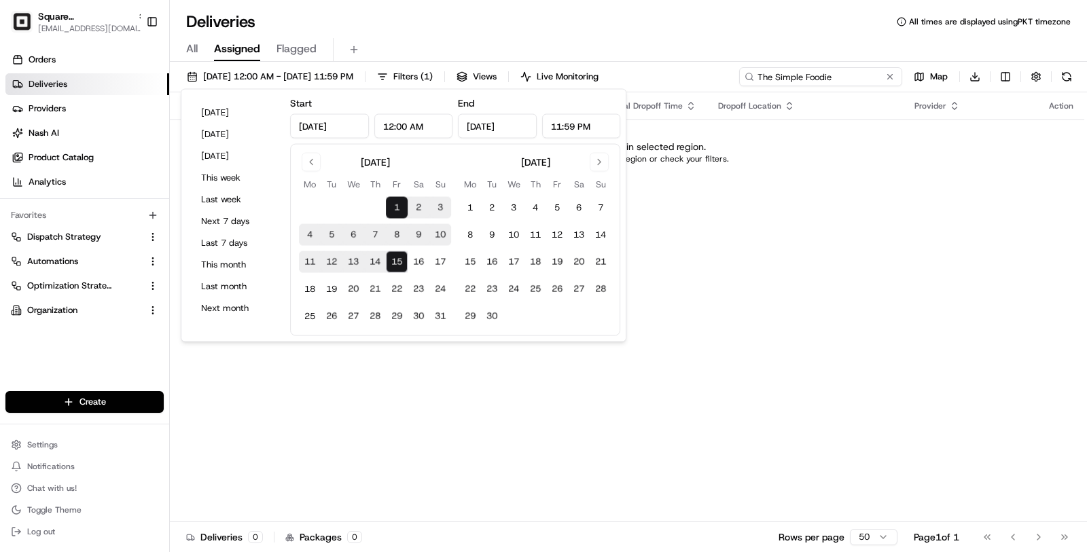
click at [842, 75] on input "The Simple Foodie" at bounding box center [820, 76] width 163 height 19
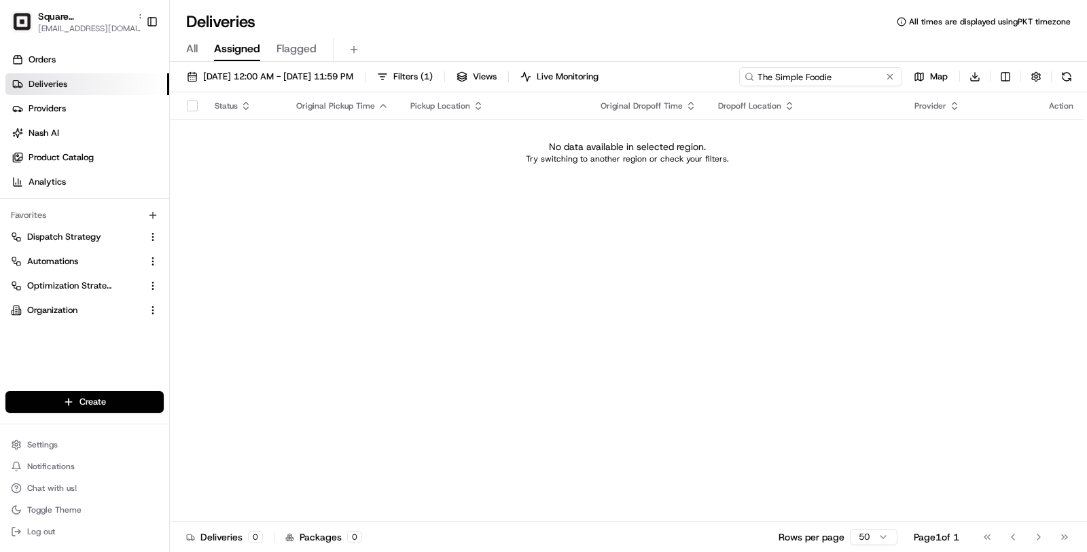
click at [776, 76] on input "The Simple Foodie" at bounding box center [820, 76] width 163 height 19
drag, startPoint x: 789, startPoint y: 76, endPoint x: 867, endPoint y: 77, distance: 78.8
click at [867, 77] on input "Simple Foodie" at bounding box center [820, 76] width 163 height 19
type input "Simple"
click at [289, 79] on span "[DATE] 12:00 AM - [DATE] 11:59 PM" at bounding box center [278, 77] width 150 height 12
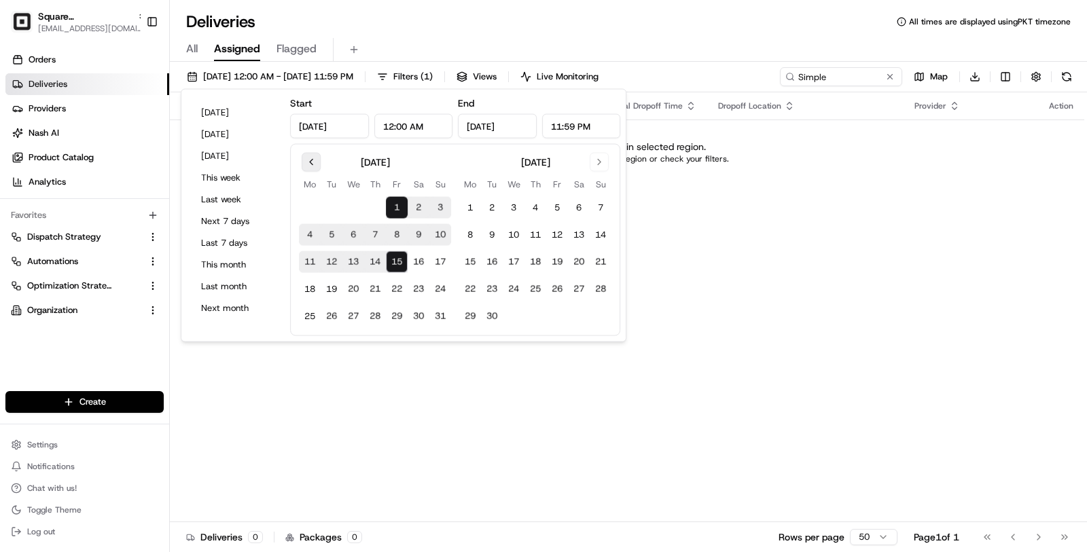
click at [308, 165] on button "Go to previous month" at bounding box center [311, 162] width 19 height 19
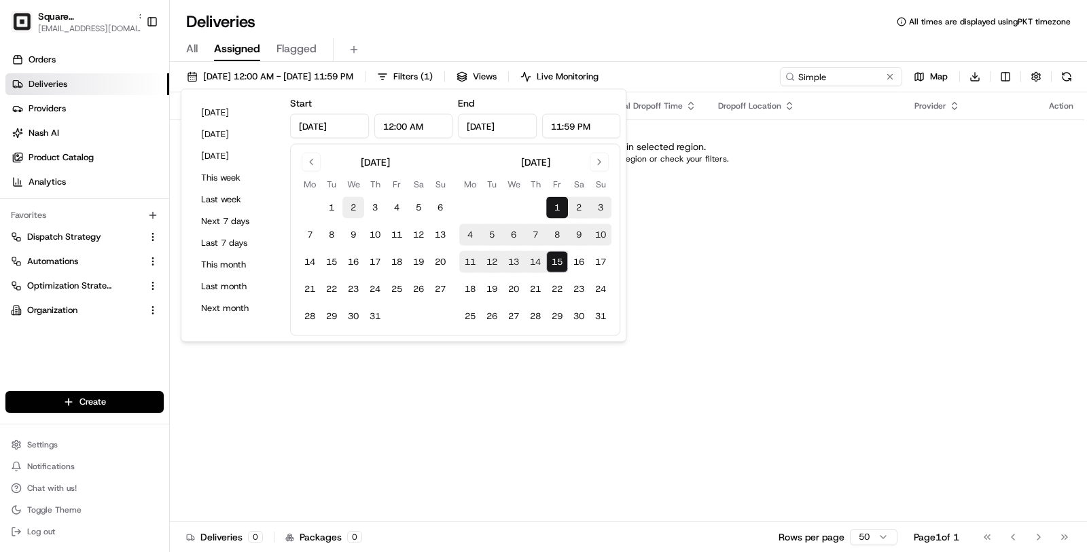
drag, startPoint x: 329, startPoint y: 207, endPoint x: 346, endPoint y: 207, distance: 17.7
click at [329, 207] on button "1" at bounding box center [332, 208] width 22 height 22
type input "Jul 1, 2025"
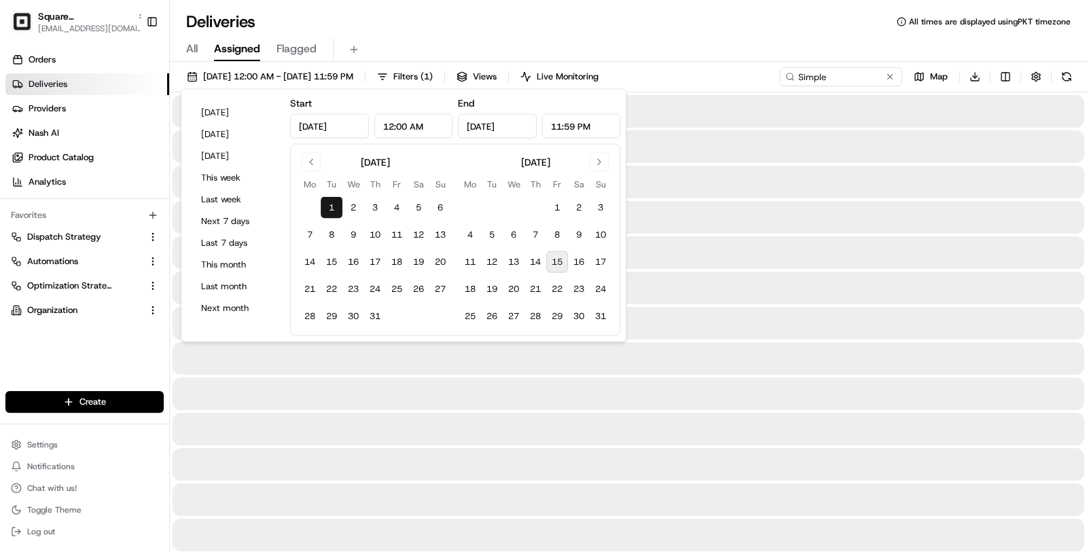
click at [553, 260] on button "15" at bounding box center [557, 262] width 22 height 22
type input "Aug 15, 2025"
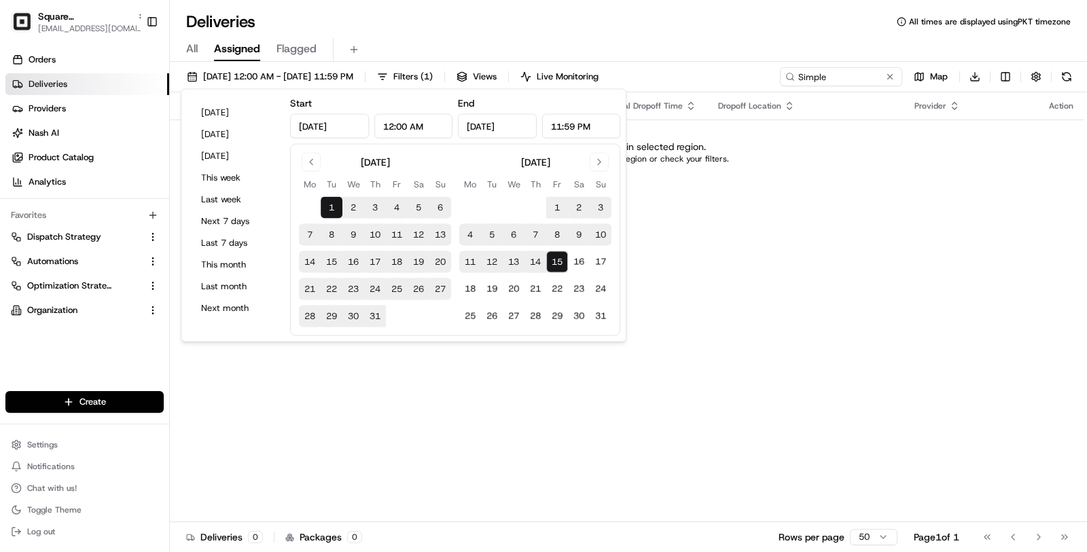
click at [668, 26] on div "Deliveries All times are displayed using PKT timezone" at bounding box center [628, 22] width 917 height 22
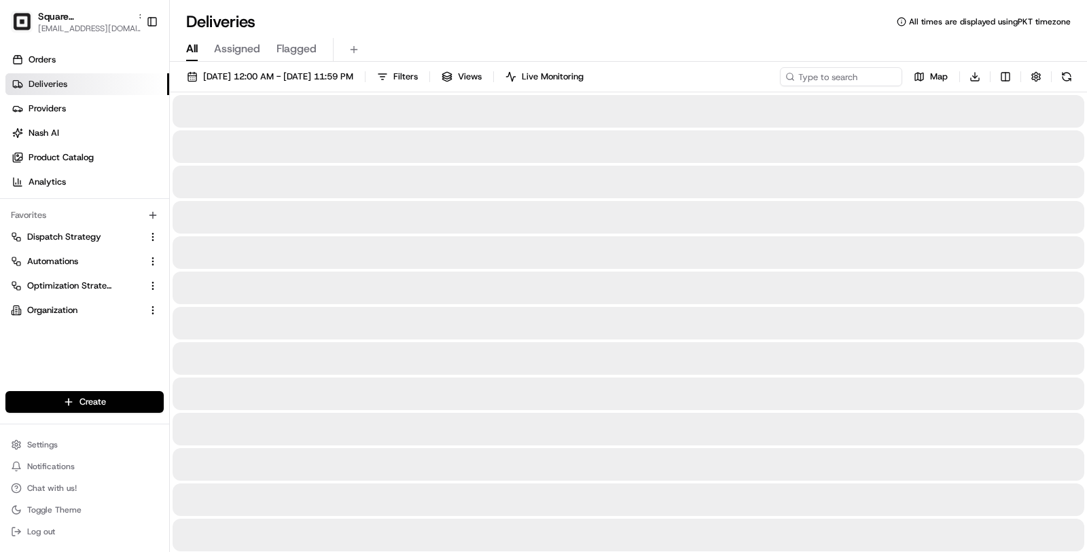
click at [196, 43] on span "All" at bounding box center [192, 49] width 12 height 16
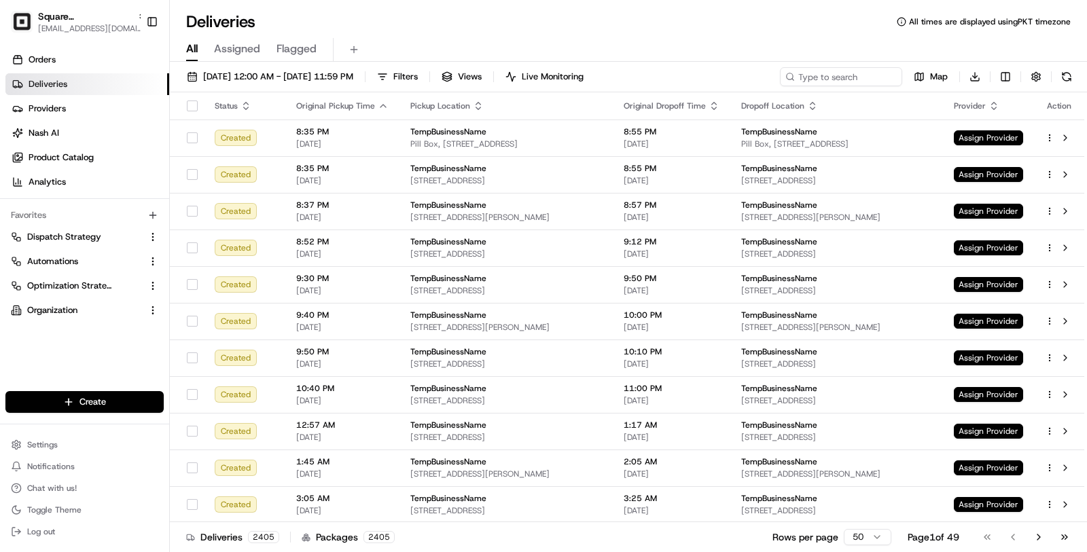
click at [827, 65] on div "07/01/2025 12:00 AM - 08/15/2025 11:59 PM Filters Views Live Monitoring Map Dow…" at bounding box center [628, 308] width 917 height 493
click at [825, 68] on input at bounding box center [820, 76] width 163 height 19
type input "Simple"
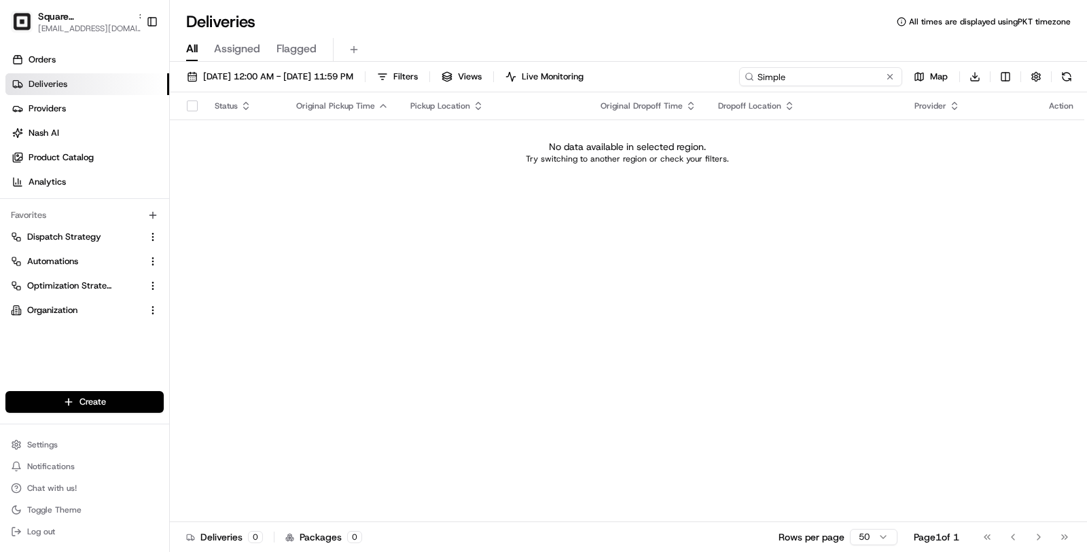
click at [760, 80] on input "Simple" at bounding box center [820, 76] width 163 height 19
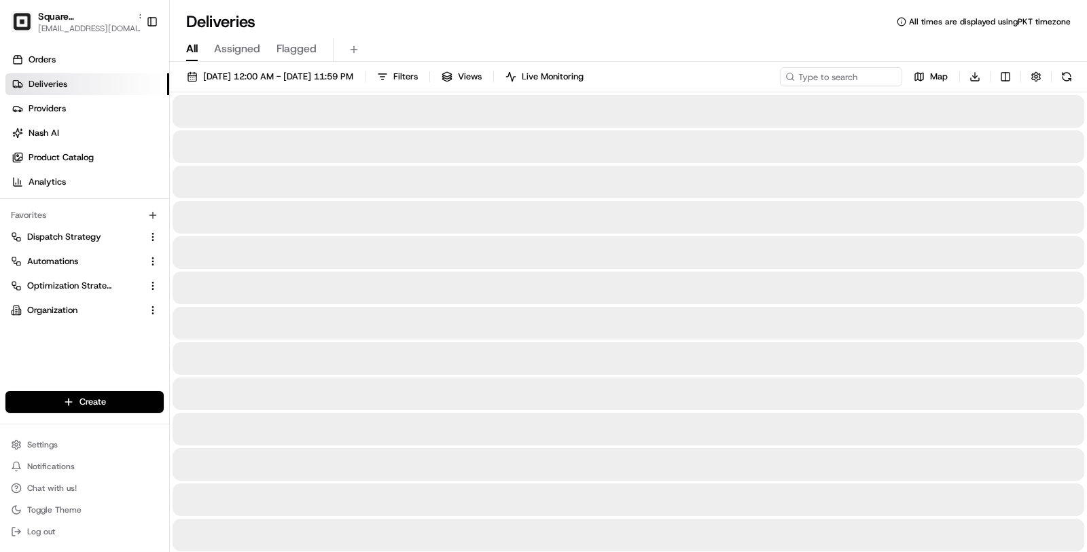
click at [423, 73] on div "07/01/2025 12:00 AM - 08/15/2025 11:59 PM Filters Views Live Monitoring" at bounding box center [385, 76] width 409 height 19
click at [424, 73] on button "Filters" at bounding box center [397, 76] width 53 height 19
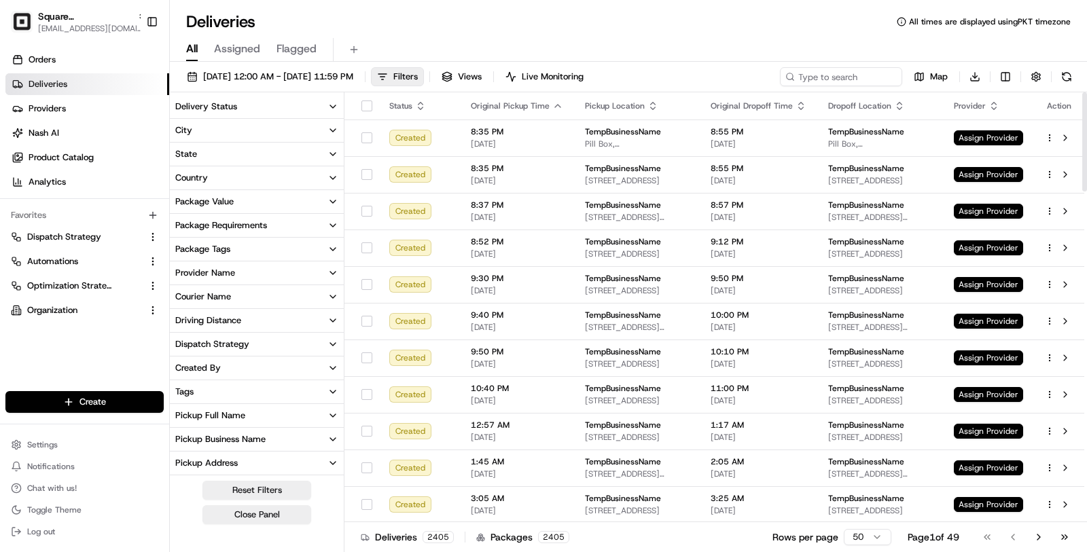
click at [298, 109] on button "Delivery Status" at bounding box center [257, 106] width 174 height 23
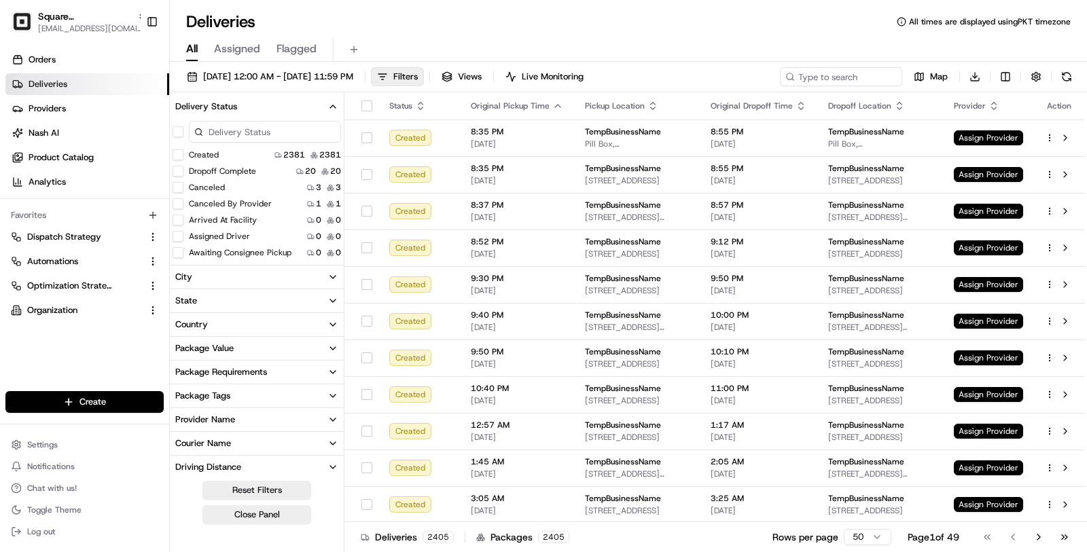
click at [178, 170] on button "Dropoff Complete" at bounding box center [178, 171] width 11 height 11
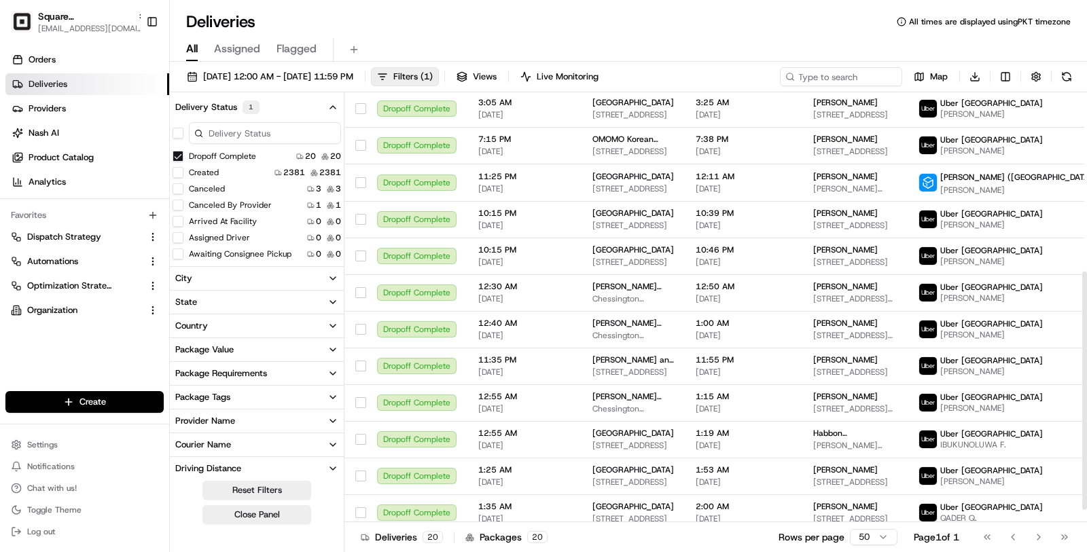
scroll to position [344, 0]
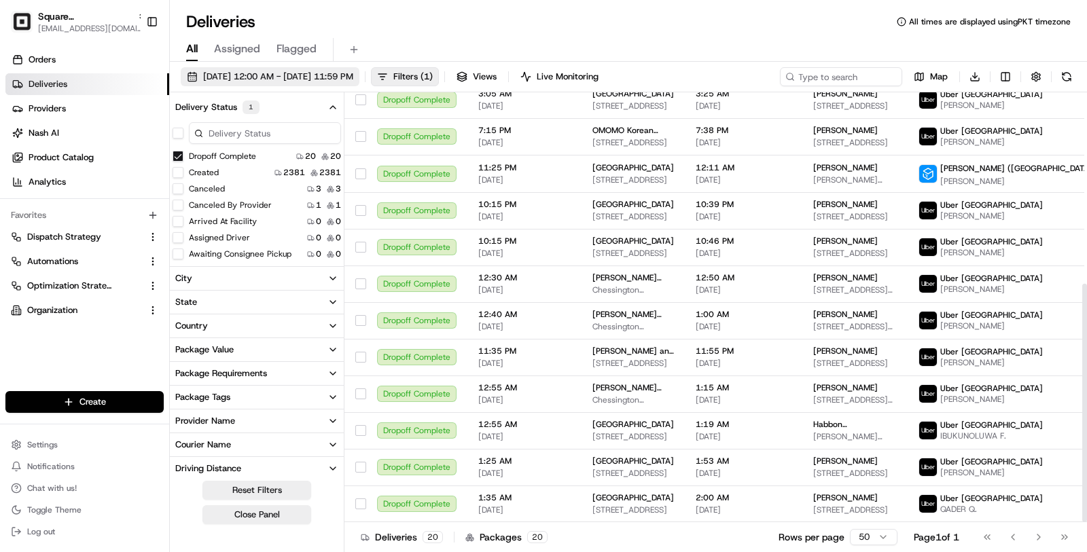
click at [270, 78] on span "07/01/2025 12:00 AM - 08/15/2025 11:59 PM" at bounding box center [278, 77] width 150 height 12
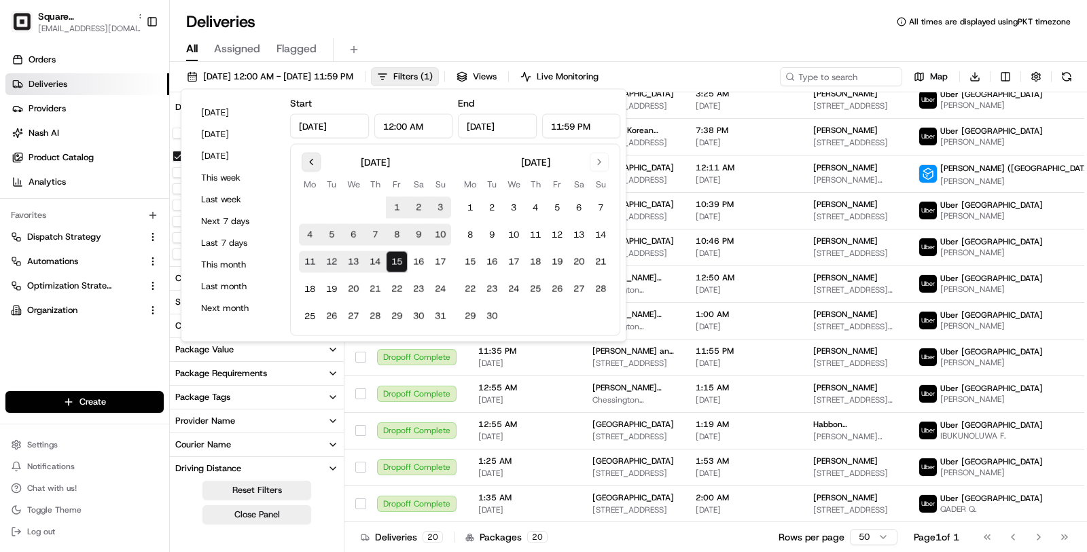
click at [308, 158] on button "Go to previous month" at bounding box center [311, 162] width 19 height 19
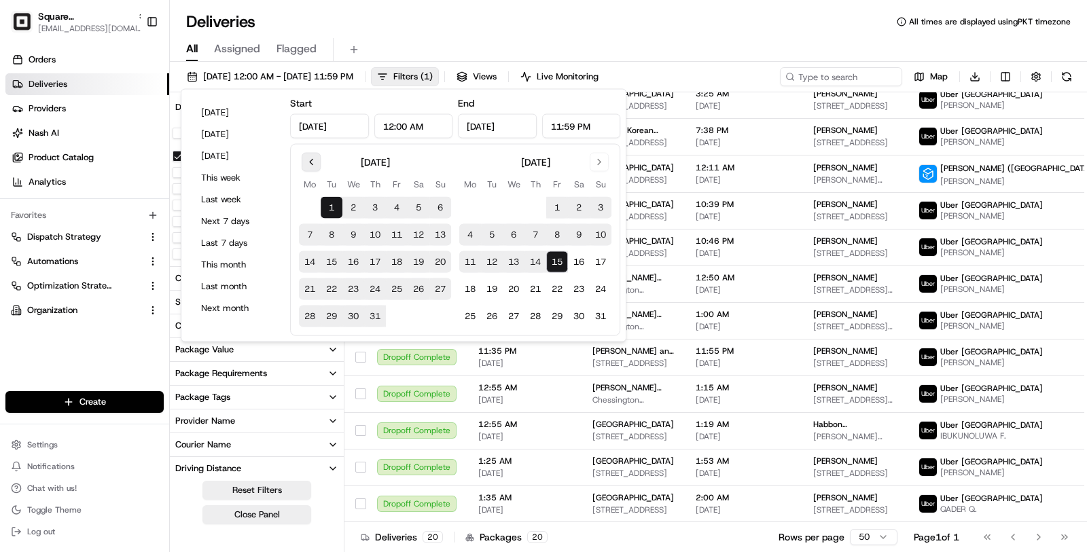
click at [308, 158] on button "Go to previous month" at bounding box center [311, 162] width 19 height 19
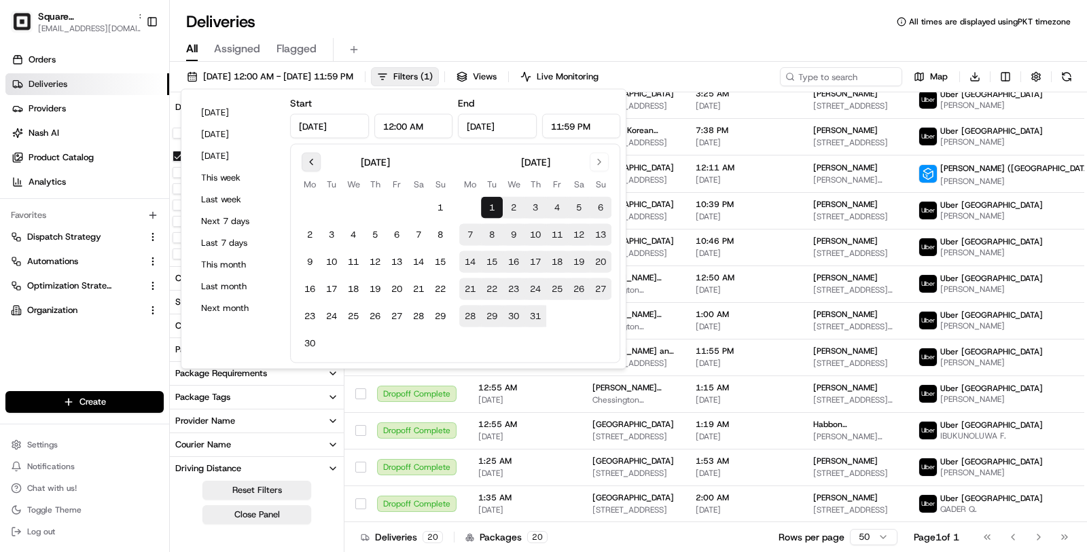
click at [308, 158] on button "Go to previous month" at bounding box center [311, 162] width 19 height 19
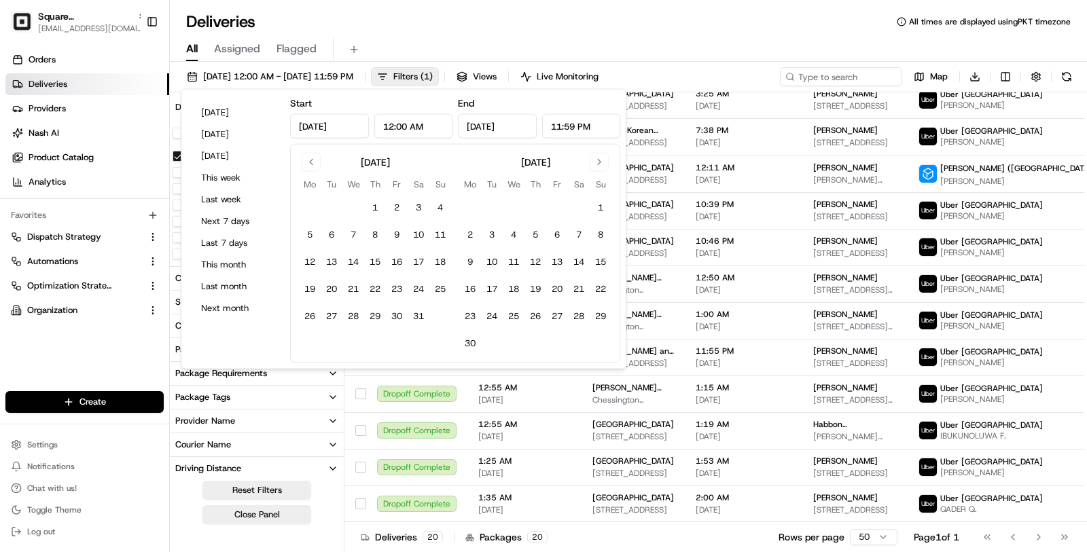
click at [388, 219] on tbody "1 2 3 4 5 6 7 8 9 10 11 12 13 14 15 16 17 18 19 20 21 22 23 24 25 26 27 28 29 3…" at bounding box center [375, 260] width 152 height 136
click at [374, 213] on button "1" at bounding box center [375, 208] width 22 height 22
type input "May 1, 2025"
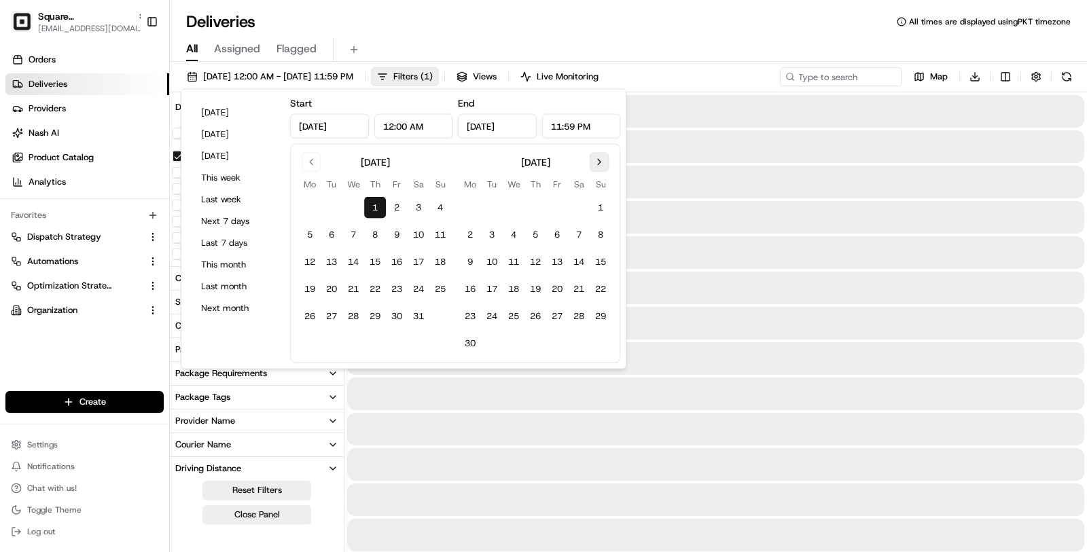
click at [598, 160] on button "Go to next month" at bounding box center [599, 162] width 19 height 19
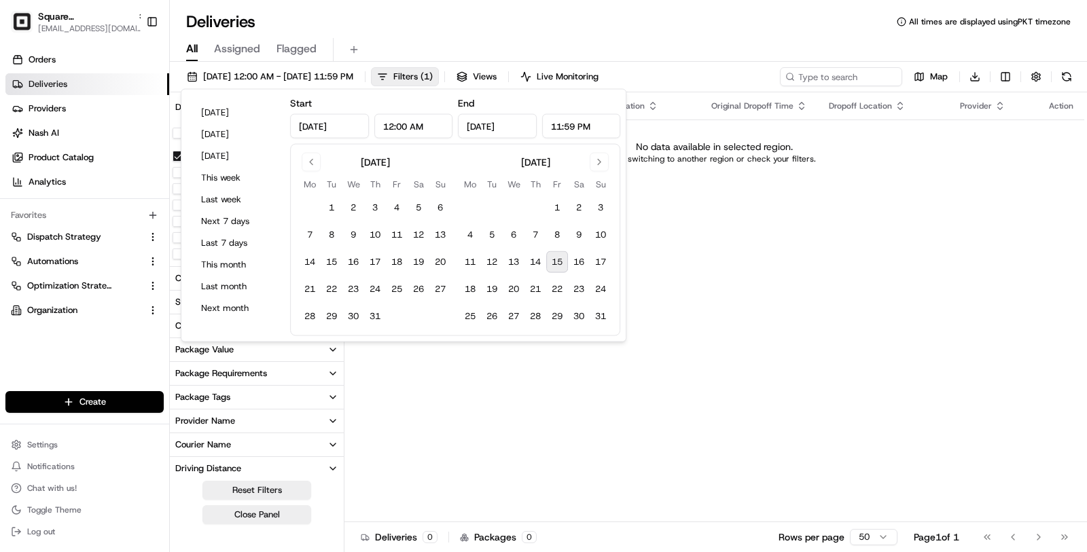
click at [553, 272] on tbody "1 2 3 4 5 6 7 8 9 10 11 12 13 14 15 16 17 18 19 20 21 22 23 24 25 26 27 28 29 3…" at bounding box center [535, 260] width 152 height 136
click at [553, 266] on button "15" at bounding box center [557, 262] width 22 height 22
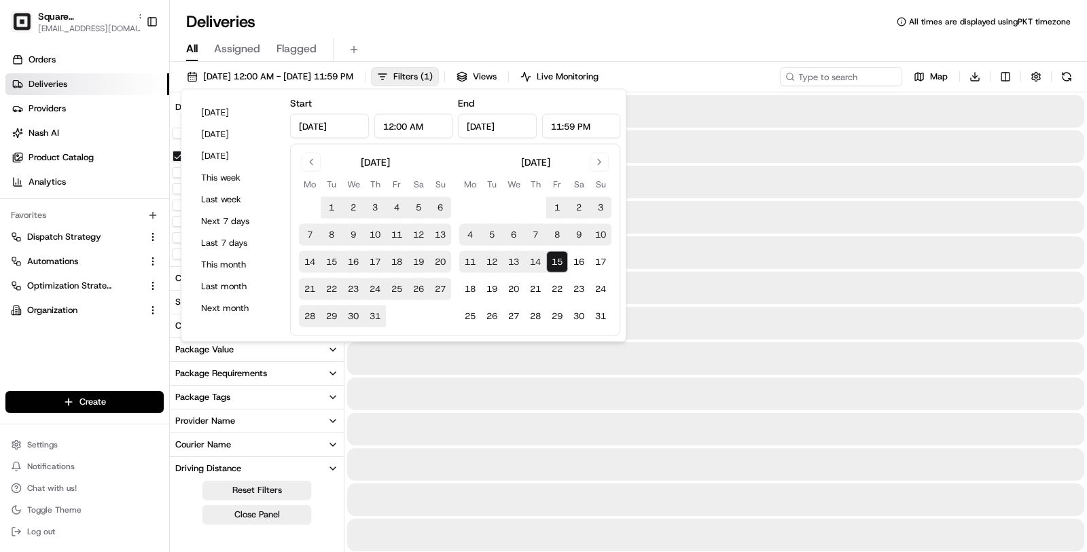
type input "Aug 15, 2025"
click at [675, 52] on div "All Assigned Flagged" at bounding box center [628, 50] width 917 height 24
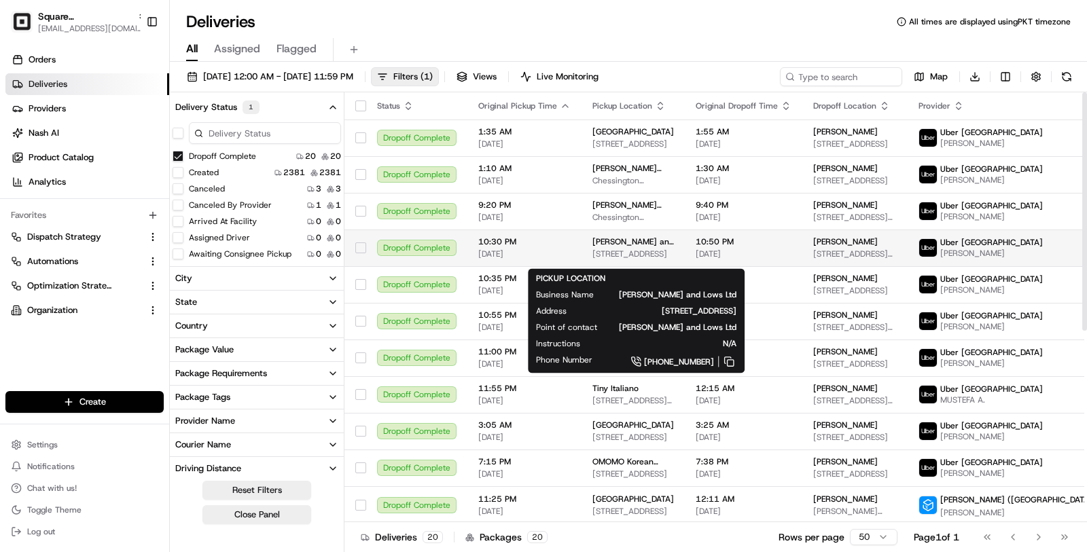
scroll to position [344, 0]
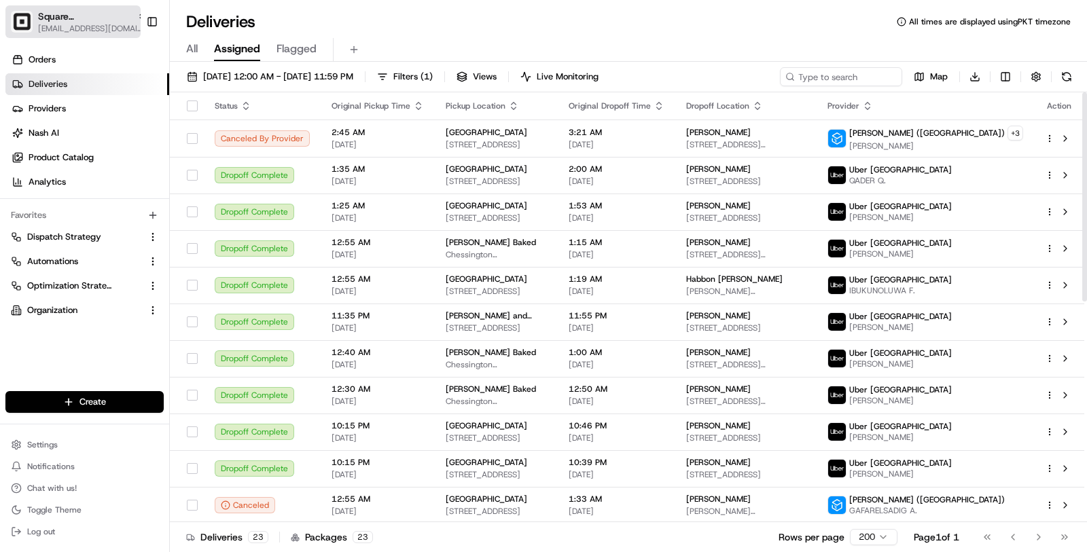
click at [26, 26] on img "button" at bounding box center [22, 22] width 22 height 22
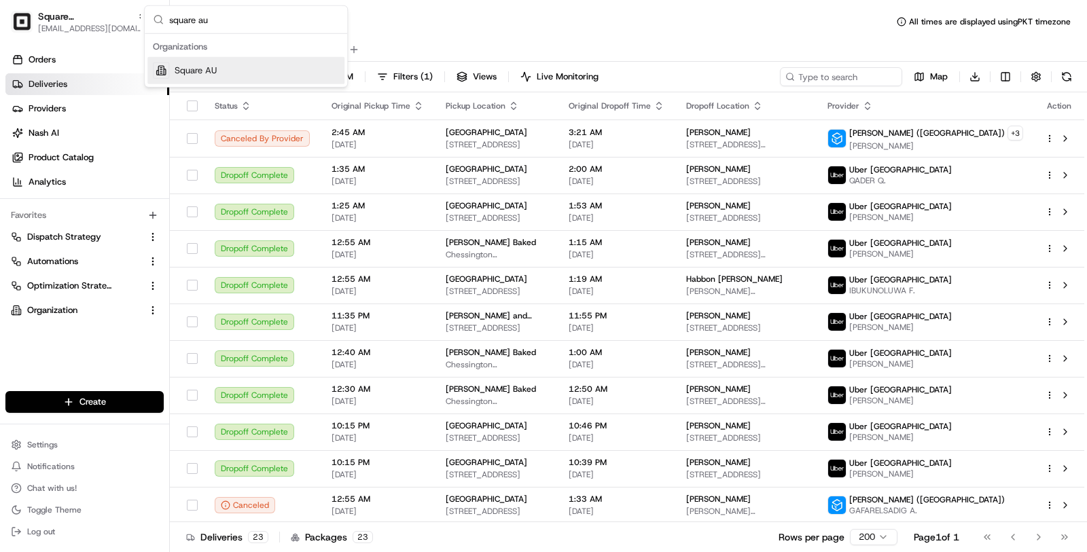
type input "square au"
click at [177, 69] on span "Square AU" at bounding box center [196, 71] width 42 height 12
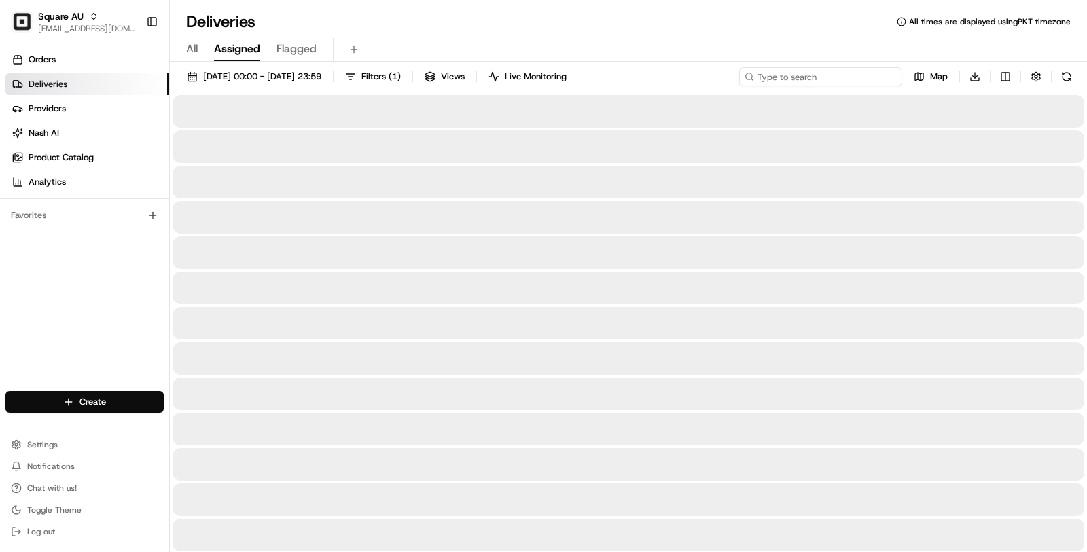
click at [827, 70] on input at bounding box center [820, 76] width 163 height 19
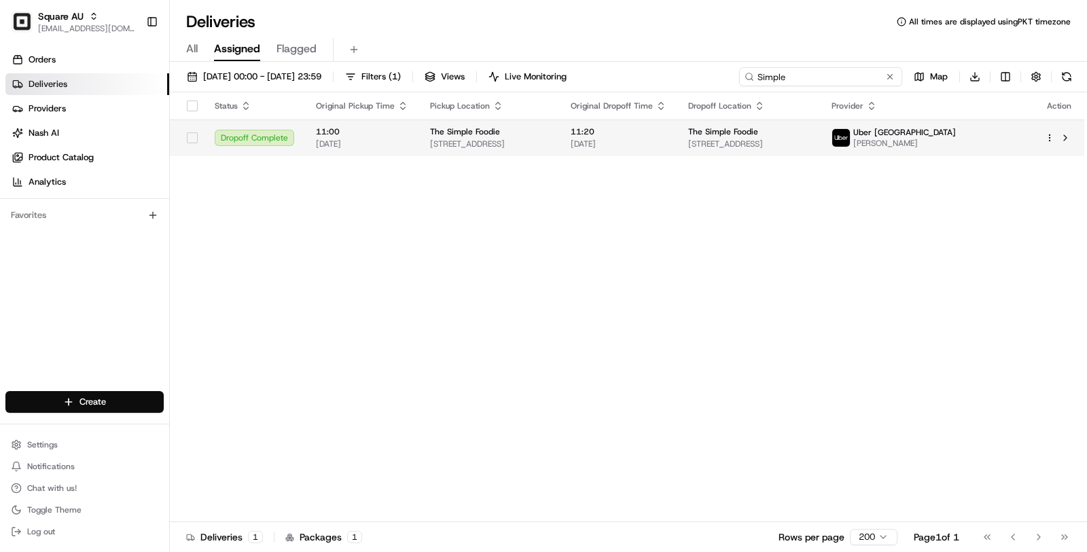
type input "Simple"
click at [549, 141] on span "[STREET_ADDRESS]" at bounding box center [489, 144] width 119 height 11
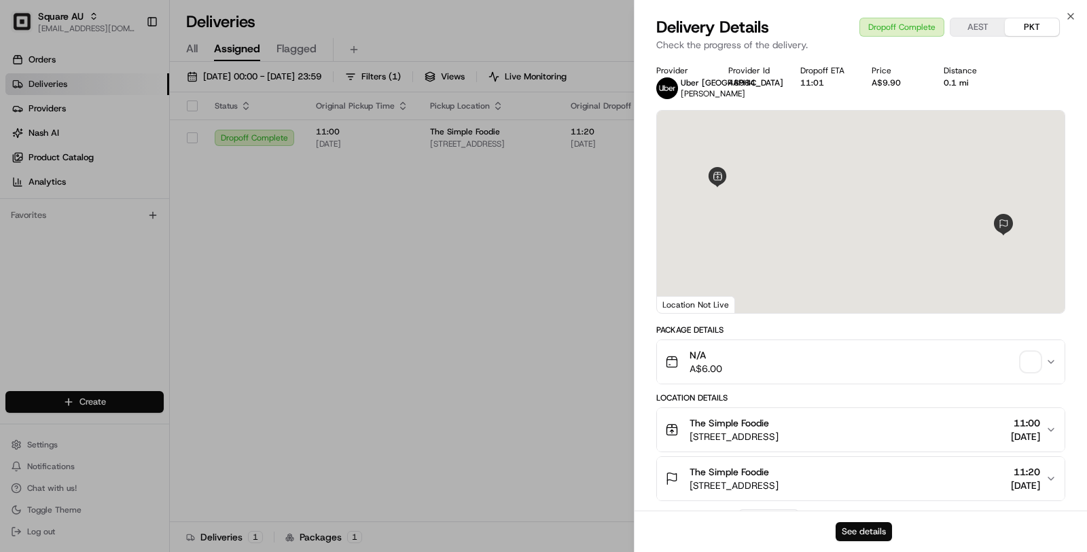
click at [850, 528] on button "See details" at bounding box center [864, 531] width 56 height 19
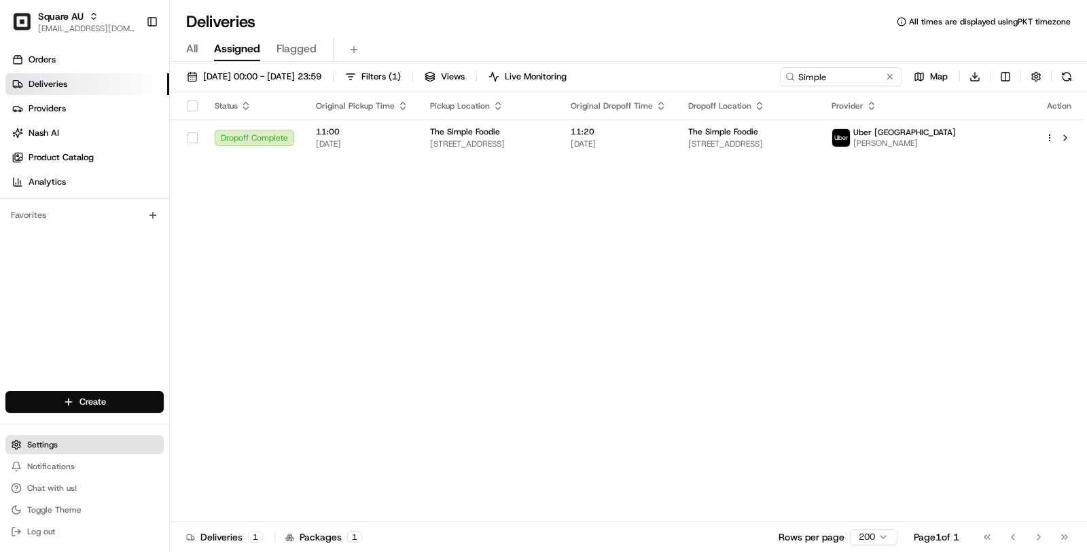
click at [112, 442] on button "Settings" at bounding box center [84, 444] width 158 height 19
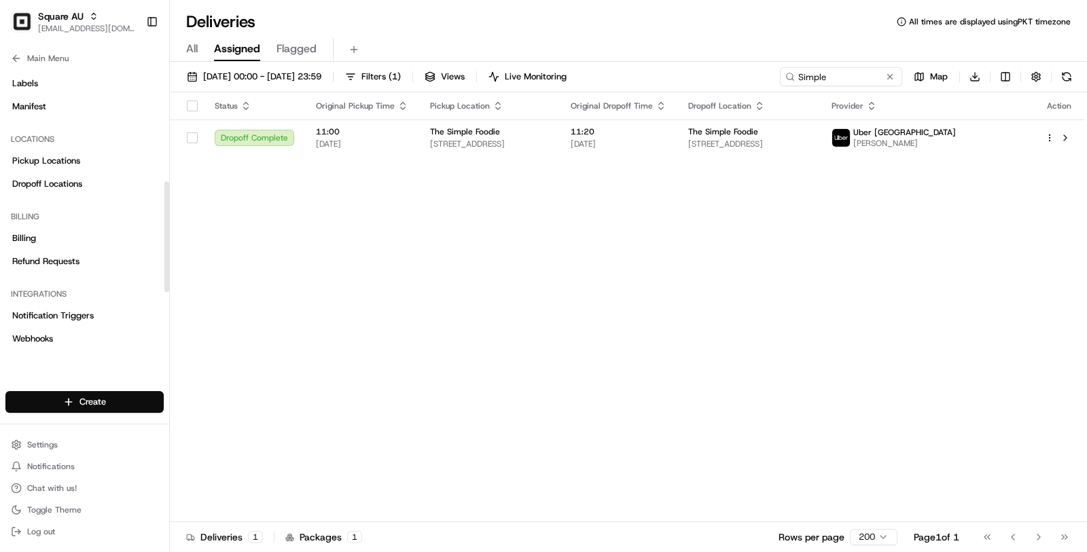
scroll to position [114, 0]
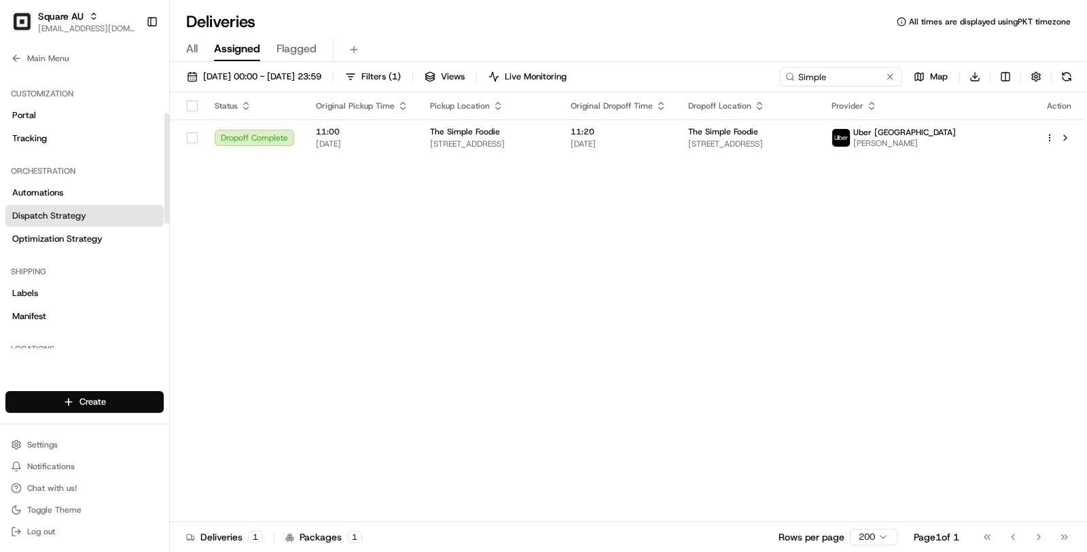
click at [113, 212] on link "Dispatch Strategy" at bounding box center [84, 216] width 158 height 22
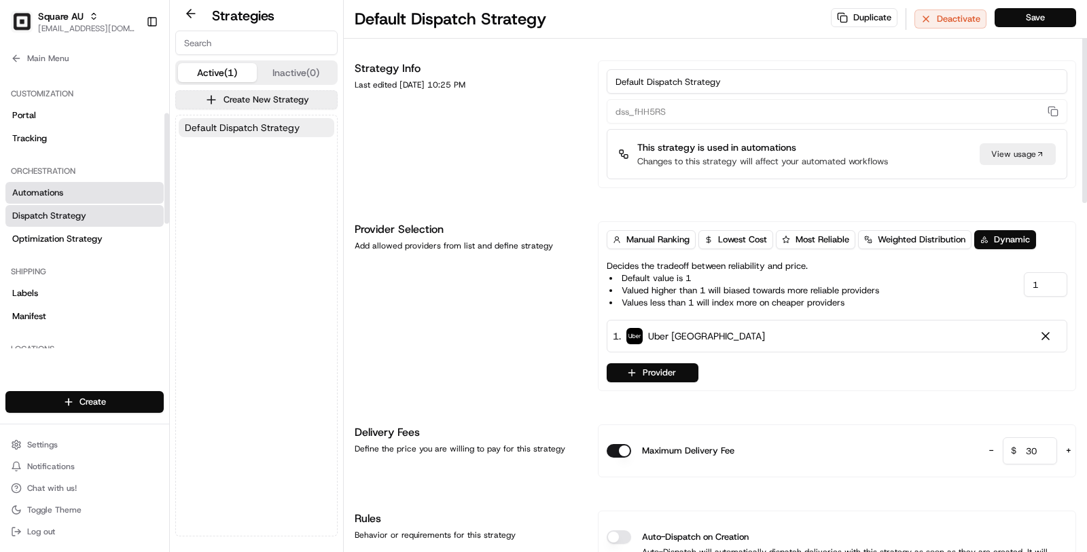
click at [98, 202] on link "Automations" at bounding box center [84, 193] width 158 height 22
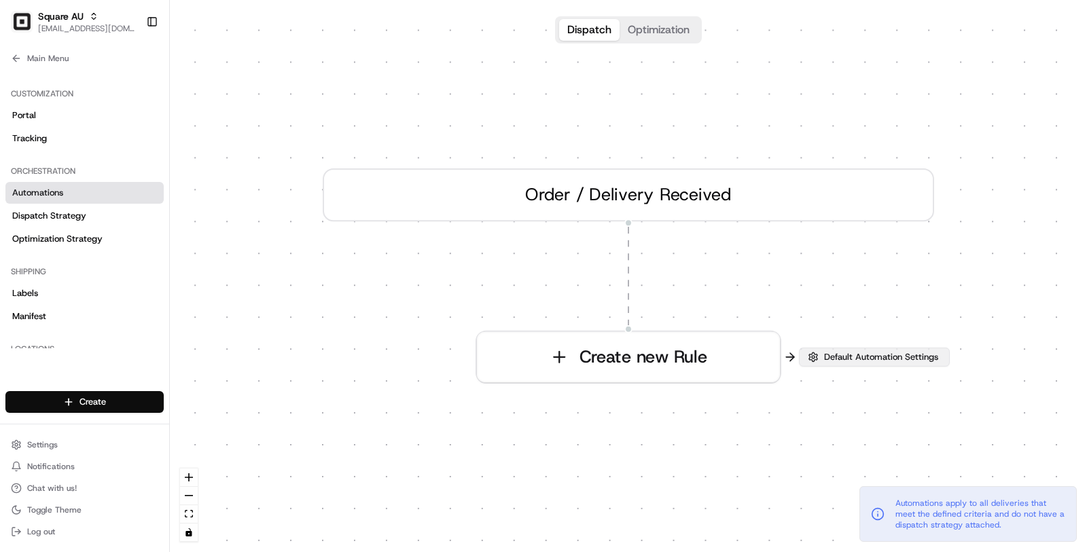
click at [837, 350] on button "Default Automation Settings" at bounding box center [874, 357] width 151 height 19
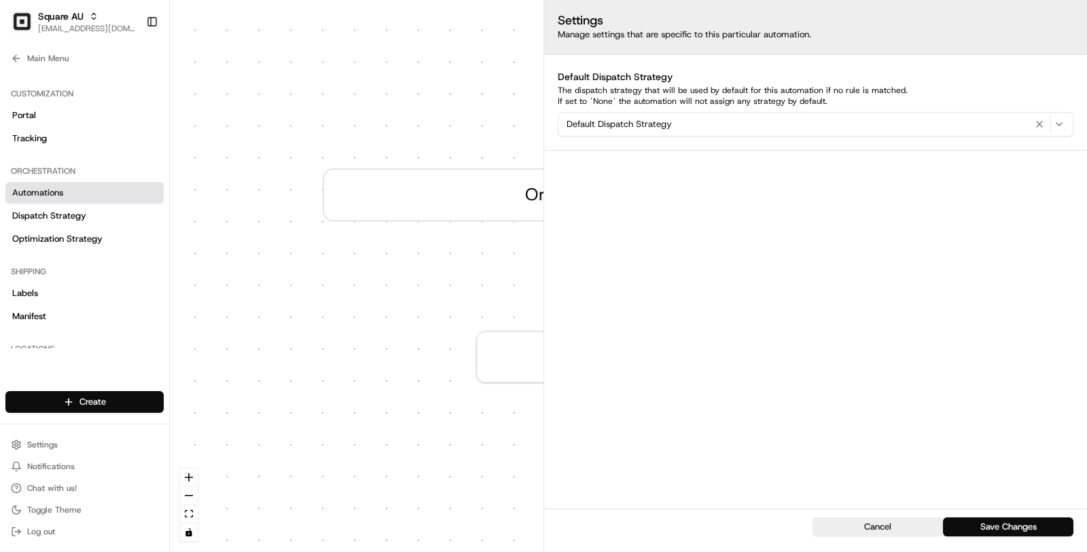
click at [487, 439] on div "0 Order / Delivery Received Create new Rule" at bounding box center [628, 276] width 917 height 552
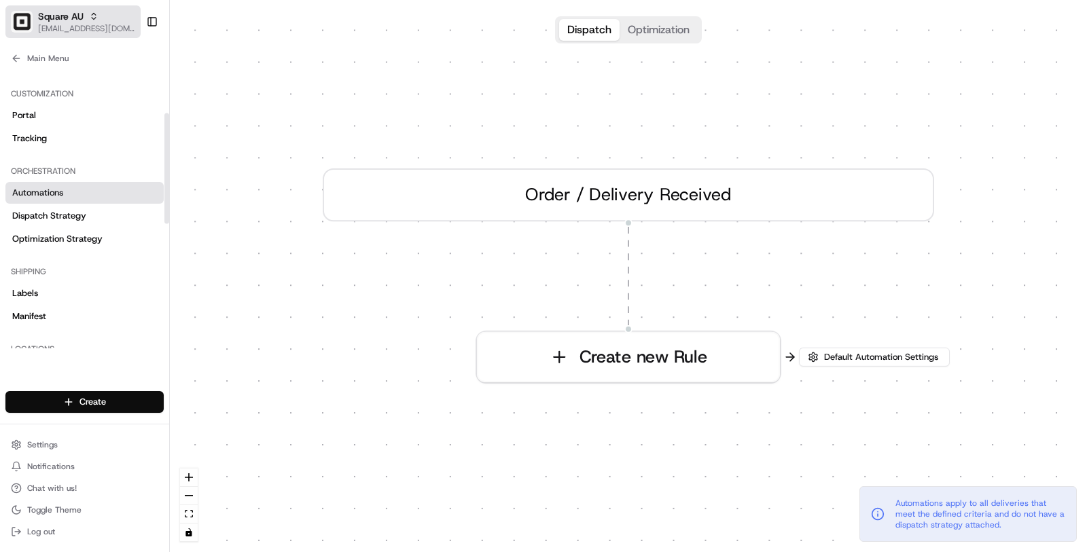
click at [74, 22] on span "Square AU" at bounding box center [61, 17] width 46 height 14
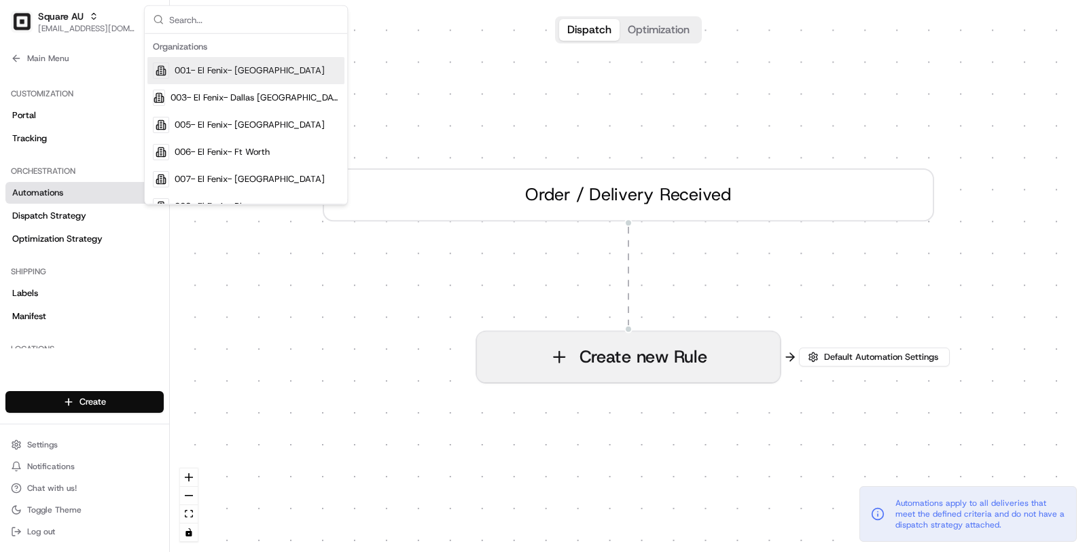
click at [627, 357] on button "Create new Rule" at bounding box center [628, 357] width 303 height 50
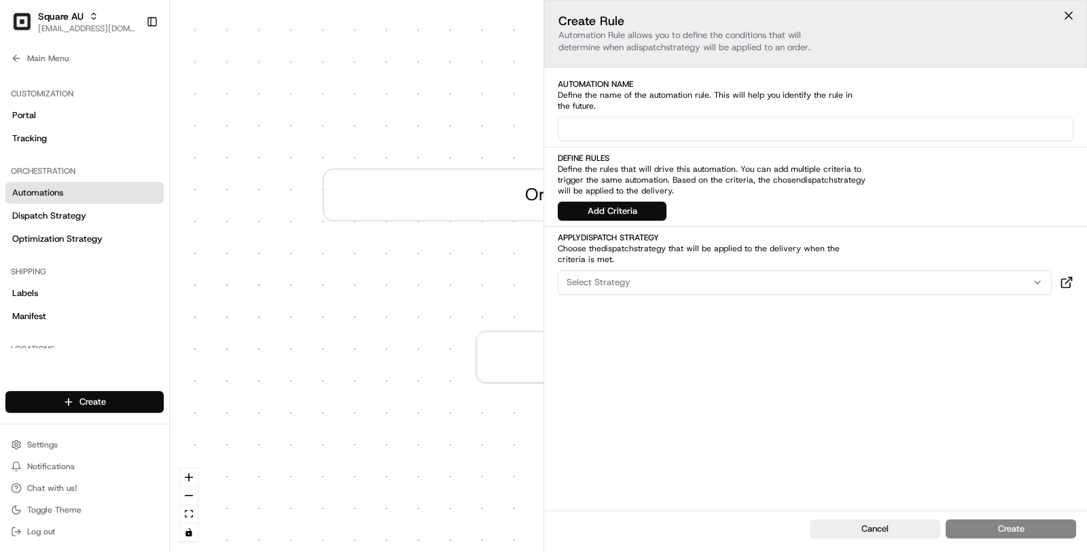
click at [632, 135] on input at bounding box center [816, 129] width 516 height 24
type input "Cars Only Requirement"
click at [618, 210] on button "Add Criteria" at bounding box center [612, 211] width 109 height 19
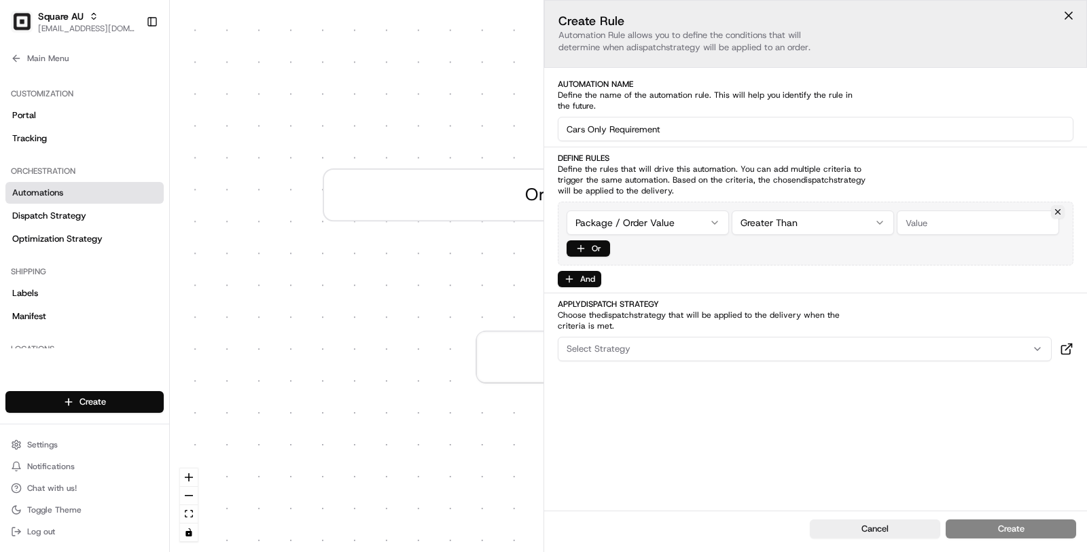
click at [640, 220] on div "0 Order / Delivery Received Create new Rule Default Automation Settings Automat…" at bounding box center [628, 276] width 917 height 552
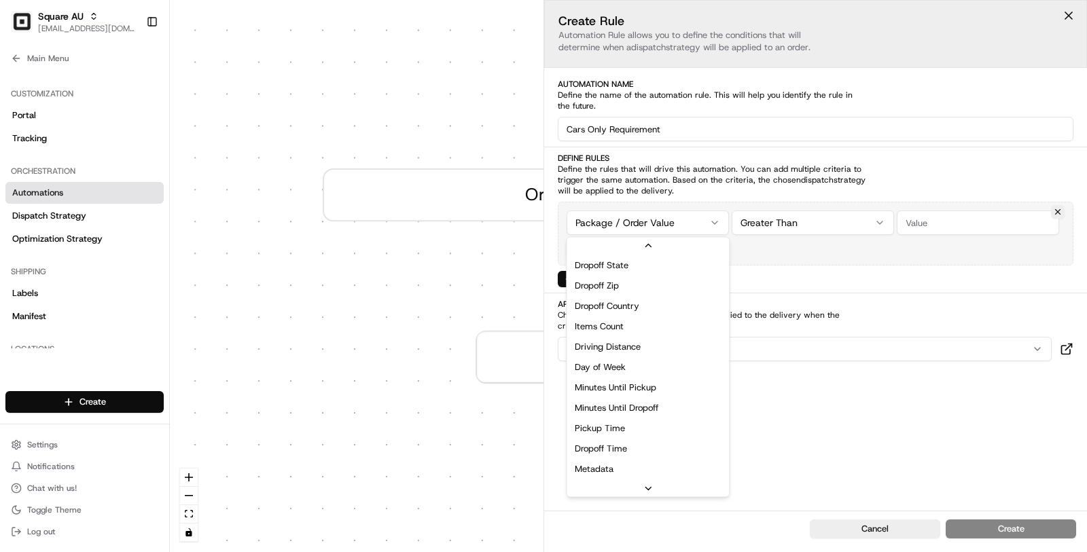
scroll to position [234, 0]
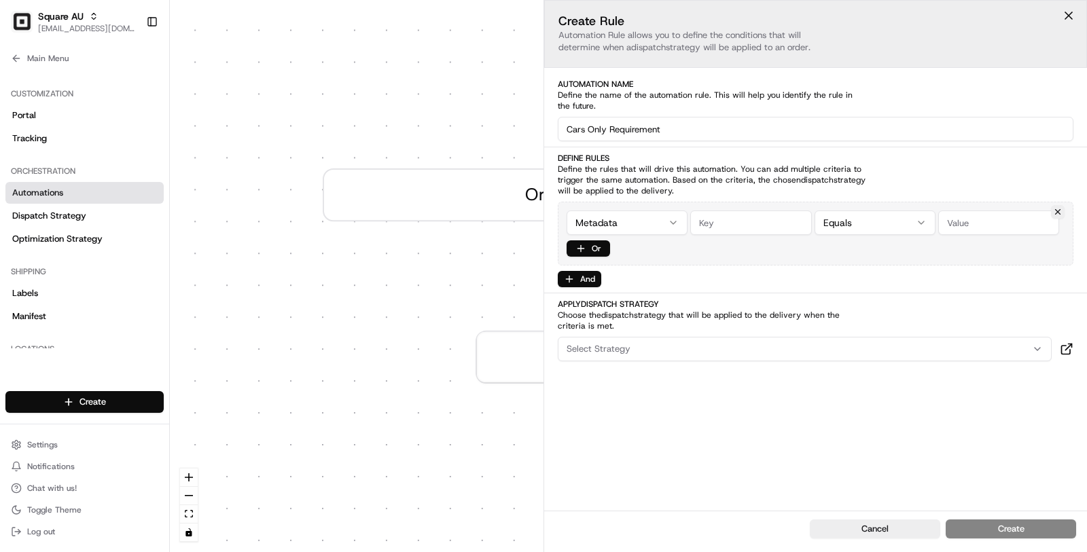
click at [745, 229] on input "string" at bounding box center [750, 223] width 121 height 24
paste input "MLVJN5S013ZHQ"
click at [743, 226] on input "string" at bounding box center [750, 223] width 121 height 24
type input "MLVJN5S013ZHQ"
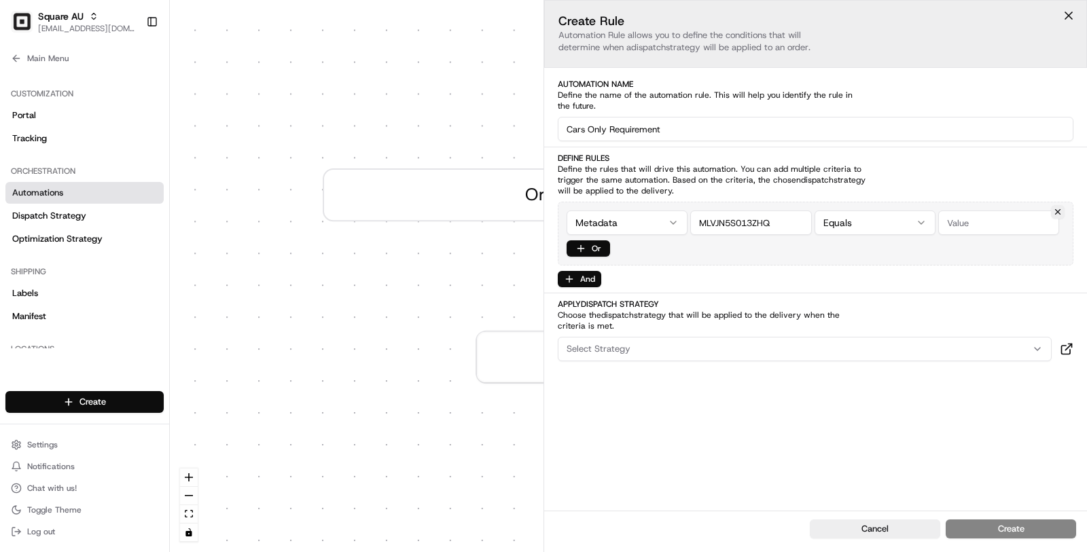
click at [983, 225] on input "string" at bounding box center [998, 223] width 121 height 24
paste input "MLVJN5S013ZHQ"
type input "MLVJN5S013ZHQ"
click at [725, 214] on input "string" at bounding box center [750, 223] width 121 height 24
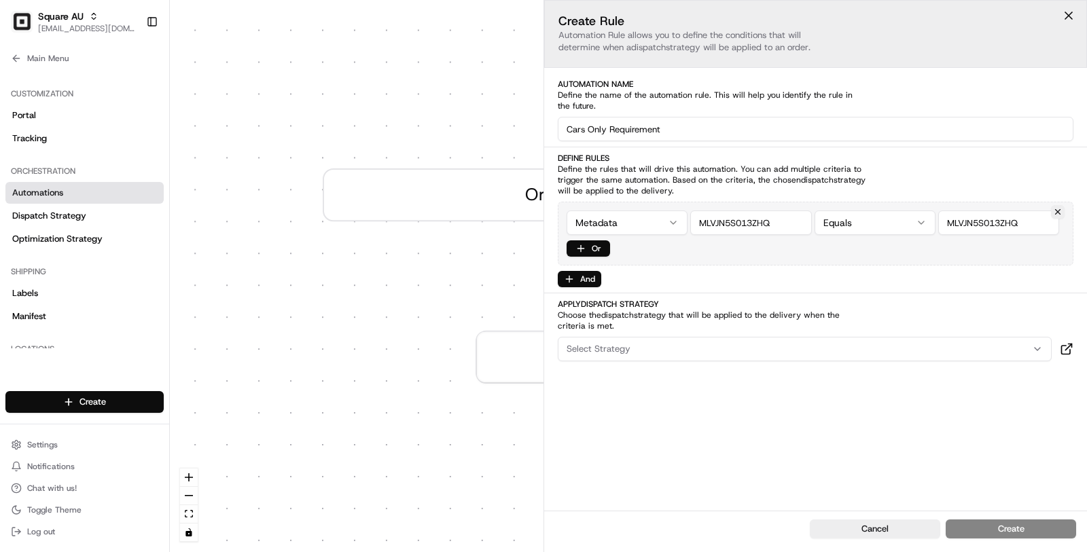
paste input "sellerId"
type input "sellerId"
click at [812, 240] on div "Metadata Equals Or" at bounding box center [816, 234] width 516 height 64
click at [716, 365] on div "Create Rule Automation Rule allows you to define the conditions that will deter…" at bounding box center [815, 255] width 543 height 511
click at [716, 358] on button "Select Strategy" at bounding box center [805, 349] width 494 height 24
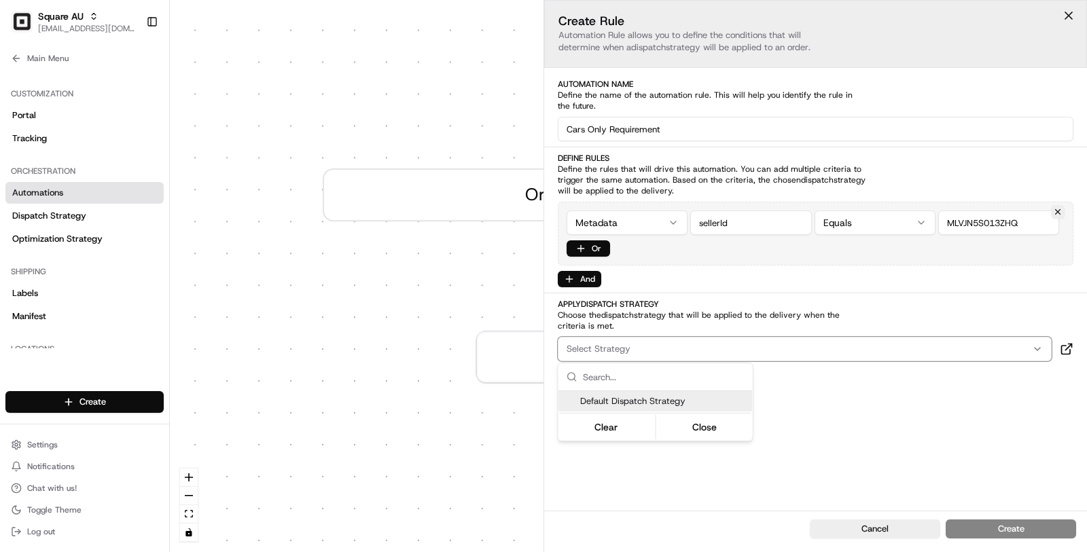
click at [696, 403] on span "Default Dispatch Strategy" at bounding box center [663, 401] width 167 height 12
click at [844, 403] on html "Square AU masood@usenash.com Toggle Sidebar Orders Deliveries Providers Nash AI…" at bounding box center [543, 276] width 1087 height 552
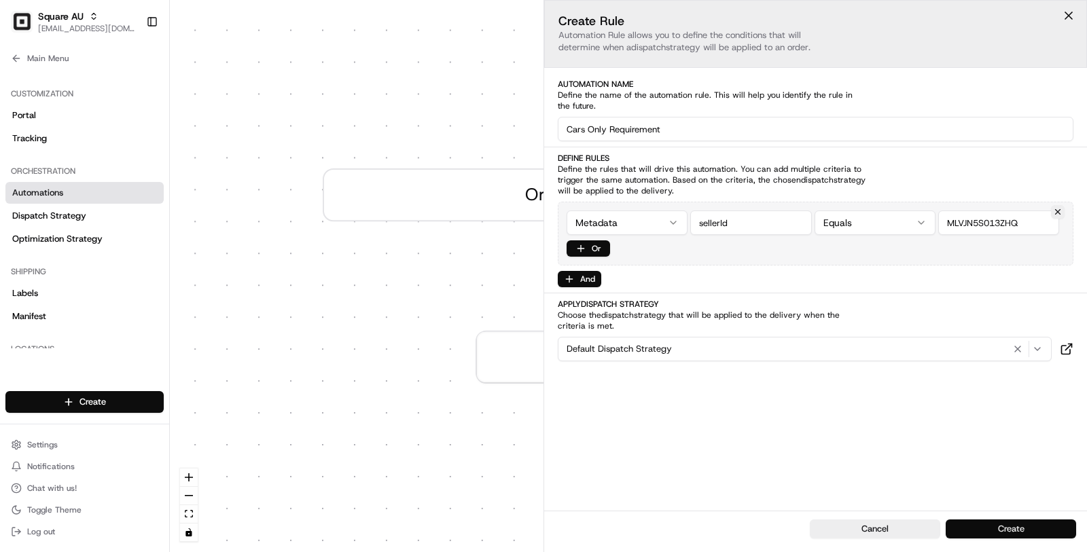
click at [1017, 530] on button "Create" at bounding box center [1011, 529] width 130 height 19
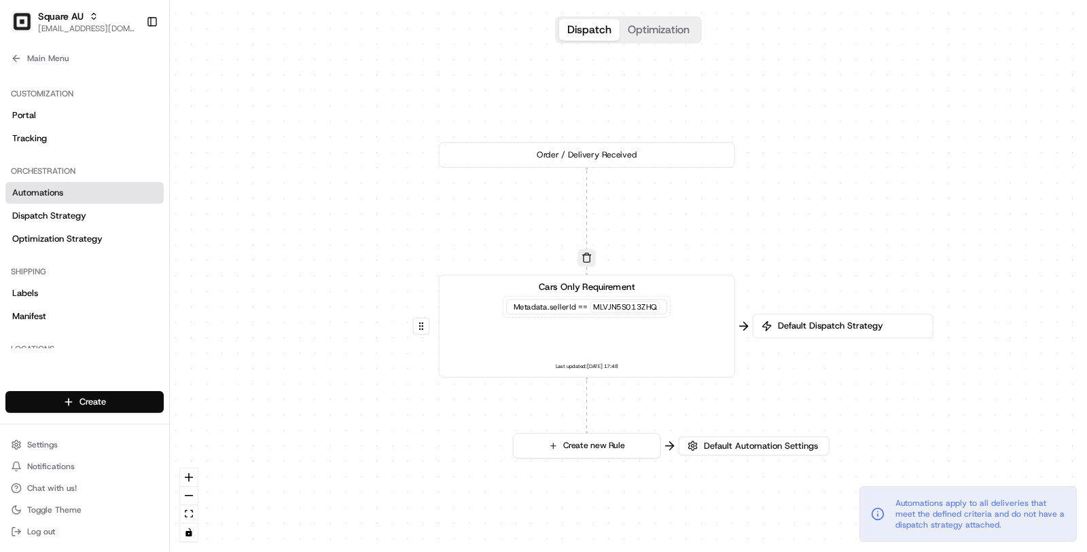
drag, startPoint x: 869, startPoint y: 371, endPoint x: 696, endPoint y: 230, distance: 223.5
click at [696, 230] on div "0 0 Order / Delivery Received Cars Only Requirement Metadata .sellerId == MLVJN…" at bounding box center [628, 276] width 917 height 552
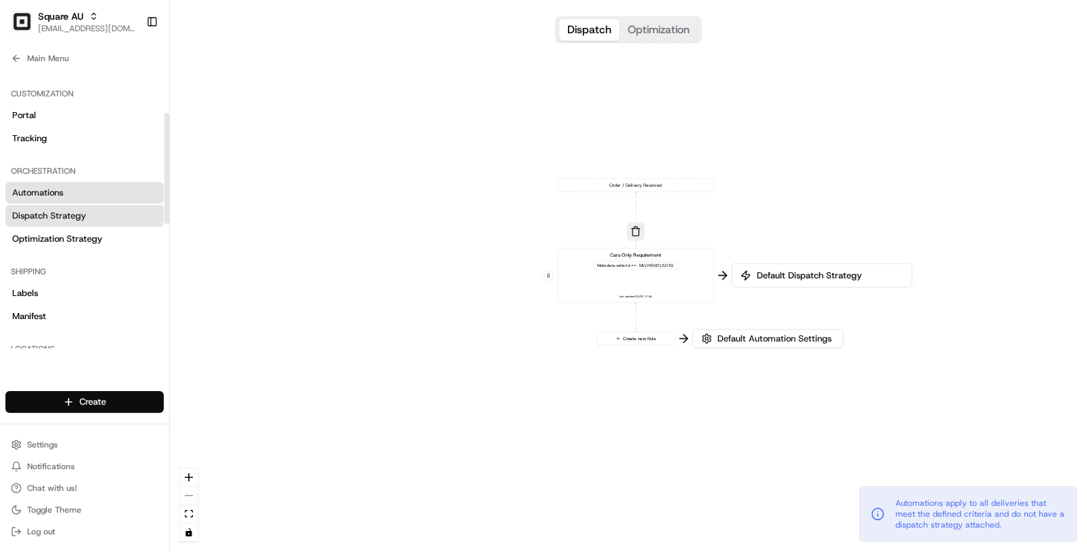
click at [71, 216] on span "Dispatch Strategy" at bounding box center [49, 216] width 74 height 12
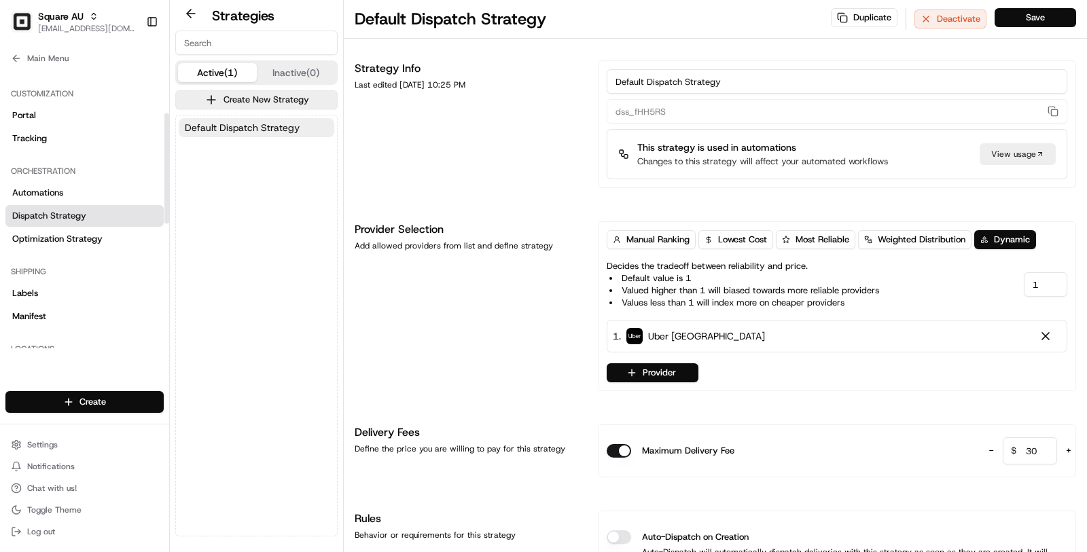
click at [71, 216] on span "Dispatch Strategy" at bounding box center [49, 216] width 74 height 12
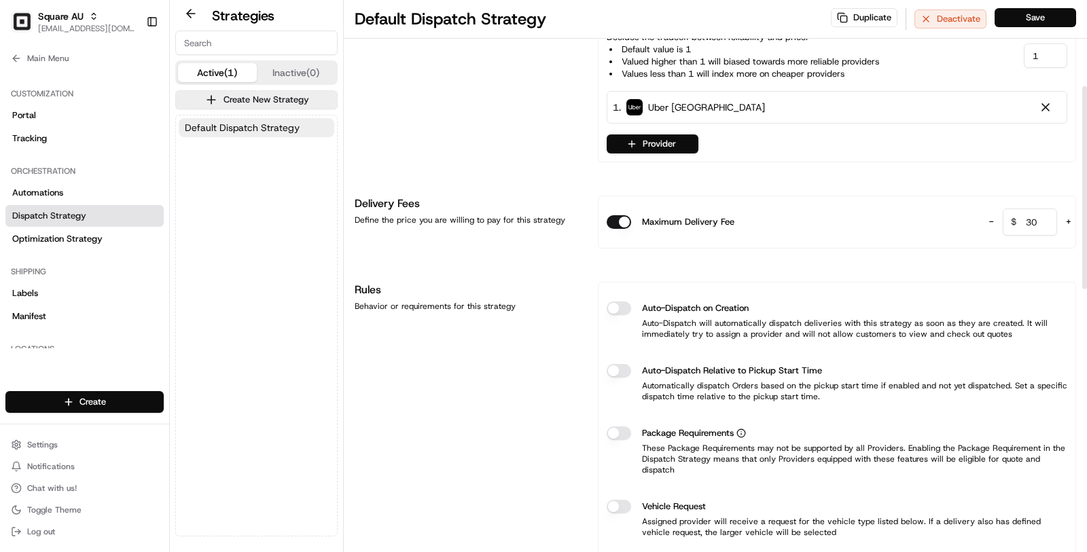
scroll to position [242, 0]
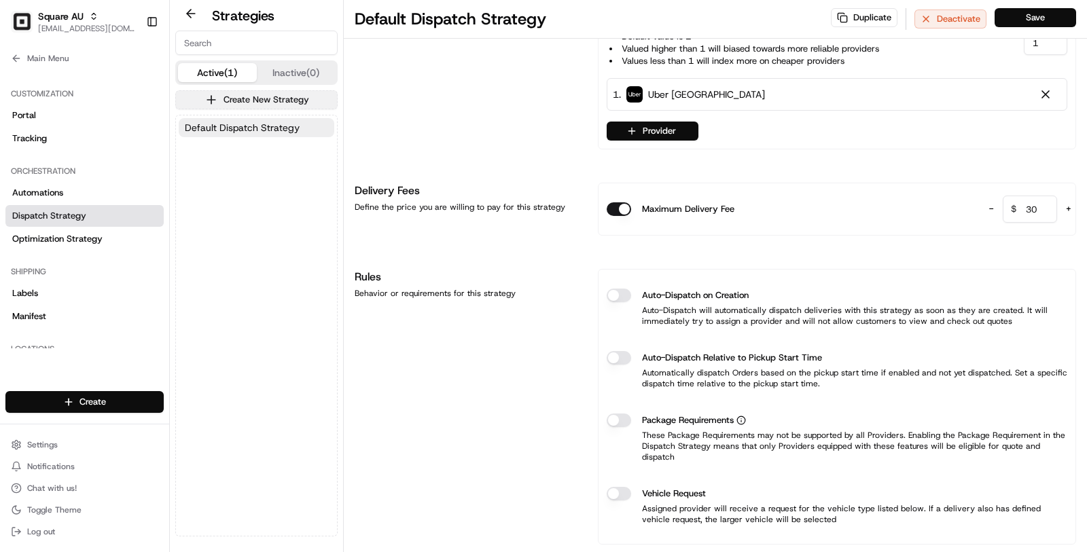
click at [264, 101] on button "Create New Strategy" at bounding box center [256, 99] width 162 height 19
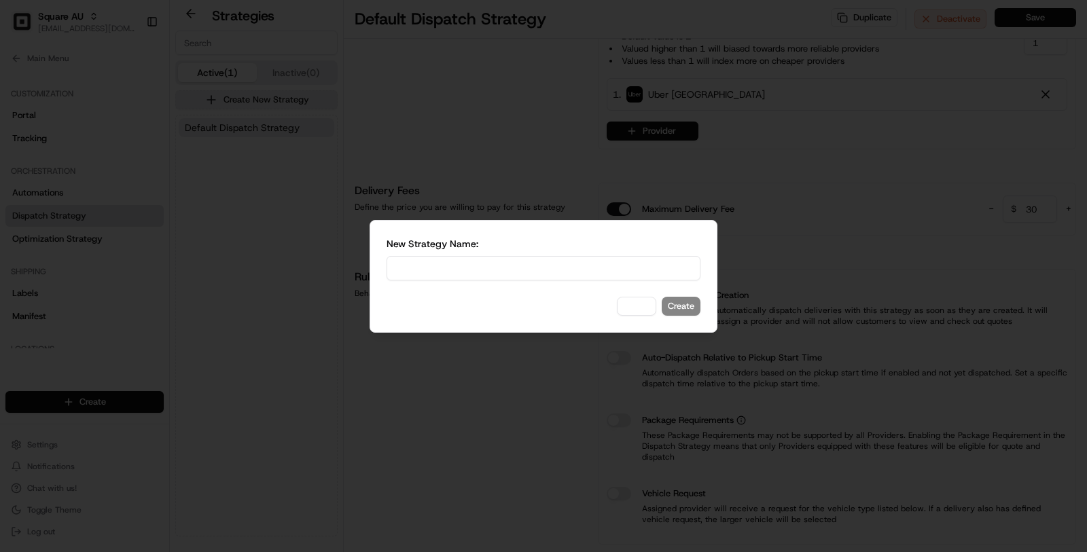
click at [464, 257] on input at bounding box center [544, 268] width 314 height 24
type input "Uber - Cars Only"
click at [675, 302] on button "Create" at bounding box center [681, 306] width 39 height 19
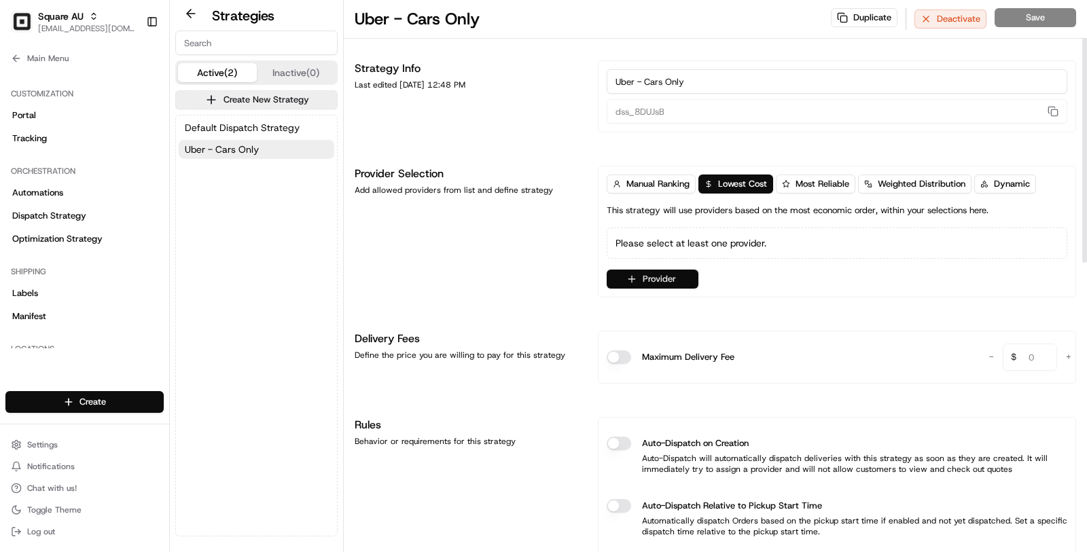
click at [646, 280] on button "Provider" at bounding box center [653, 279] width 92 height 19
click at [681, 346] on span "Uber Australia" at bounding box center [709, 351] width 117 height 14
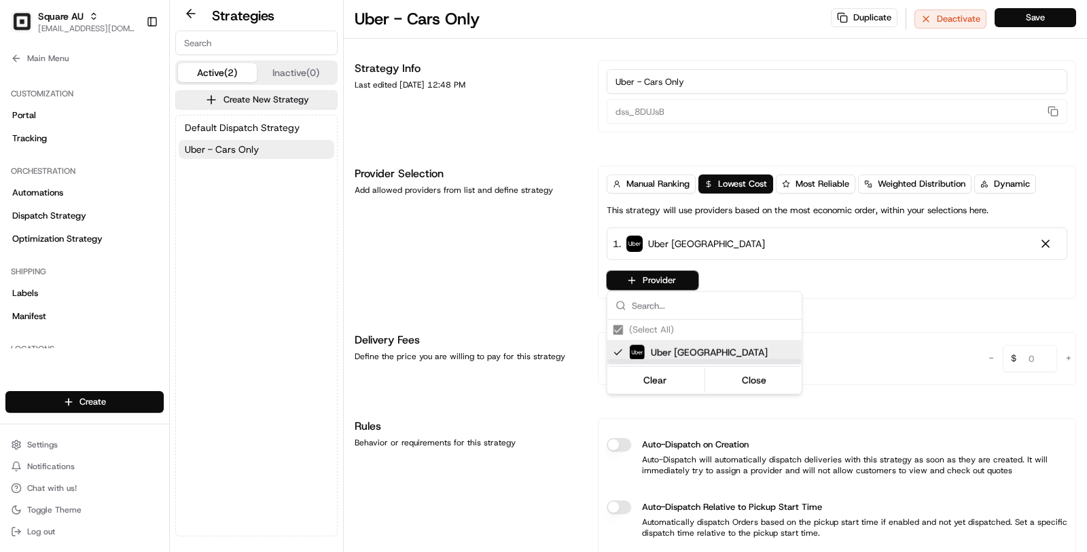
click at [552, 321] on html "Square AU masood@usenash.com Toggle Sidebar Orders Deliveries Providers Nash AI…" at bounding box center [543, 276] width 1087 height 552
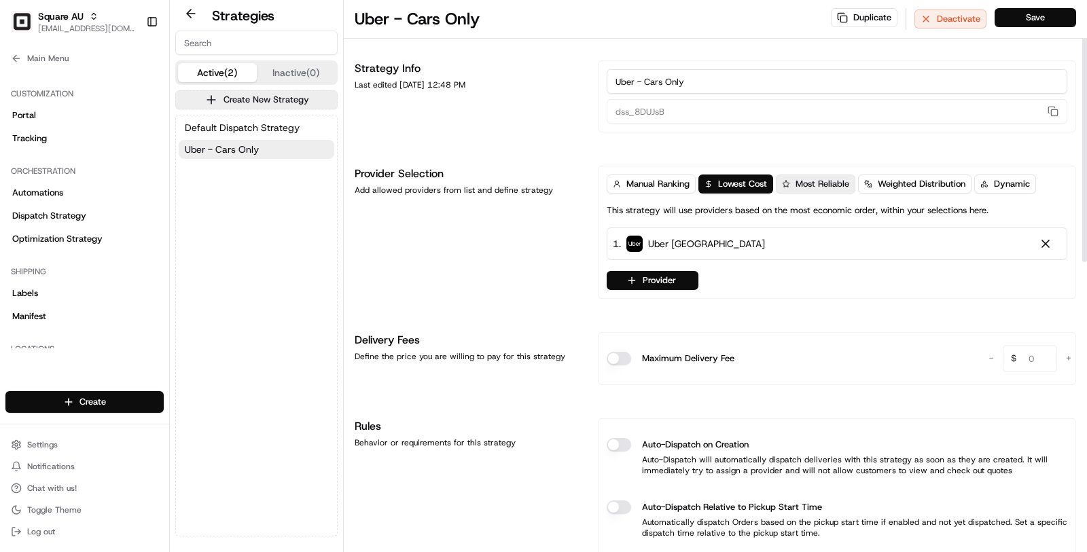
click at [796, 175] on button "Most Reliable" at bounding box center [815, 184] width 79 height 19
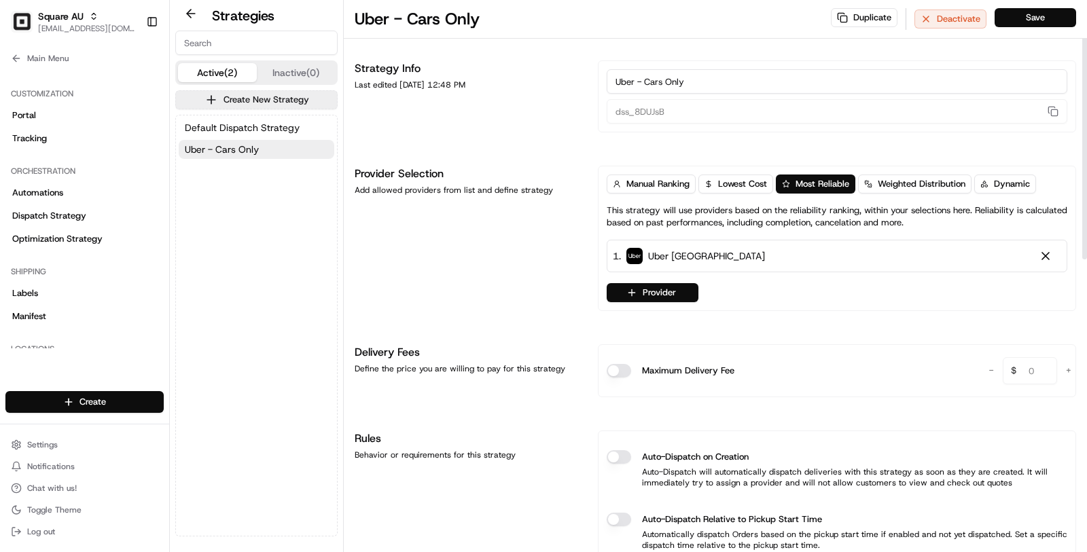
click at [1064, 15] on button "Save" at bounding box center [1035, 17] width 82 height 19
click at [476, 238] on div "Provider Selection Add allowed providers from list and define strategy" at bounding box center [468, 238] width 227 height 145
click at [88, 207] on link "Dispatch Strategy" at bounding box center [84, 216] width 158 height 22
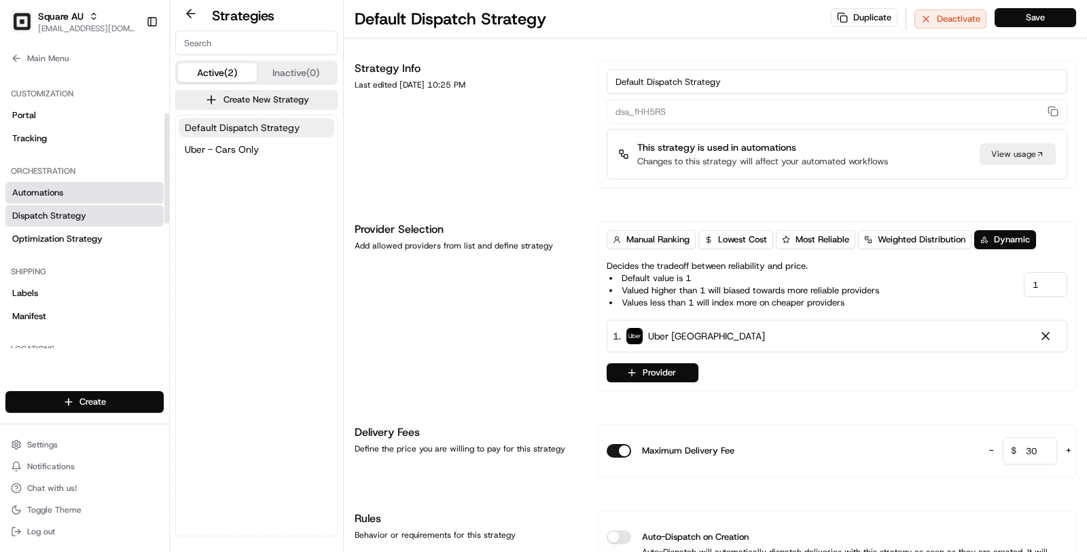
click at [75, 192] on link "Automations" at bounding box center [84, 193] width 158 height 22
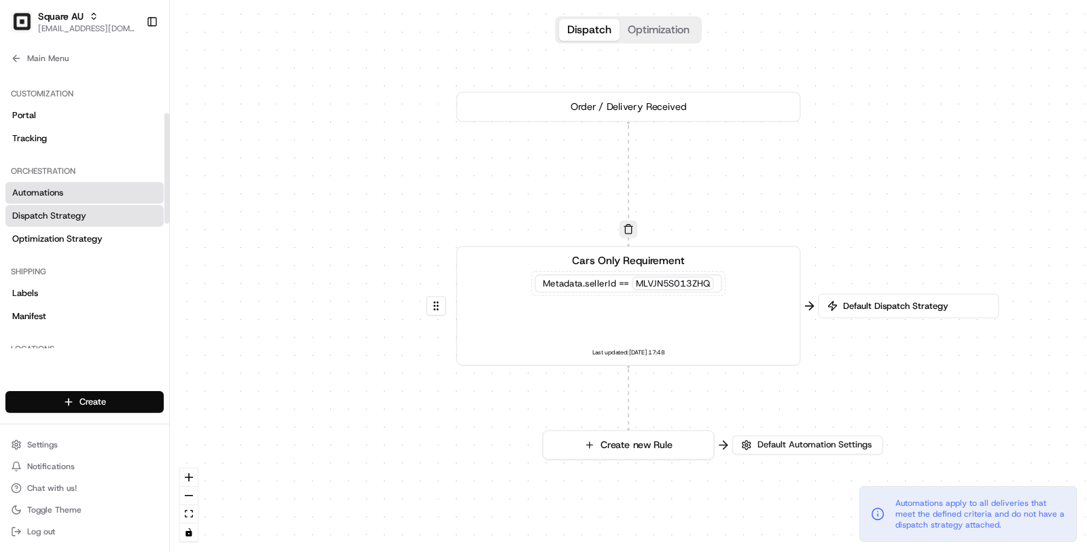
click at [92, 217] on link "Dispatch Strategy" at bounding box center [84, 216] width 158 height 22
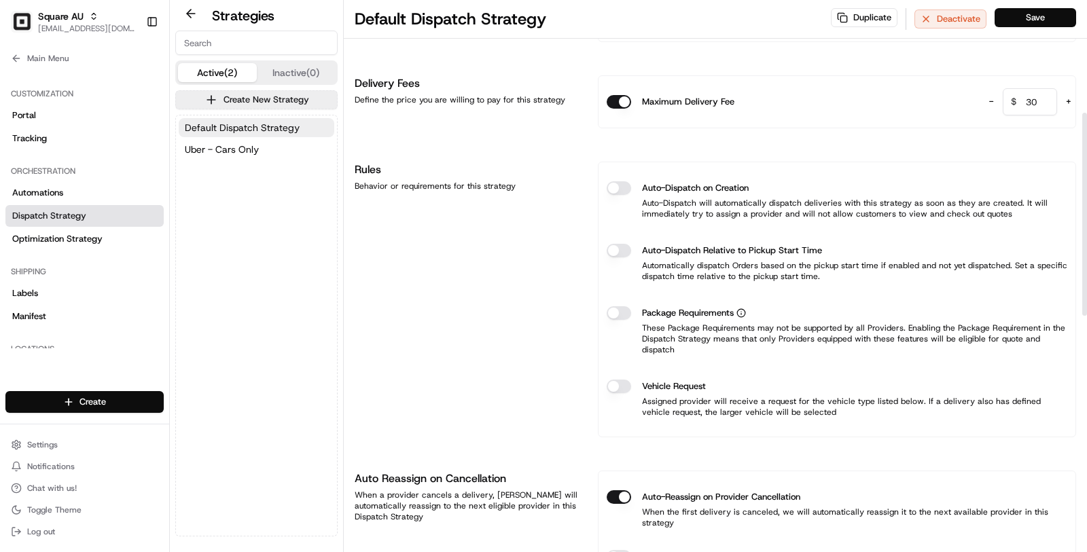
scroll to position [283, 0]
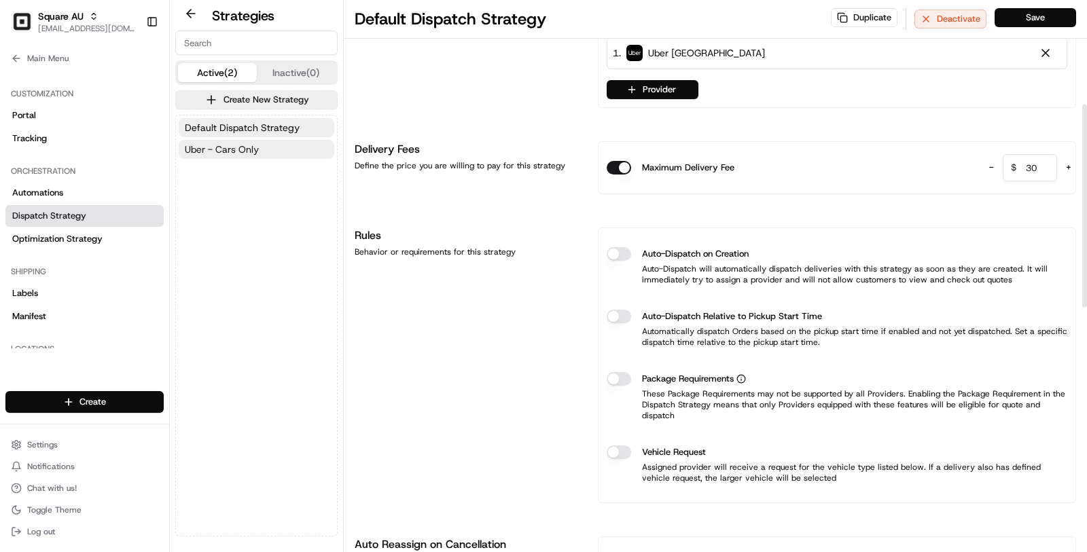
click at [281, 144] on button "Uber - Cars Only" at bounding box center [257, 149] width 156 height 19
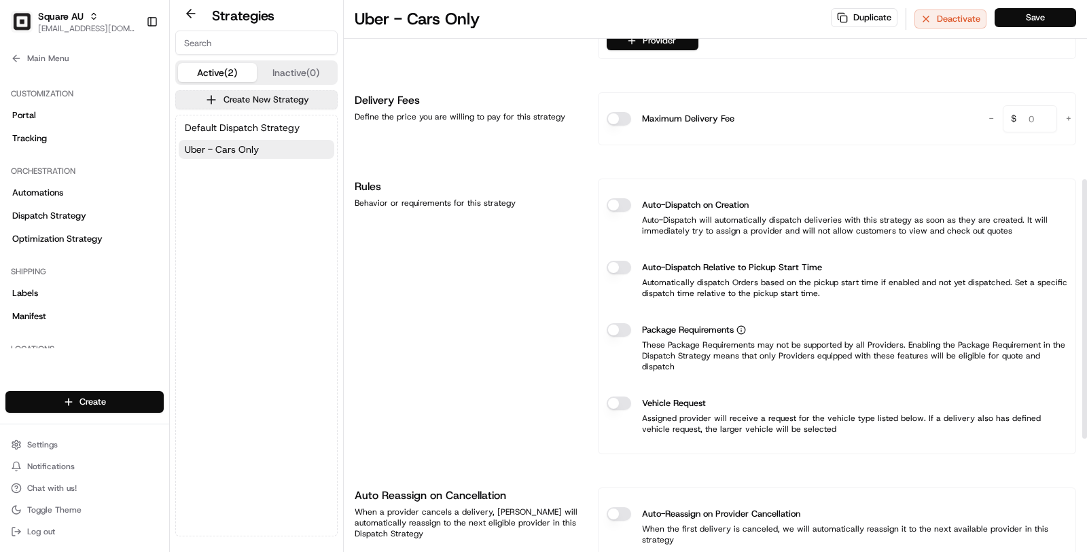
scroll to position [382, 0]
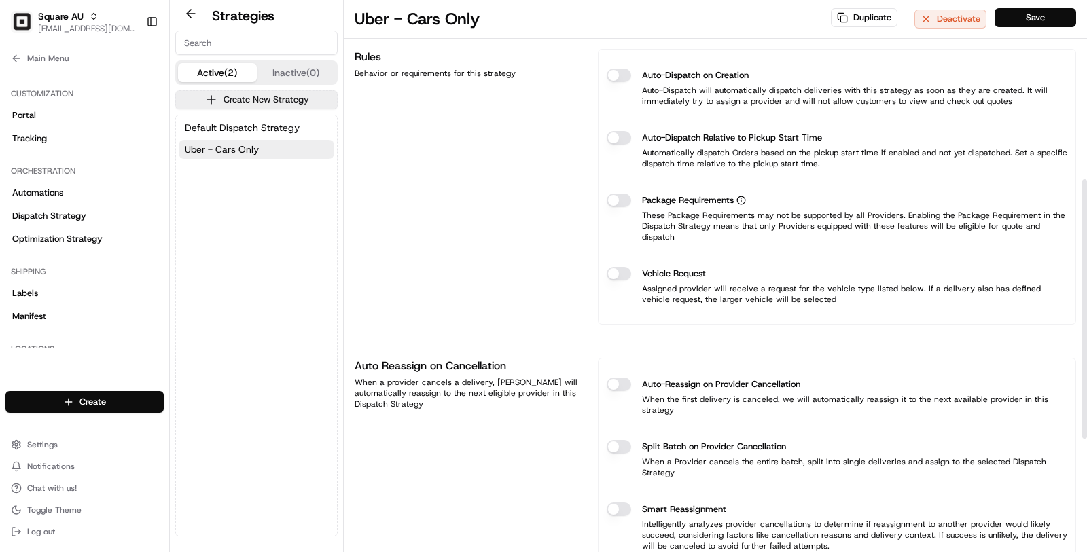
click at [617, 256] on div "Vehicle Request Assigned provider will receive a request for the vehicle type l…" at bounding box center [837, 286] width 461 height 60
click at [617, 267] on button "Vehicle Request" at bounding box center [619, 274] width 24 height 14
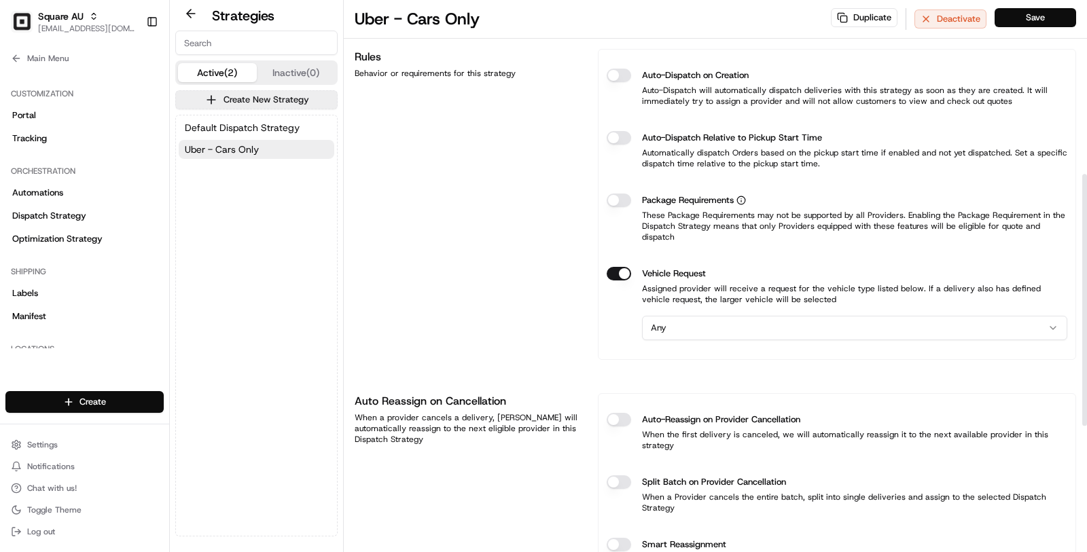
click at [696, 308] on html "Square AU masood@usenash.com Toggle Sidebar Orders Deliveries Providers Nash AI…" at bounding box center [543, 276] width 1087 height 552
click at [545, 338] on div "Rules Behavior or requirements for this strategy" at bounding box center [468, 204] width 227 height 311
click at [1035, 18] on button "Save" at bounding box center [1035, 17] width 82 height 19
click at [73, 192] on link "Automations" at bounding box center [84, 193] width 158 height 22
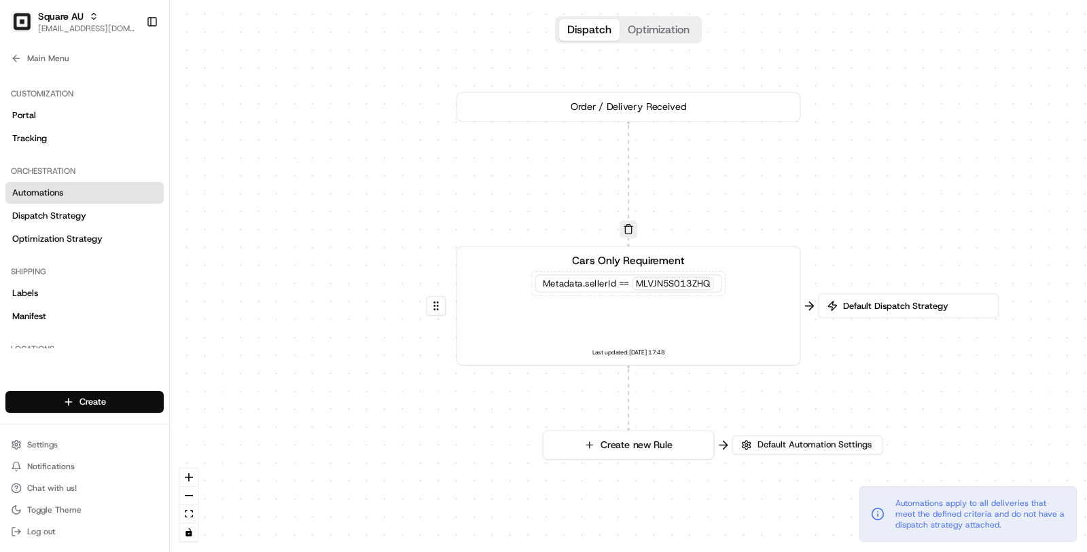
click at [883, 306] on span "Default Dispatch Strategy" at bounding box center [914, 306] width 149 height 12
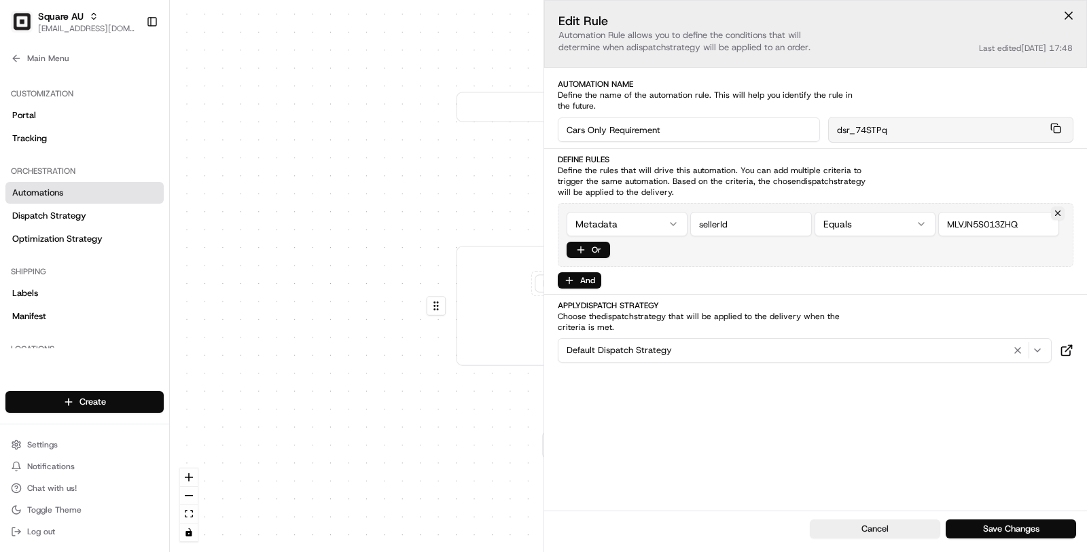
click at [724, 348] on div "Default Dispatch Strategy" at bounding box center [804, 350] width 487 height 16
click at [692, 421] on span "Uber - Cars Only" at bounding box center [663, 422] width 167 height 12
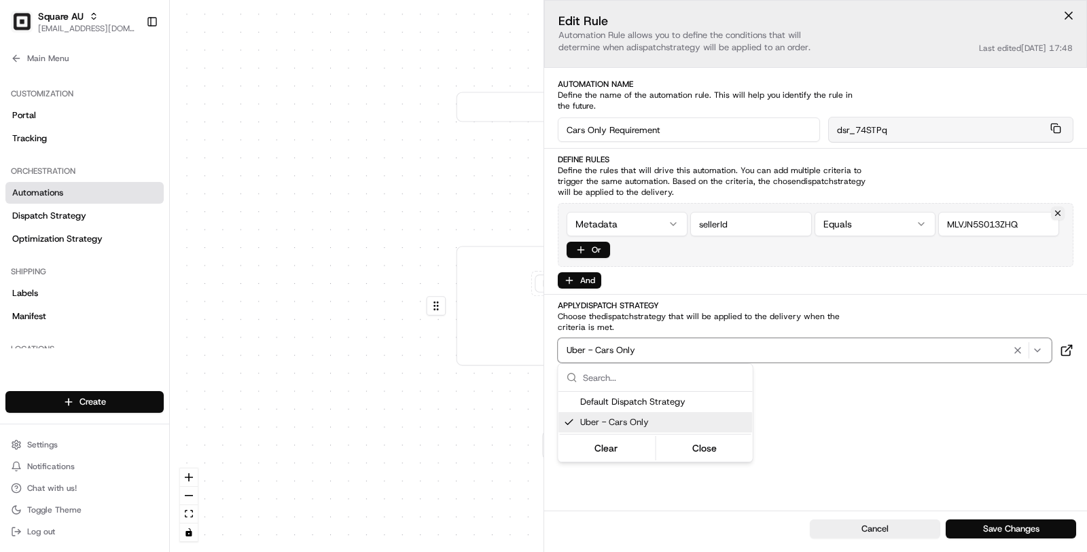
click at [848, 425] on html "Square AU masood@usenash.com Toggle Sidebar Orders Deliveries Providers Nash AI…" at bounding box center [543, 276] width 1087 height 552
click at [1014, 526] on button "Save Changes" at bounding box center [1011, 529] width 130 height 19
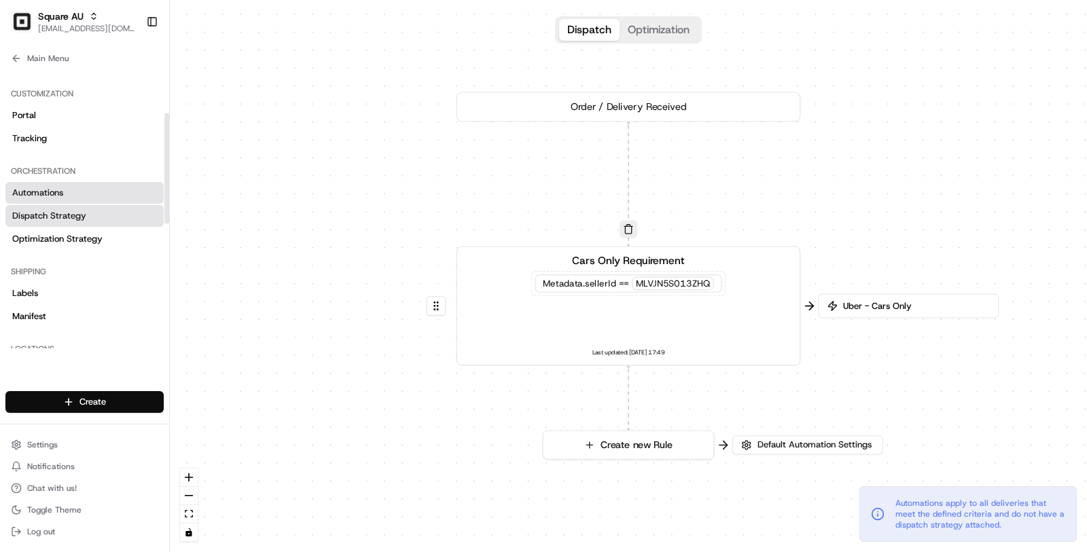
click at [56, 216] on span "Dispatch Strategy" at bounding box center [49, 216] width 74 height 12
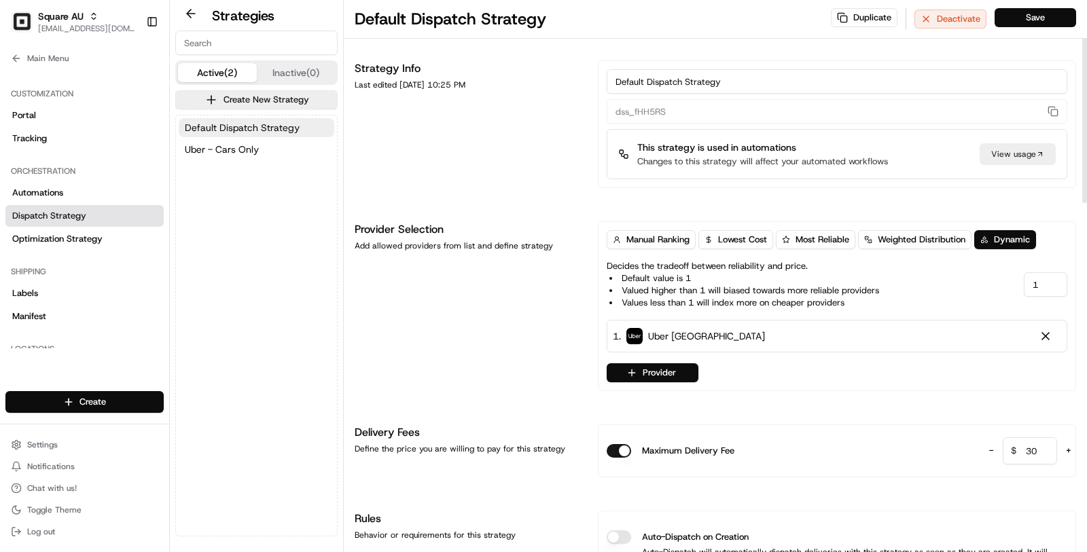
click at [287, 168] on div "Default Dispatch Strategy Uber - Cars Only" at bounding box center [256, 325] width 161 height 420
click at [279, 159] on div "Default Dispatch Strategy Uber - Cars Only" at bounding box center [256, 138] width 161 height 46
click at [229, 137] on div "Default Dispatch Strategy Uber - Cars Only" at bounding box center [256, 138] width 161 height 46
click at [232, 143] on span "Uber - Cars Only" at bounding box center [222, 150] width 74 height 14
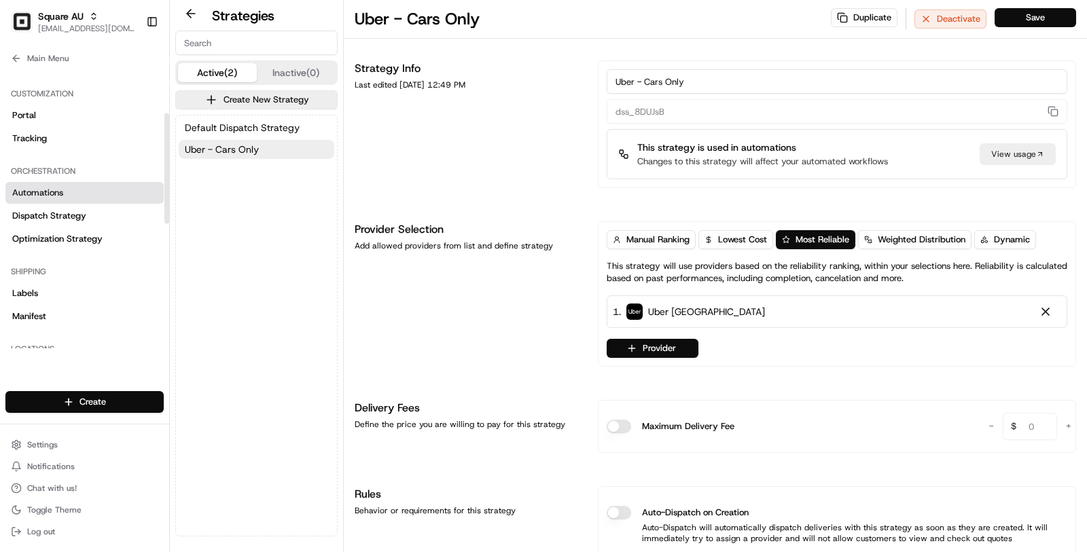
click at [77, 198] on link "Automations" at bounding box center [84, 193] width 158 height 22
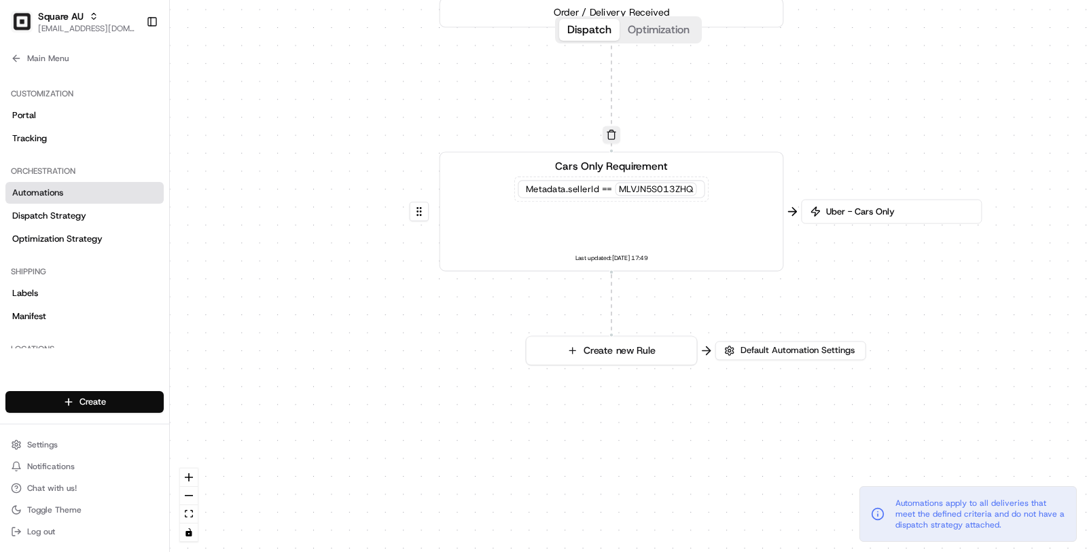
drag, startPoint x: 363, startPoint y: 285, endPoint x: 346, endPoint y: 190, distance: 96.6
click at [346, 190] on div "0 0 Order / Delivery Received Cars Only Requirement Metadata .sellerId == MLVJN…" at bounding box center [628, 276] width 917 height 552
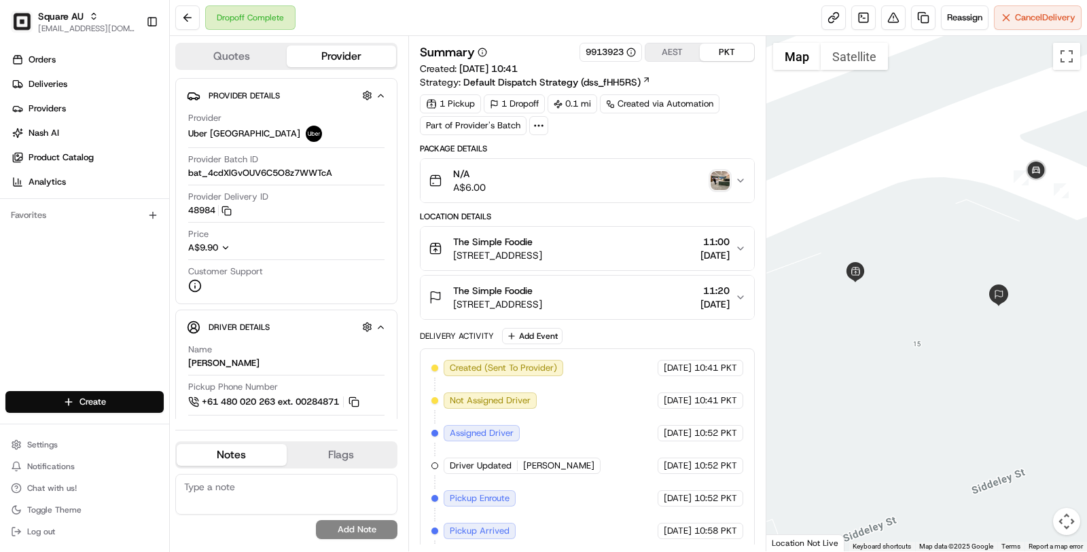
click at [657, 259] on button "The Simple Foodie 591 Flinders St, Docklands VIC 3005, Australia 11:00 12/08/20…" at bounding box center [587, 248] width 334 height 43
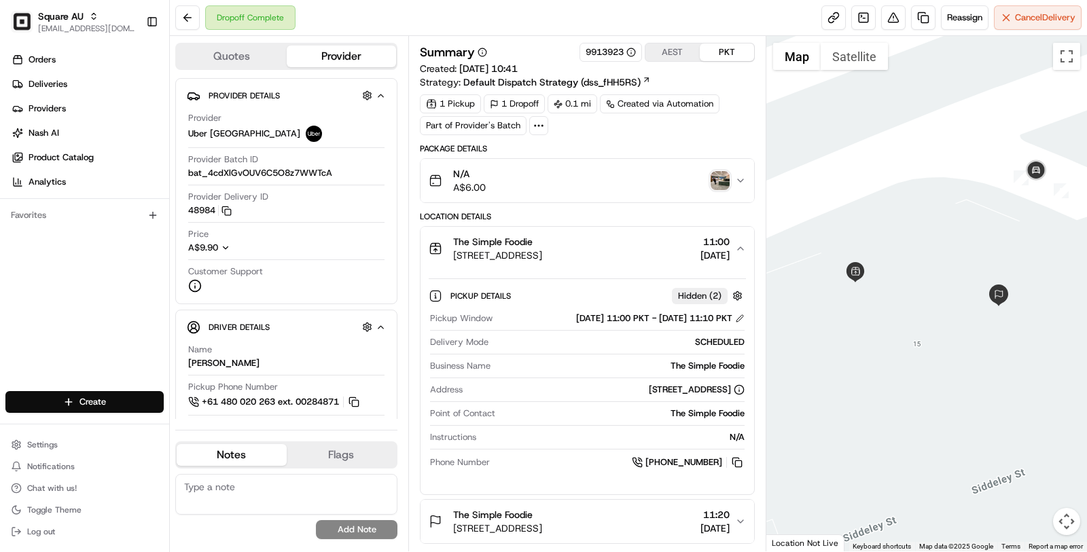
click at [540, 127] on icon at bounding box center [539, 126] width 12 height 12
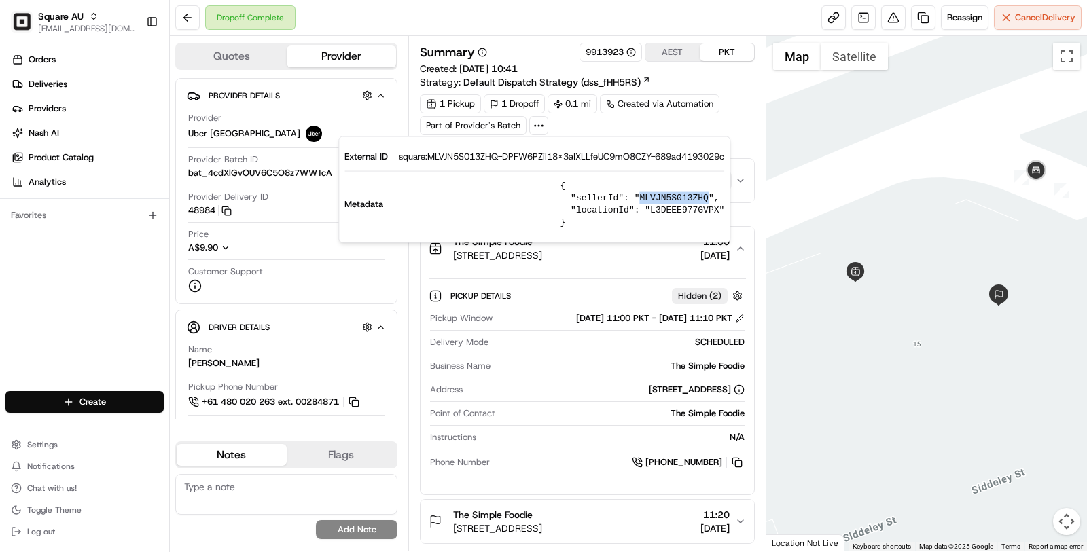
drag, startPoint x: 715, startPoint y: 196, endPoint x: 645, endPoint y: 196, distance: 69.3
click at [645, 196] on pre "{ "sellerId": "MLVJN5S013ZHQ", "locationId": "L3DEEE977GVPX" }" at bounding box center [642, 204] width 164 height 49
copy pre "MLVJN5S013ZHQ"
click at [594, 346] on div "Delivery Mode SCHEDULED" at bounding box center [587, 345] width 315 height 18
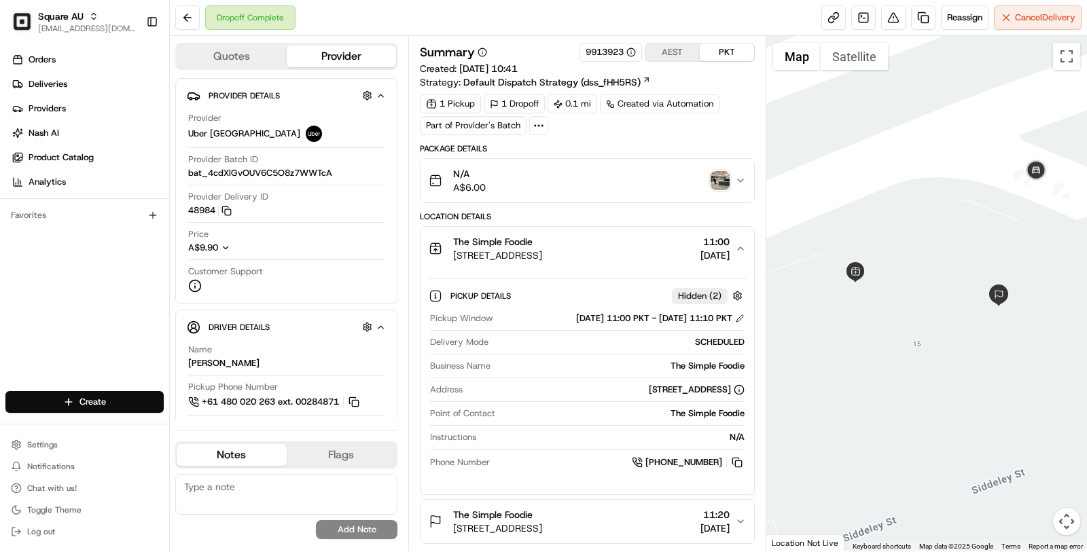
click at [633, 196] on button "N/A A$6.00" at bounding box center [587, 180] width 334 height 43
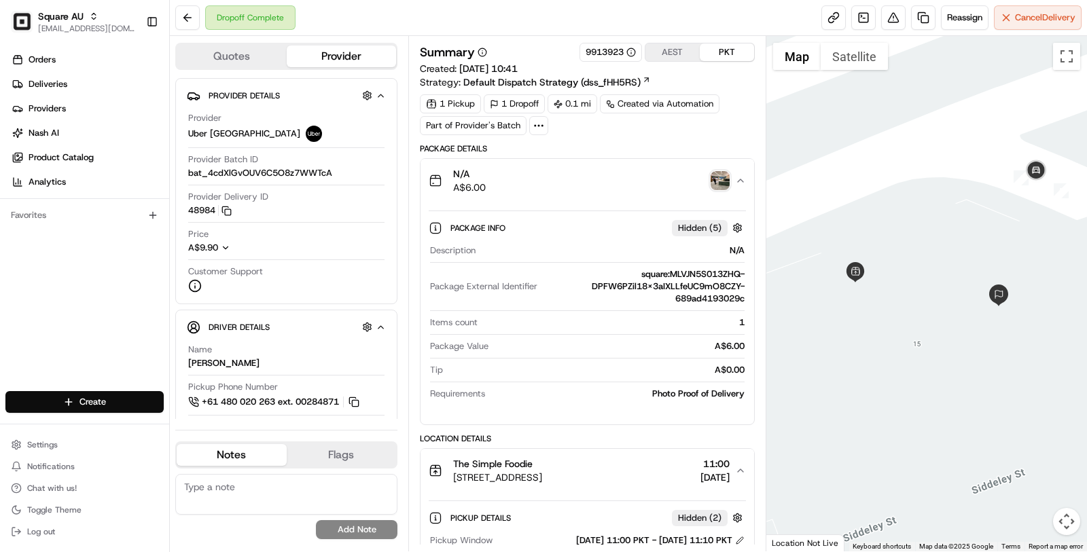
click at [633, 196] on button "N/A A$6.00" at bounding box center [587, 180] width 334 height 43
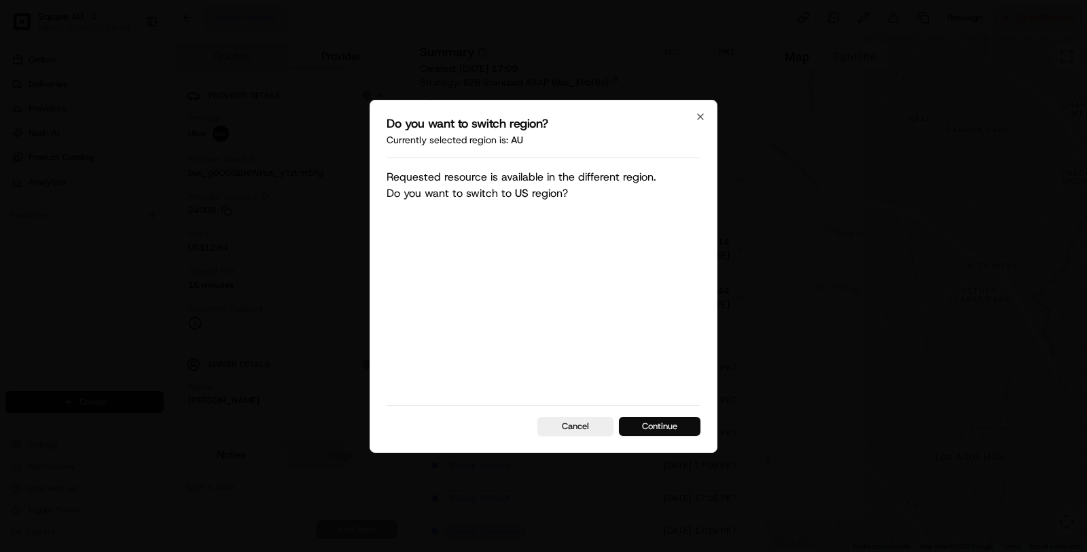
click at [663, 423] on button "Continue" at bounding box center [660, 426] width 82 height 19
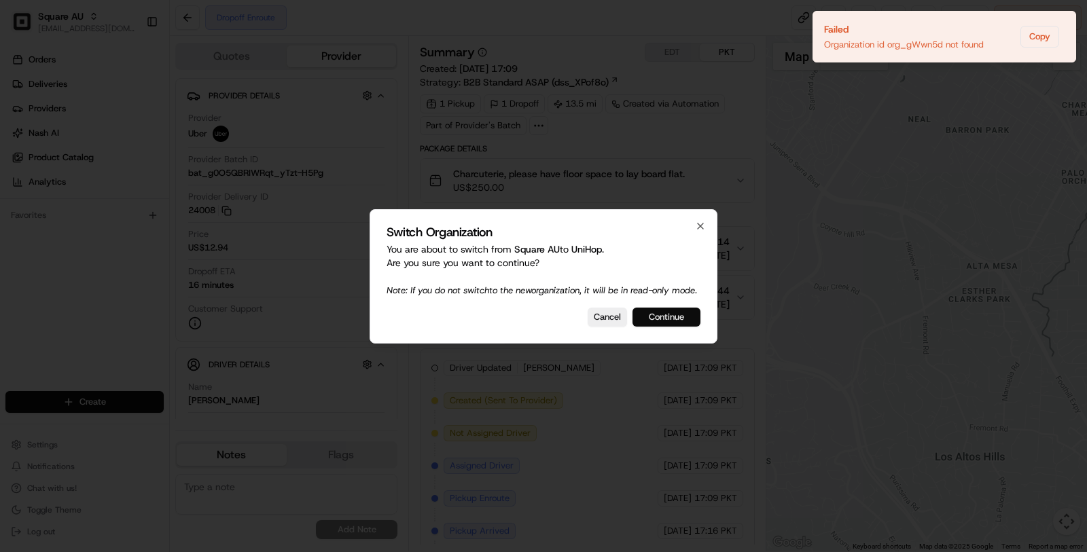
click at [675, 321] on button "Continue" at bounding box center [666, 317] width 68 height 19
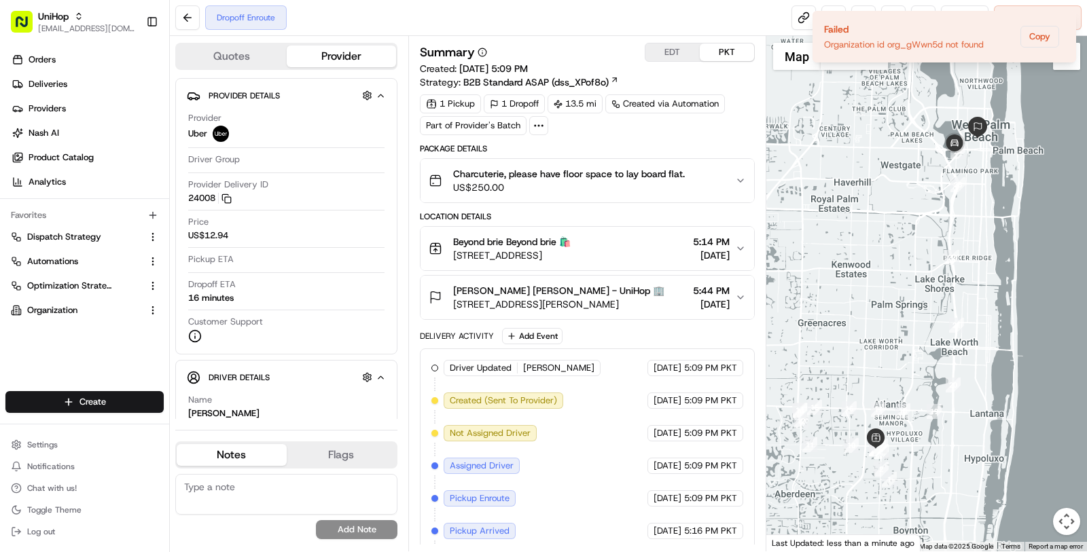
click at [804, 18] on ol "Failed Organization id org_gWwn5d not found Copy" at bounding box center [944, 36] width 285 height 73
click at [802, 20] on ol "Failed Organization id org_gWwn5d not found Copy" at bounding box center [944, 36] width 285 height 73
click at [802, 16] on ol "Failed Organization id org_gWwn5d not found Copy" at bounding box center [944, 36] width 285 height 73
click at [1066, 18] on icon "Notifications (F8)" at bounding box center [1064, 22] width 11 height 11
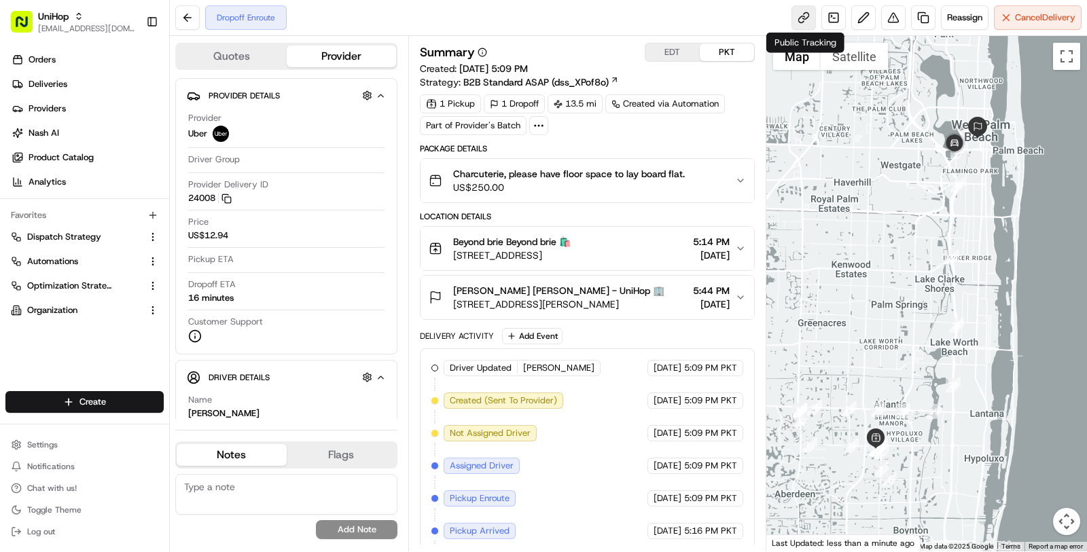
click at [810, 16] on link at bounding box center [803, 17] width 24 height 24
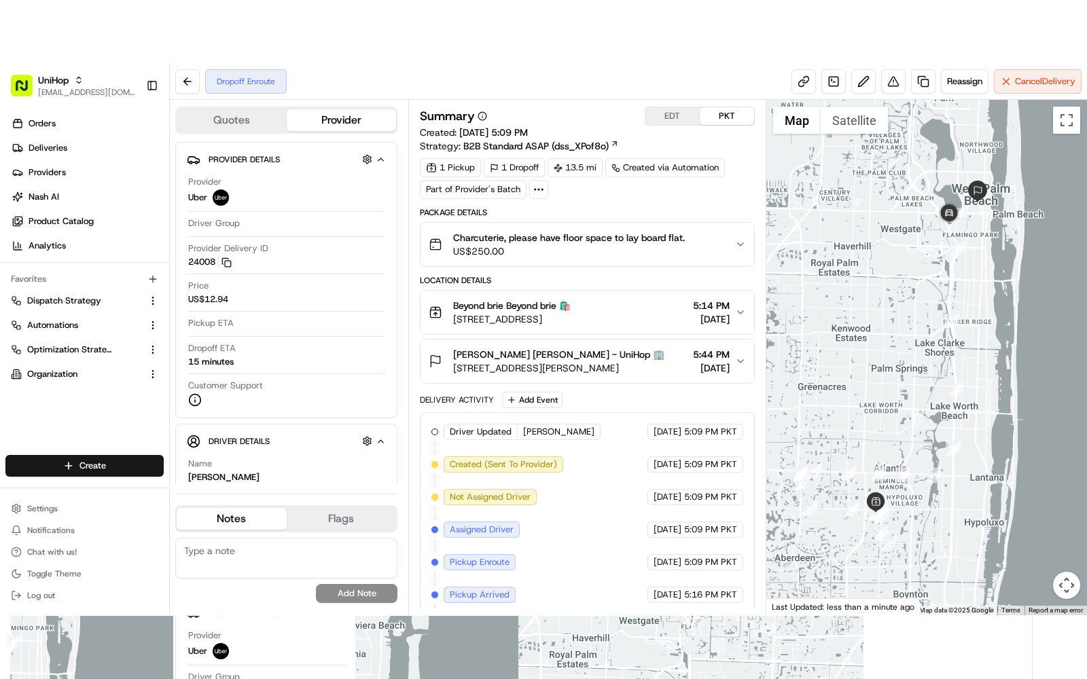
scroll to position [62, 0]
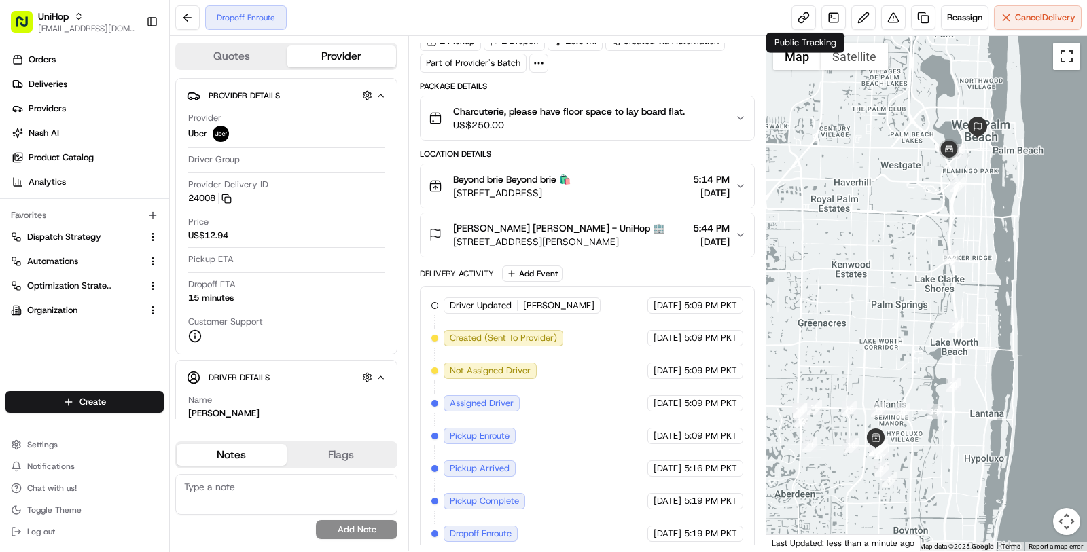
click at [1066, 53] on button "Toggle fullscreen view" at bounding box center [1066, 56] width 27 height 27
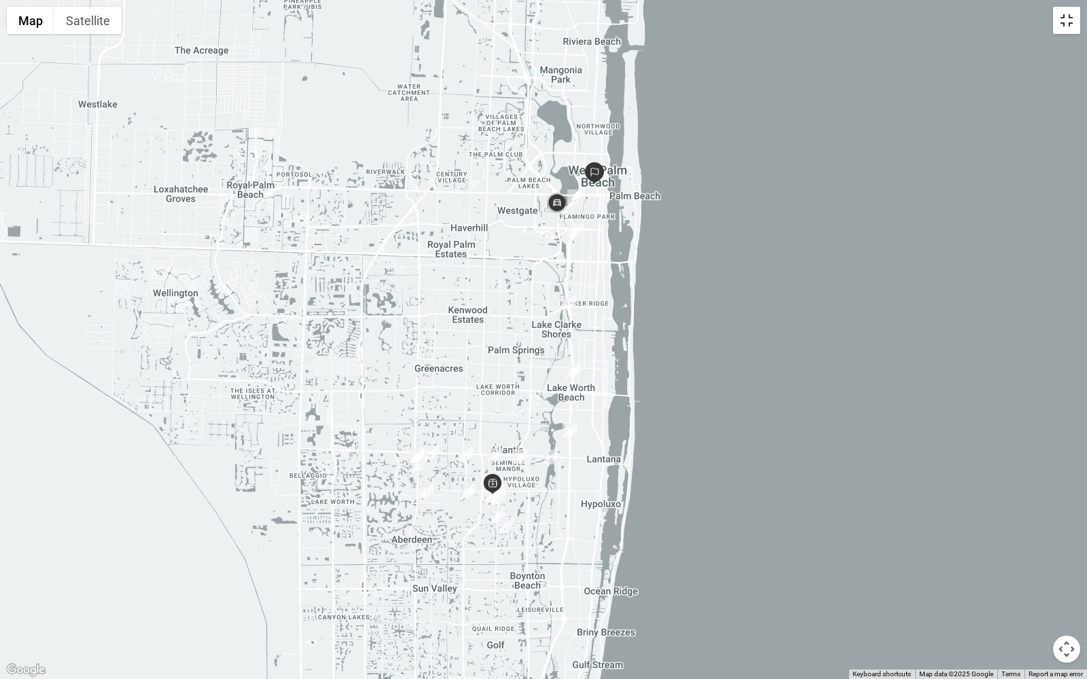
click at [1069, 22] on button "Toggle fullscreen view" at bounding box center [1066, 20] width 27 height 27
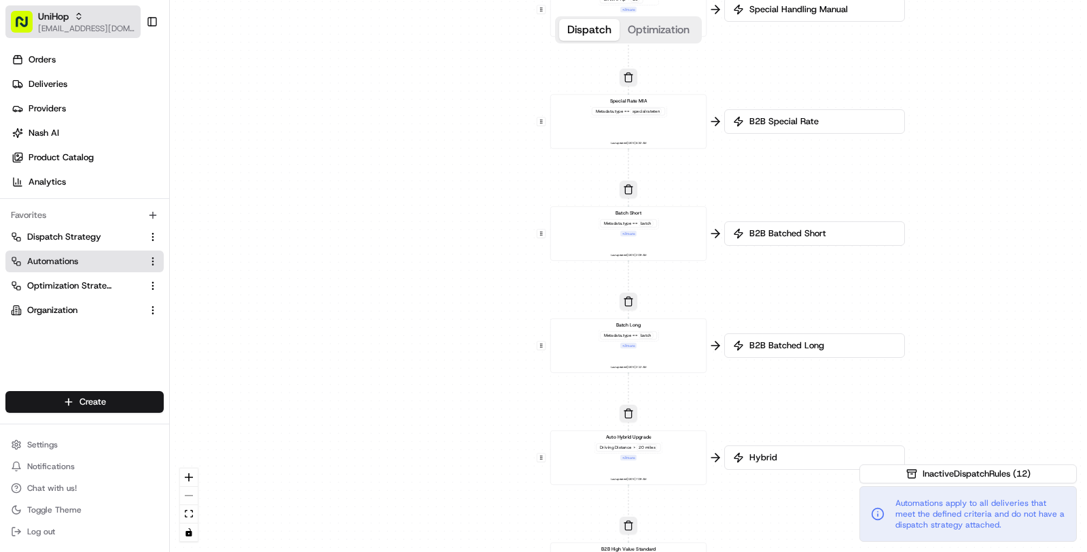
click at [60, 27] on span "[EMAIL_ADDRESS][DOMAIN_NAME]" at bounding box center [86, 28] width 97 height 11
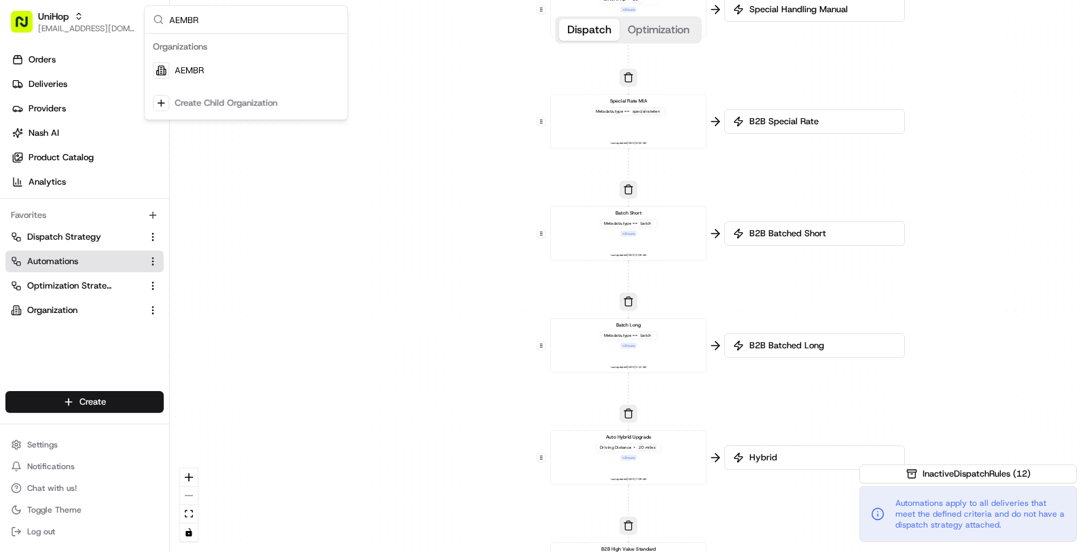
type input "AEMBR"
click at [223, 71] on div "AEMBR" at bounding box center [245, 70] width 197 height 27
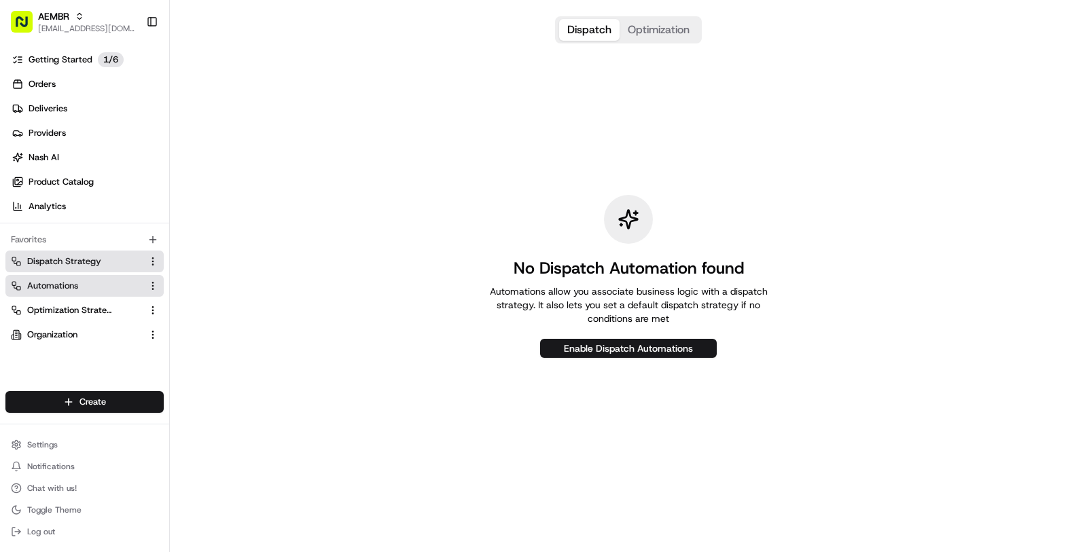
click at [72, 266] on span "Dispatch Strategy" at bounding box center [64, 261] width 74 height 12
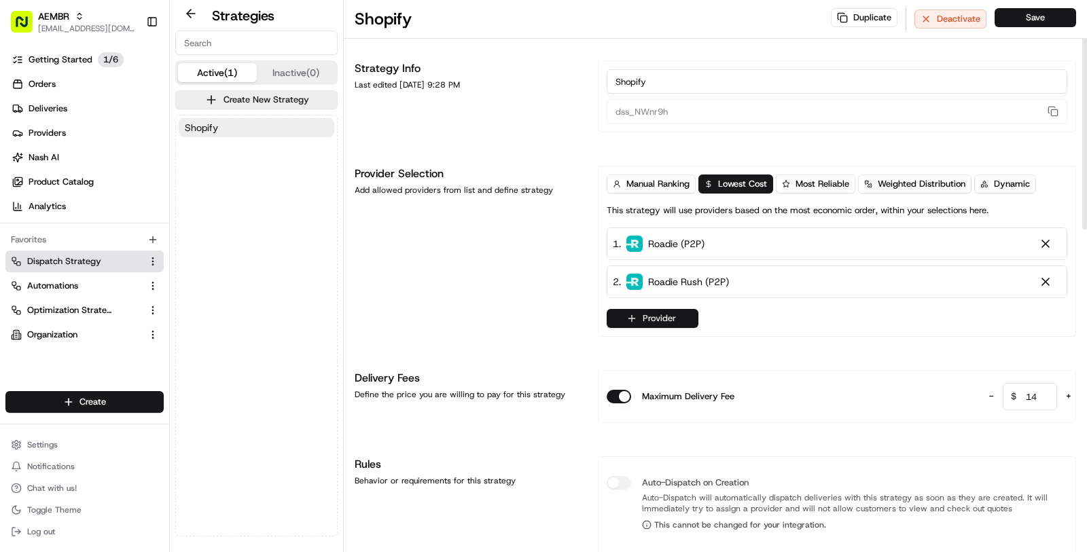
click at [670, 320] on button "Provider" at bounding box center [653, 318] width 92 height 19
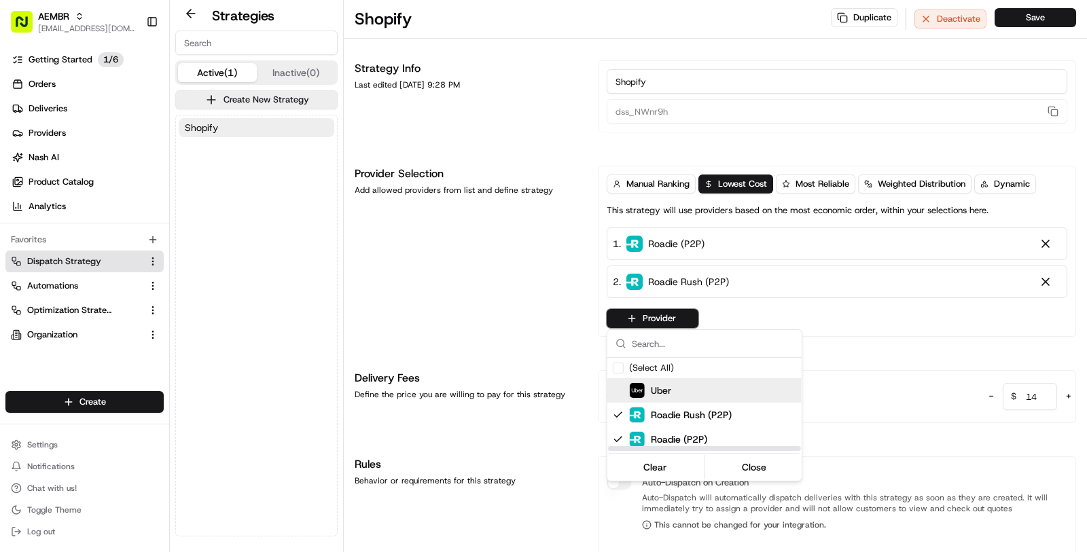
click at [651, 390] on span "Uber" at bounding box center [661, 391] width 20 height 14
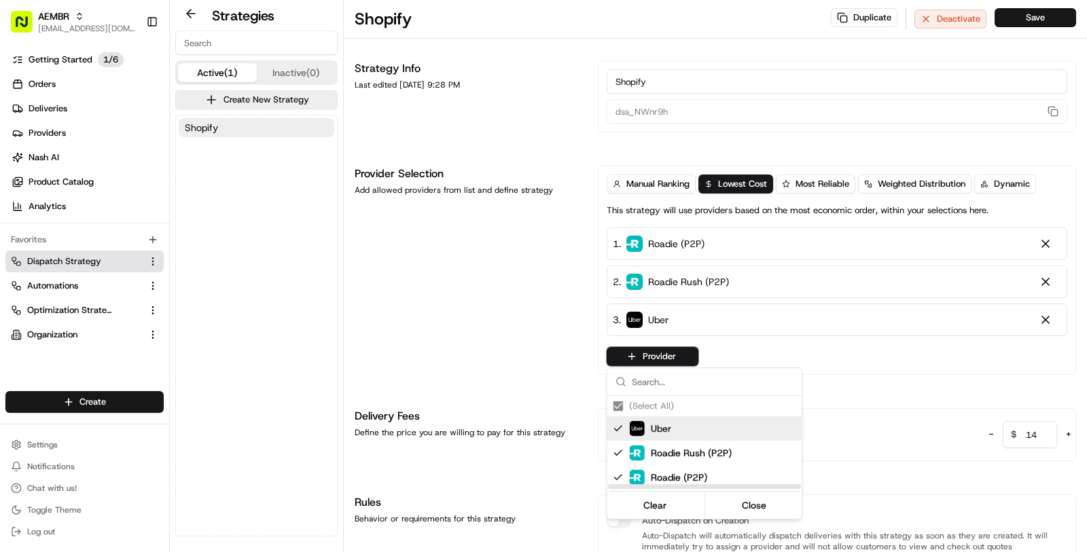
click at [523, 345] on html "AEMBR masood@usenash.com Toggle Sidebar Getting Started 1 / 6 Orders Deliveries…" at bounding box center [543, 276] width 1087 height 552
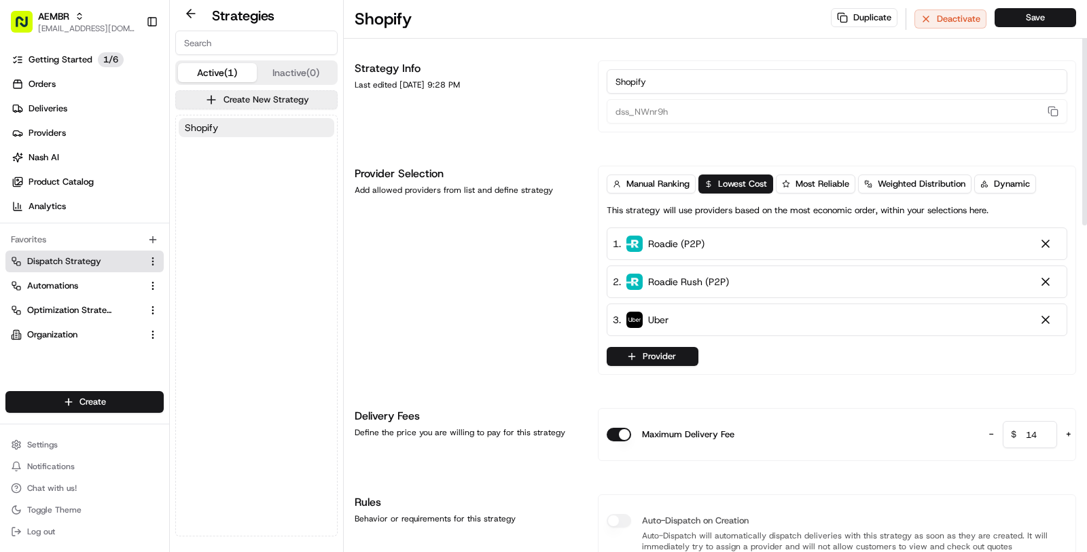
scroll to position [16, 0]
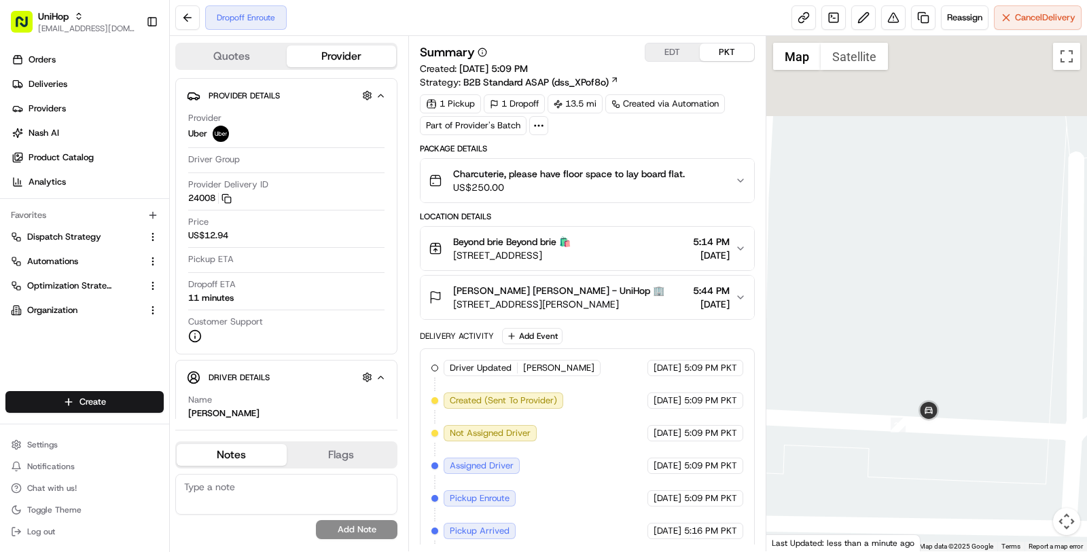
drag, startPoint x: 865, startPoint y: 238, endPoint x: 981, endPoint y: 441, distance: 233.6
click at [982, 442] on div at bounding box center [926, 294] width 321 height 516
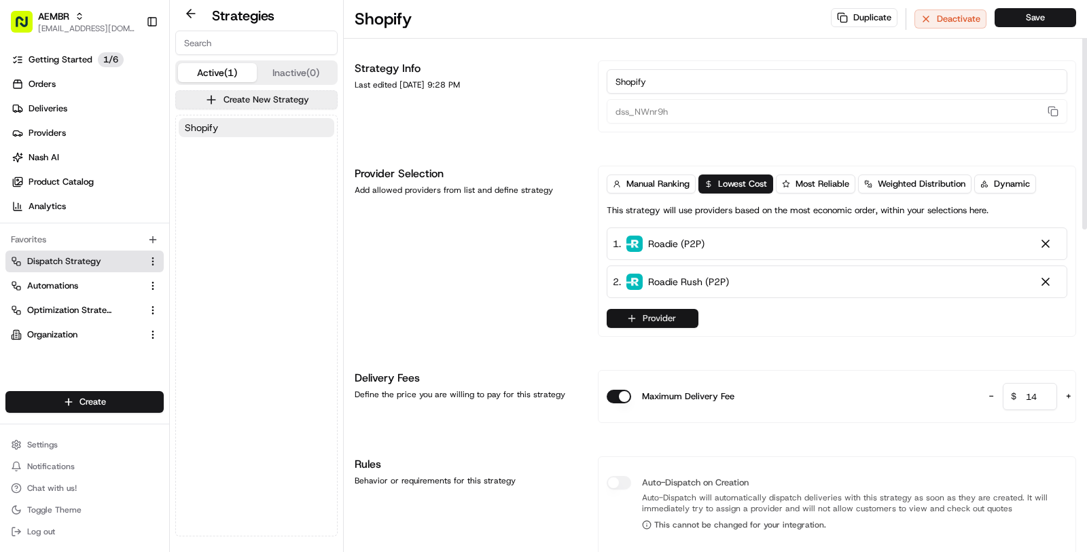
click at [632, 319] on icon "button" at bounding box center [631, 319] width 6 height 0
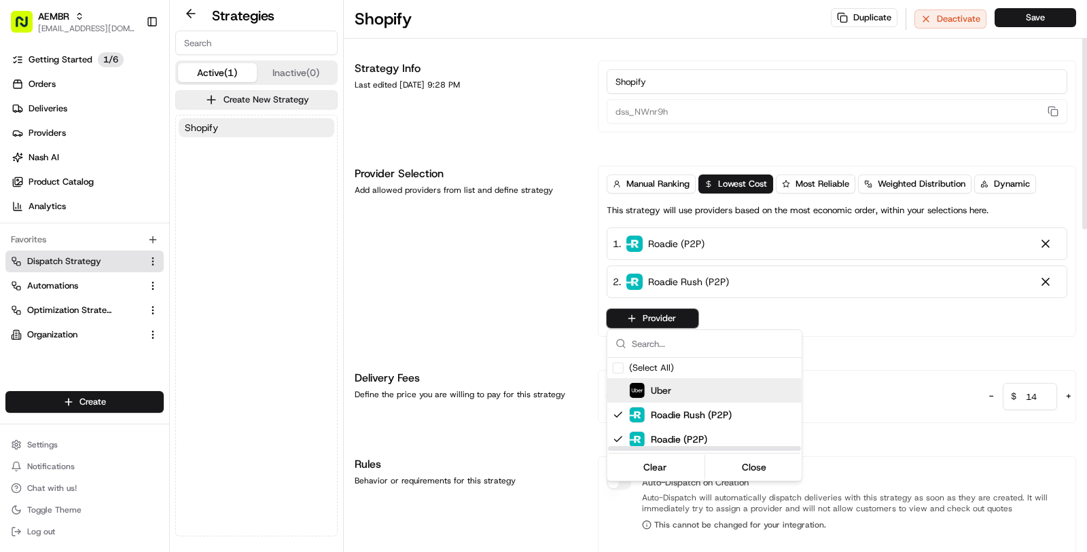
click at [632, 381] on div "Uber" at bounding box center [729, 390] width 245 height 24
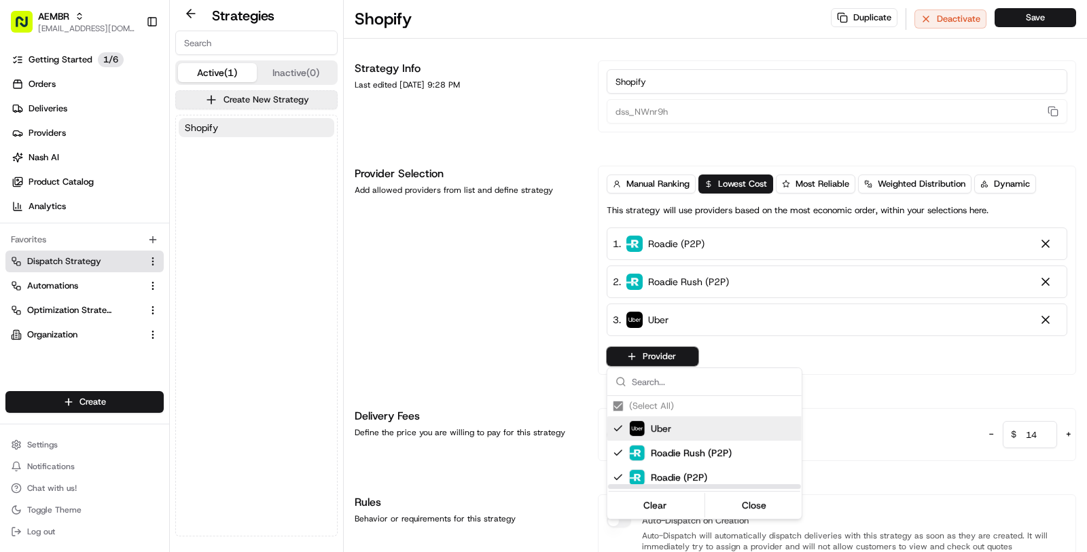
click at [537, 323] on html "AEMBR [EMAIL_ADDRESS][DOMAIN_NAME] Toggle Sidebar Getting Started 1 / 6 Orders …" at bounding box center [543, 276] width 1087 height 552
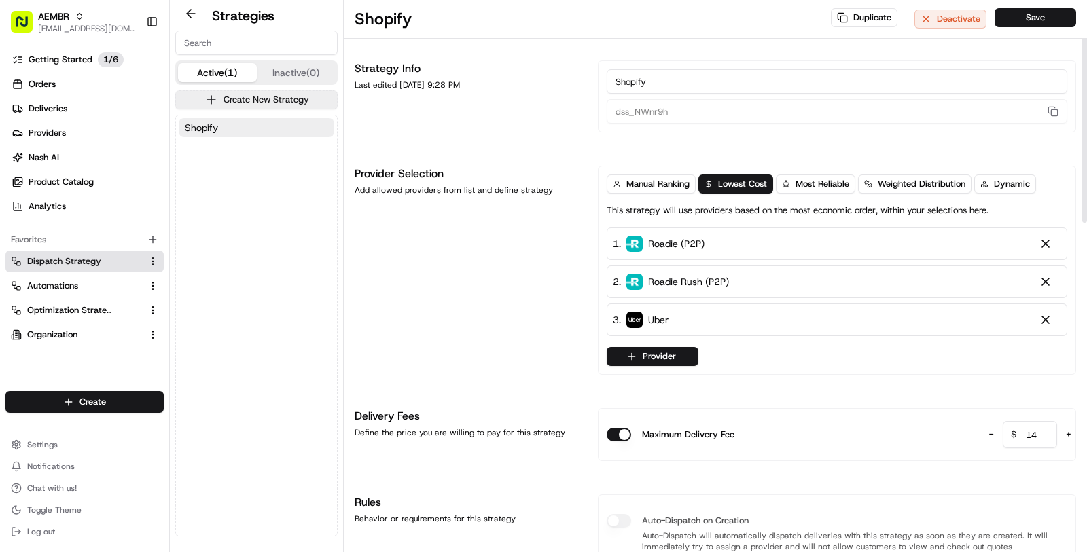
click at [1028, 31] on div "Shopify Duplicate Deactivate Save" at bounding box center [715, 19] width 743 height 39
click at [1030, 22] on button "Save" at bounding box center [1035, 17] width 82 height 19
click at [65, 25] on span "[EMAIL_ADDRESS][DOMAIN_NAME]" at bounding box center [86, 28] width 97 height 11
type input "Estero Market Florist"
click at [264, 71] on div "Estero Market Florist" at bounding box center [245, 70] width 197 height 27
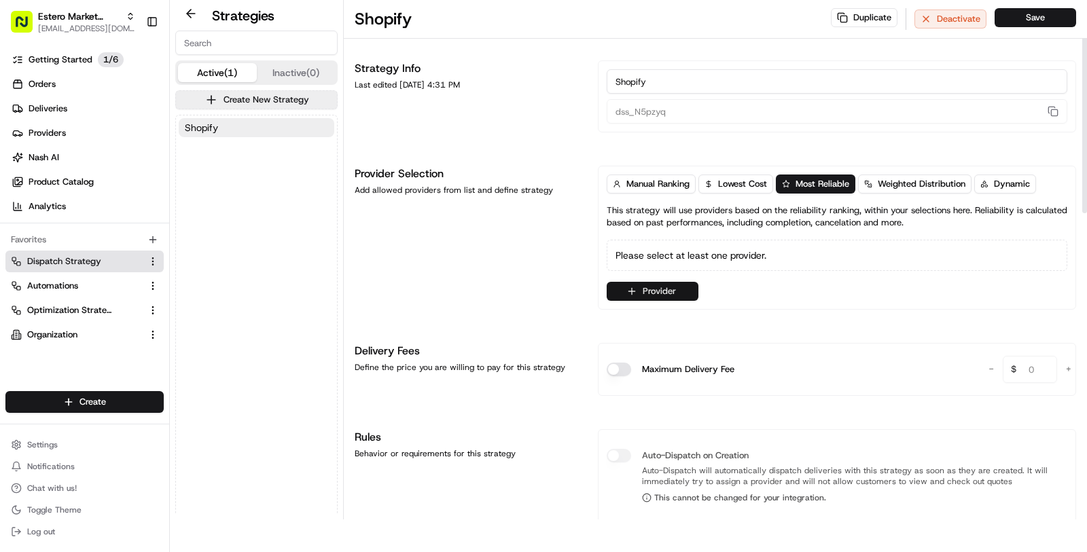
click at [666, 289] on button "Provider" at bounding box center [653, 291] width 92 height 19
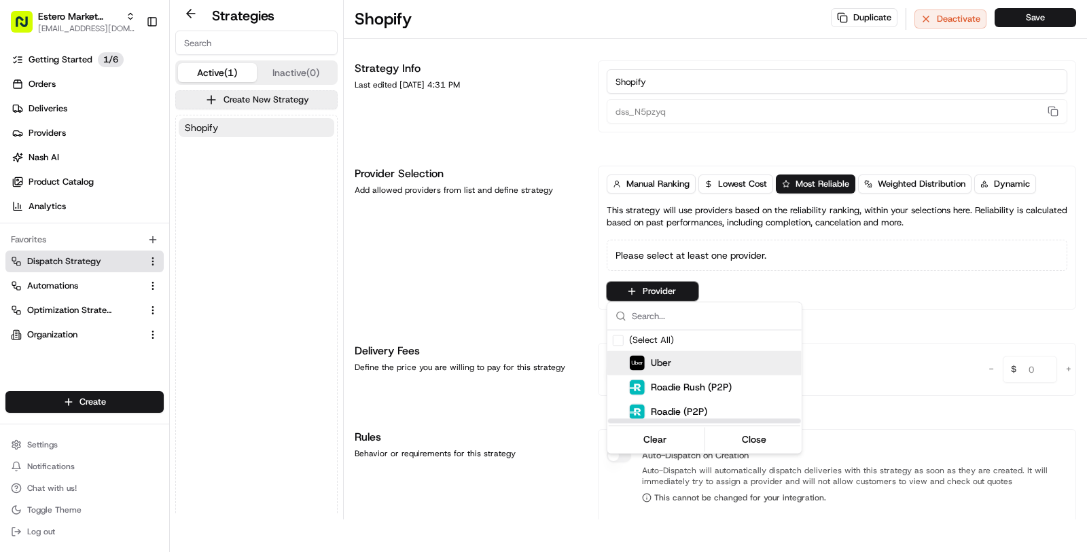
click at [679, 360] on div "Uber" at bounding box center [737, 363] width 217 height 16
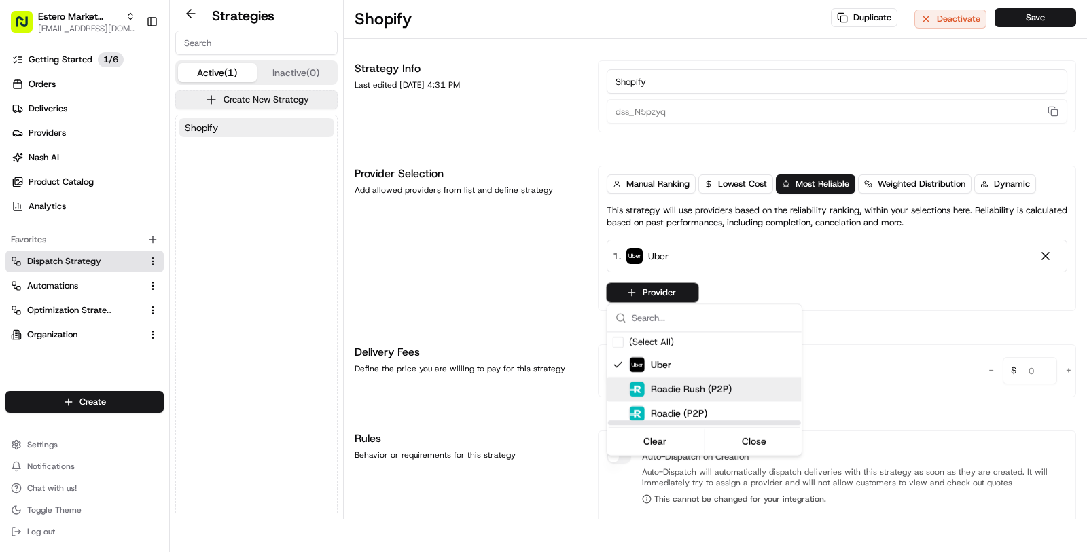
click at [679, 393] on span "Roadie Rush (P2P)" at bounding box center [691, 389] width 81 height 14
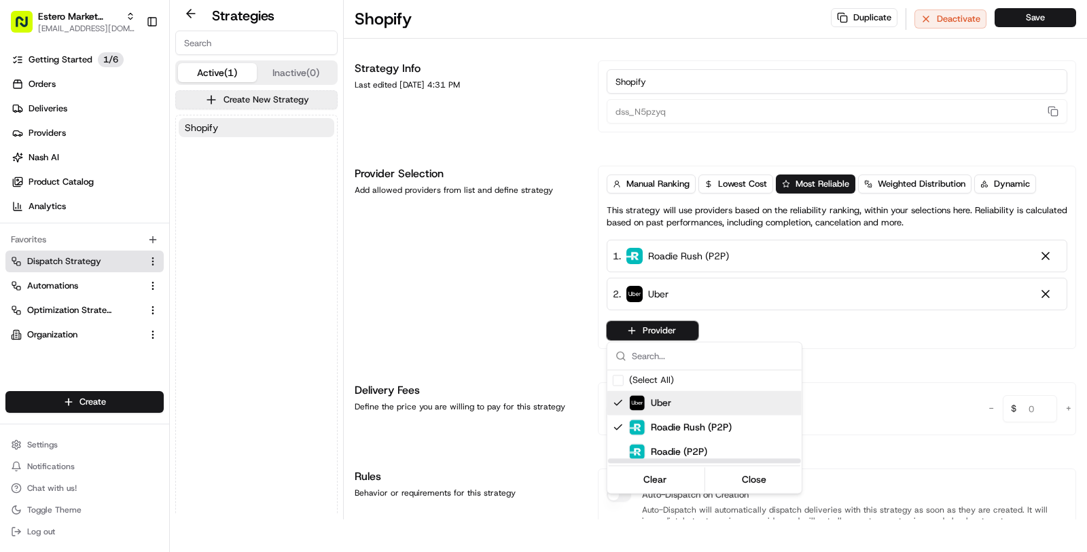
click at [679, 408] on div "Uber" at bounding box center [737, 403] width 217 height 16
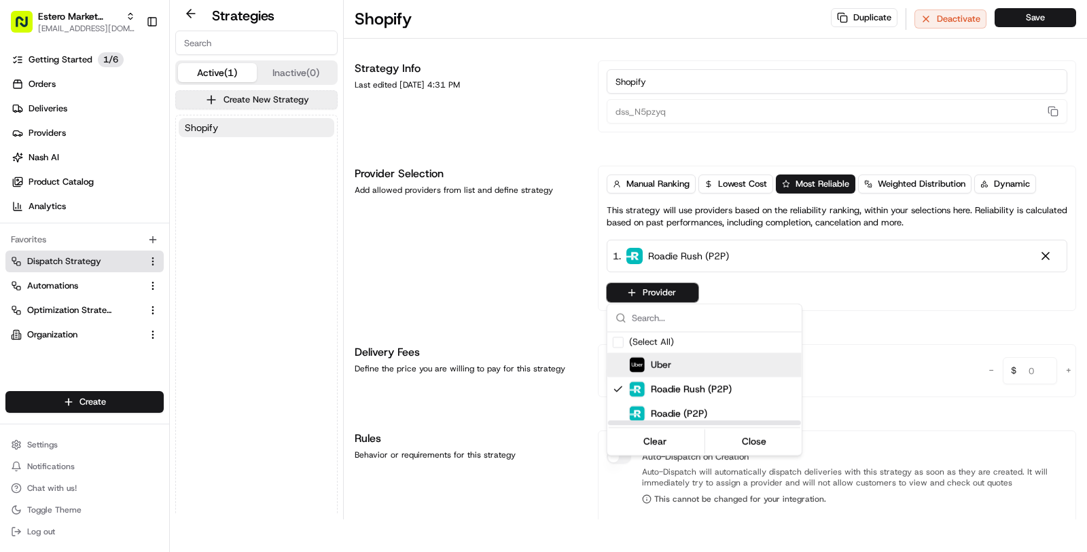
click at [670, 368] on span "Uber" at bounding box center [661, 365] width 20 height 14
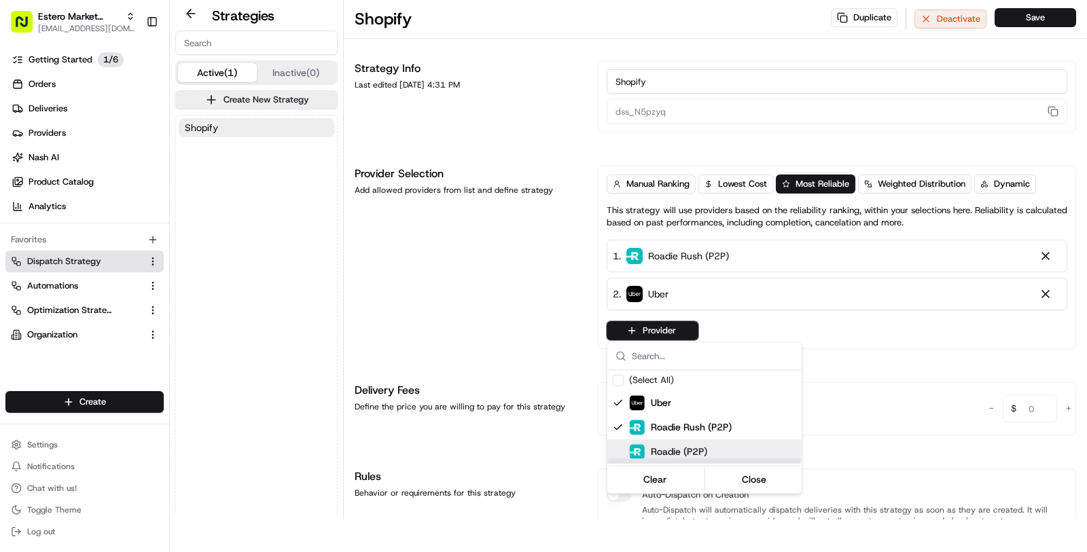
click at [685, 446] on span "Roadie (P2P)" at bounding box center [679, 452] width 56 height 14
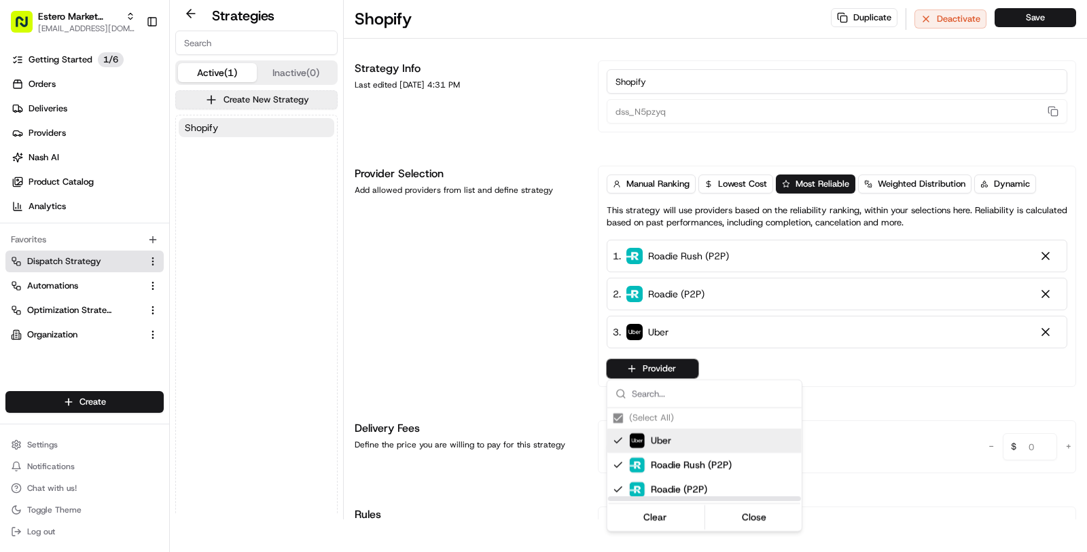
click at [509, 320] on html "Estero Market Florist [EMAIL_ADDRESS][DOMAIN_NAME] Toggle Sidebar Getting Start…" at bounding box center [543, 276] width 1087 height 552
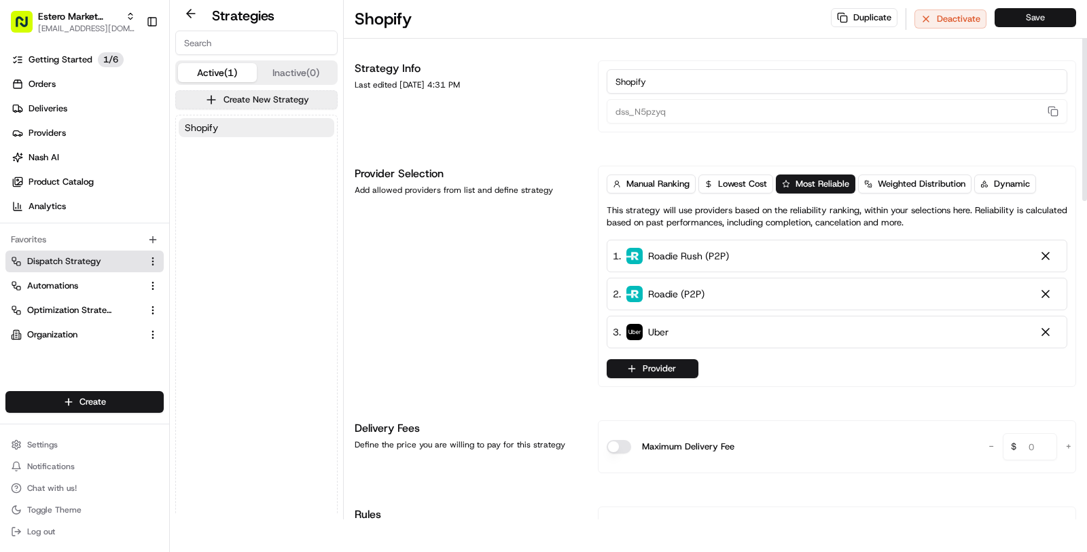
click at [1064, 20] on button "Save" at bounding box center [1035, 17] width 82 height 19
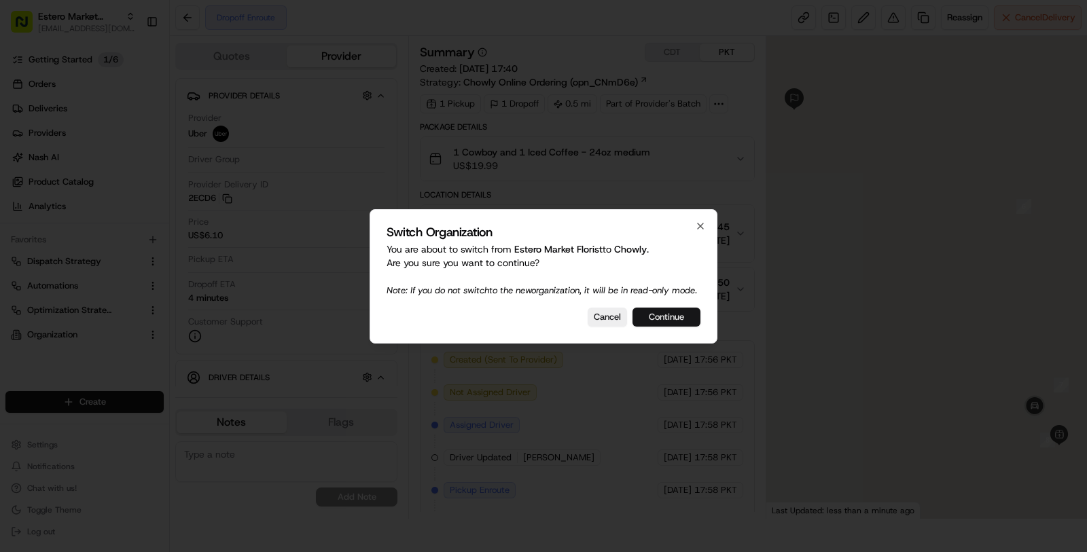
click at [686, 323] on button "Continue" at bounding box center [666, 317] width 68 height 19
